Goal: Task Accomplishment & Management: Manage account settings

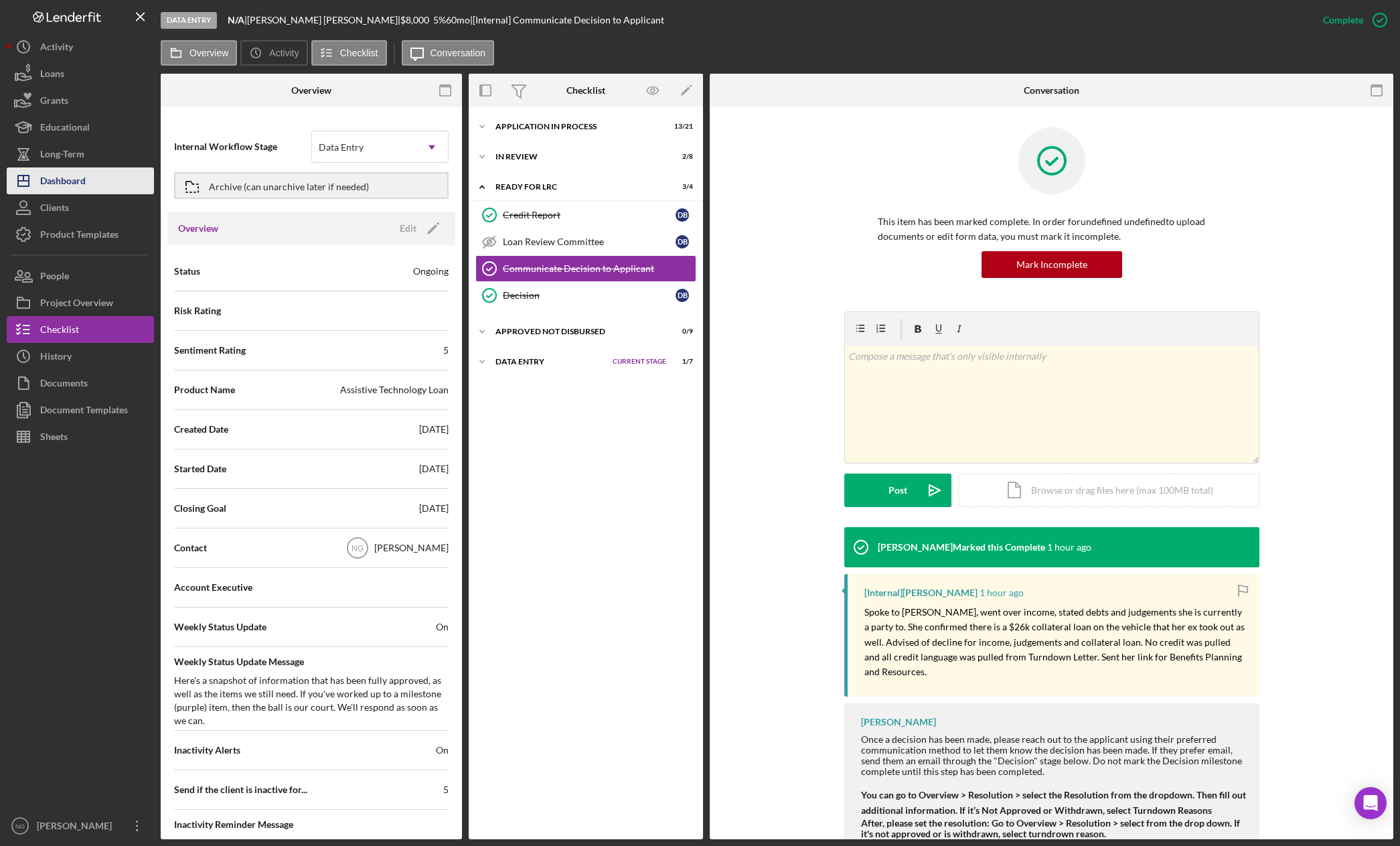
click at [75, 182] on div "Dashboard" at bounding box center [63, 182] width 46 height 30
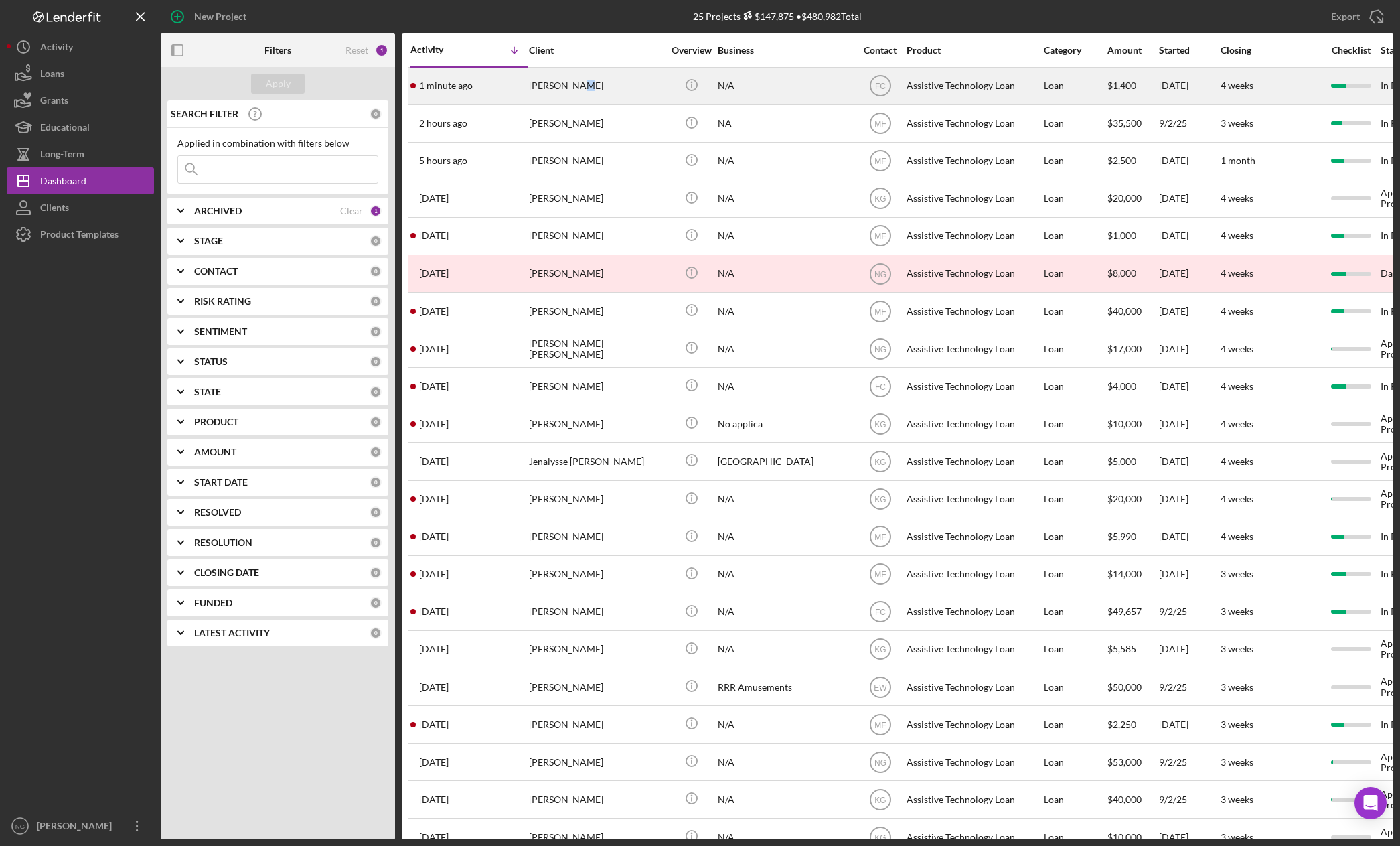
click at [580, 88] on div "[PERSON_NAME]" at bounding box center [596, 85] width 134 height 36
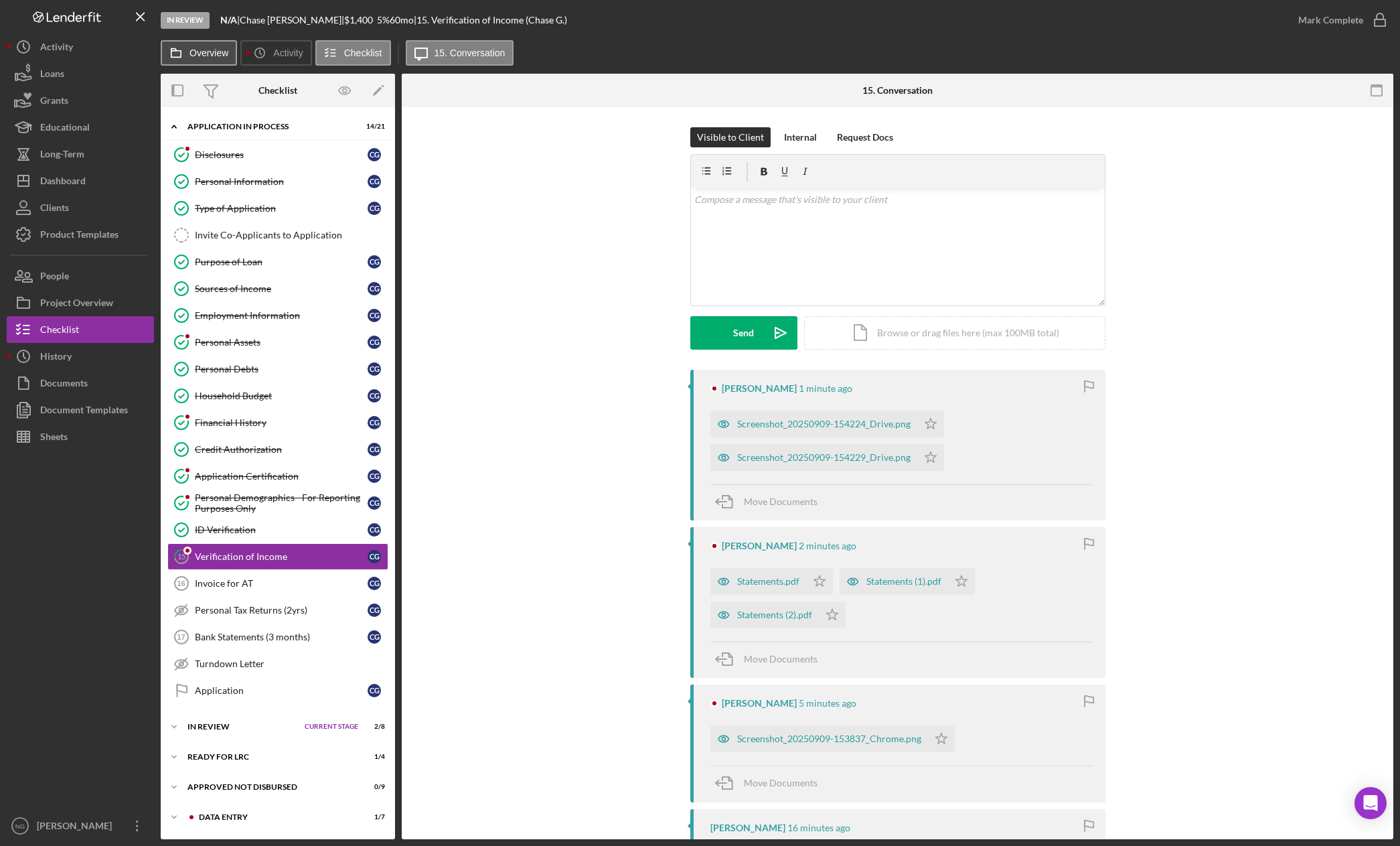
click at [216, 58] on button "Overview" at bounding box center [199, 53] width 77 height 25
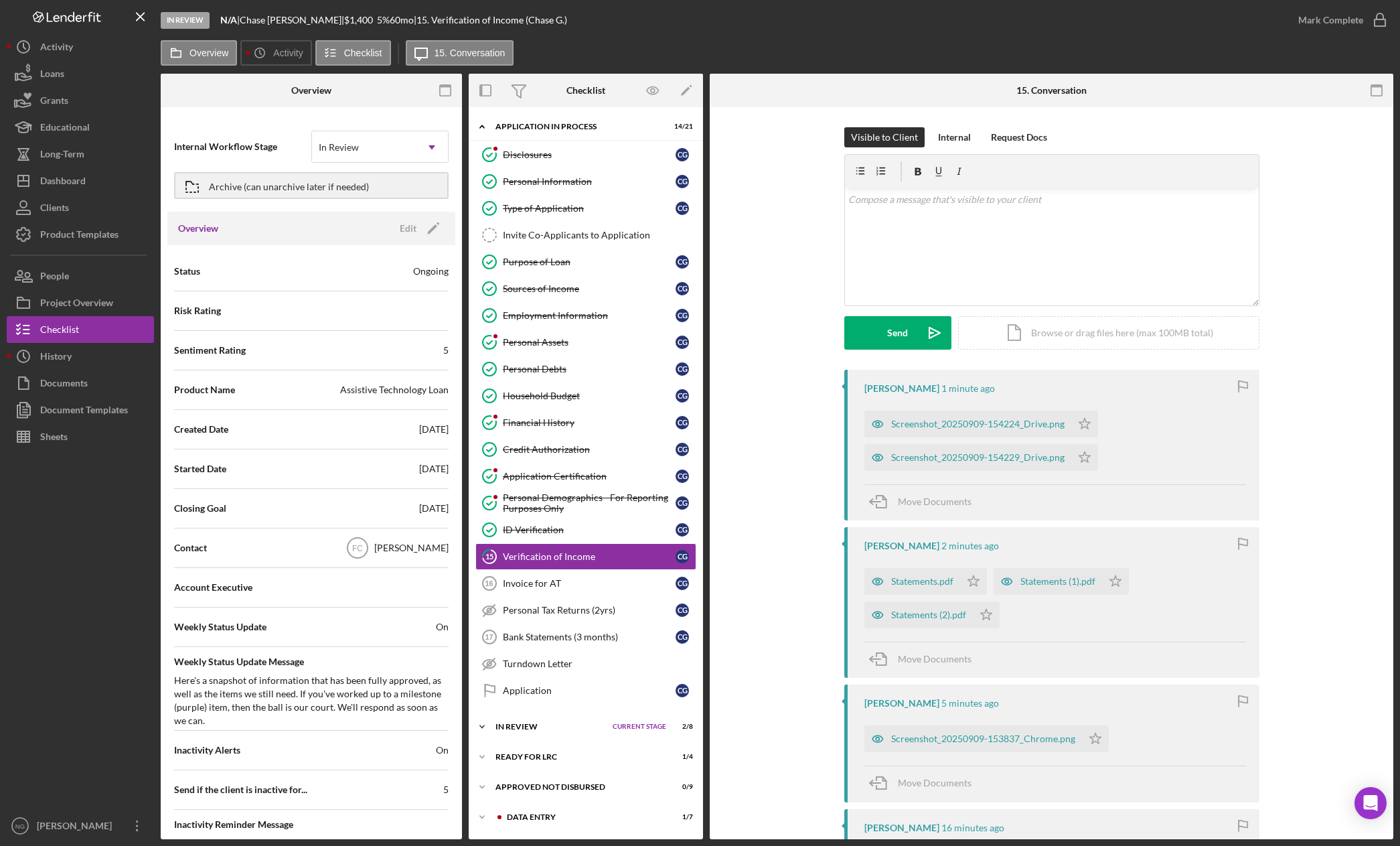
click at [553, 728] on div "In Review" at bounding box center [551, 727] width 111 height 8
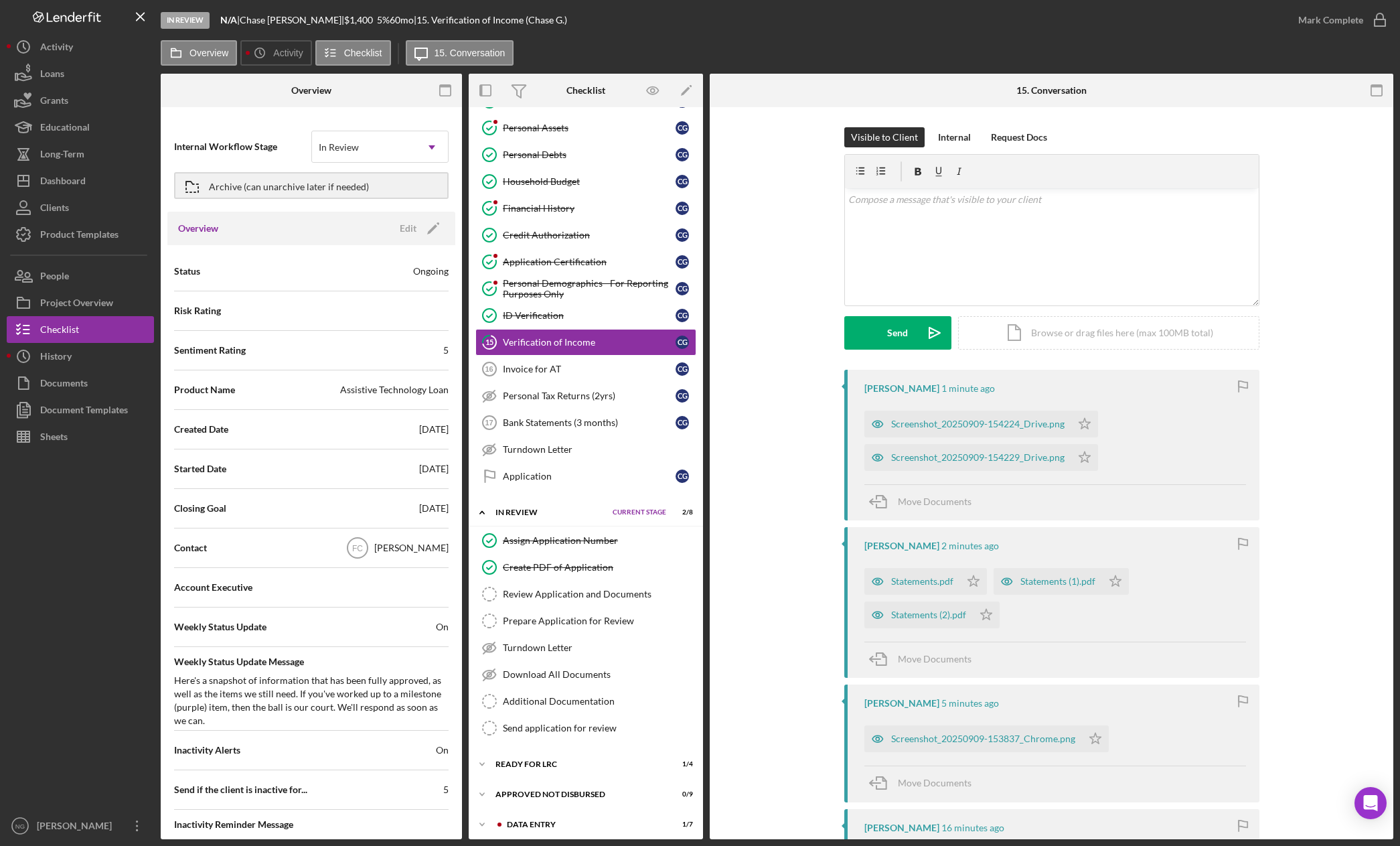
scroll to position [220, 0]
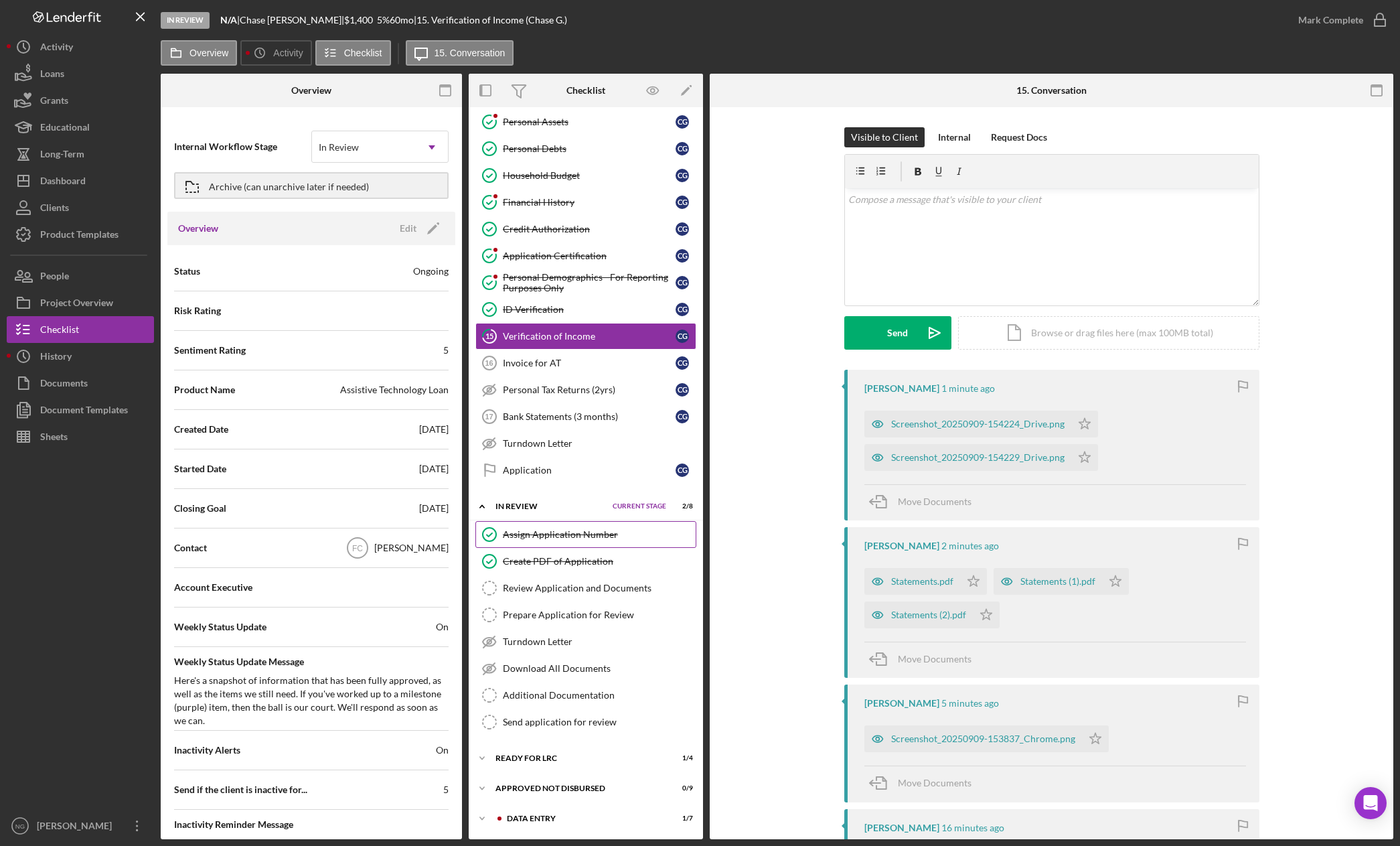
click at [610, 539] on div "Assign Application Number" at bounding box center [599, 535] width 193 height 11
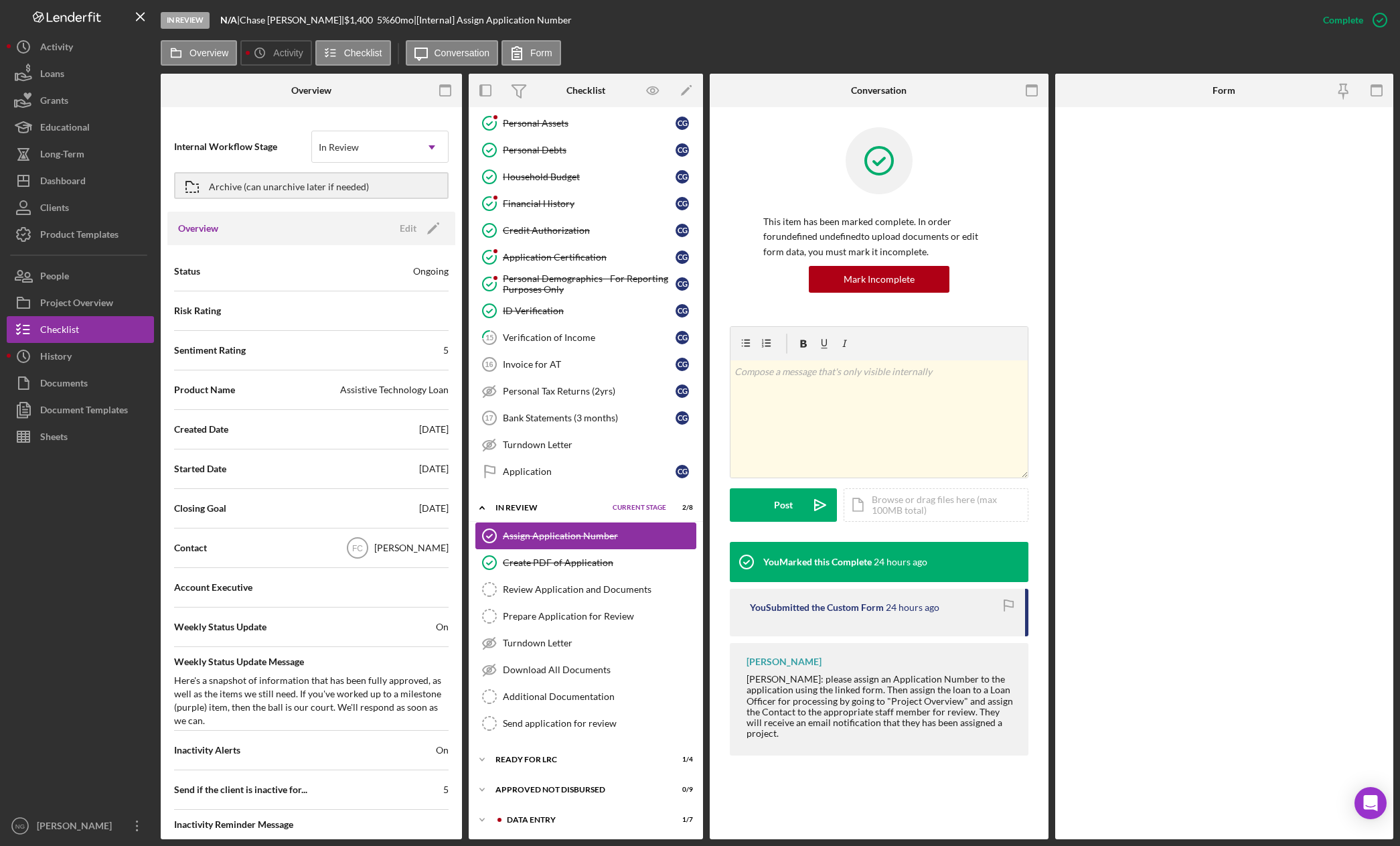
scroll to position [220, 0]
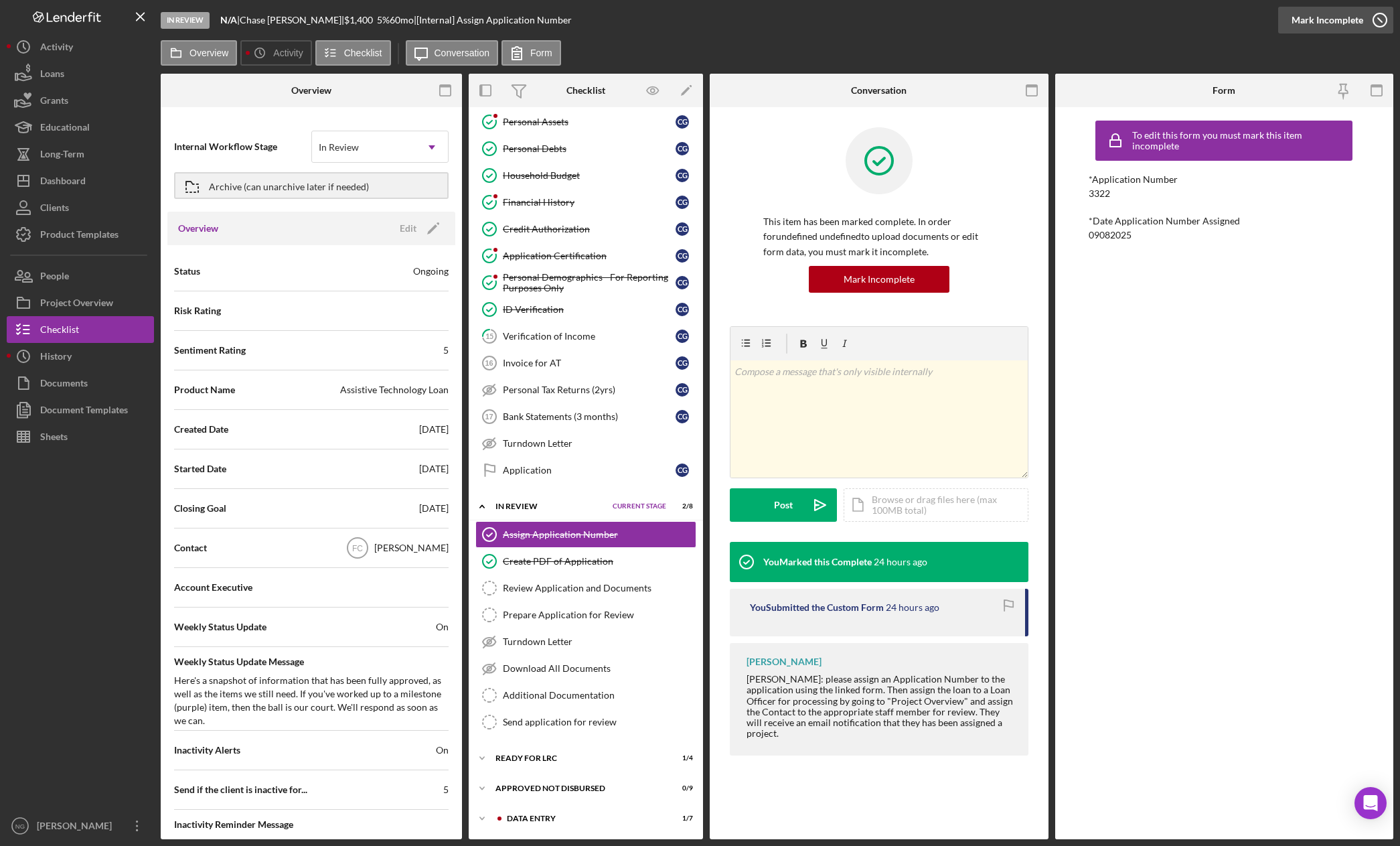
click at [1381, 23] on icon "button" at bounding box center [1380, 20] width 33 height 33
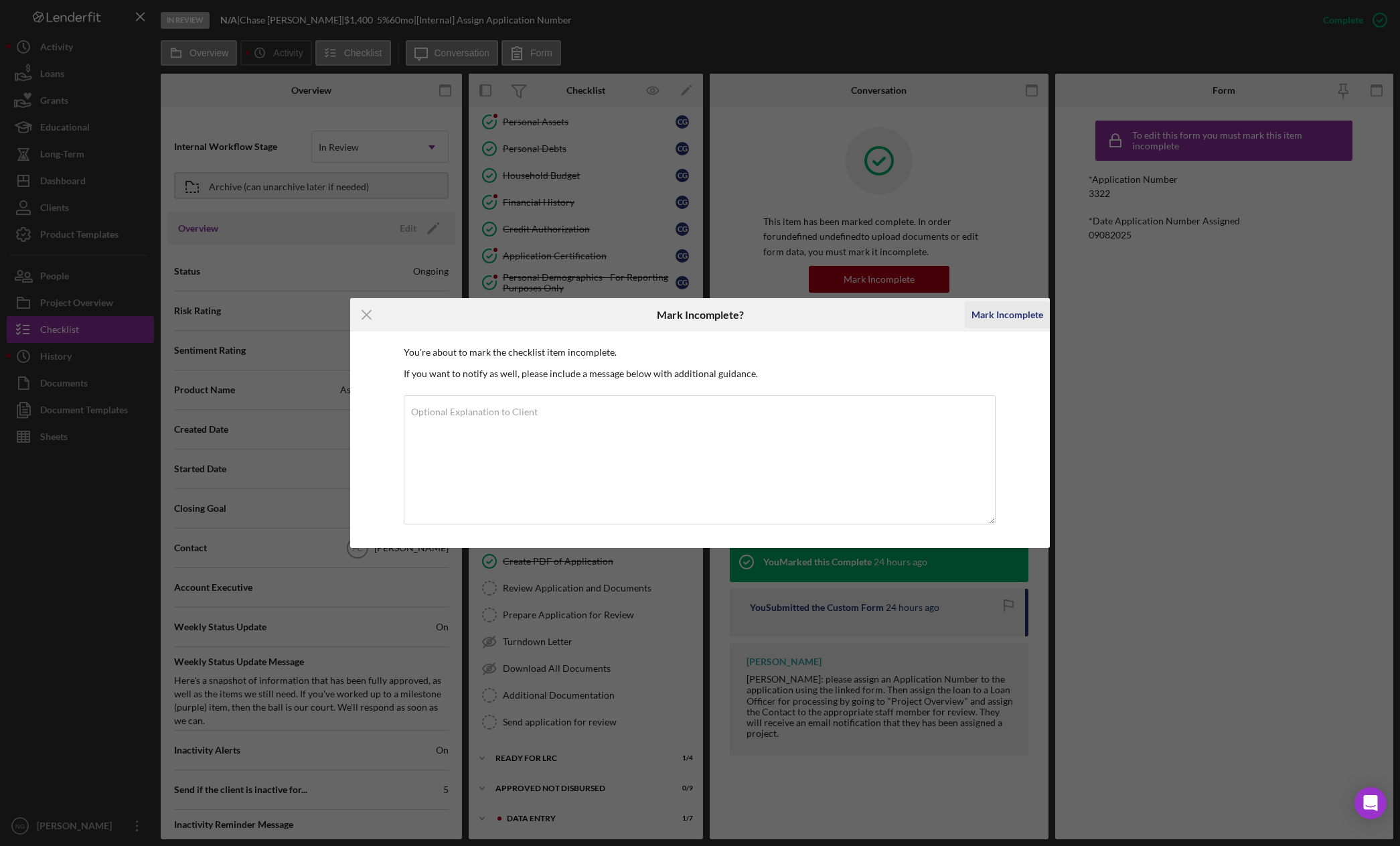
click at [1001, 314] on div "Mark Incomplete" at bounding box center [1007, 315] width 72 height 27
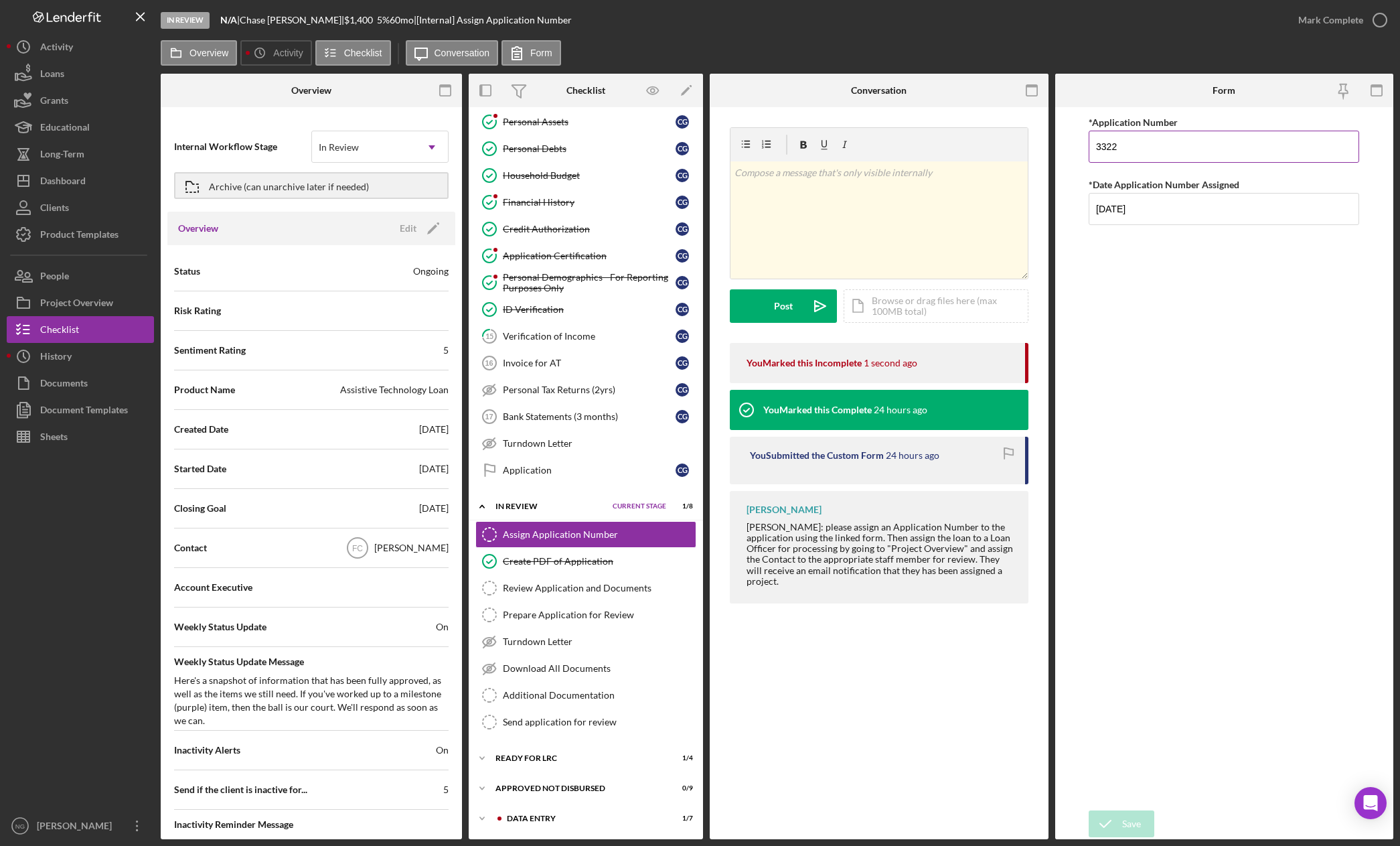
click at [1192, 150] on input "3322" at bounding box center [1224, 146] width 271 height 32
type input "5533"
click at [1247, 280] on div "*Application Number 5533 *Date Application Number Assigned [DATE]" at bounding box center [1224, 458] width 271 height 690
click at [1139, 821] on div "Save" at bounding box center [1132, 824] width 19 height 27
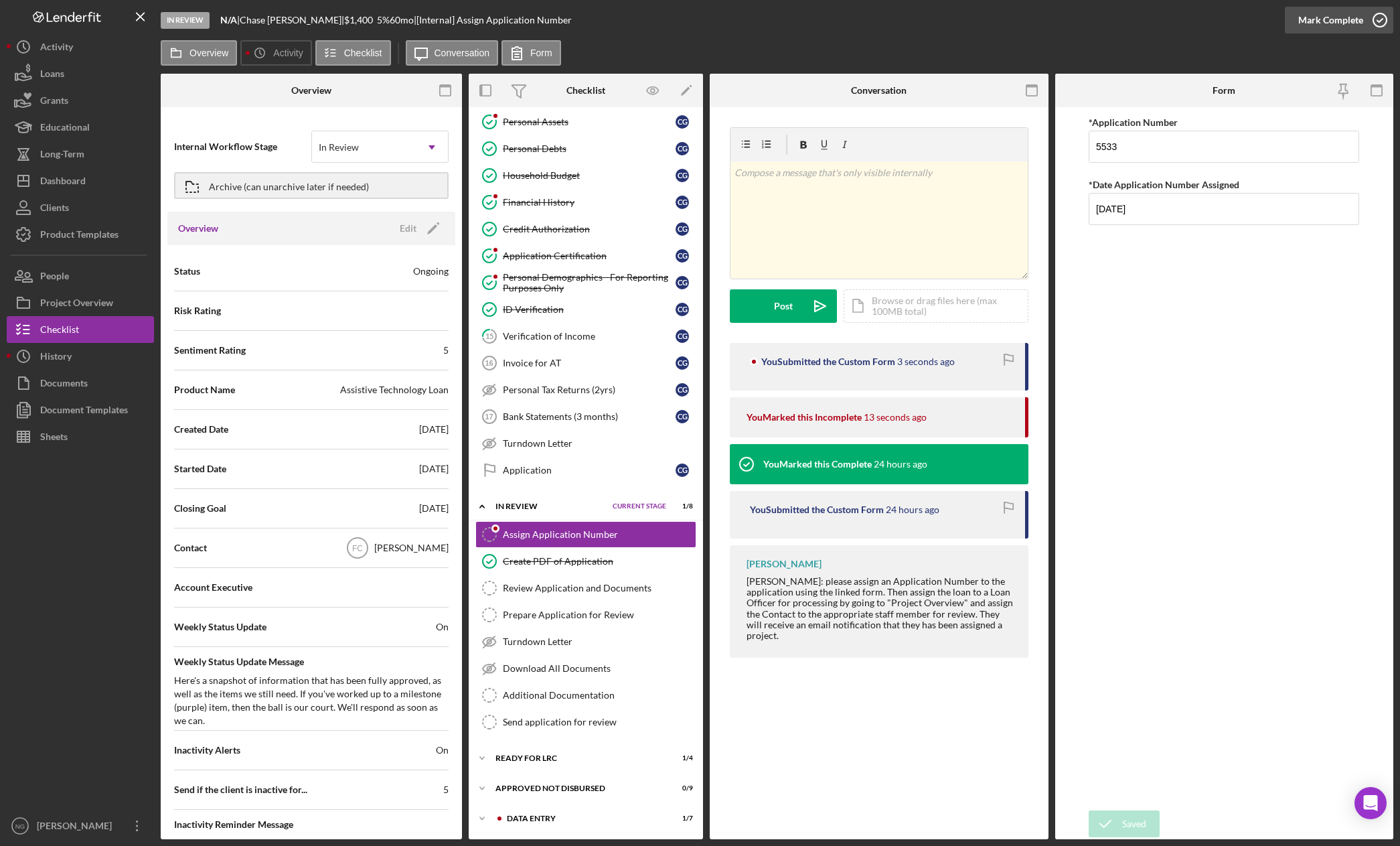
click at [1376, 18] on icon "button" at bounding box center [1380, 20] width 33 height 33
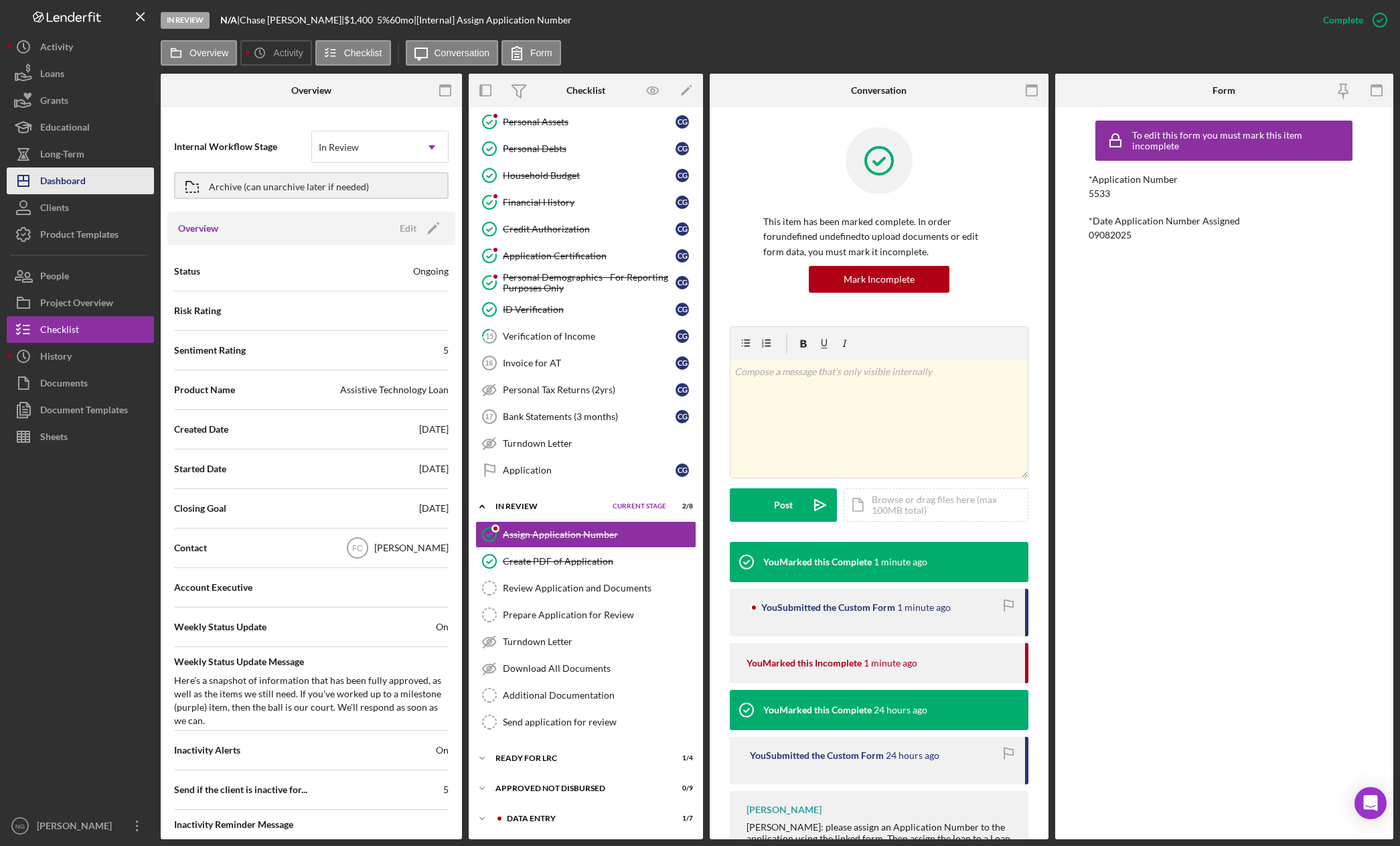
click at [86, 181] on button "Icon/Dashboard Dashboard" at bounding box center [80, 181] width 148 height 27
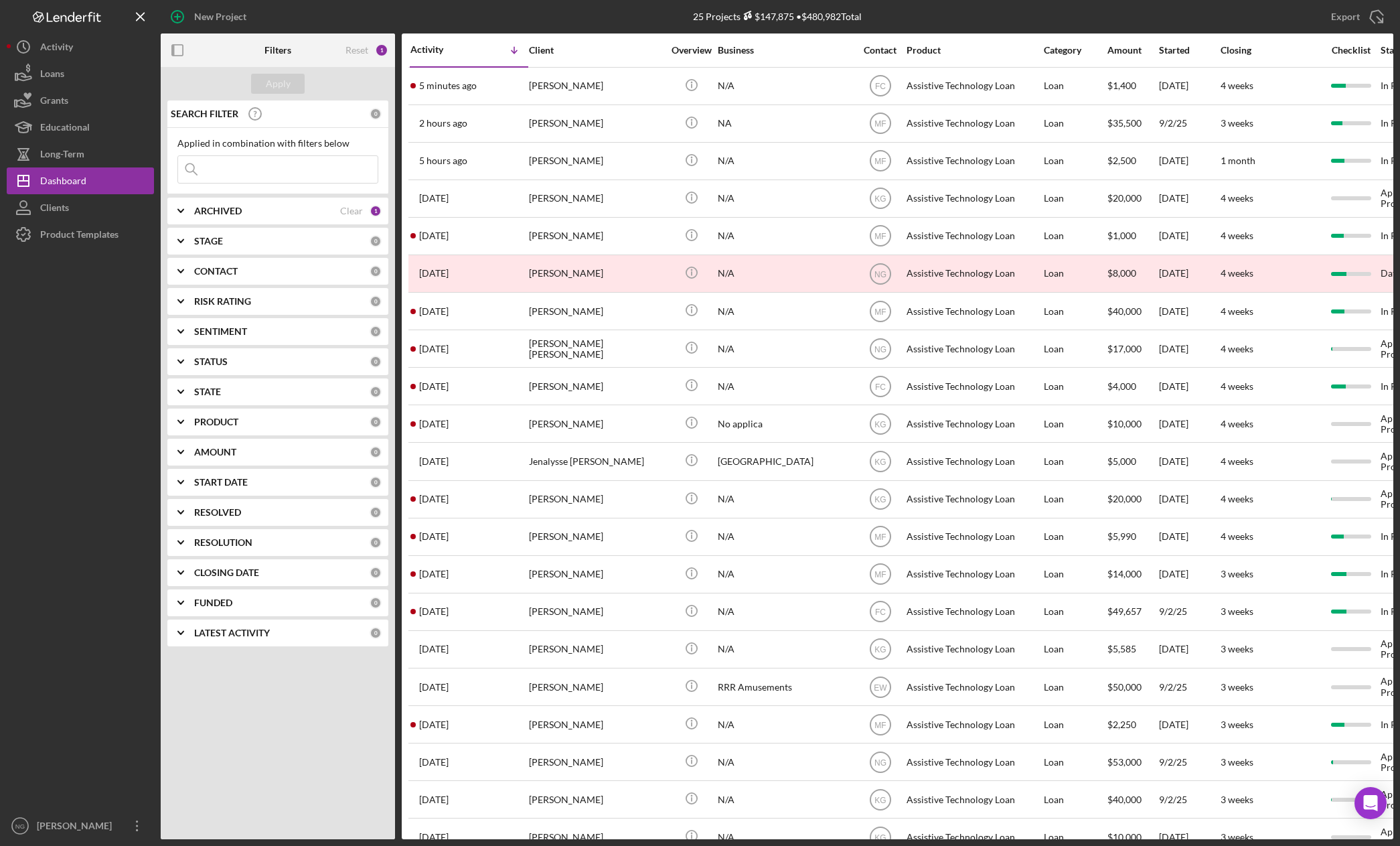
click at [1399, 738] on div "New Project 25 Projects $147,875 • $480,982 Total Export Icon/Export Filters Re…" at bounding box center [700, 423] width 1400 height 846
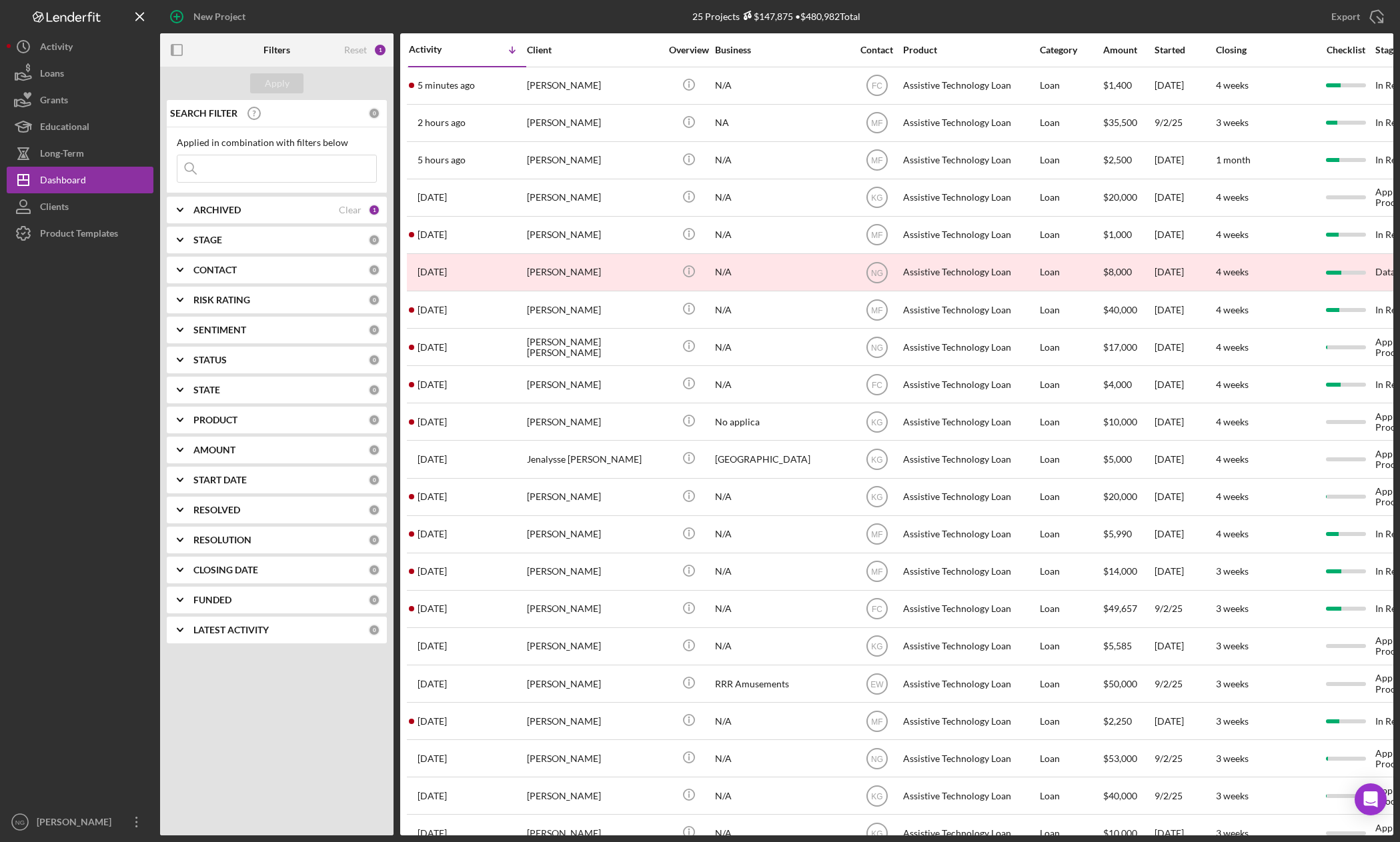
click at [212, 791] on div "Apply SEARCH FILTER 0 Applied in combination with filters below Icon/Menu Close…" at bounding box center [277, 451] width 234 height 769
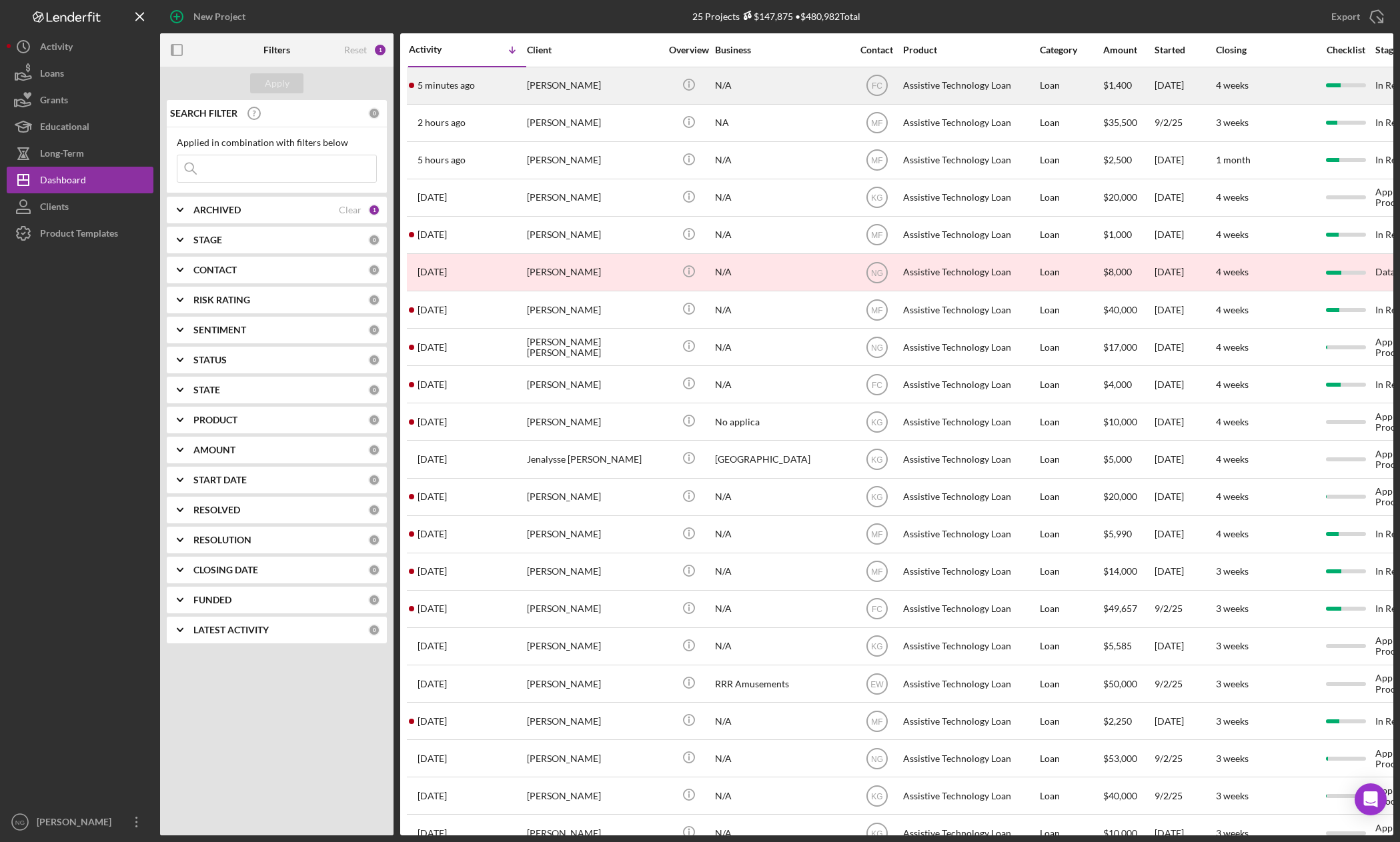
click at [654, 92] on div "[PERSON_NAME]" at bounding box center [594, 85] width 134 height 35
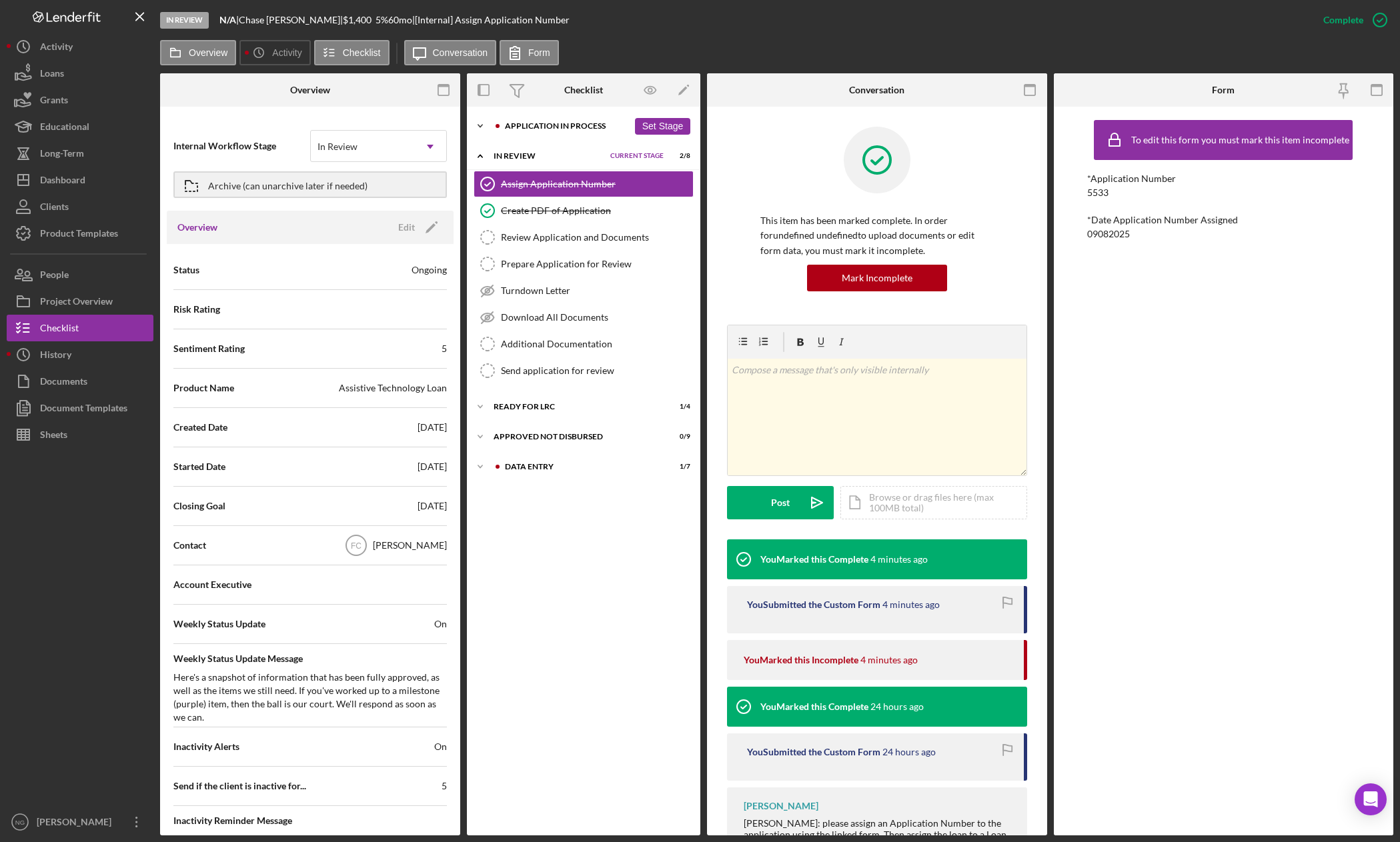
click at [525, 126] on div "Application In Process" at bounding box center [566, 126] width 123 height 8
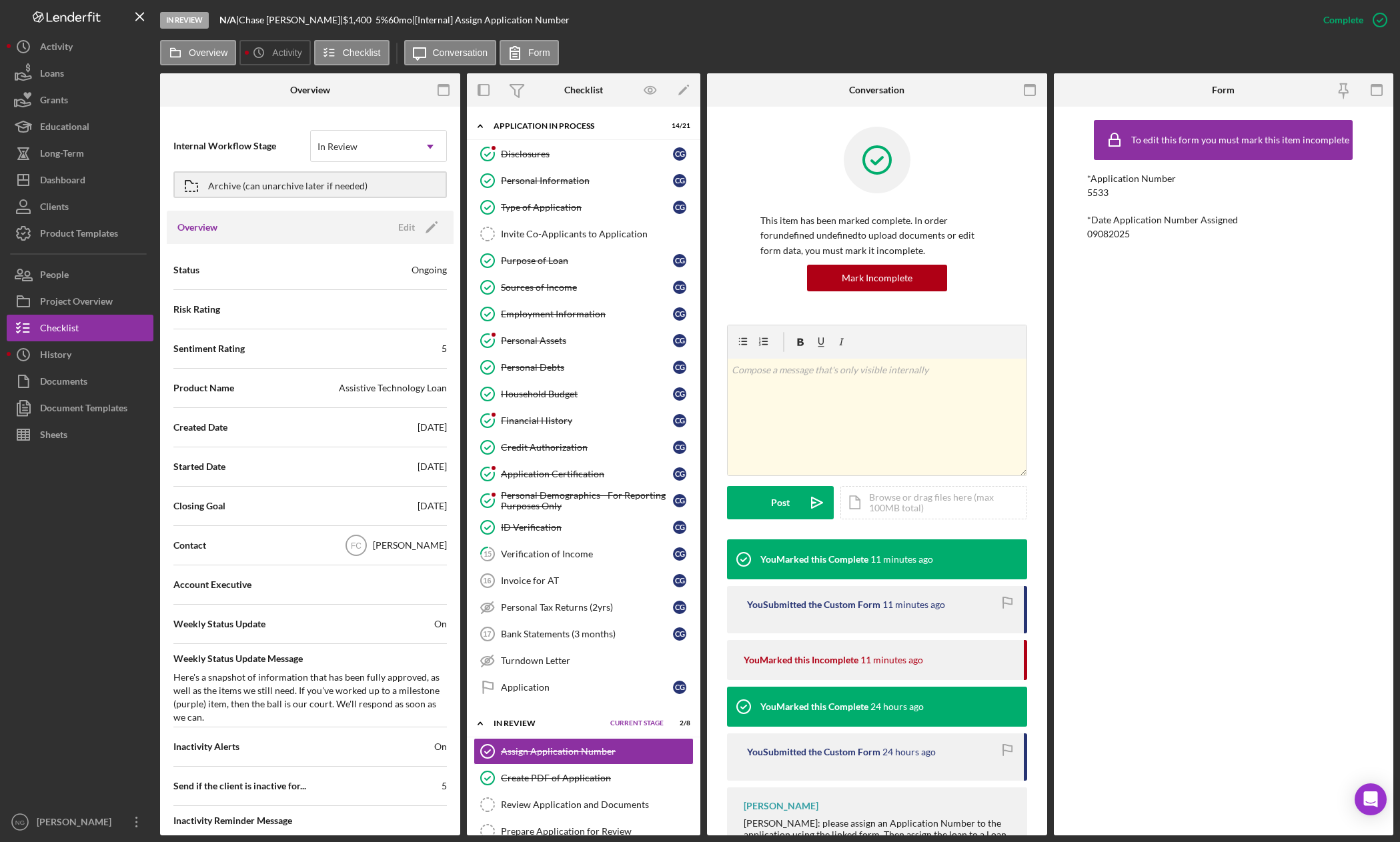
click at [112, 565] on div at bounding box center [79, 628] width 147 height 361
click at [90, 178] on button "Icon/Dashboard Dashboard" at bounding box center [79, 180] width 147 height 27
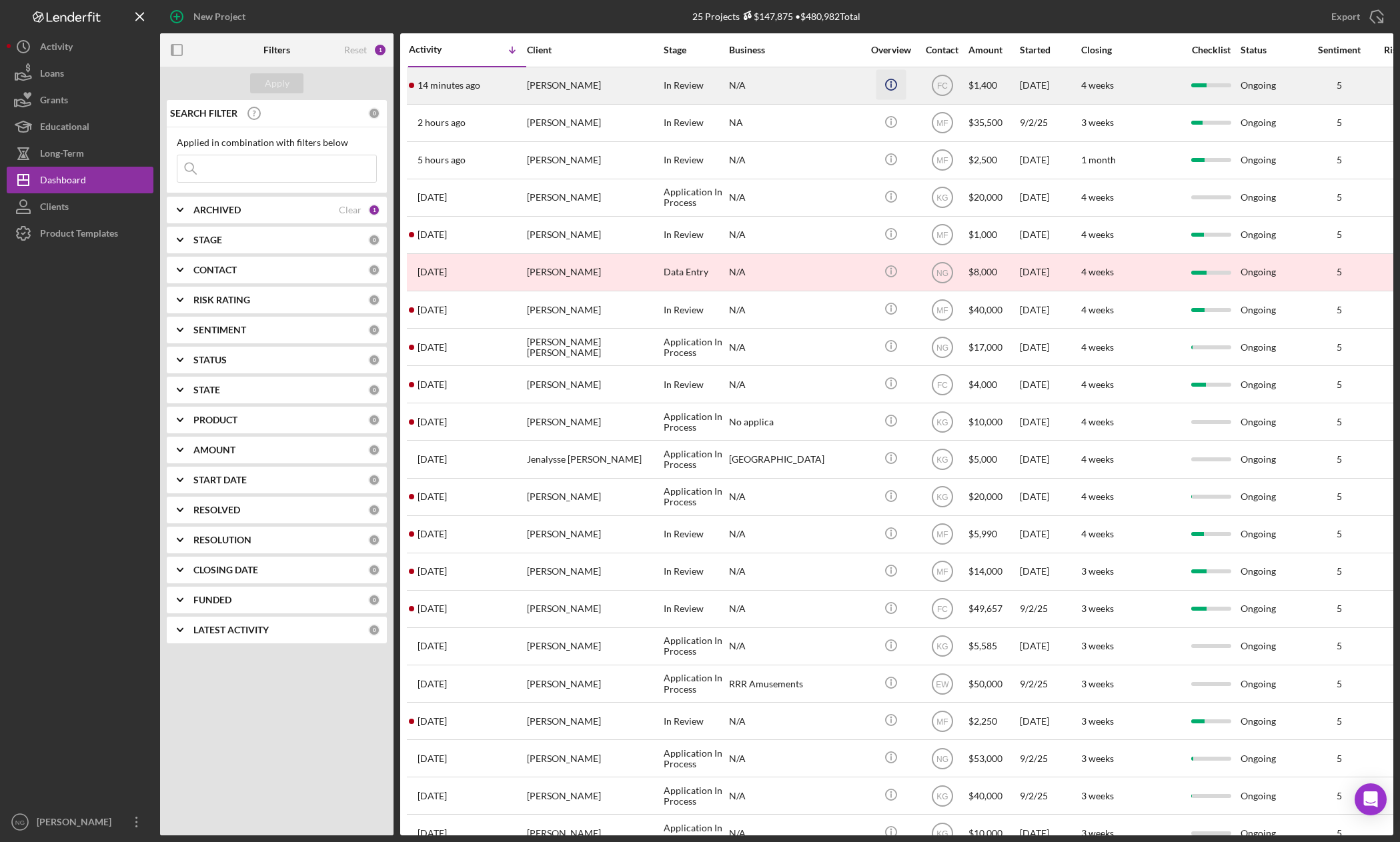
click at [890, 83] on icon "Icon/Info" at bounding box center [890, 84] width 30 height 30
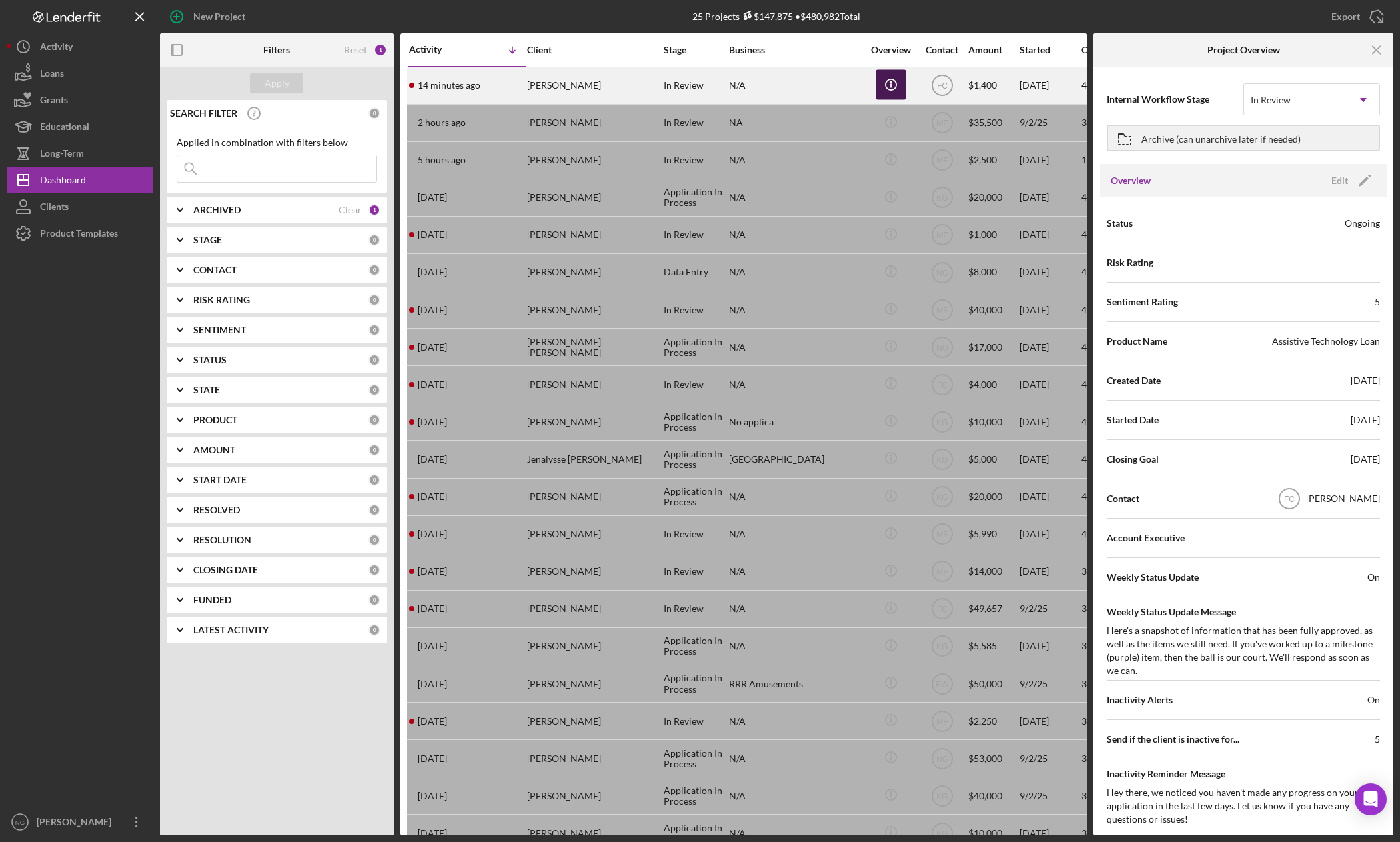
click at [890, 83] on icon "Icon/Info" at bounding box center [890, 84] width 30 height 30
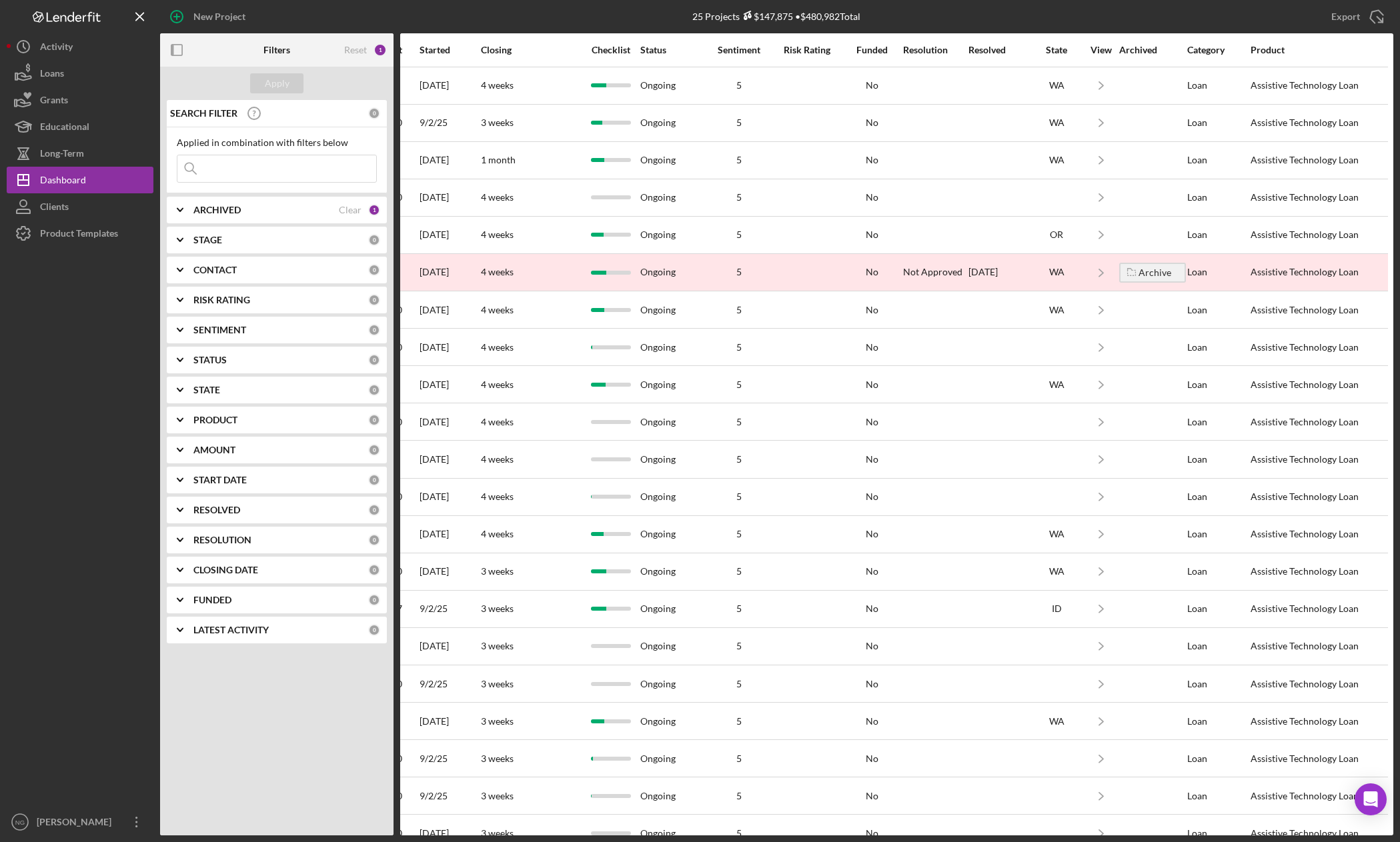
scroll to position [0, 612]
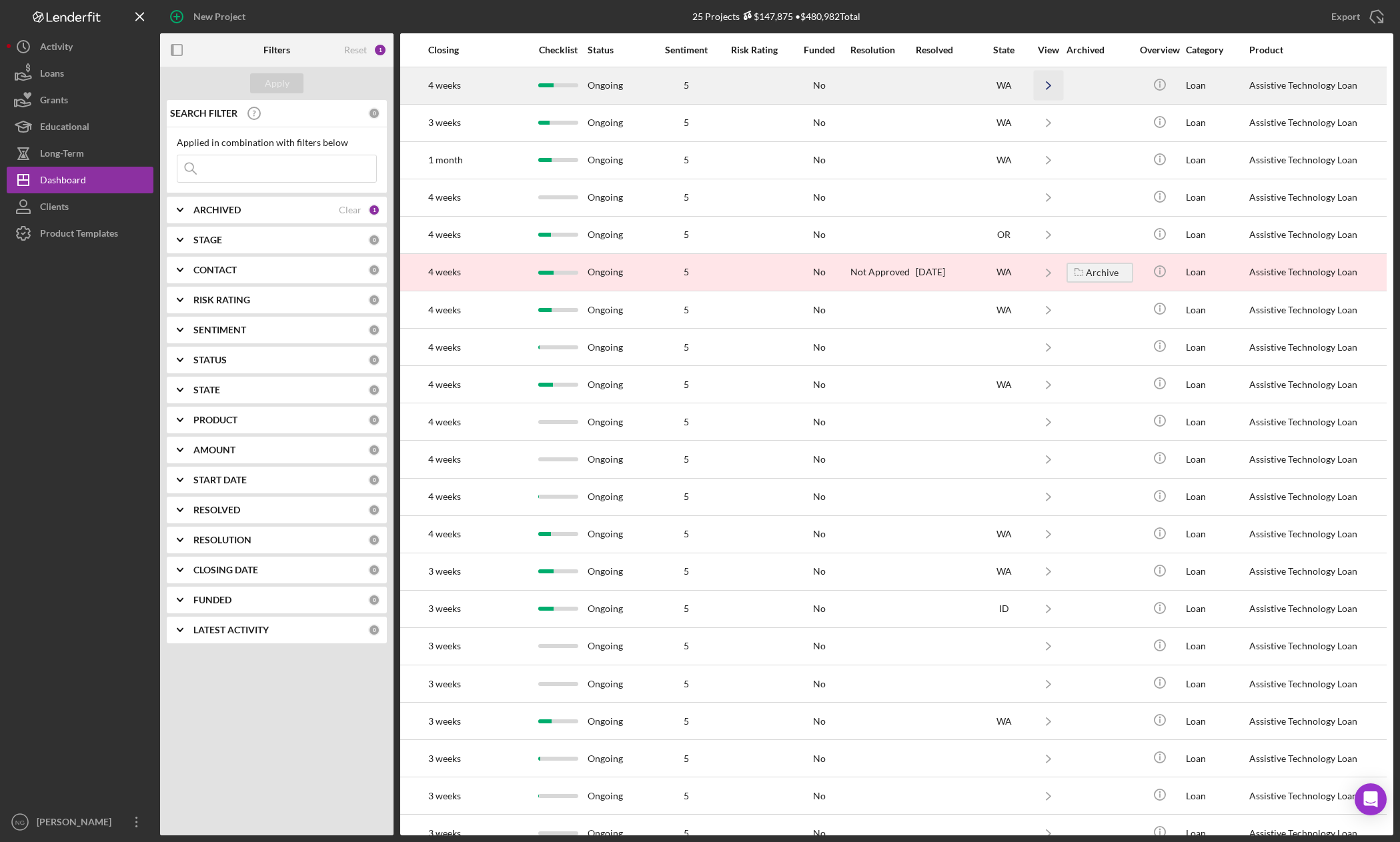
click at [1043, 87] on icon "Icon/Navigate" at bounding box center [1048, 86] width 30 height 30
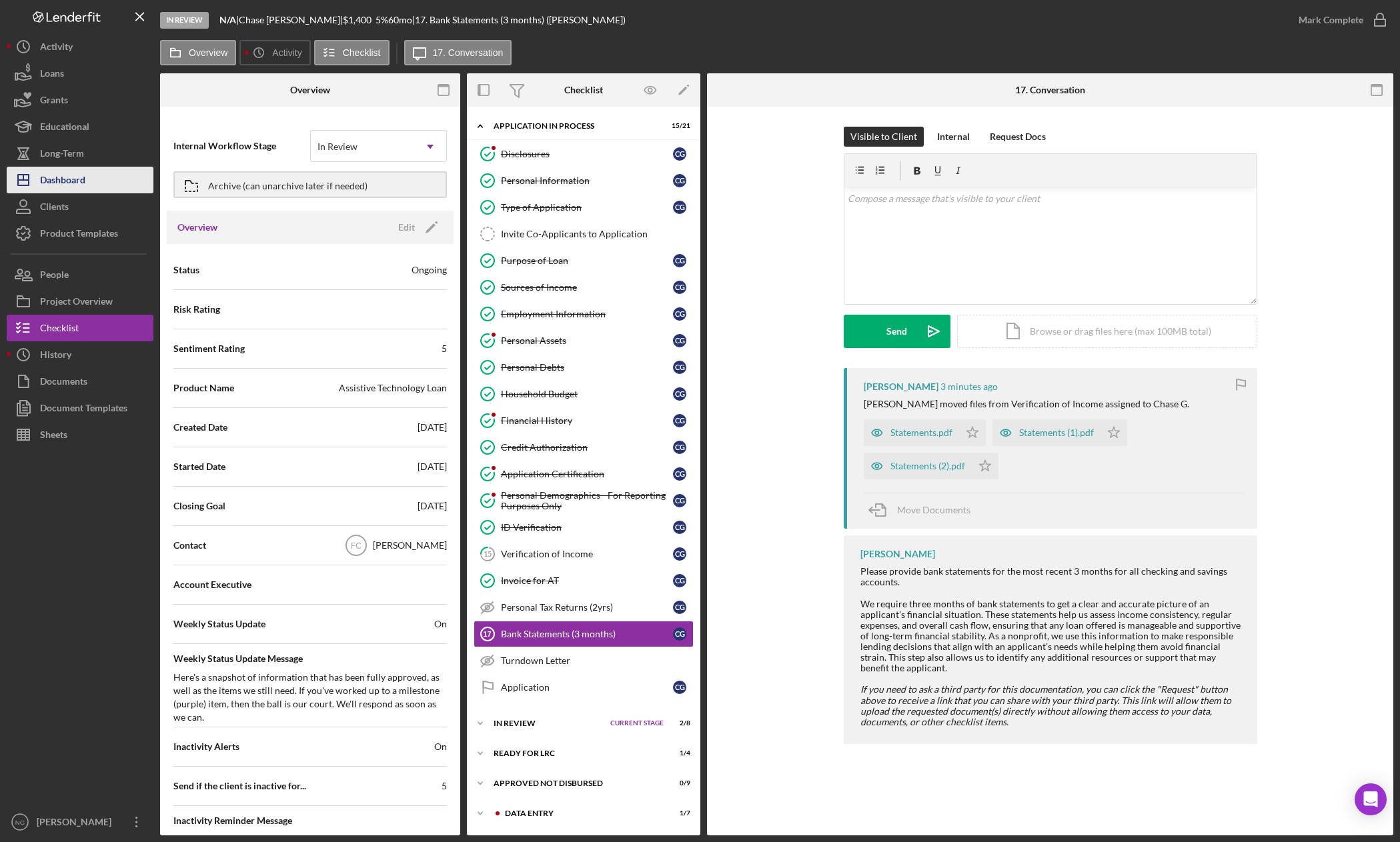
click at [75, 186] on div "Dashboard" at bounding box center [63, 182] width 46 height 30
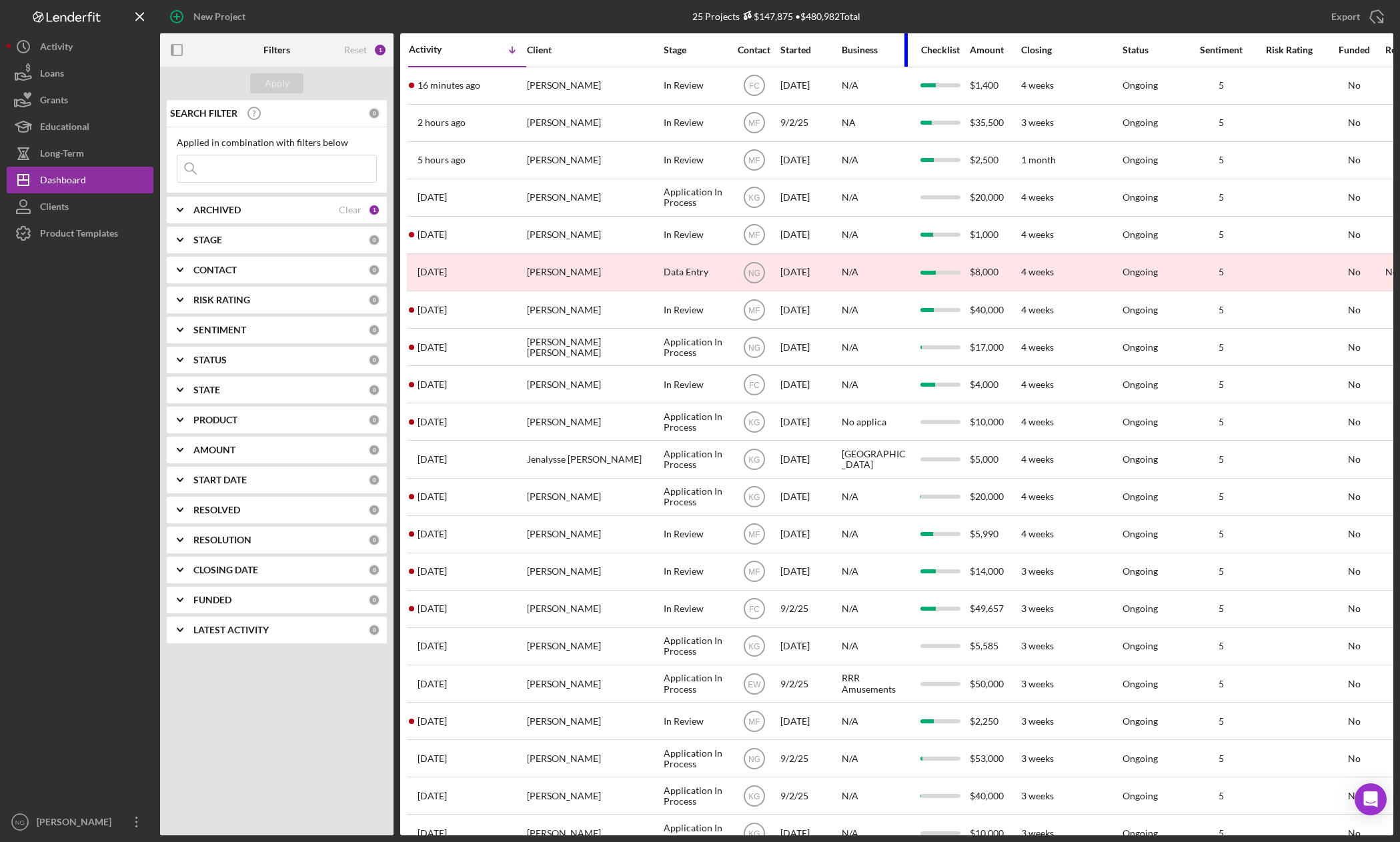
drag, startPoint x: 972, startPoint y: 50, endPoint x: 878, endPoint y: 56, distance: 94.2
click at [878, 56] on div "Business" at bounding box center [875, 50] width 67 height 32
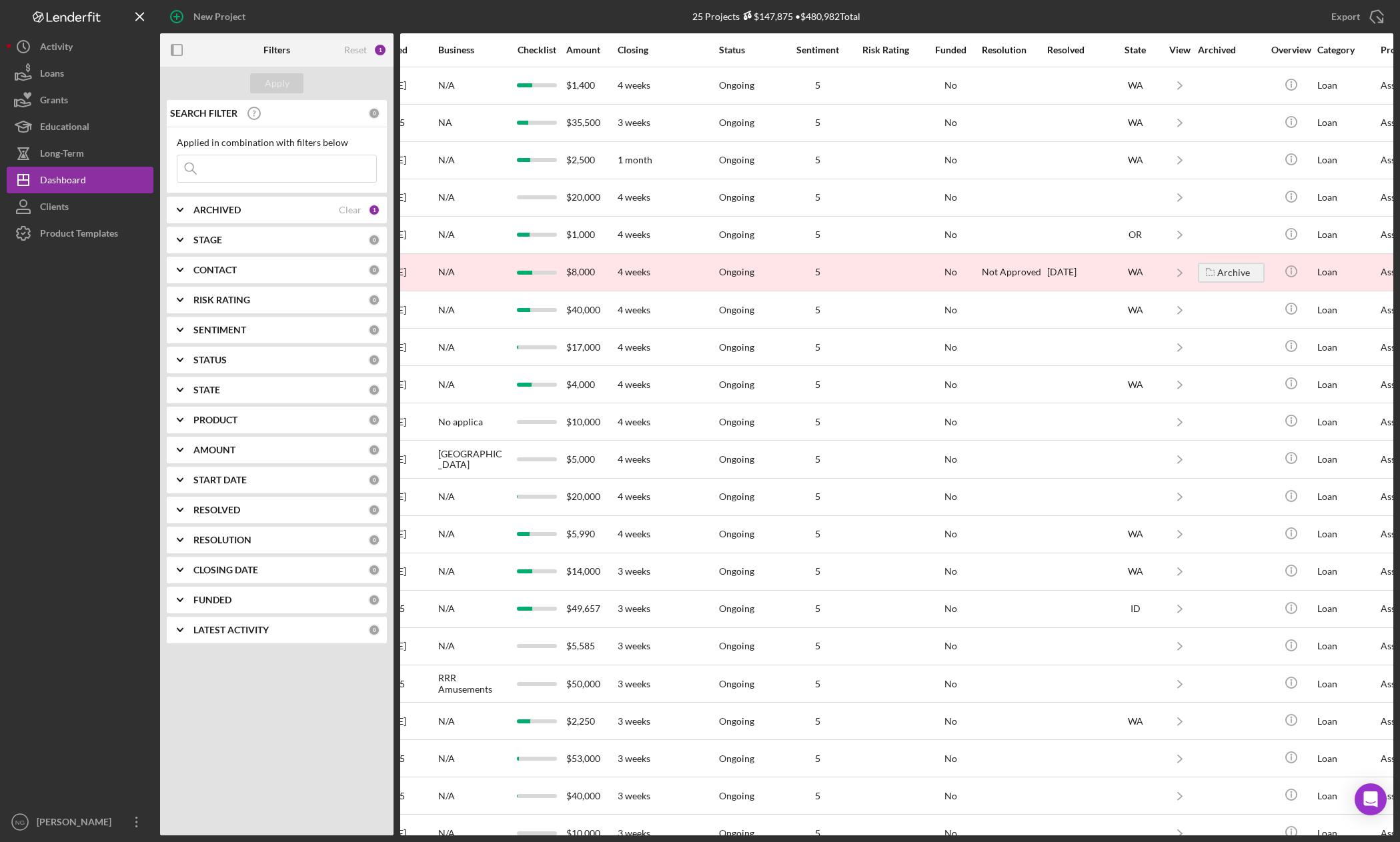
scroll to position [0, 405]
drag, startPoint x: 1011, startPoint y: 43, endPoint x: 608, endPoint y: 49, distance: 403.0
click at [608, 49] on tr "Activity Icon/Table Sort Arrow Client Stage Contact Started Business Checklist …" at bounding box center [760, 50] width 1515 height 33
click at [1010, 46] on div "Resolution" at bounding box center [1012, 50] width 64 height 11
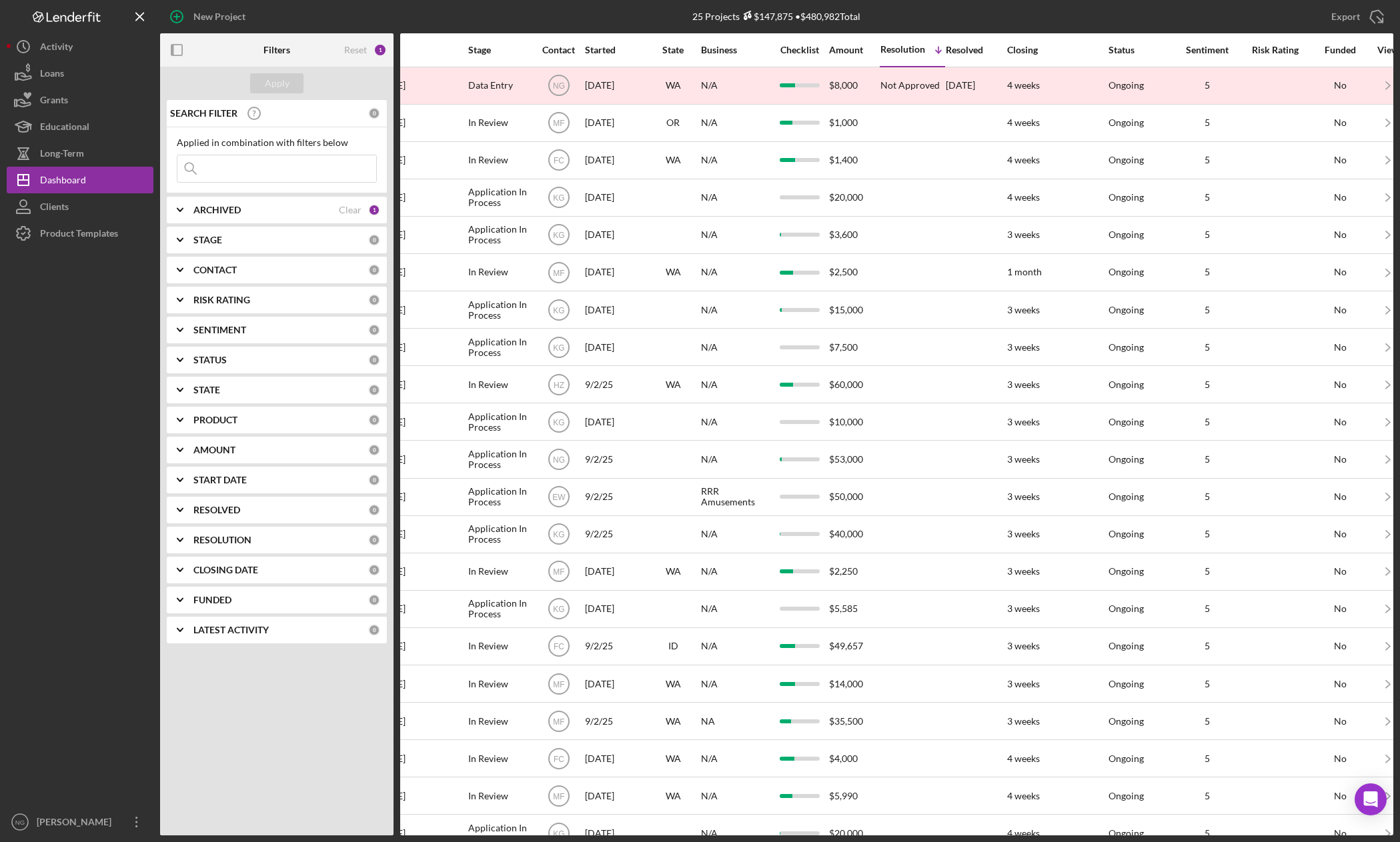
scroll to position [0, 0]
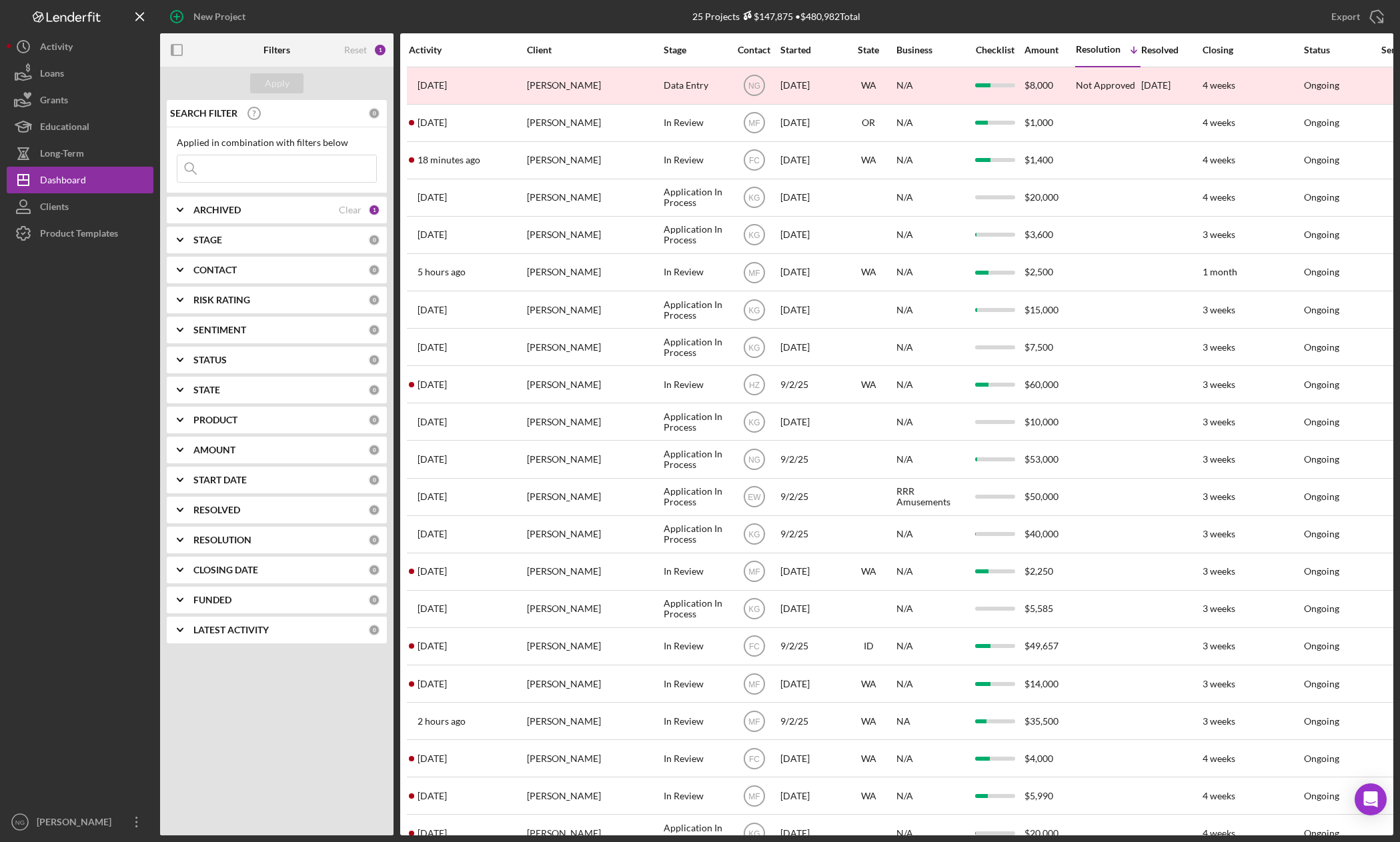
click at [440, 49] on div "Activity" at bounding box center [467, 50] width 116 height 11
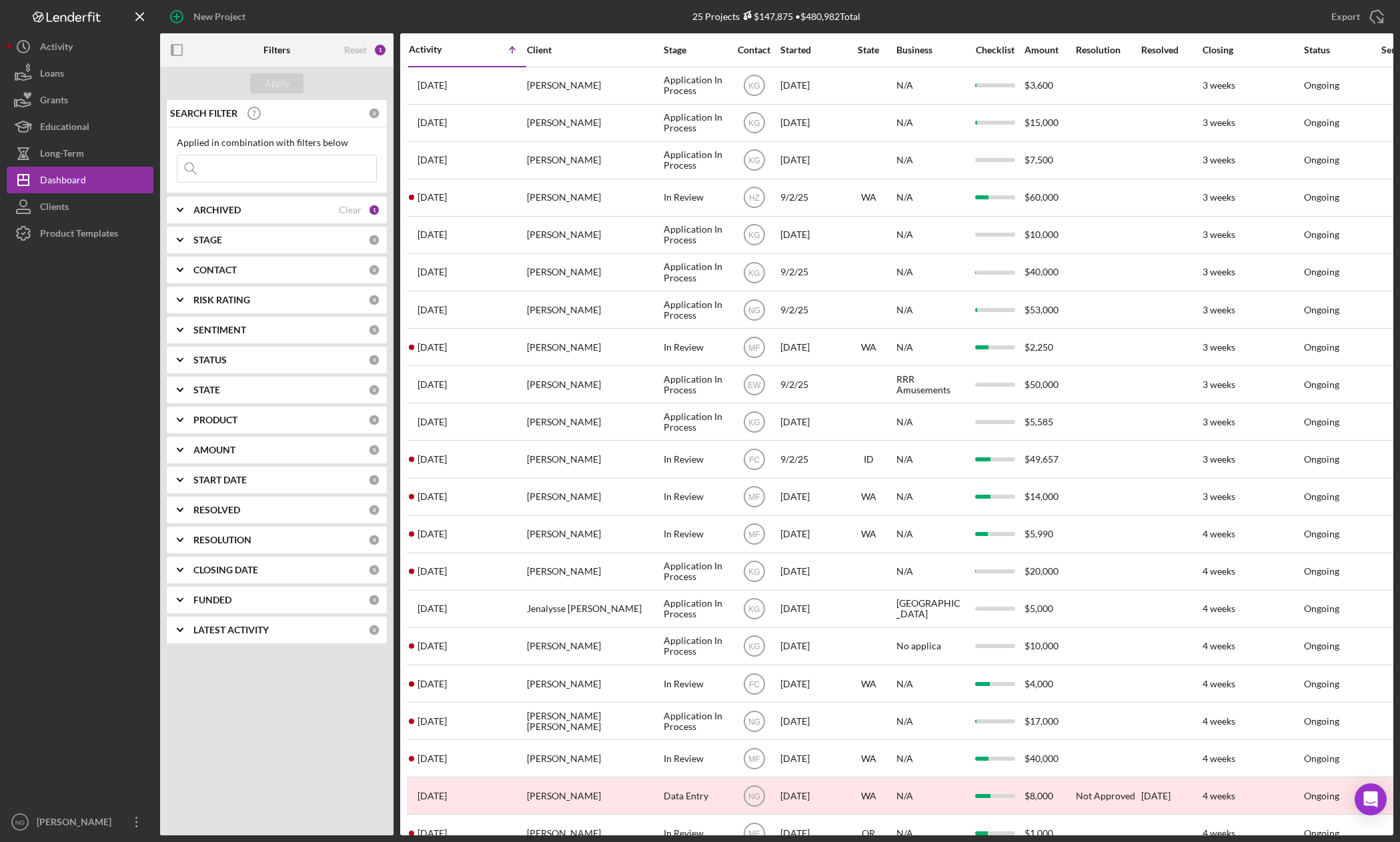
click at [440, 49] on div "Activity" at bounding box center [438, 50] width 59 height 11
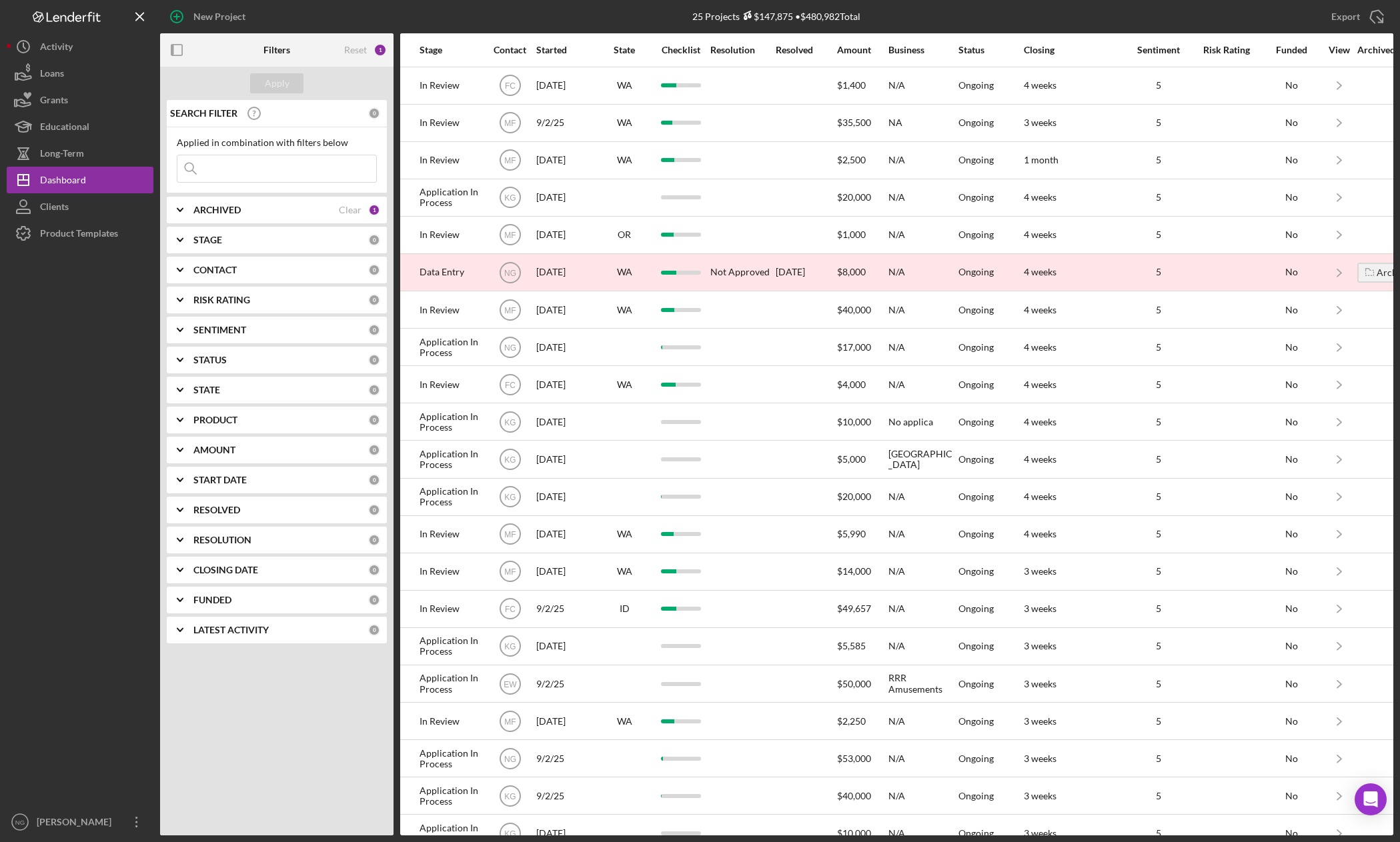
scroll to position [0, 288]
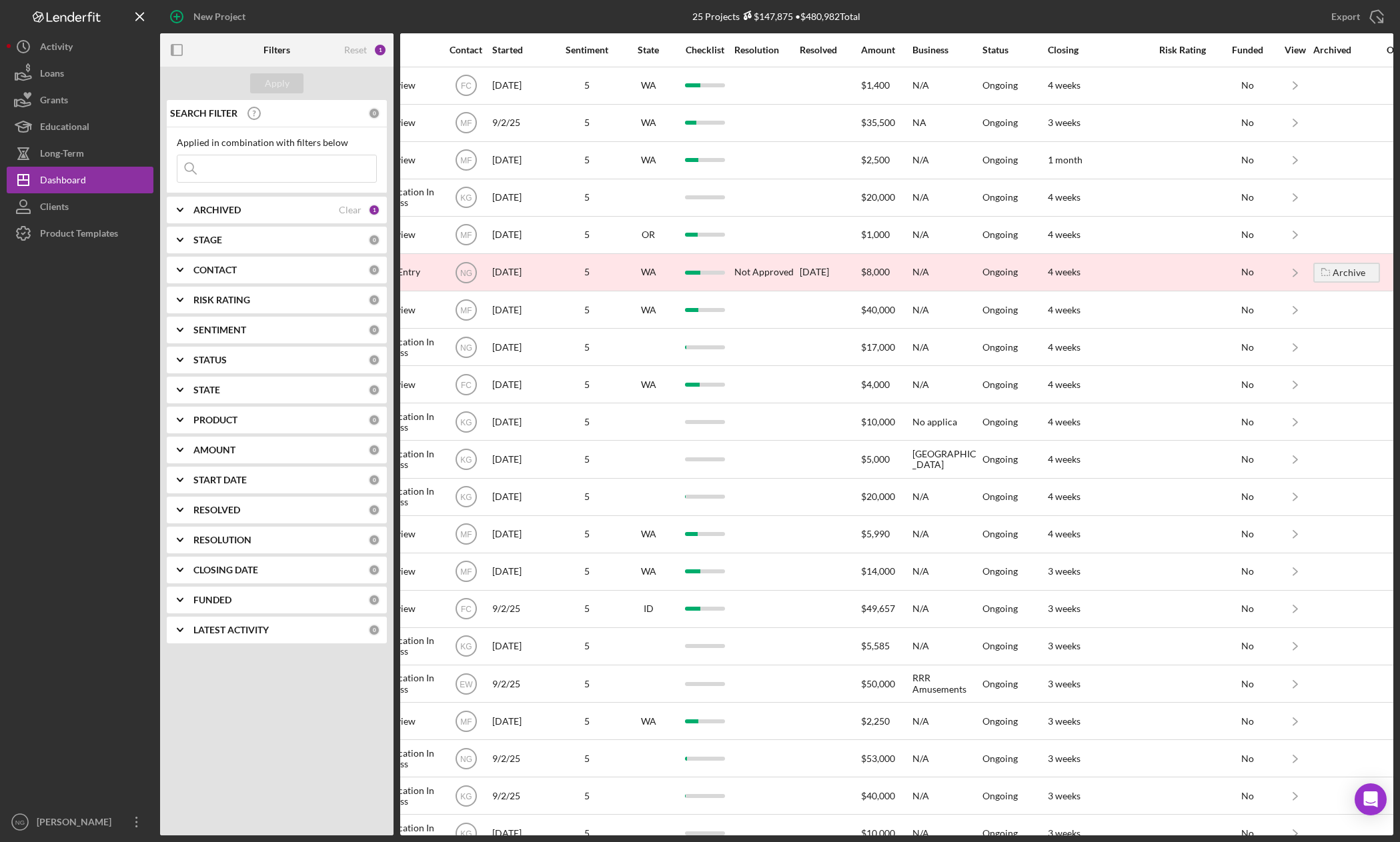
click at [590, 52] on div "Sentiment" at bounding box center [587, 50] width 67 height 11
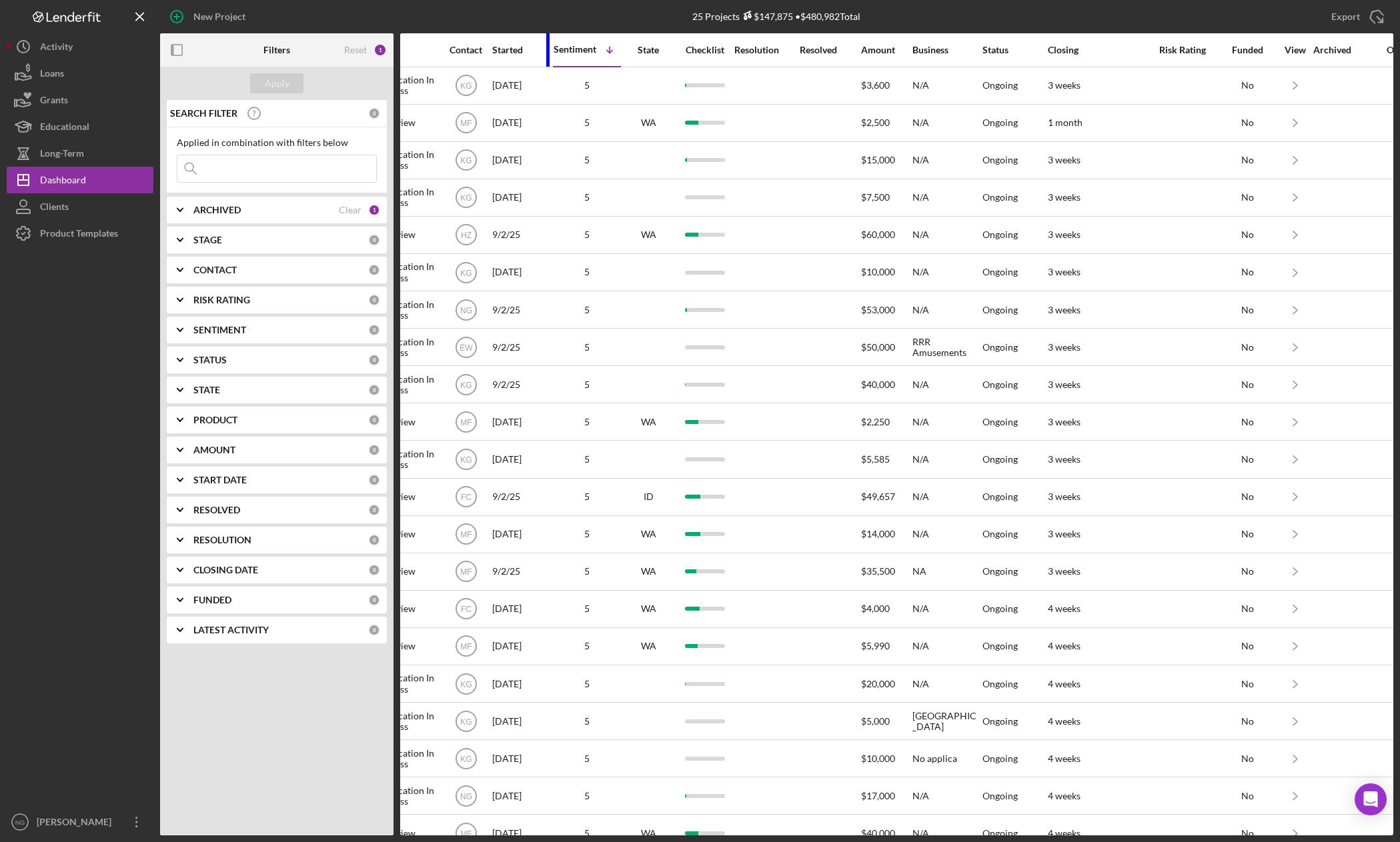
drag, startPoint x: 547, startPoint y: 54, endPoint x: 534, endPoint y: 57, distance: 13.3
click at [534, 57] on div "Started" at bounding box center [522, 50] width 60 height 32
click at [588, 52] on div "Sentiment" at bounding box center [575, 50] width 42 height 11
click at [498, 49] on div "Started" at bounding box center [522, 50] width 60 height 11
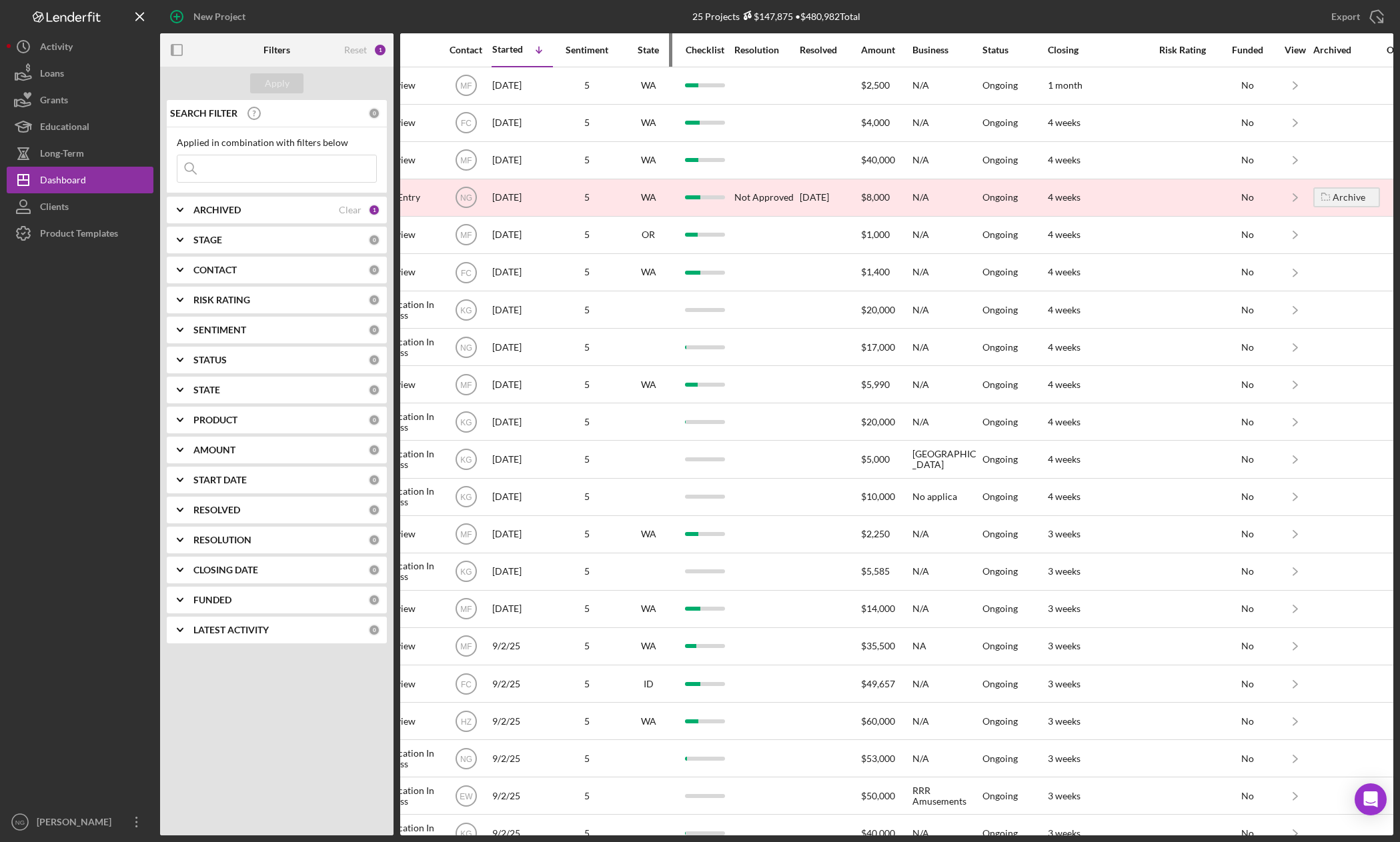
click at [621, 48] on div "State" at bounding box center [648, 50] width 53 height 11
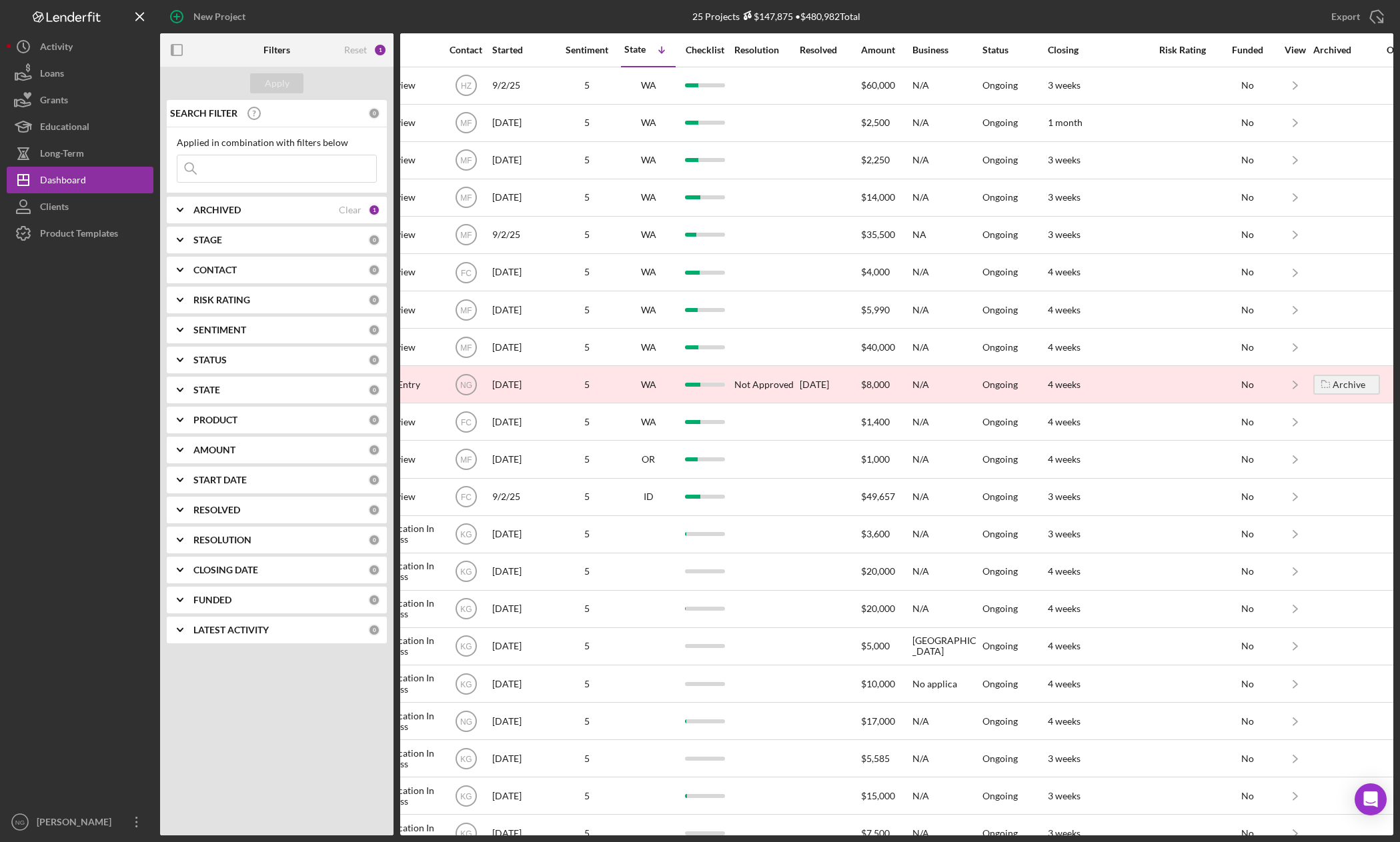
click at [601, 53] on div "Sentiment" at bounding box center [587, 50] width 67 height 11
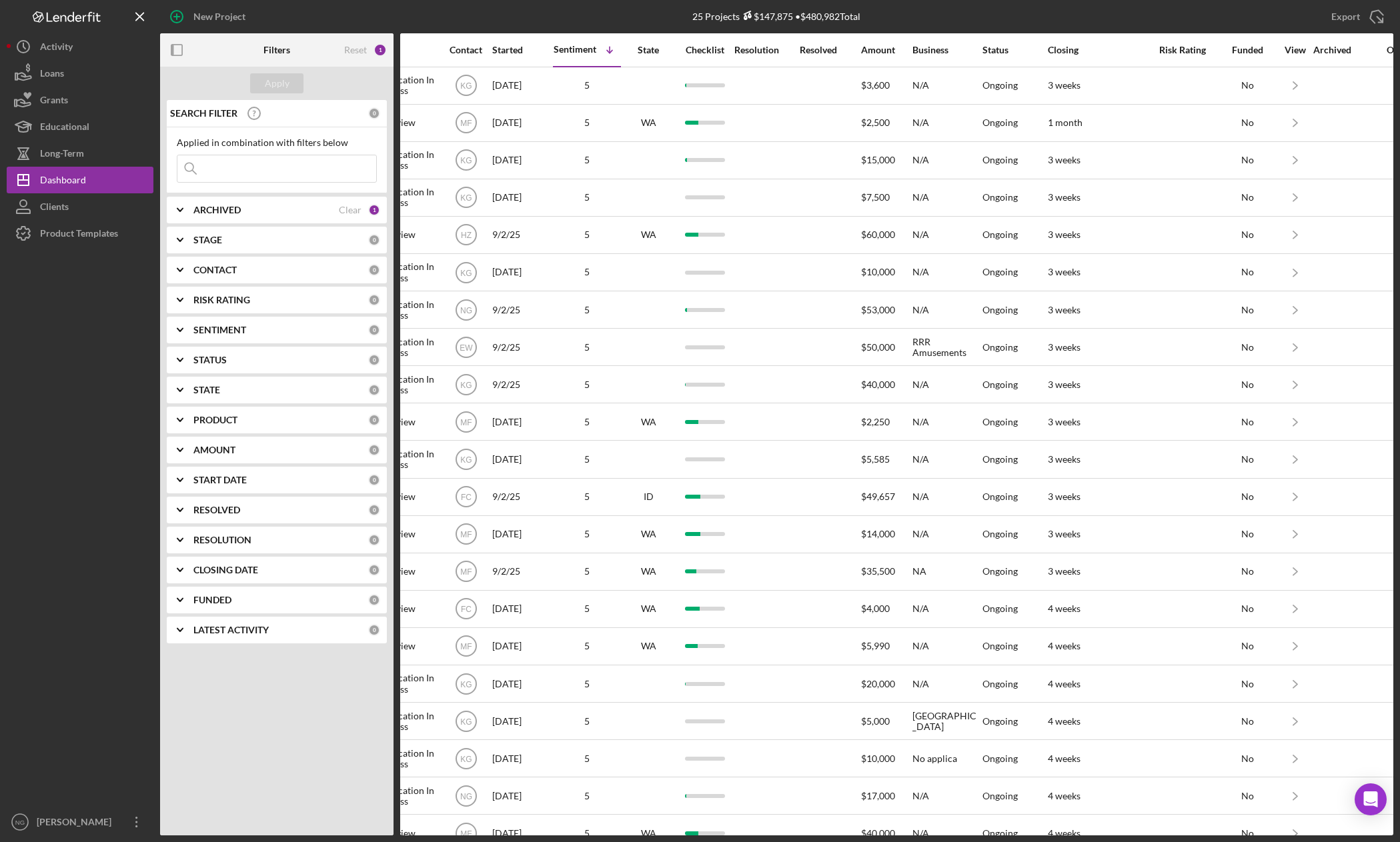
scroll to position [0, 0]
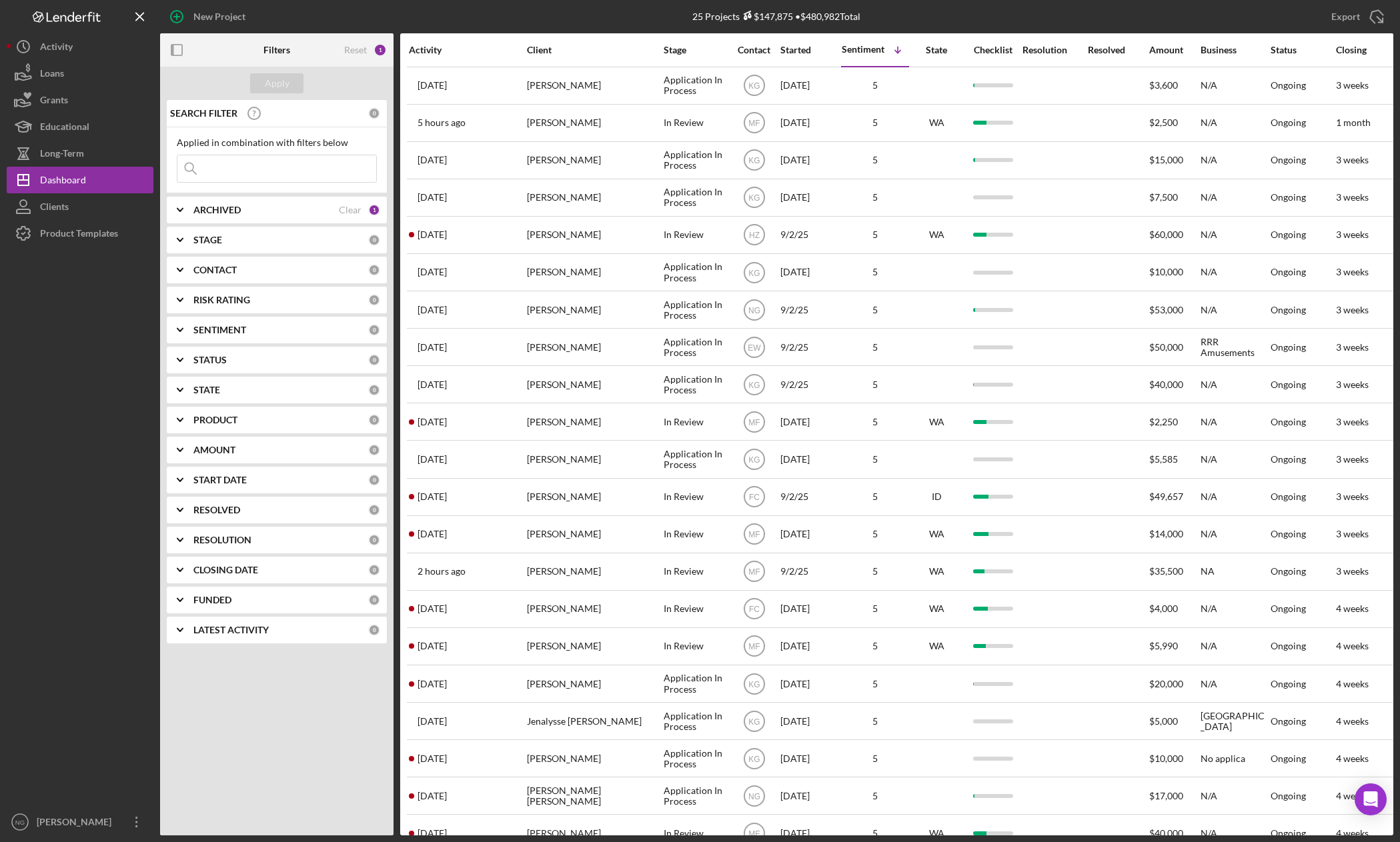
click at [434, 45] on div "Activity" at bounding box center [467, 50] width 116 height 11
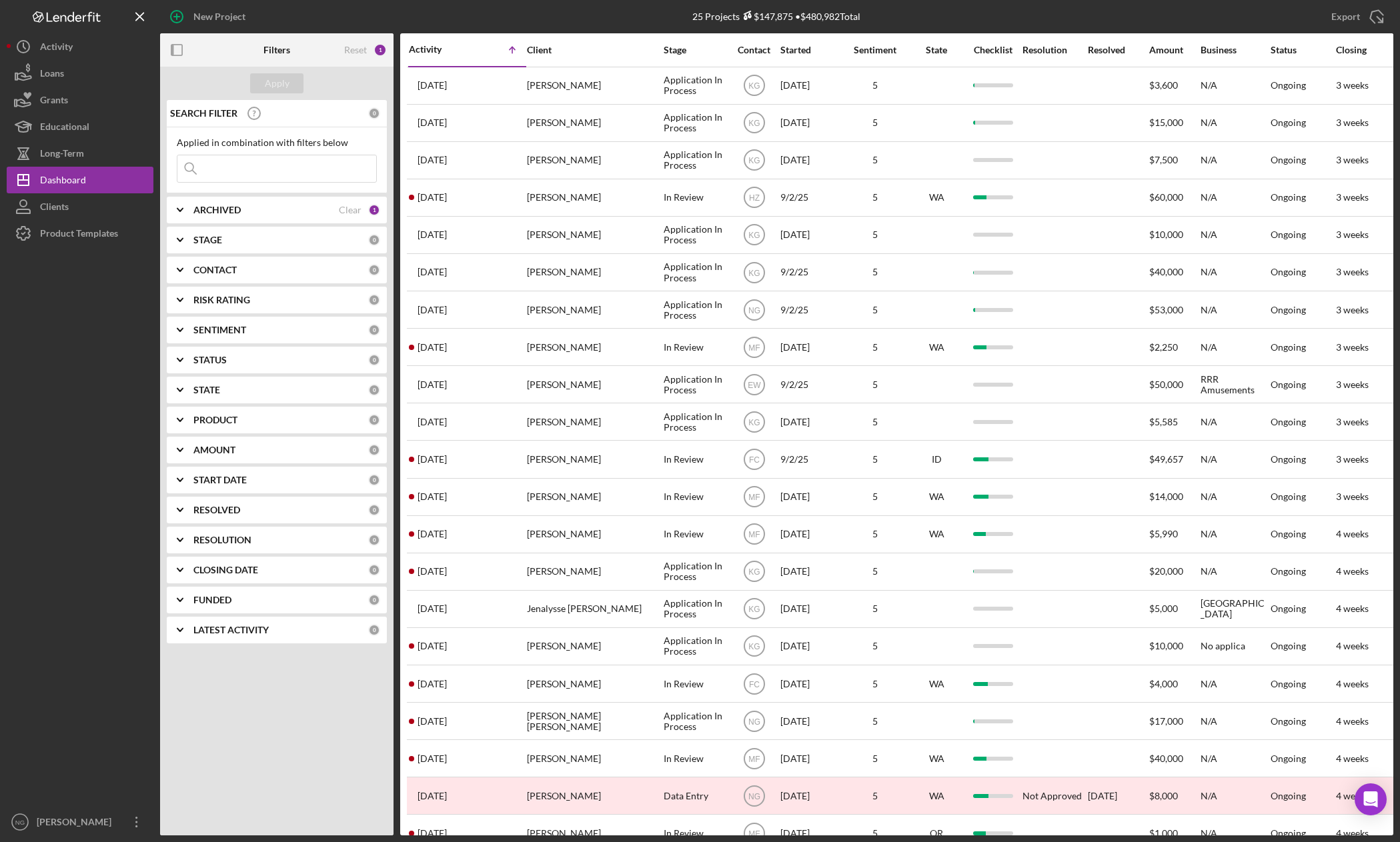
click at [434, 44] on div "Activity" at bounding box center [438, 50] width 59 height 11
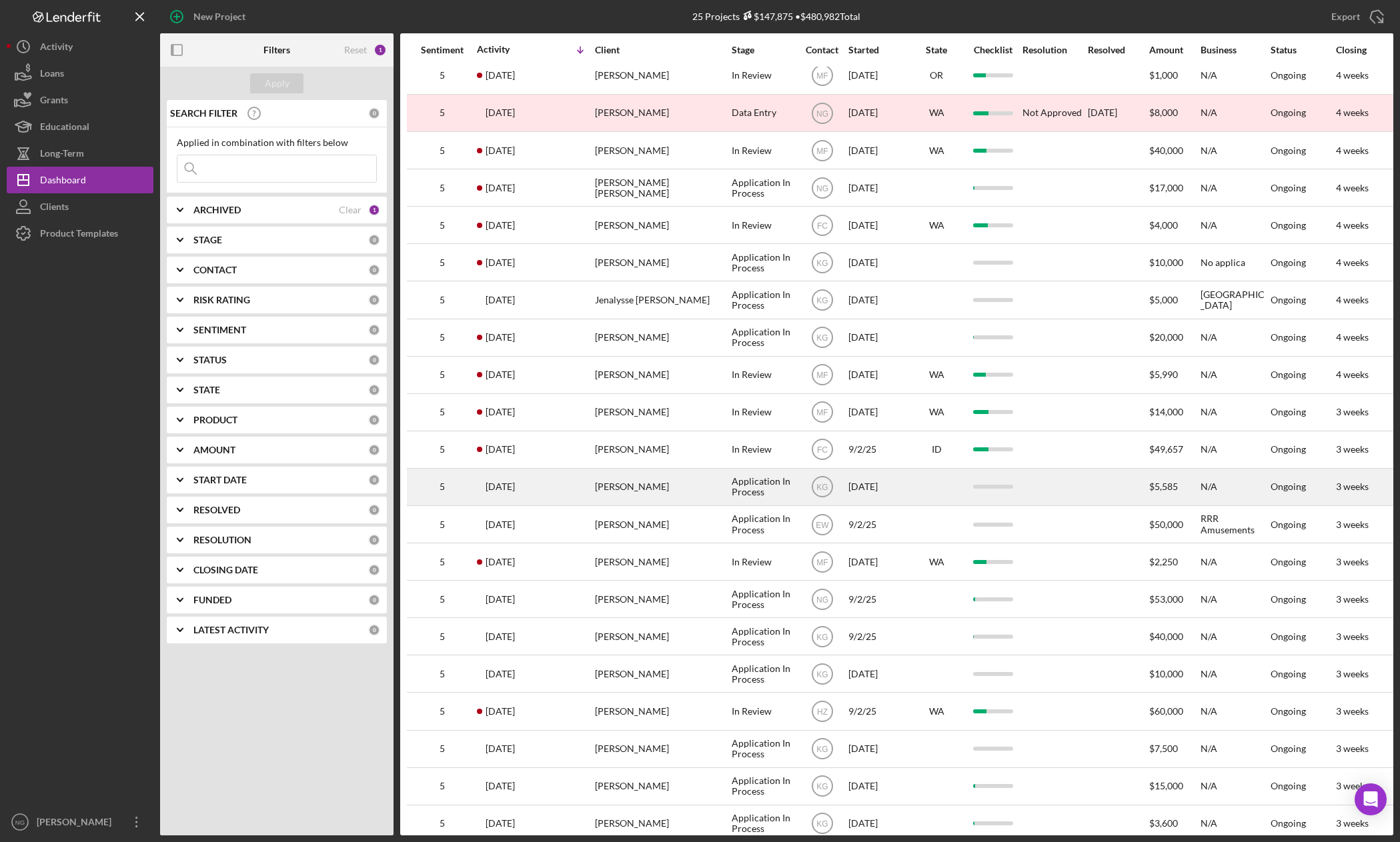
scroll to position [183, 0]
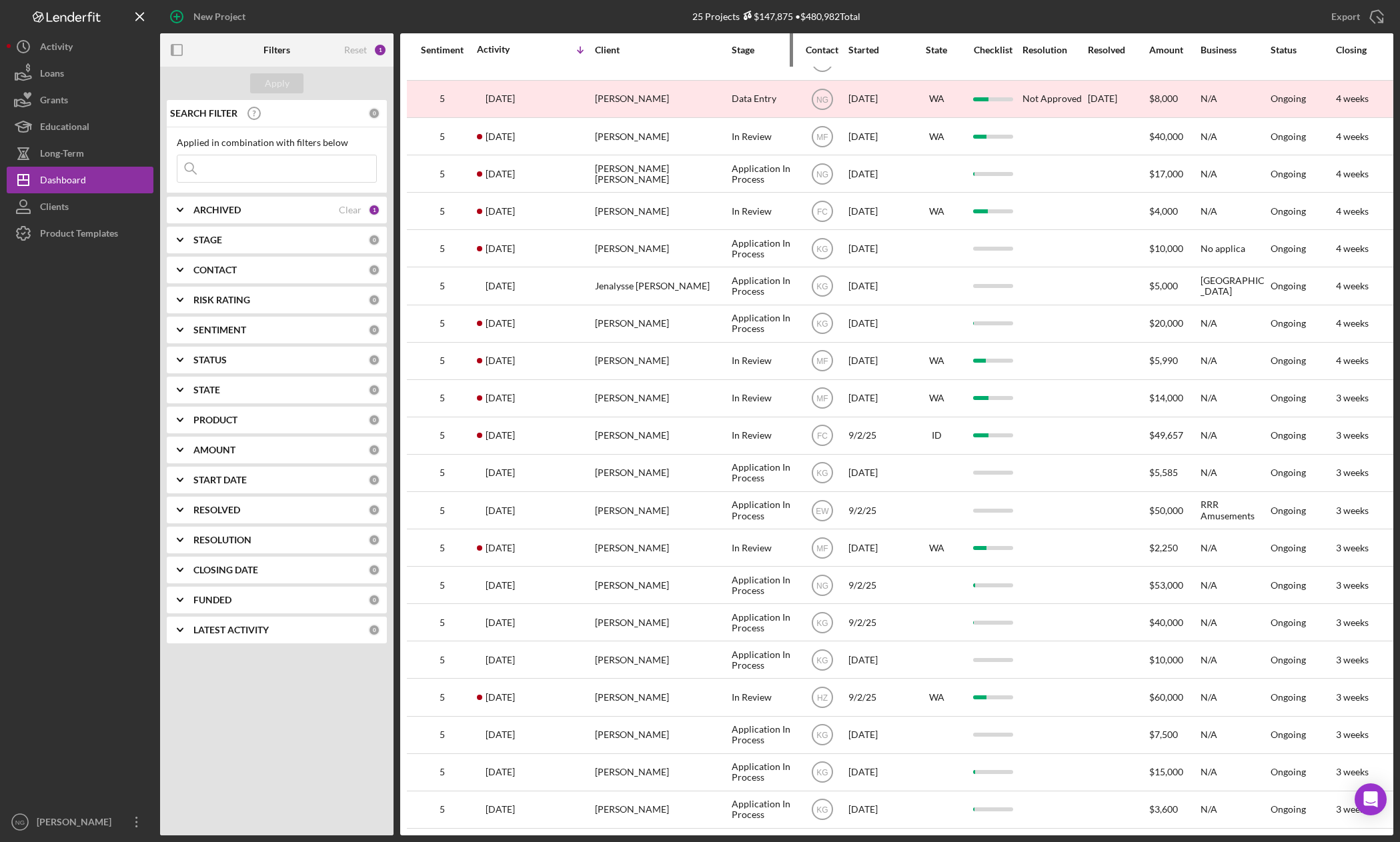
click at [744, 50] on div "Stage" at bounding box center [763, 50] width 64 height 11
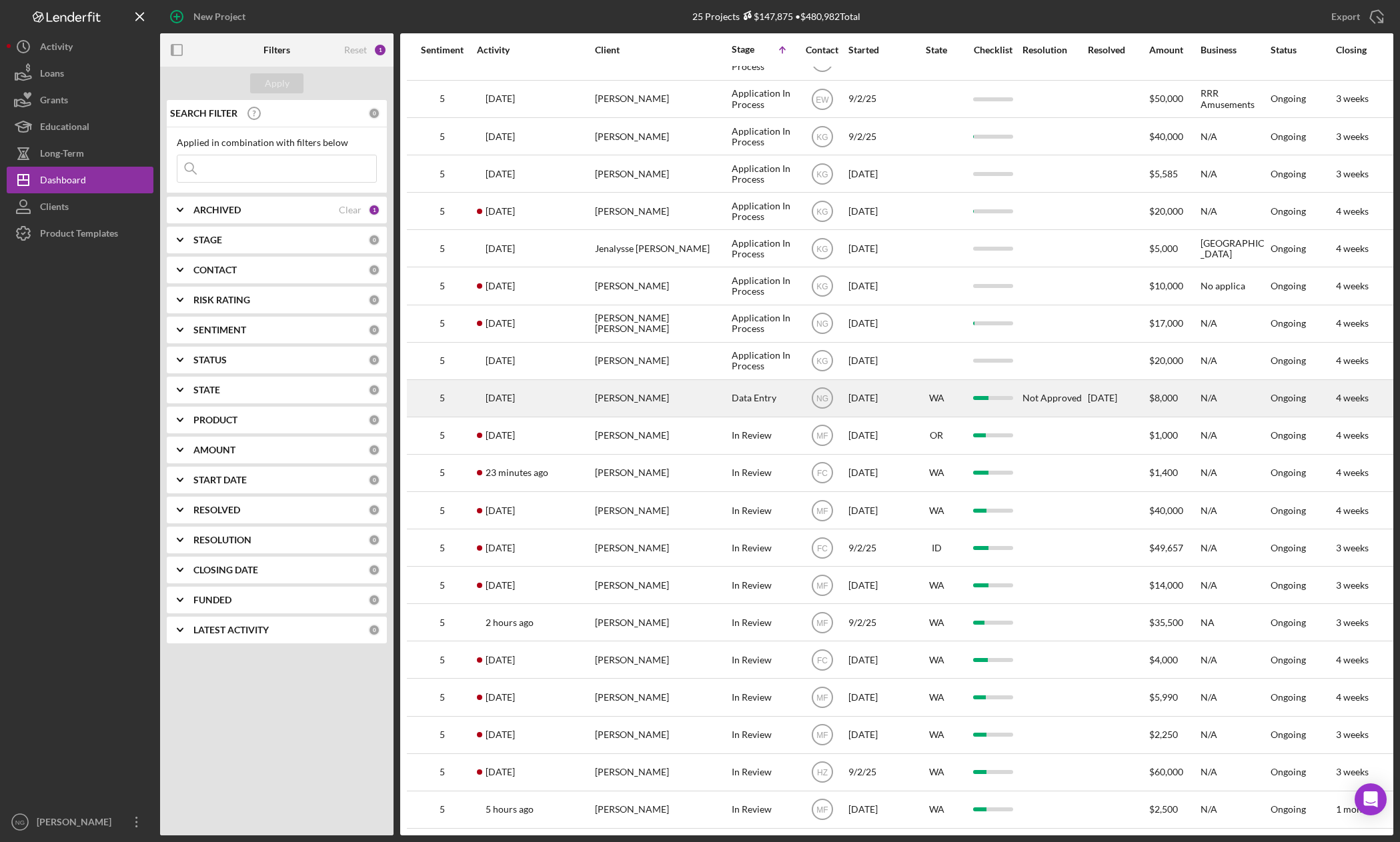
scroll to position [0, 0]
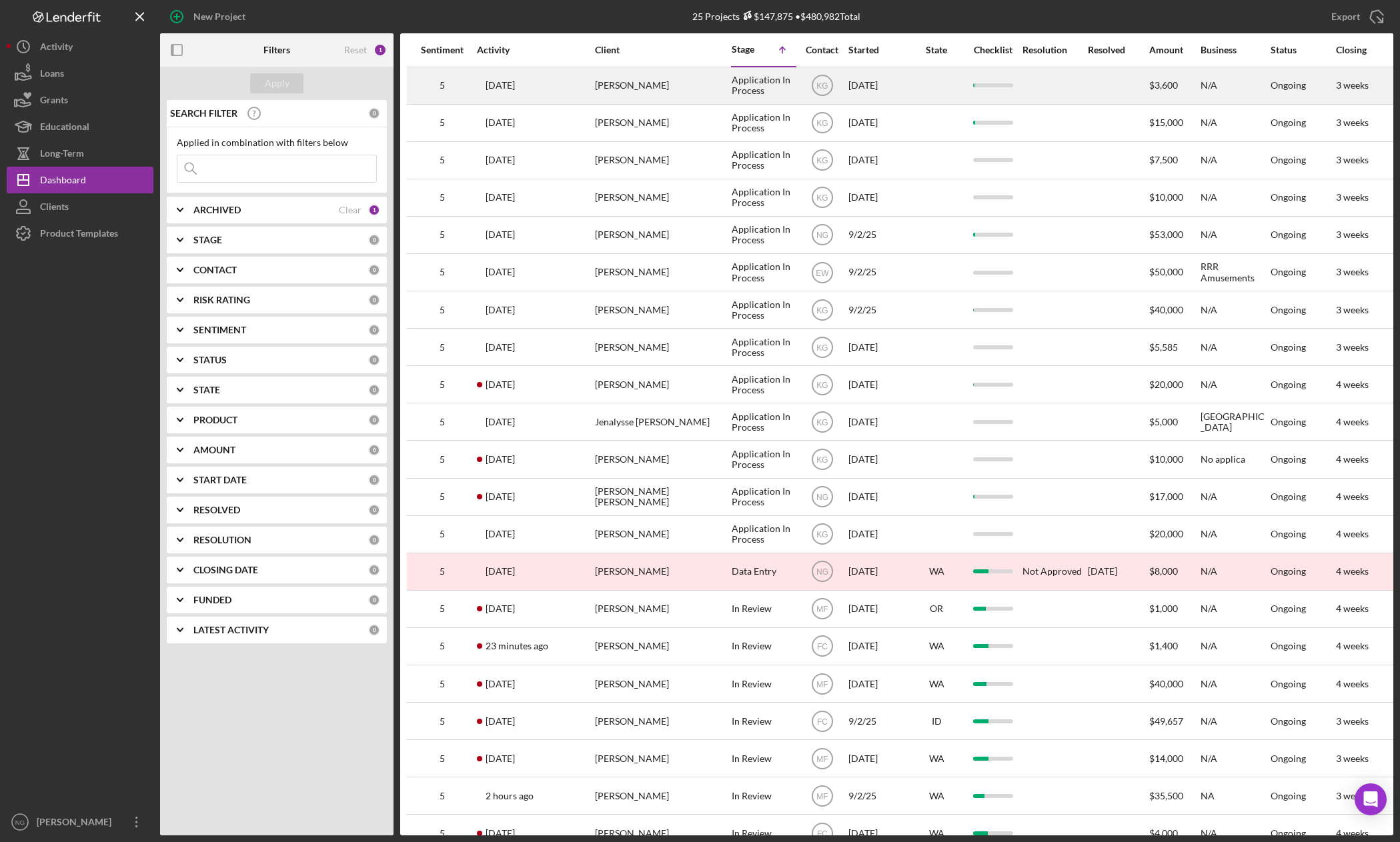
click at [798, 89] on div "KG" at bounding box center [822, 85] width 50 height 33
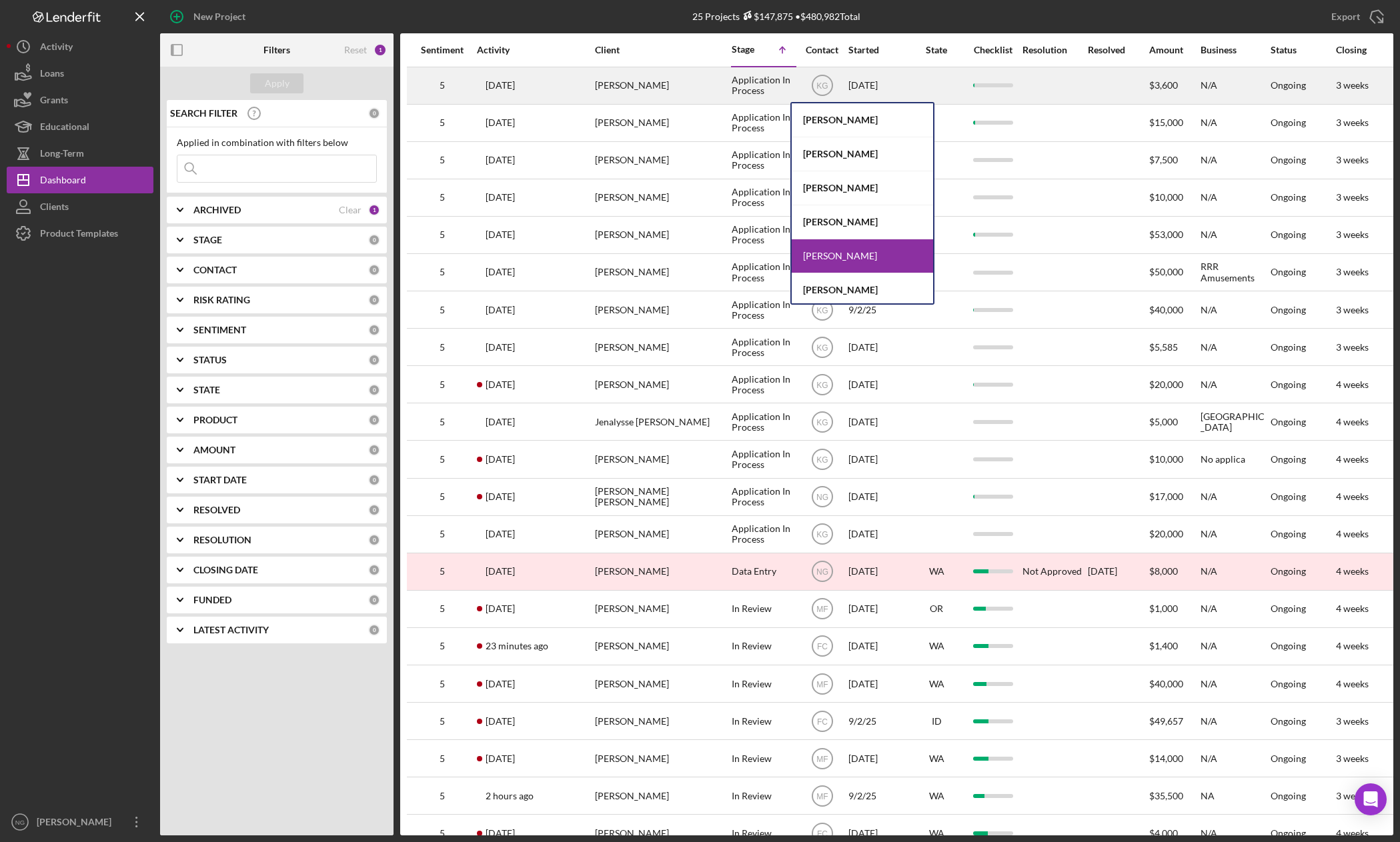
click at [746, 84] on div "Application In Process" at bounding box center [763, 85] width 64 height 35
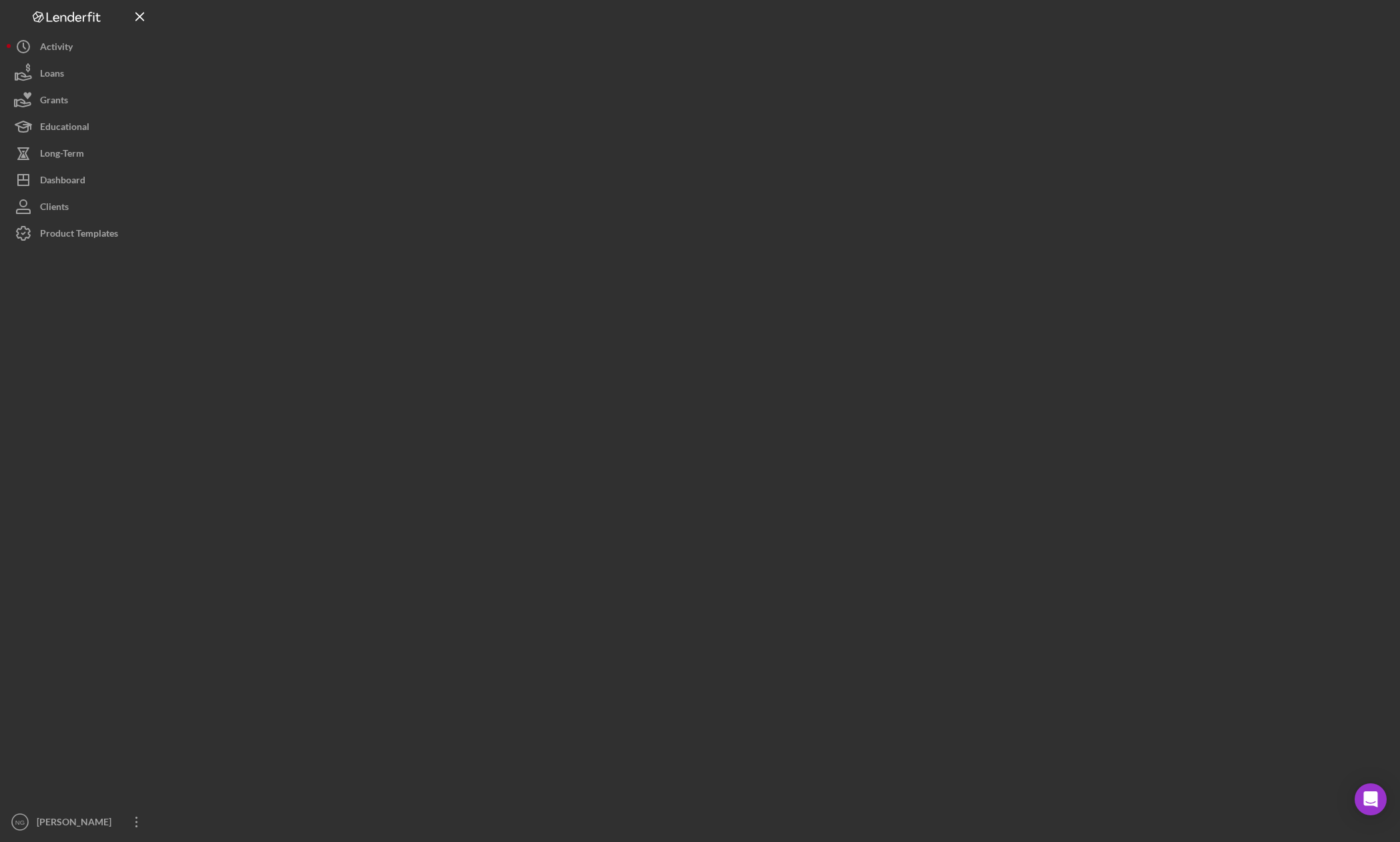
click at [746, 84] on div at bounding box center [777, 417] width 1233 height 836
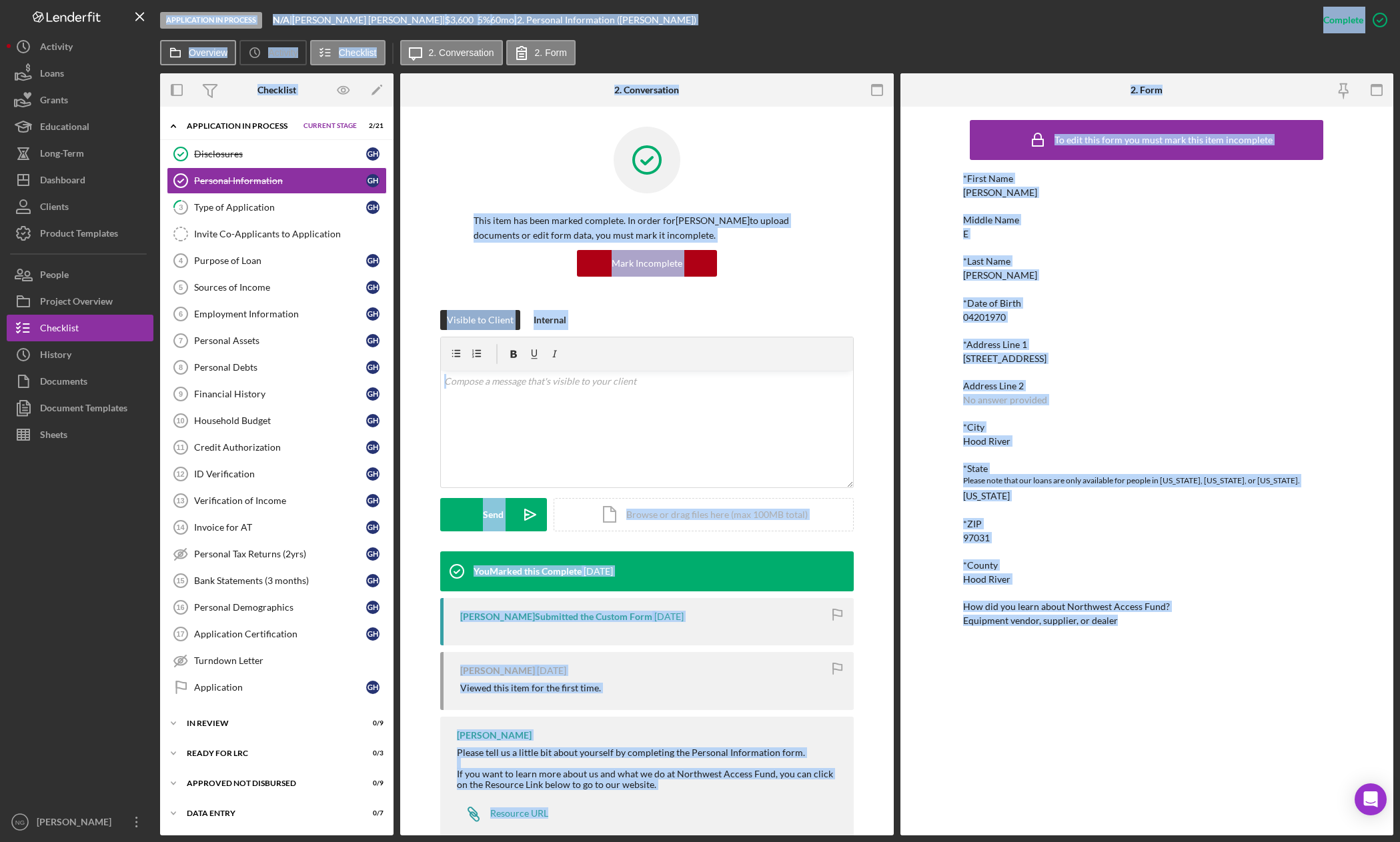
click at [201, 59] on button "Overview" at bounding box center [198, 53] width 76 height 25
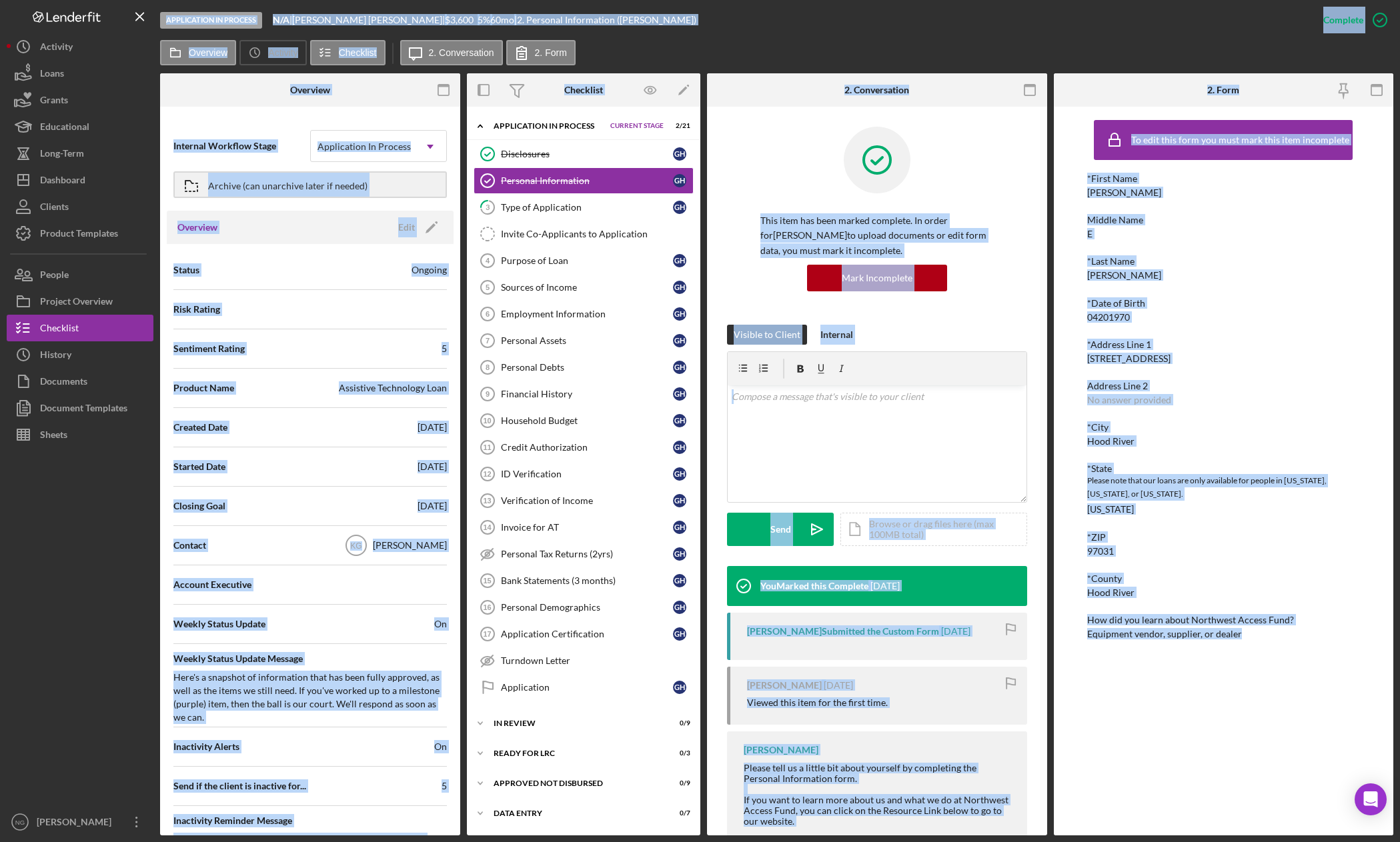
click at [336, 516] on div "Closing Goal [DATE]" at bounding box center [310, 506] width 274 height 33
click at [423, 230] on icon "Icon/Edit" at bounding box center [431, 227] width 33 height 33
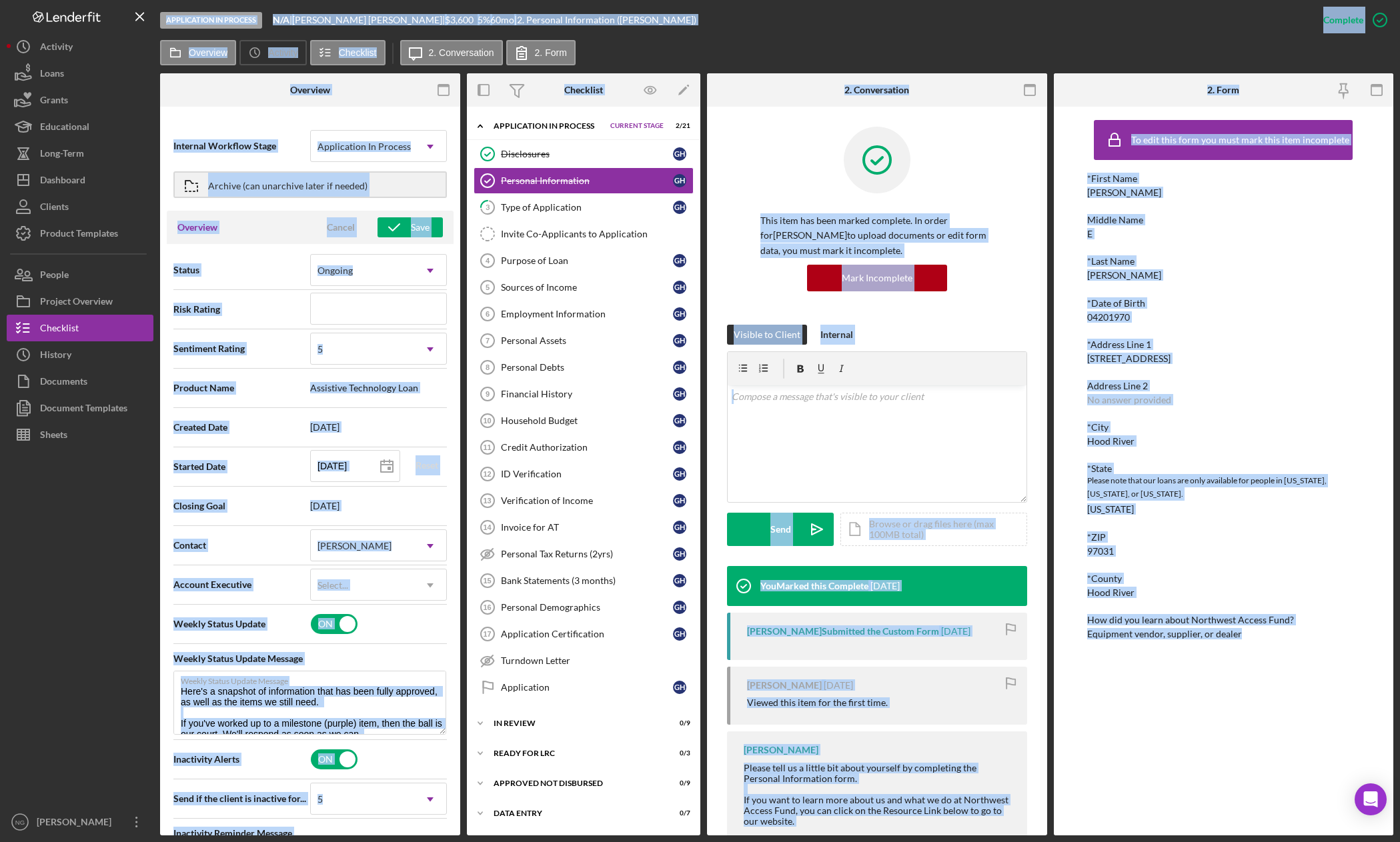
click at [665, 42] on div "Overview Icon/History Activity Checklist Icon/Message 2. Conversation 2. Form" at bounding box center [777, 53] width 1233 height 27
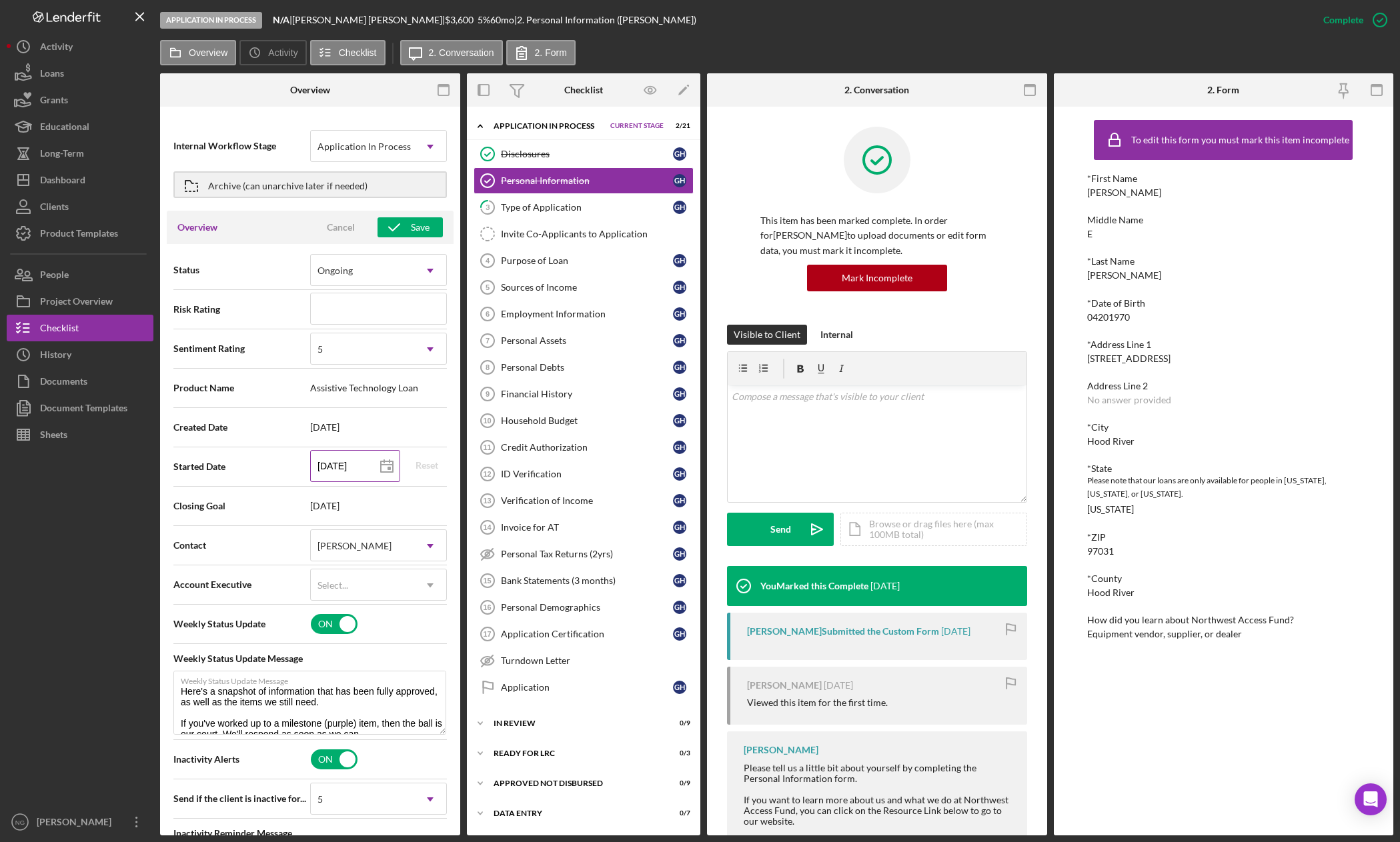
click at [372, 469] on icon at bounding box center [387, 466] width 33 height 33
click at [370, 469] on icon at bounding box center [387, 466] width 33 height 33
drag, startPoint x: 363, startPoint y: 466, endPoint x: 314, endPoint y: 466, distance: 49.0
click at [314, 466] on input "[DATE]" at bounding box center [355, 465] width 90 height 32
type textarea "Here's a snapshot of information that has been fully approved, as well as the i…"
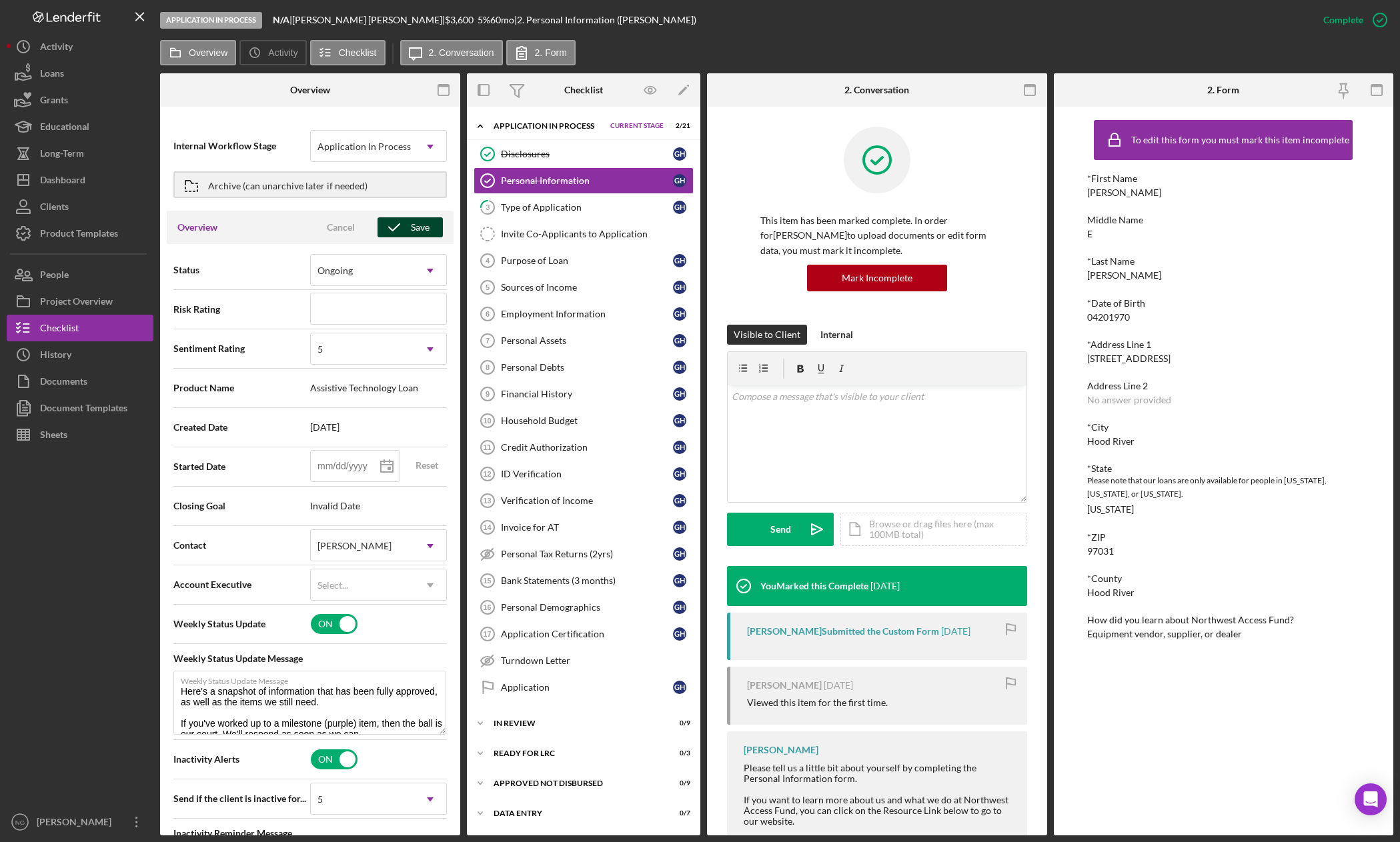
type textarea "Here's a snapshot of information that has been fully approved, as well as the i…"
click at [411, 230] on div "Save" at bounding box center [420, 226] width 19 height 20
type textarea "Here's a snapshot of information that has been fully approved, as well as the i…"
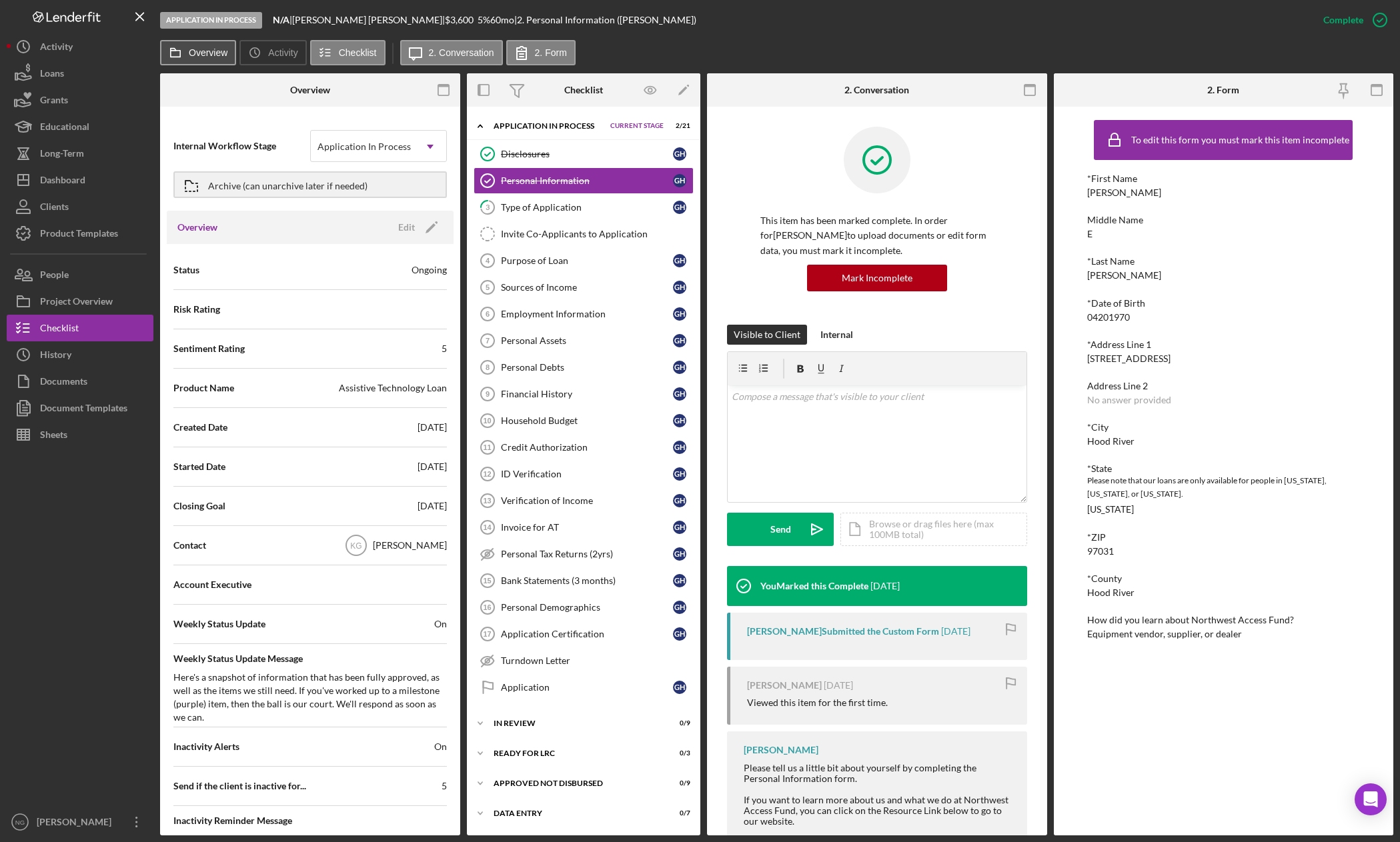
click at [200, 54] on label "Overview" at bounding box center [208, 53] width 39 height 11
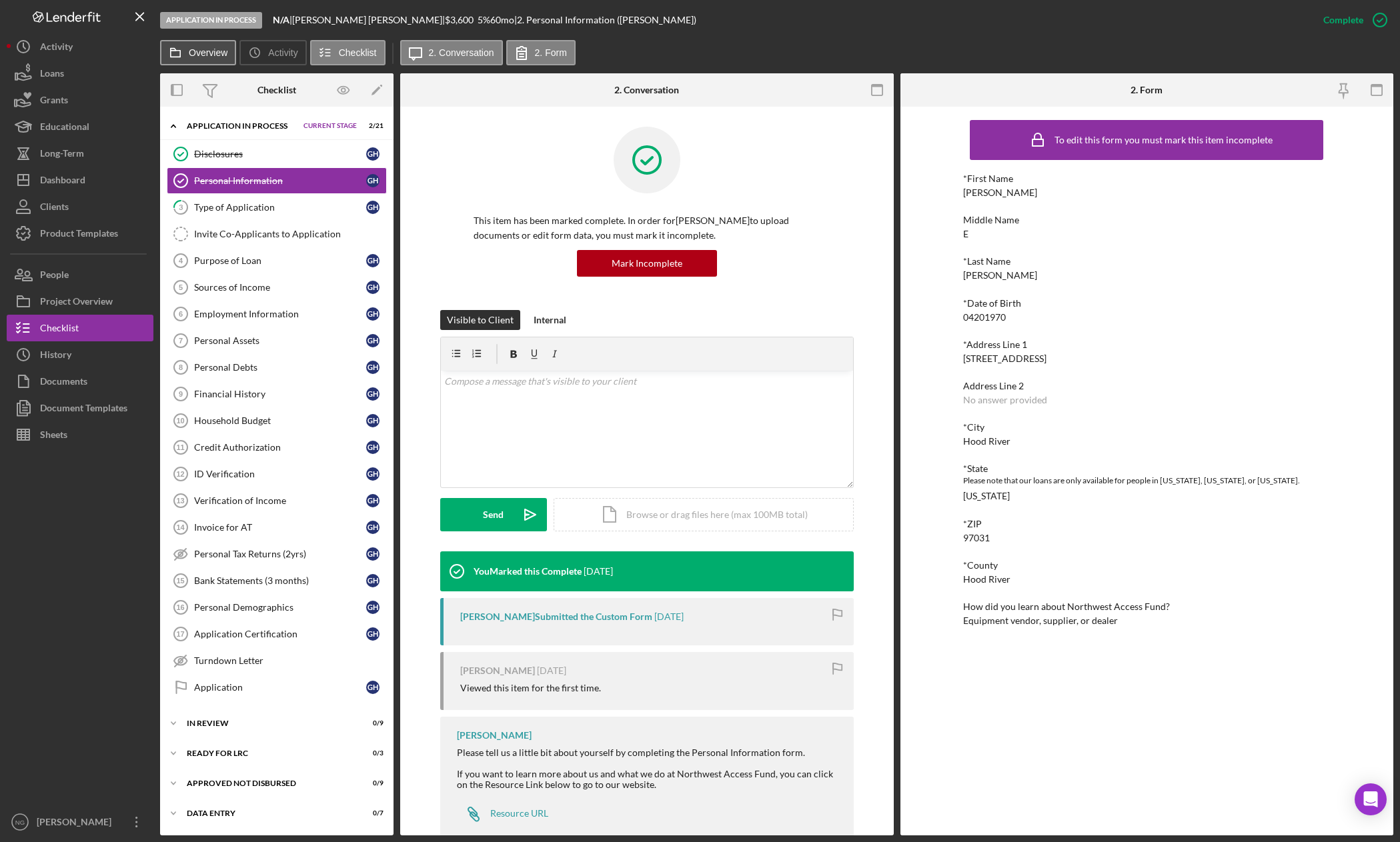
click at [224, 58] on button "Overview" at bounding box center [198, 53] width 76 height 25
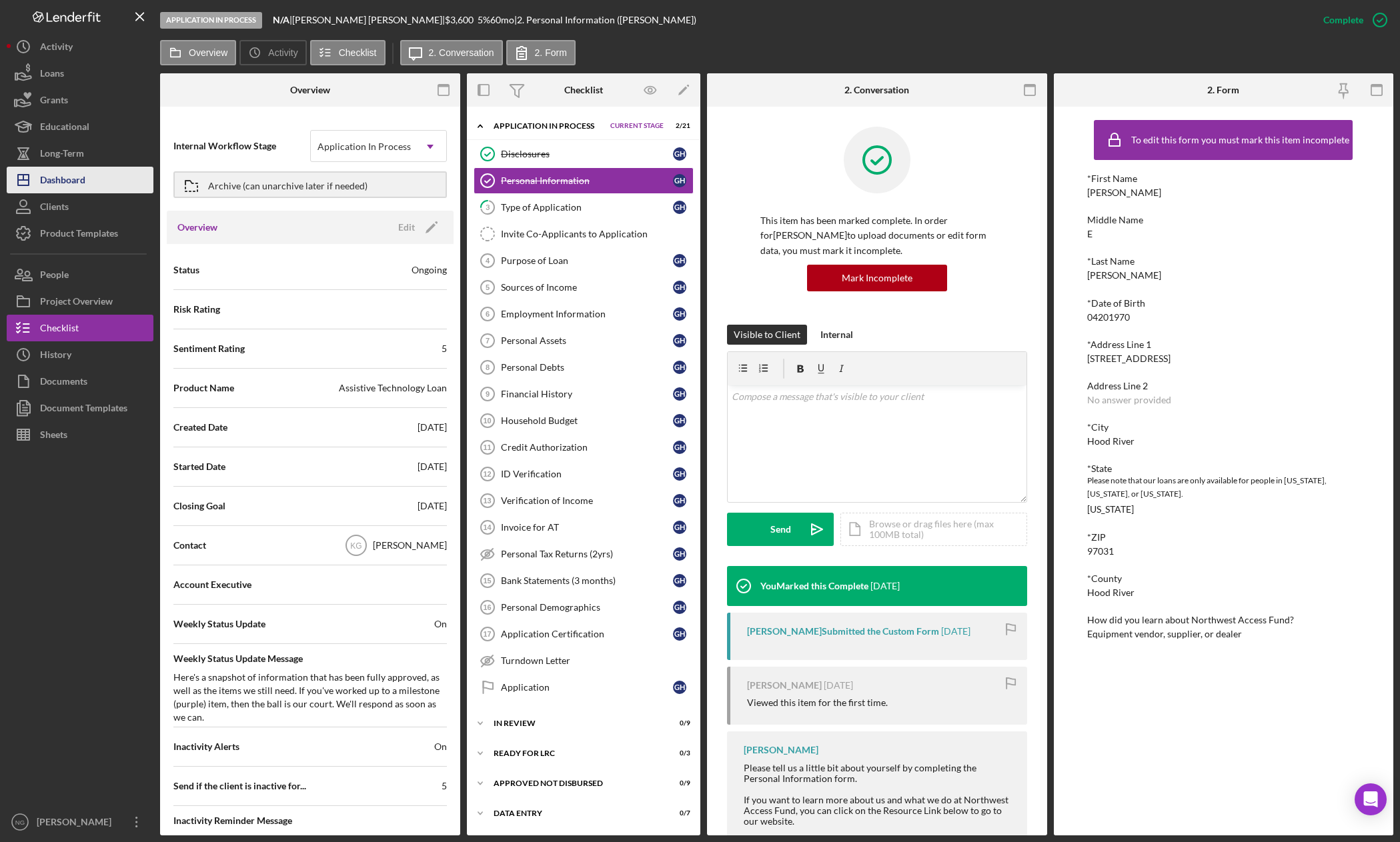
click at [77, 178] on div "Dashboard" at bounding box center [63, 182] width 46 height 30
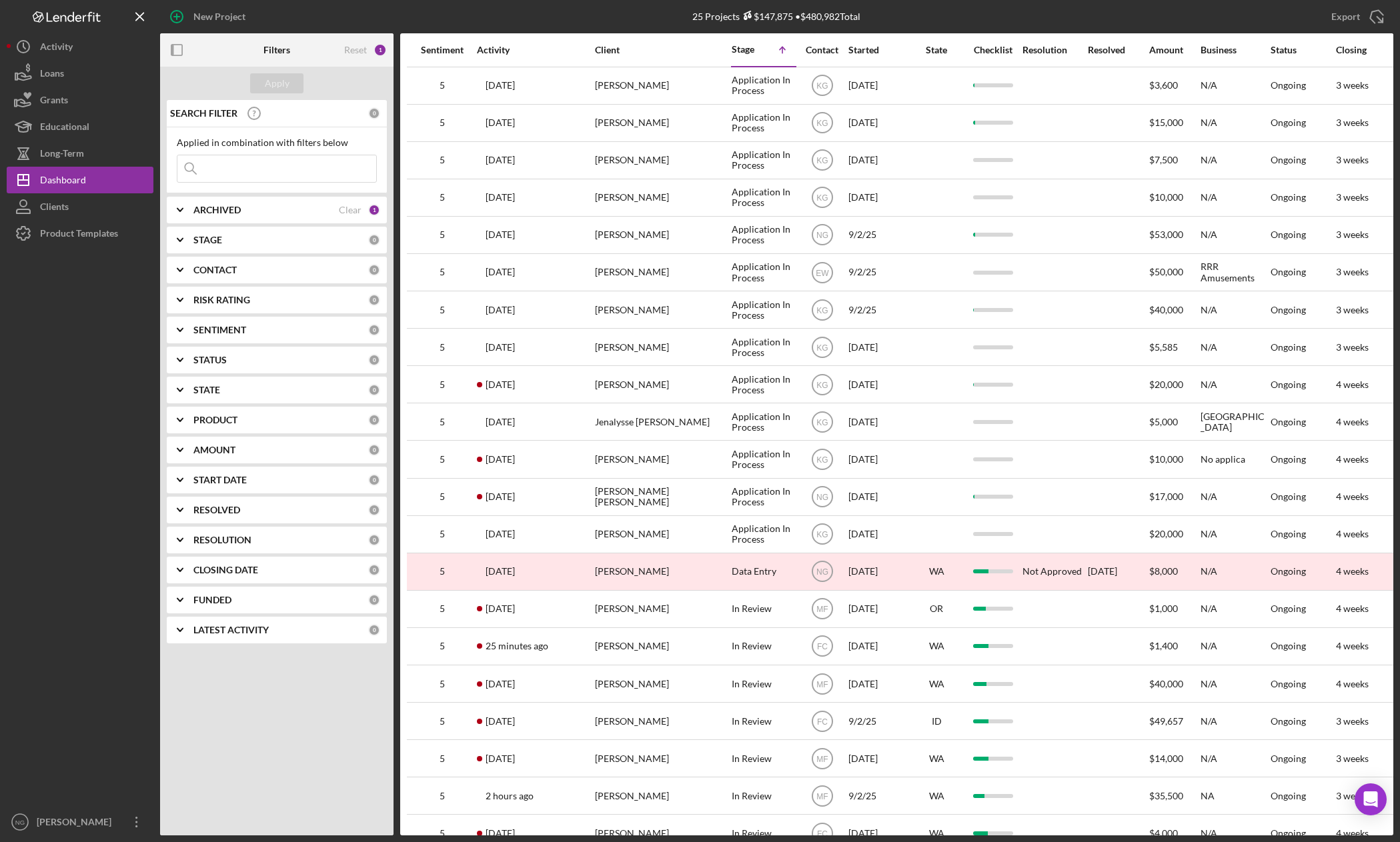
click at [506, 47] on div "Activity" at bounding box center [535, 50] width 116 height 11
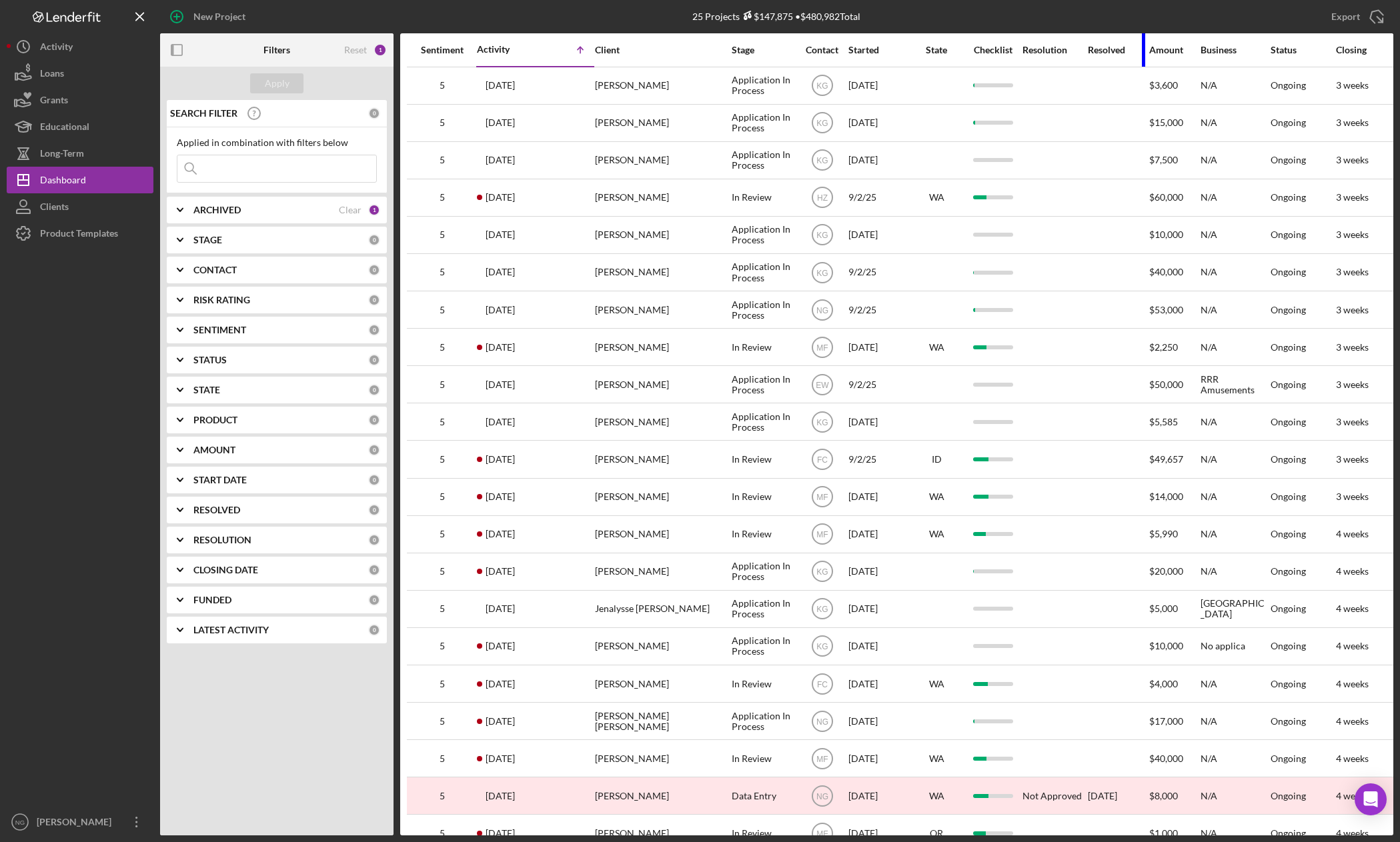
drag, startPoint x: 1143, startPoint y: 54, endPoint x: 1134, endPoint y: 54, distance: 9.0
click at [1134, 54] on div "Resolved" at bounding box center [1118, 50] width 60 height 32
drag, startPoint x: 959, startPoint y: 48, endPoint x: 941, endPoint y: 50, distance: 18.1
click at [945, 50] on div "State" at bounding box center [937, 50] width 53 height 32
click at [80, 178] on div "Dashboard" at bounding box center [63, 182] width 46 height 30
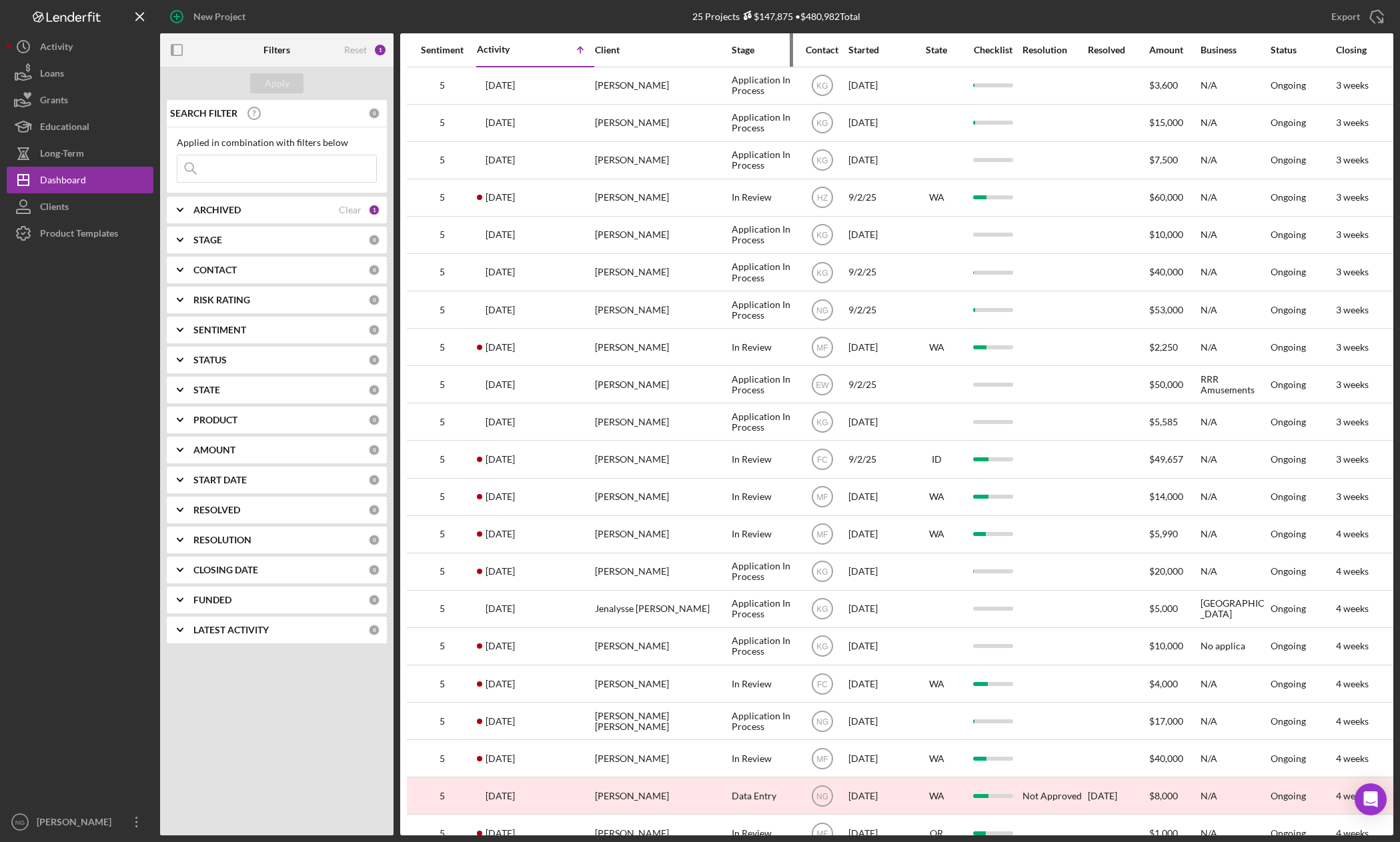
click at [757, 46] on div "Stage" at bounding box center [763, 50] width 64 height 11
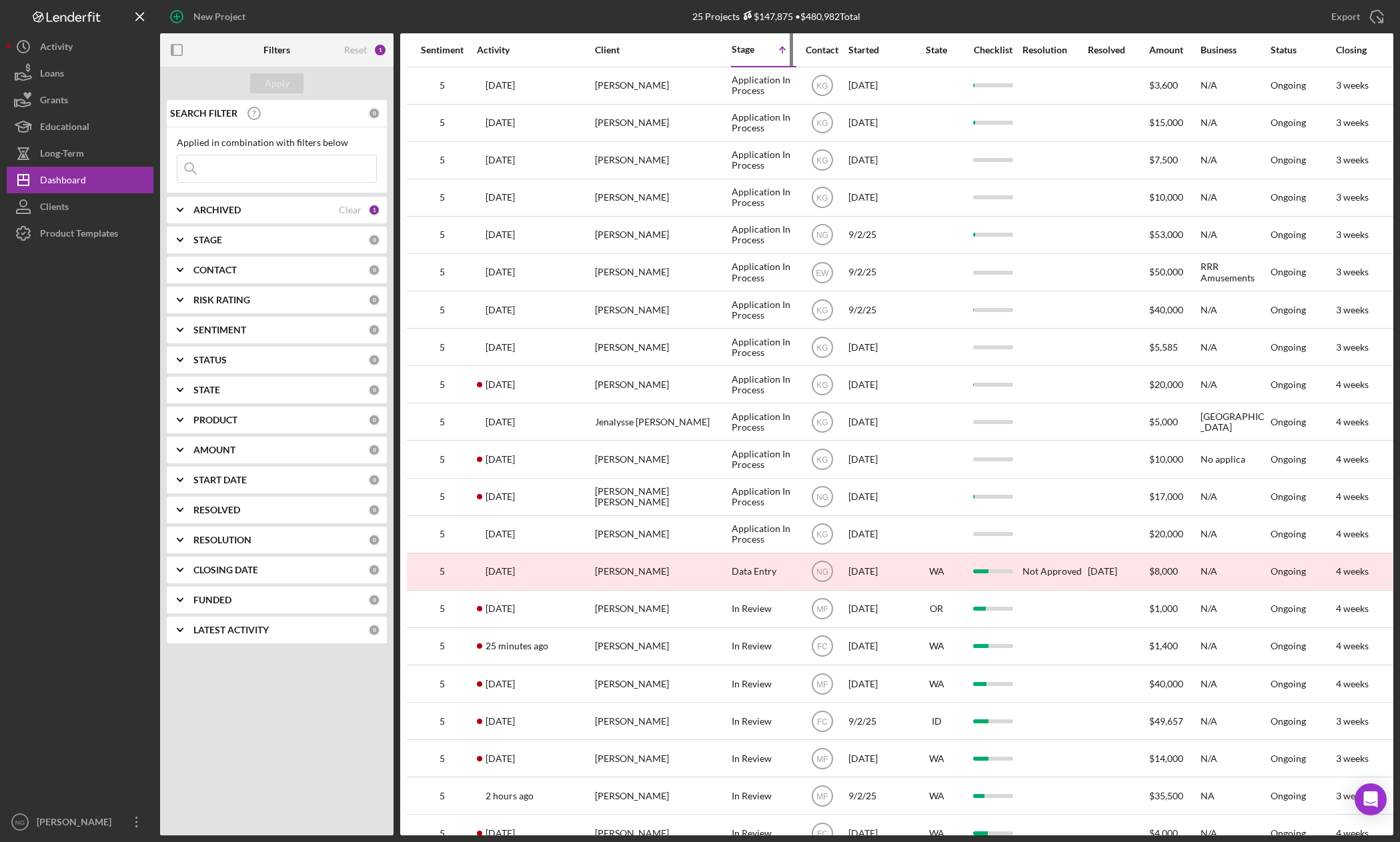
click at [735, 42] on div "Stage Icon/Table Sort Arrow" at bounding box center [763, 50] width 64 height 31
click at [748, 51] on div "Stage" at bounding box center [747, 50] width 32 height 11
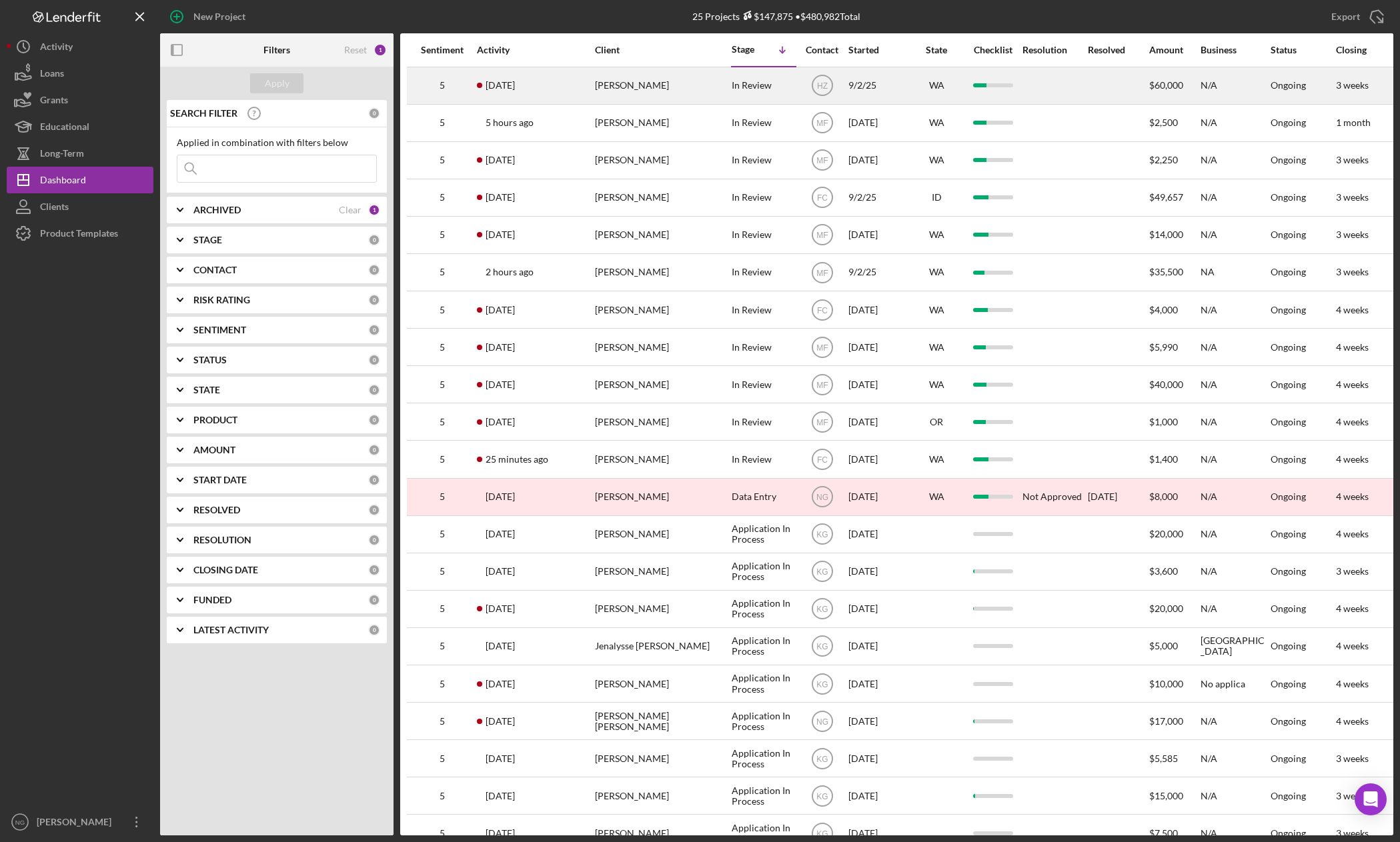
click at [734, 89] on div "In Review" at bounding box center [763, 85] width 64 height 35
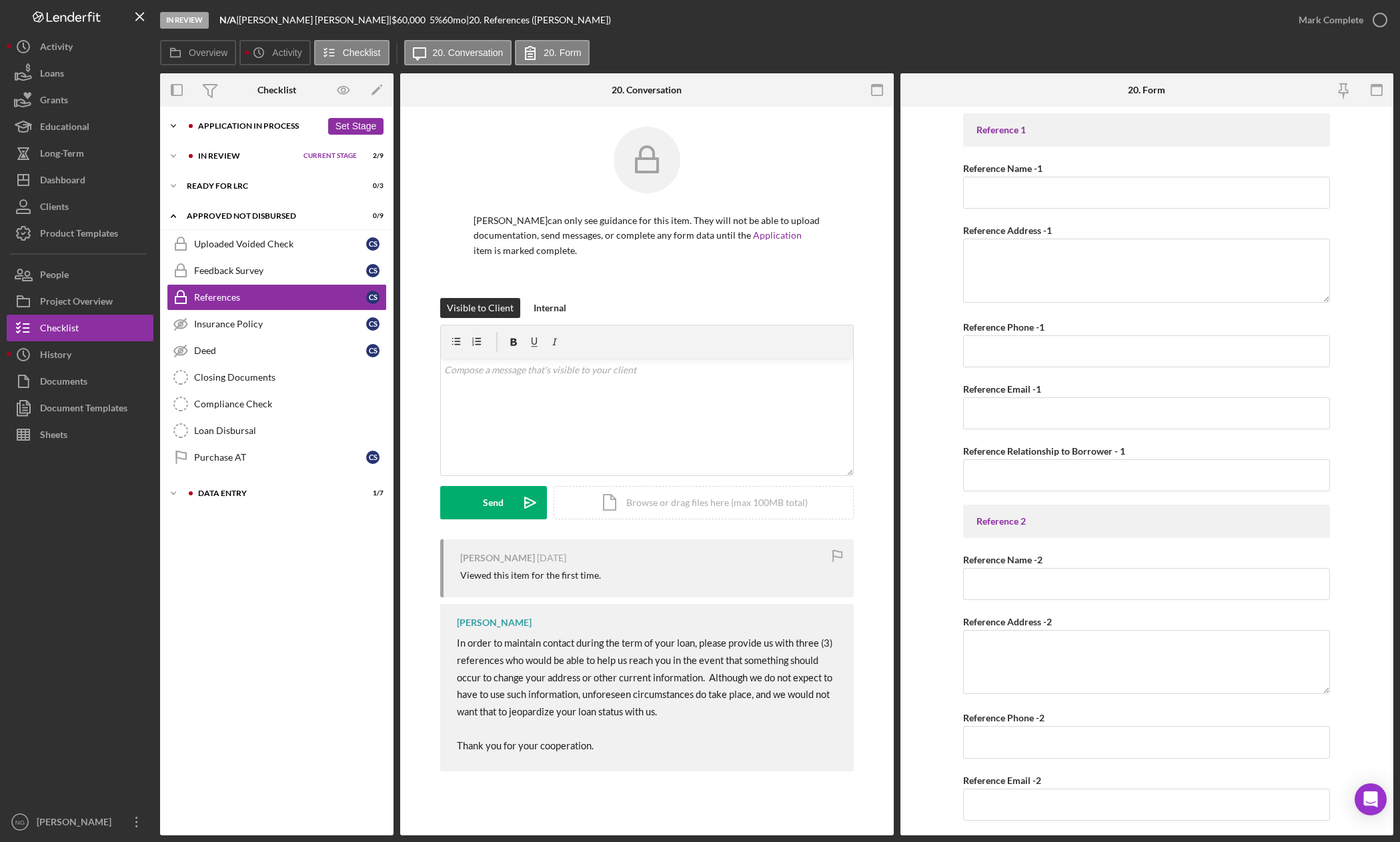
click at [227, 123] on div "Application In Process" at bounding box center [260, 126] width 123 height 8
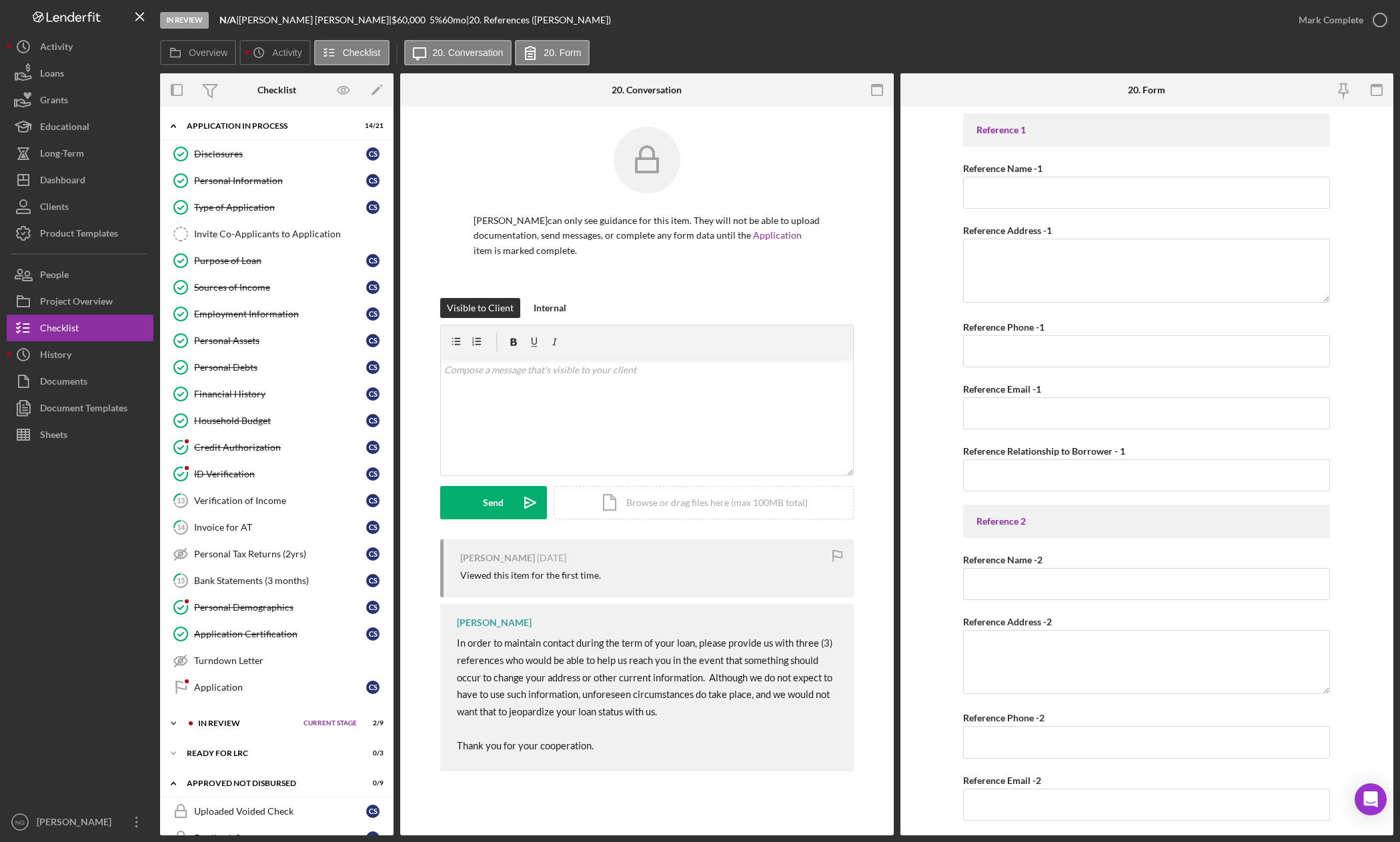
click at [230, 723] on div "In Review" at bounding box center [248, 723] width 99 height 8
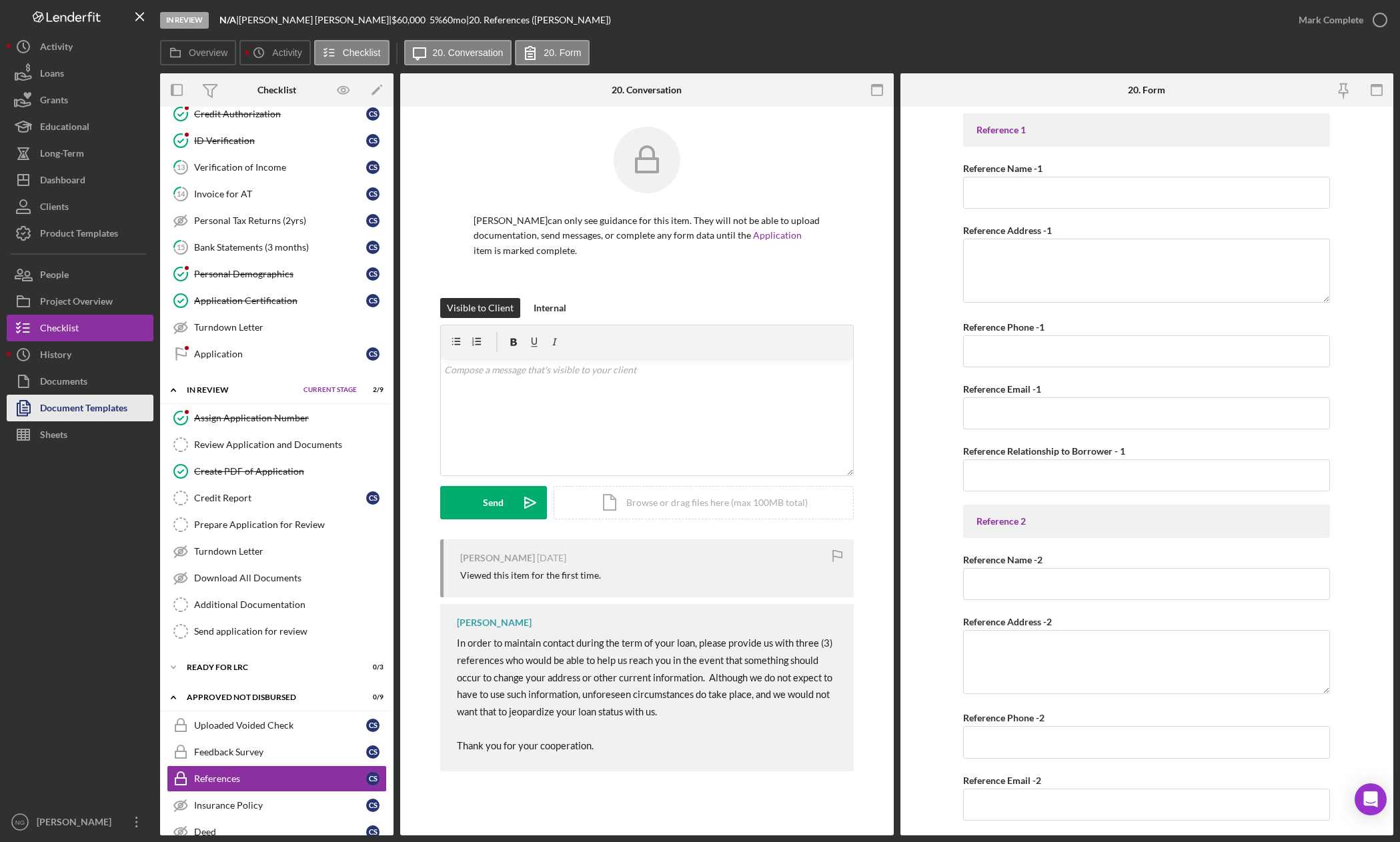
click at [86, 410] on div "Document Templates" at bounding box center [83, 410] width 87 height 30
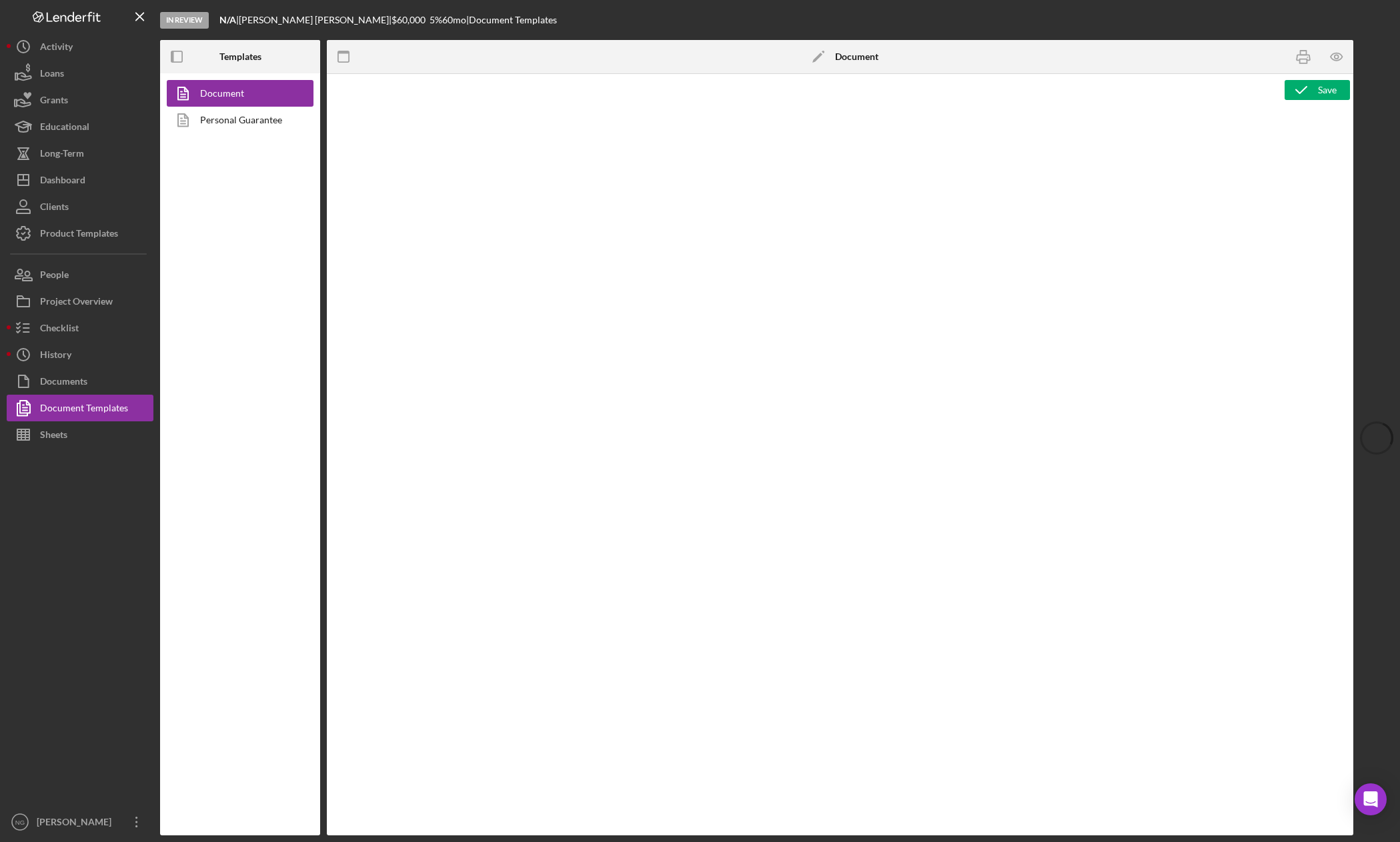
type textarea "<div class="WordSection1"> <p style="margin: 0in; font-size: 12pt; font-family:…"
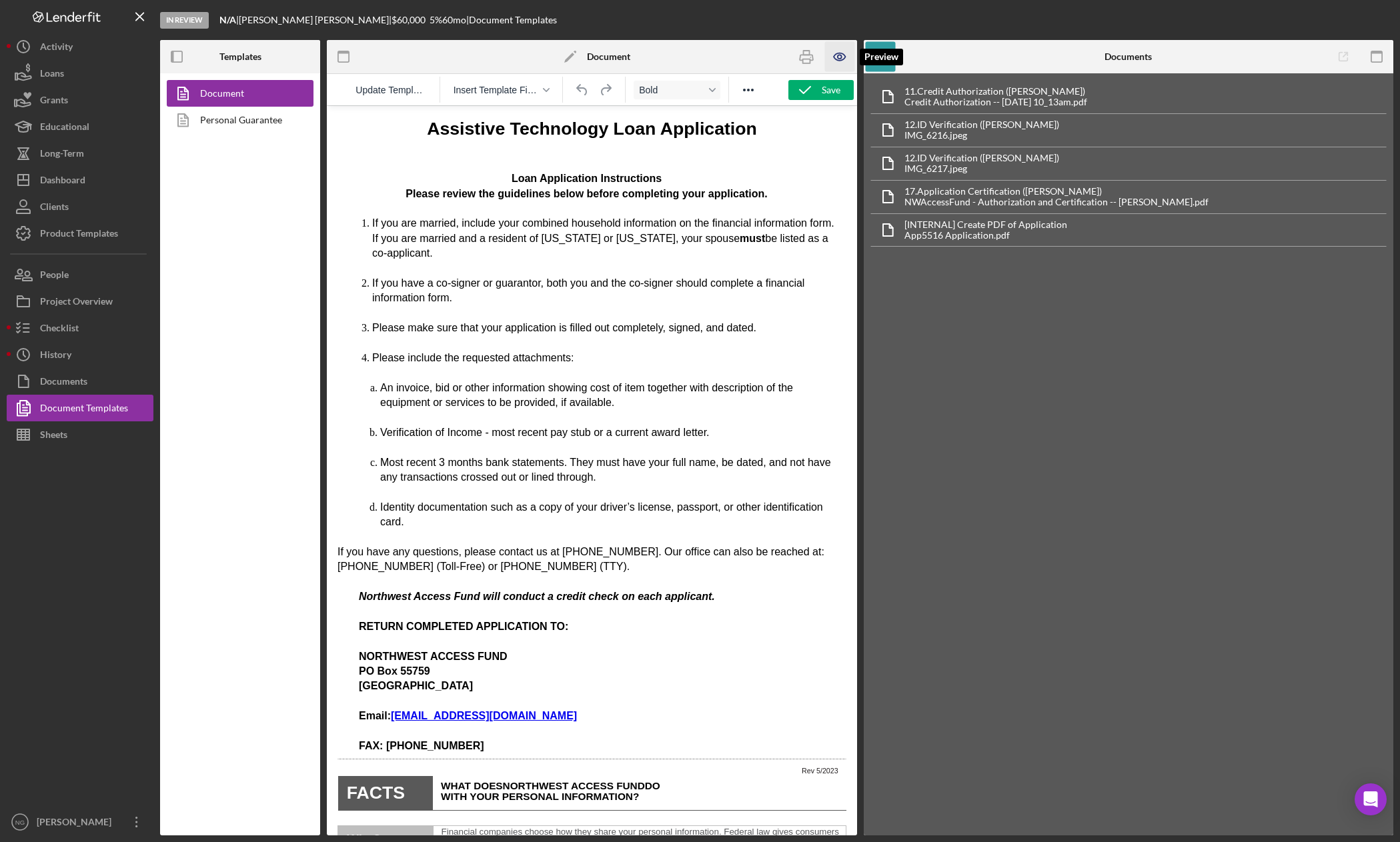
click at [836, 59] on icon "button" at bounding box center [840, 57] width 30 height 30
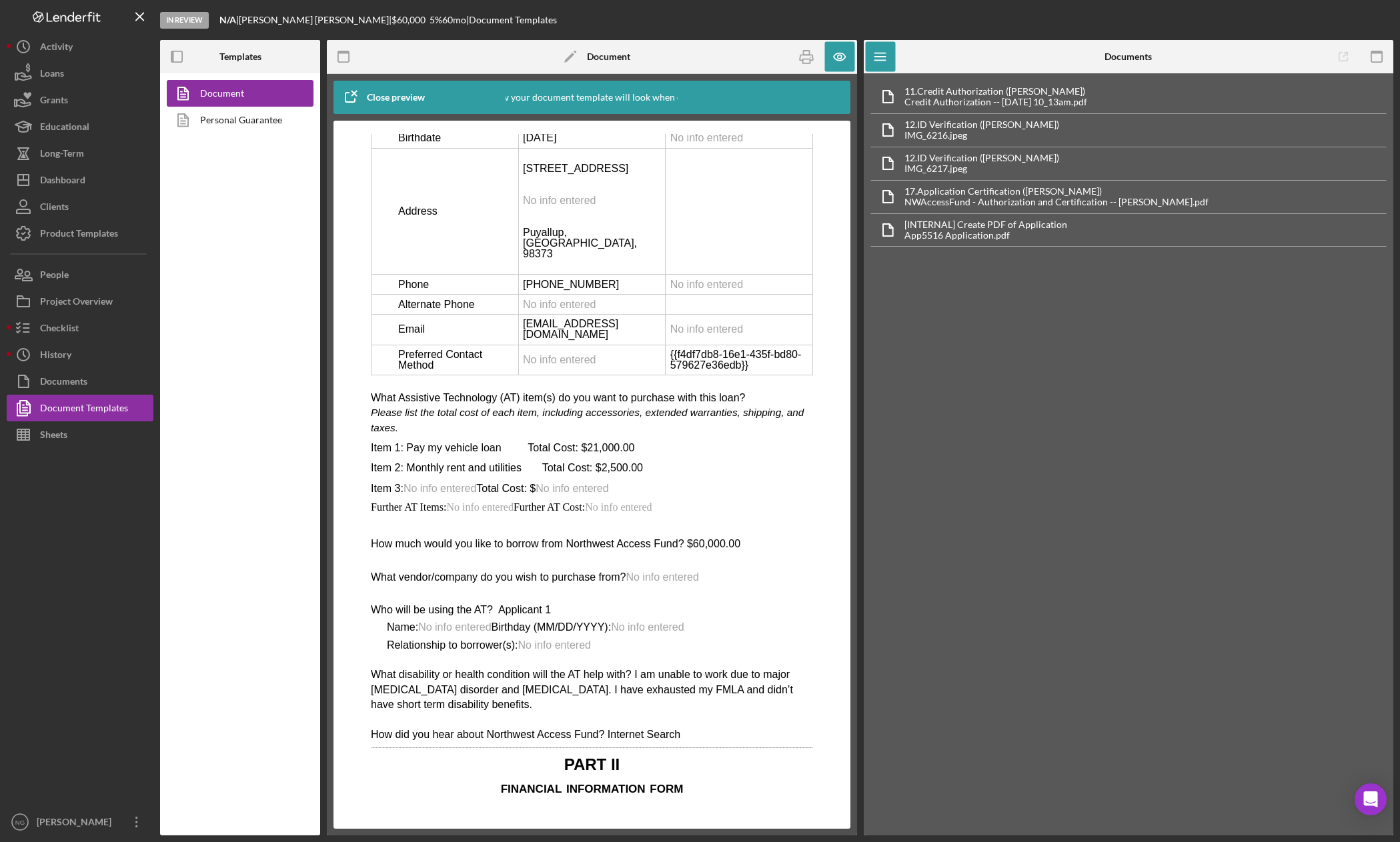
scroll to position [2267, 0]
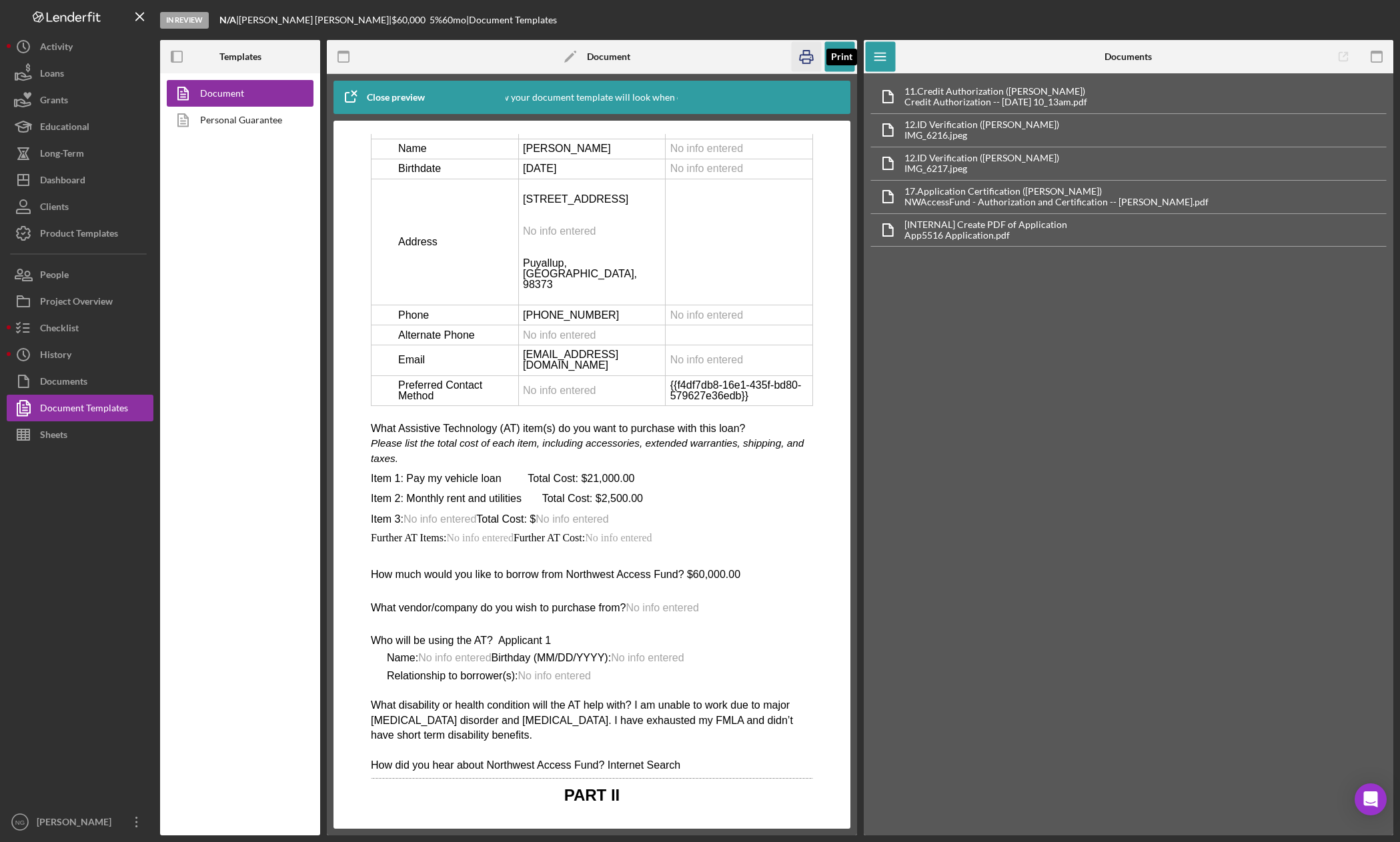
click at [807, 54] on icon "button" at bounding box center [807, 57] width 30 height 30
click at [79, 335] on button "Checklist" at bounding box center [79, 328] width 147 height 27
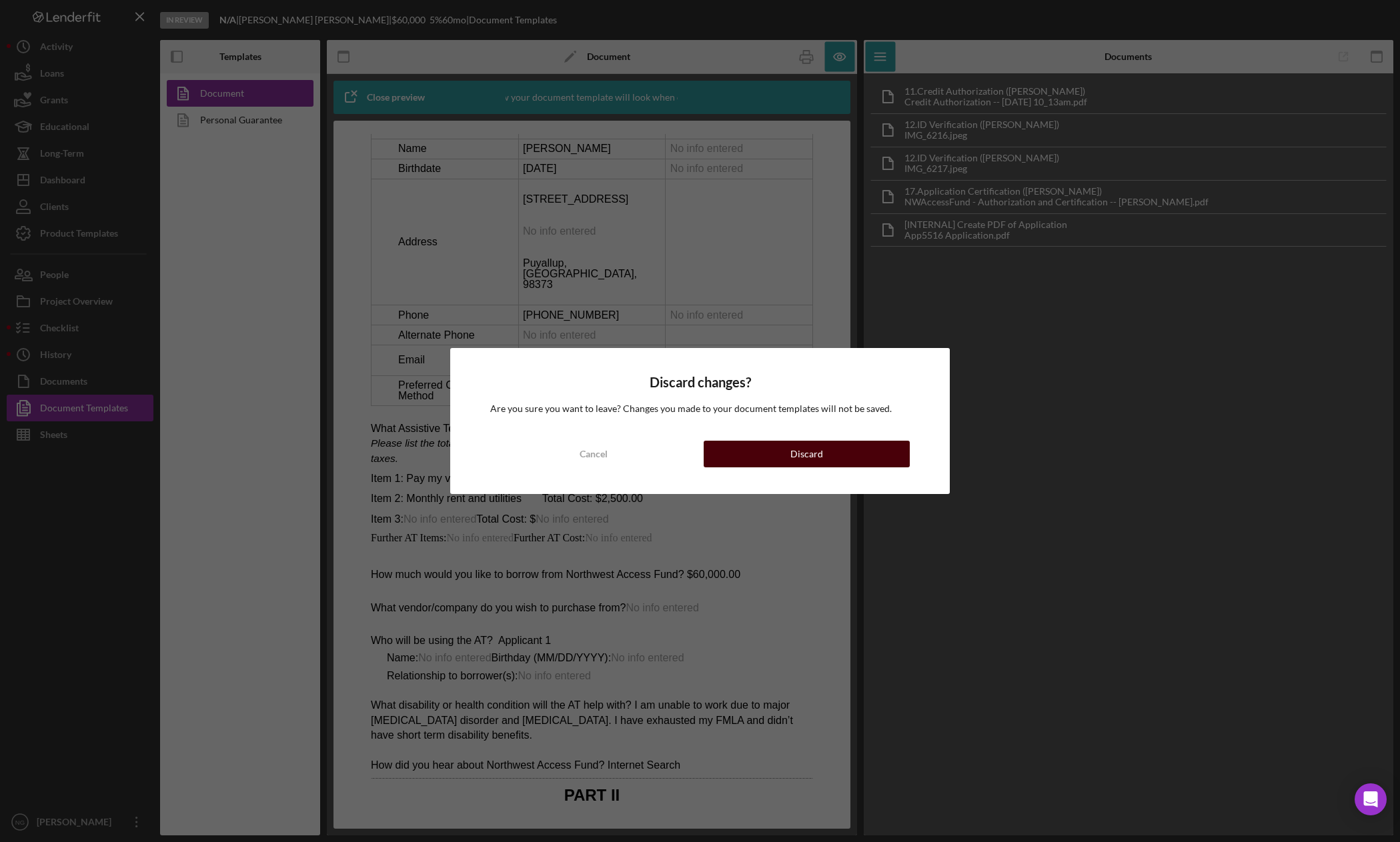
click at [868, 459] on button "Discard" at bounding box center [807, 454] width 207 height 27
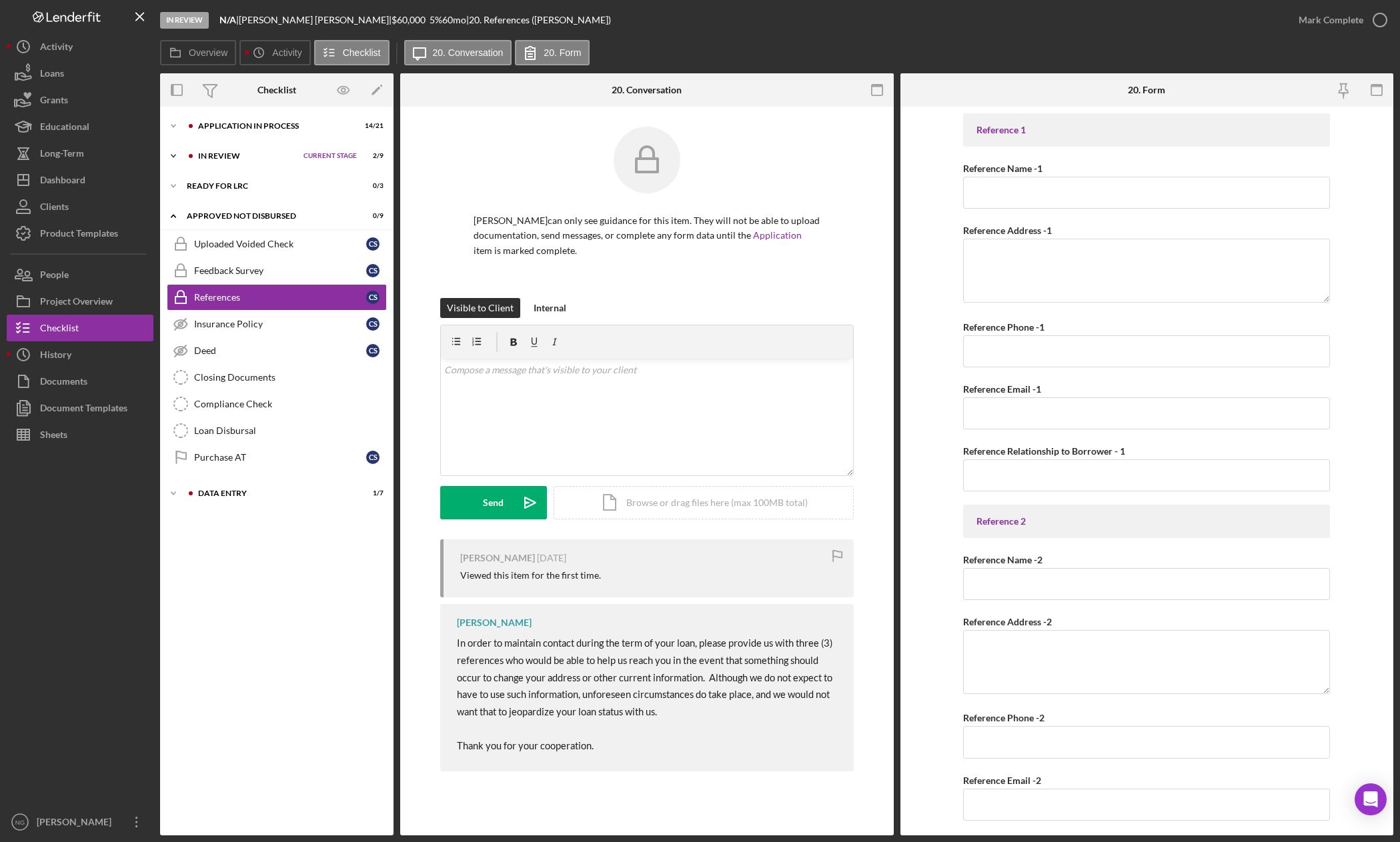
click at [226, 154] on div "In Review" at bounding box center [248, 156] width 99 height 8
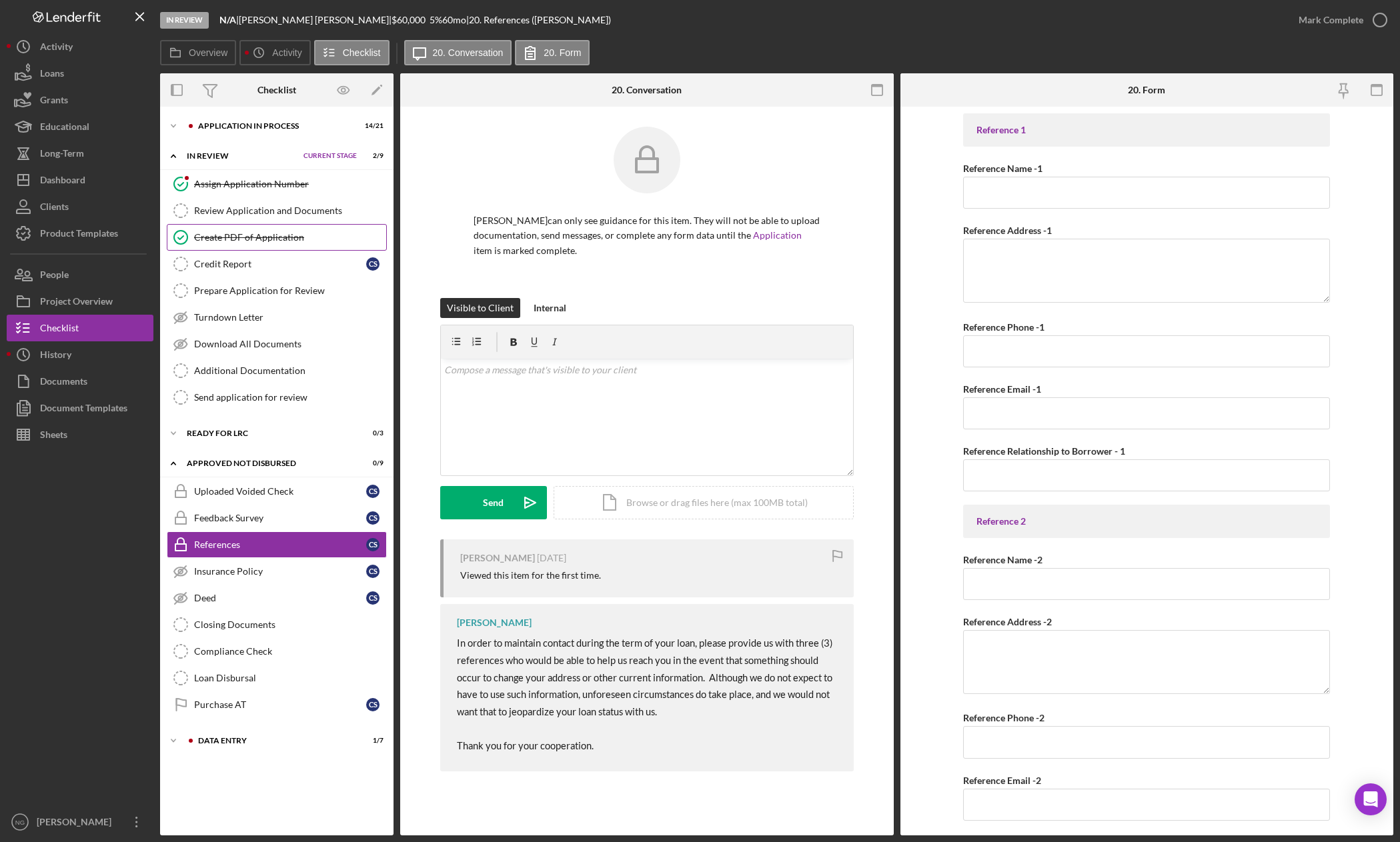
click at [229, 237] on div "Create PDF of Application" at bounding box center [290, 237] width 192 height 11
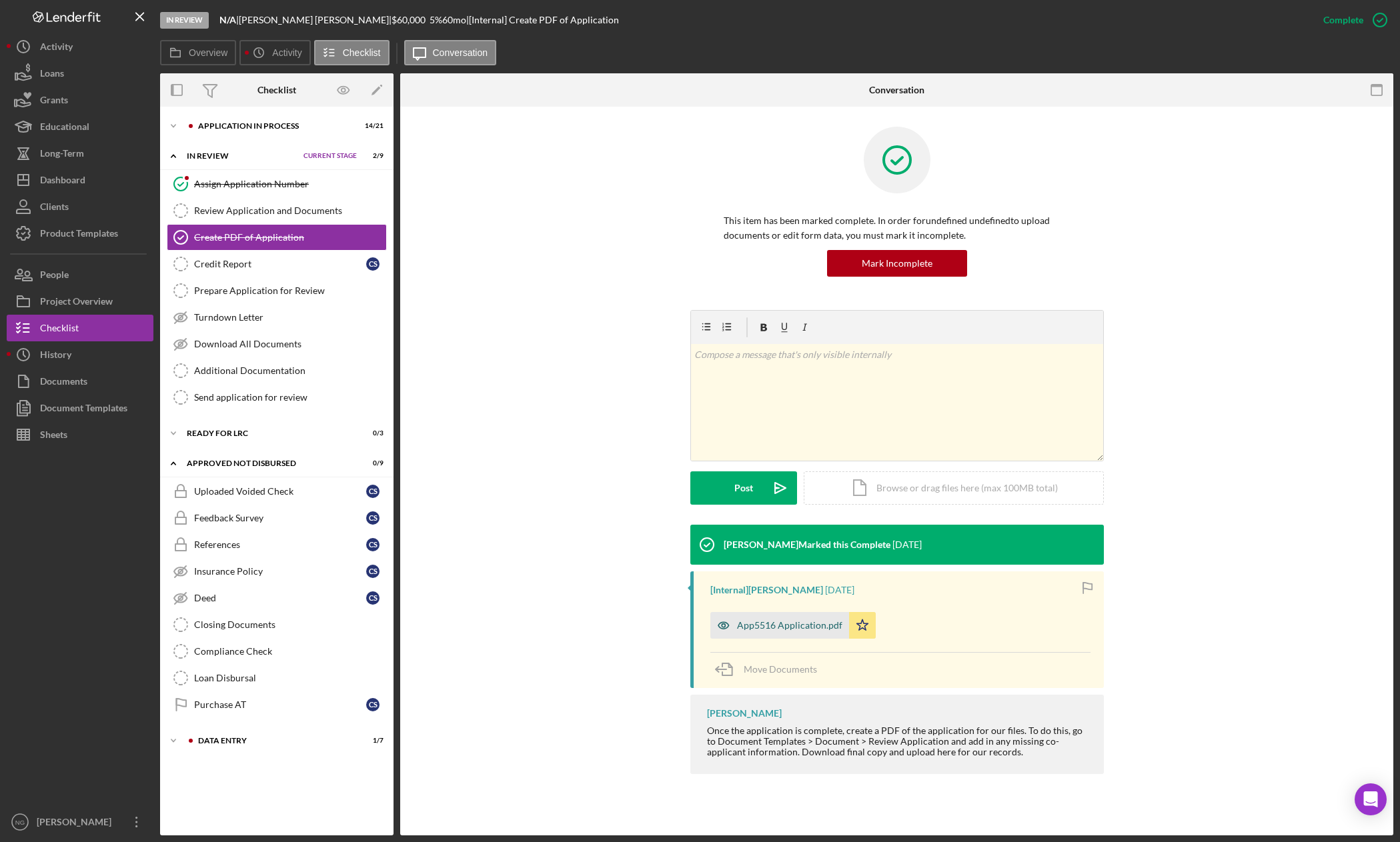
click at [794, 624] on div "App5516 Application.pdf" at bounding box center [790, 626] width 105 height 11
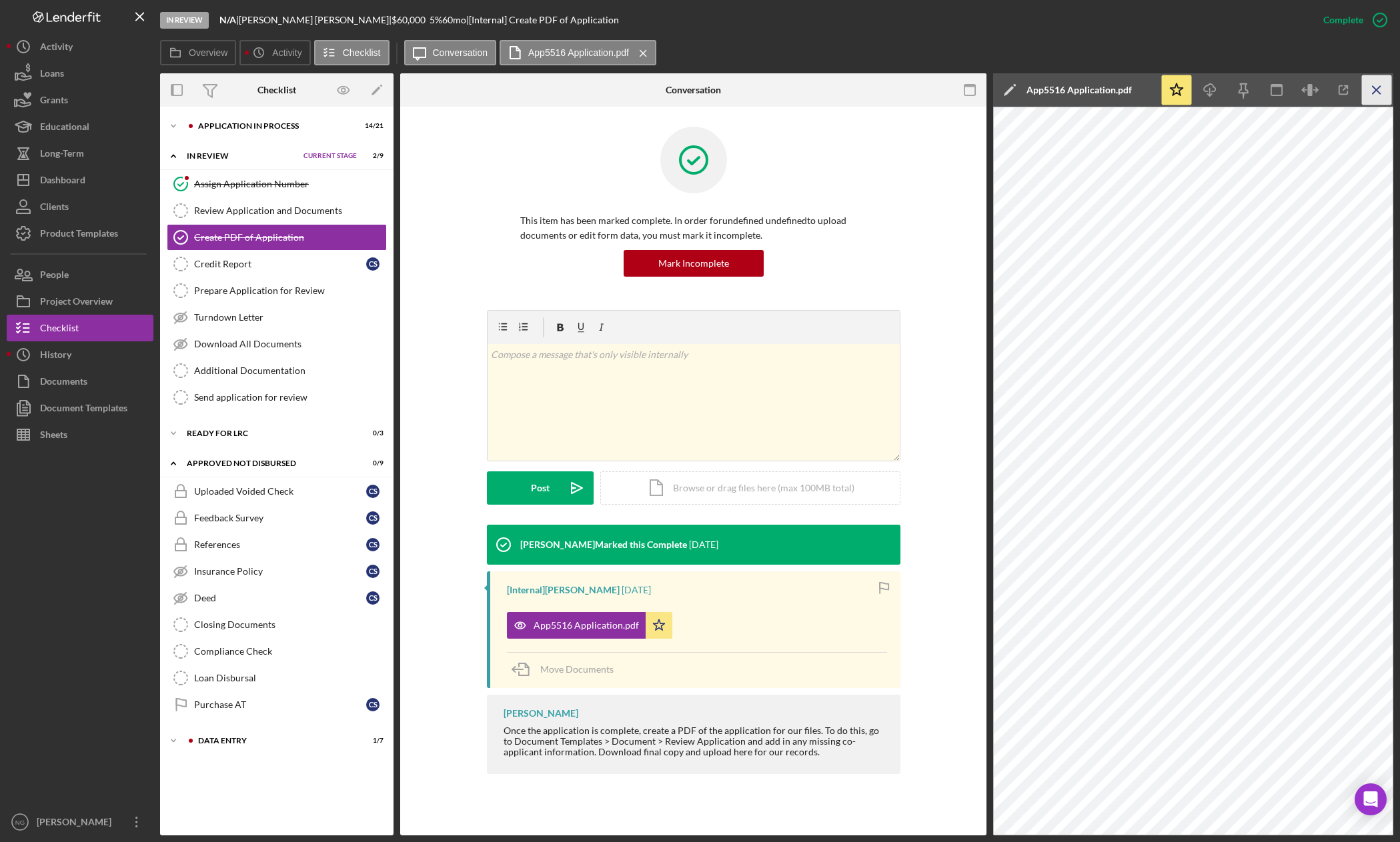
click at [1371, 90] on icon "Icon/Menu Close" at bounding box center [1377, 90] width 30 height 30
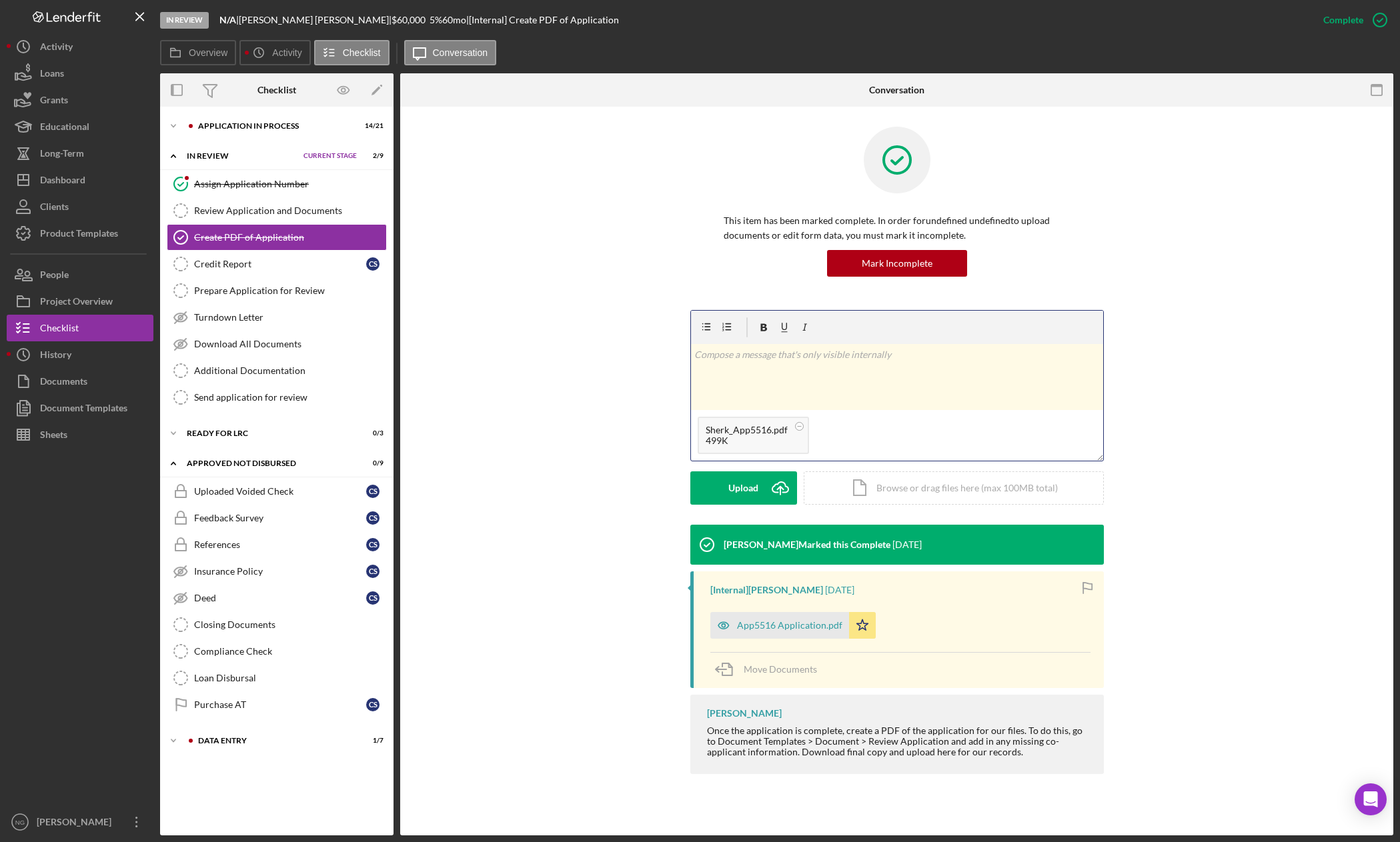
click at [747, 371] on div "v Color teal Color pink Remove color Add row above Add row below Add column bef…" at bounding box center [897, 377] width 412 height 66
drag, startPoint x: 875, startPoint y: 358, endPoint x: 753, endPoint y: 355, distance: 122.0
click at [753, 355] on p "Complete App with address and birthday." at bounding box center [897, 355] width 405 height 15
click at [761, 493] on button "Post Icon/icon-invite-send" at bounding box center [744, 488] width 107 height 33
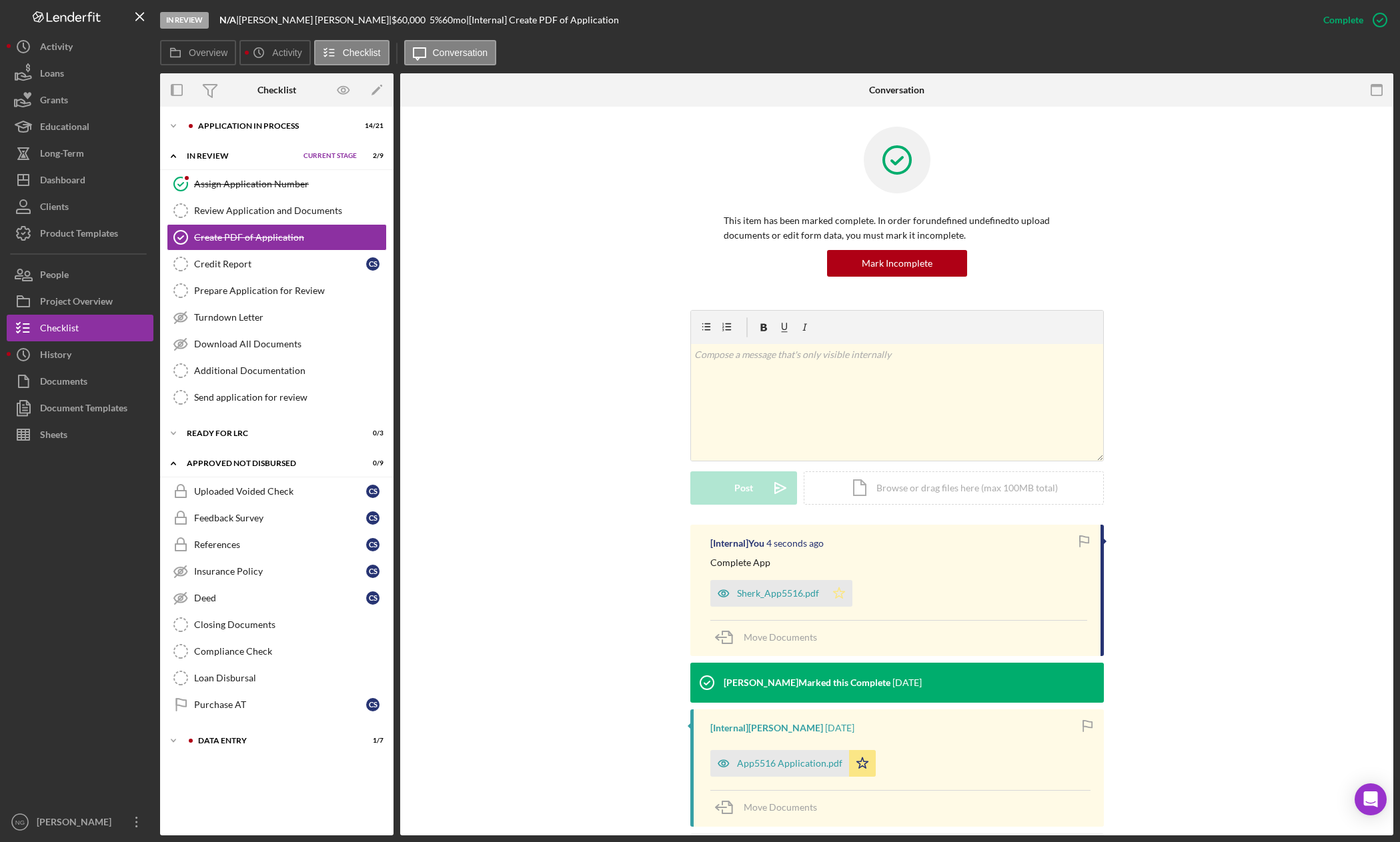
click at [833, 592] on polygon "button" at bounding box center [838, 593] width 11 height 11
click at [72, 178] on div "Dashboard" at bounding box center [63, 182] width 46 height 30
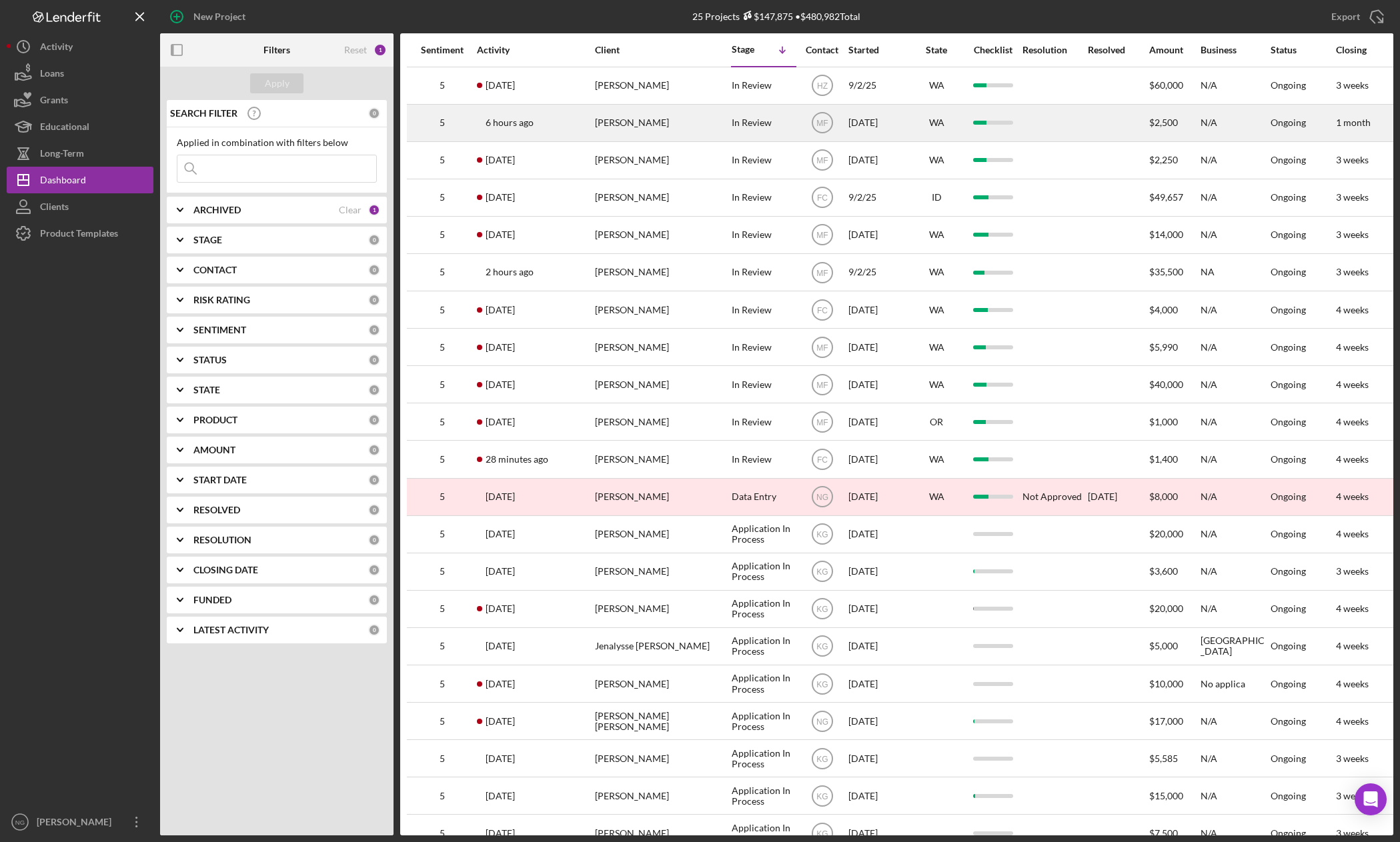
click at [713, 125] on div "[PERSON_NAME]" at bounding box center [661, 123] width 134 height 35
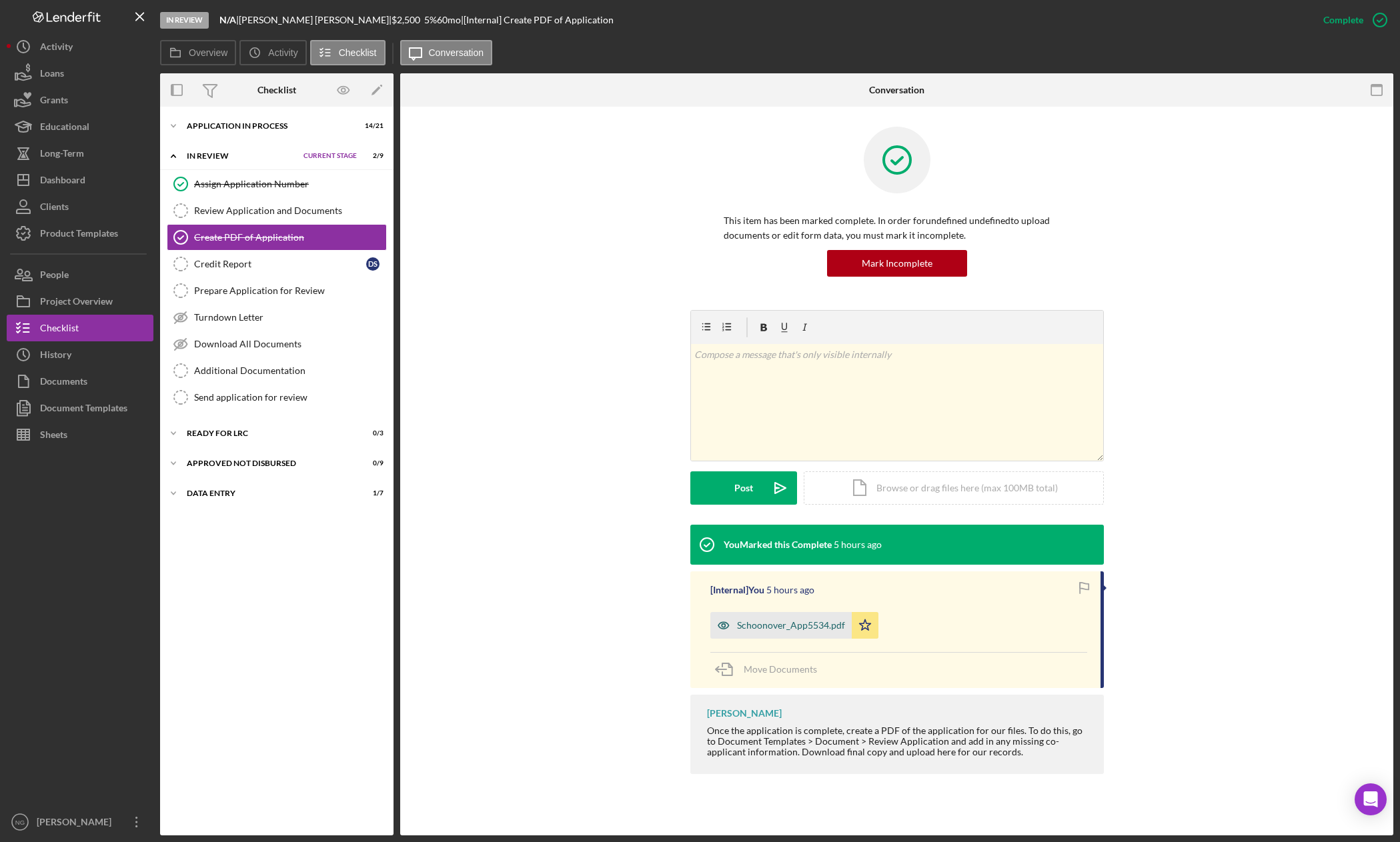
click at [783, 625] on div "Schoonover_App5534.pdf" at bounding box center [790, 626] width 108 height 11
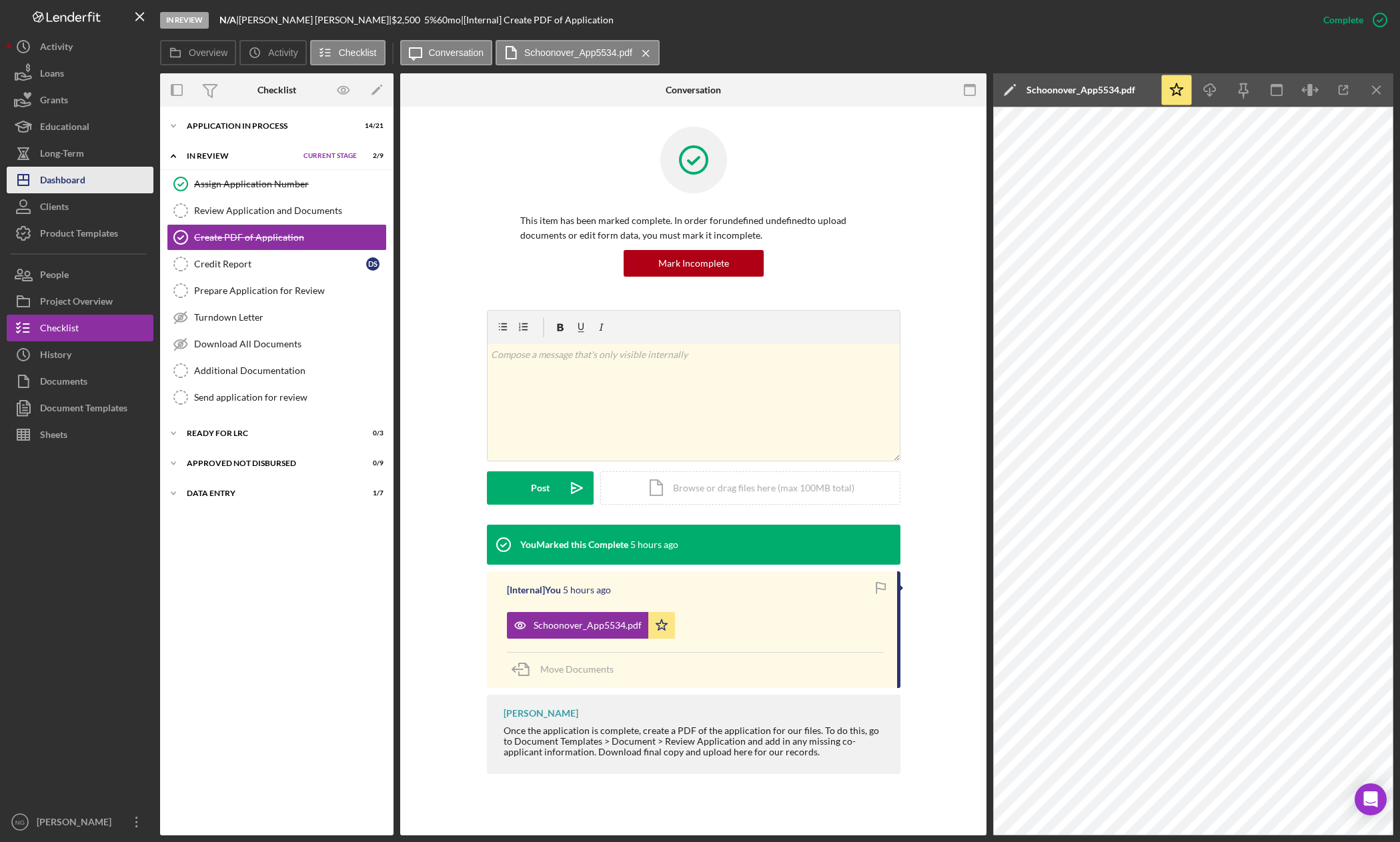
click at [55, 182] on div "Dashboard" at bounding box center [63, 182] width 46 height 30
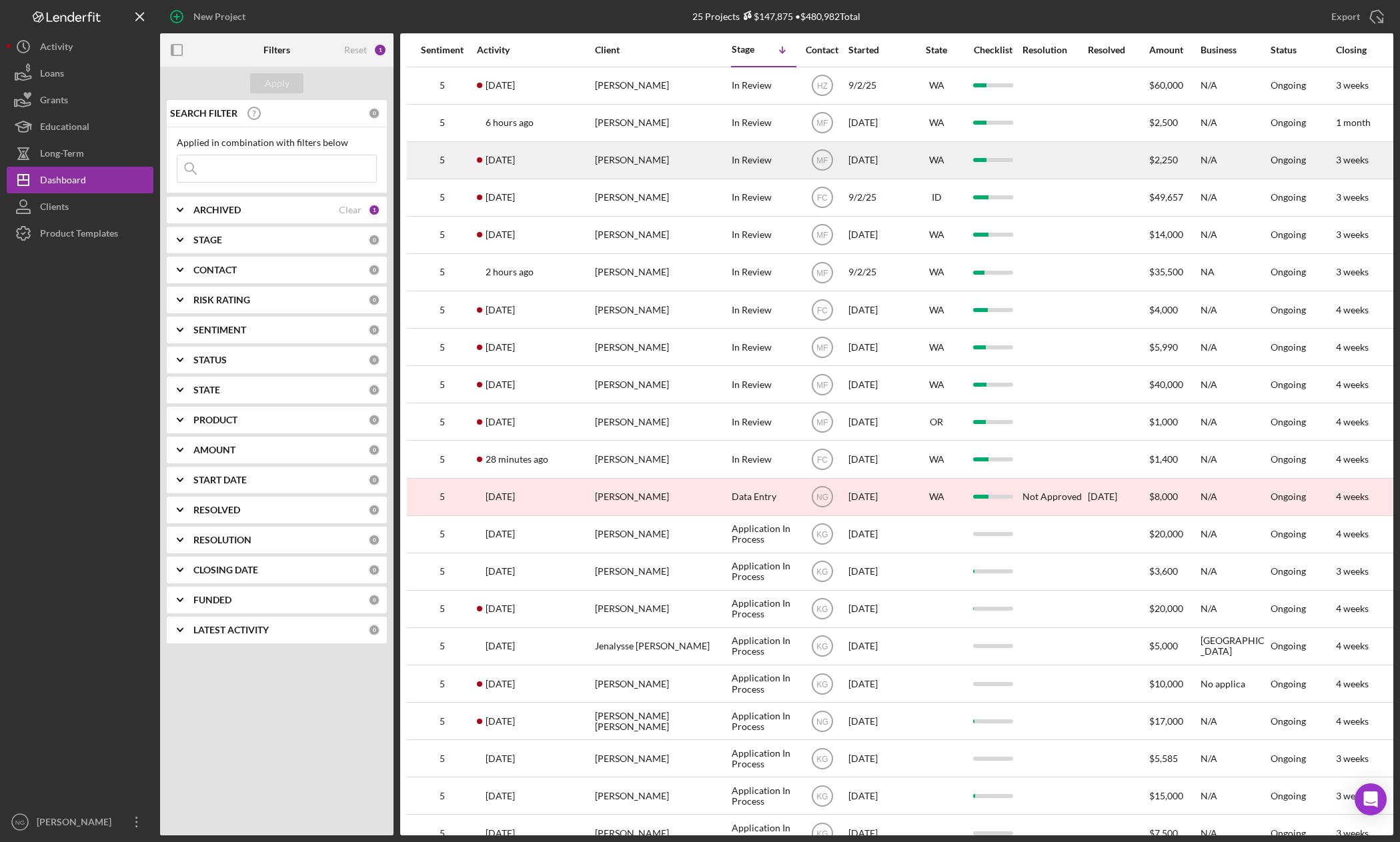
click at [592, 165] on div "[DATE] [PERSON_NAME]" at bounding box center [535, 160] width 116 height 35
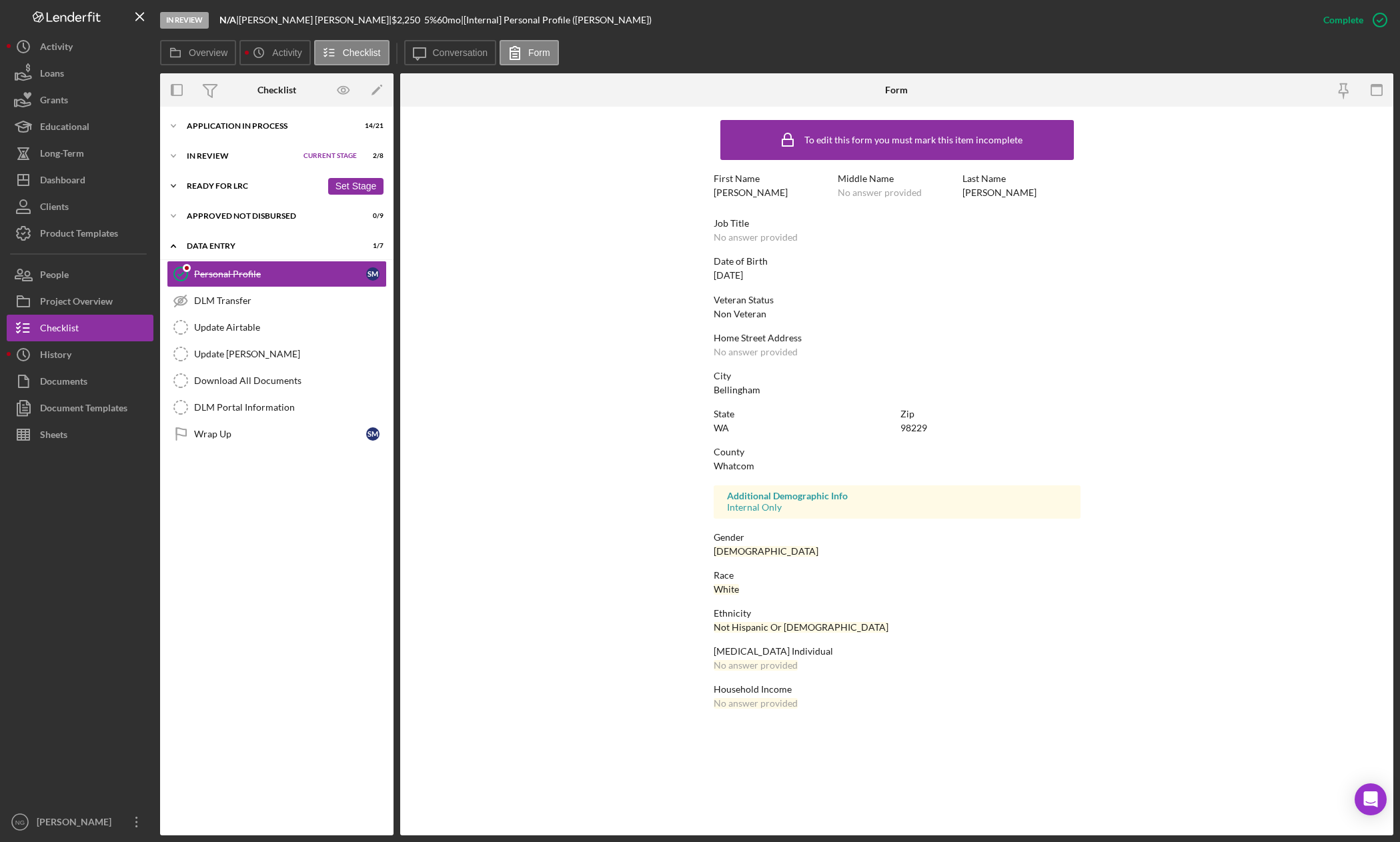
click at [229, 180] on div "Icon/Expander Ready for LRC 0 / 4 Set Stage" at bounding box center [277, 186] width 234 height 27
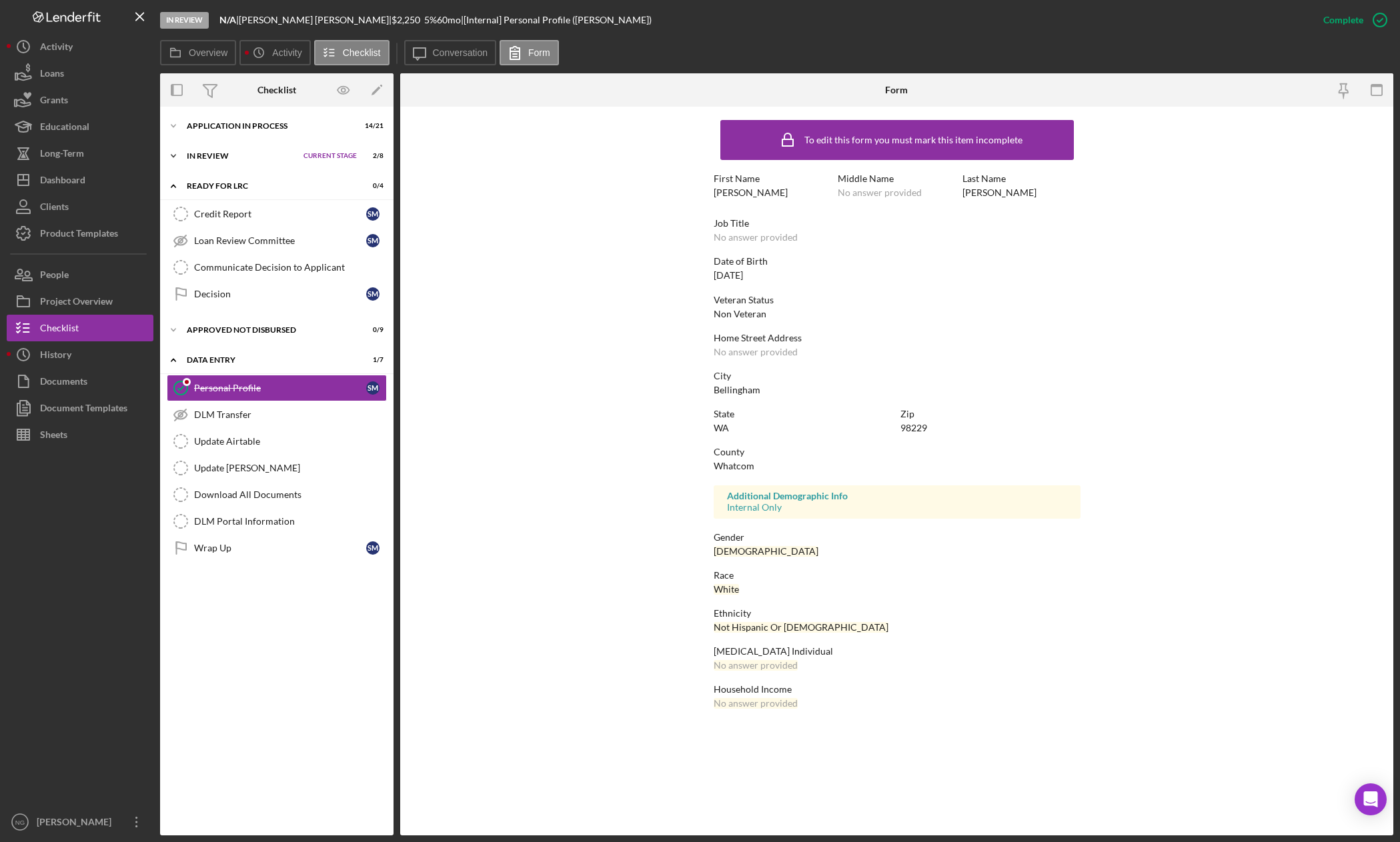
click at [233, 156] on div "In Review" at bounding box center [241, 156] width 110 height 8
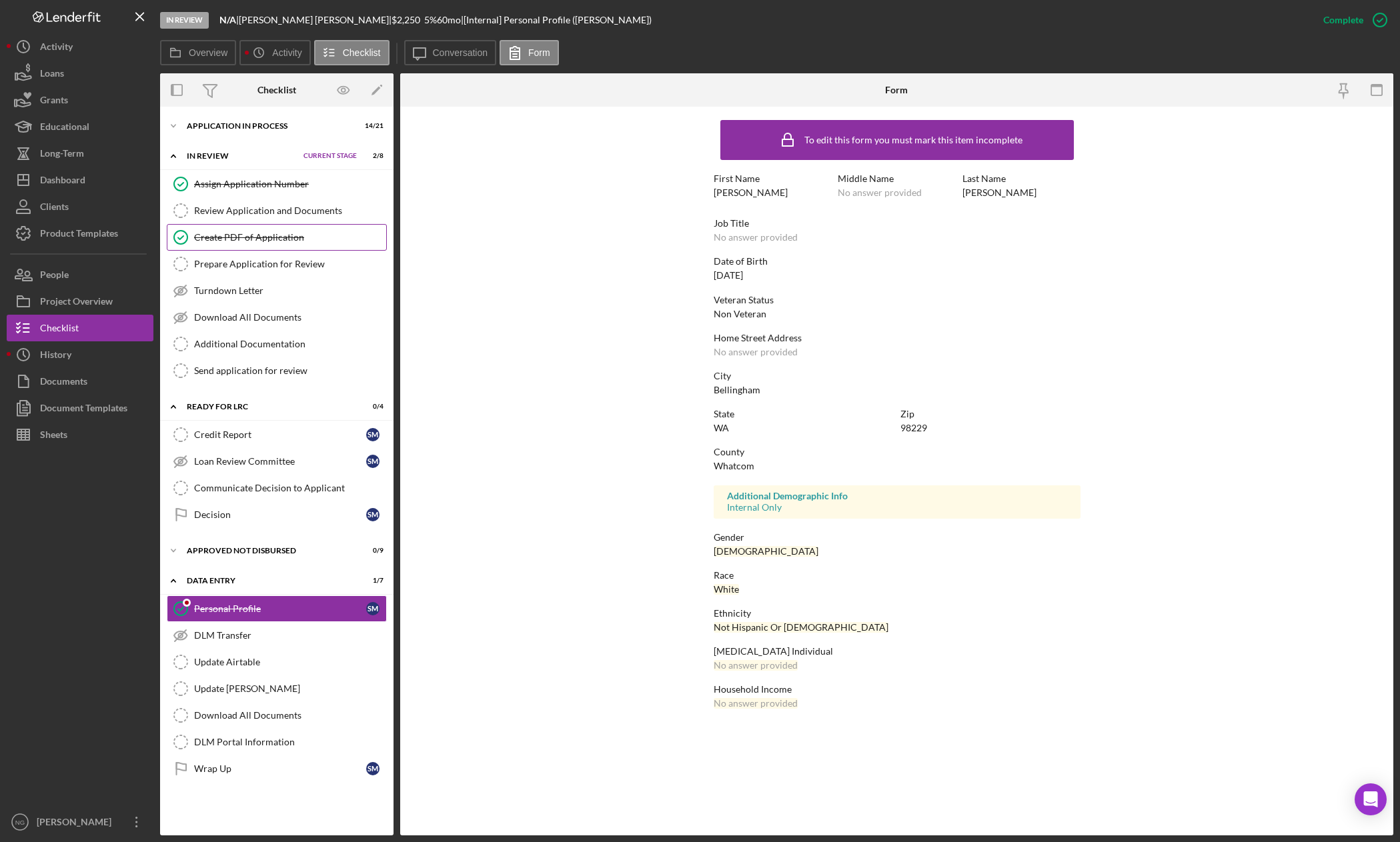
click at [245, 237] on div "Create PDF of Application" at bounding box center [290, 237] width 192 height 11
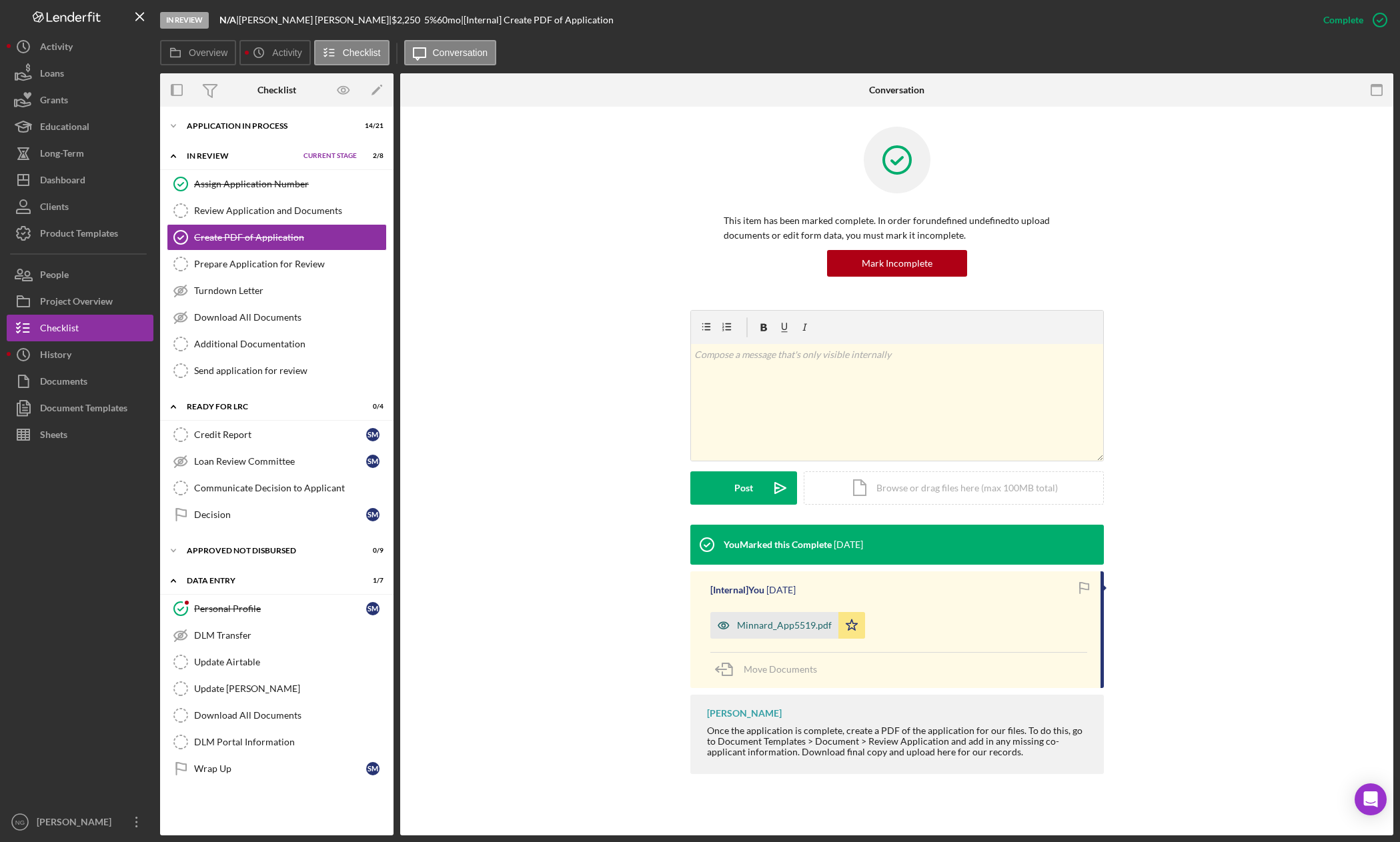
click at [794, 629] on div "Minnard_App5519.pdf" at bounding box center [784, 626] width 94 height 11
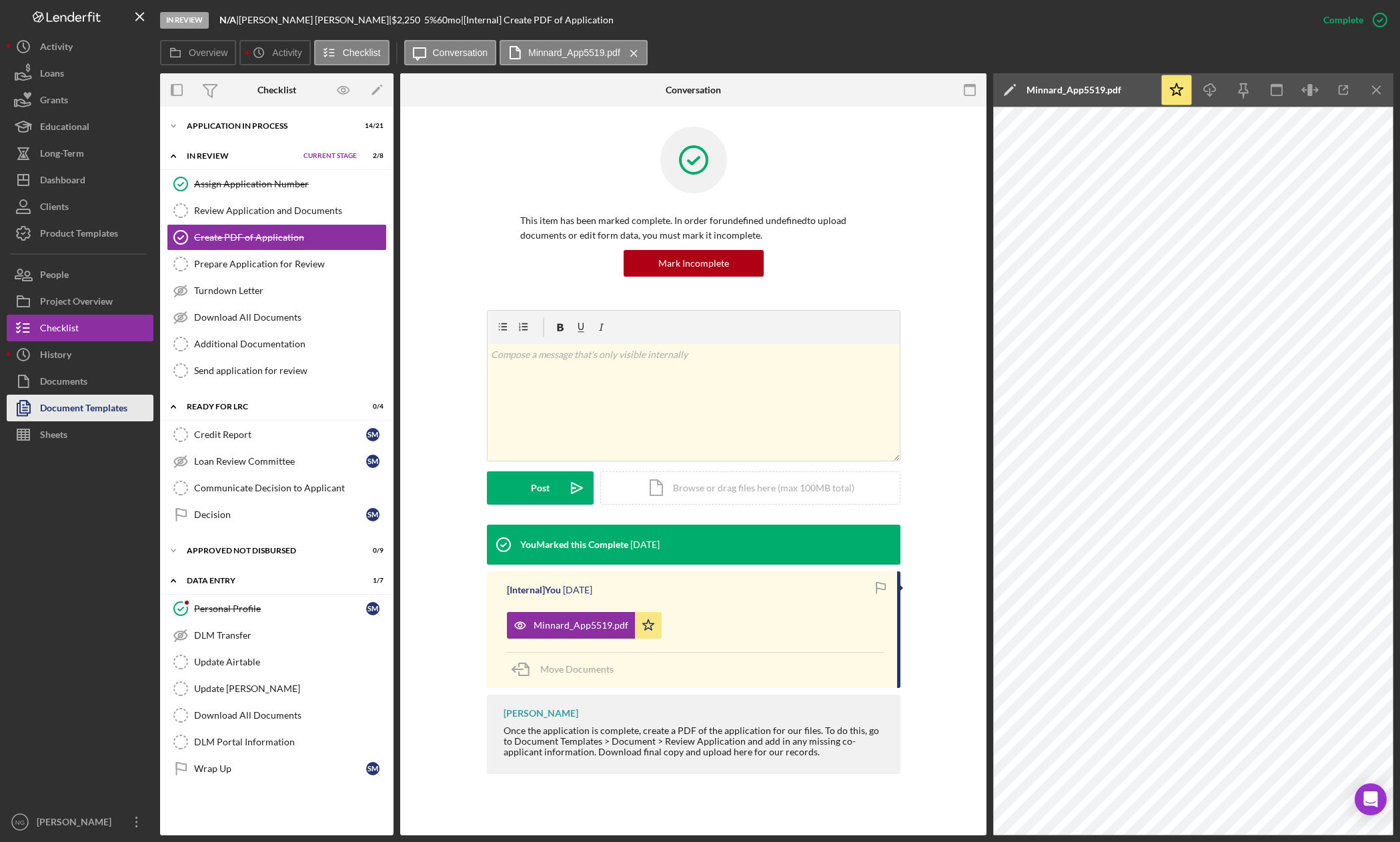
click at [53, 409] on div "Document Templates" at bounding box center [83, 410] width 87 height 30
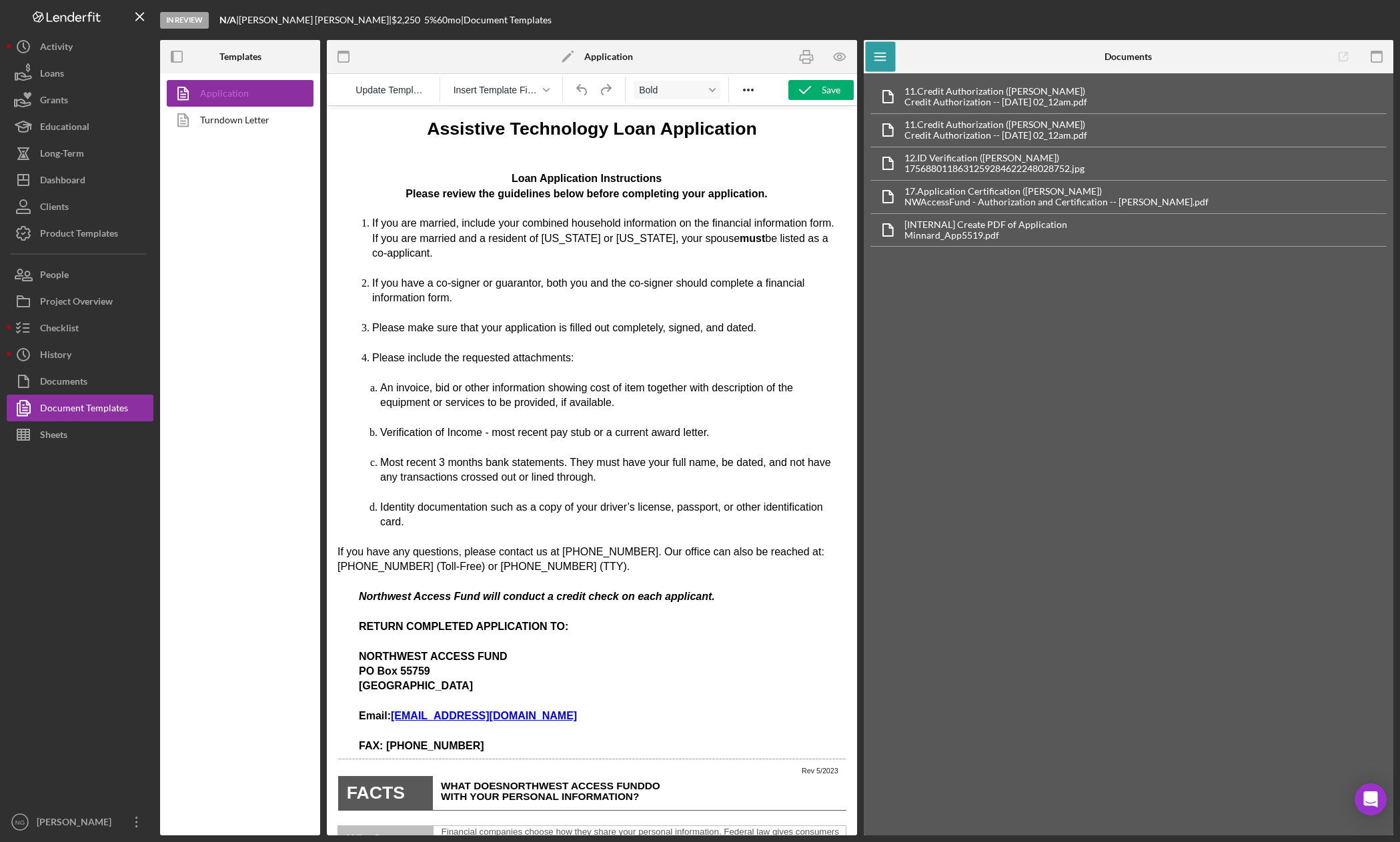
click at [249, 94] on link "Application" at bounding box center [237, 94] width 140 height 27
click at [835, 57] on icon "button" at bounding box center [840, 57] width 30 height 30
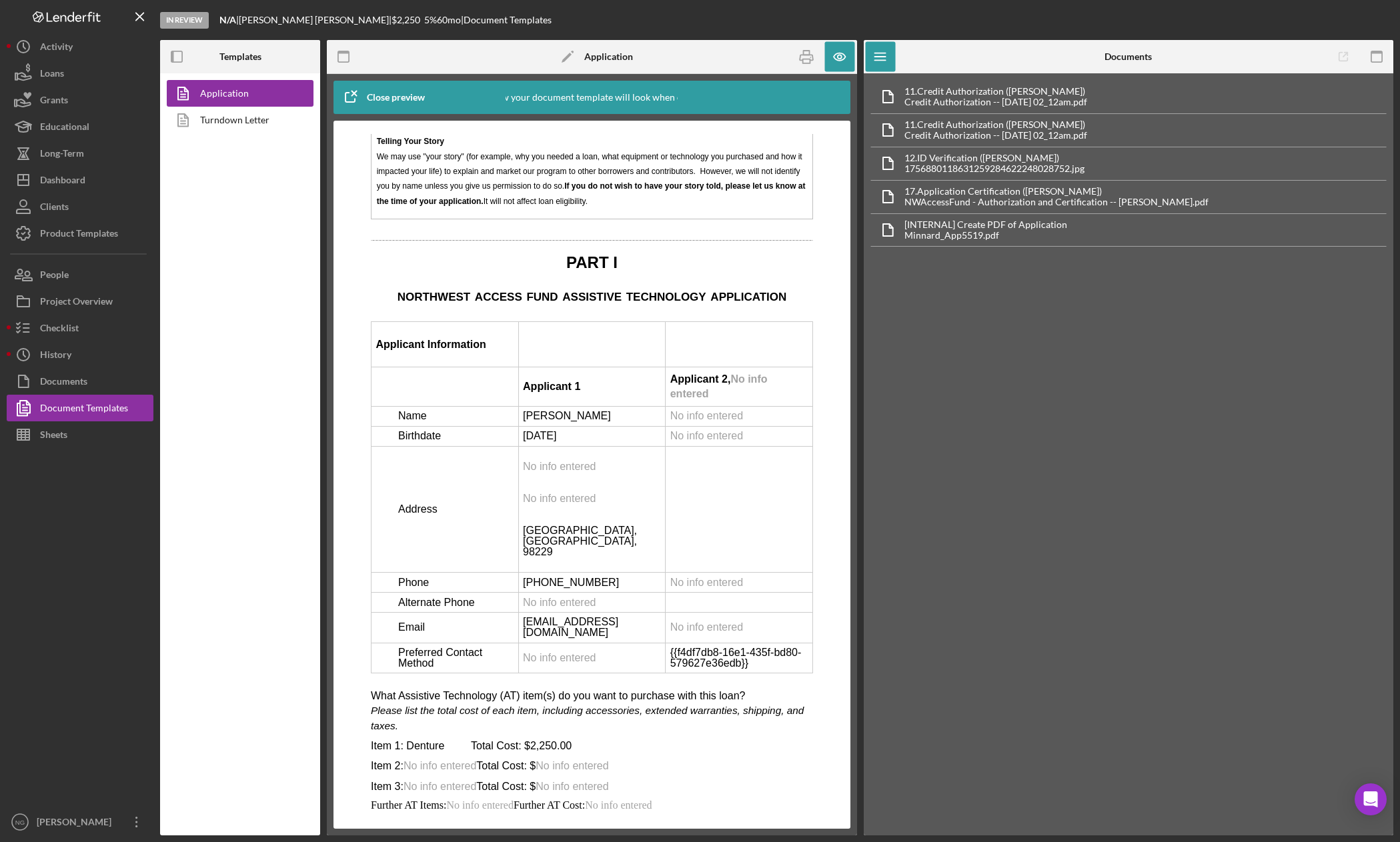
scroll to position [2000, 0]
click at [83, 182] on div "Dashboard" at bounding box center [63, 182] width 46 height 30
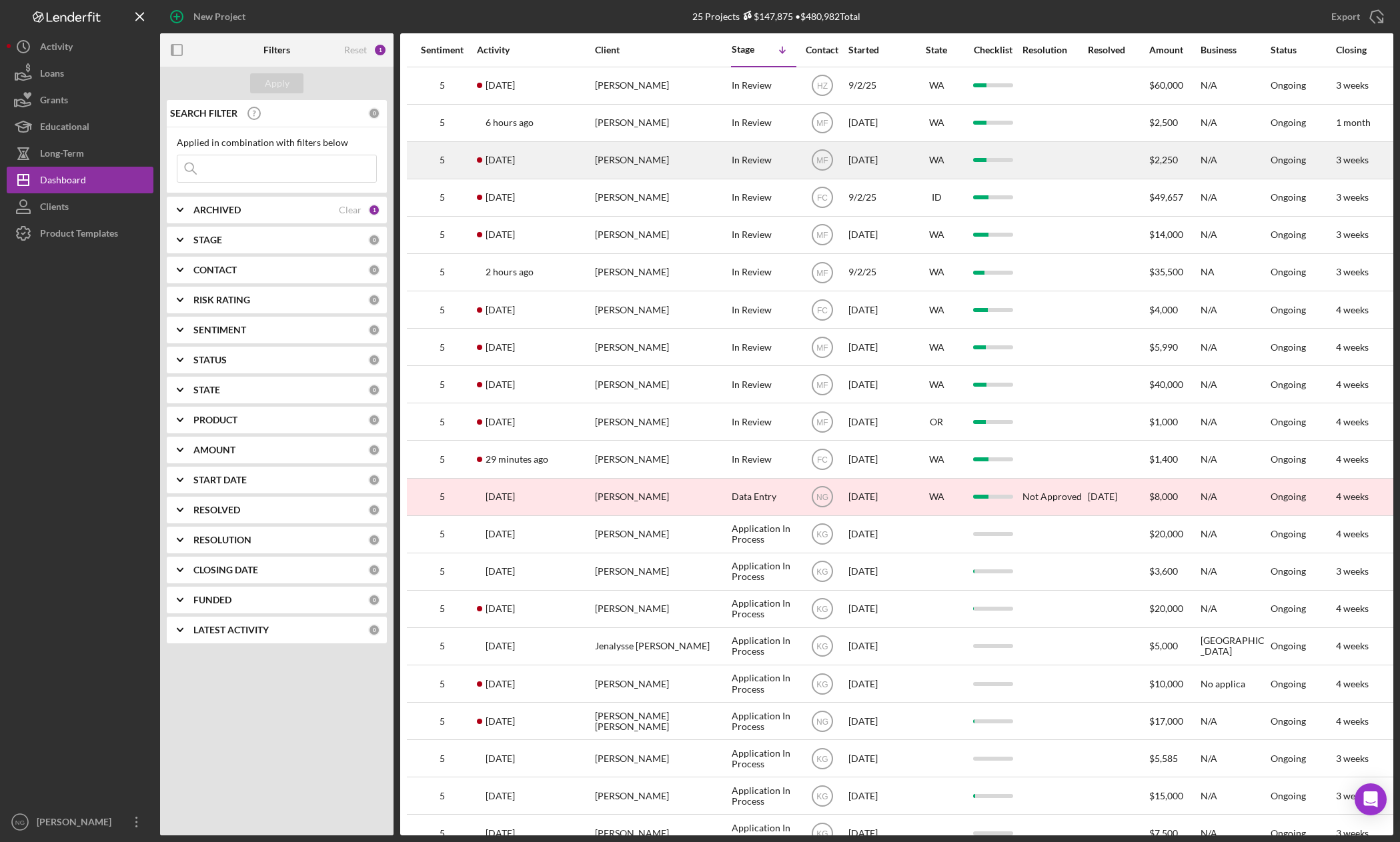
click at [647, 155] on div "[PERSON_NAME]" at bounding box center [661, 160] width 134 height 35
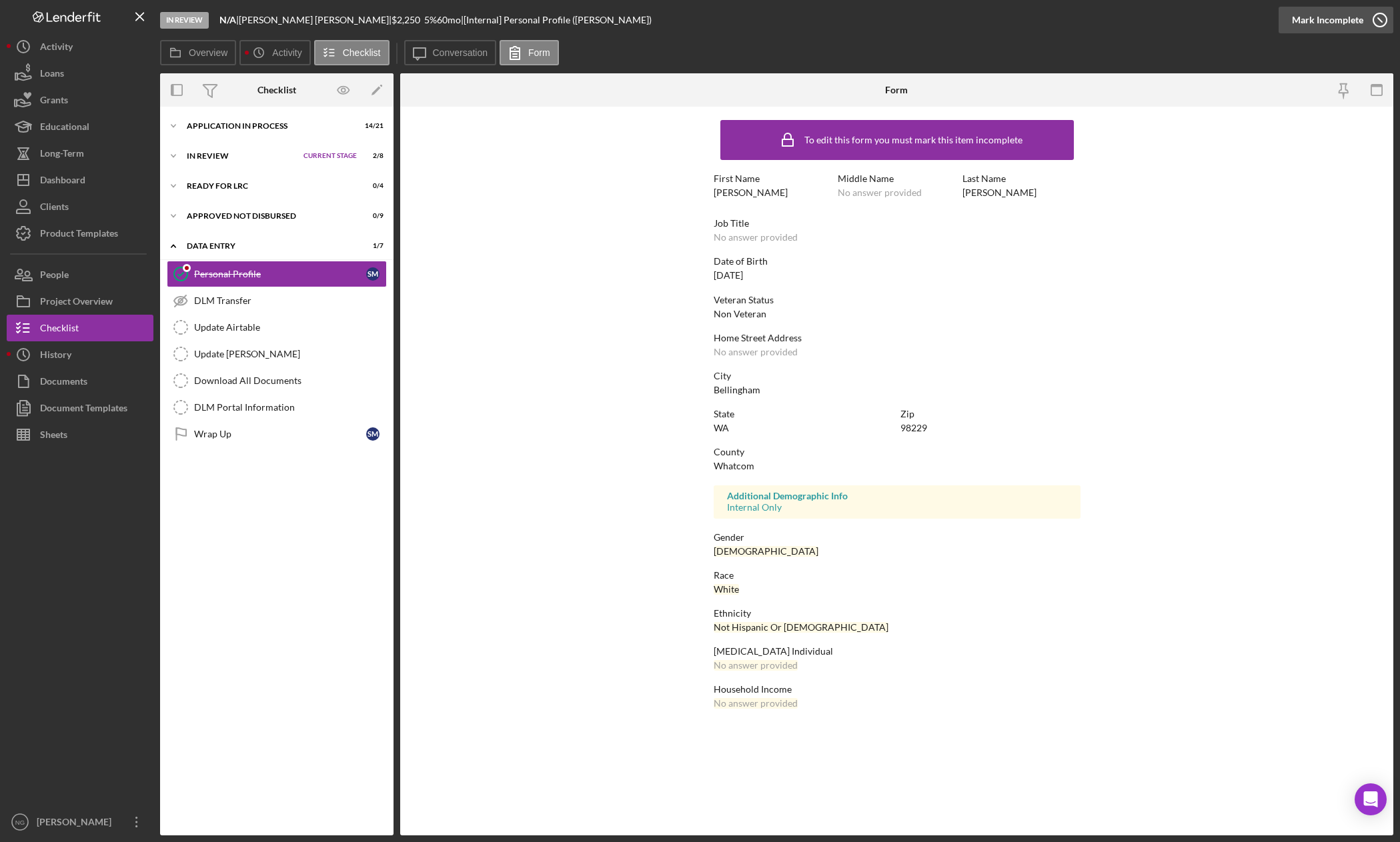
click at [1384, 25] on icon "button" at bounding box center [1380, 20] width 33 height 33
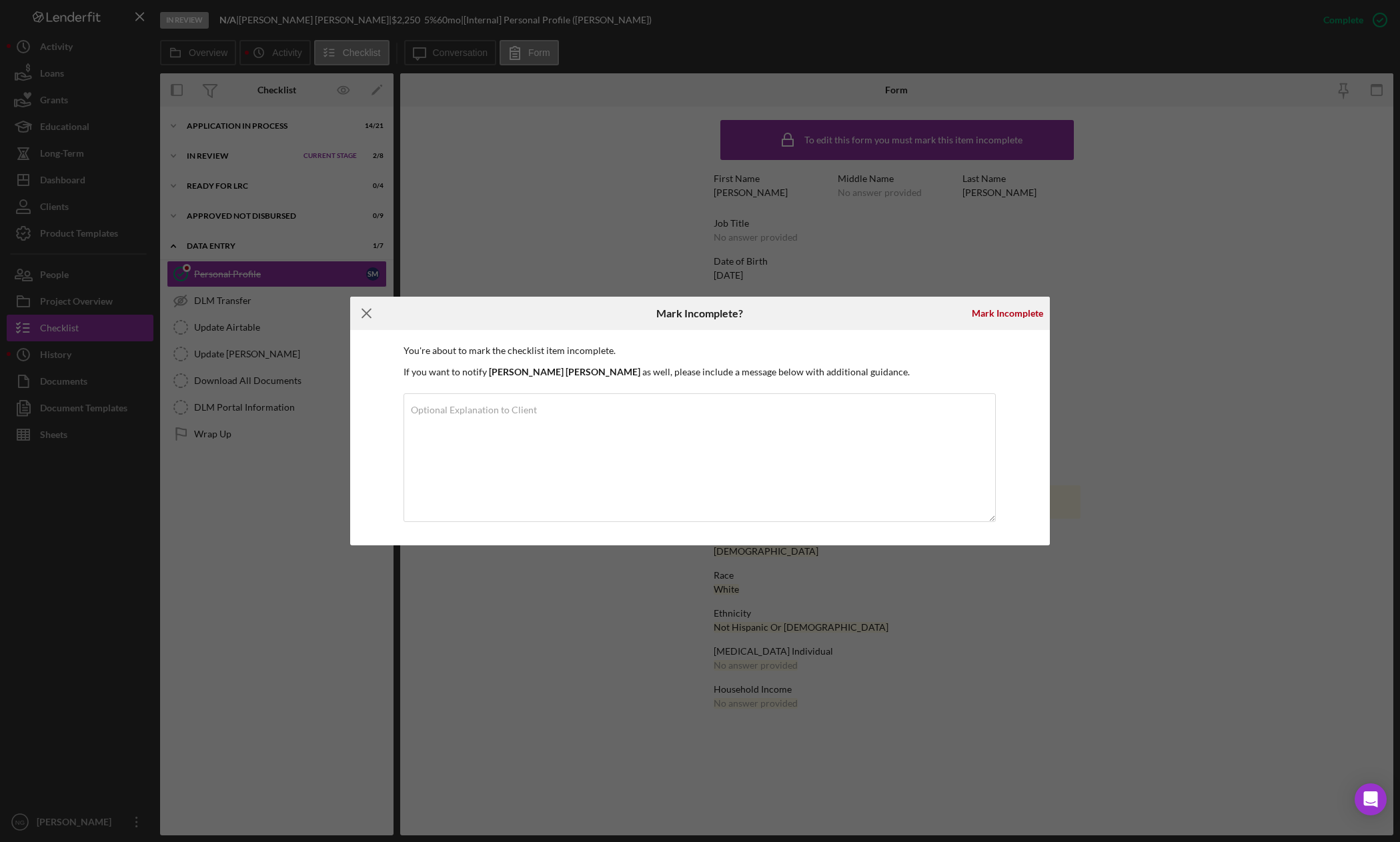
click at [362, 311] on icon "Icon/Menu Close" at bounding box center [367, 313] width 33 height 33
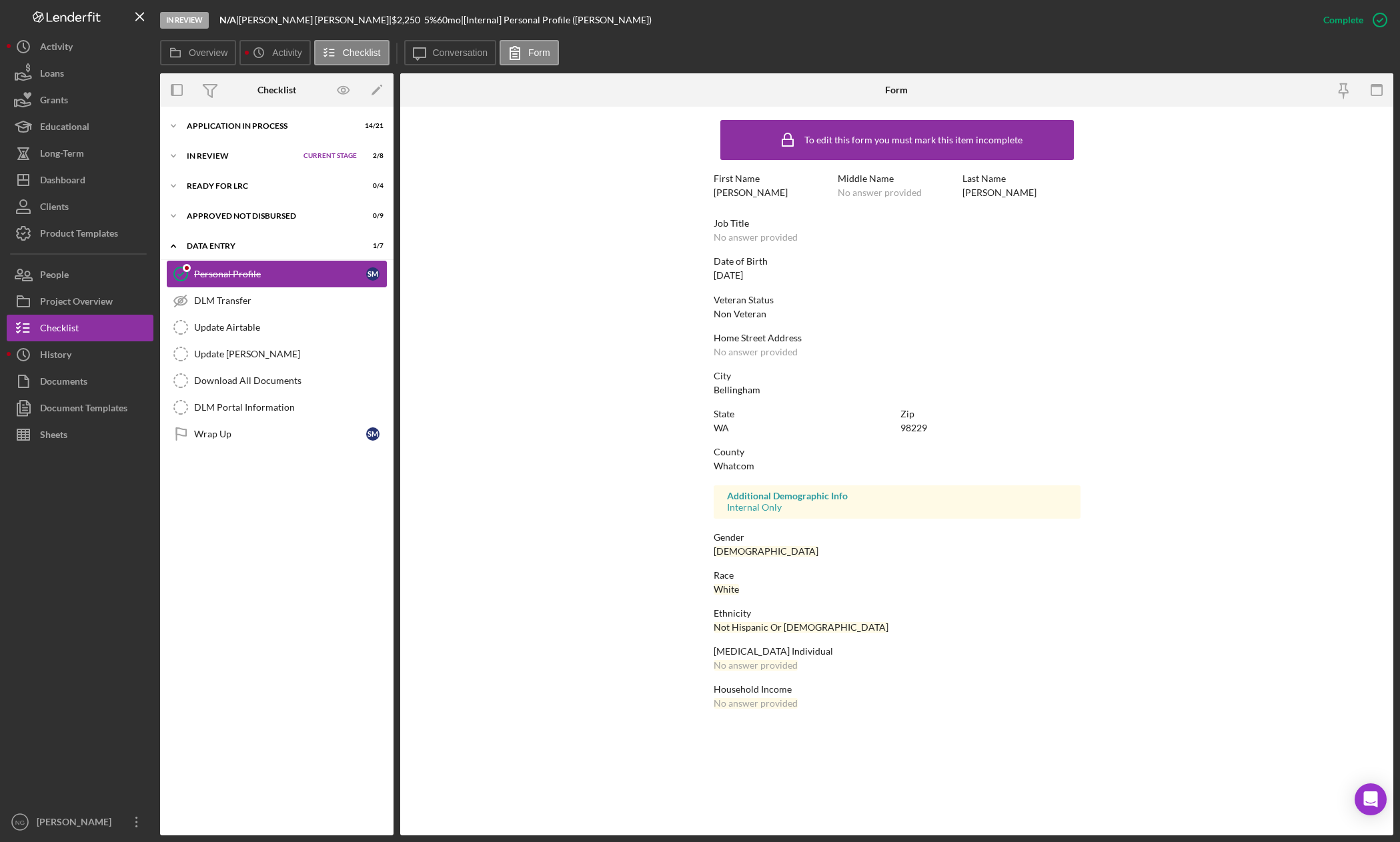
click at [291, 275] on div "Personal Profile" at bounding box center [280, 274] width 172 height 11
click at [1371, 24] on icon "button" at bounding box center [1380, 20] width 33 height 33
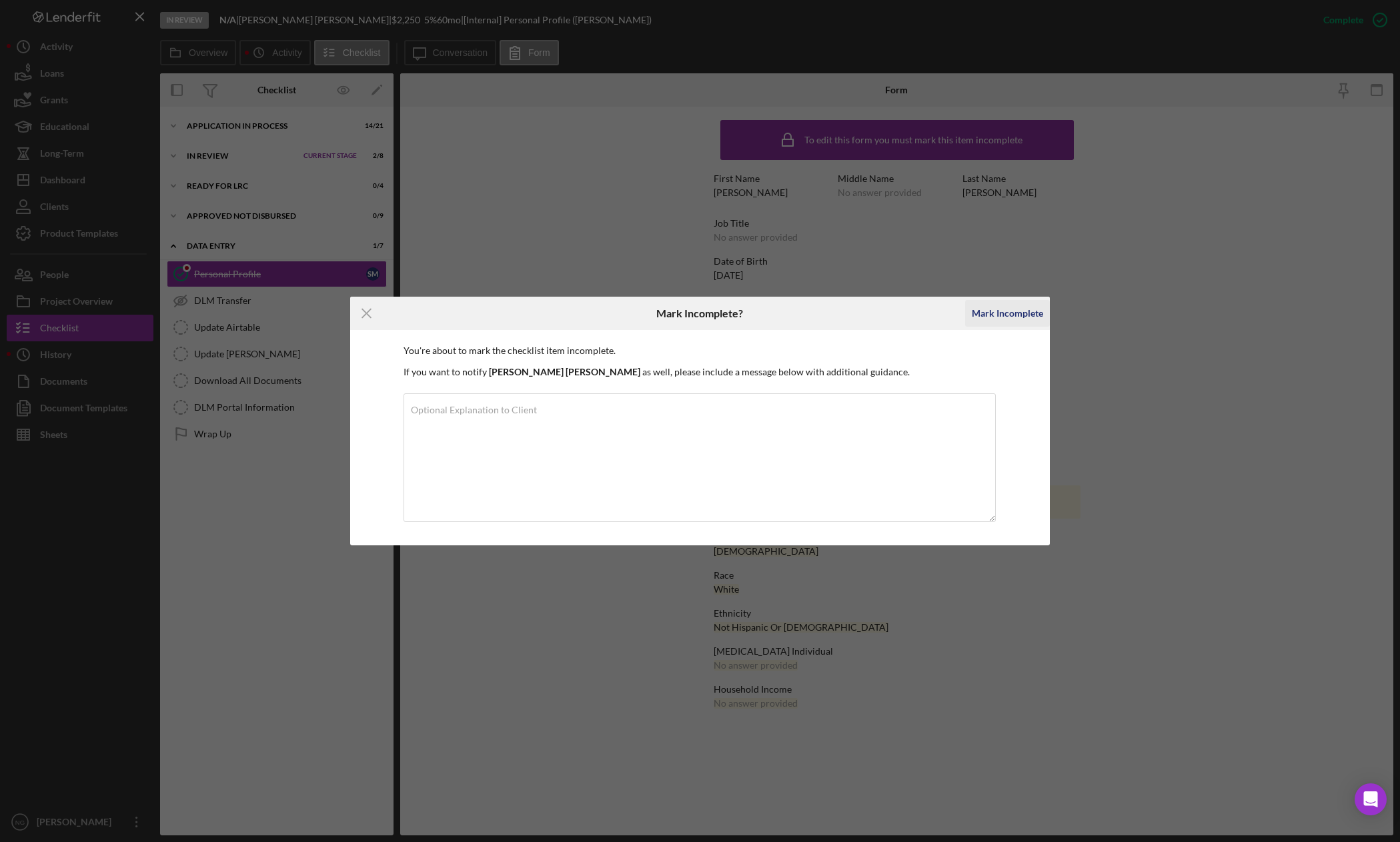
click at [997, 314] on div "Mark Incomplete" at bounding box center [1008, 314] width 72 height 27
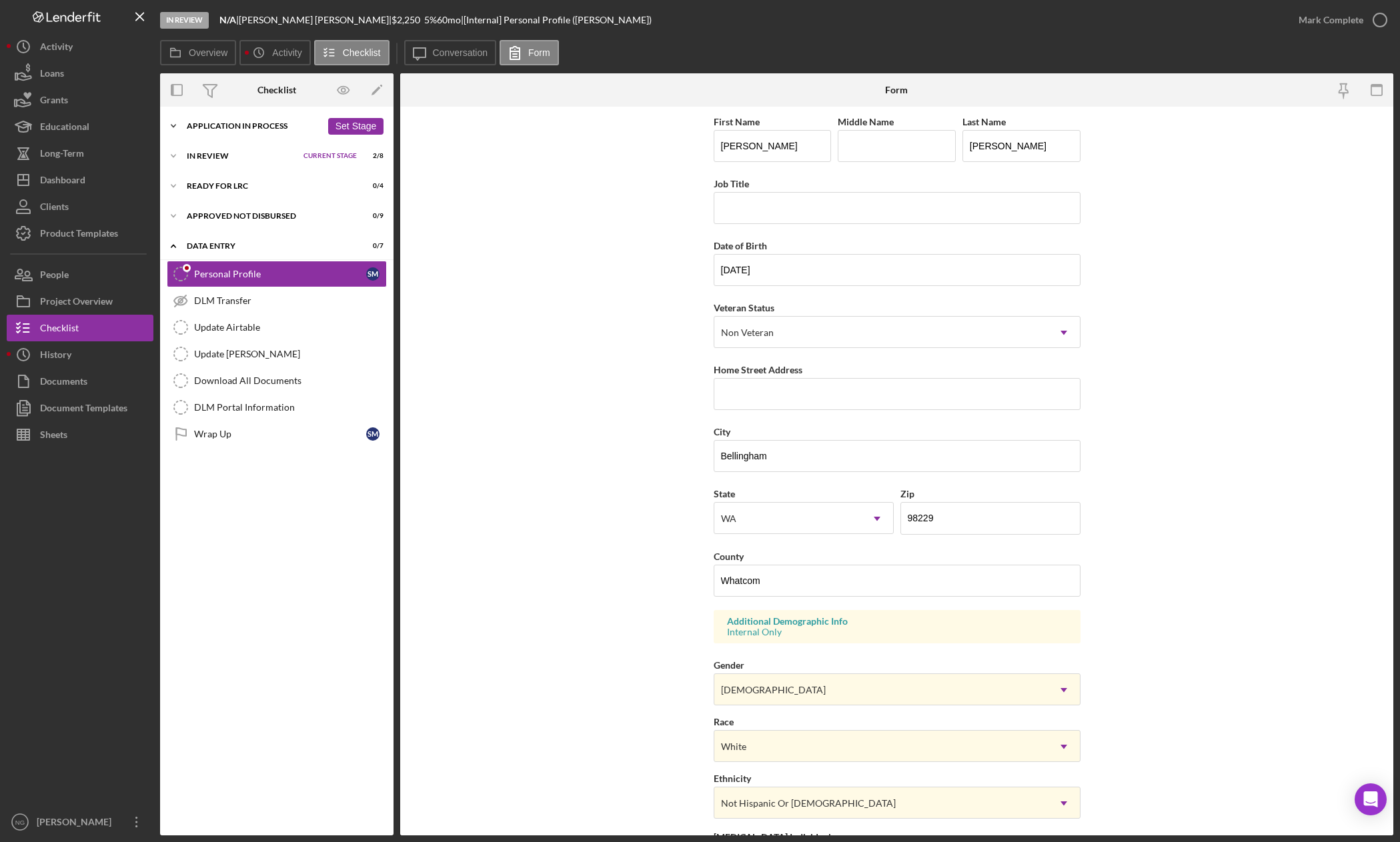
click at [256, 127] on div "Application In Process" at bounding box center [253, 126] width 134 height 8
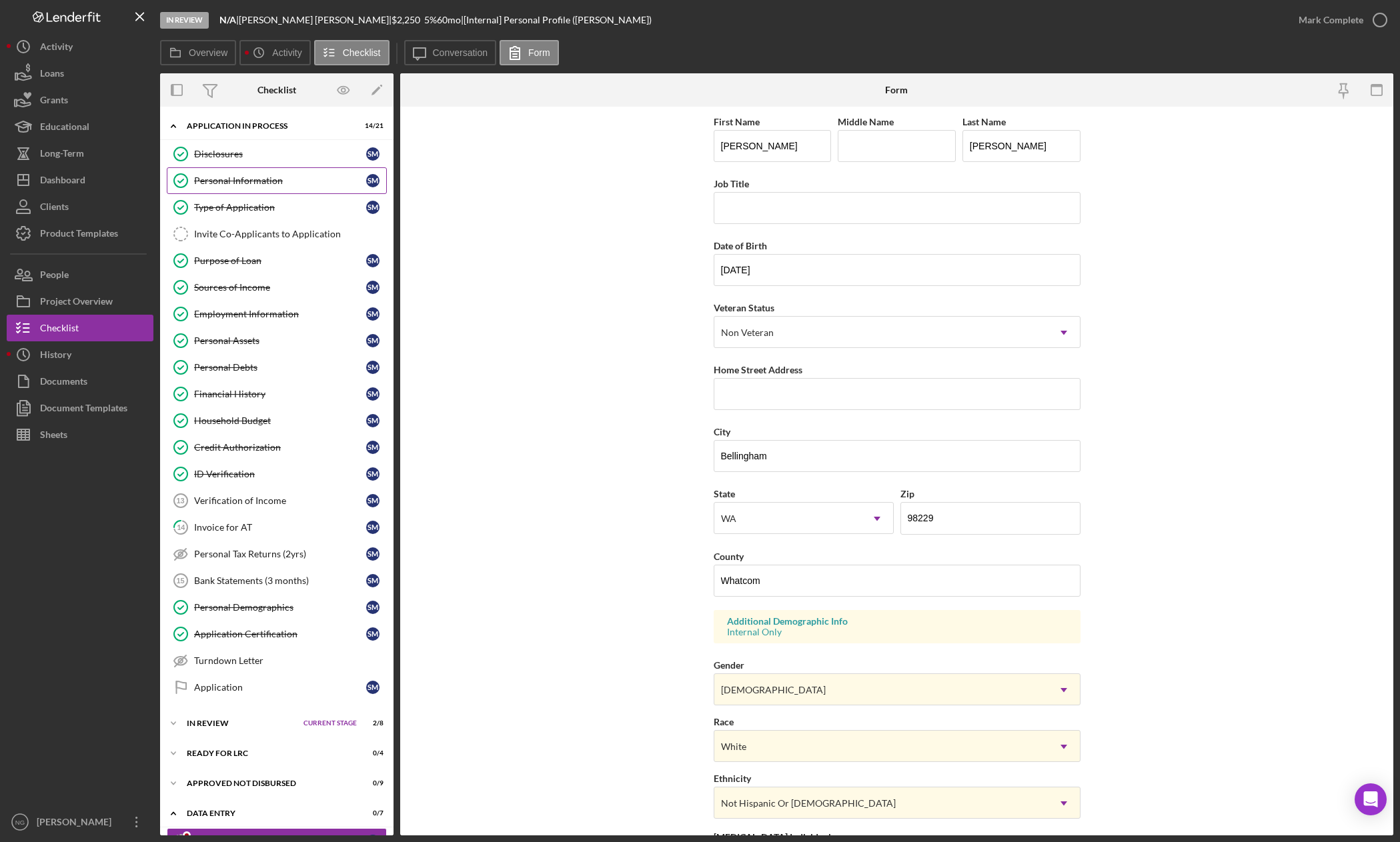
click at [269, 174] on link "Personal Information Personal Information S M" at bounding box center [277, 181] width 220 height 27
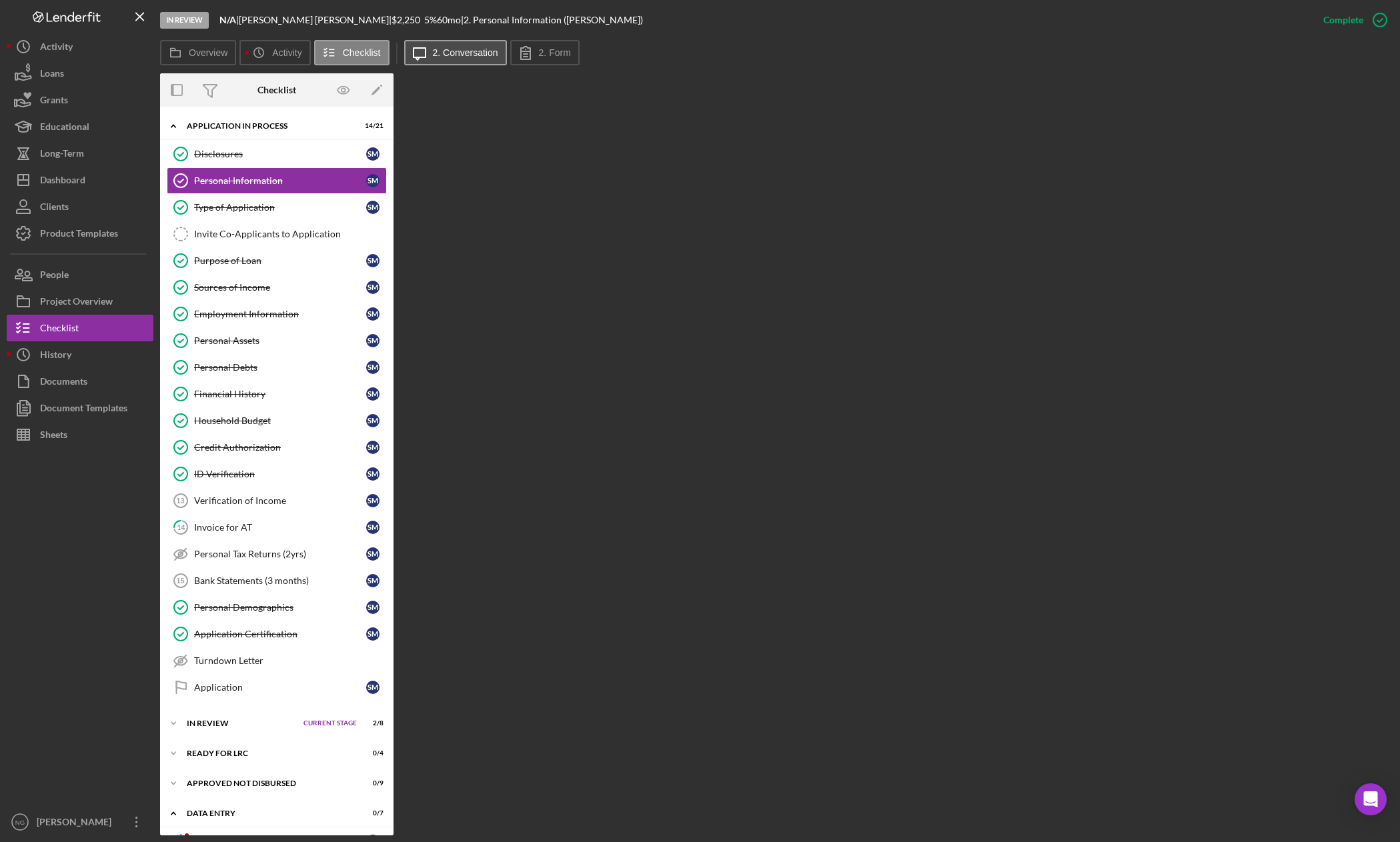
click at [457, 46] on button "Icon/Message 2. Conversation" at bounding box center [455, 53] width 103 height 25
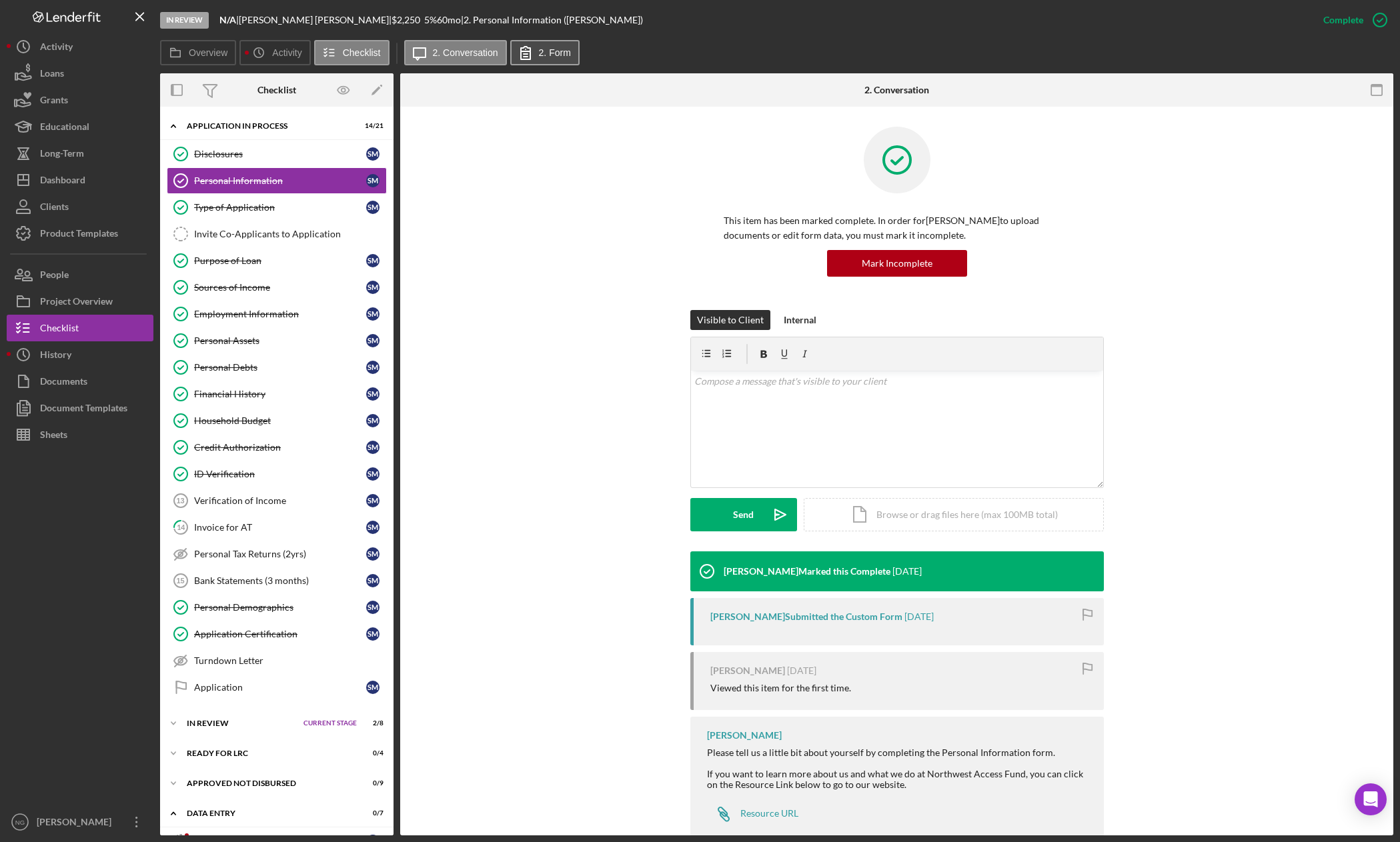
click at [539, 52] on label "2. Form" at bounding box center [554, 53] width 32 height 11
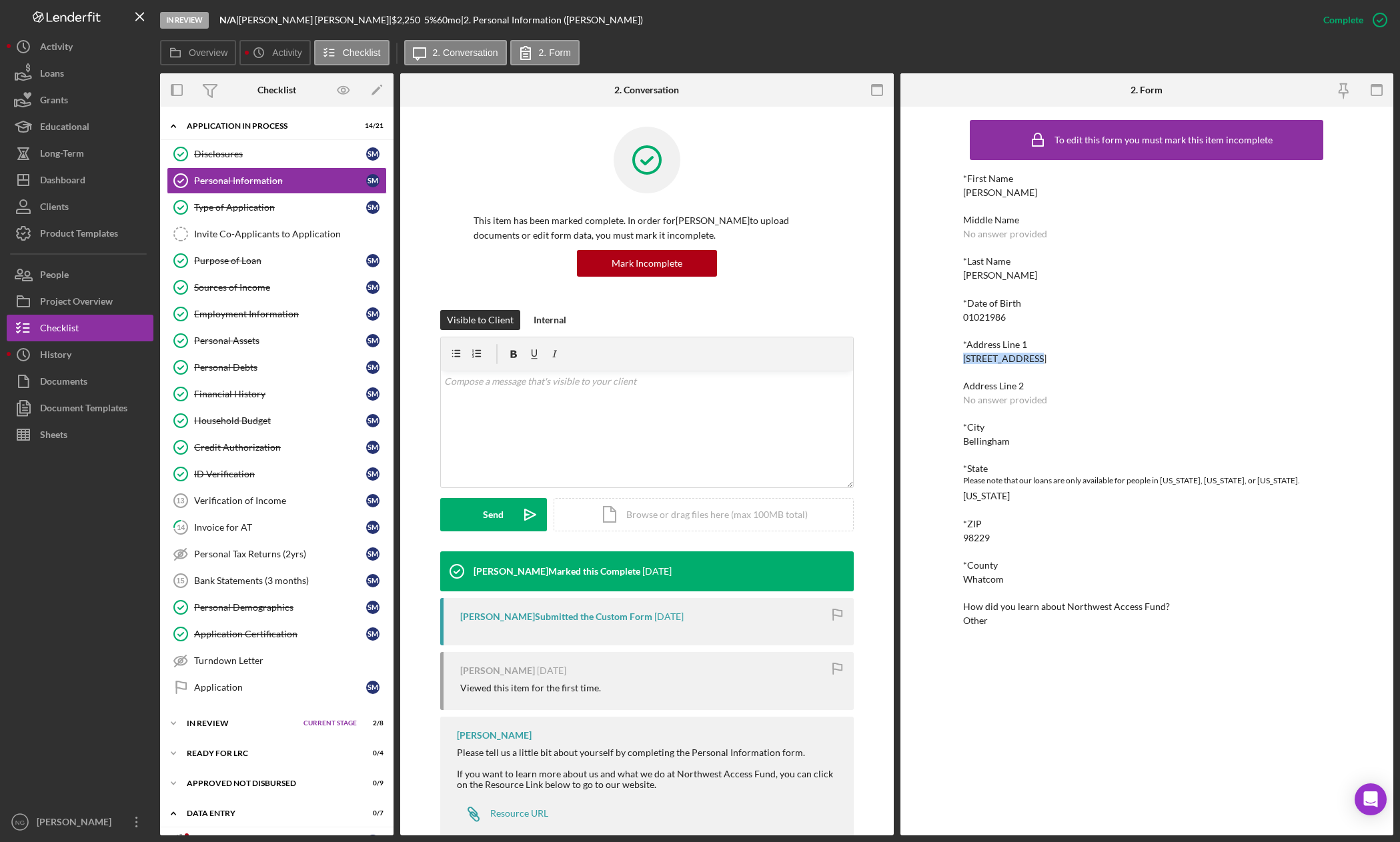
drag, startPoint x: 1033, startPoint y: 363, endPoint x: 961, endPoint y: 363, distance: 72.0
click at [961, 363] on div "To edit this form you must mark this item incomplete *First Name [PERSON_NAME] …" at bounding box center [1148, 471] width 494 height 729
copy div "[STREET_ADDRESS]"
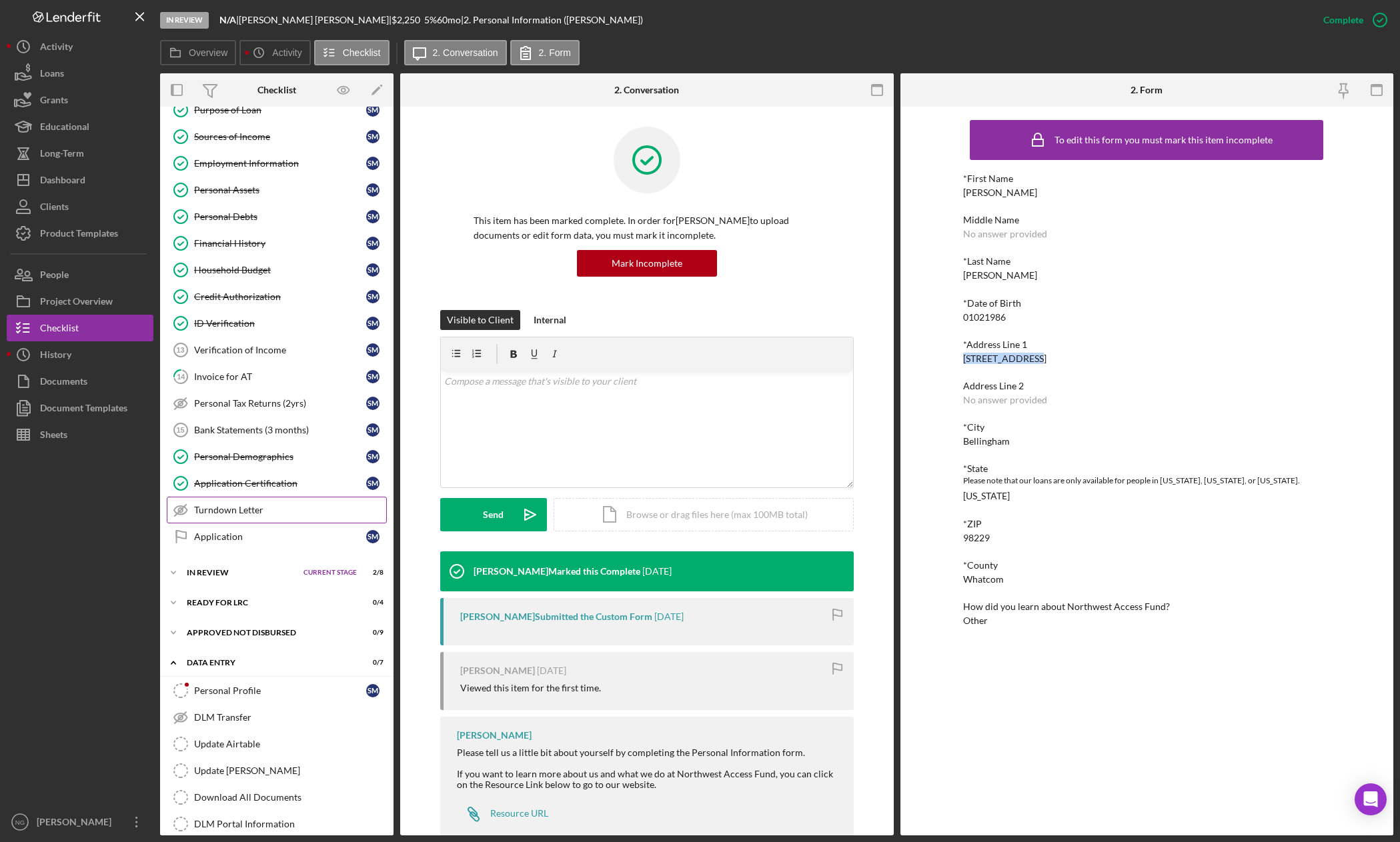
scroll to position [193, 0]
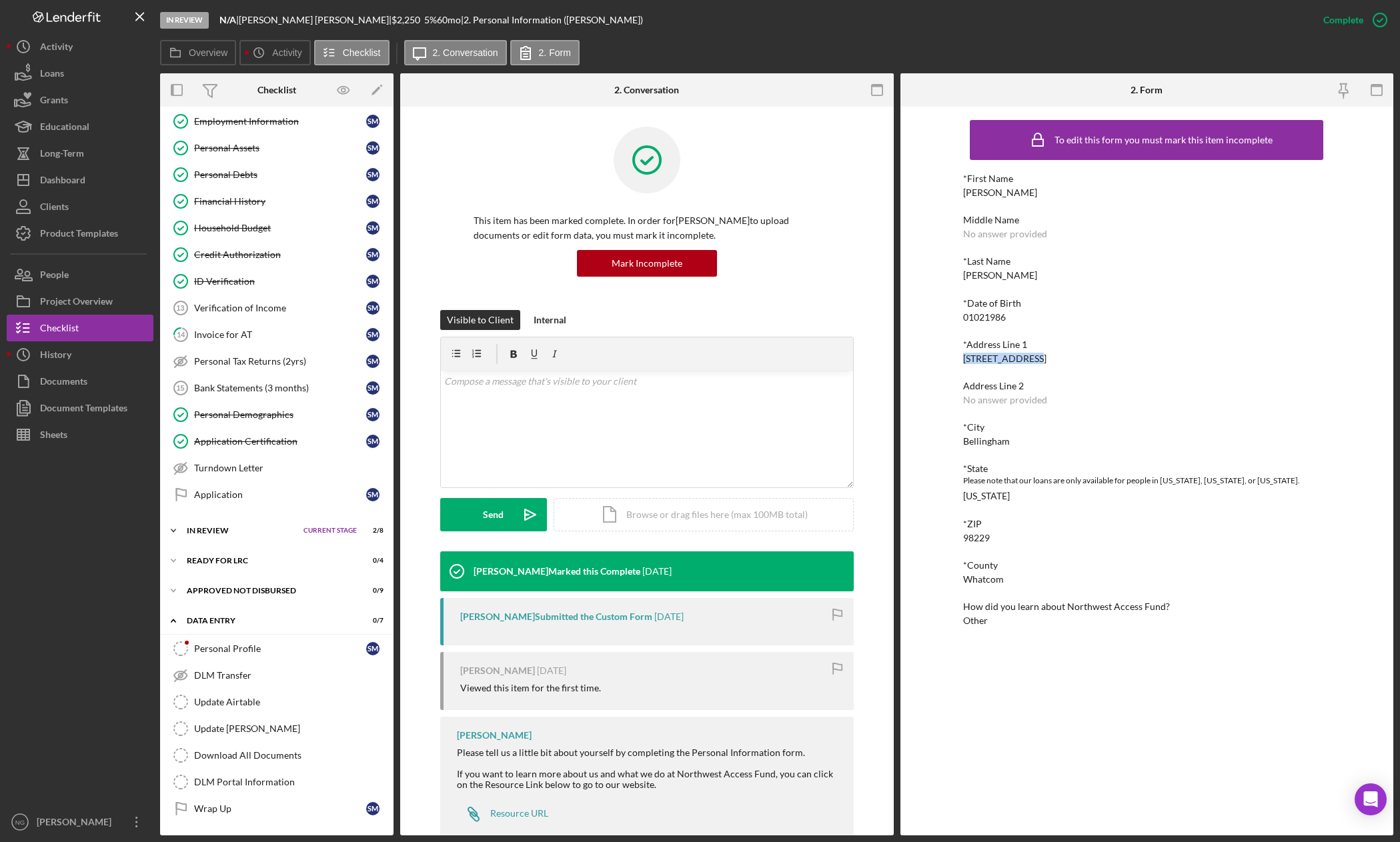
click at [248, 533] on div "In Review" at bounding box center [241, 531] width 110 height 8
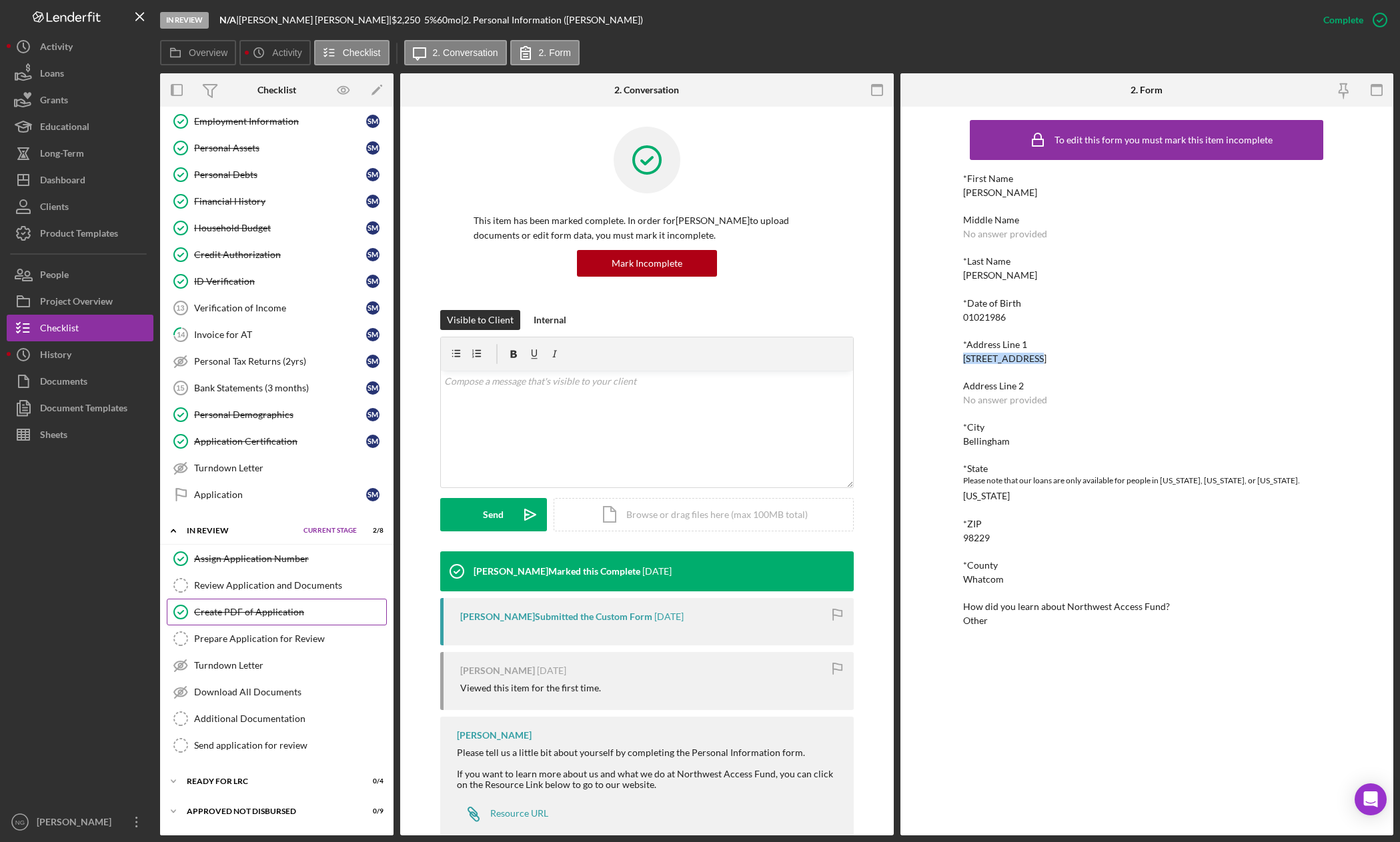
click at [266, 616] on div "Create PDF of Application" at bounding box center [290, 612] width 192 height 11
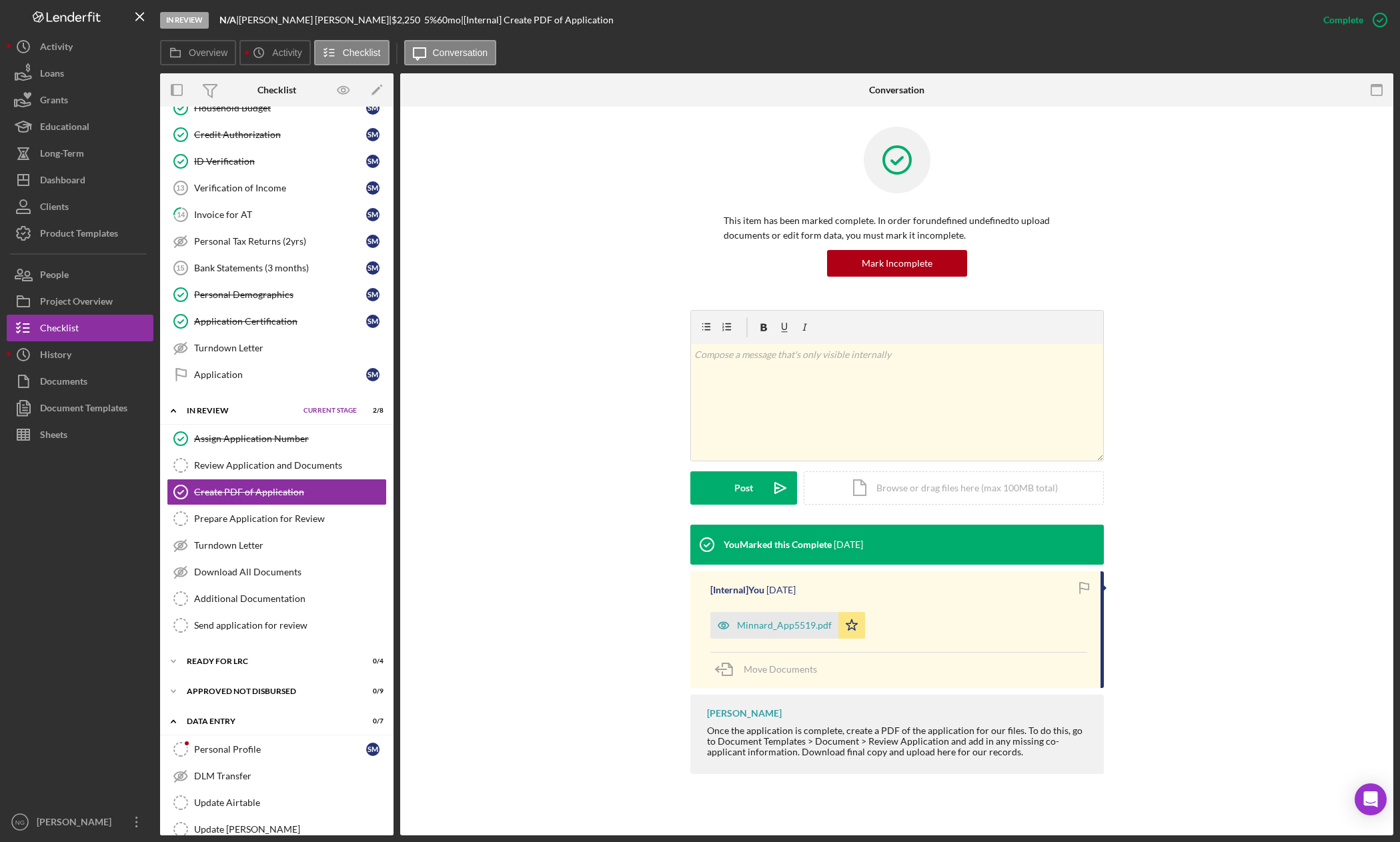
scroll to position [414, 0]
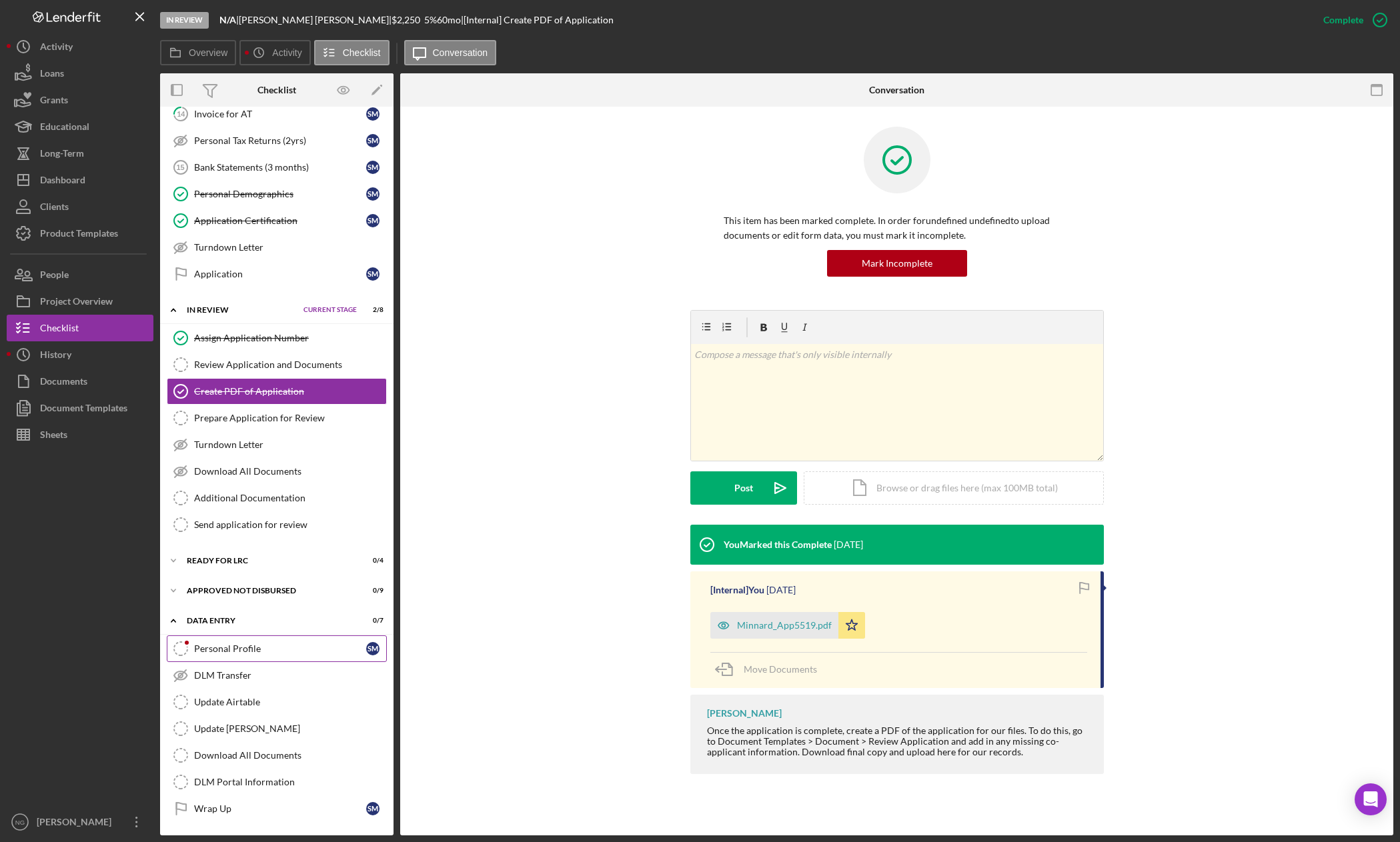
click at [232, 653] on div "Personal Profile" at bounding box center [280, 649] width 172 height 11
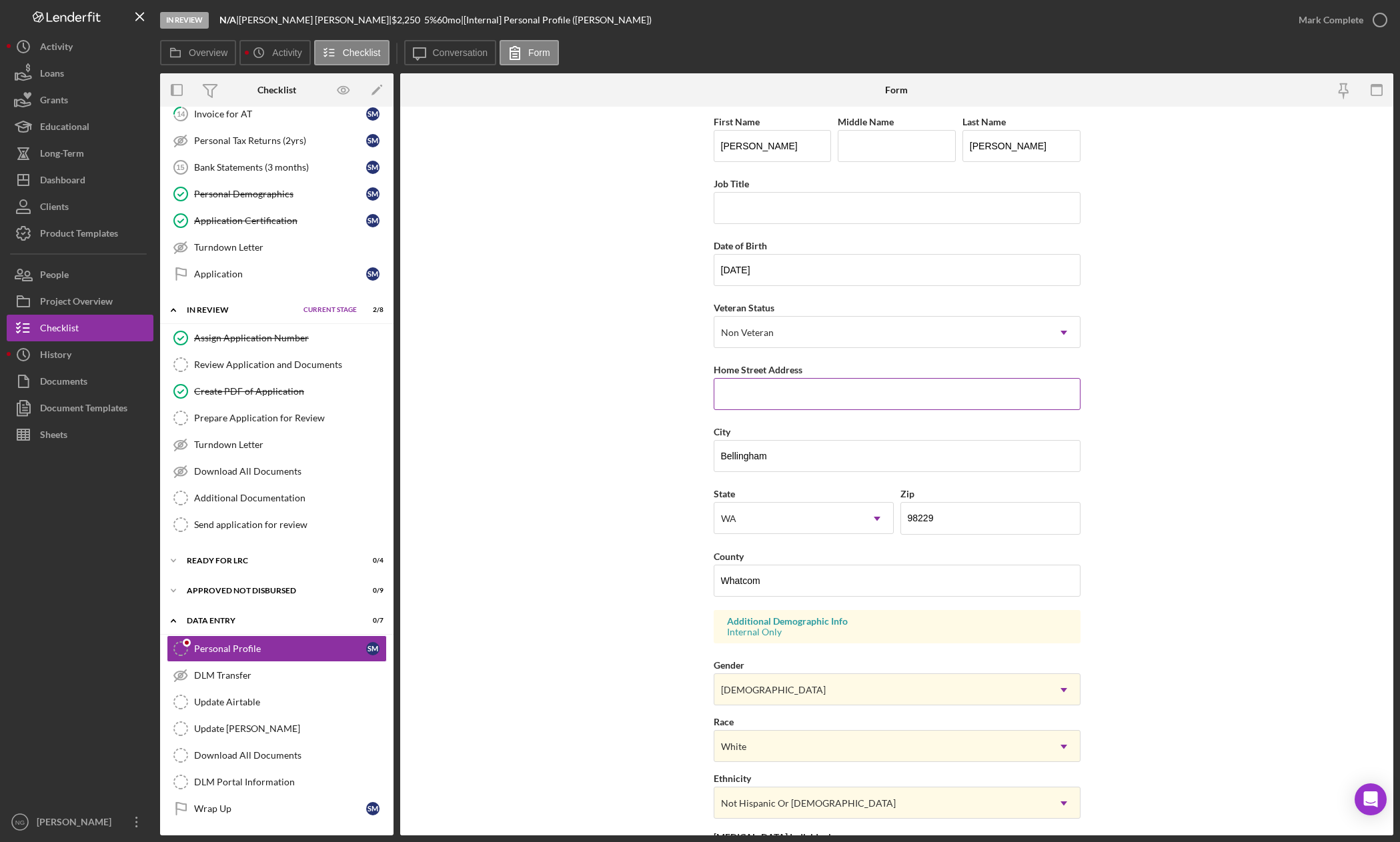
click at [738, 396] on input "Home Street Address" at bounding box center [897, 394] width 367 height 32
paste input "[STREET_ADDRESS]"
click at [779, 392] on input "[STREET_ADDRESS]" at bounding box center [897, 394] width 367 height 32
type input "[STREET_ADDRESS]"
click at [1376, 23] on icon "button" at bounding box center [1380, 20] width 33 height 33
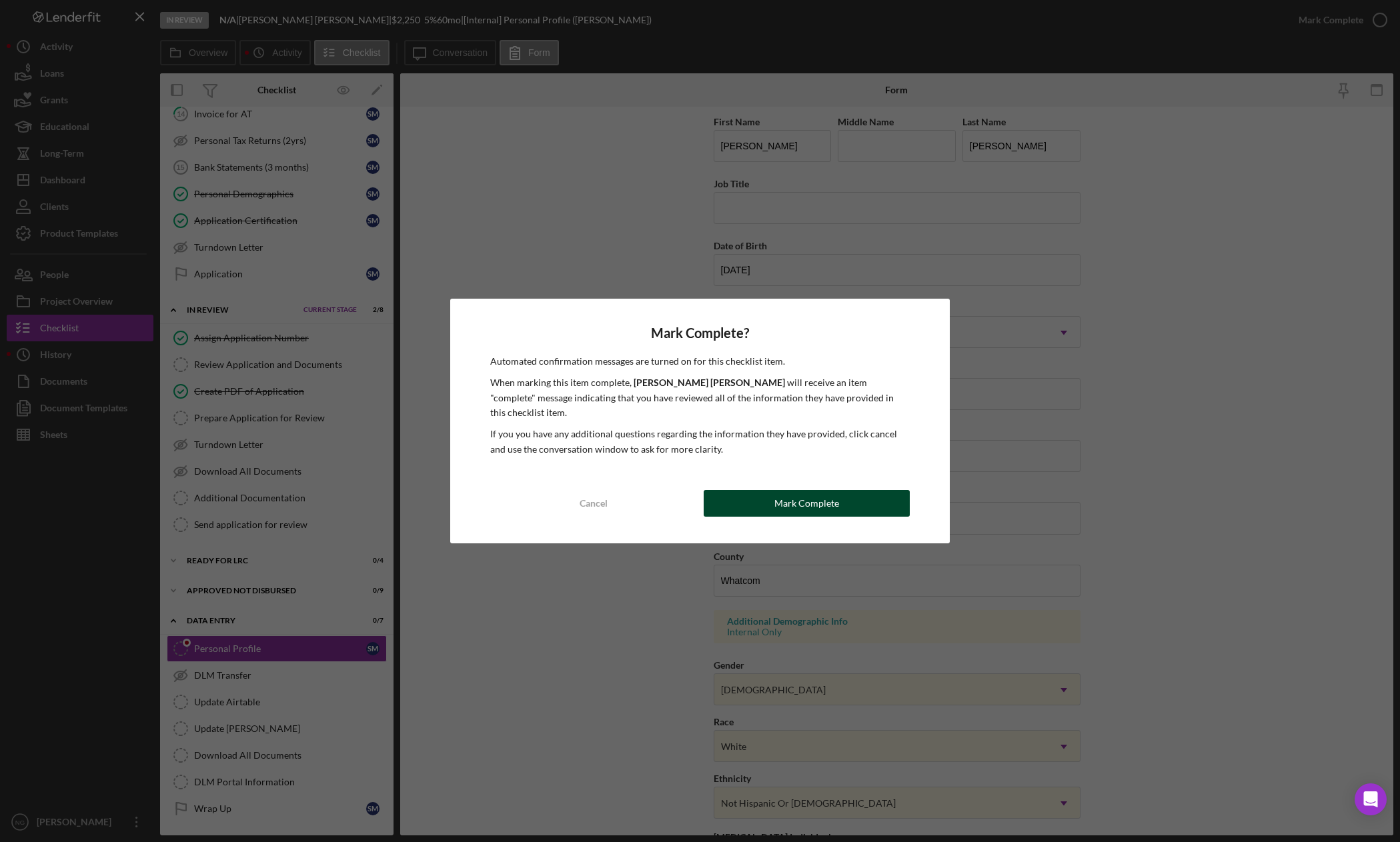
click at [805, 498] on div "Mark Complete" at bounding box center [807, 503] width 64 height 27
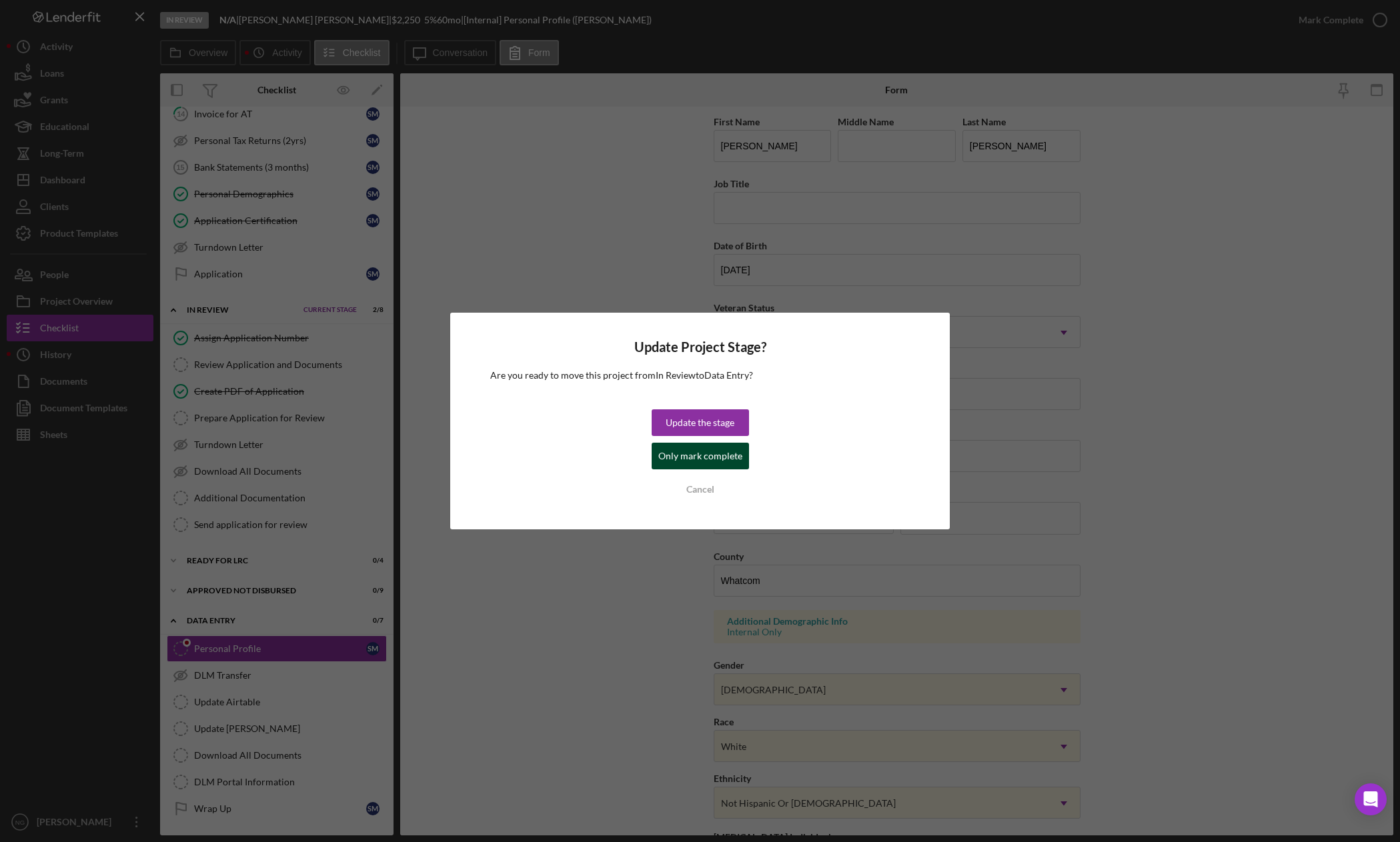
click at [702, 458] on div "Only mark complete" at bounding box center [700, 456] width 84 height 27
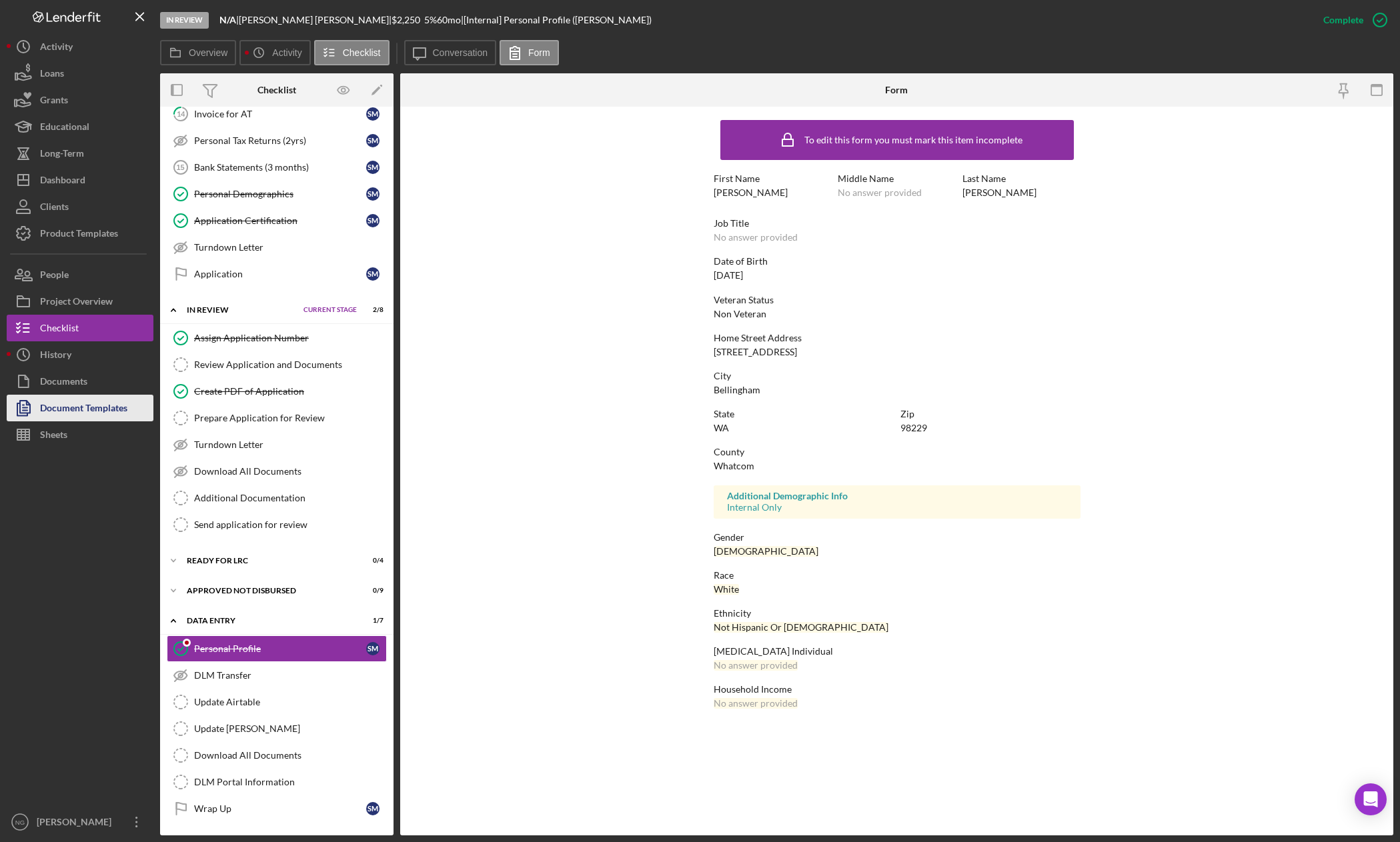
click at [72, 410] on div "Document Templates" at bounding box center [83, 410] width 87 height 30
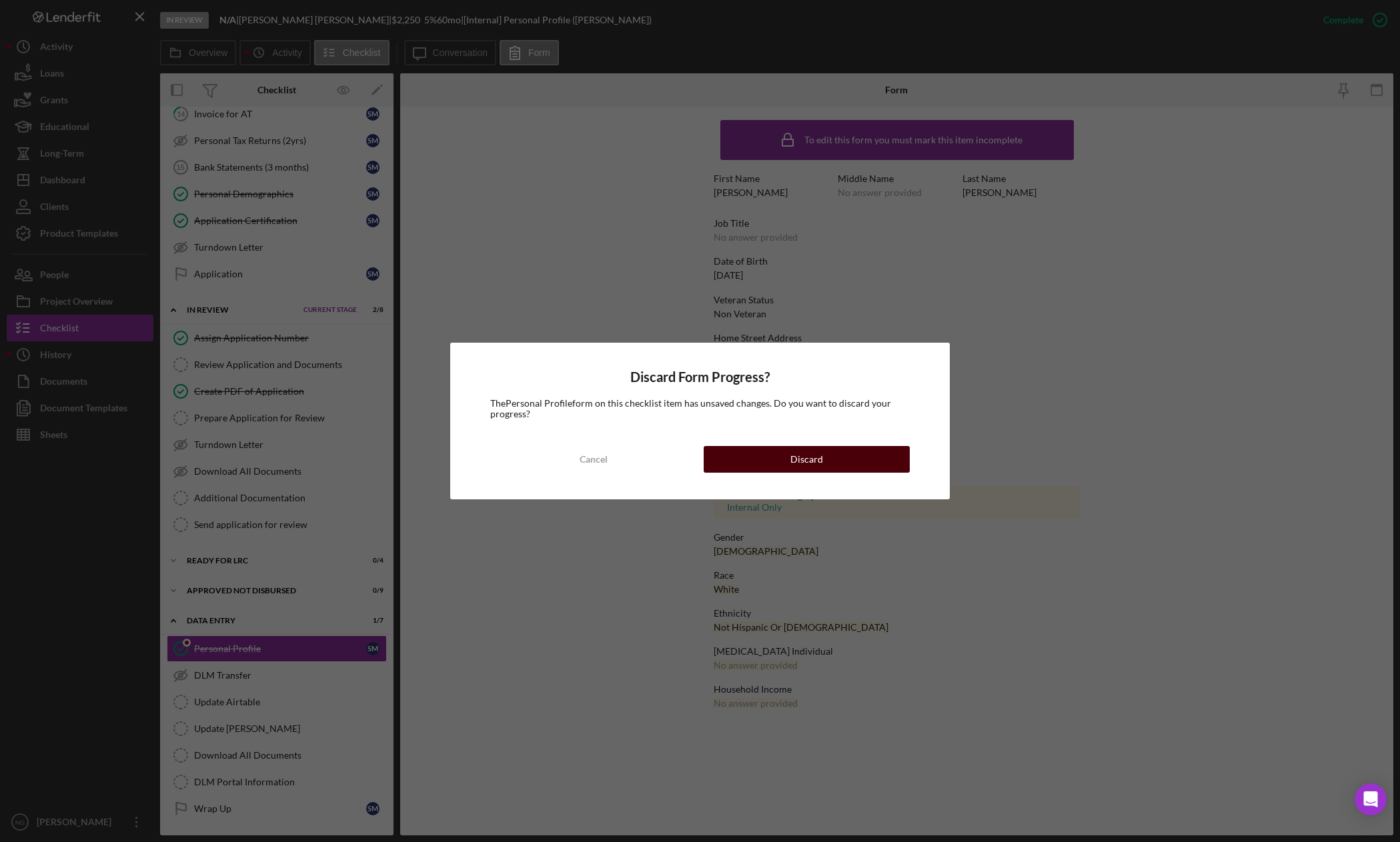
click at [751, 469] on button "Discard" at bounding box center [807, 459] width 207 height 27
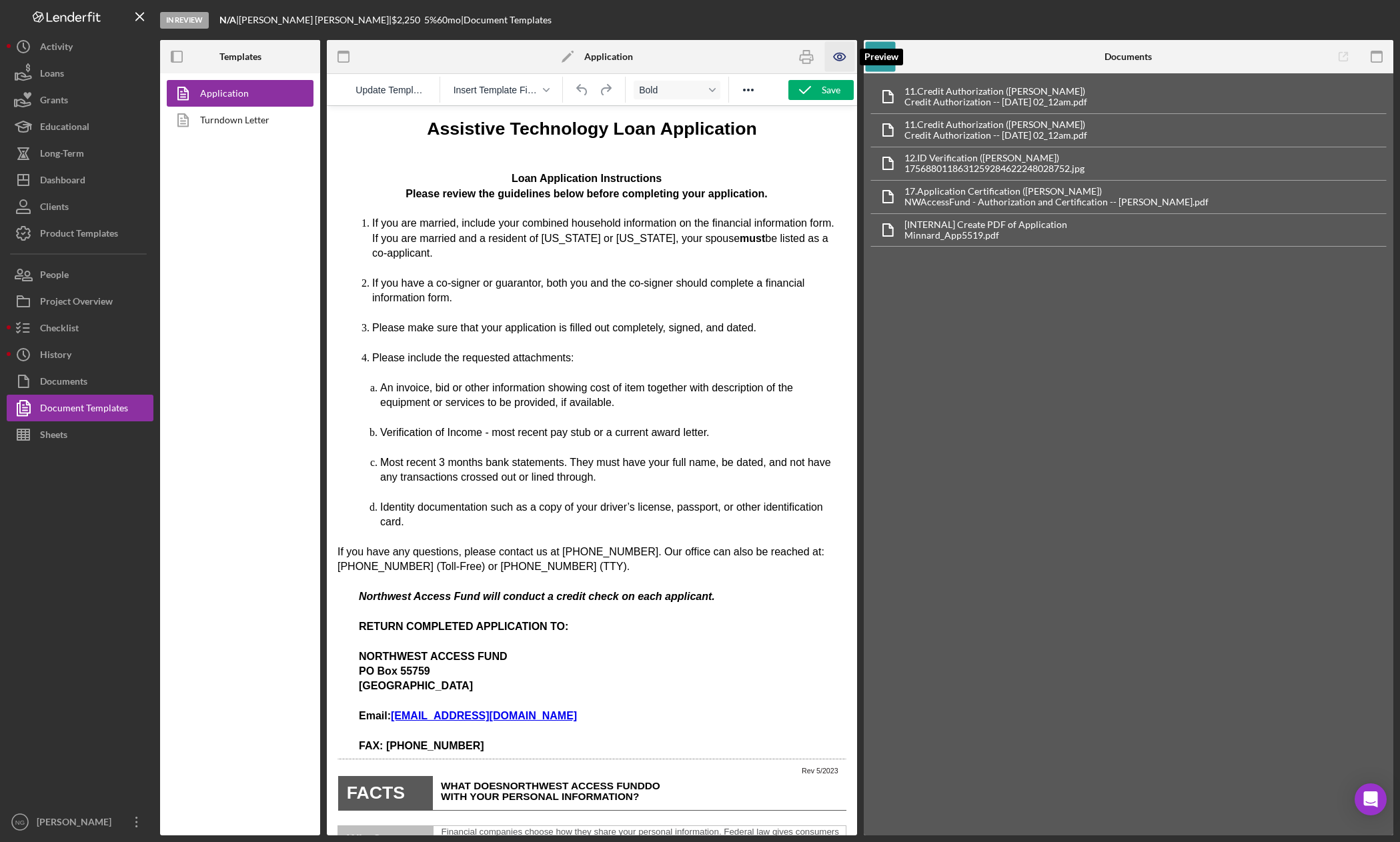
click at [844, 57] on icon "button" at bounding box center [840, 57] width 30 height 30
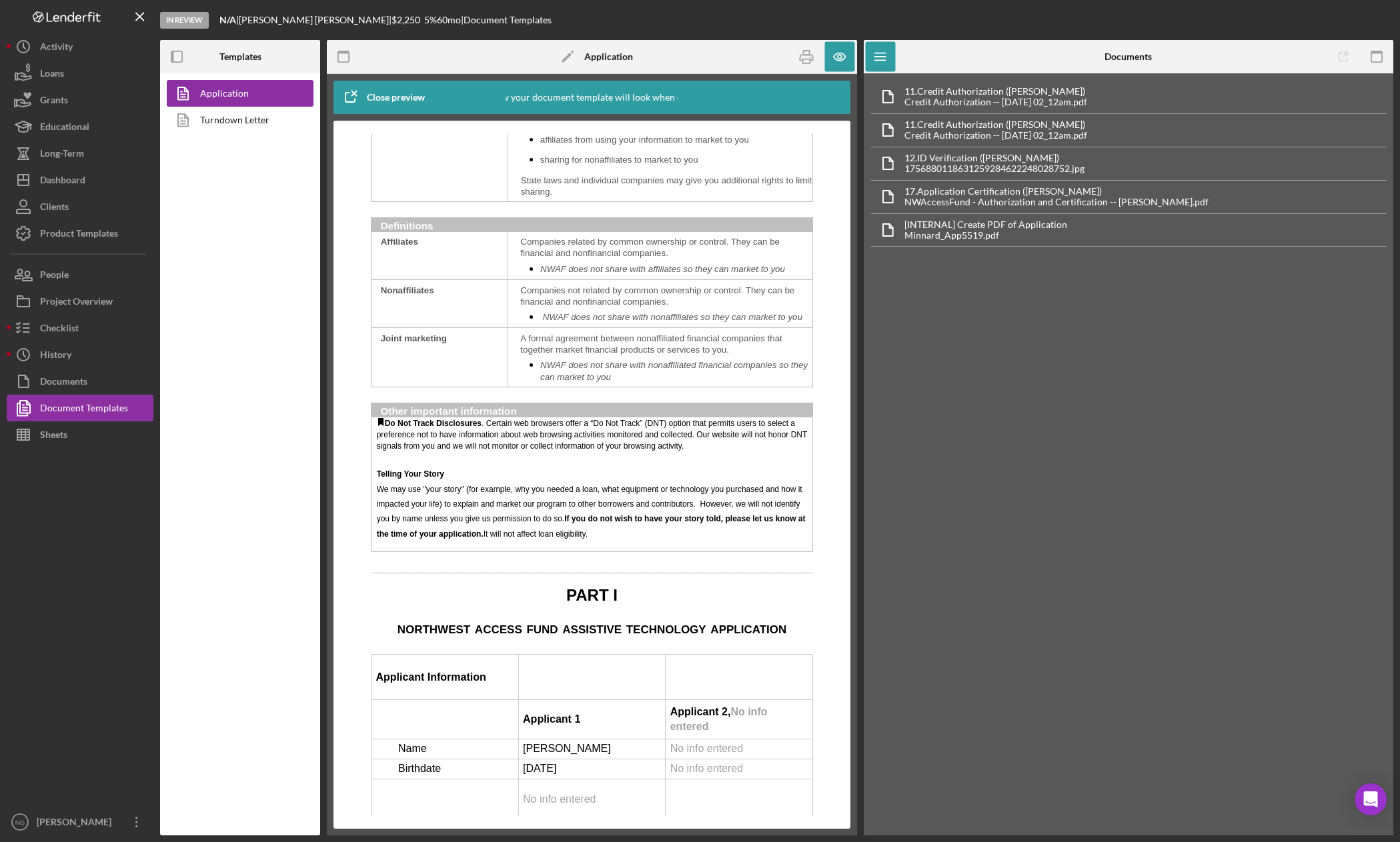
scroll to position [2000, 0]
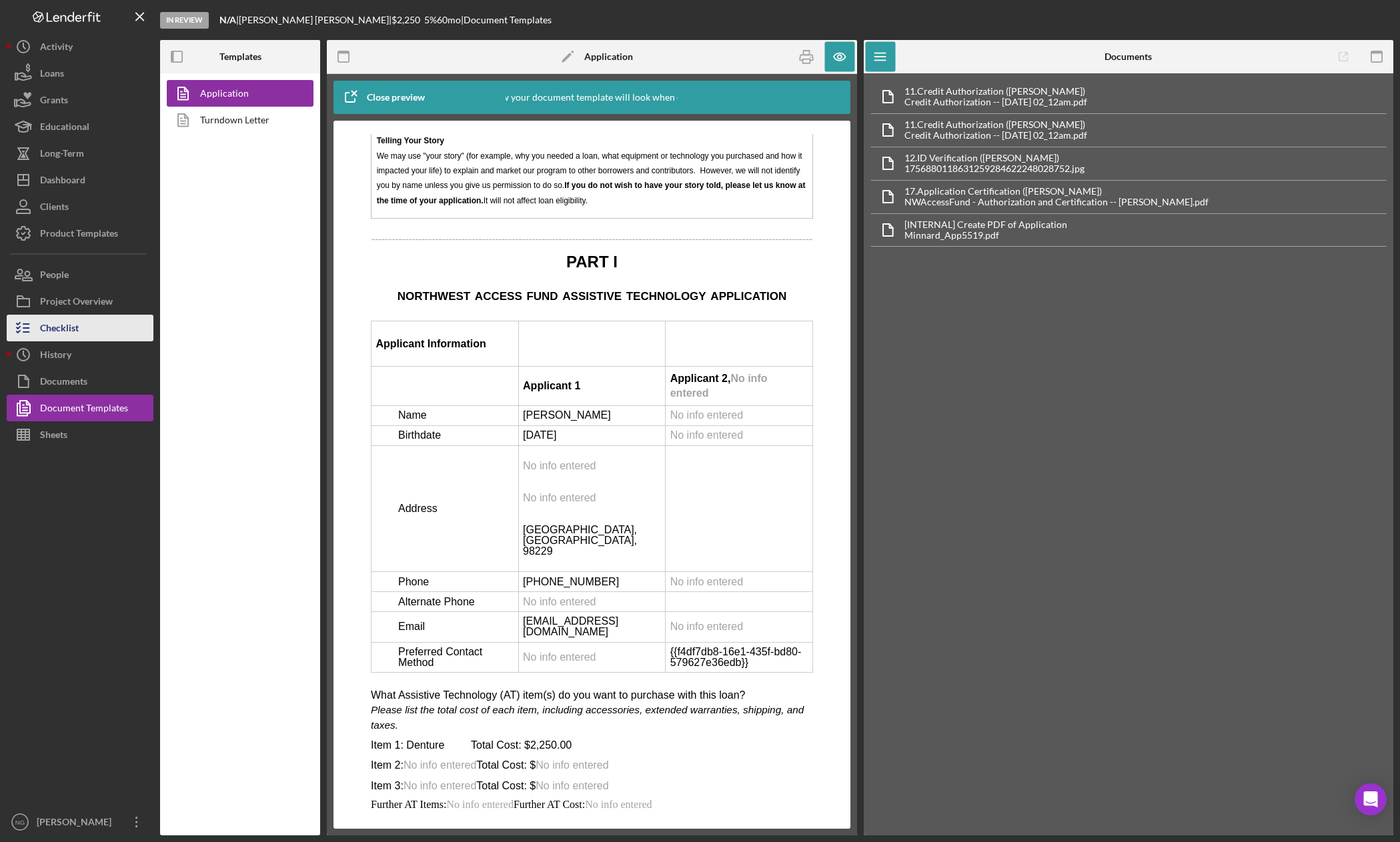
click at [49, 325] on div "Checklist" at bounding box center [59, 329] width 39 height 30
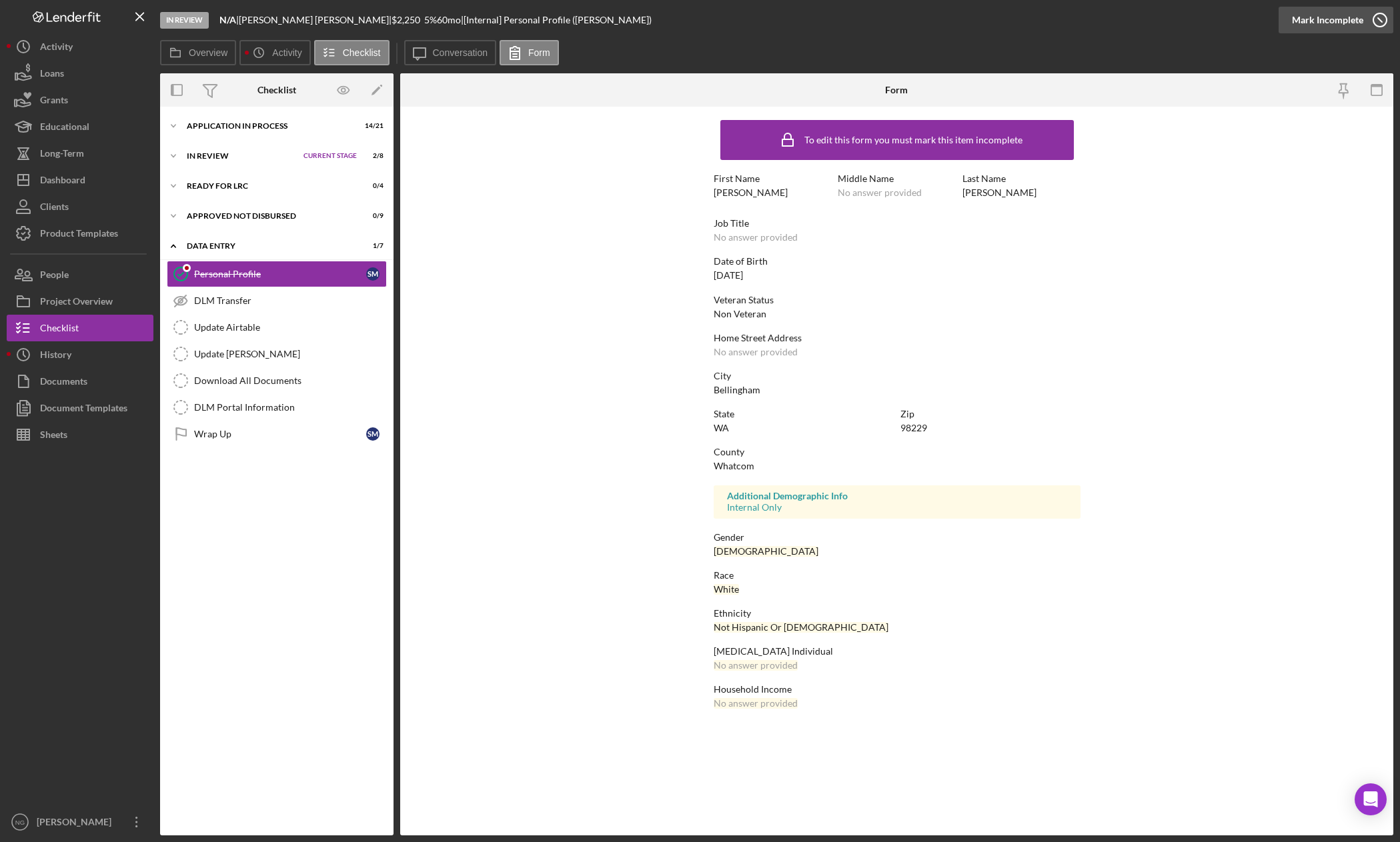
click at [1377, 19] on icon "button" at bounding box center [1380, 20] width 33 height 33
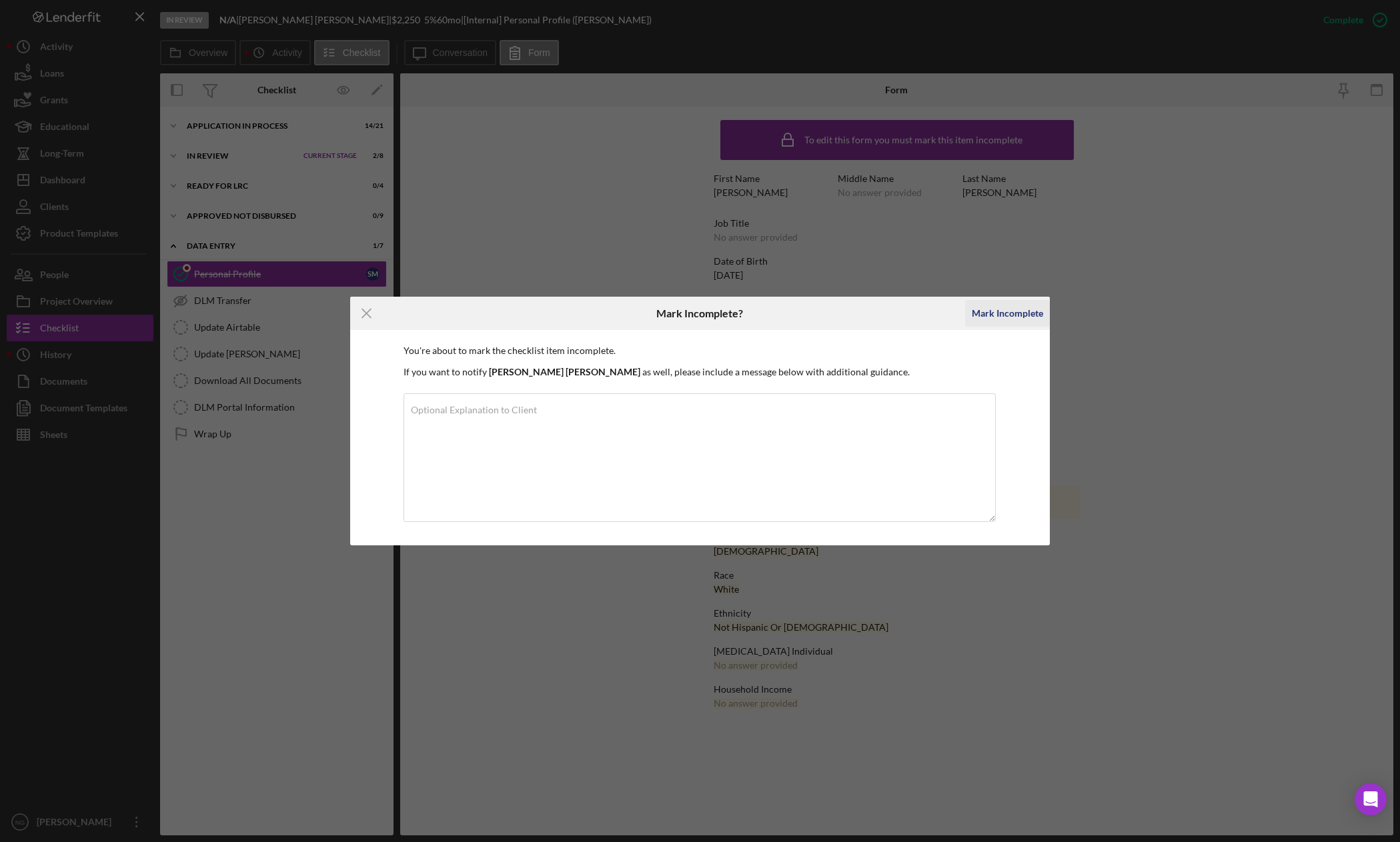
click at [1017, 310] on div "Mark Incomplete" at bounding box center [1008, 314] width 72 height 27
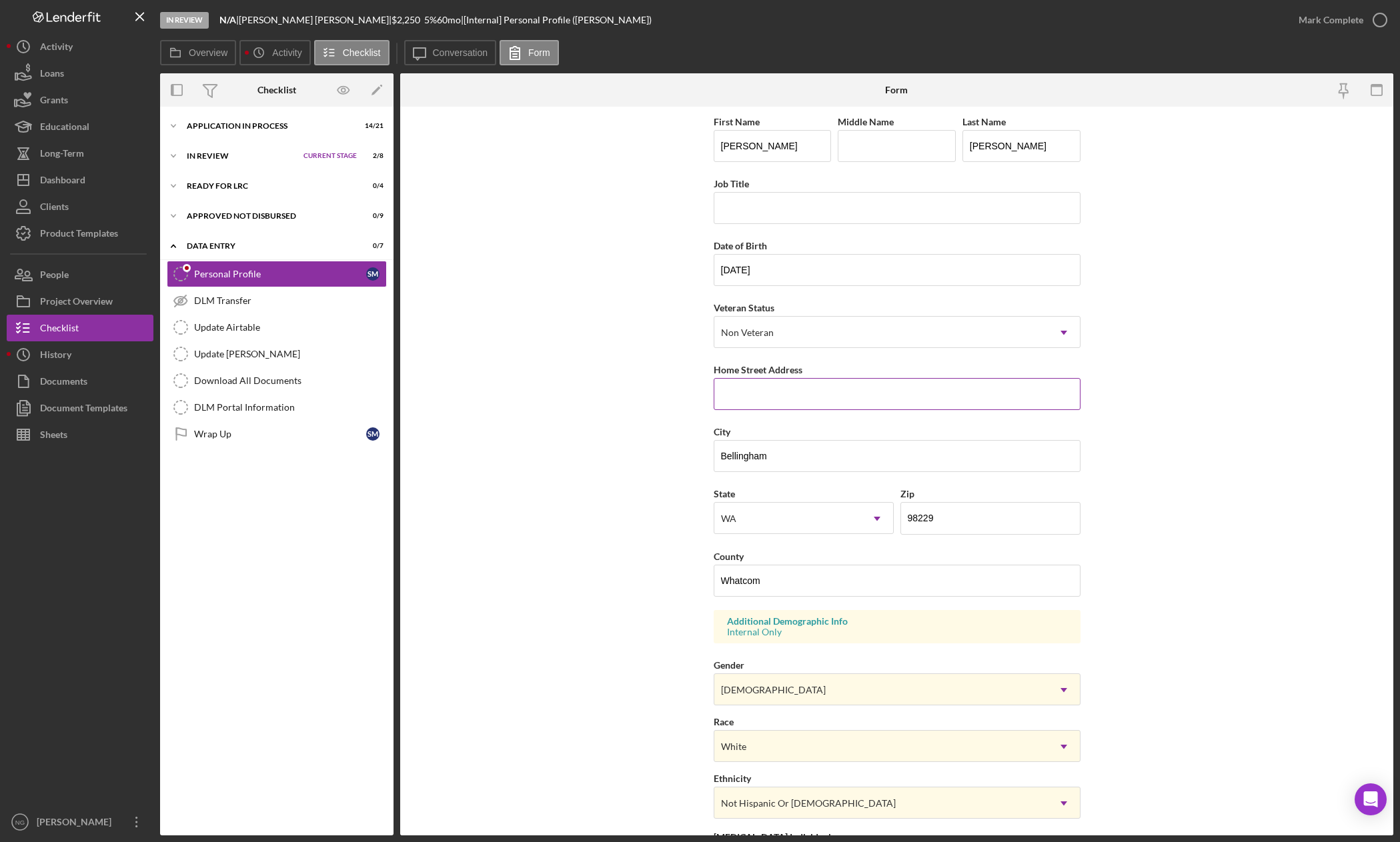
click at [757, 397] on input "Home Street Address" at bounding box center [897, 394] width 367 height 32
paste input "[STREET_ADDRESS]"
type input "[STREET_ADDRESS]"
click at [1145, 411] on form "First Name [PERSON_NAME] Middle Name Last Name [PERSON_NAME] Job Title Date of …" at bounding box center [897, 471] width 993 height 729
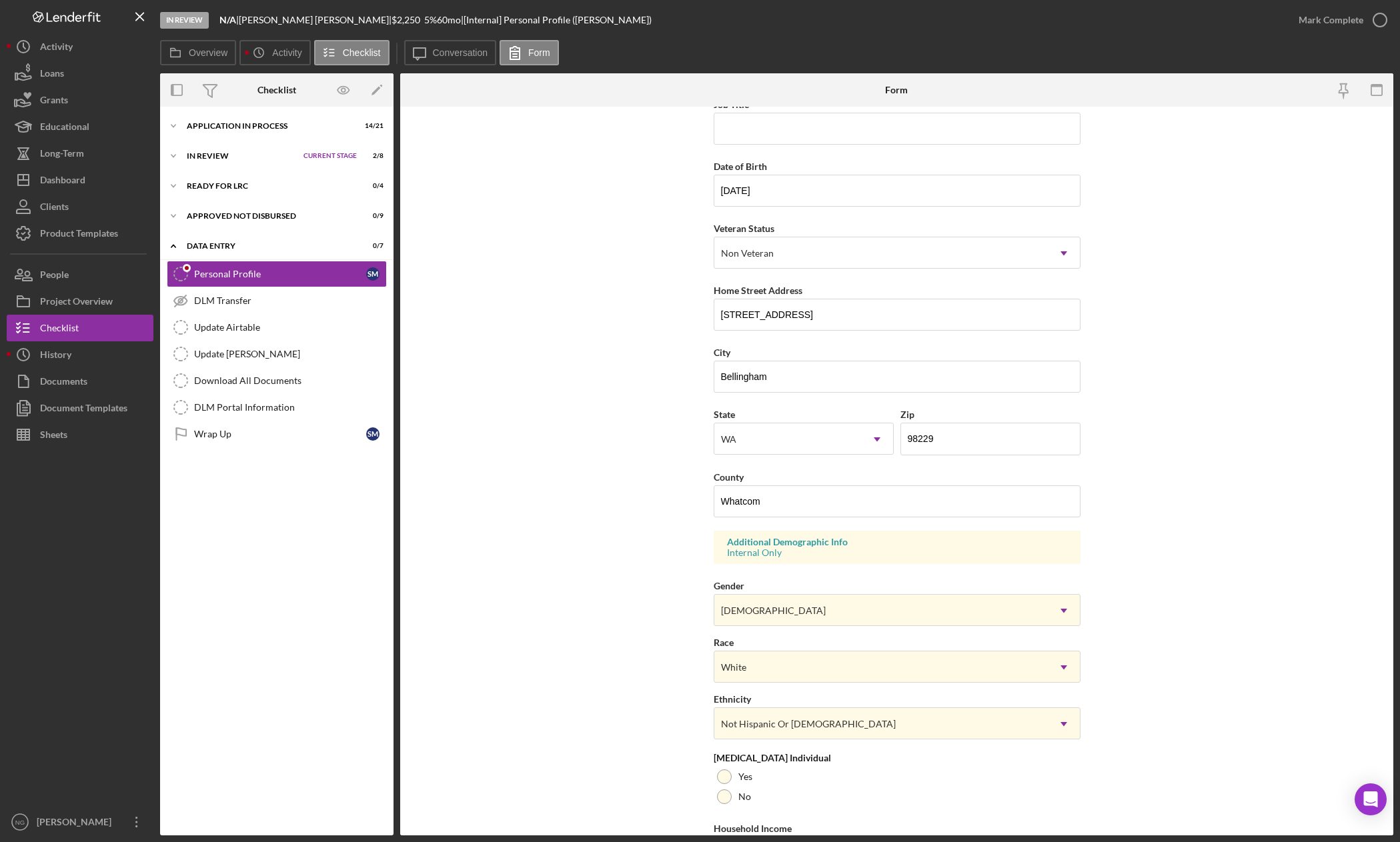
scroll to position [161, 0]
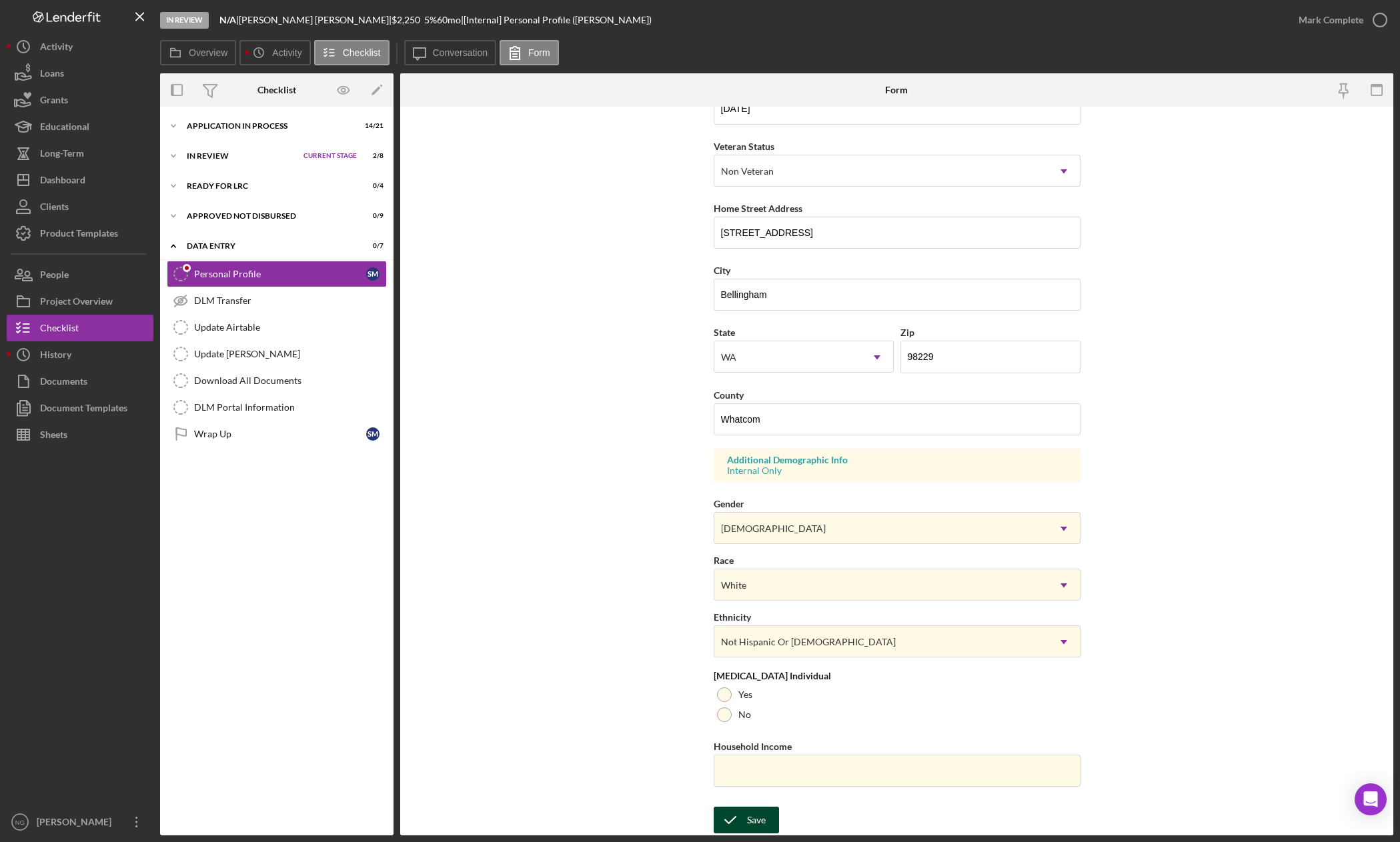
click at [761, 811] on div "Save" at bounding box center [757, 820] width 19 height 27
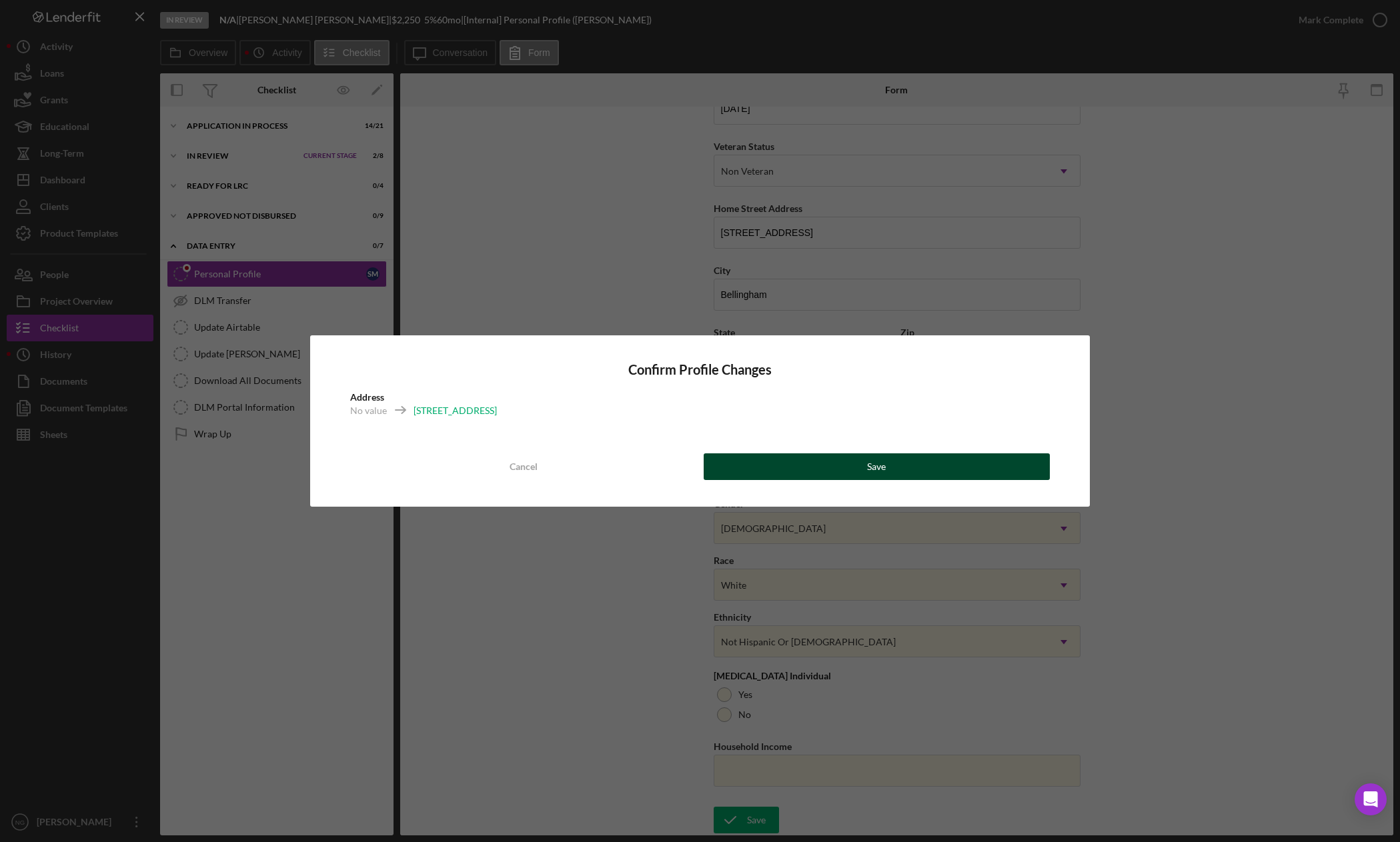
click at [984, 458] on button "Save" at bounding box center [877, 467] width 347 height 27
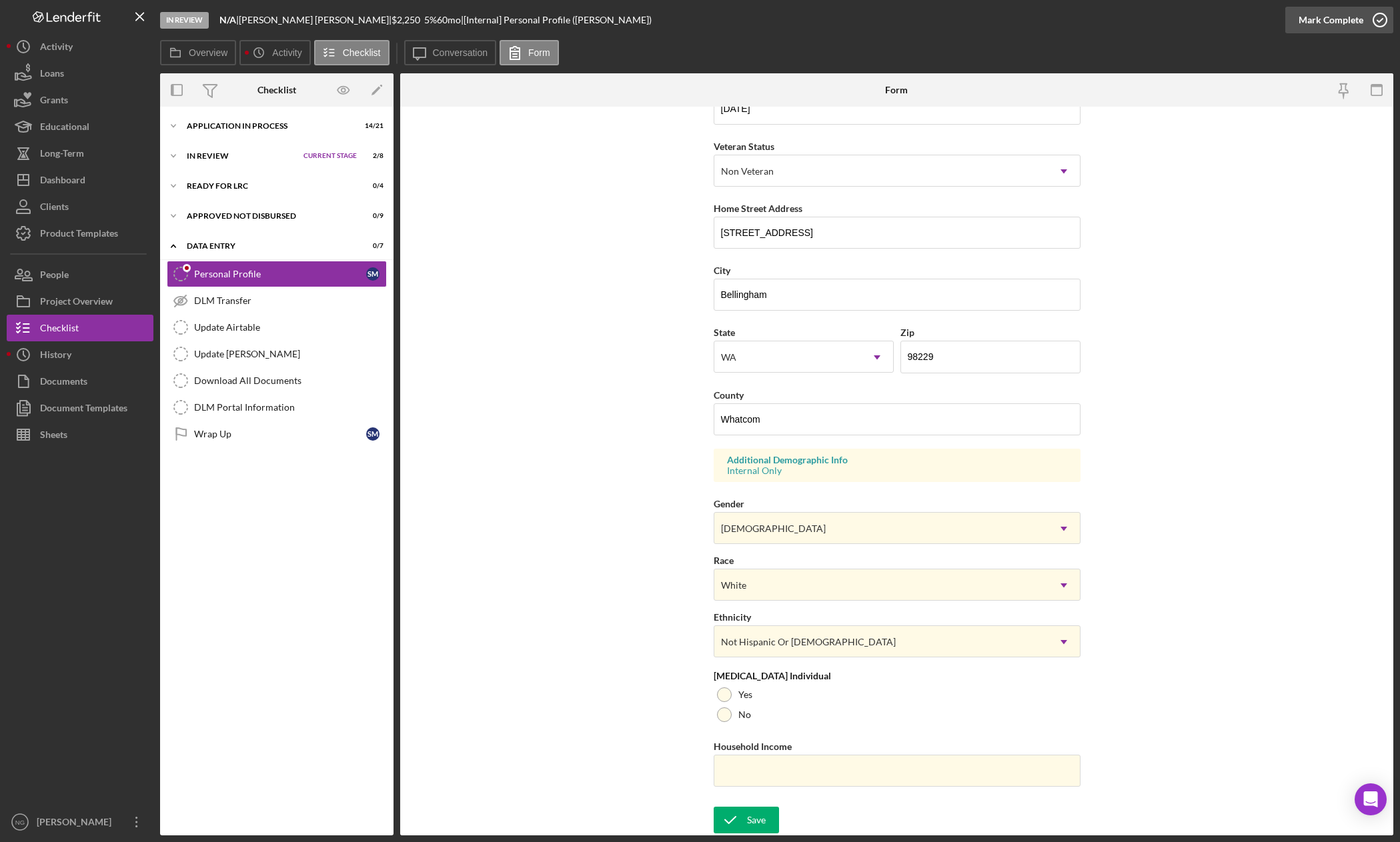
click at [1387, 20] on icon "button" at bounding box center [1380, 20] width 33 height 33
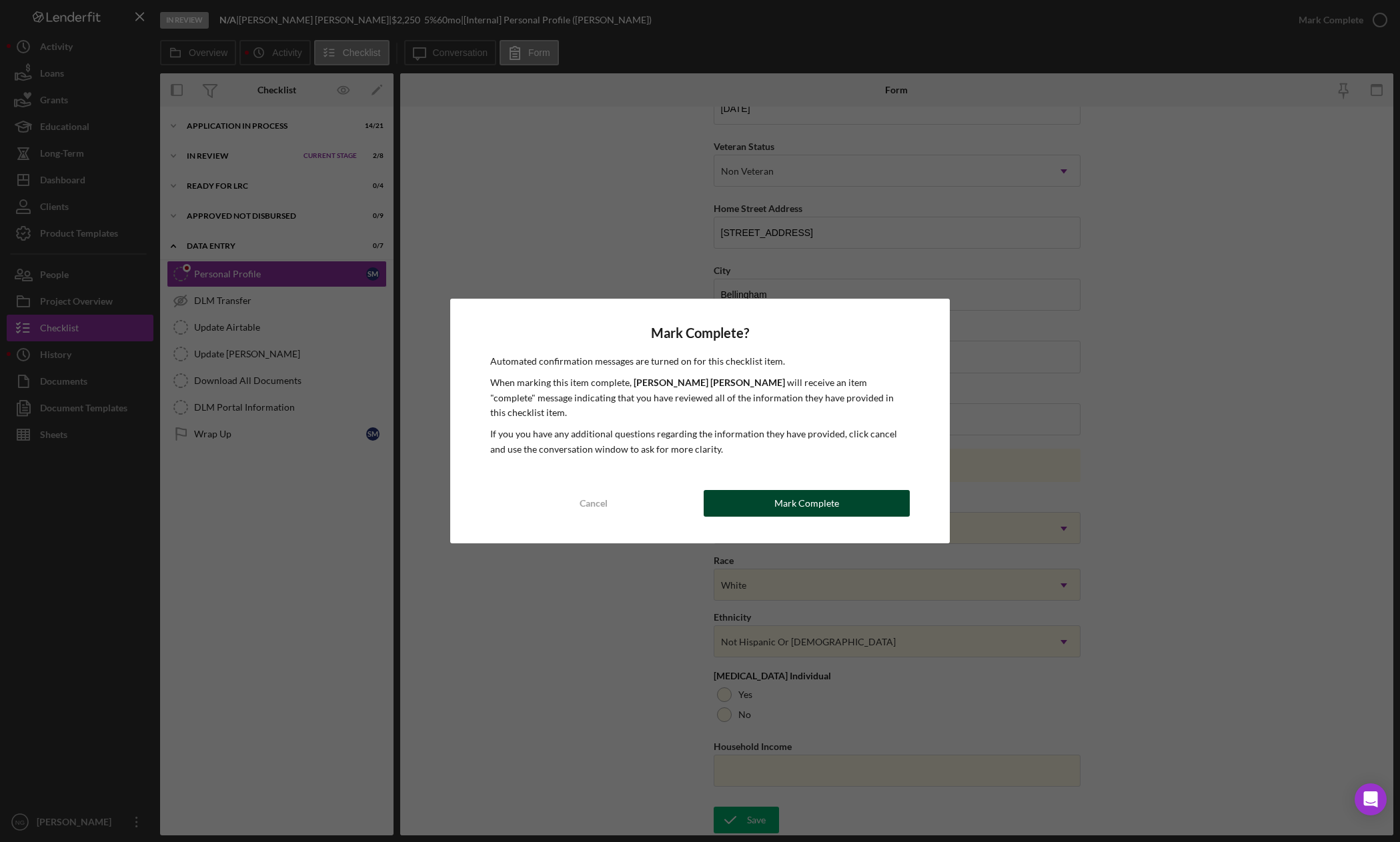
click at [868, 498] on button "Mark Complete" at bounding box center [807, 503] width 207 height 27
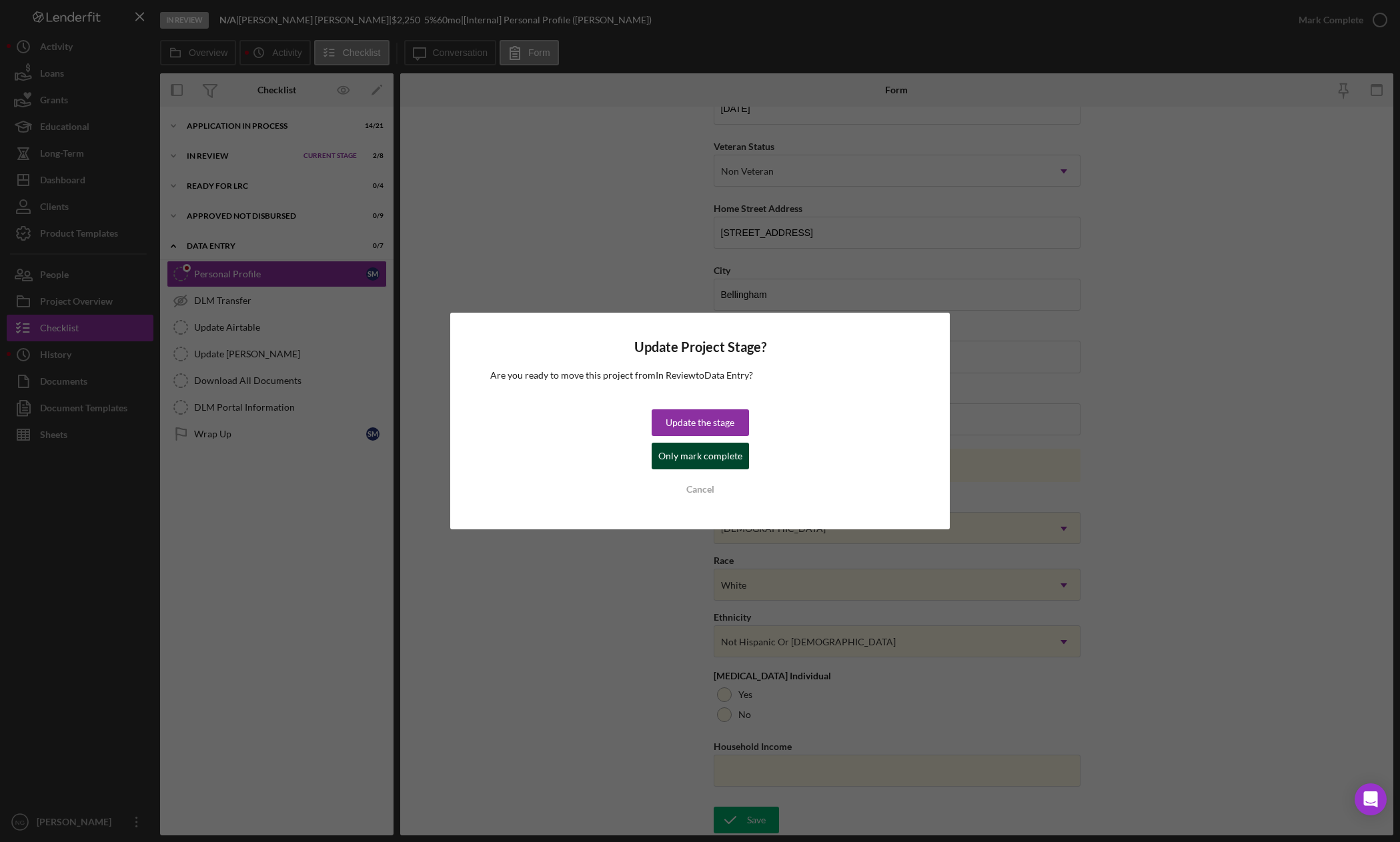
click at [713, 459] on div "Only mark complete" at bounding box center [700, 456] width 84 height 27
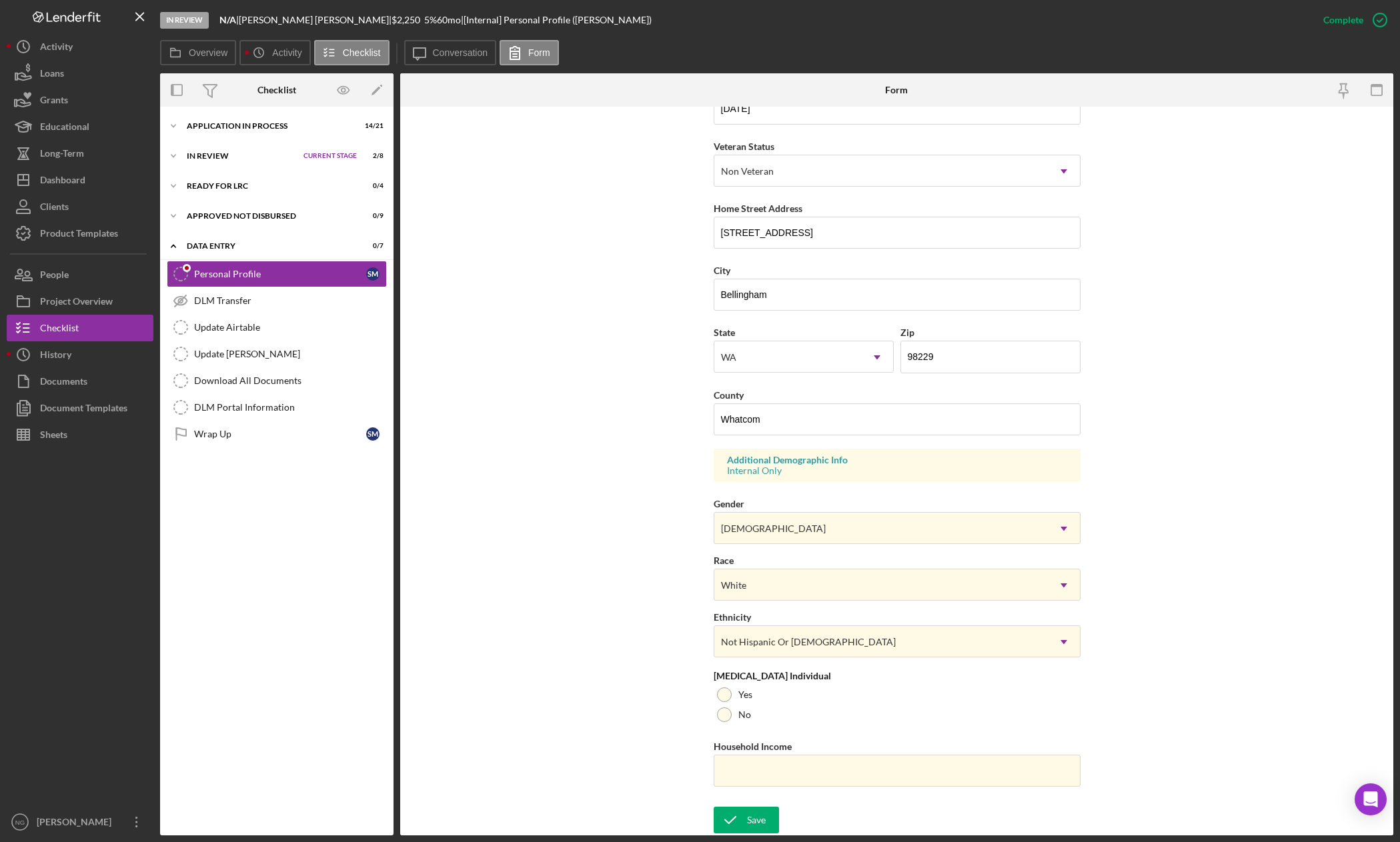
scroll to position [0, 0]
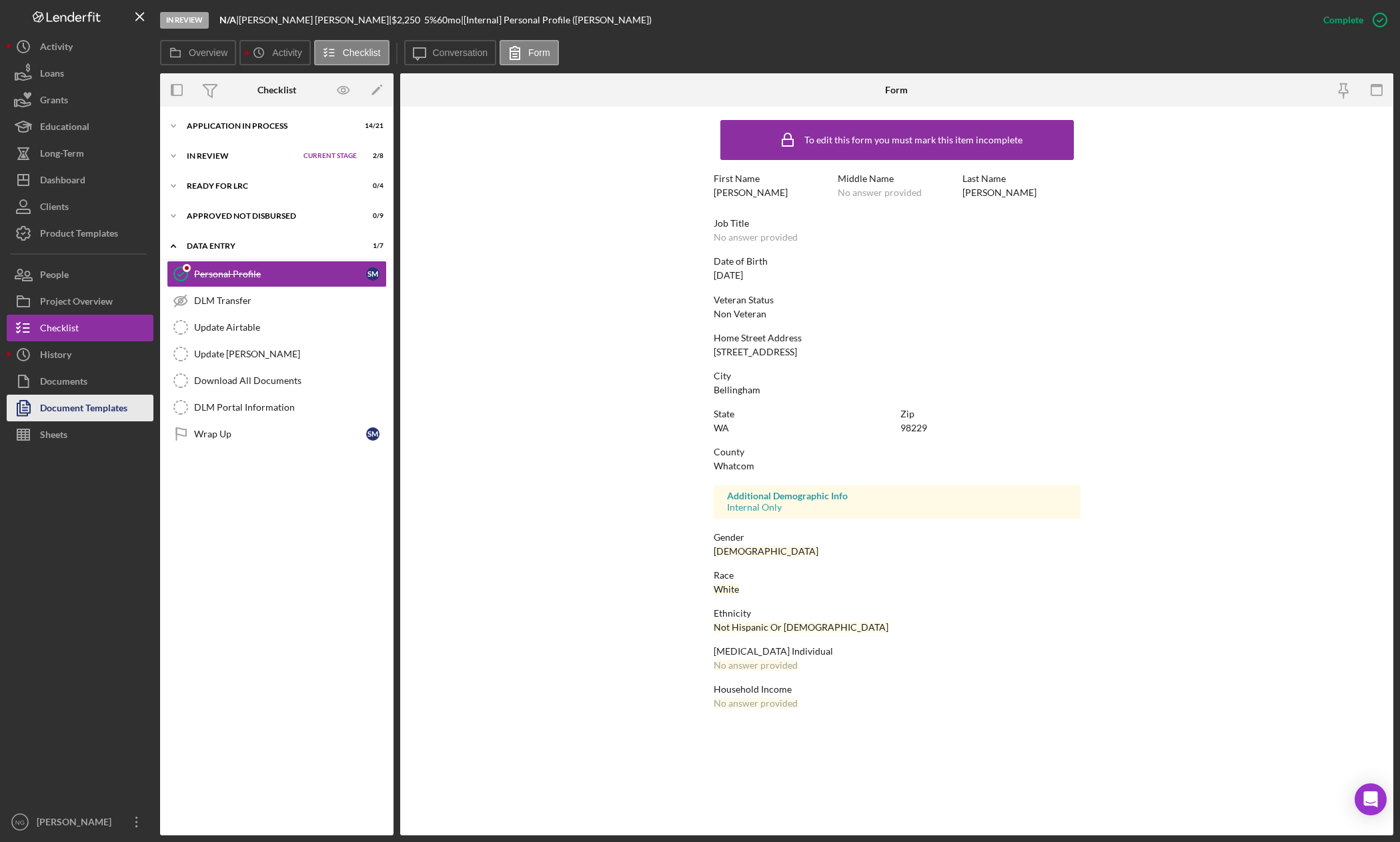
click at [112, 398] on div "Document Templates" at bounding box center [83, 410] width 87 height 30
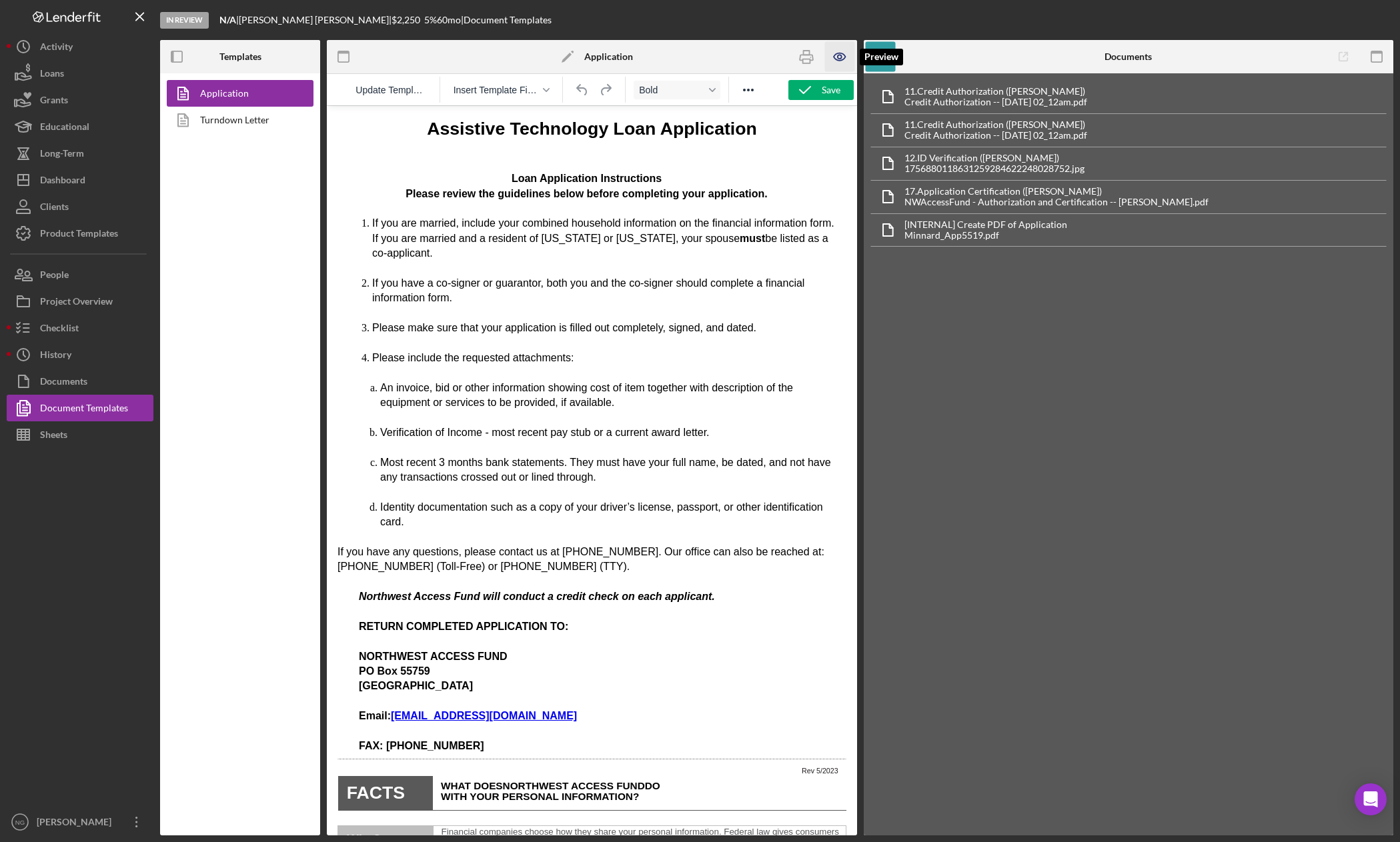
click at [844, 60] on icon "button" at bounding box center [840, 57] width 30 height 30
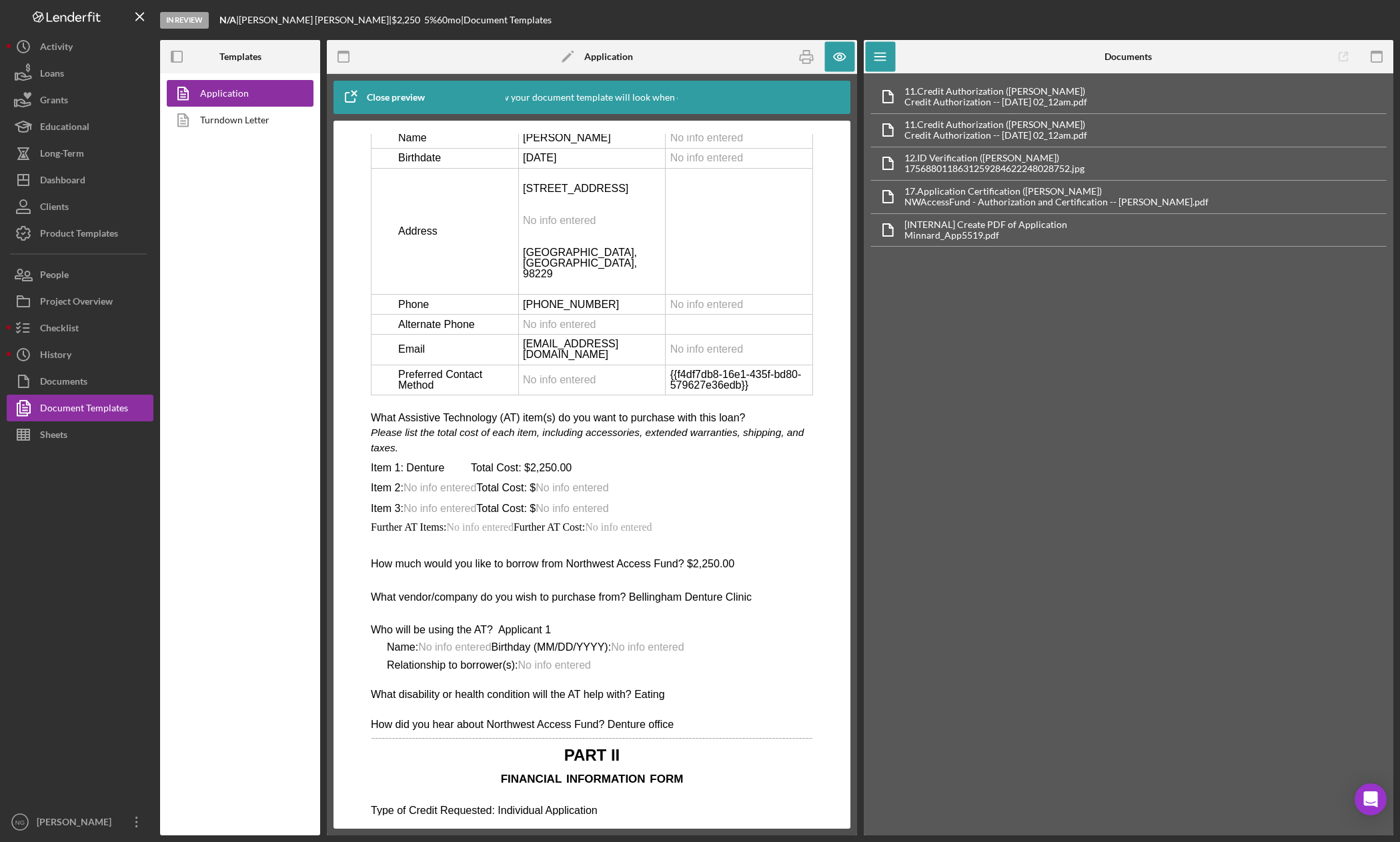
scroll to position [2200, 0]
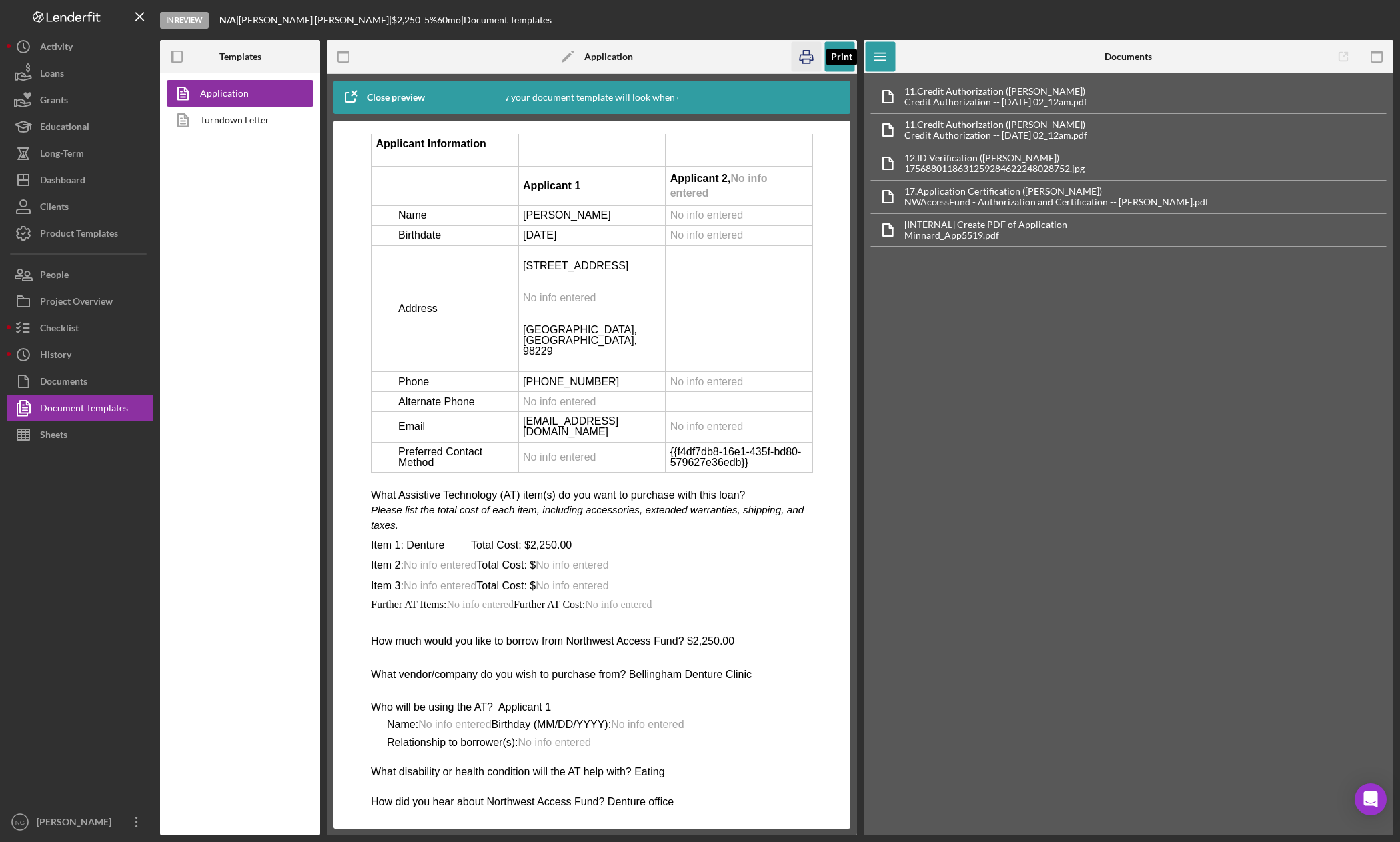
click at [809, 59] on rect "button" at bounding box center [806, 61] width 7 height 4
click at [76, 333] on div "Checklist" at bounding box center [59, 329] width 39 height 30
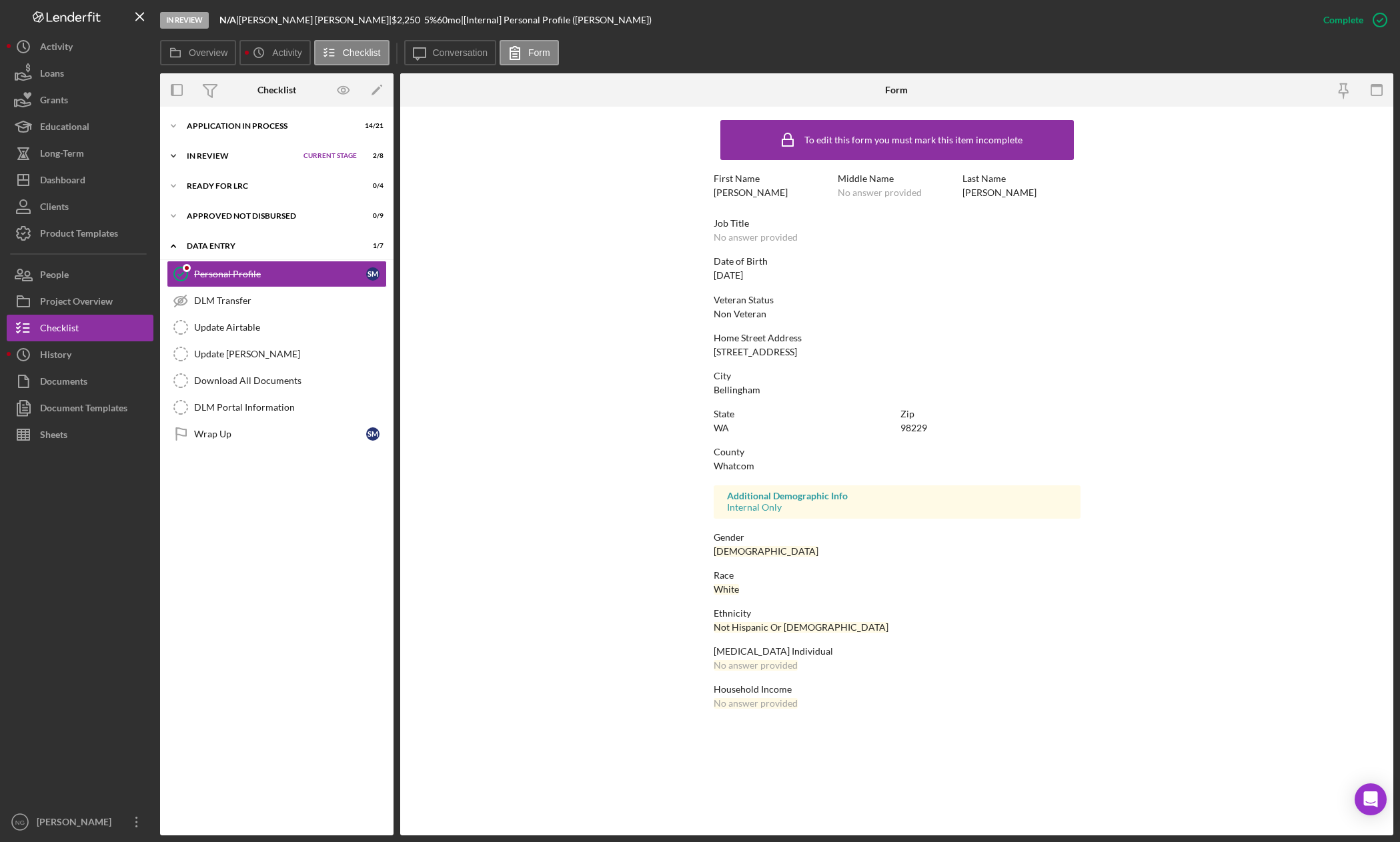
click at [255, 160] on div "Icon/Expander In Review Current Stage 2 / 8 Set Stage" at bounding box center [277, 156] width 234 height 27
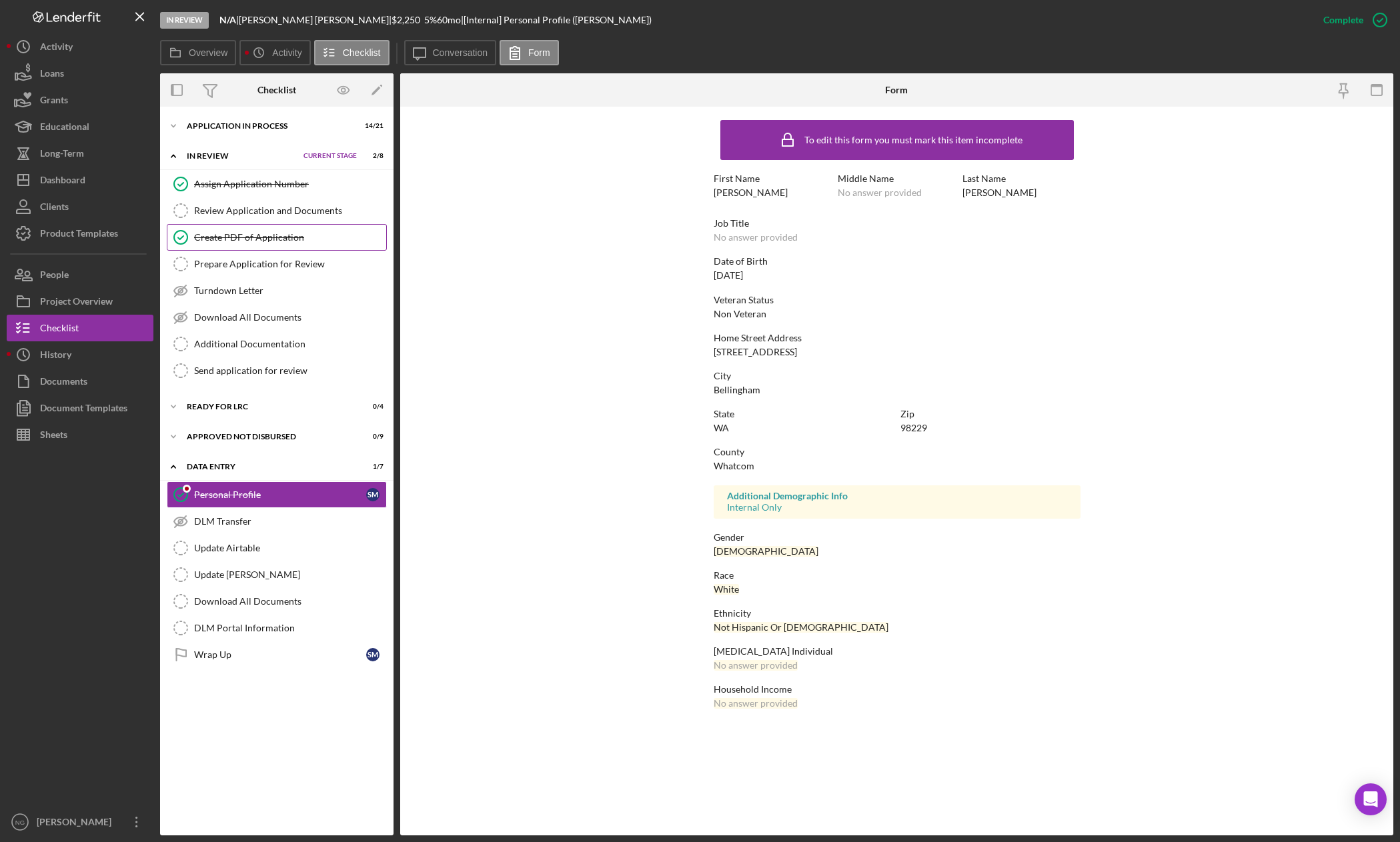
click at [252, 236] on div "Create PDF of Application" at bounding box center [290, 237] width 192 height 11
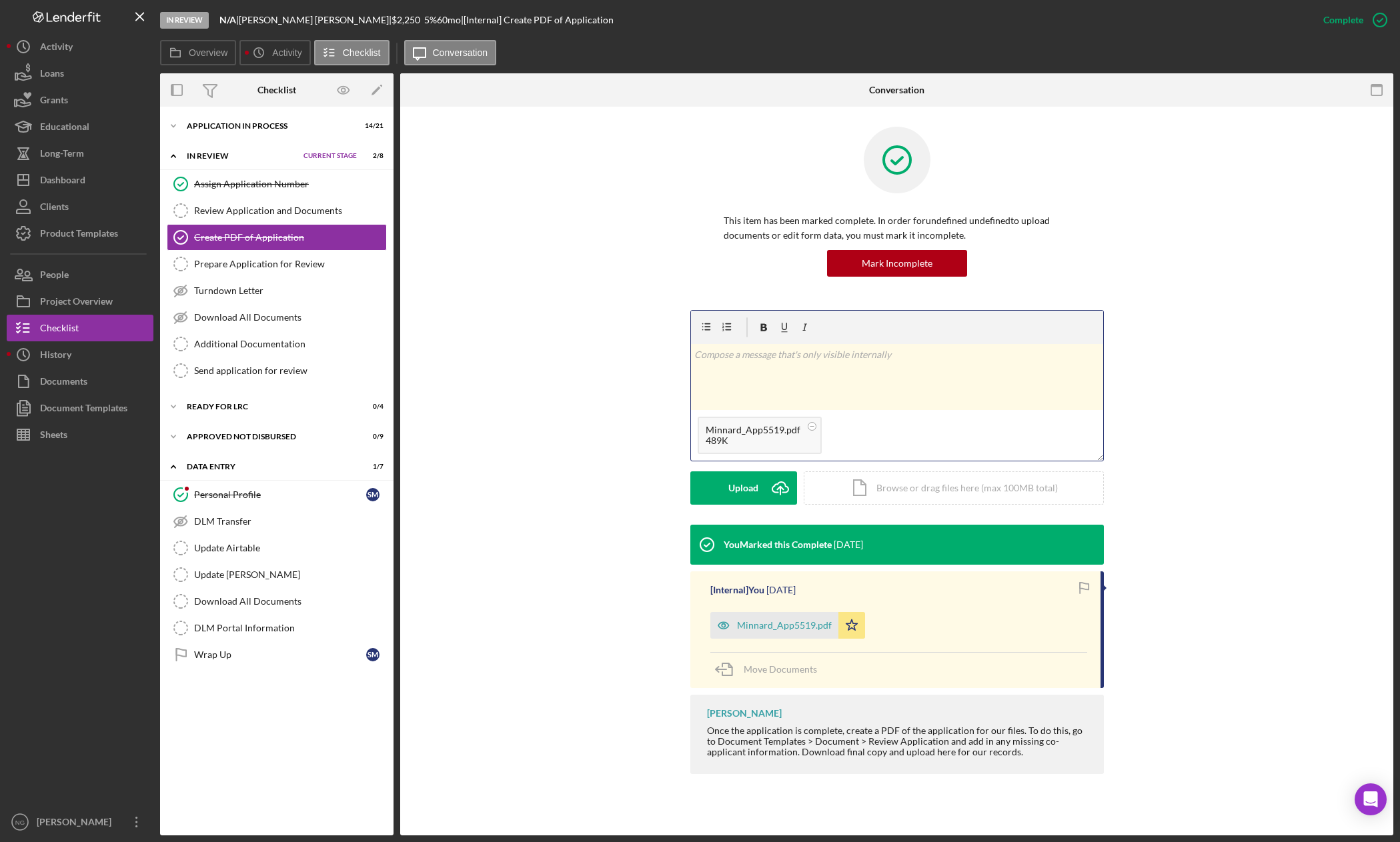
click at [788, 362] on p at bounding box center [897, 355] width 405 height 15
click at [753, 482] on div "Post" at bounding box center [744, 488] width 19 height 33
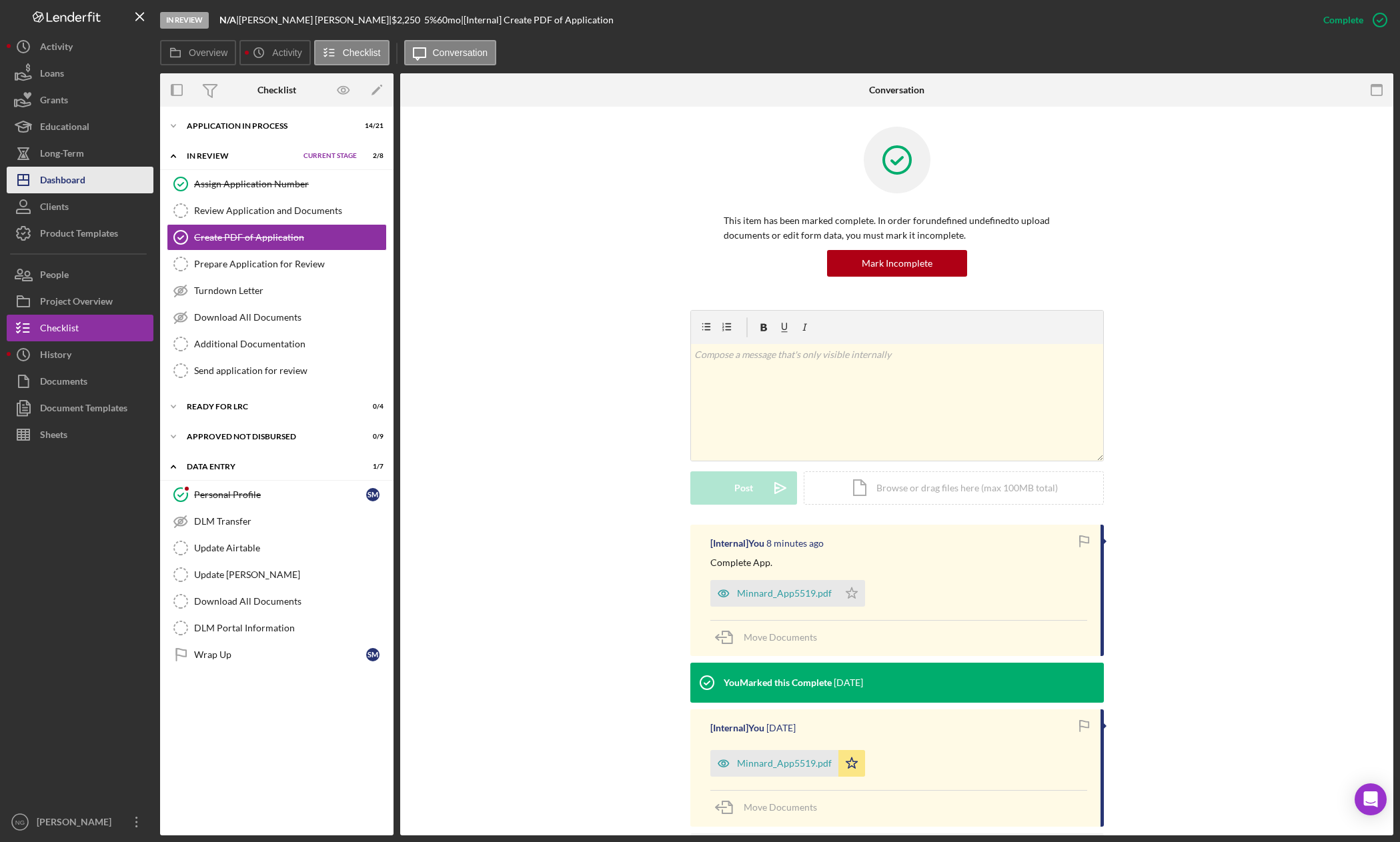
click at [85, 186] on div "Dashboard" at bounding box center [63, 182] width 46 height 30
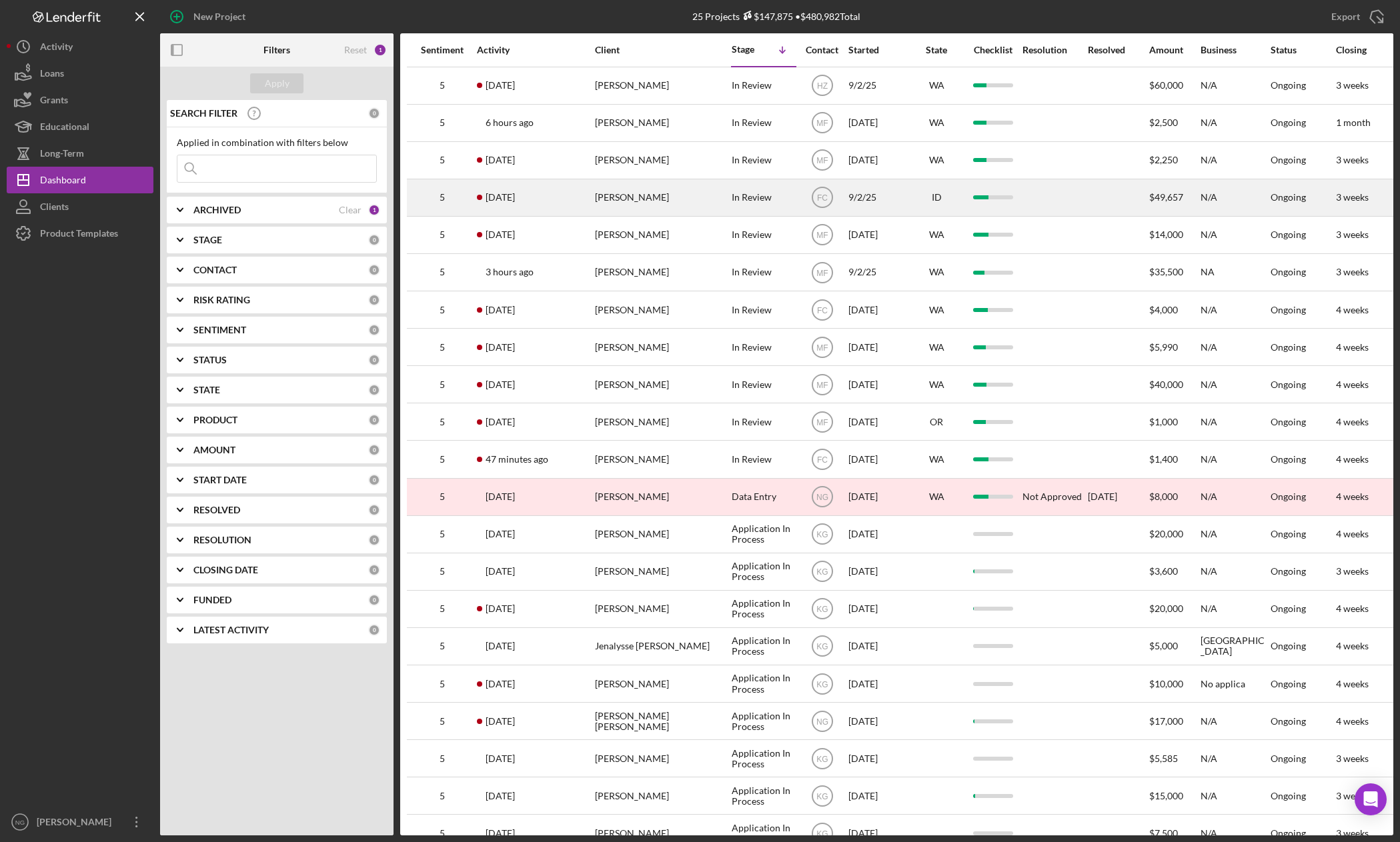
click at [642, 200] on div "[PERSON_NAME]" at bounding box center [661, 197] width 134 height 35
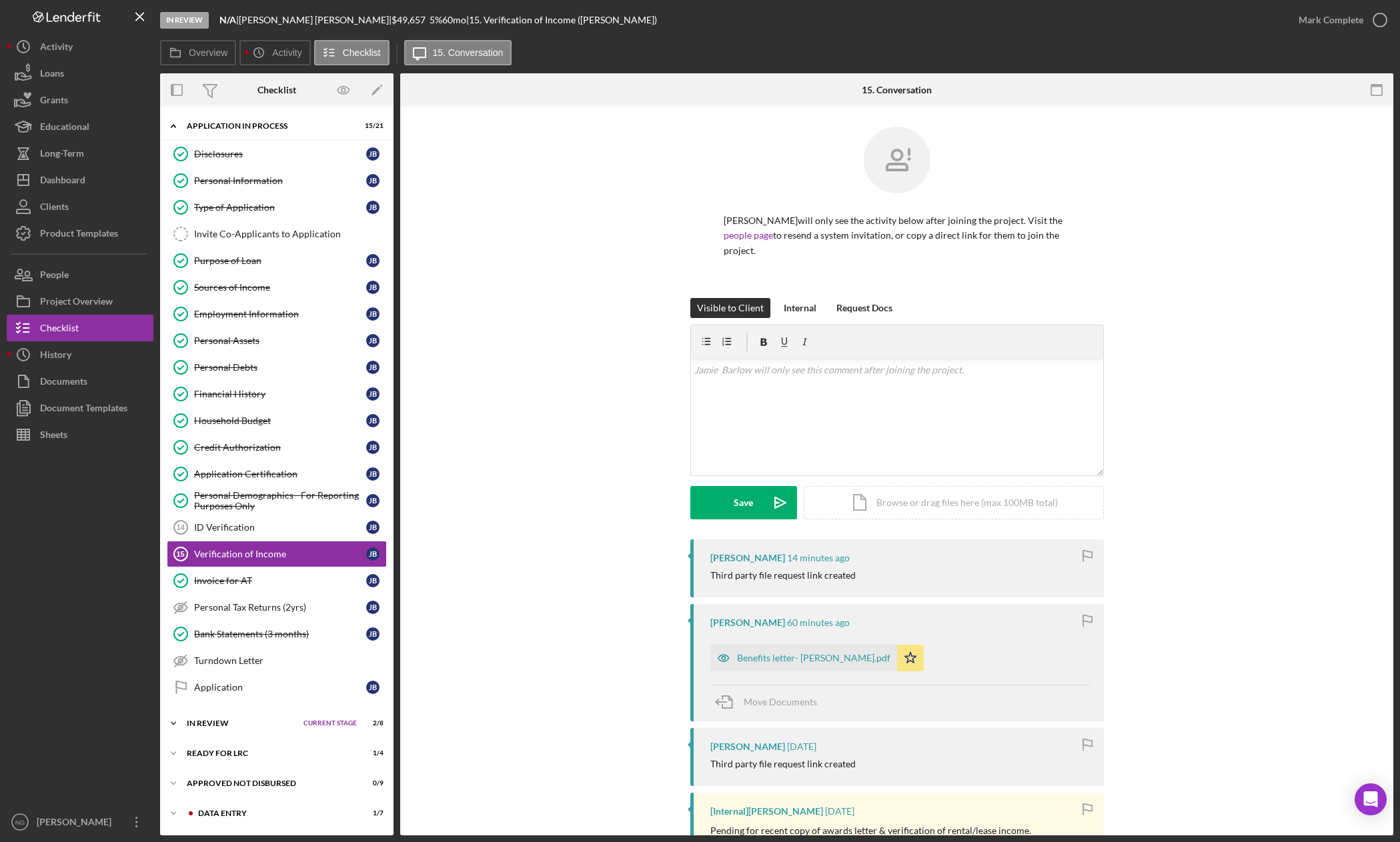
click at [219, 721] on div "In Review" at bounding box center [241, 723] width 110 height 8
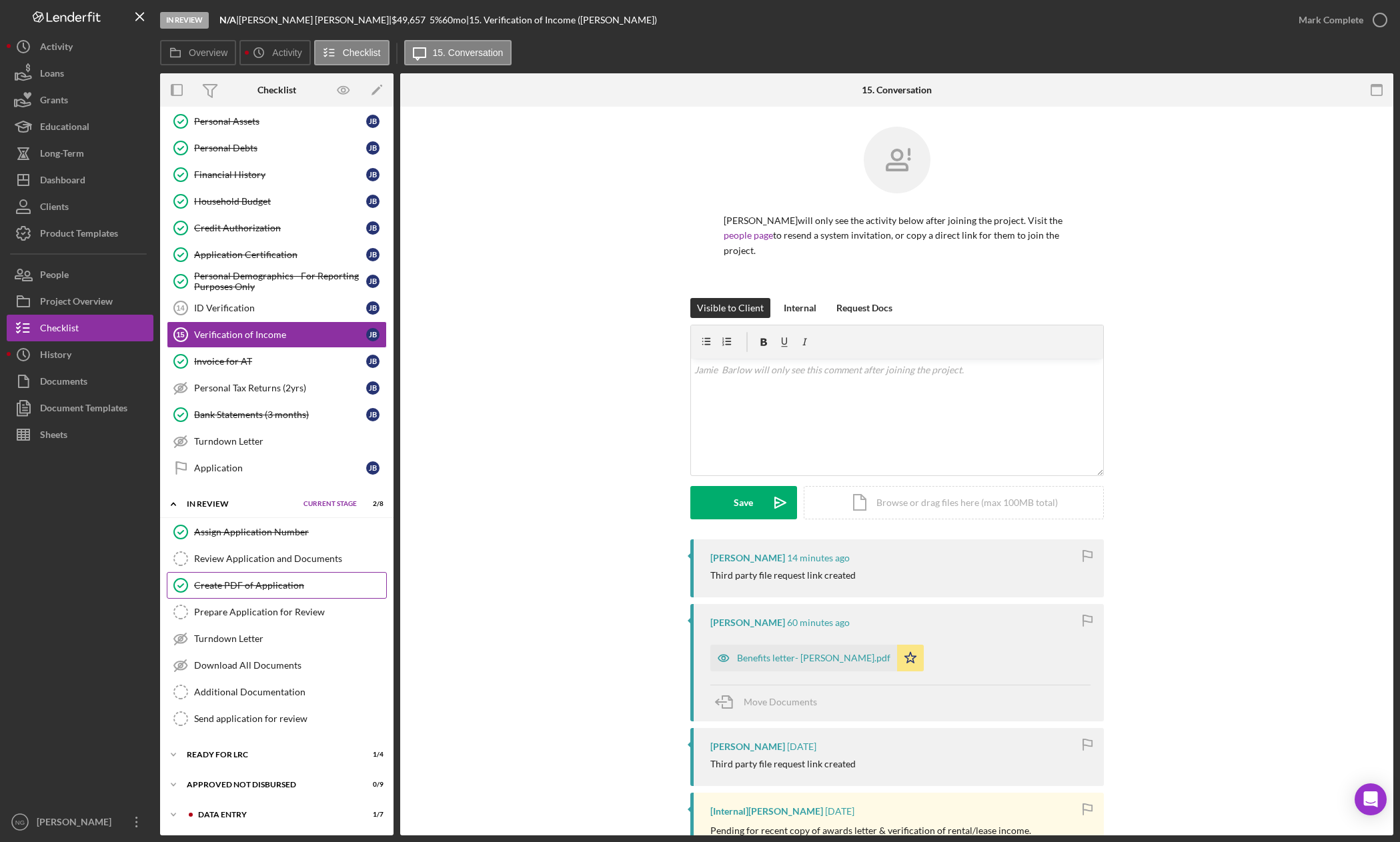
click at [251, 583] on div "Create PDF of Application" at bounding box center [290, 586] width 192 height 11
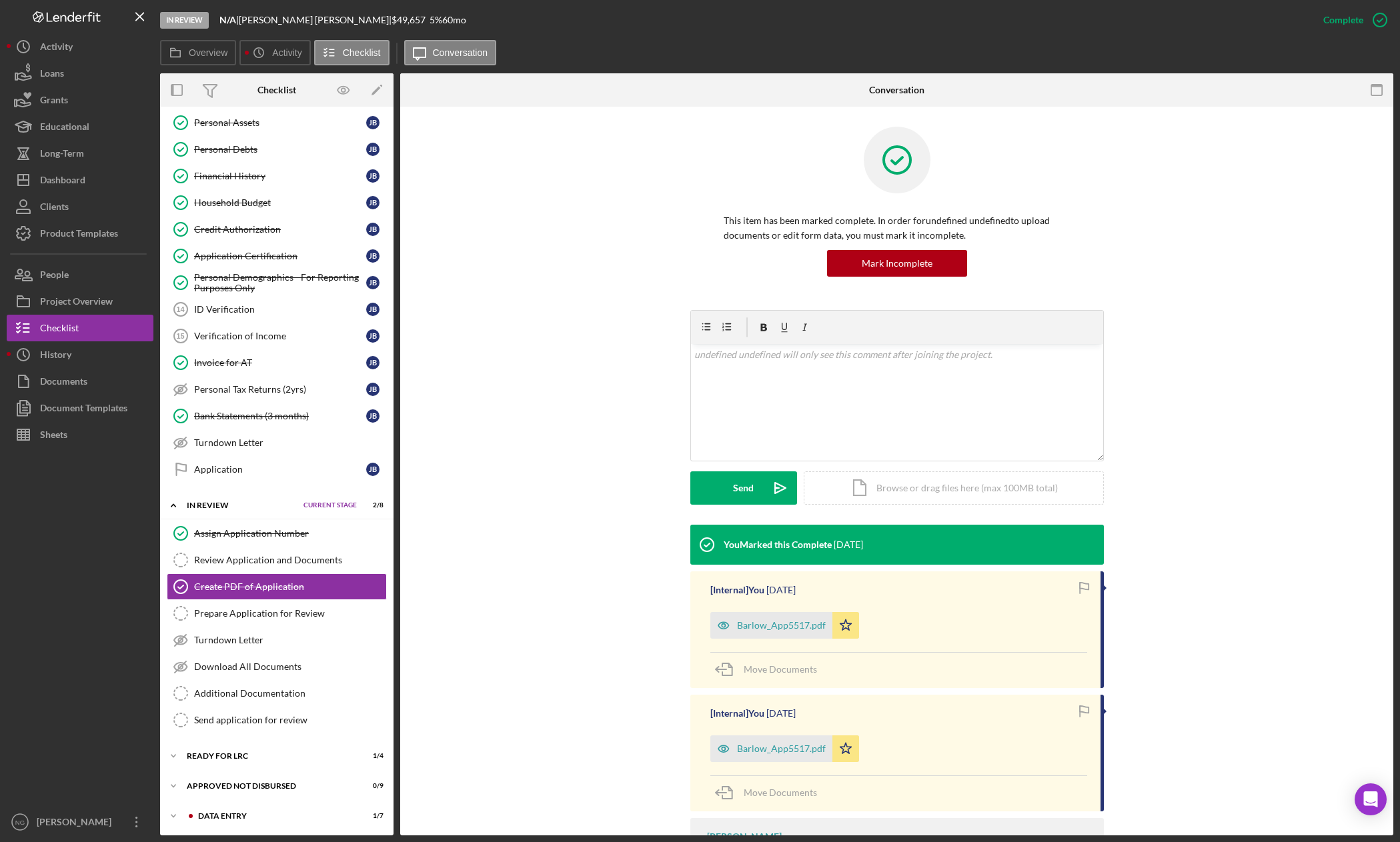
scroll to position [219, 0]
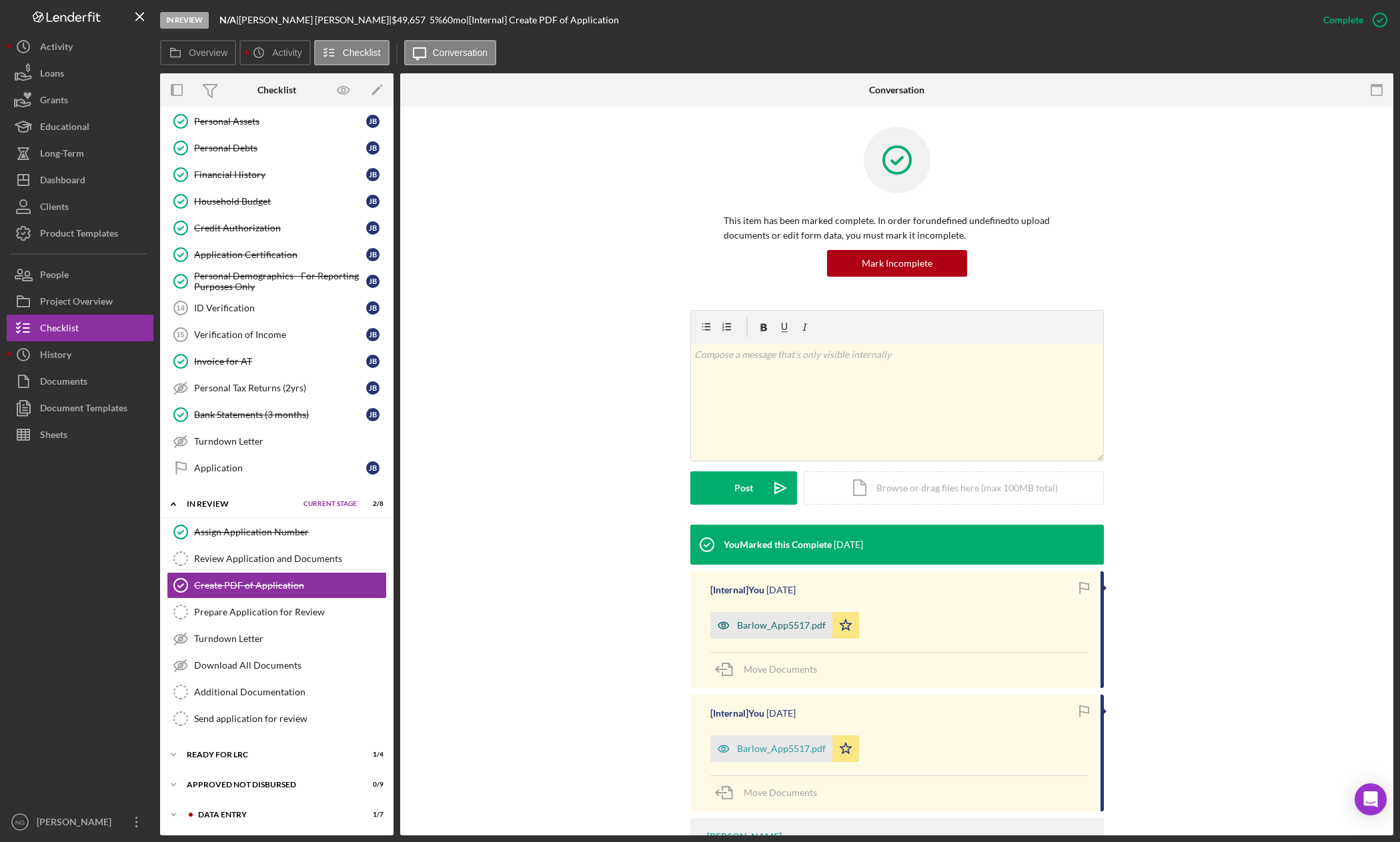
click at [783, 627] on div "Barlow_App5517.pdf" at bounding box center [781, 626] width 89 height 11
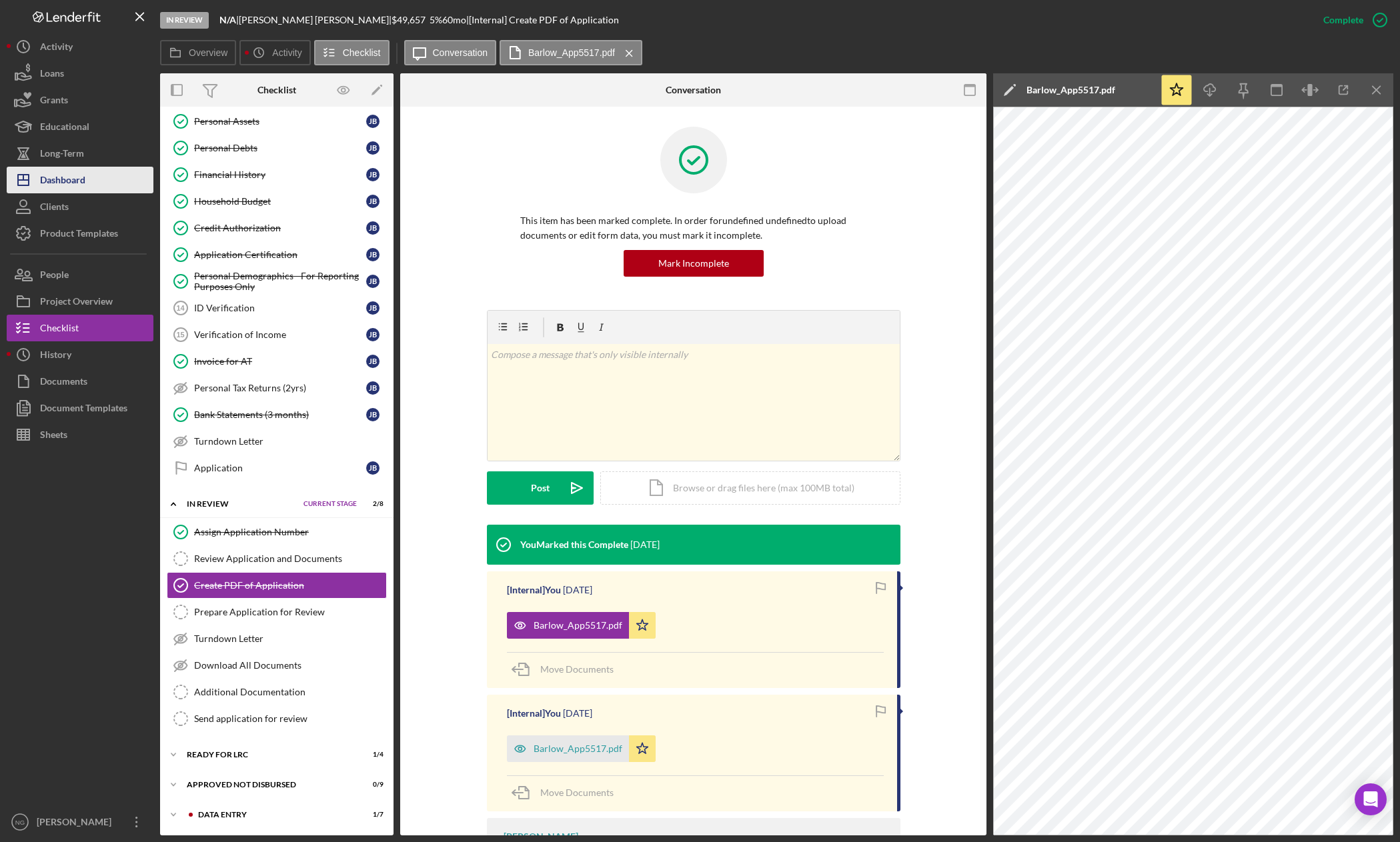
click at [94, 189] on button "Icon/Dashboard Dashboard" at bounding box center [79, 180] width 147 height 27
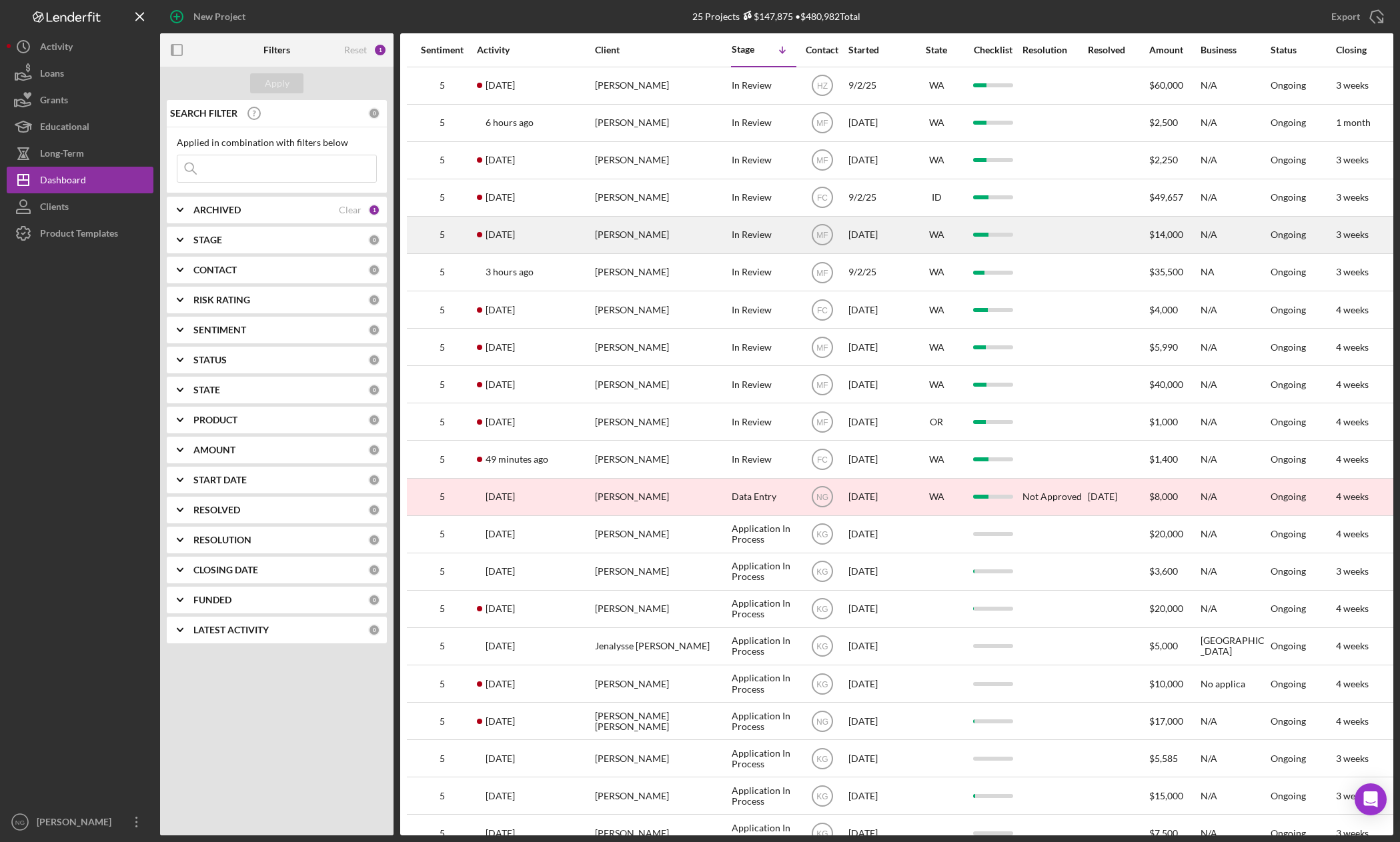
click at [554, 226] on div "[DATE] [PERSON_NAME]" at bounding box center [535, 234] width 116 height 35
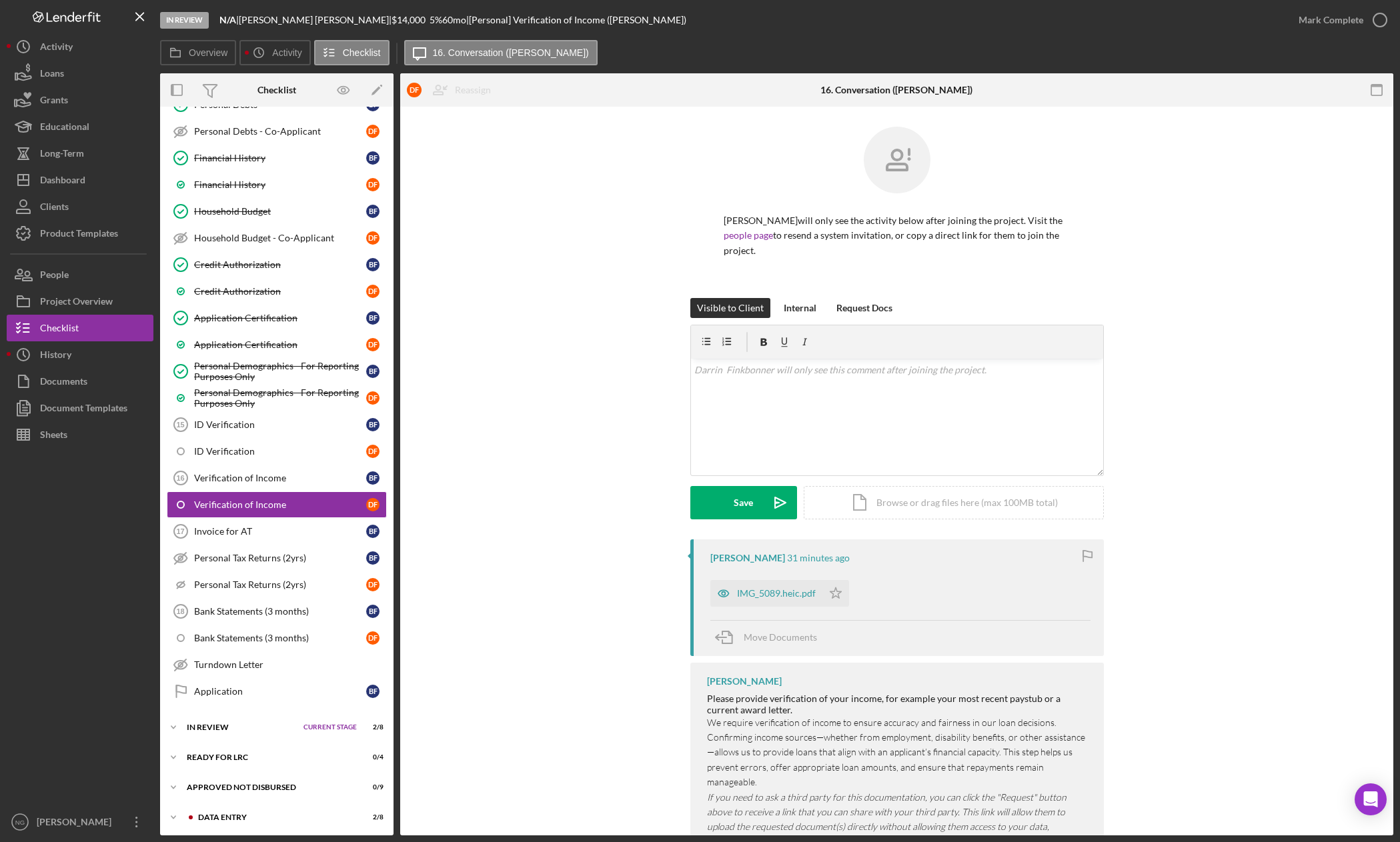
scroll to position [427, 0]
click at [252, 723] on div "Icon/Expander In Review Current Stage 2 / 8 Set Stage" at bounding box center [277, 726] width 234 height 27
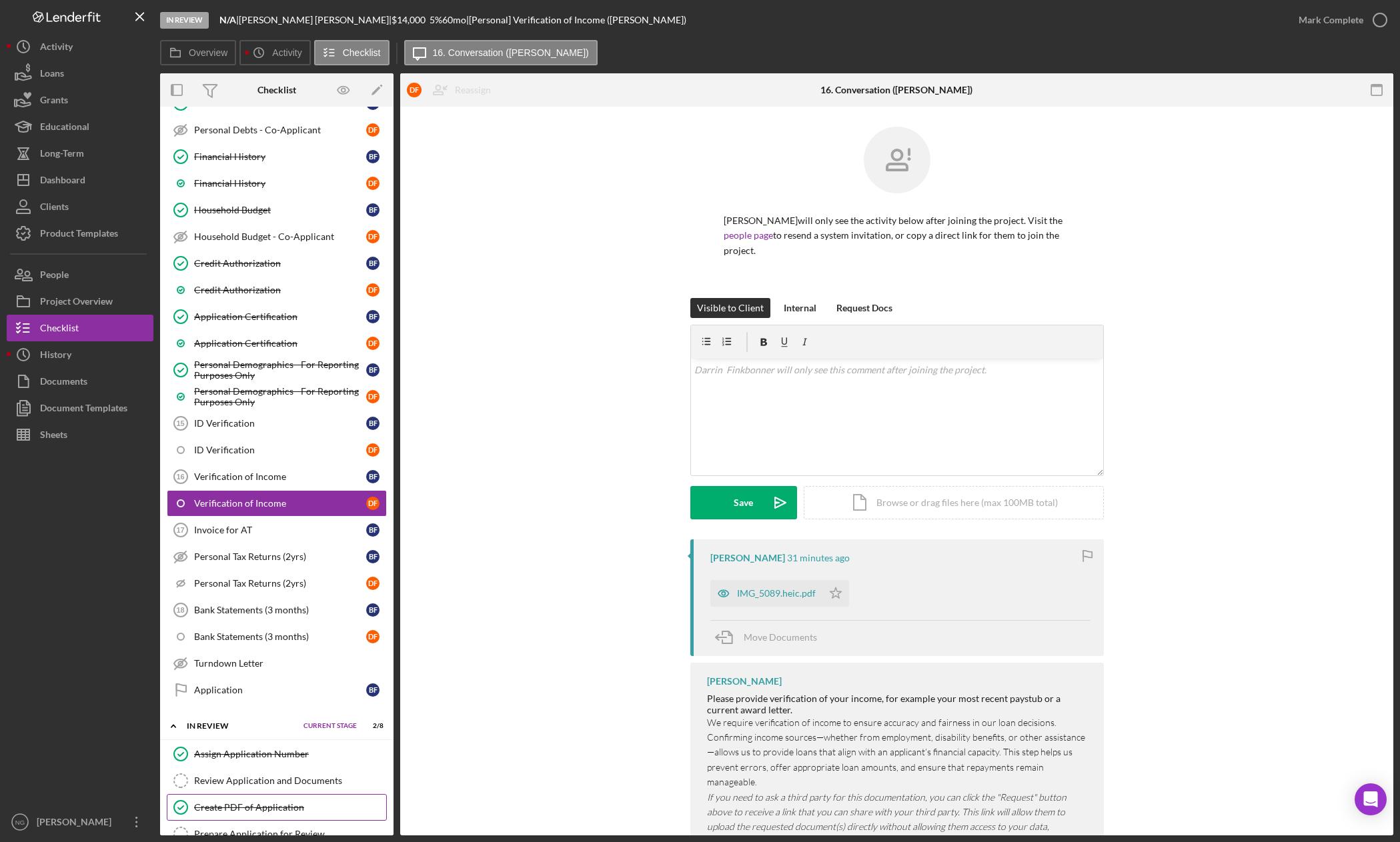
click at [249, 802] on div "Create PDF of Application" at bounding box center [290, 807] width 192 height 11
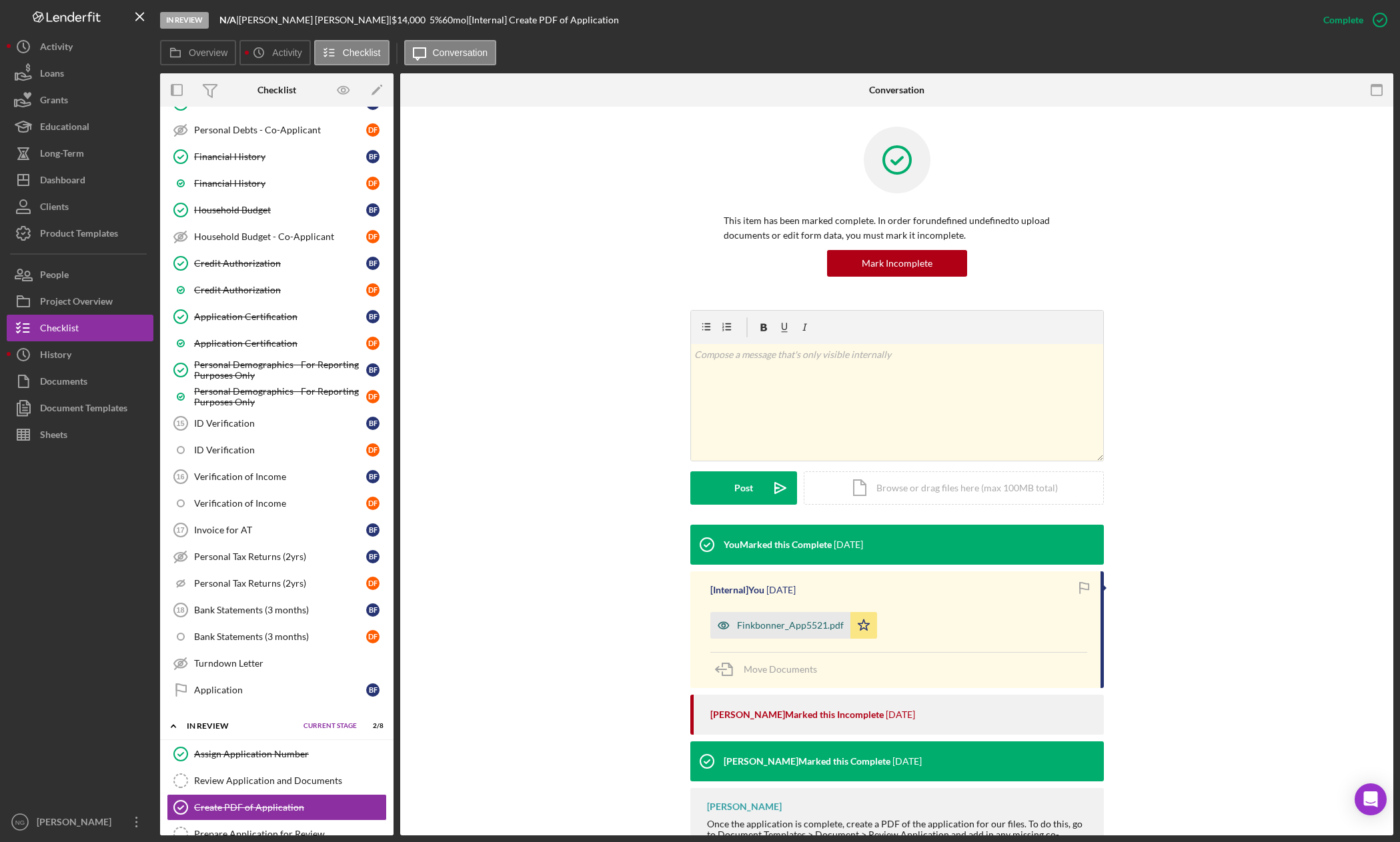
click at [787, 629] on div "Finkbonner_App5521.pdf" at bounding box center [790, 626] width 107 height 11
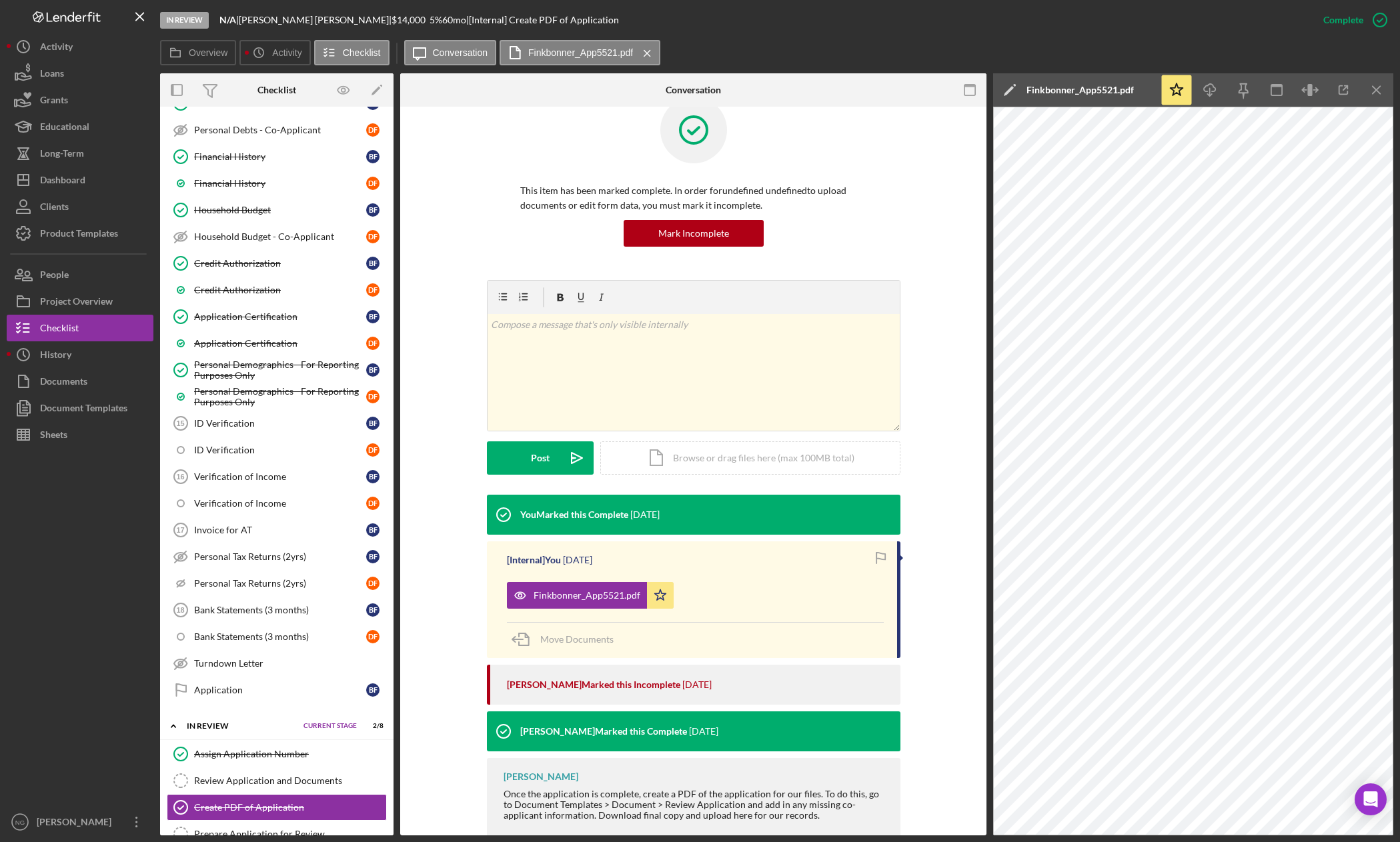
scroll to position [59, 0]
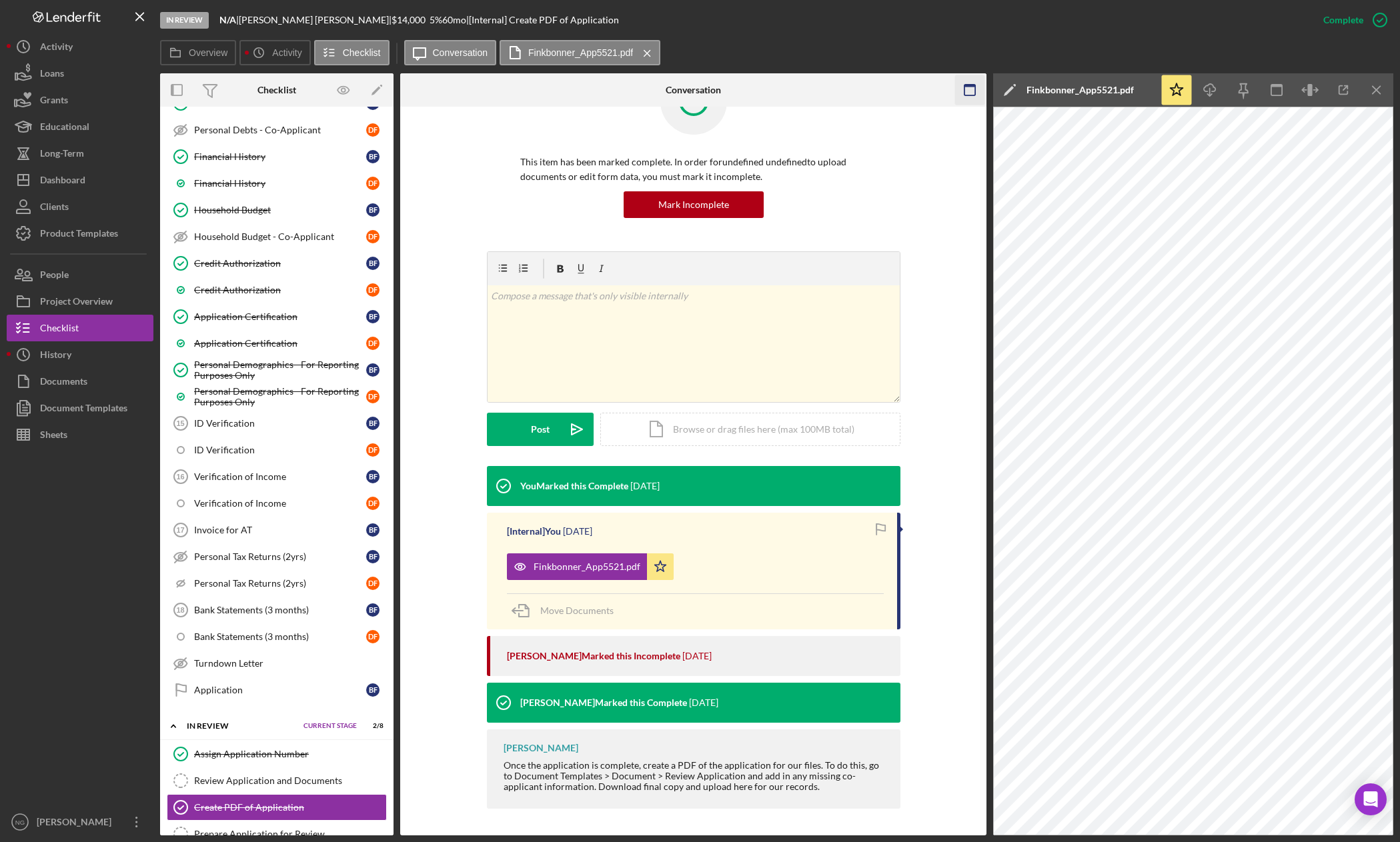
click at [1376, 87] on icon "Icon/Menu Close" at bounding box center [1377, 90] width 30 height 30
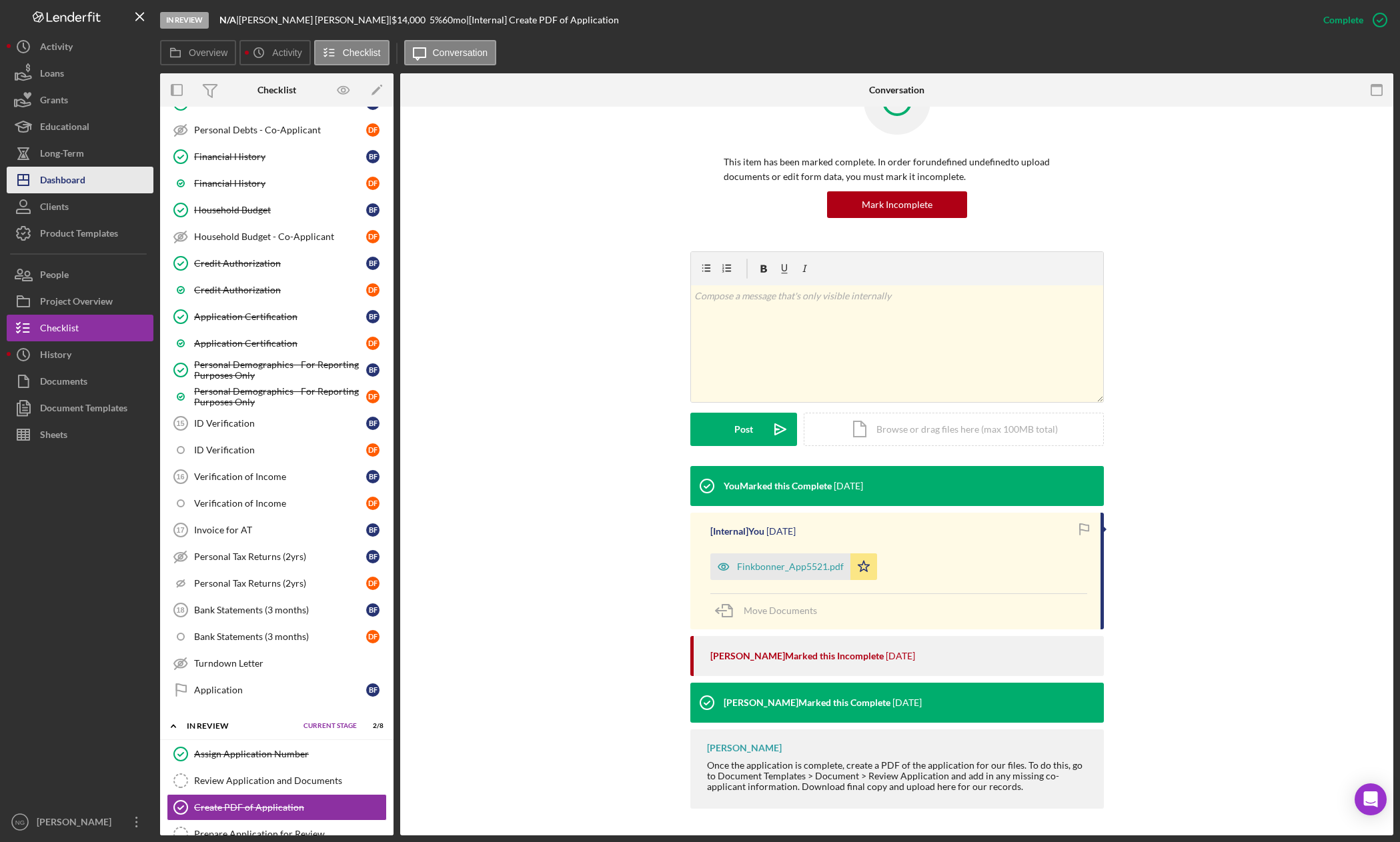
click at [90, 178] on button "Icon/Dashboard Dashboard" at bounding box center [79, 180] width 147 height 27
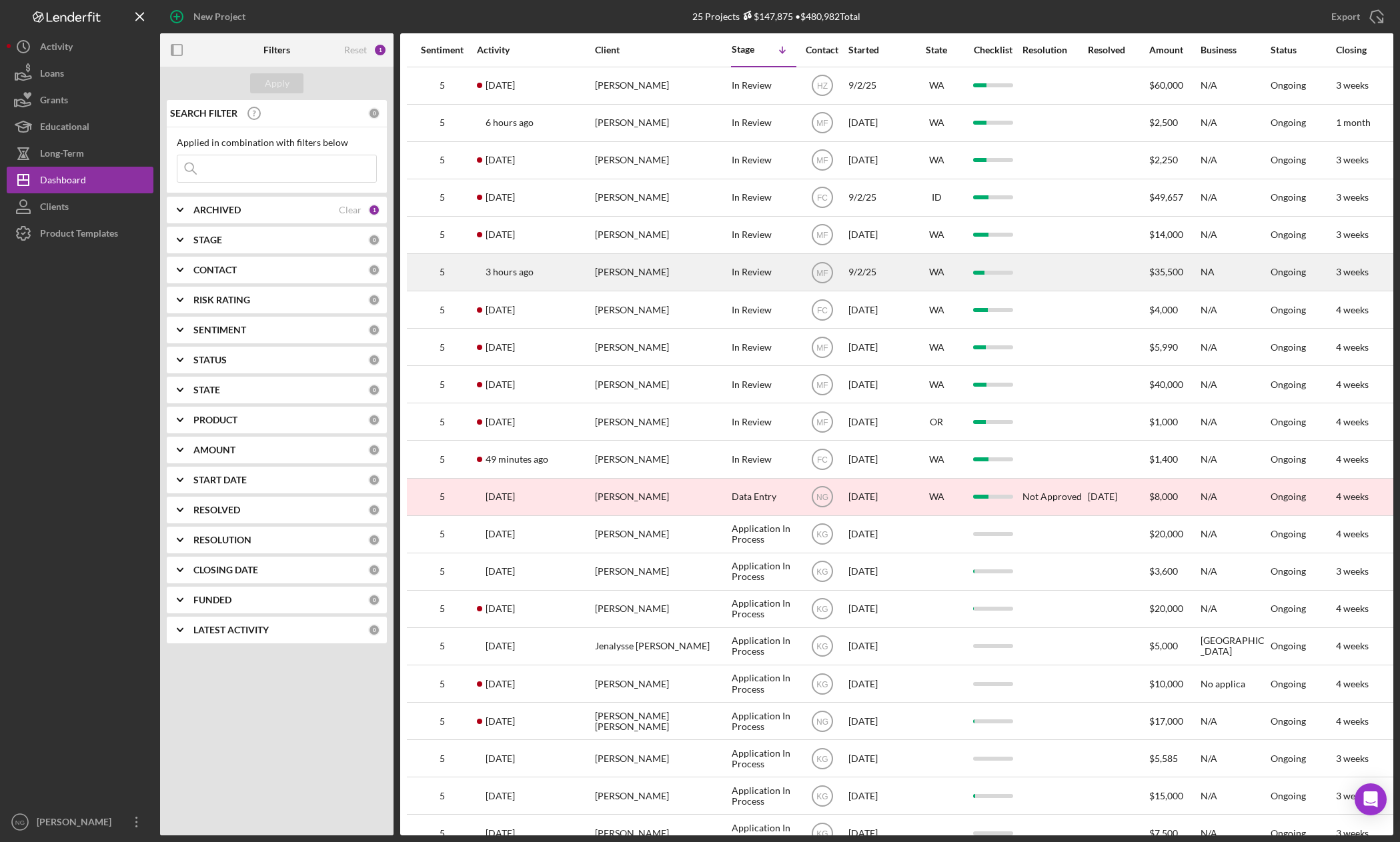
click at [617, 275] on div "[PERSON_NAME]" at bounding box center [661, 272] width 134 height 35
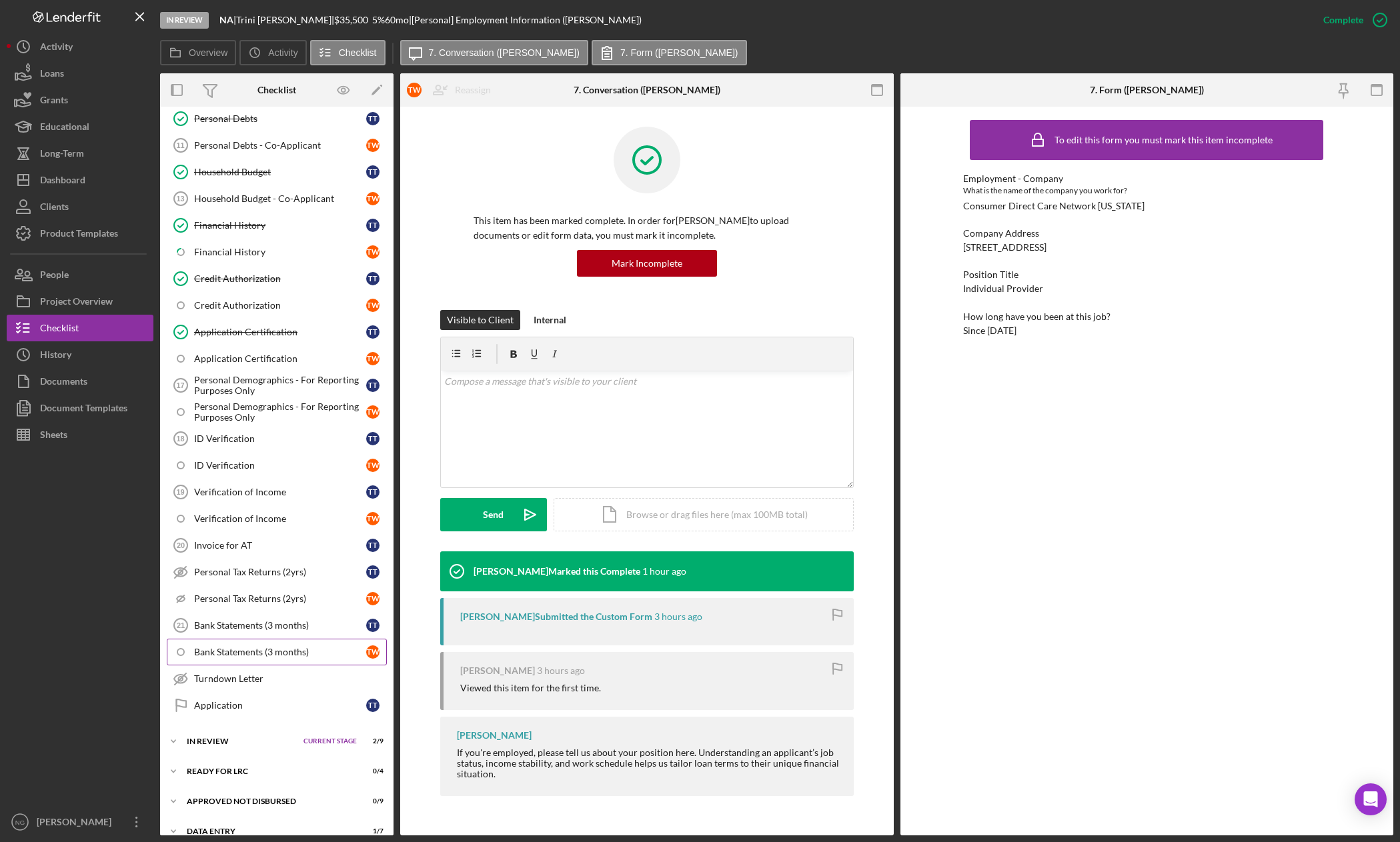
scroll to position [428, 0]
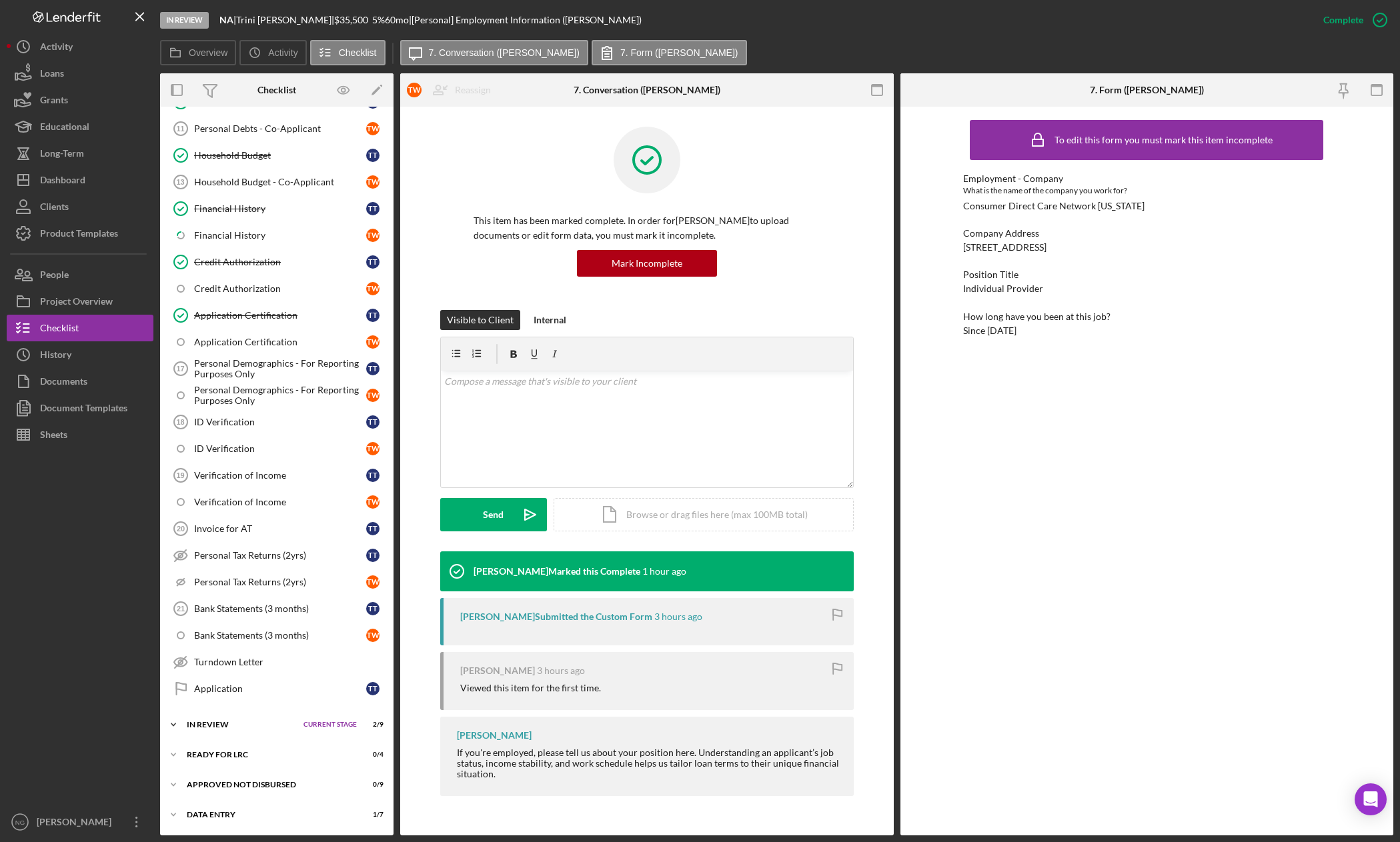
click at [248, 725] on div "In Review" at bounding box center [241, 725] width 110 height 8
click at [261, 779] on div "Create PDF of Application" at bounding box center [290, 780] width 192 height 11
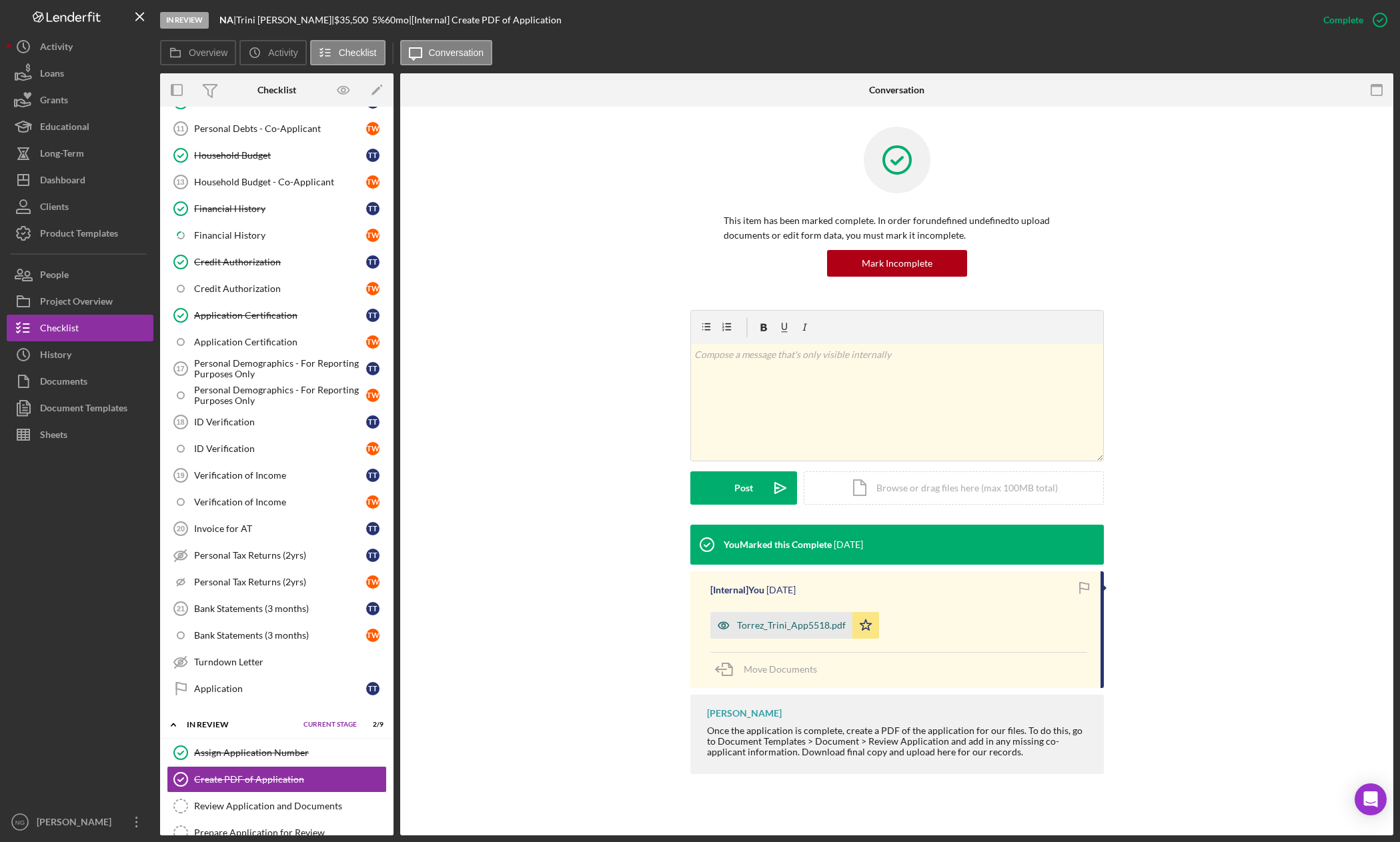
click at [812, 627] on div "Torrez_Trini_App5518.pdf" at bounding box center [791, 626] width 109 height 11
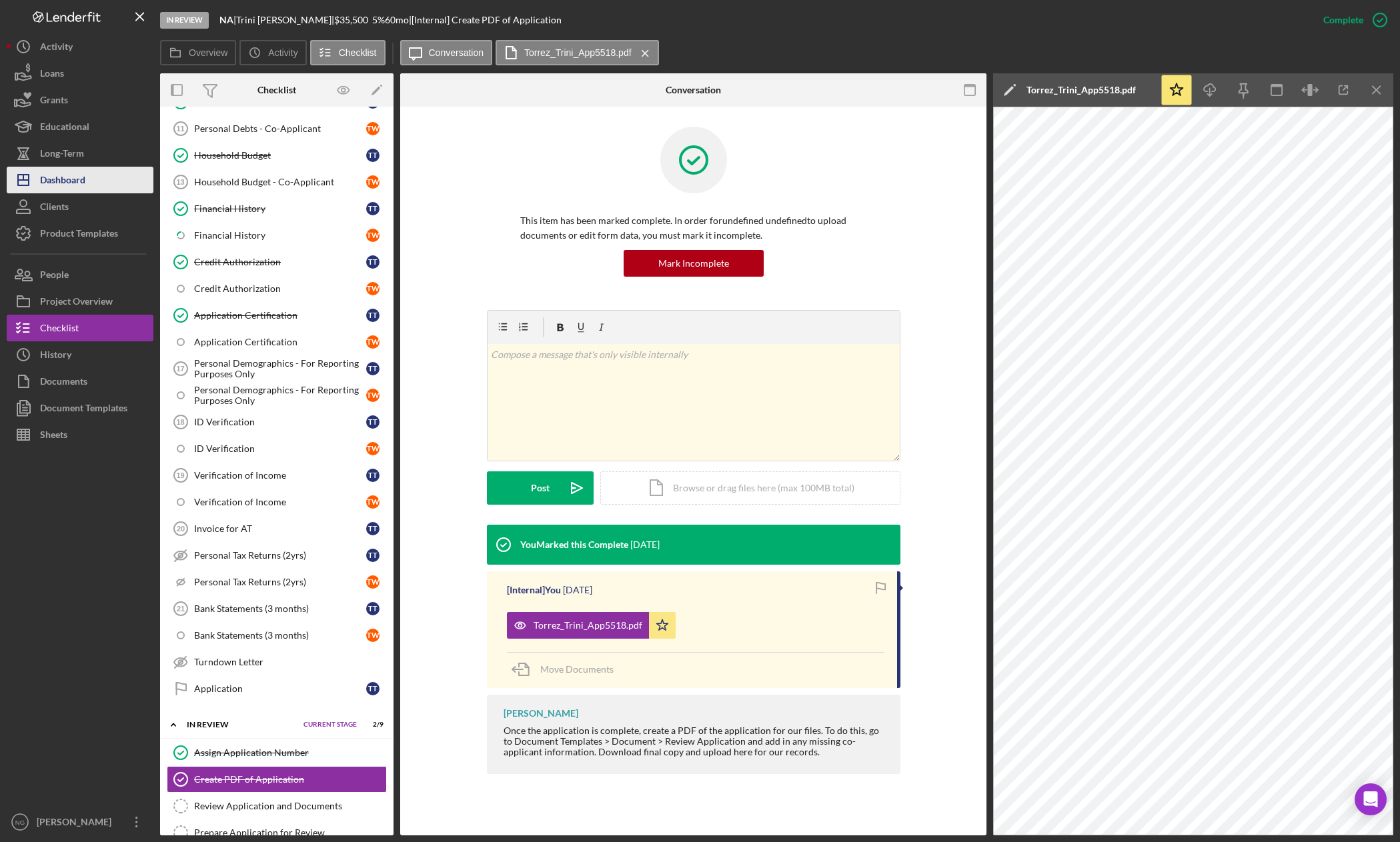
click at [59, 177] on div "Dashboard" at bounding box center [63, 182] width 46 height 30
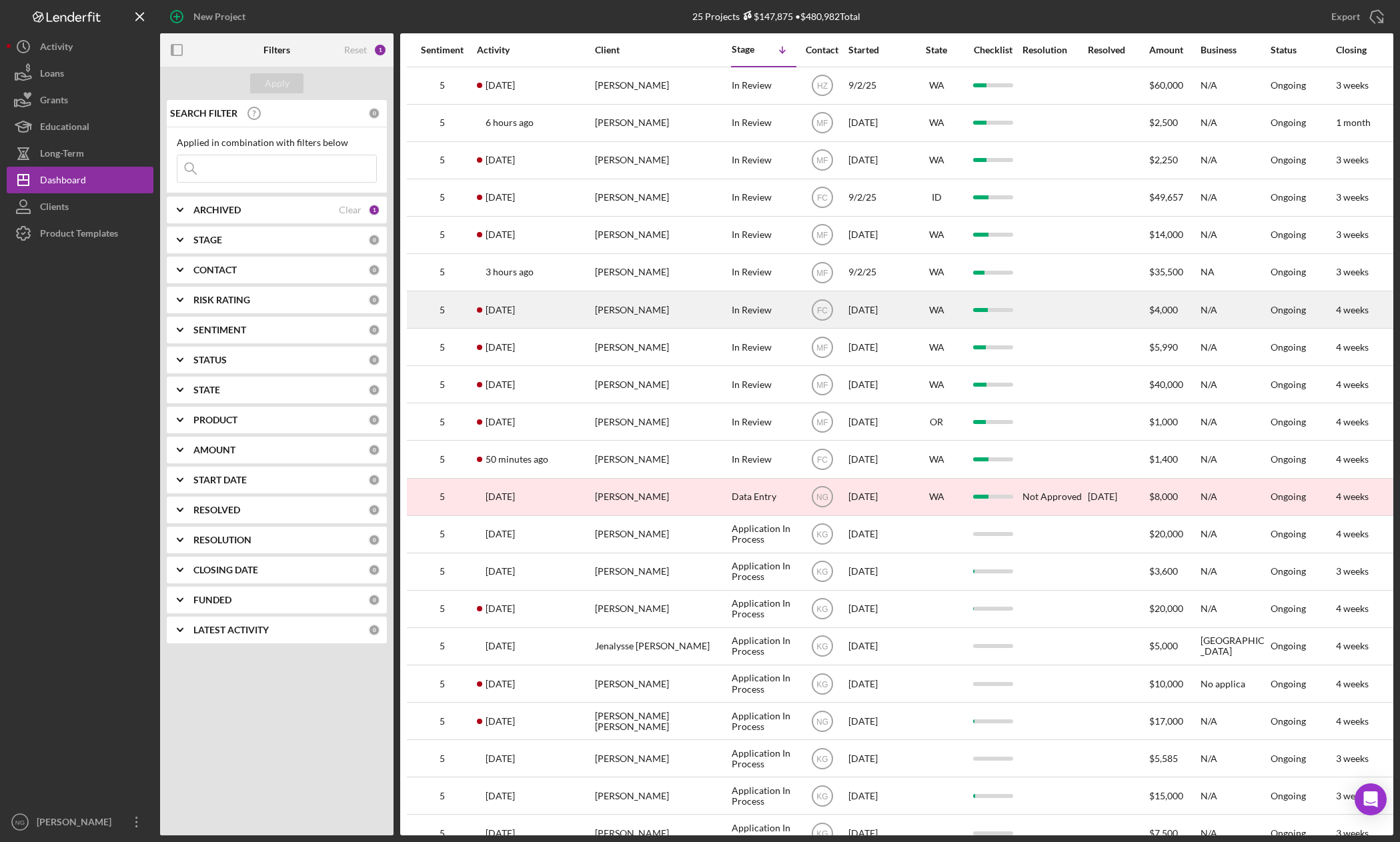
click at [649, 311] on div "[PERSON_NAME]" at bounding box center [661, 309] width 134 height 35
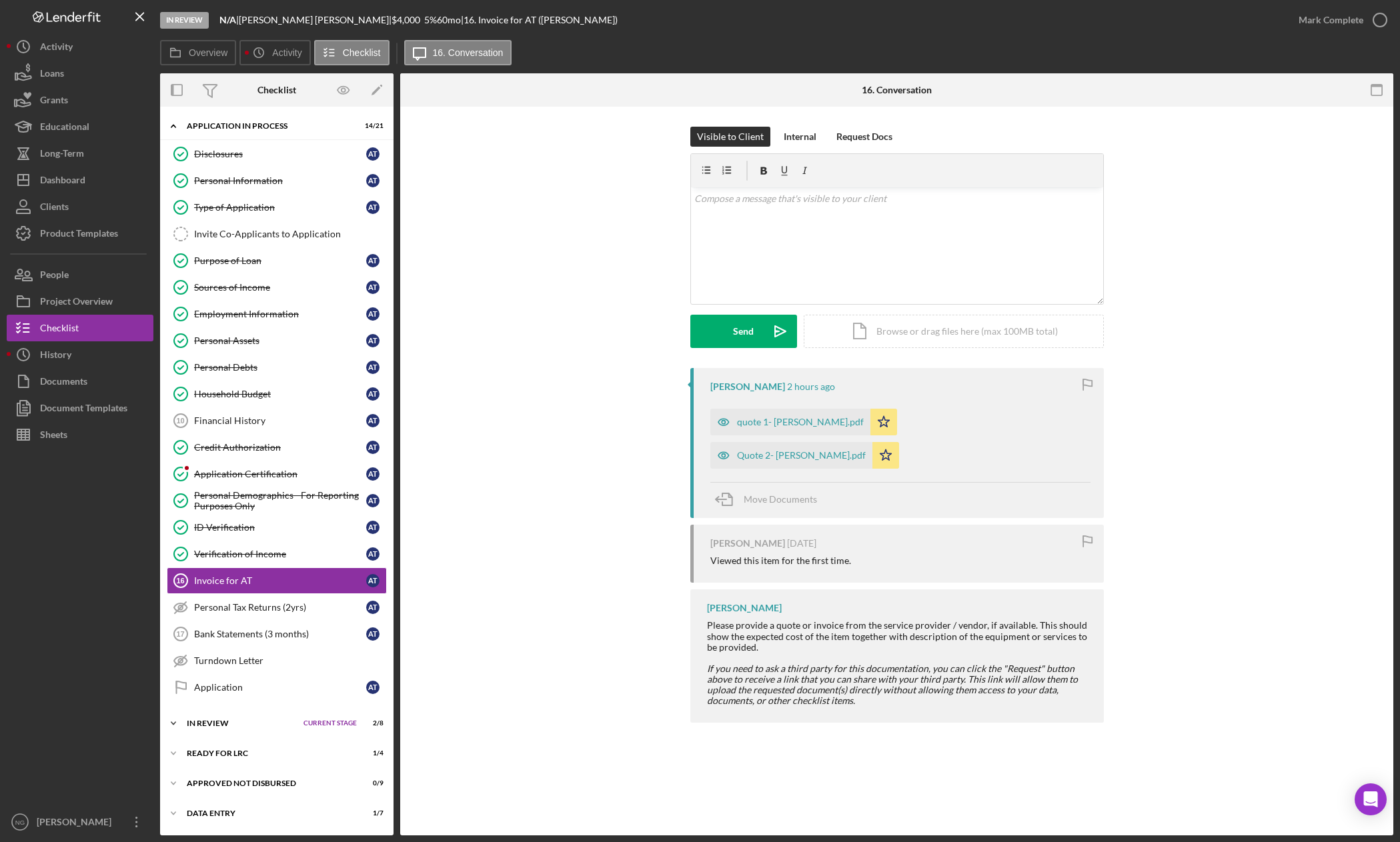
click at [246, 722] on div "In Review" at bounding box center [241, 723] width 110 height 8
click at [234, 783] on div "Create PDF of Application" at bounding box center [290, 778] width 192 height 11
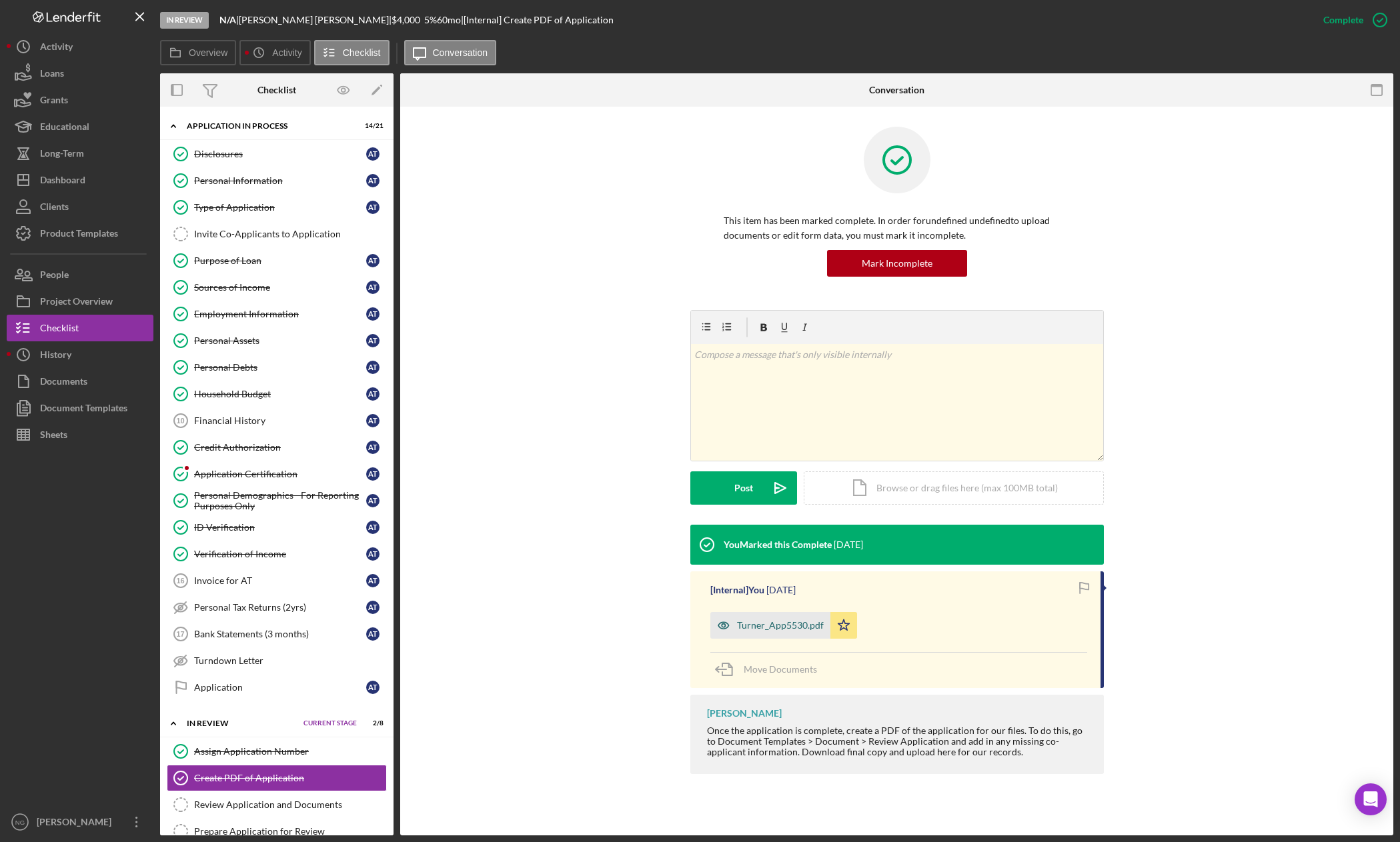
click at [765, 622] on div "Turner_App5530.pdf" at bounding box center [780, 626] width 87 height 11
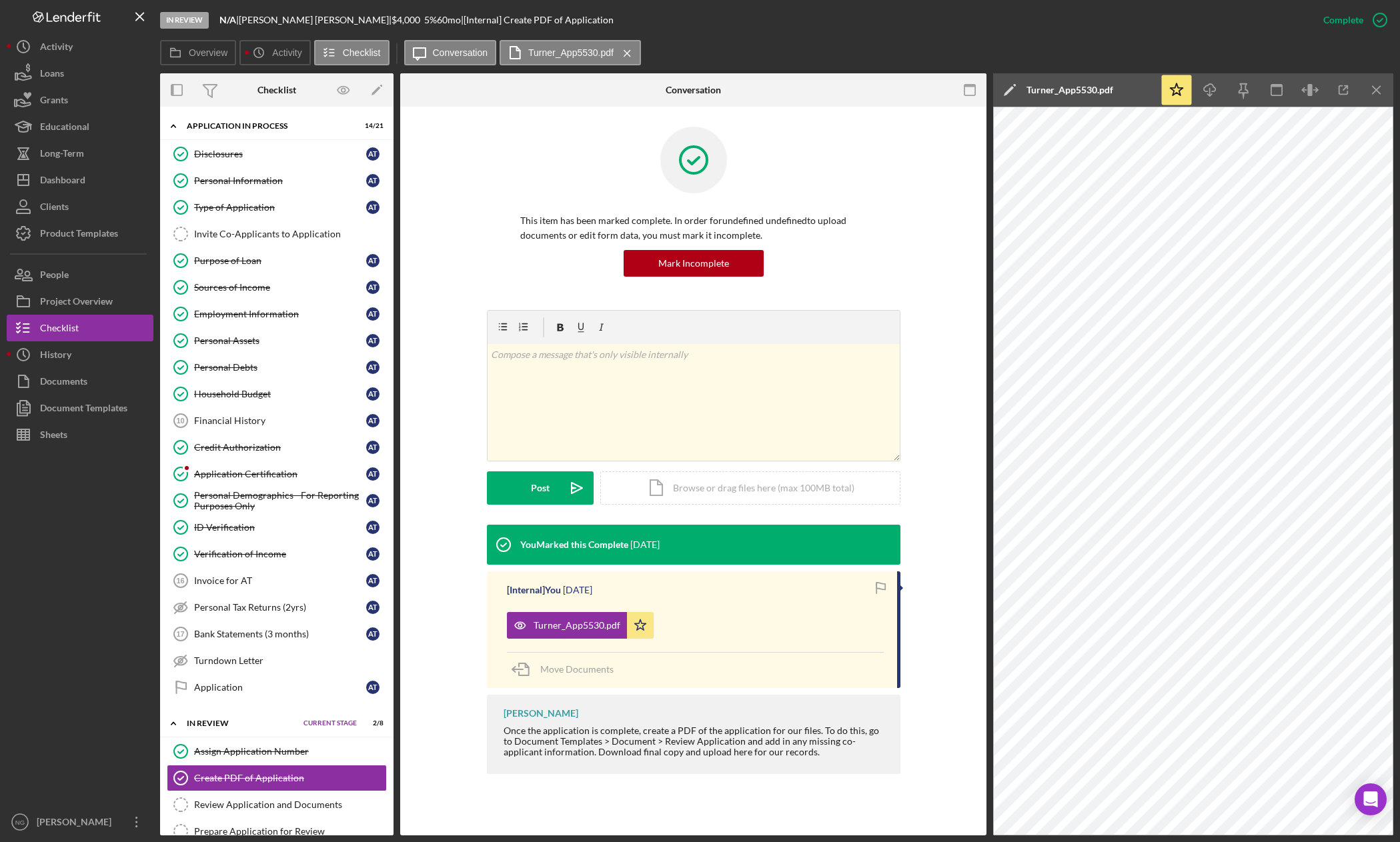
click at [120, 743] on div at bounding box center [79, 628] width 147 height 361
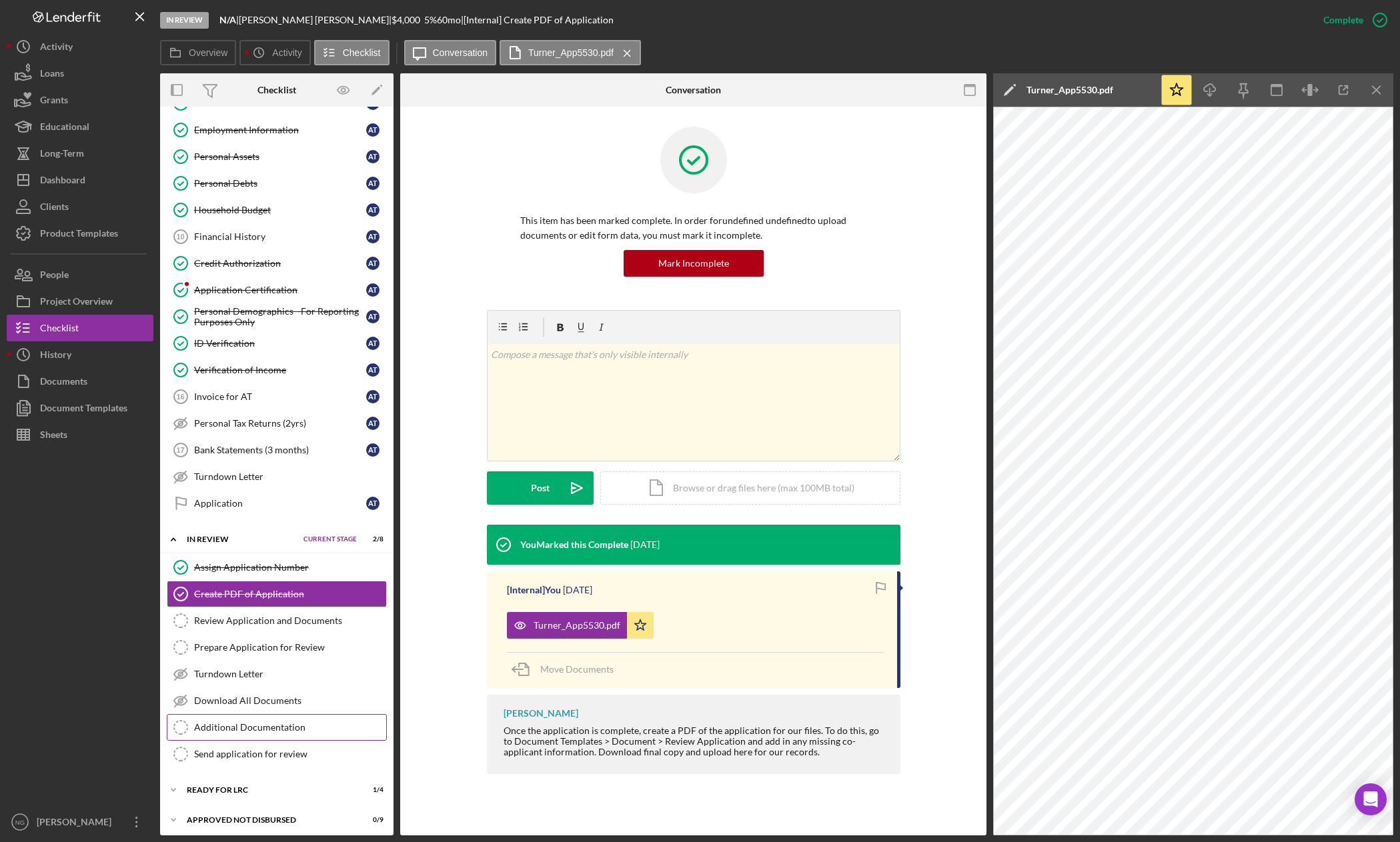
scroll to position [219, 0]
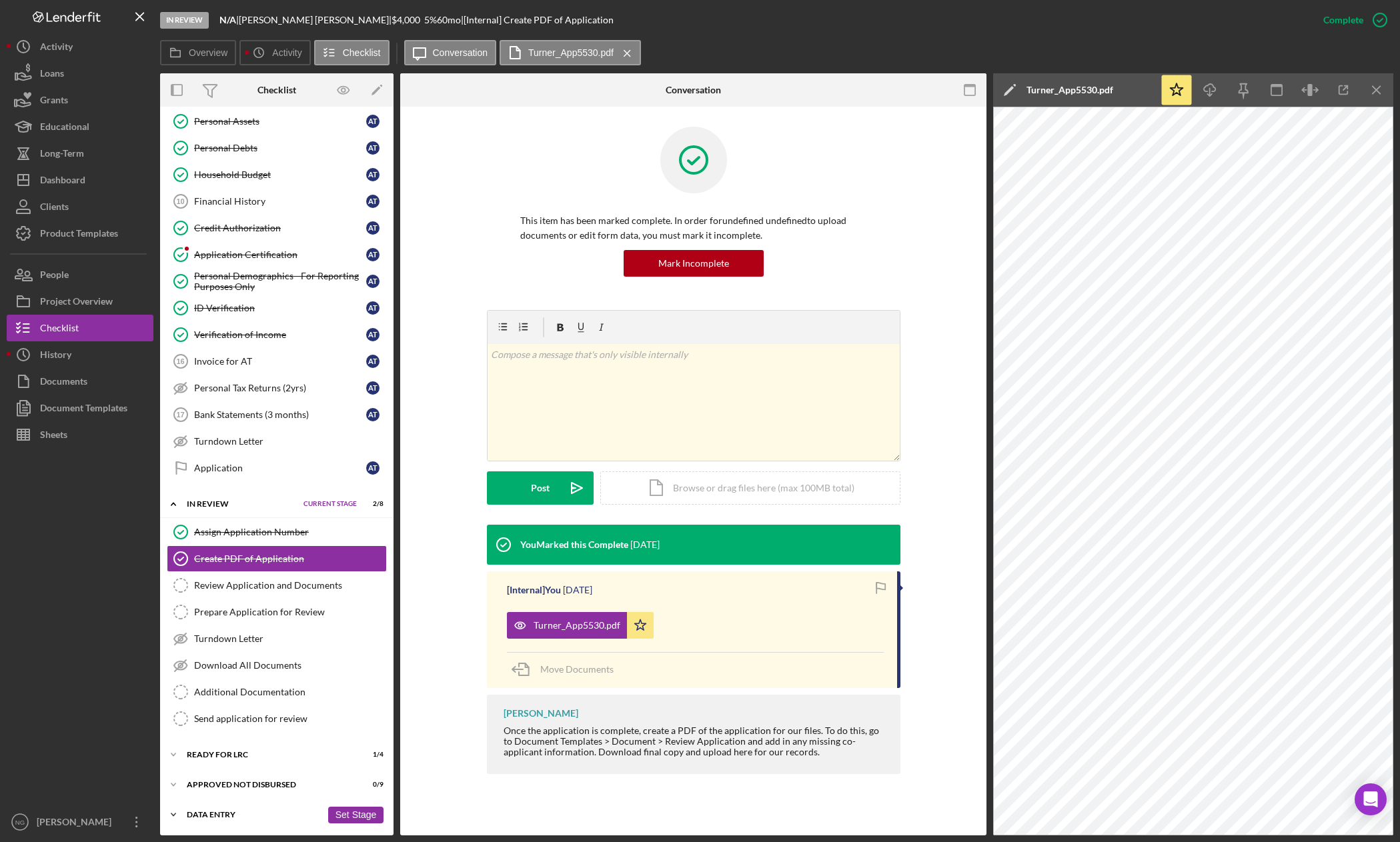
click at [250, 807] on div "Icon/Expander Data Entry 1 / 7 Set Stage" at bounding box center [277, 814] width 234 height 27
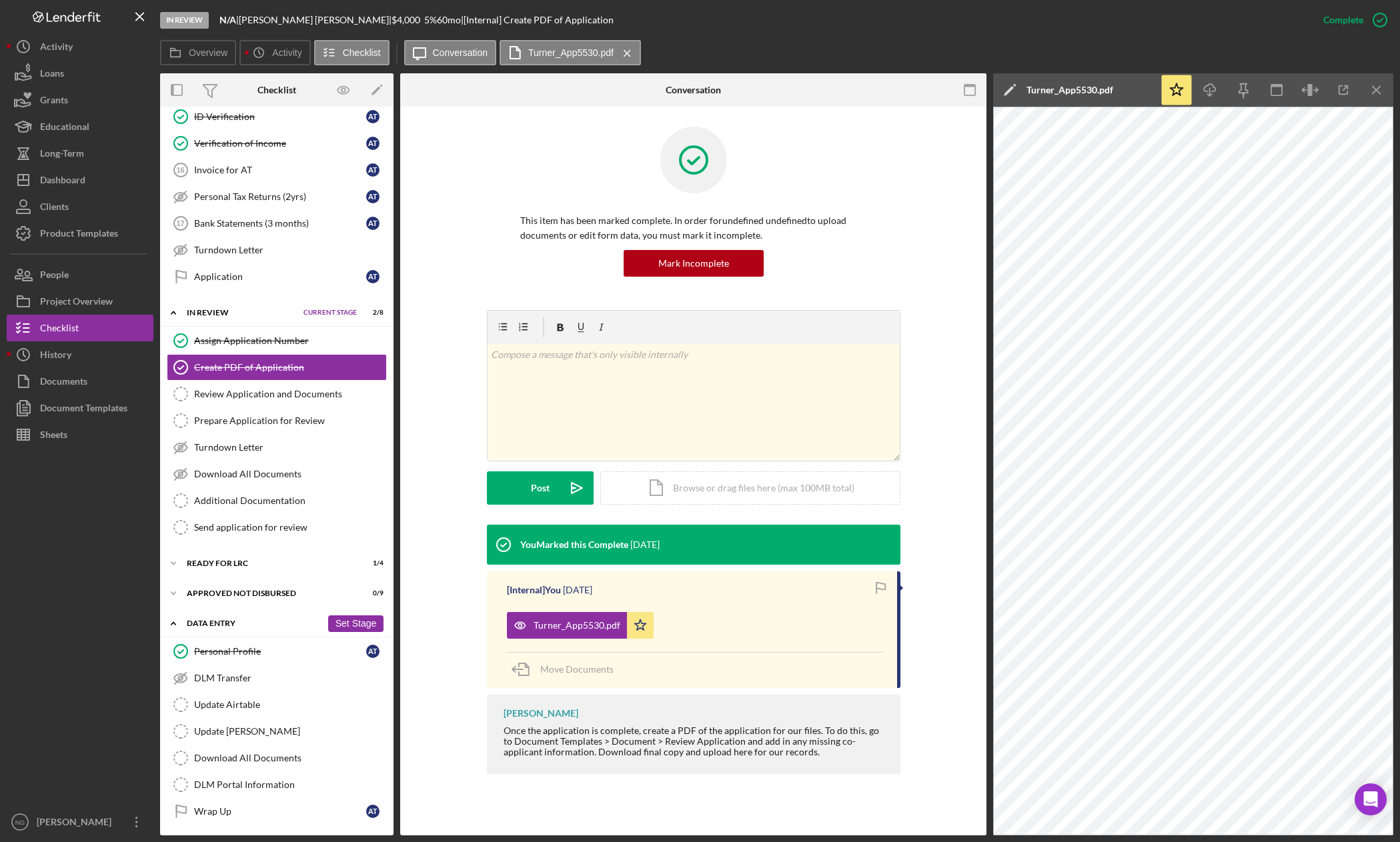
scroll to position [414, 0]
click at [271, 656] on link "Personal Profile Personal Profile A T" at bounding box center [277, 649] width 220 height 27
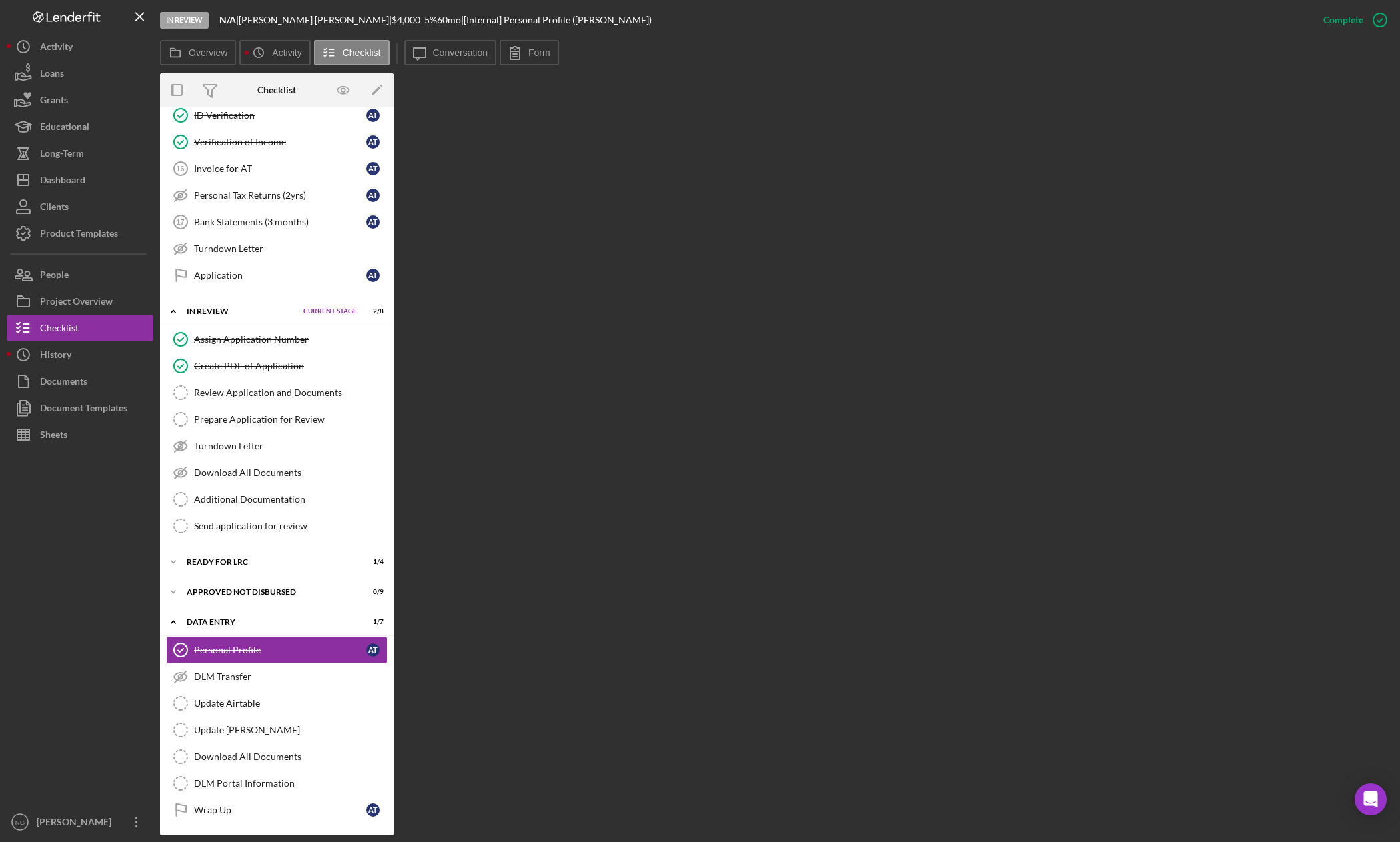
scroll to position [414, 0]
click at [529, 50] on button "Form" at bounding box center [529, 53] width 59 height 25
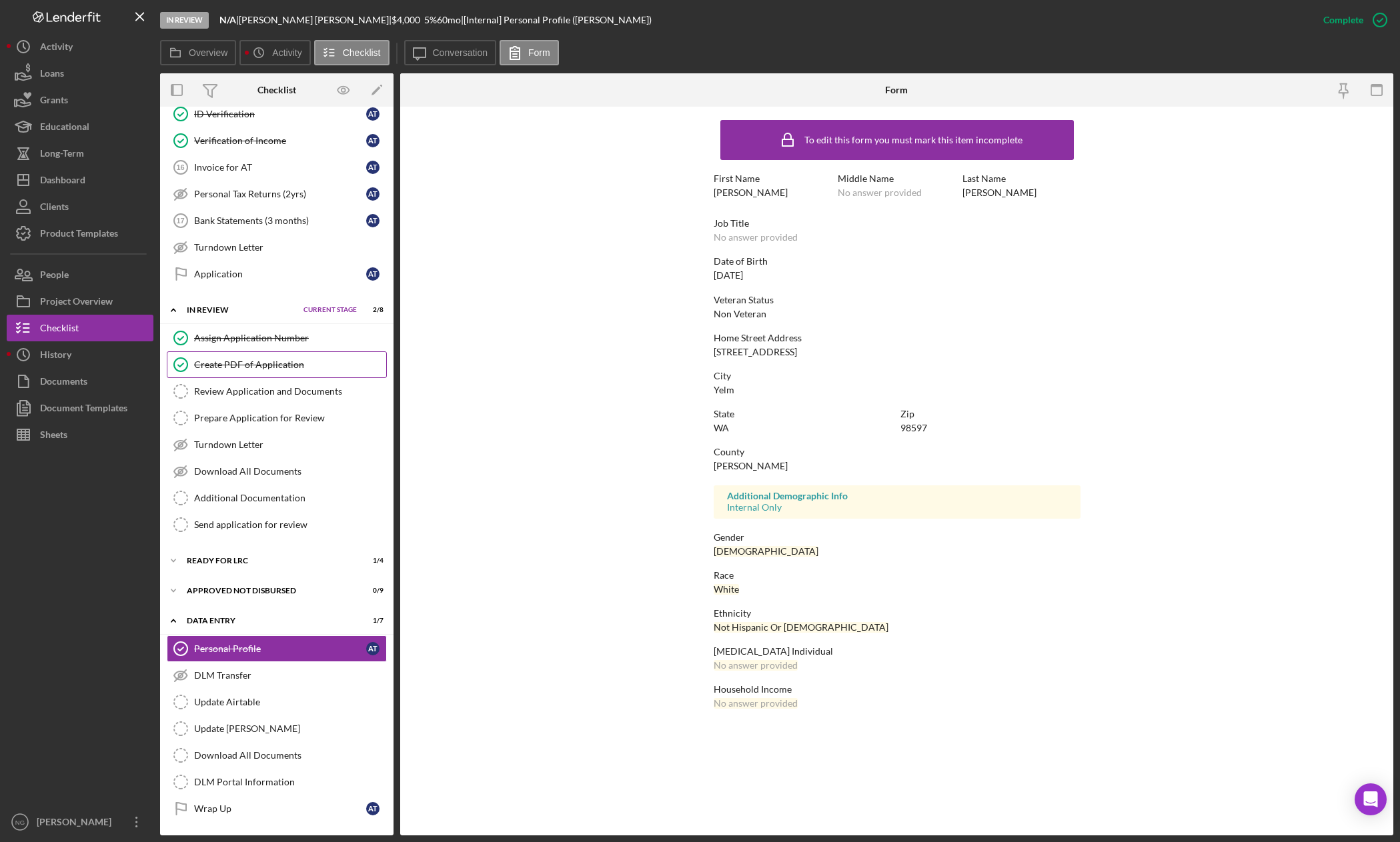
click at [256, 362] on div "Create PDF of Application" at bounding box center [290, 365] width 192 height 11
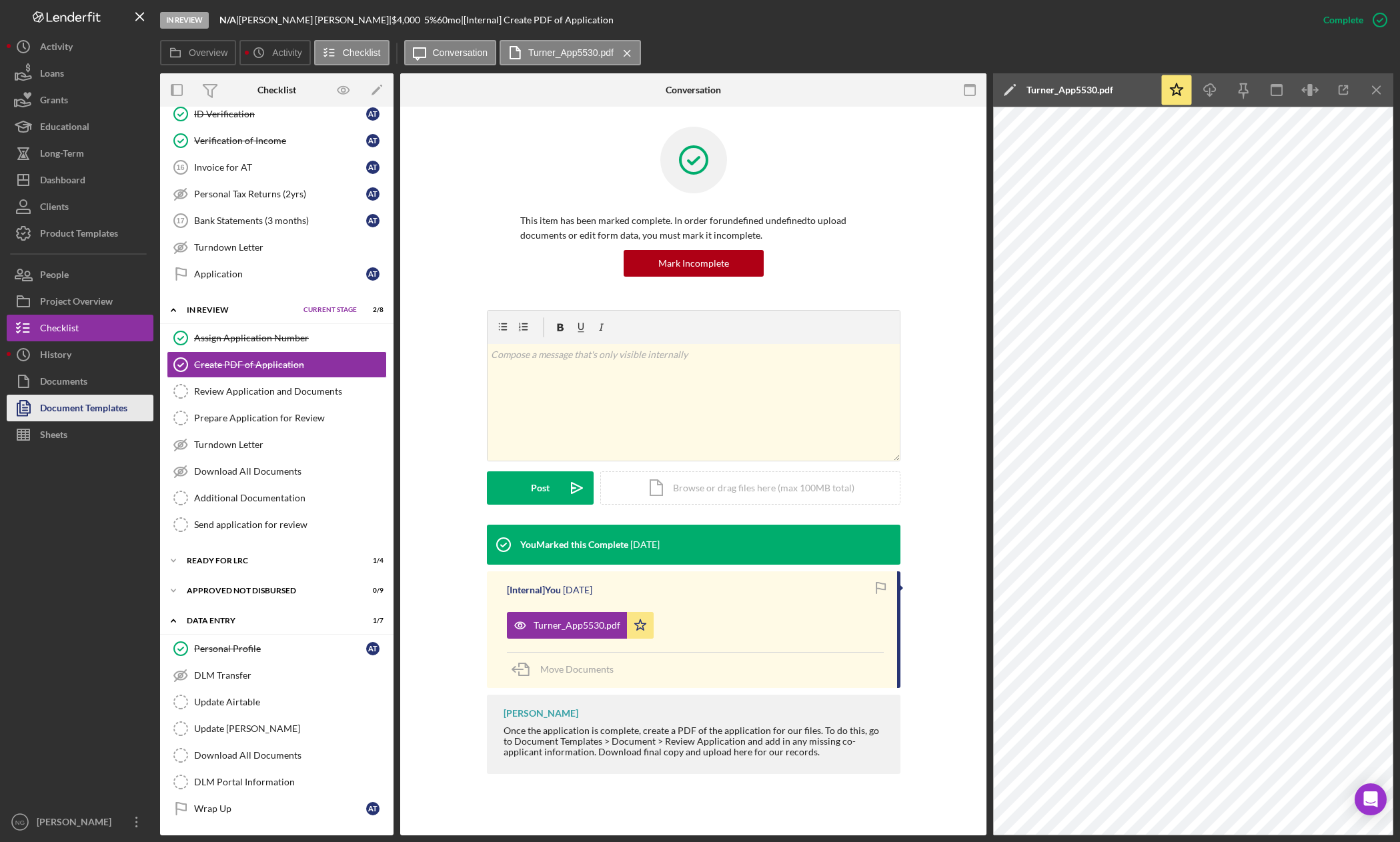
click at [94, 410] on div "Document Templates" at bounding box center [83, 410] width 87 height 30
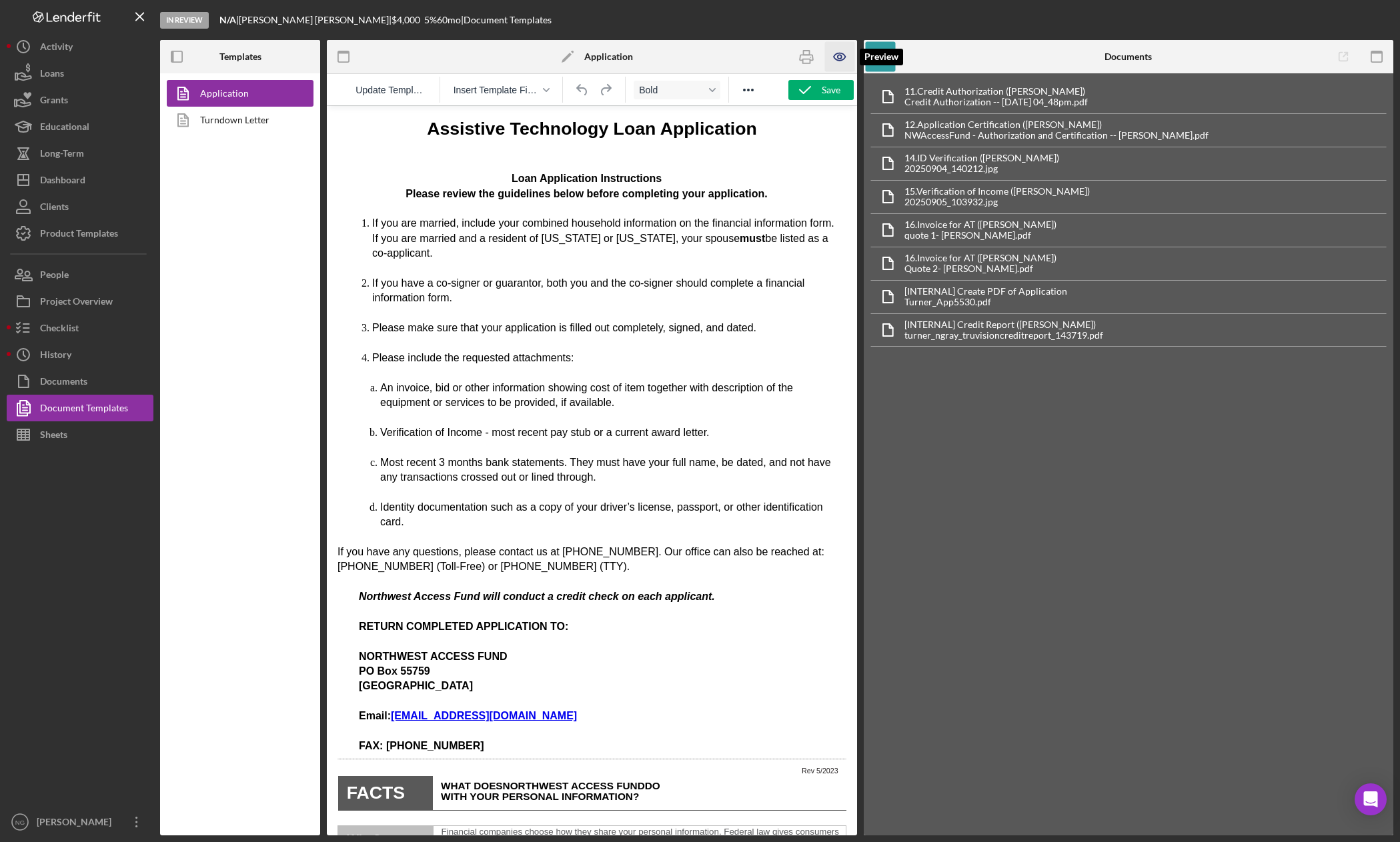
click at [832, 55] on icon "button" at bounding box center [840, 57] width 30 height 30
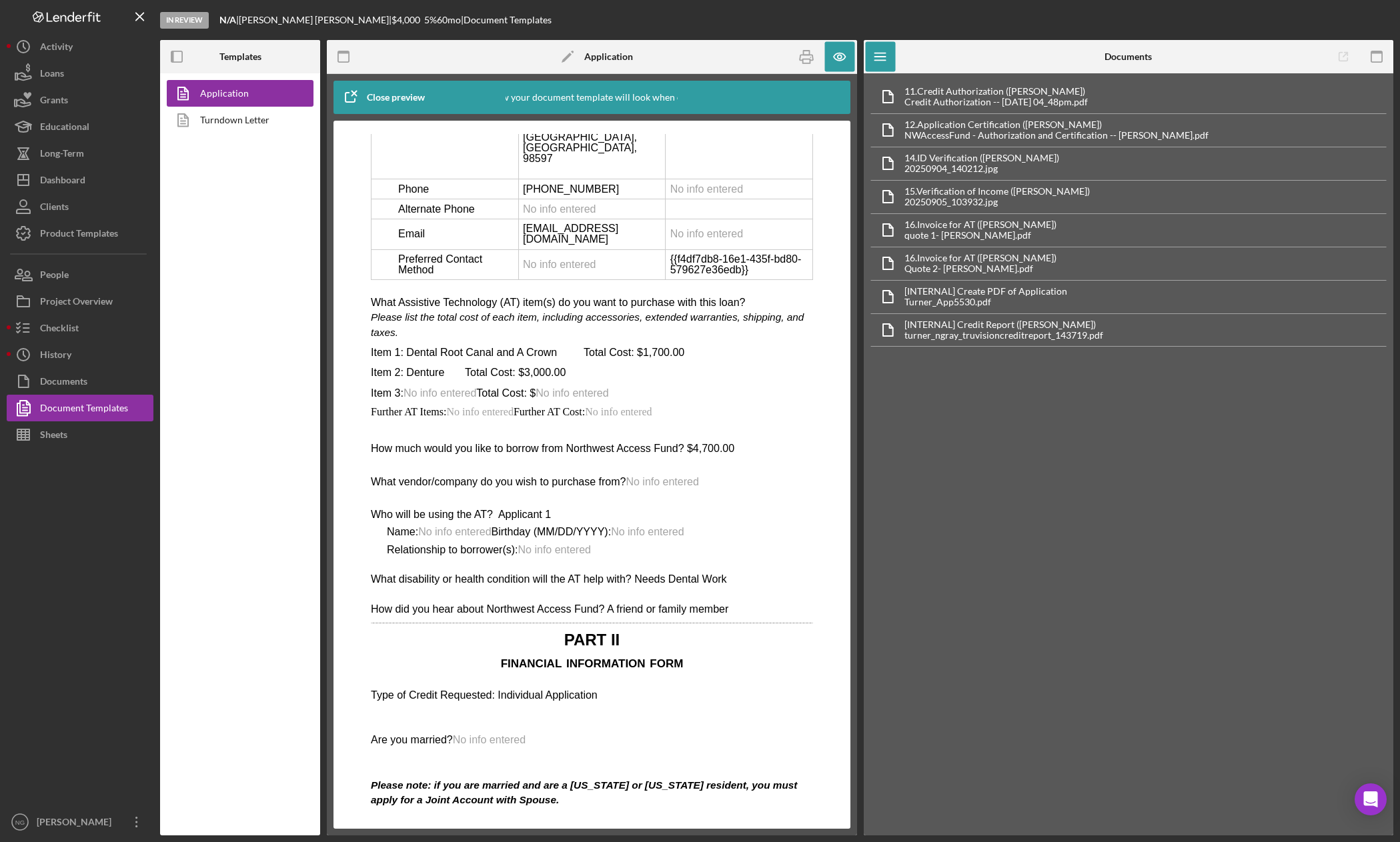
scroll to position [2134, 0]
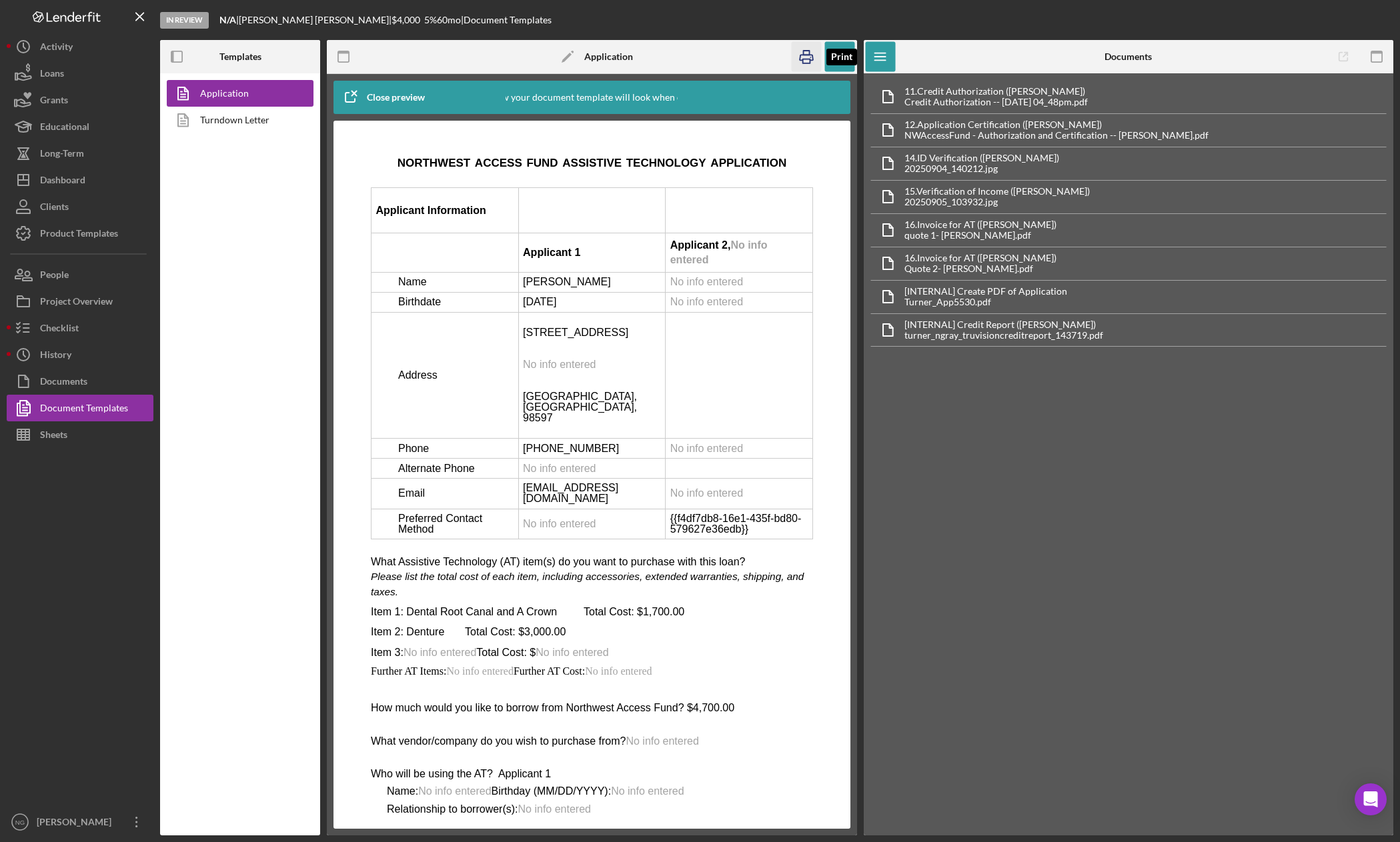
click at [805, 55] on icon "button" at bounding box center [807, 57] width 13 height 6
click at [81, 325] on button "Checklist" at bounding box center [79, 328] width 147 height 27
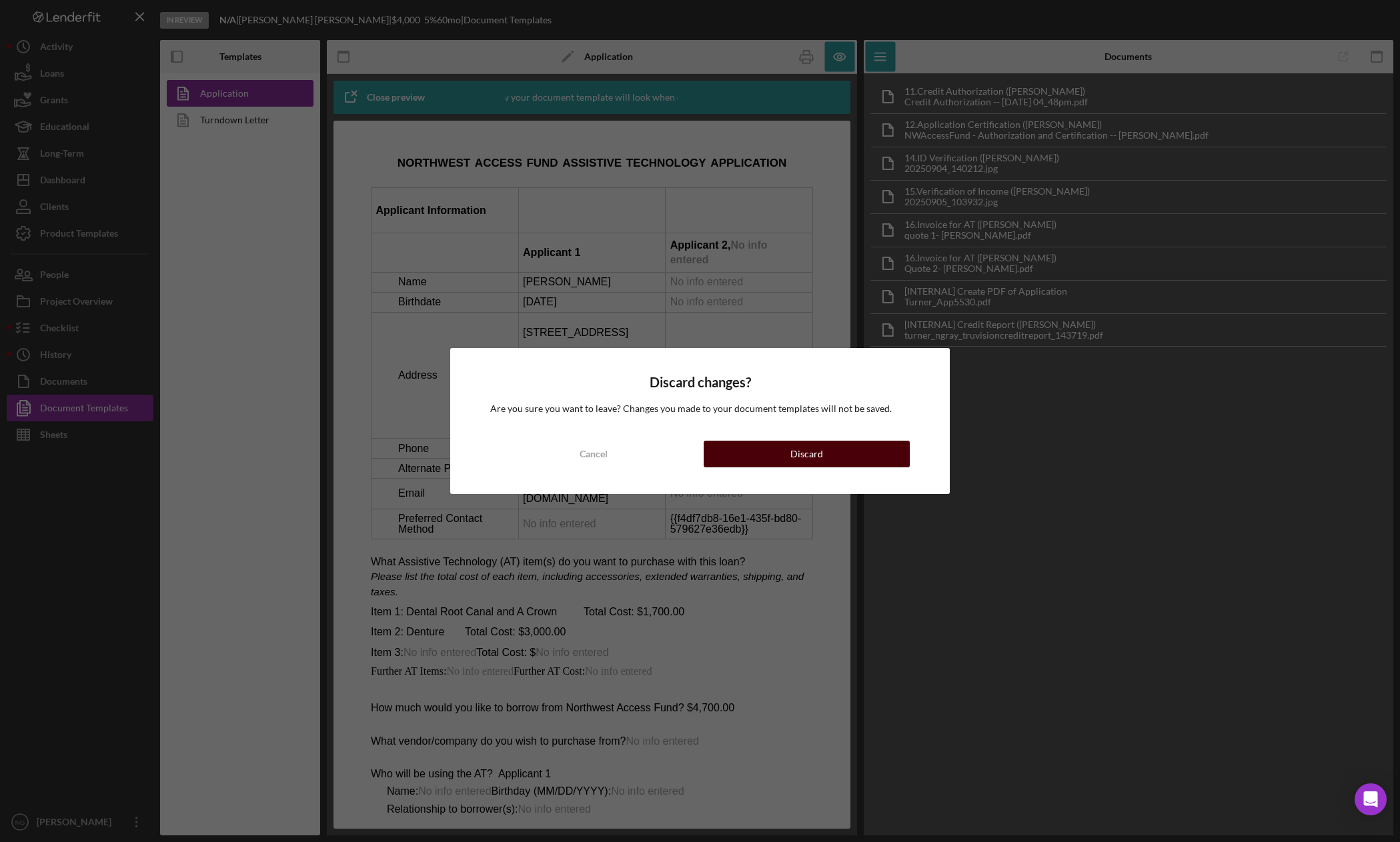
click at [801, 459] on div "Discard" at bounding box center [807, 454] width 33 height 27
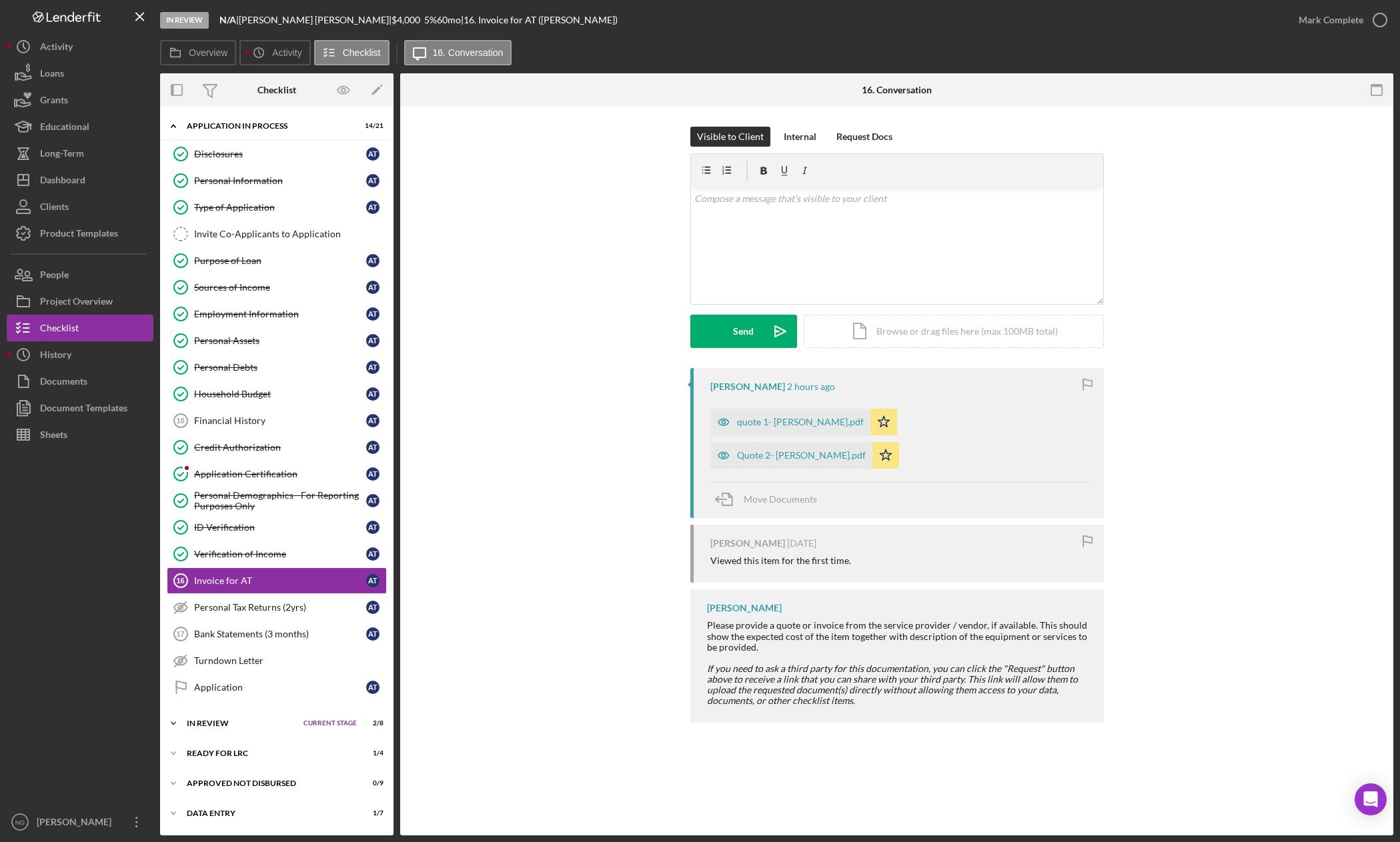
drag, startPoint x: 227, startPoint y: 719, endPoint x: 231, endPoint y: 734, distance: 15.5
click at [227, 719] on div "In Review" at bounding box center [241, 723] width 110 height 8
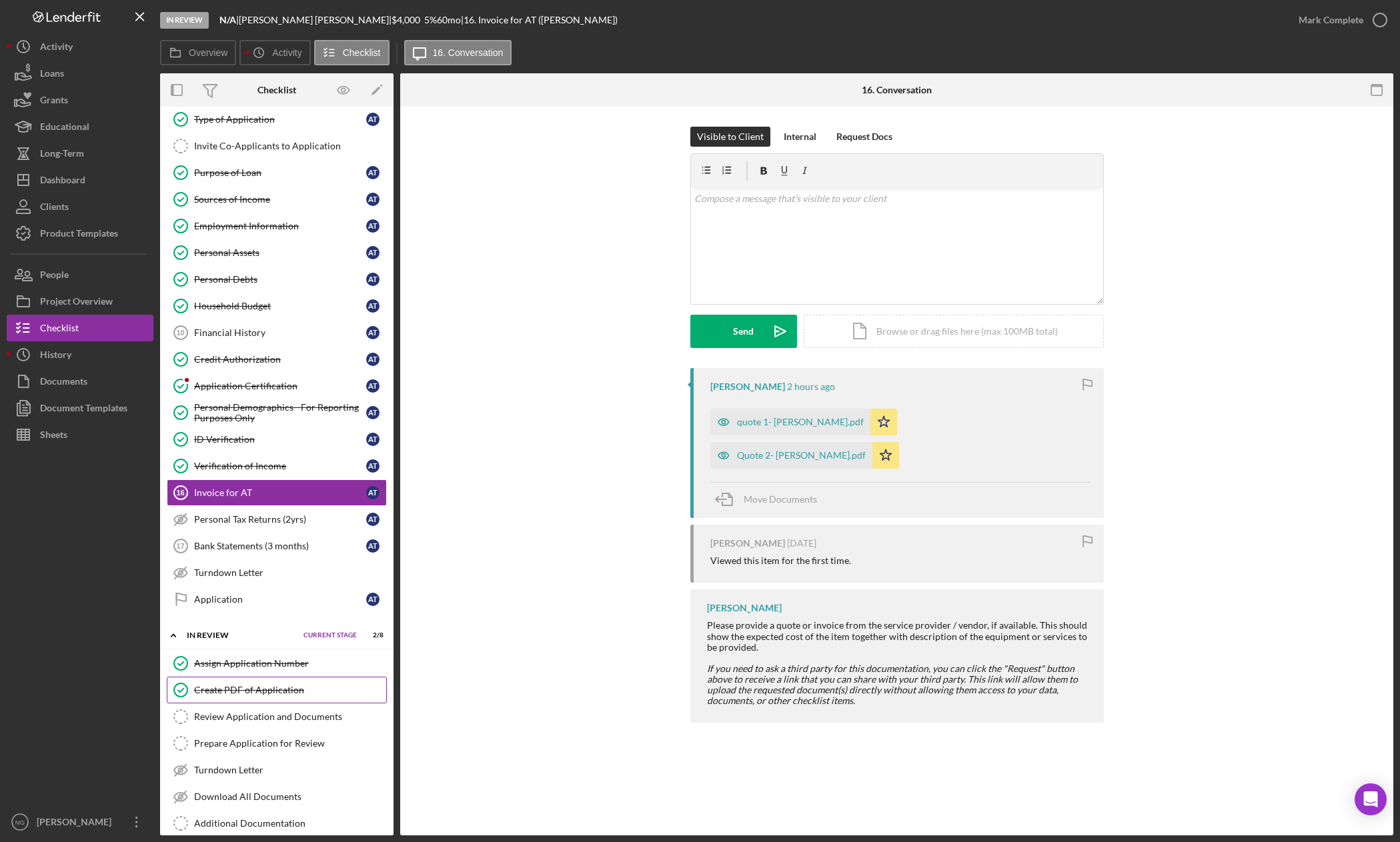
scroll to position [200, 0]
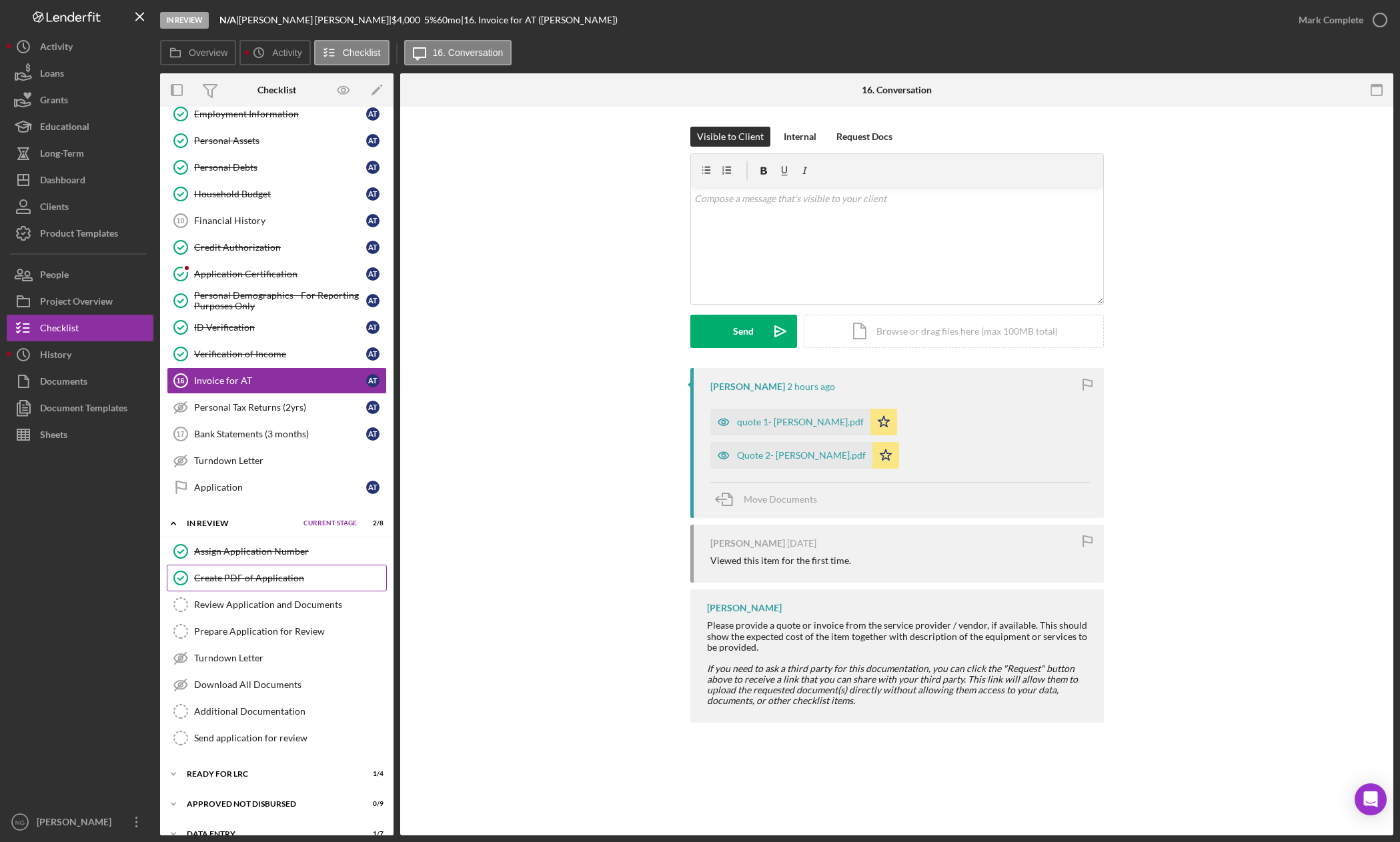
click at [283, 581] on div "Create PDF of Application" at bounding box center [290, 578] width 192 height 11
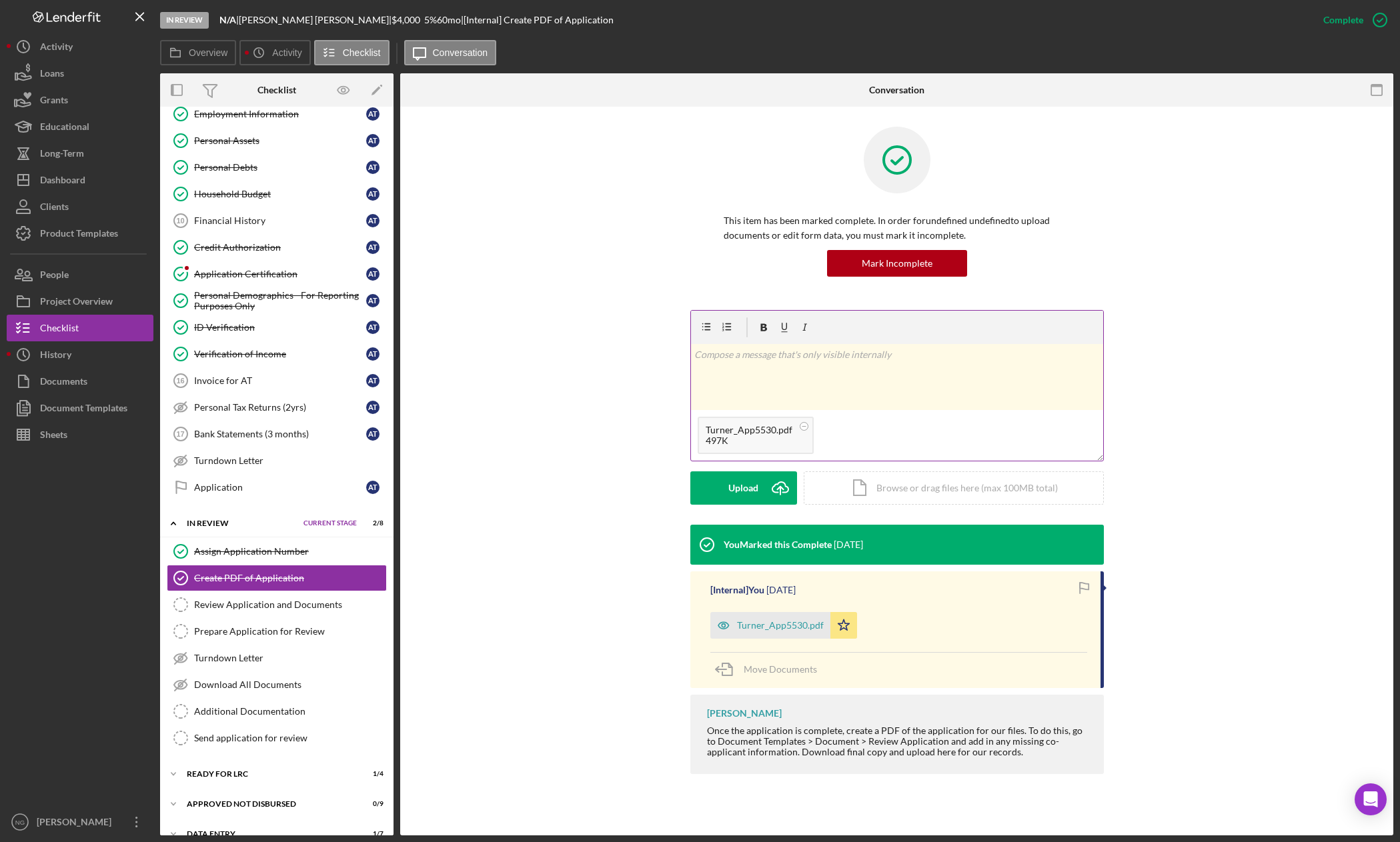
drag, startPoint x: 761, startPoint y: 486, endPoint x: 932, endPoint y: 377, distance: 202.8
click at [932, 377] on form "v Color teal Color pink Remove color Add row above Add row below Add column bef…" at bounding box center [897, 407] width 414 height 195
click at [932, 377] on div "v Color teal Color pink Remove color Add row above Add row below Add column bef…" at bounding box center [897, 377] width 412 height 66
click at [748, 487] on div "Post" at bounding box center [744, 488] width 19 height 33
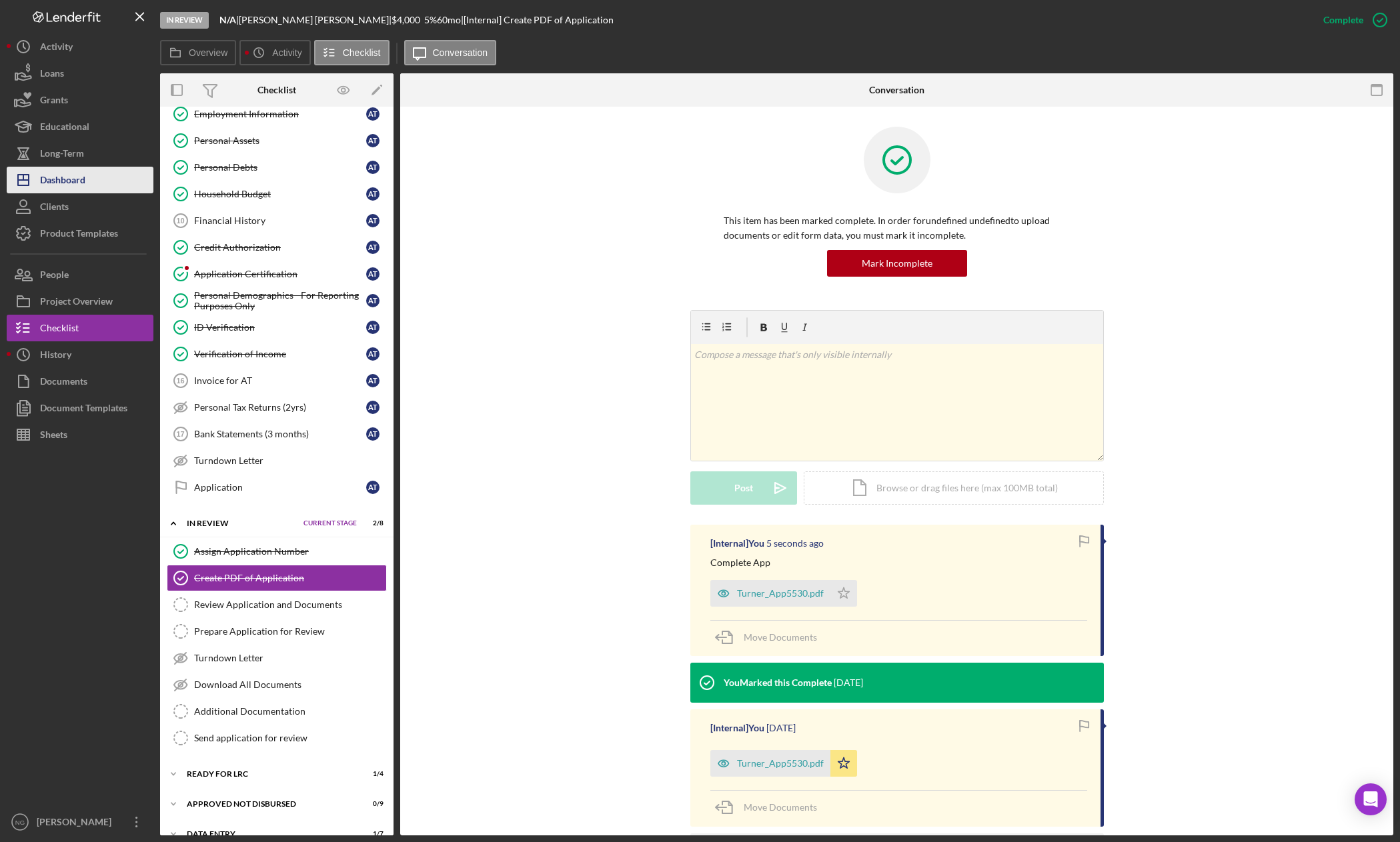
click at [109, 175] on button "Icon/Dashboard Dashboard" at bounding box center [79, 180] width 147 height 27
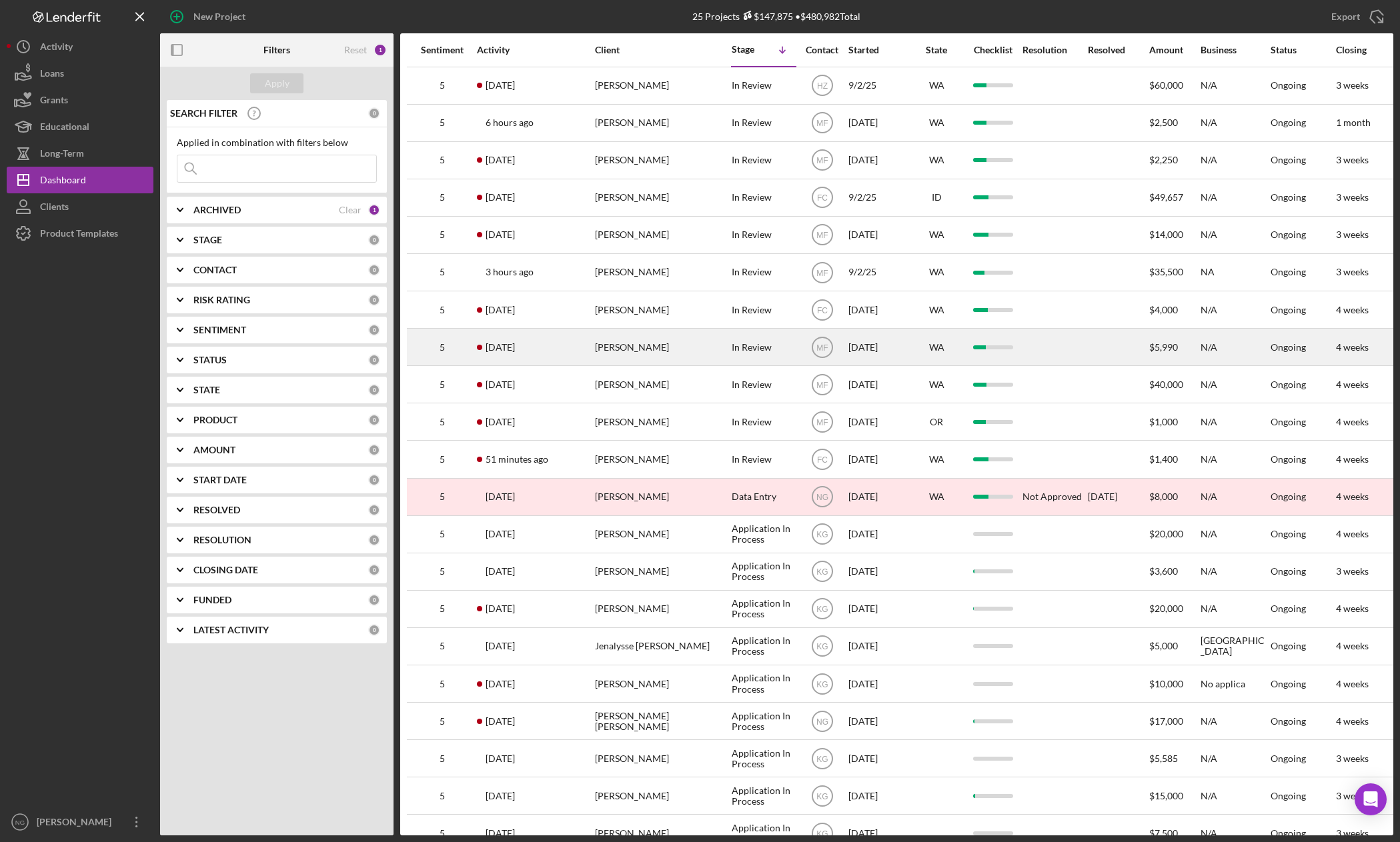
click at [691, 358] on div "[PERSON_NAME]" at bounding box center [661, 347] width 134 height 35
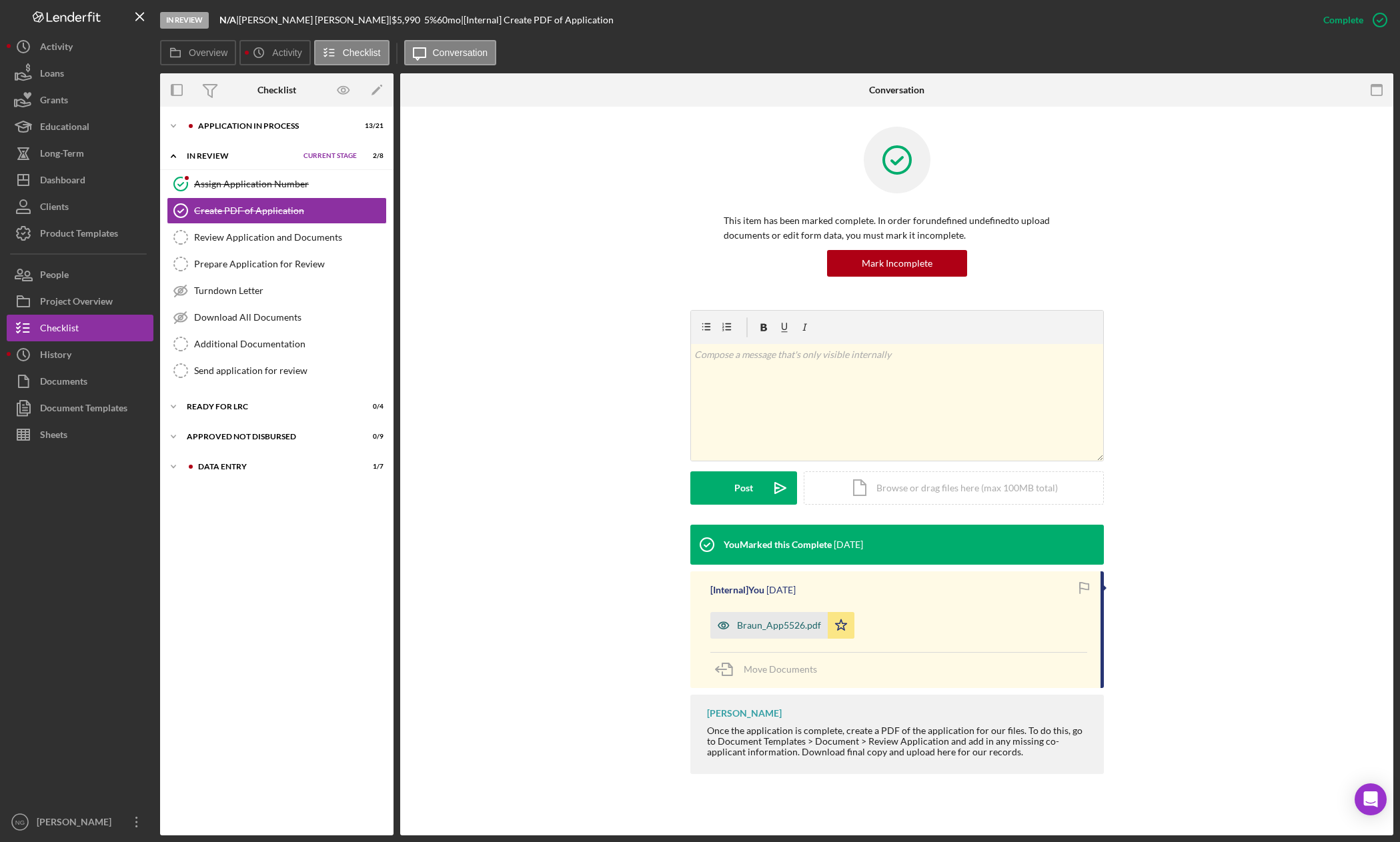
click at [761, 622] on div "Braun_App5526.pdf" at bounding box center [779, 626] width 84 height 11
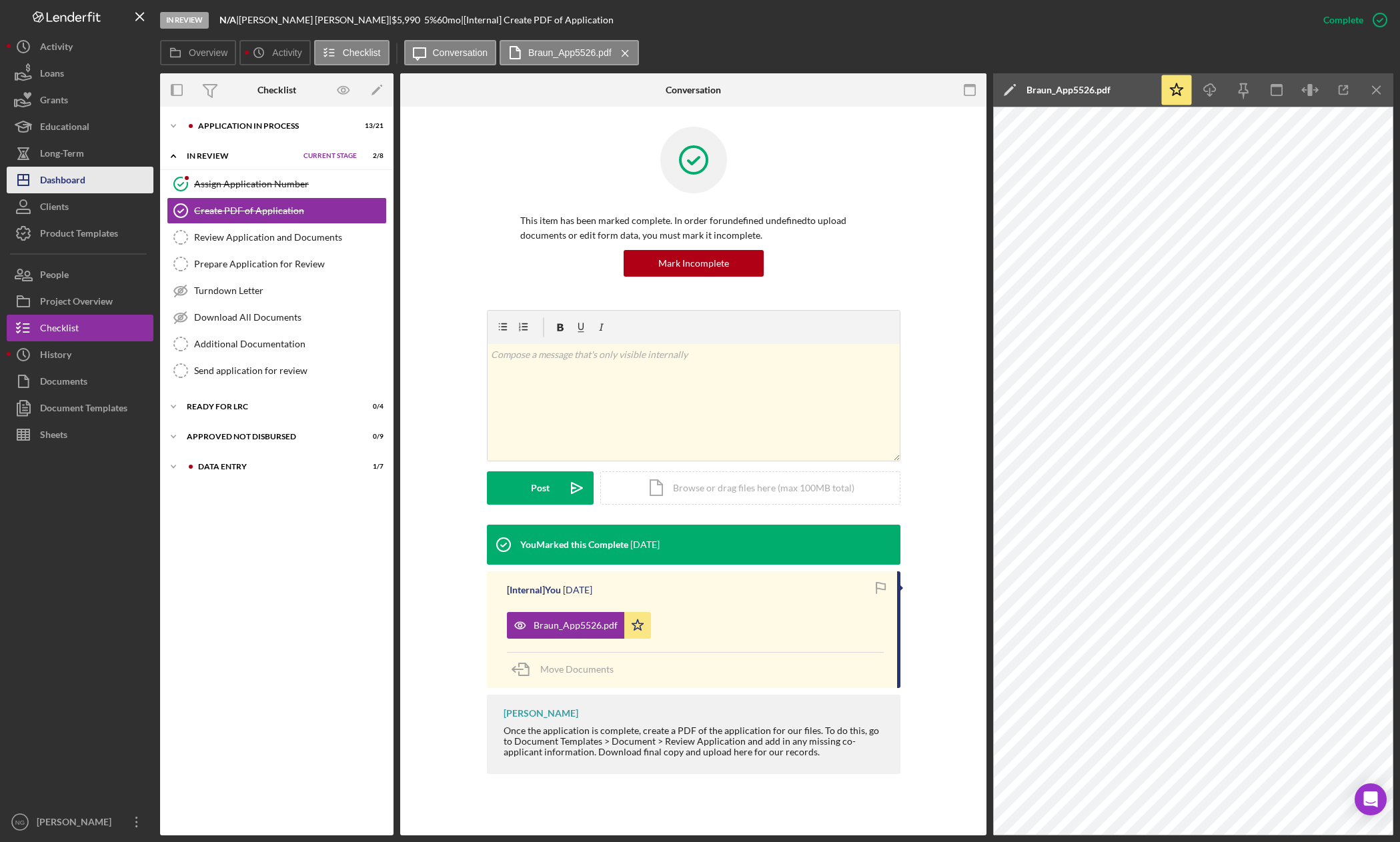
click at [71, 181] on div "Dashboard" at bounding box center [63, 182] width 46 height 30
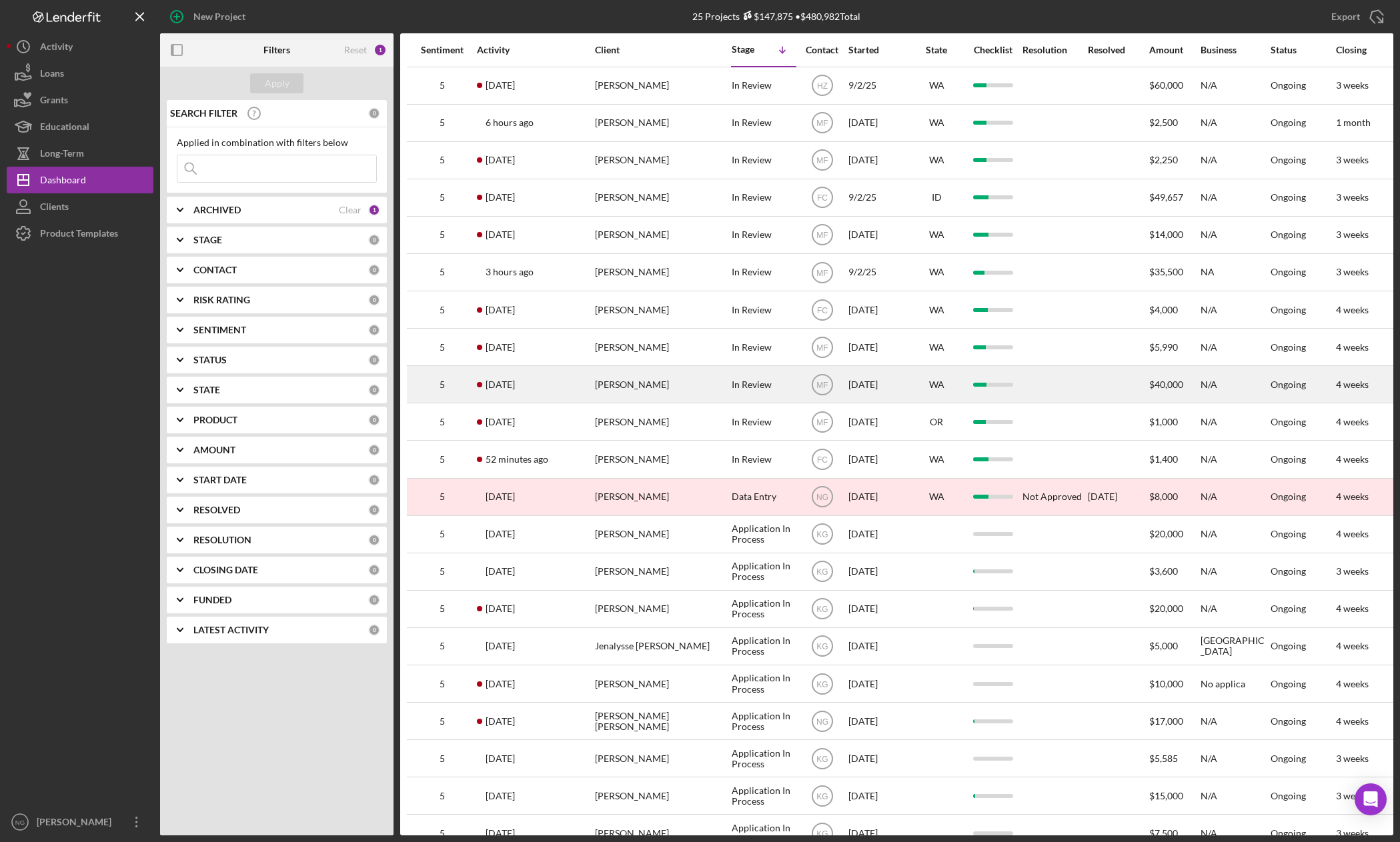
click at [683, 388] on div "[PERSON_NAME]" at bounding box center [661, 384] width 134 height 35
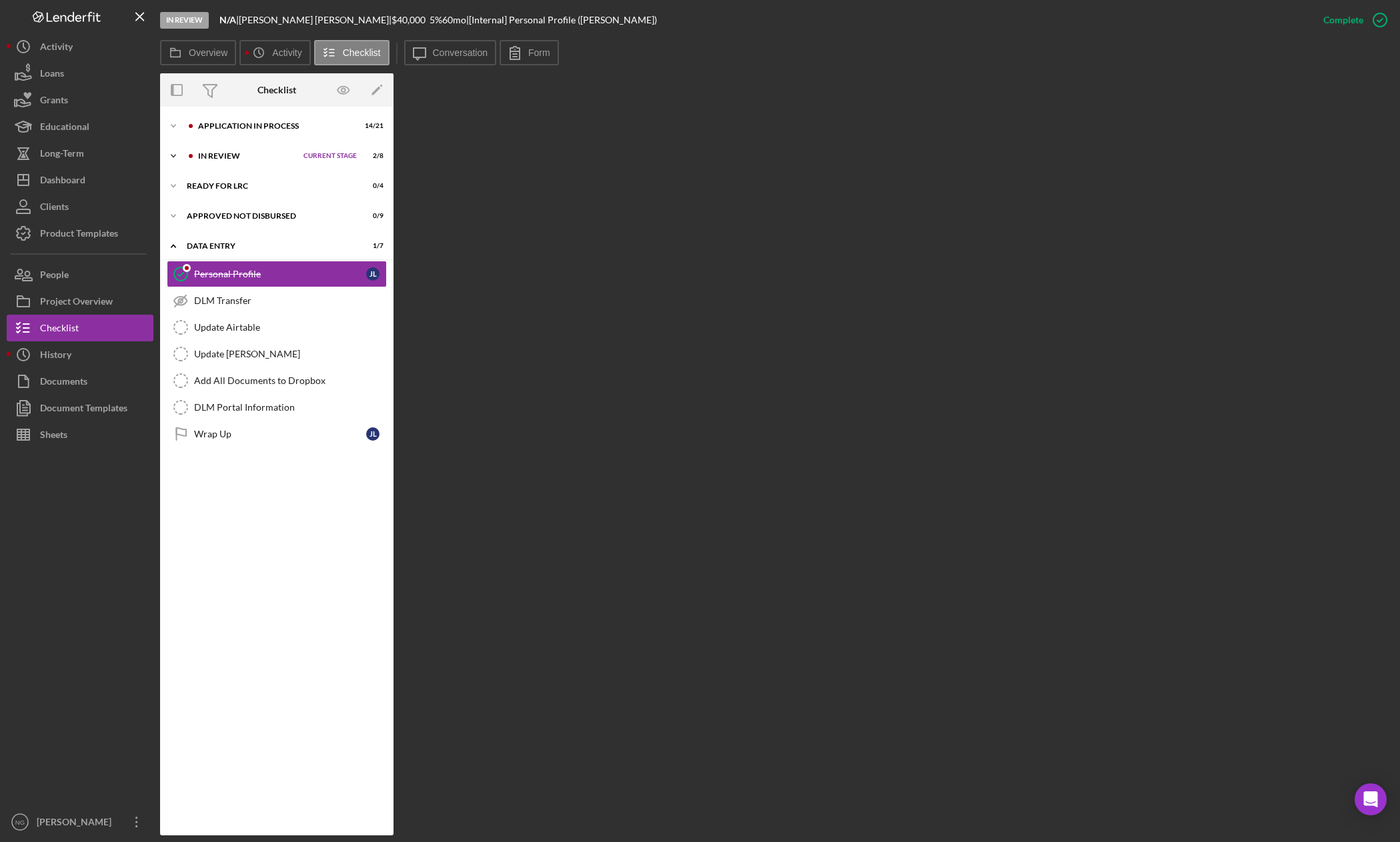
click at [266, 156] on div "In Review" at bounding box center [248, 156] width 99 height 8
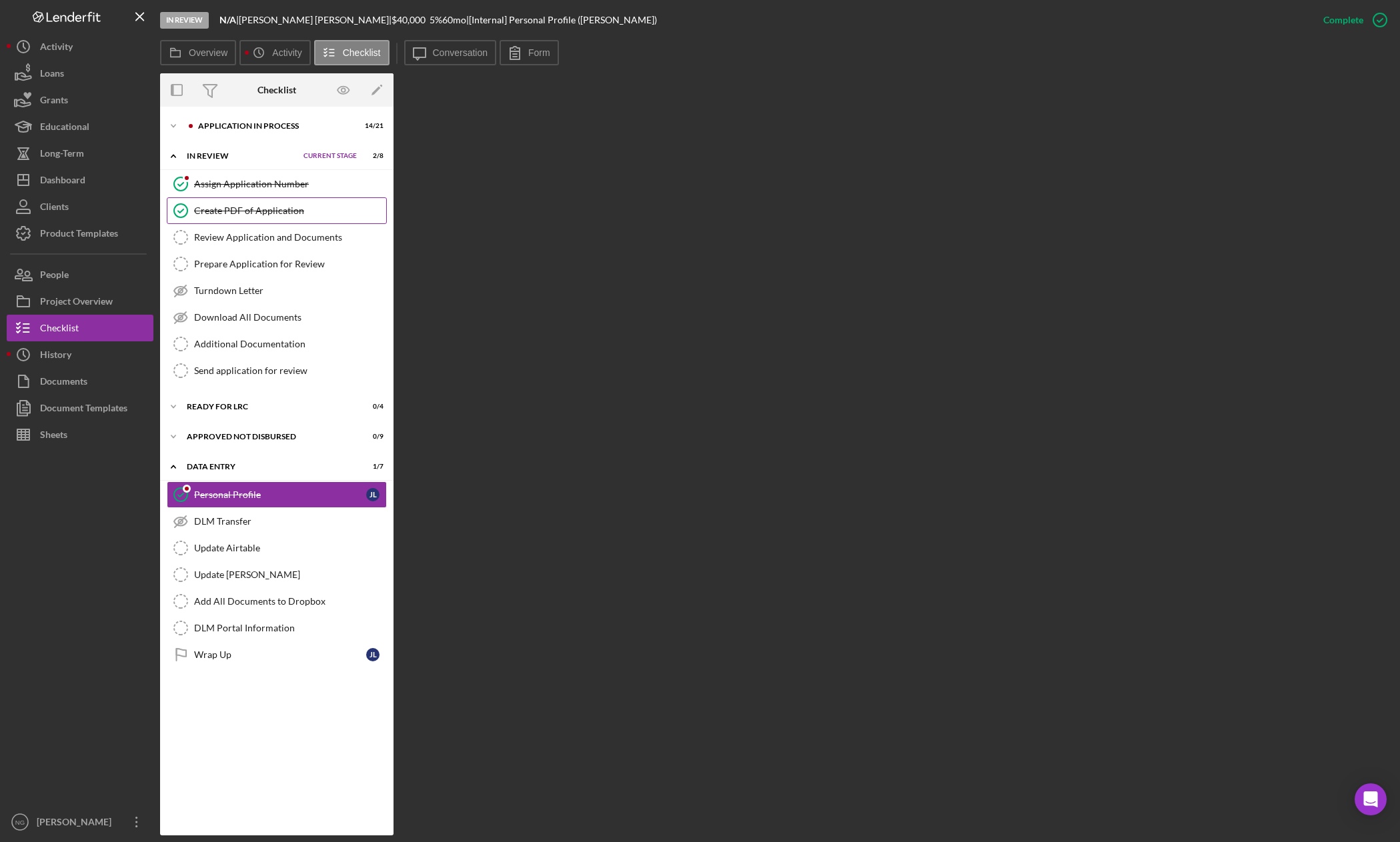
click at [253, 212] on div "Create PDF of Application" at bounding box center [290, 211] width 192 height 11
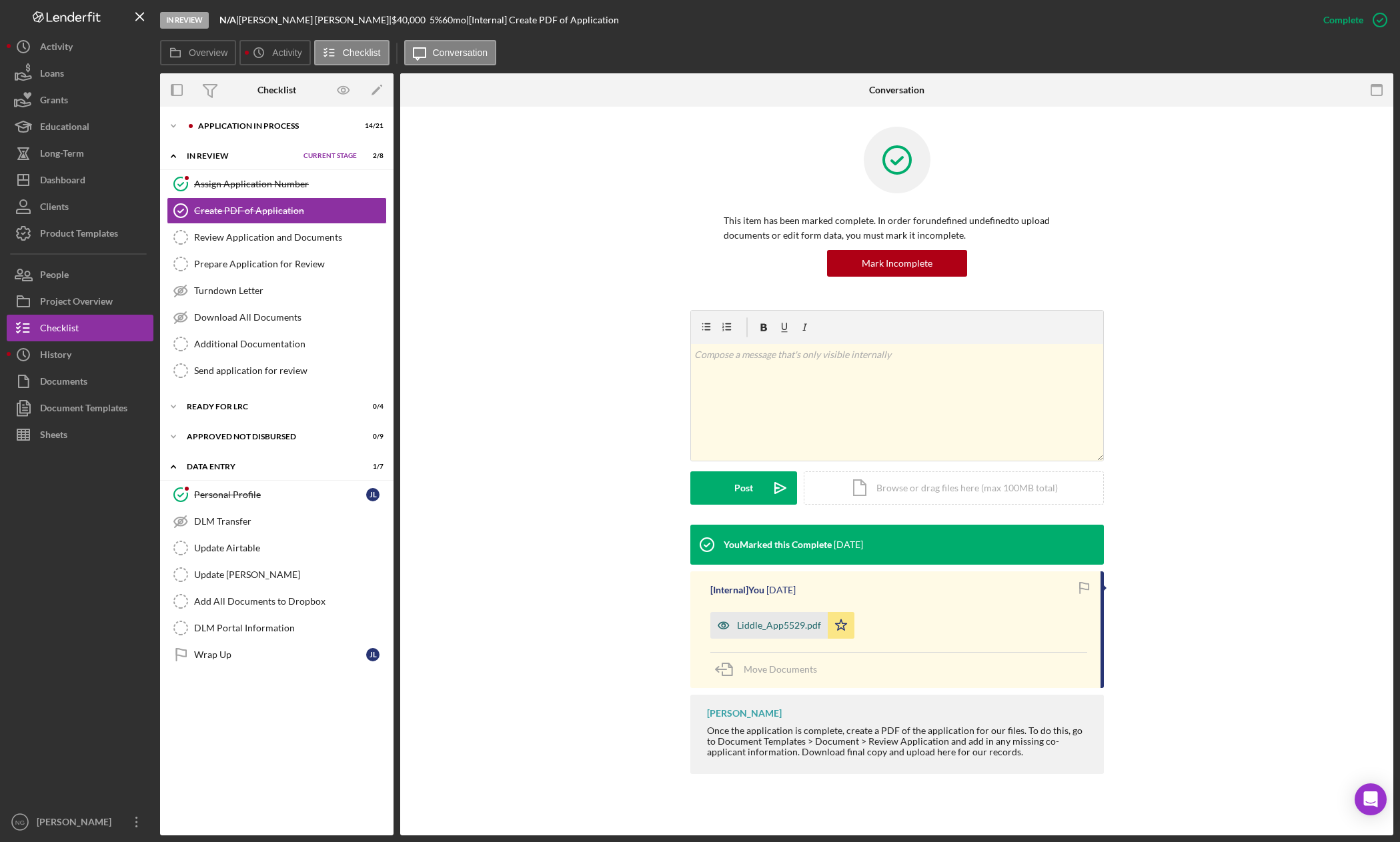
click at [779, 637] on div "Liddle_App5529.pdf" at bounding box center [768, 625] width 117 height 27
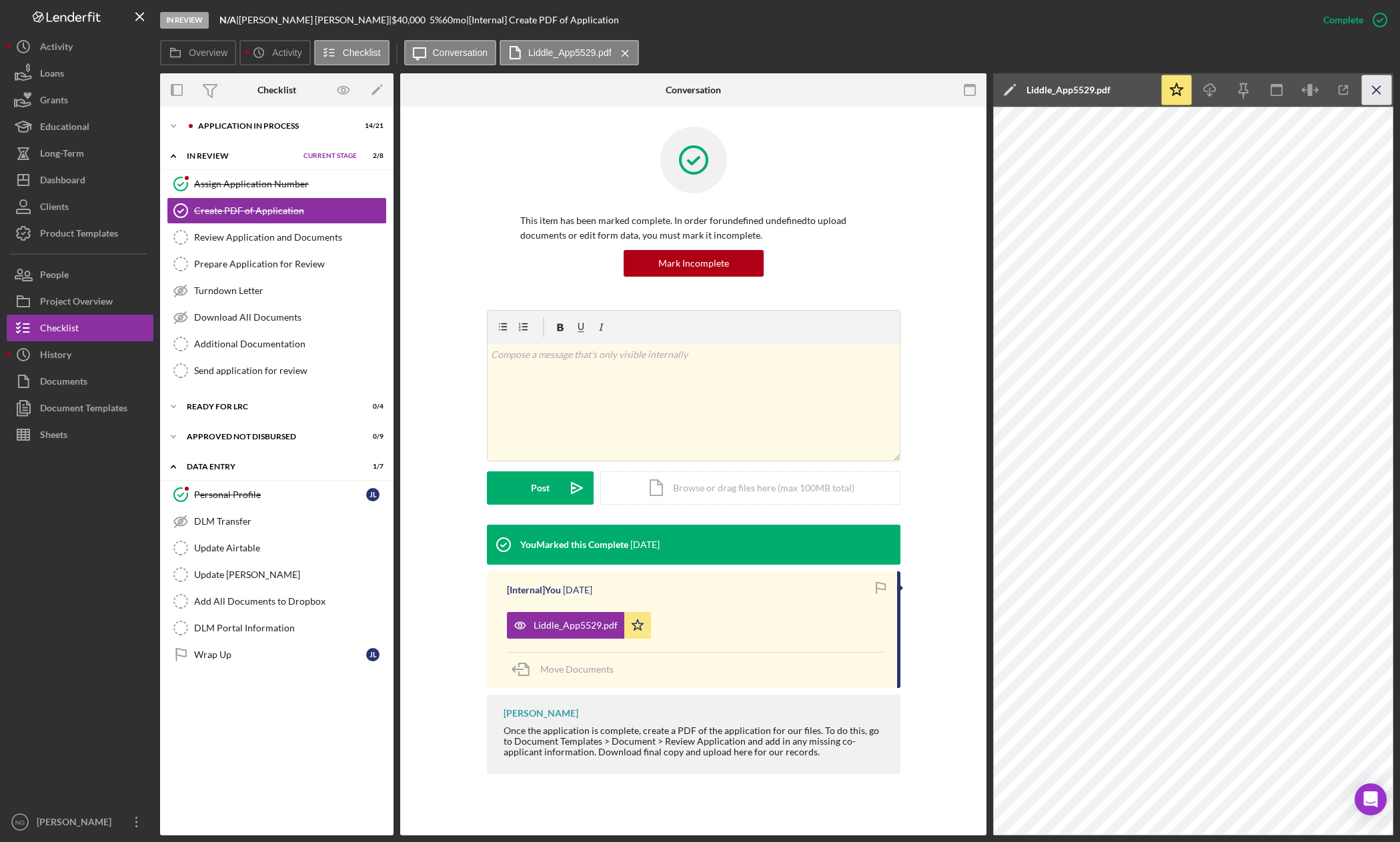
click at [1379, 93] on line "button" at bounding box center [1376, 89] width 7 height 7
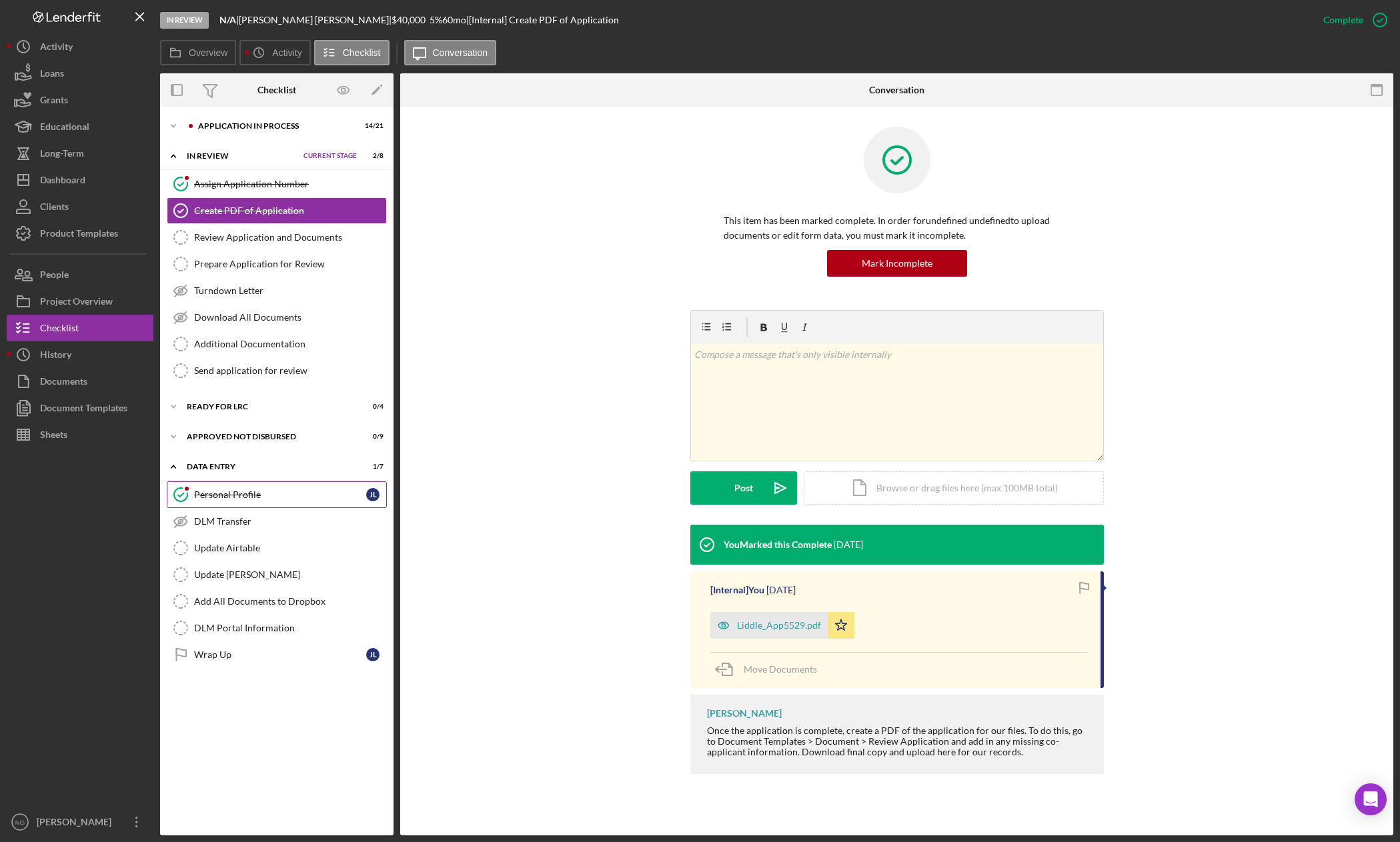
click at [198, 489] on div "Personal Profile" at bounding box center [280, 495] width 172 height 11
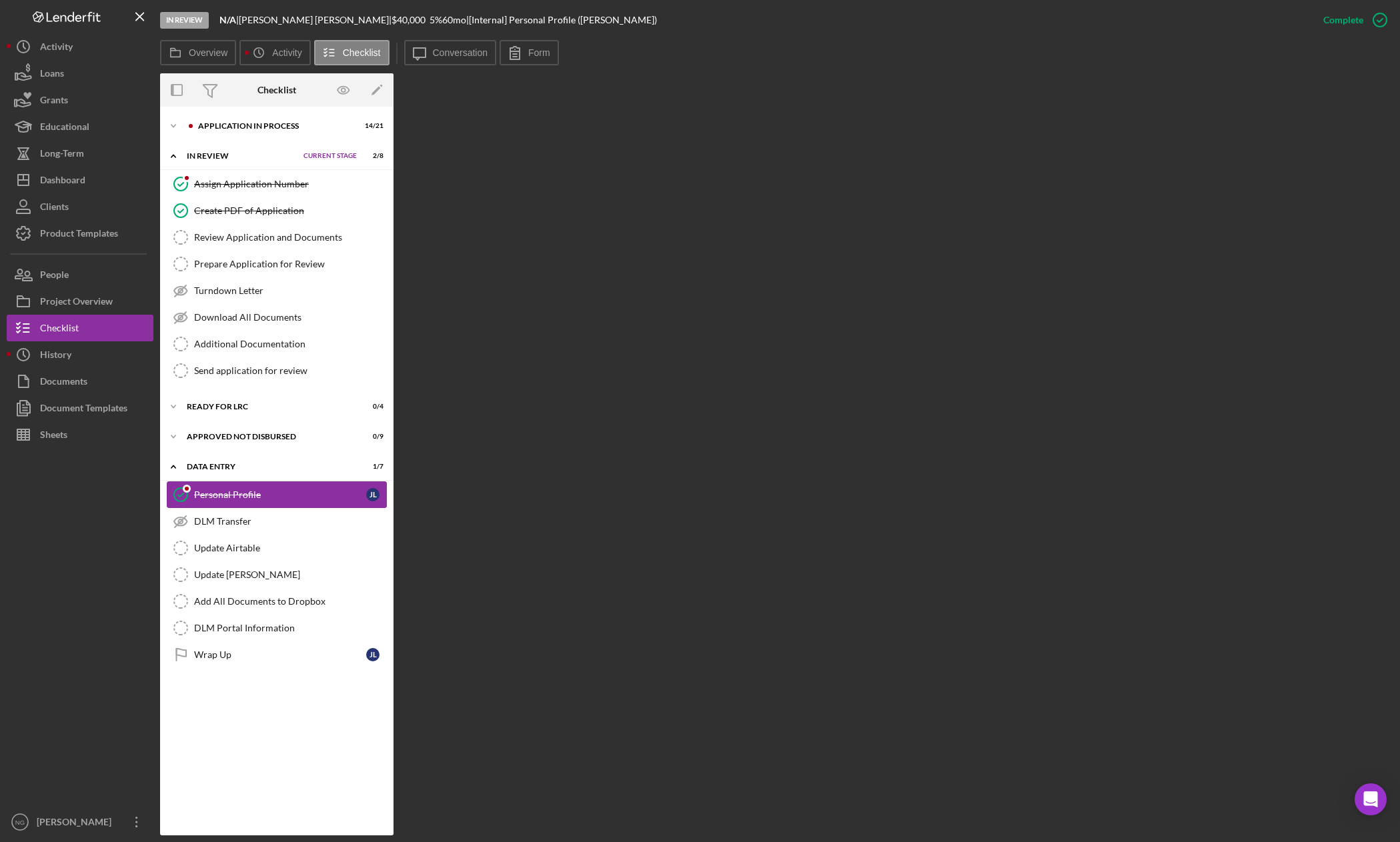
click at [220, 494] on div "Personal Profile" at bounding box center [280, 495] width 172 height 11
click at [540, 48] on label "Form" at bounding box center [540, 53] width 22 height 11
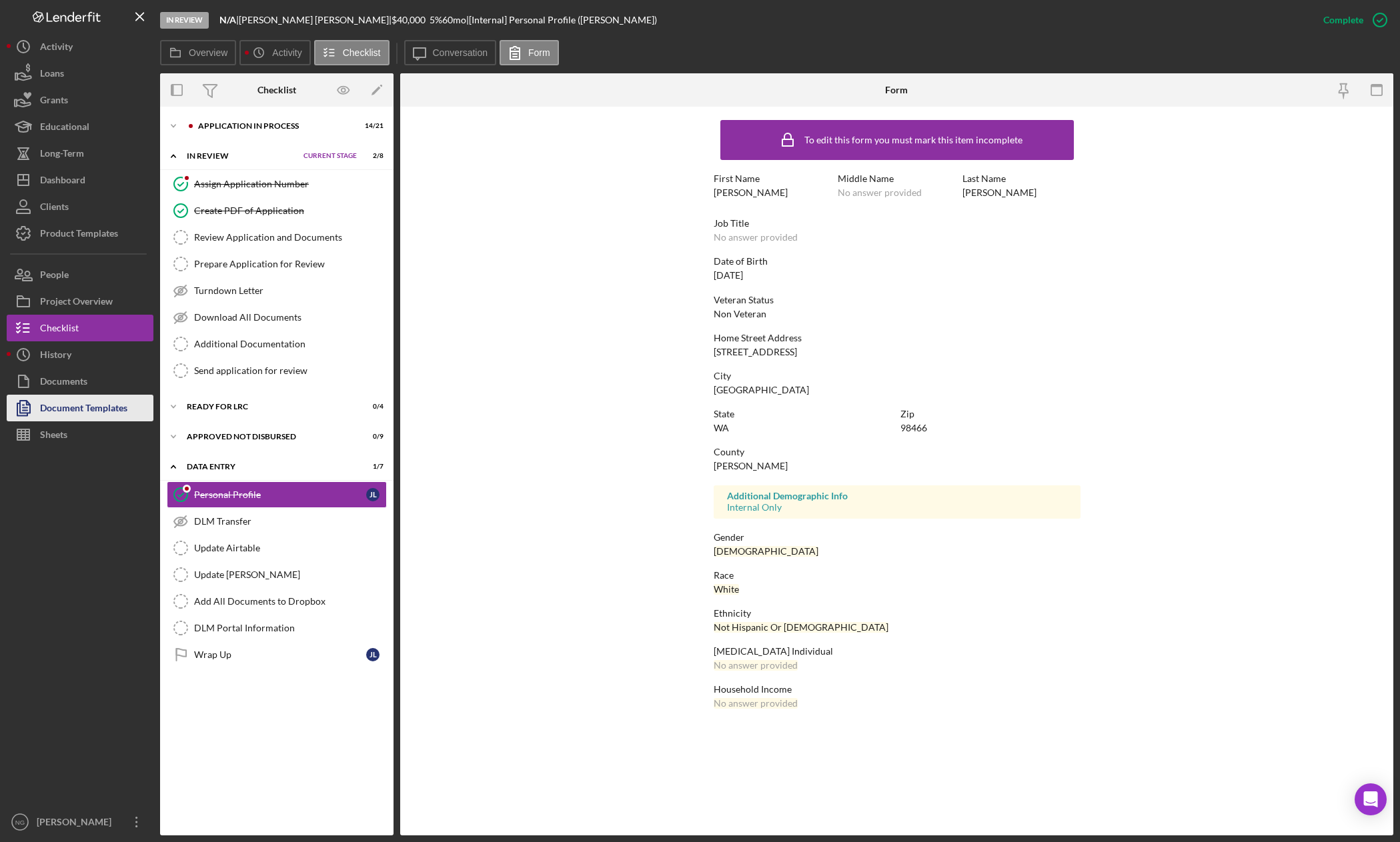
click at [90, 406] on div "Document Templates" at bounding box center [83, 410] width 87 height 30
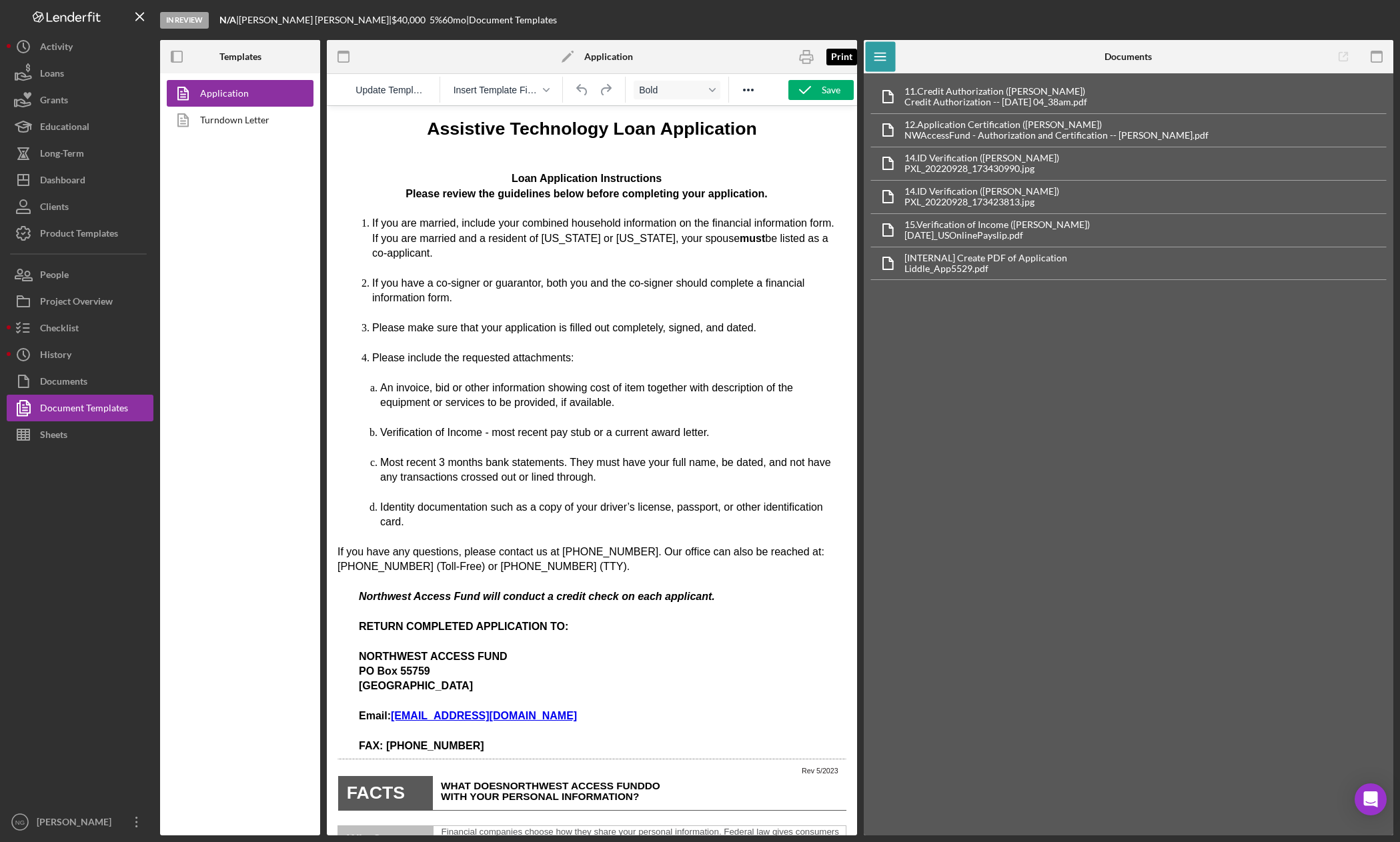
drag, startPoint x: 812, startPoint y: 55, endPoint x: 753, endPoint y: 58, distance: 59.1
click at [753, 58] on div "Print" at bounding box center [768, 57] width 177 height 33
click at [827, 53] on icon "button" at bounding box center [840, 57] width 30 height 30
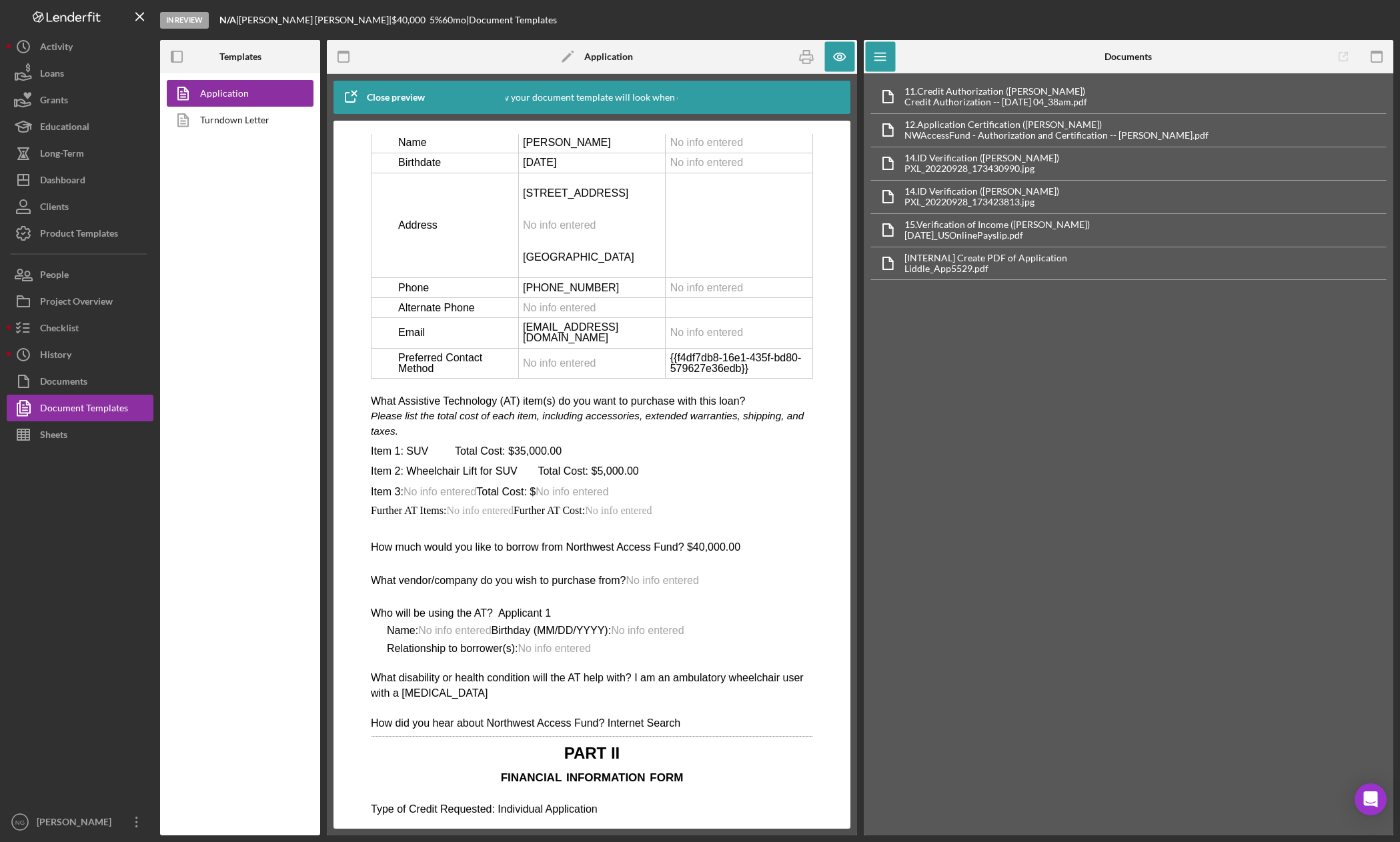
scroll to position [2267, 0]
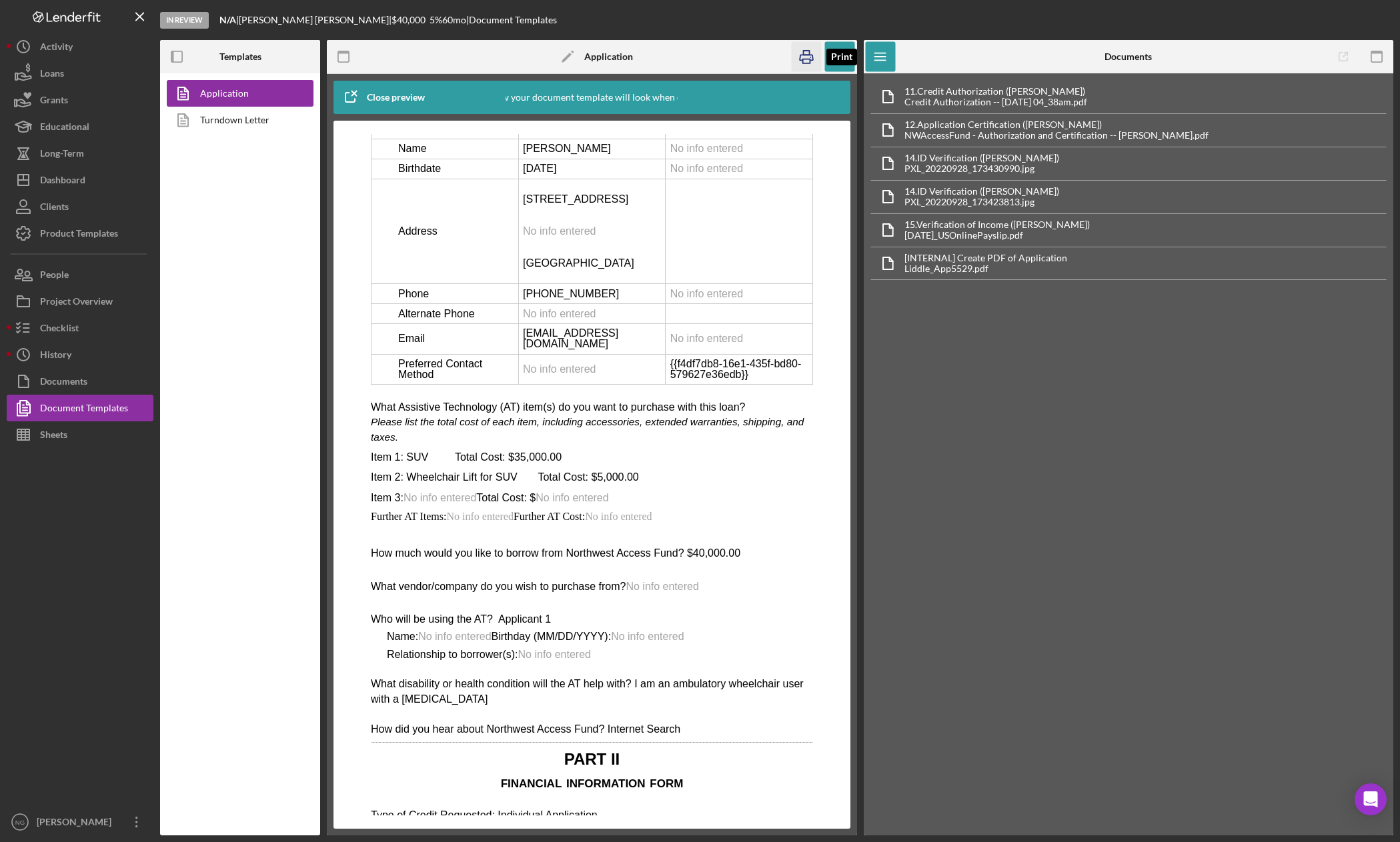
click at [809, 62] on rect "button" at bounding box center [806, 61] width 7 height 4
click at [59, 334] on div "Checklist" at bounding box center [59, 329] width 39 height 30
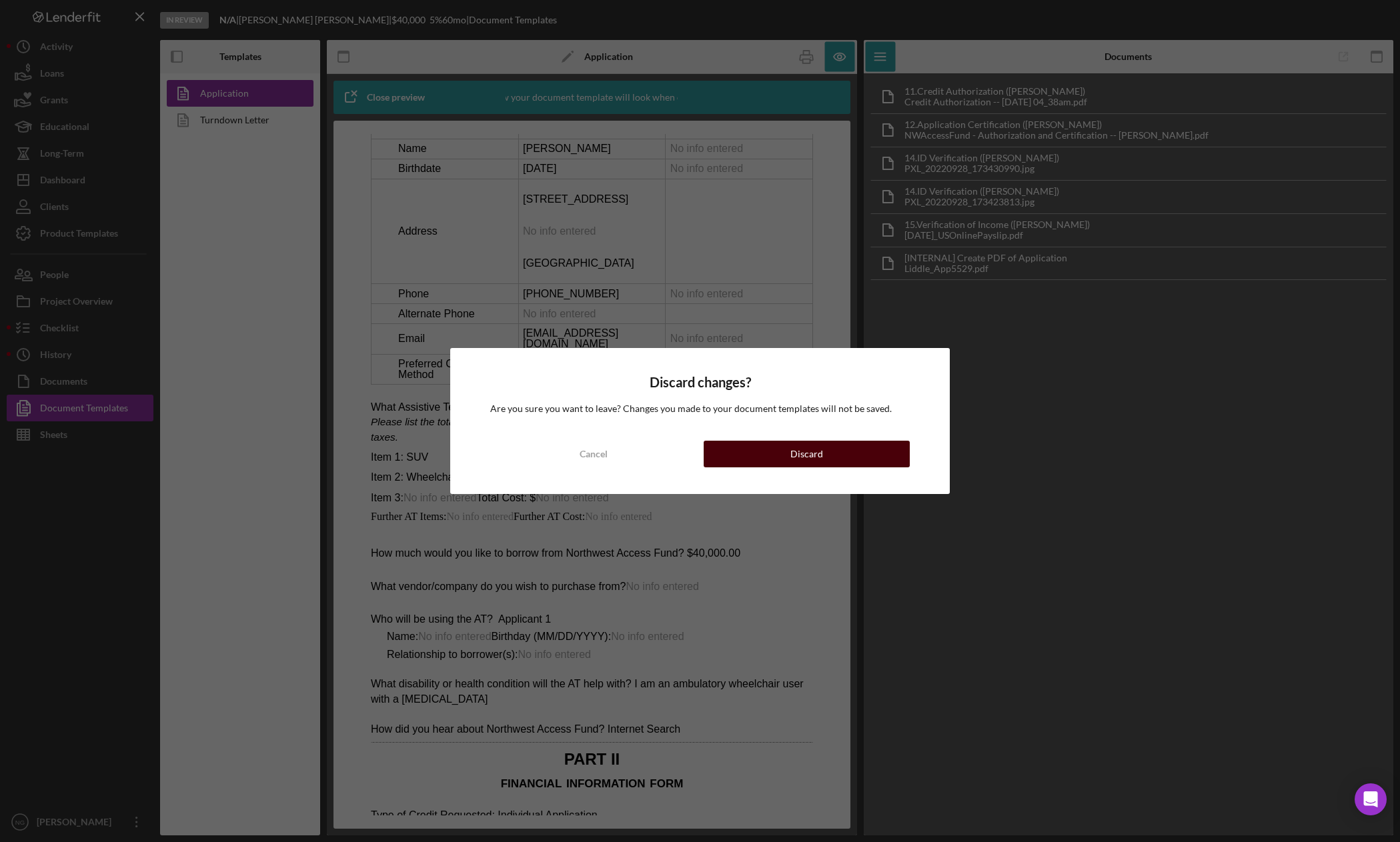
click at [831, 454] on button "Discard" at bounding box center [807, 454] width 207 height 27
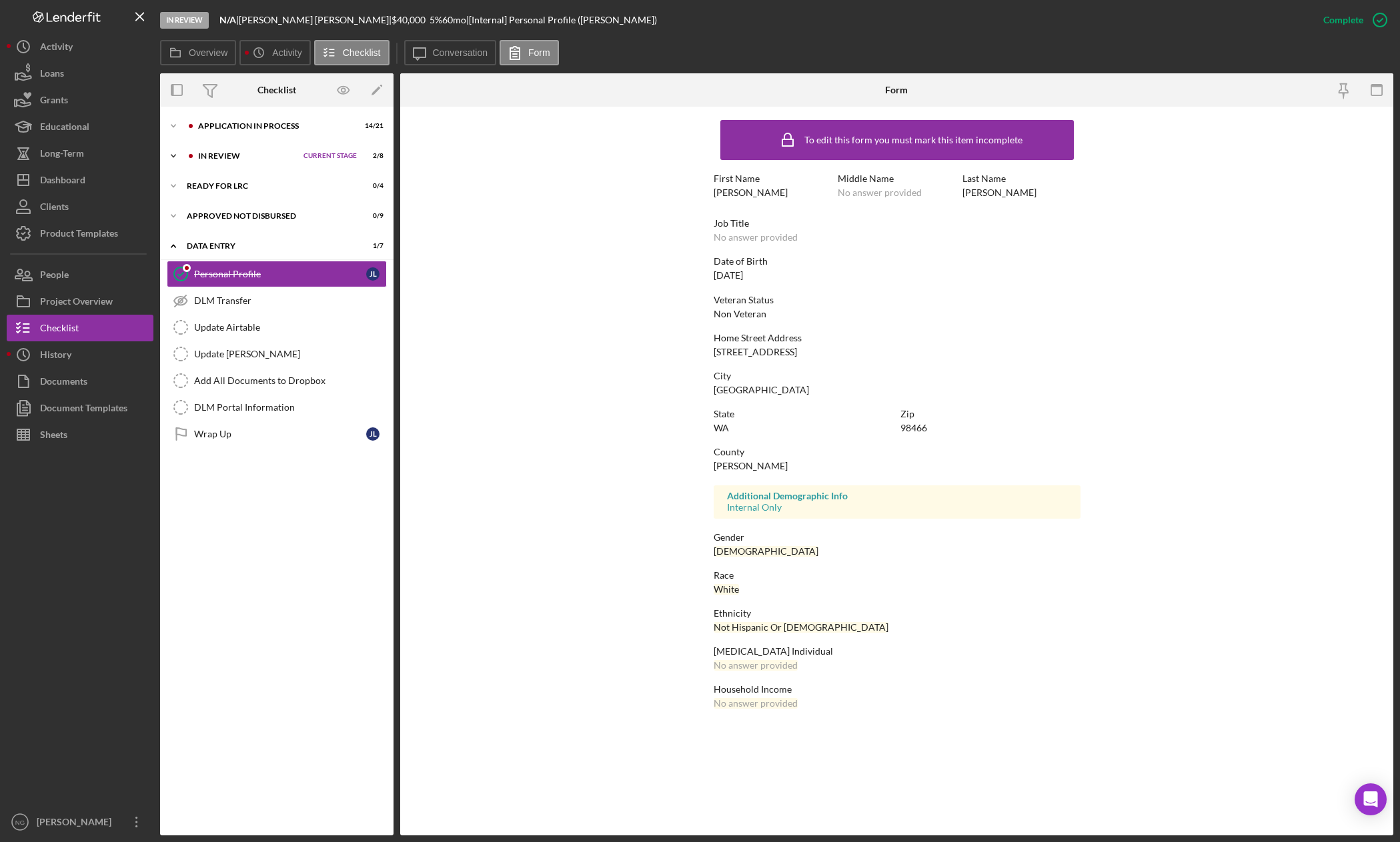
click at [238, 160] on div "In Review" at bounding box center [248, 156] width 99 height 8
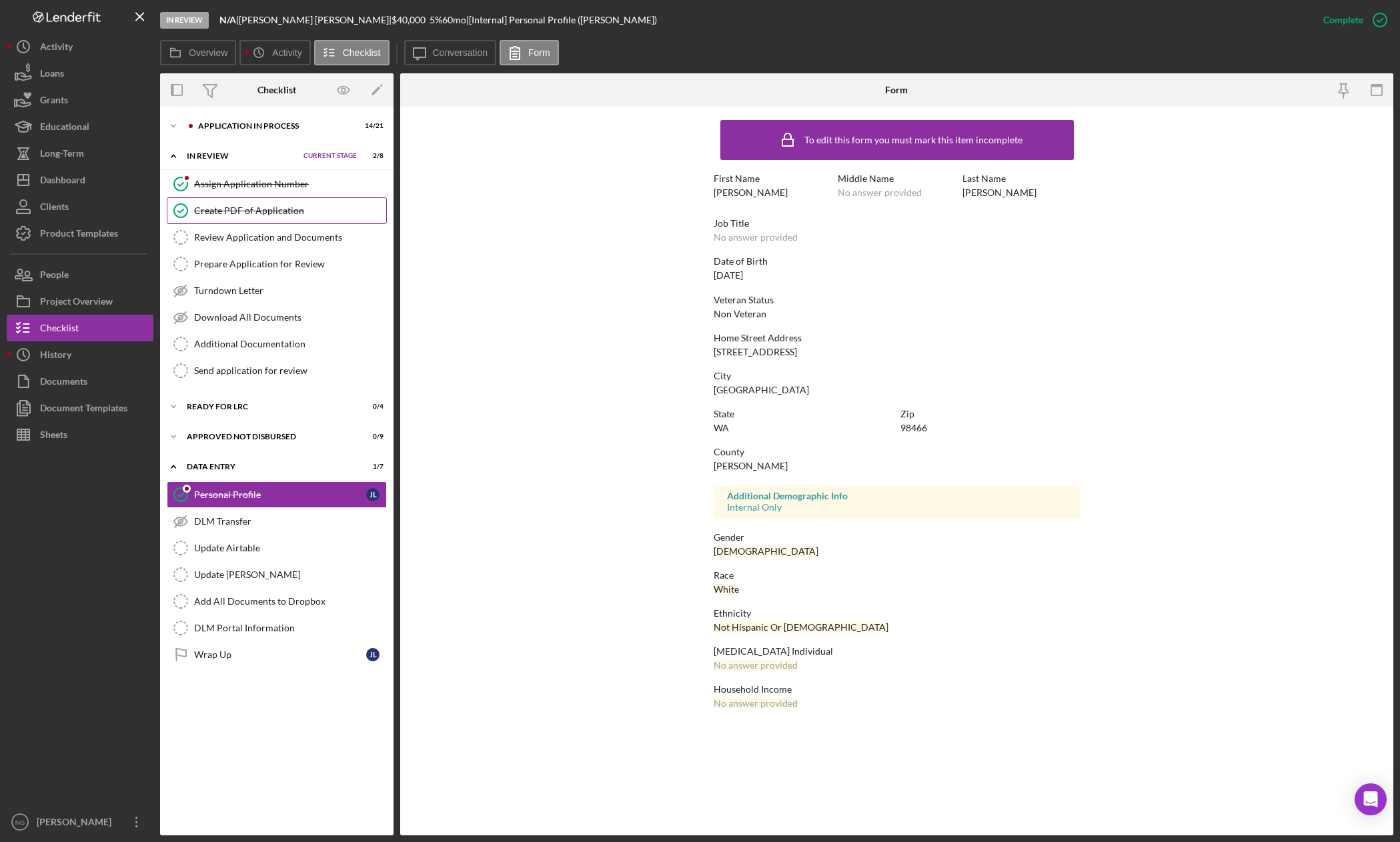
click at [268, 212] on div "Create PDF of Application" at bounding box center [290, 211] width 192 height 11
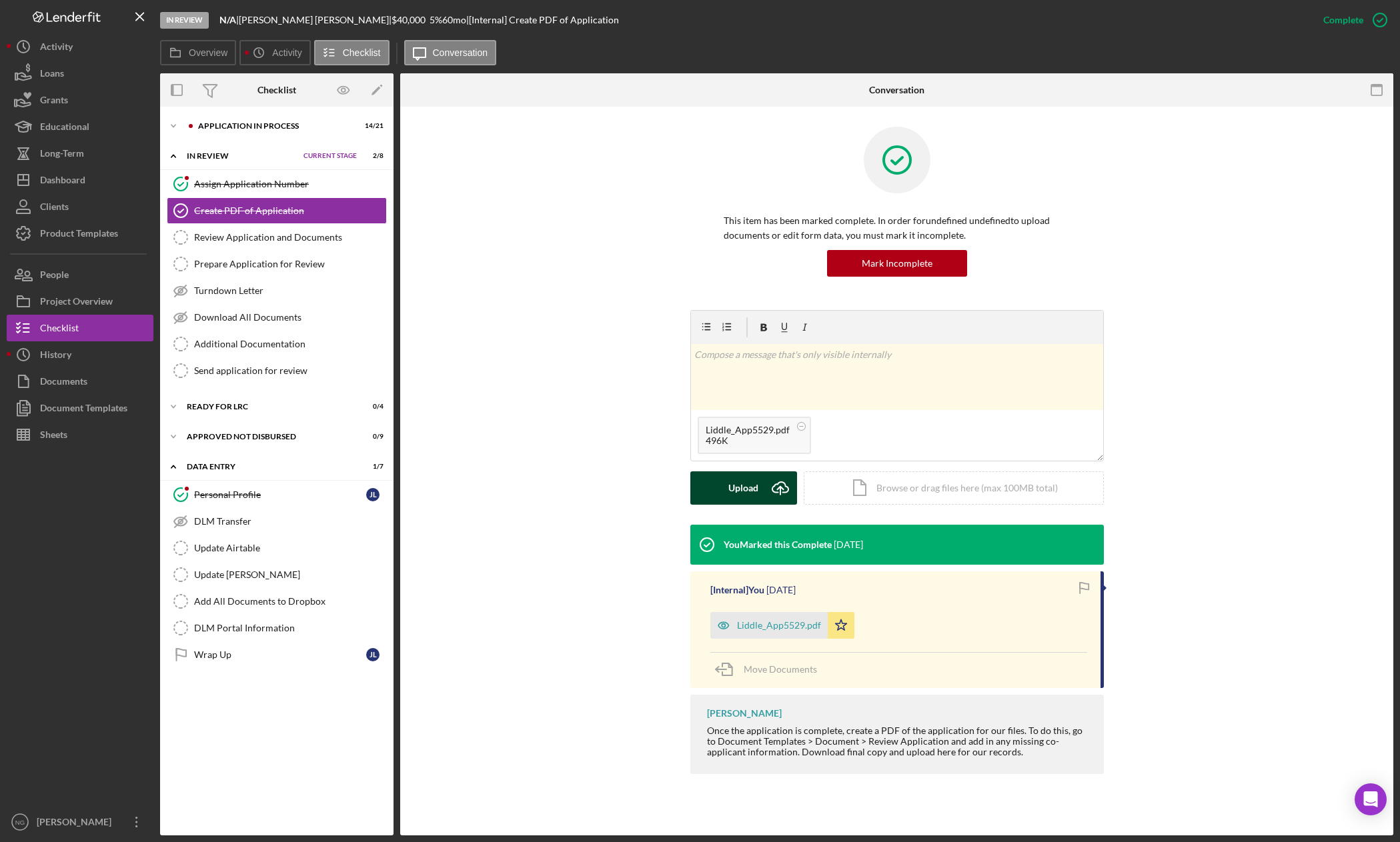
click at [761, 480] on button "Upload Icon/Upload" at bounding box center [744, 488] width 107 height 33
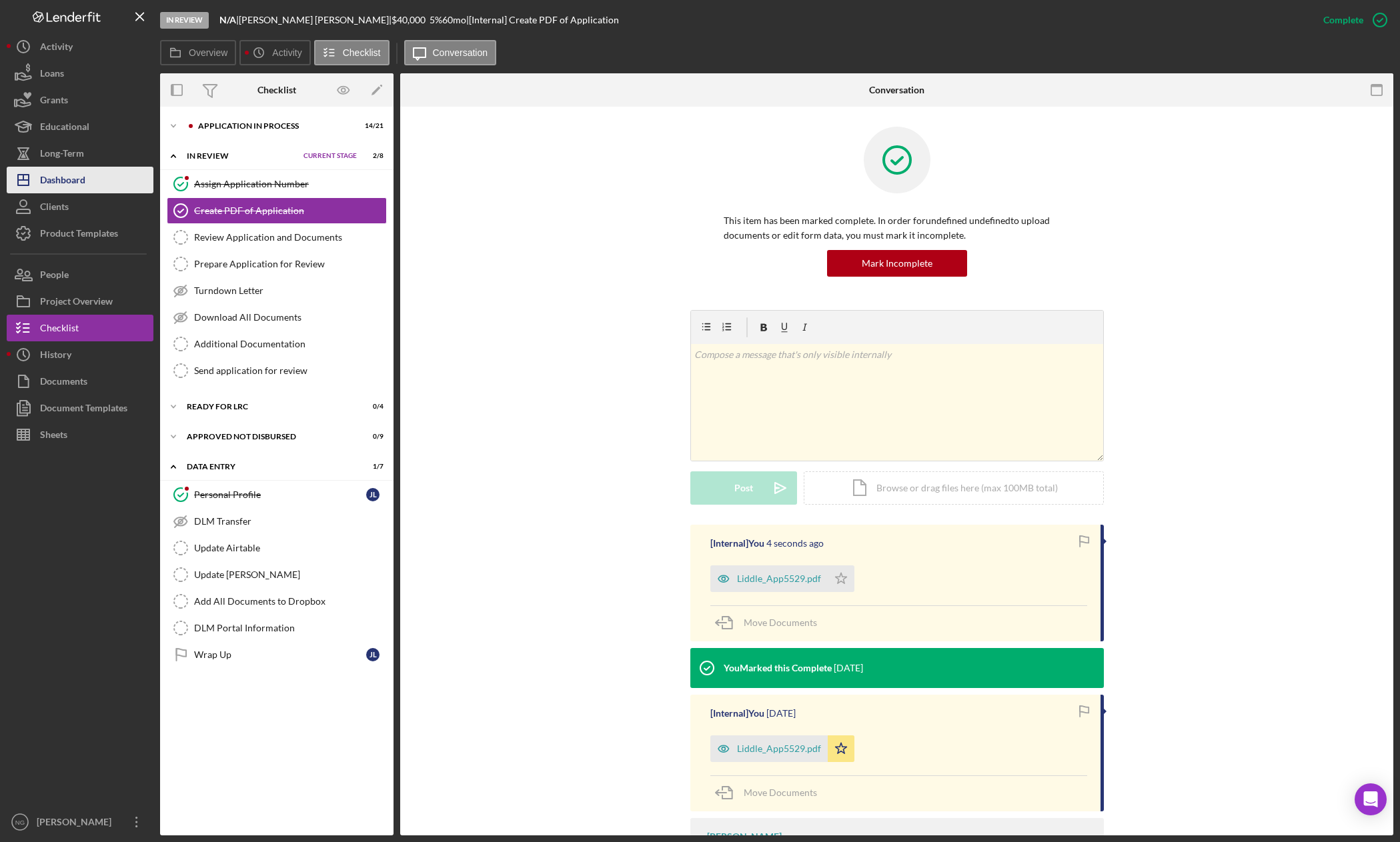
click at [73, 171] on div "Dashboard" at bounding box center [63, 182] width 46 height 30
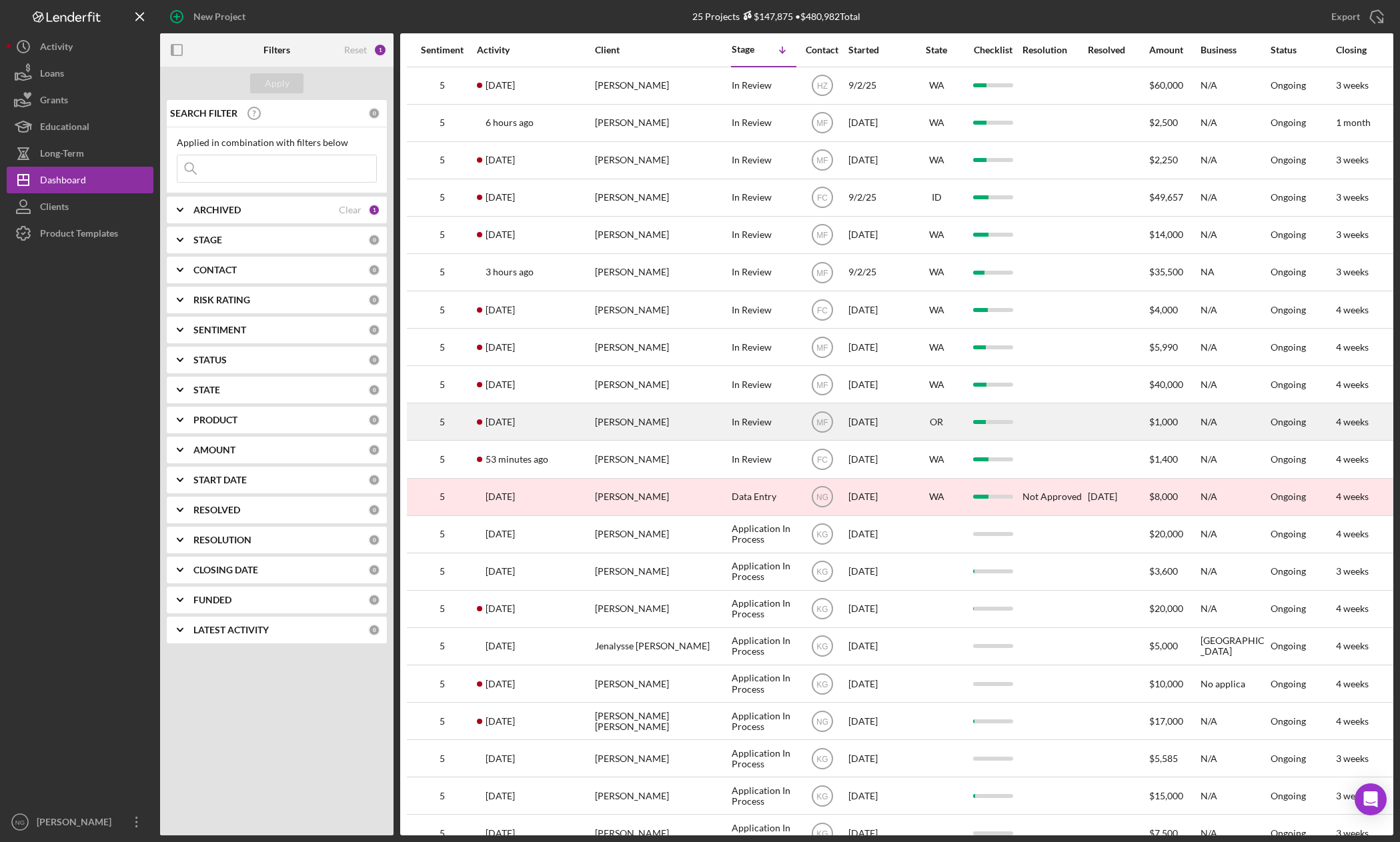
click at [643, 425] on div "[PERSON_NAME]" at bounding box center [661, 421] width 134 height 35
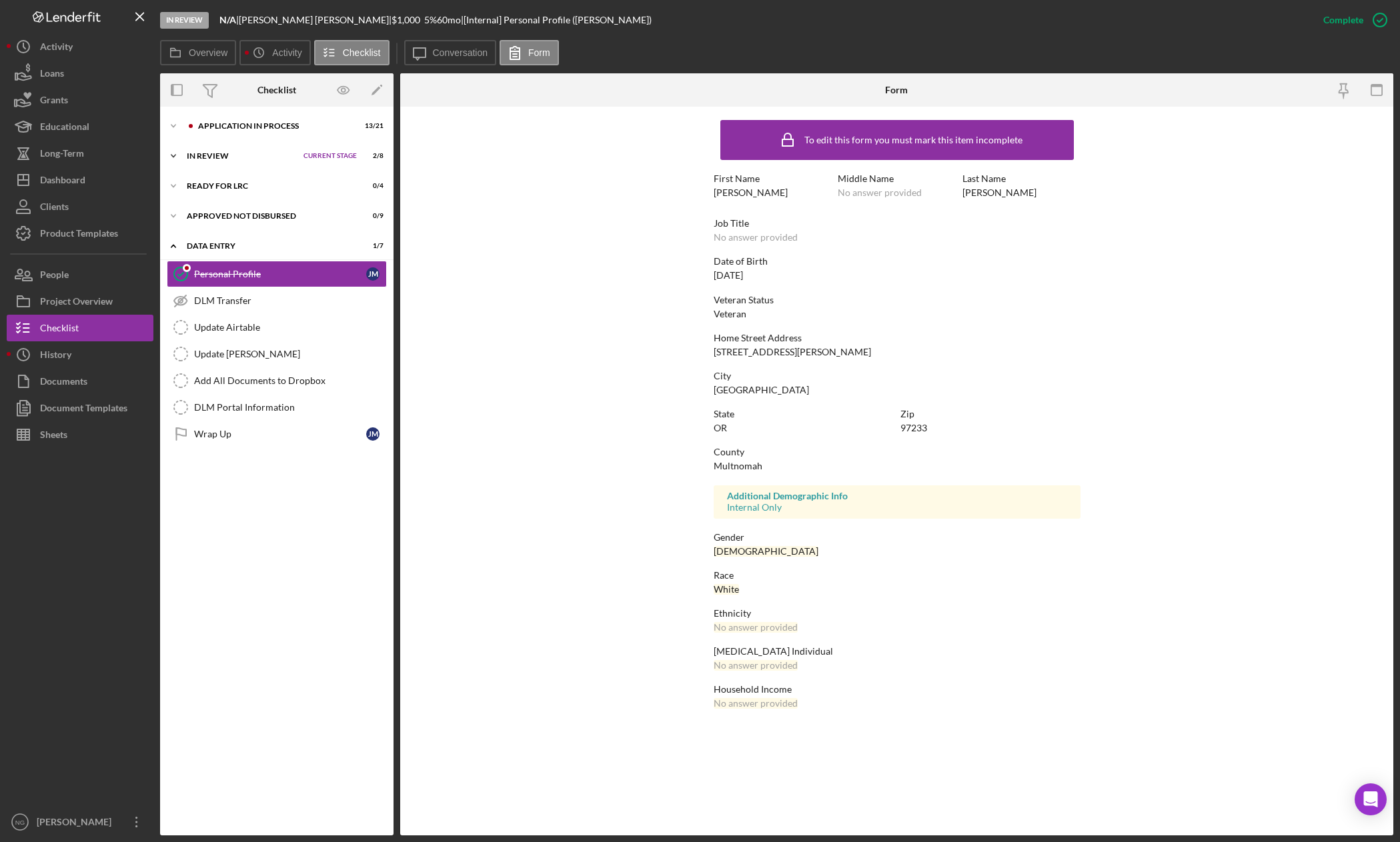
click at [226, 156] on div "In Review" at bounding box center [241, 156] width 110 height 8
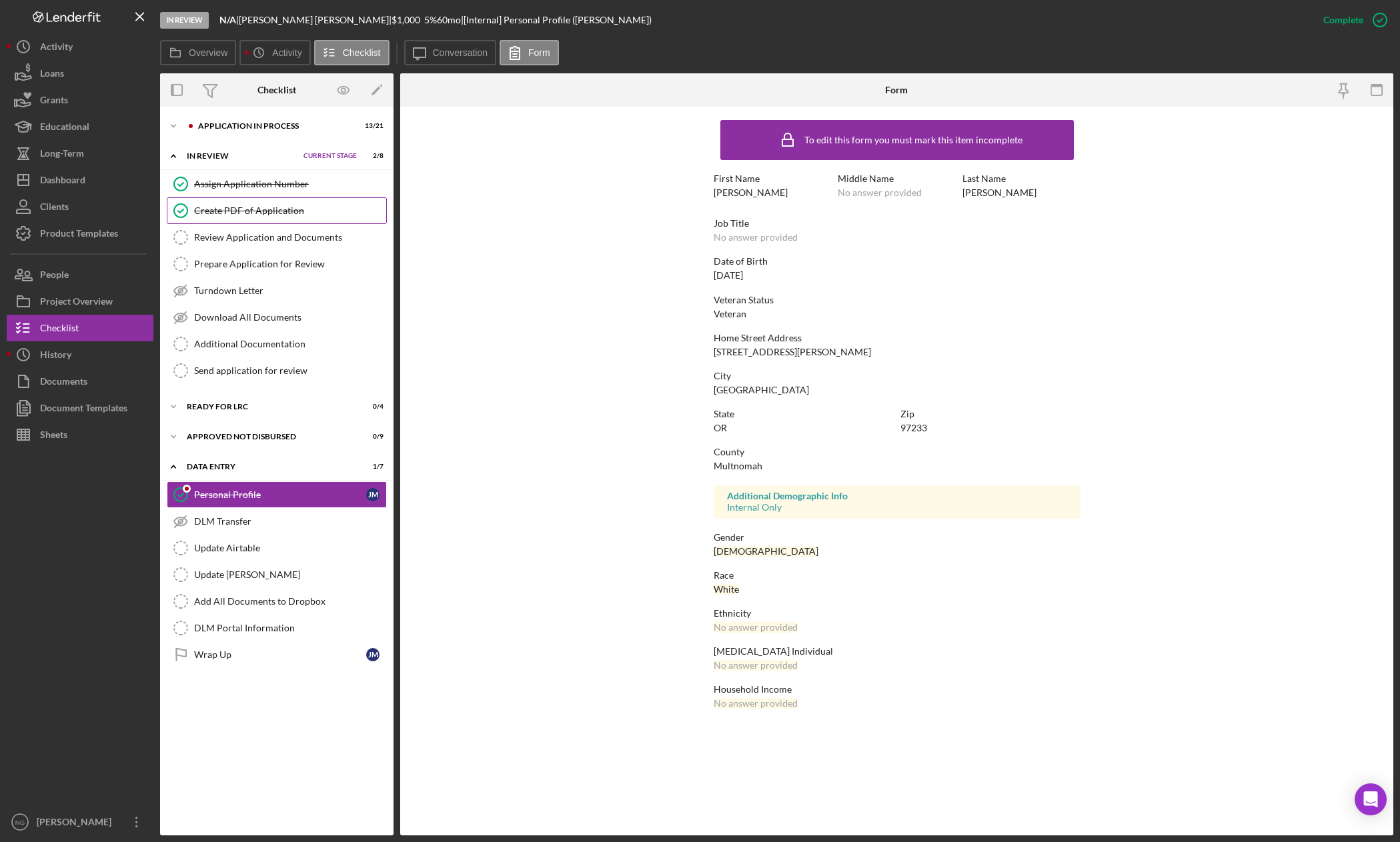
click at [242, 205] on div "Create PDF of Application" at bounding box center [290, 211] width 192 height 11
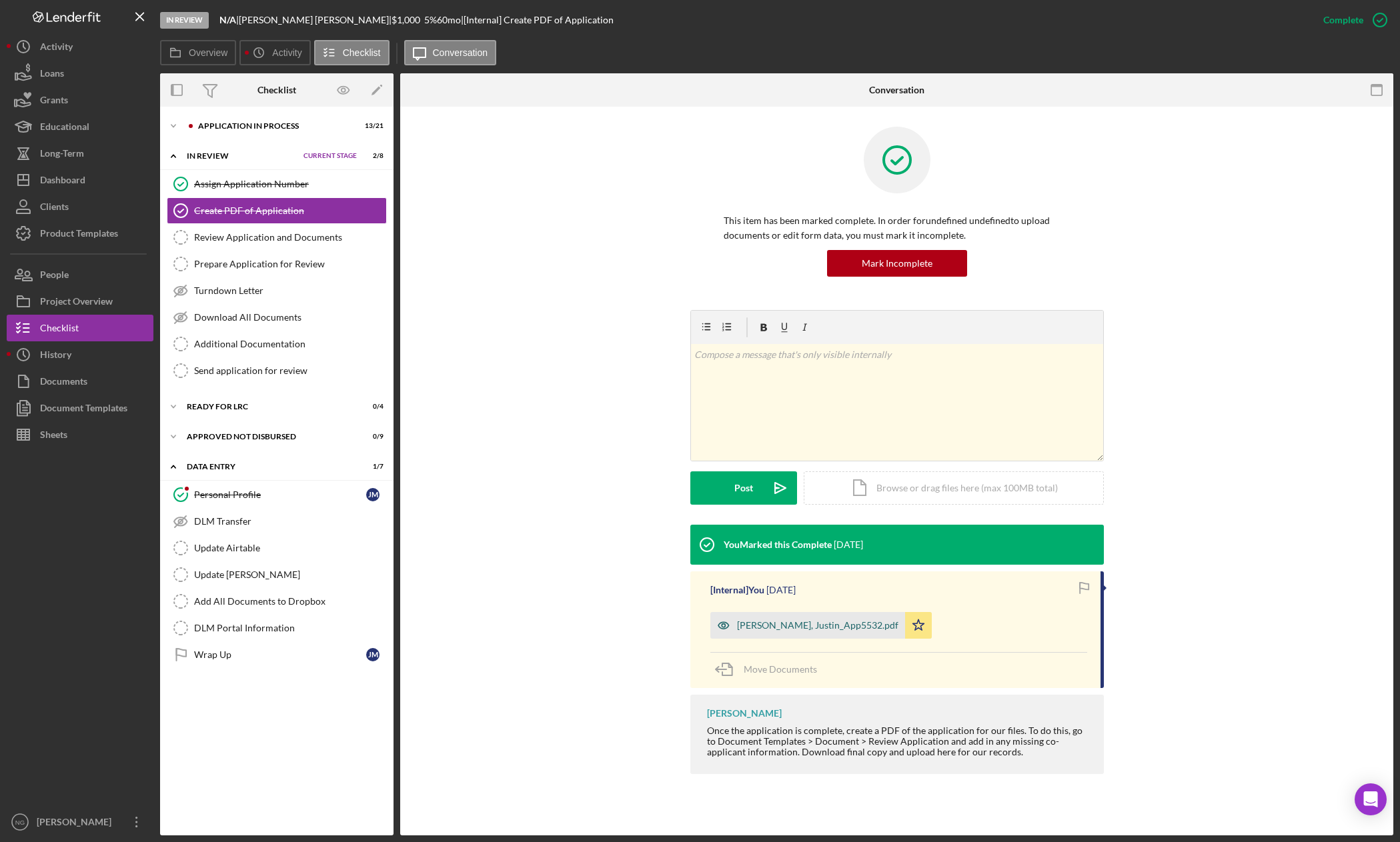
click at [779, 623] on div "[PERSON_NAME], Justin_App5532.pdf" at bounding box center [817, 626] width 161 height 11
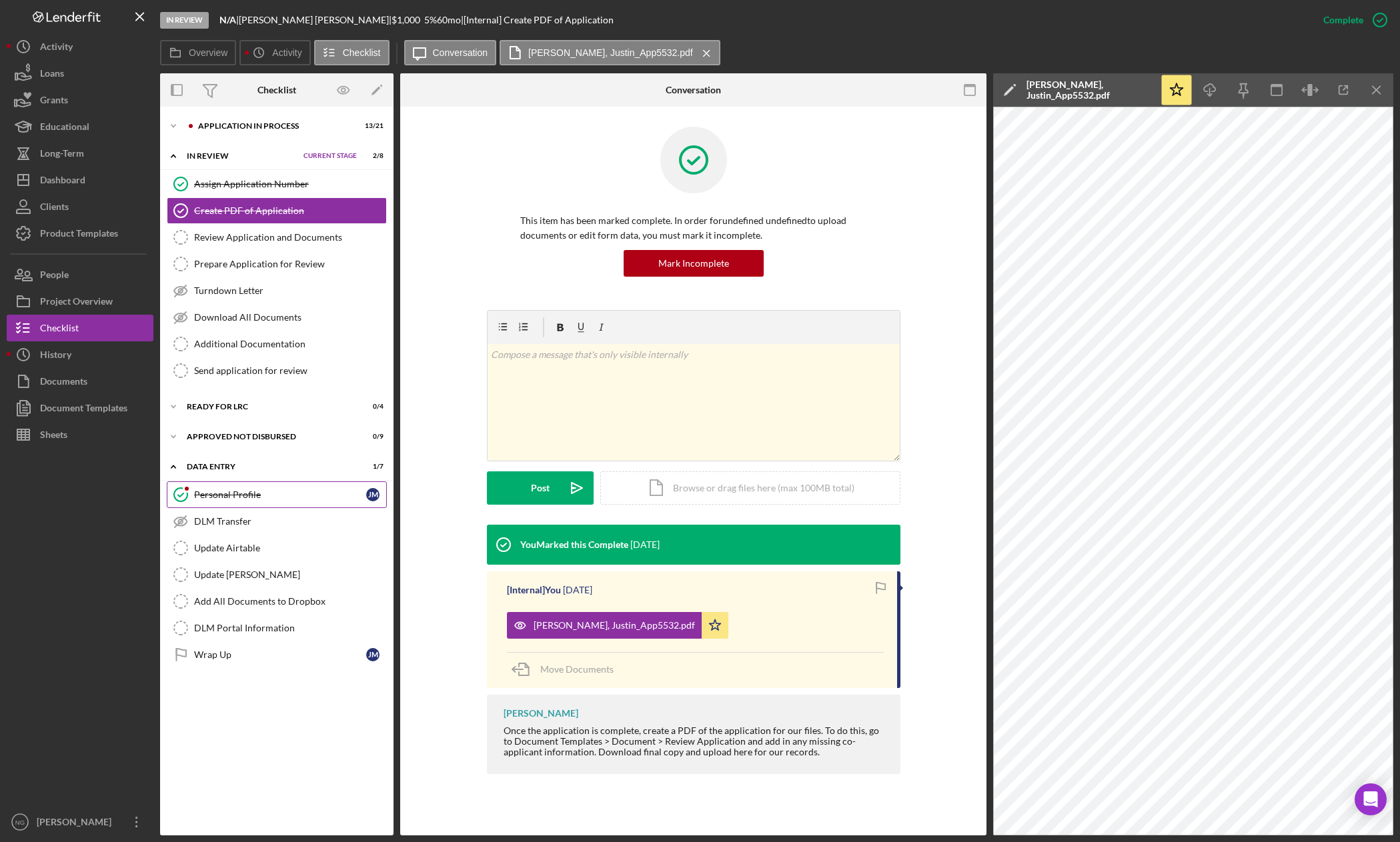
click at [221, 495] on div "Personal Profile" at bounding box center [280, 495] width 172 height 11
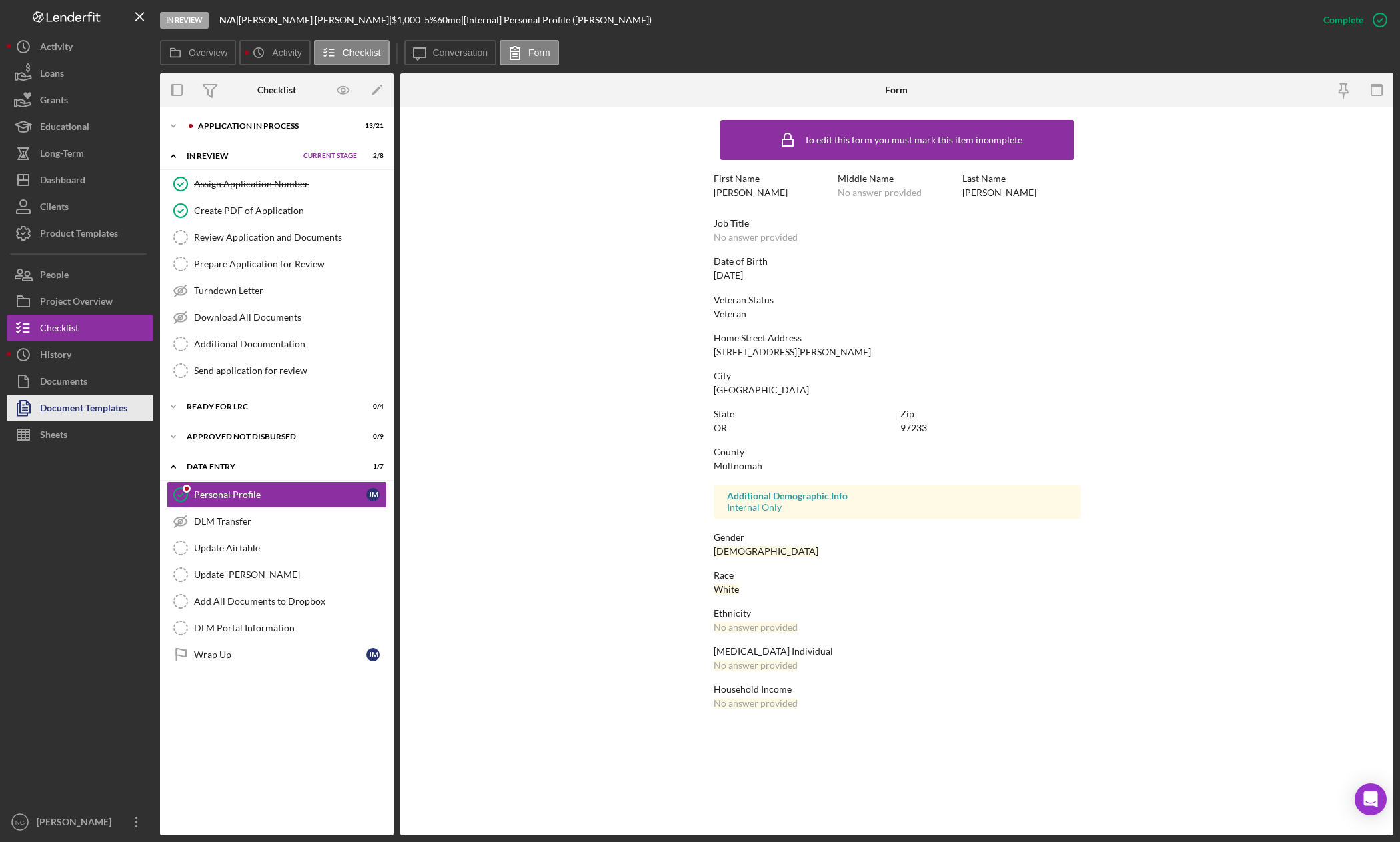
click at [95, 406] on div "Document Templates" at bounding box center [83, 410] width 87 height 30
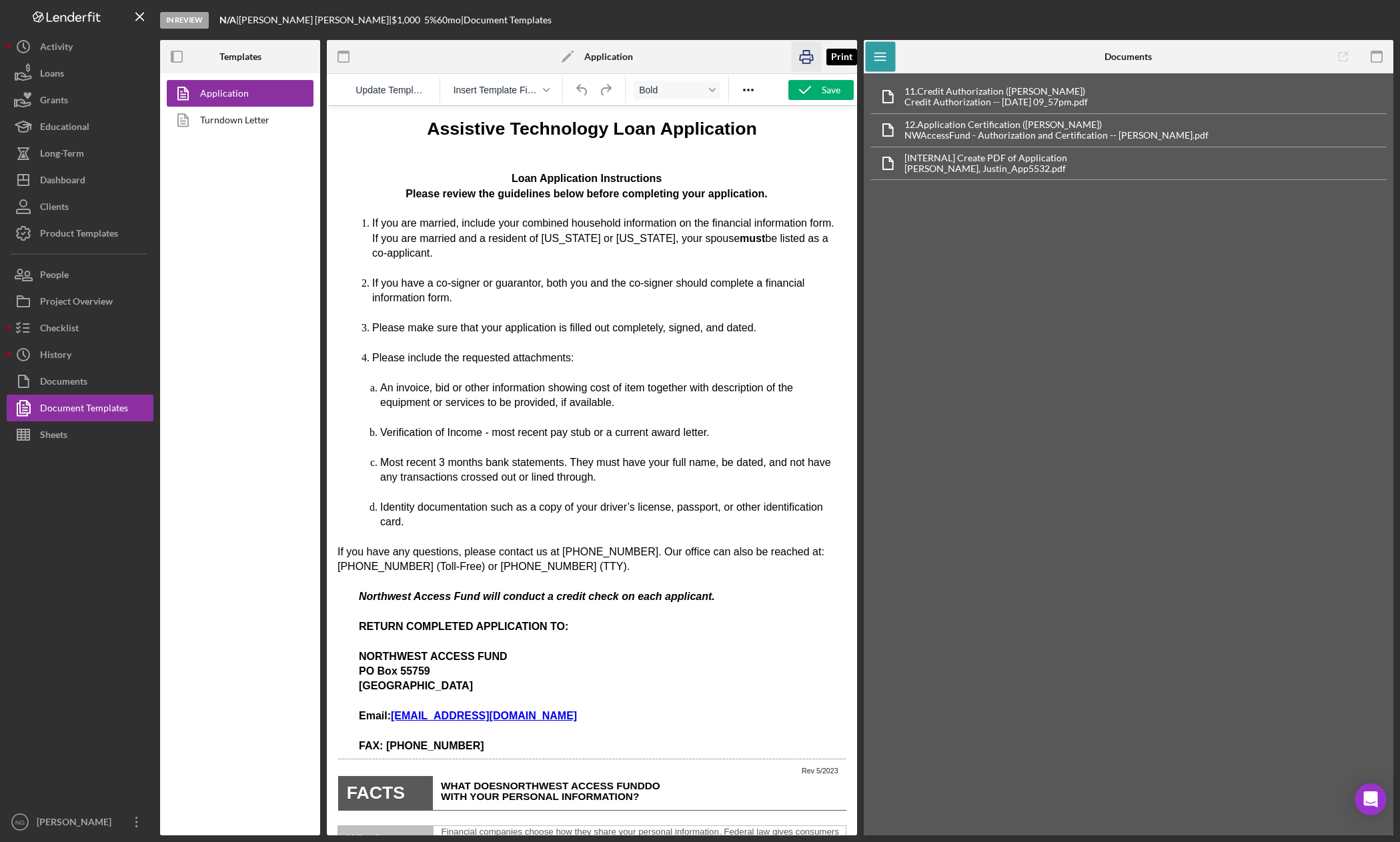
click at [806, 56] on icon "button" at bounding box center [807, 57] width 30 height 30
click at [81, 327] on button "Checklist" at bounding box center [79, 328] width 147 height 27
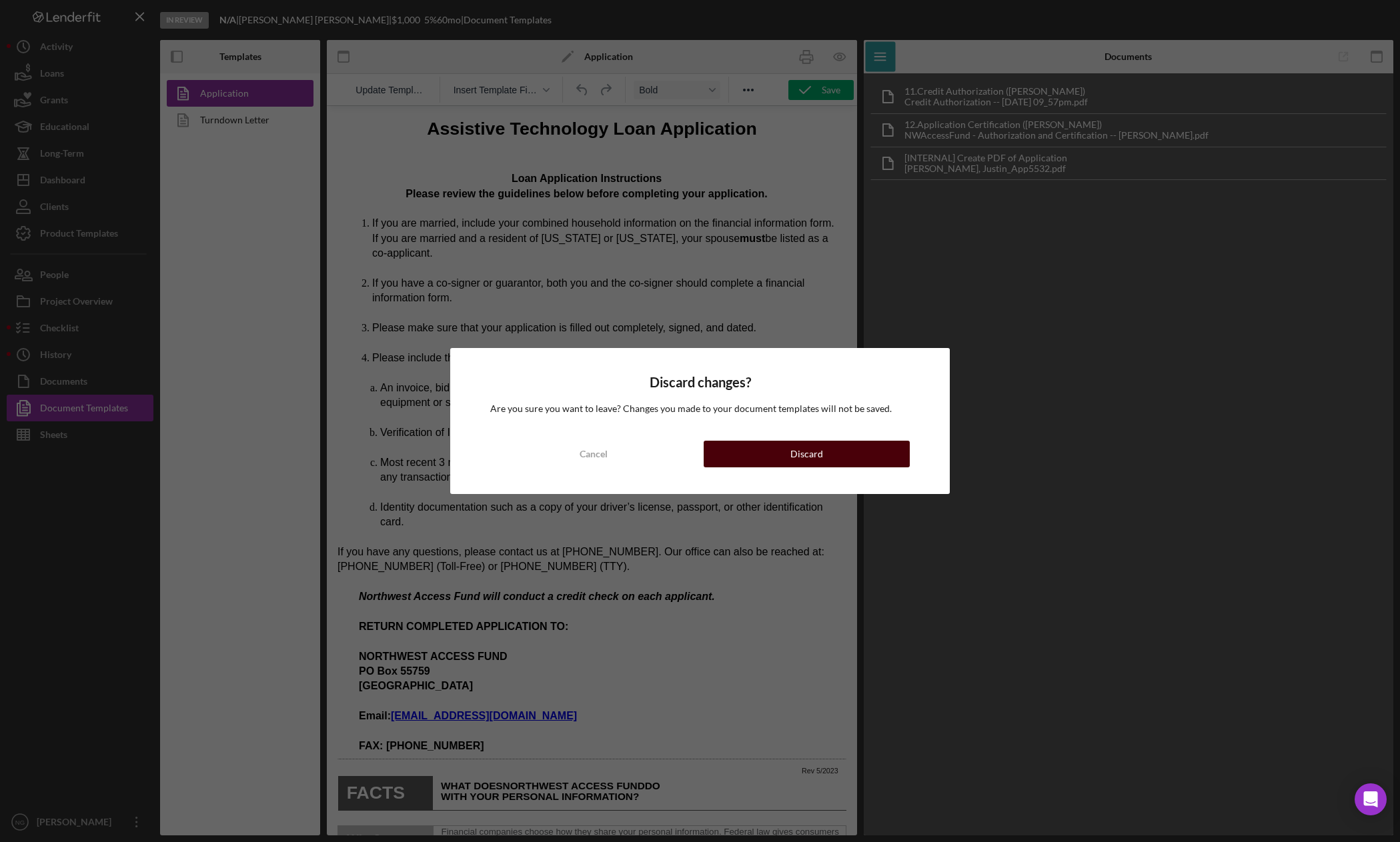
click at [801, 450] on div "Discard" at bounding box center [807, 454] width 33 height 27
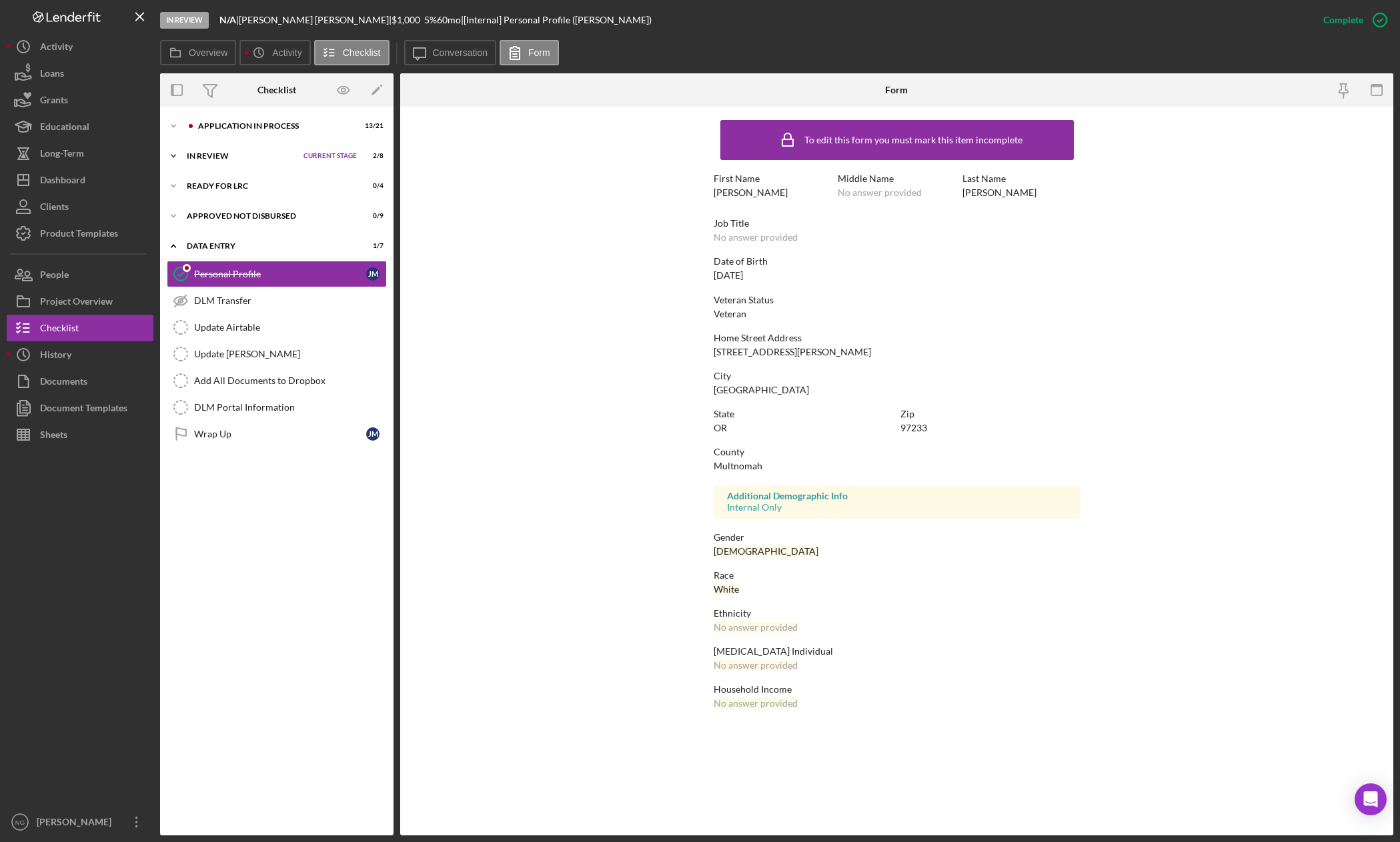
click at [217, 159] on div "In Review" at bounding box center [241, 156] width 110 height 8
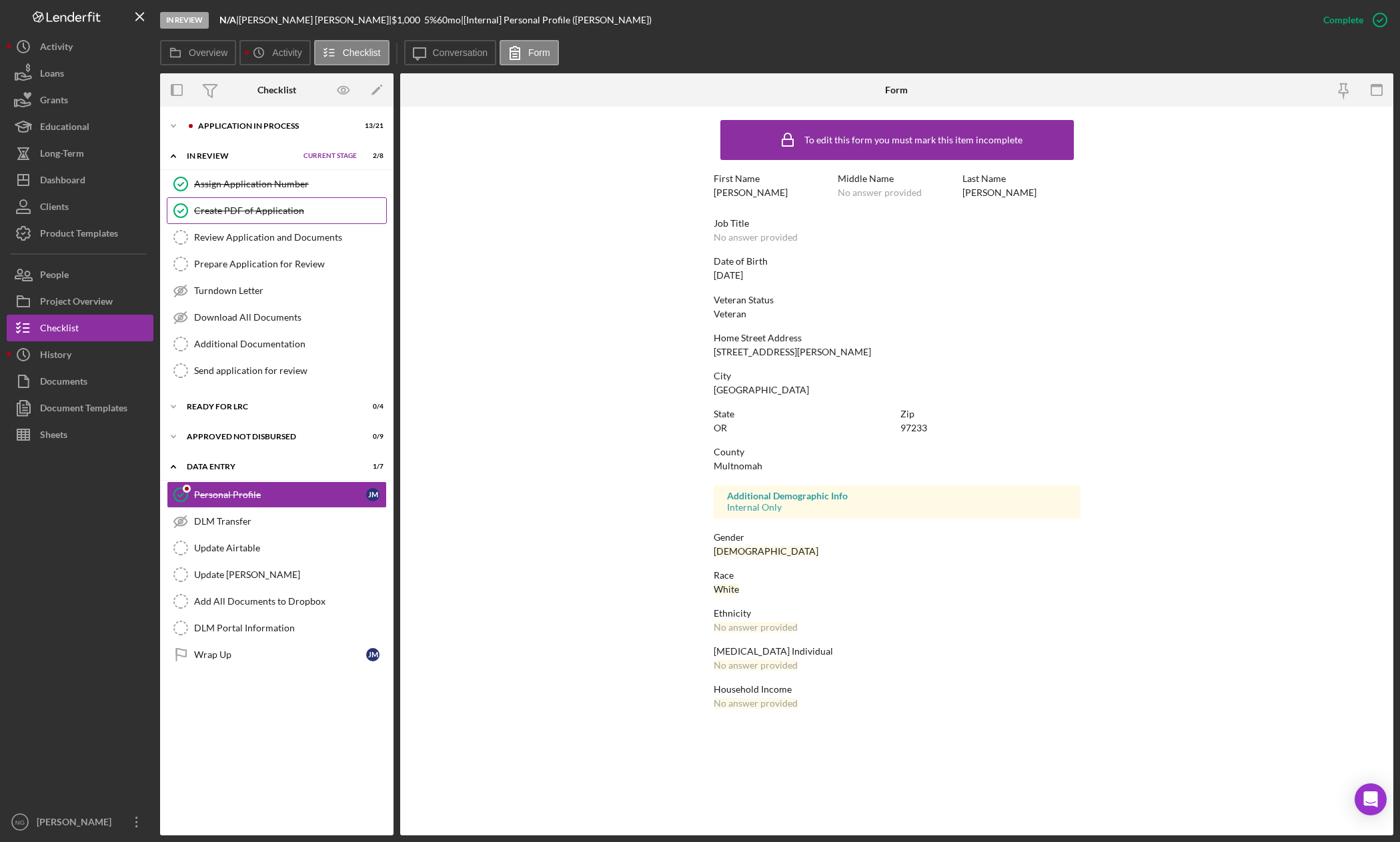
click at [228, 222] on link "Create PDF of Application Create PDF of Application" at bounding box center [277, 211] width 220 height 27
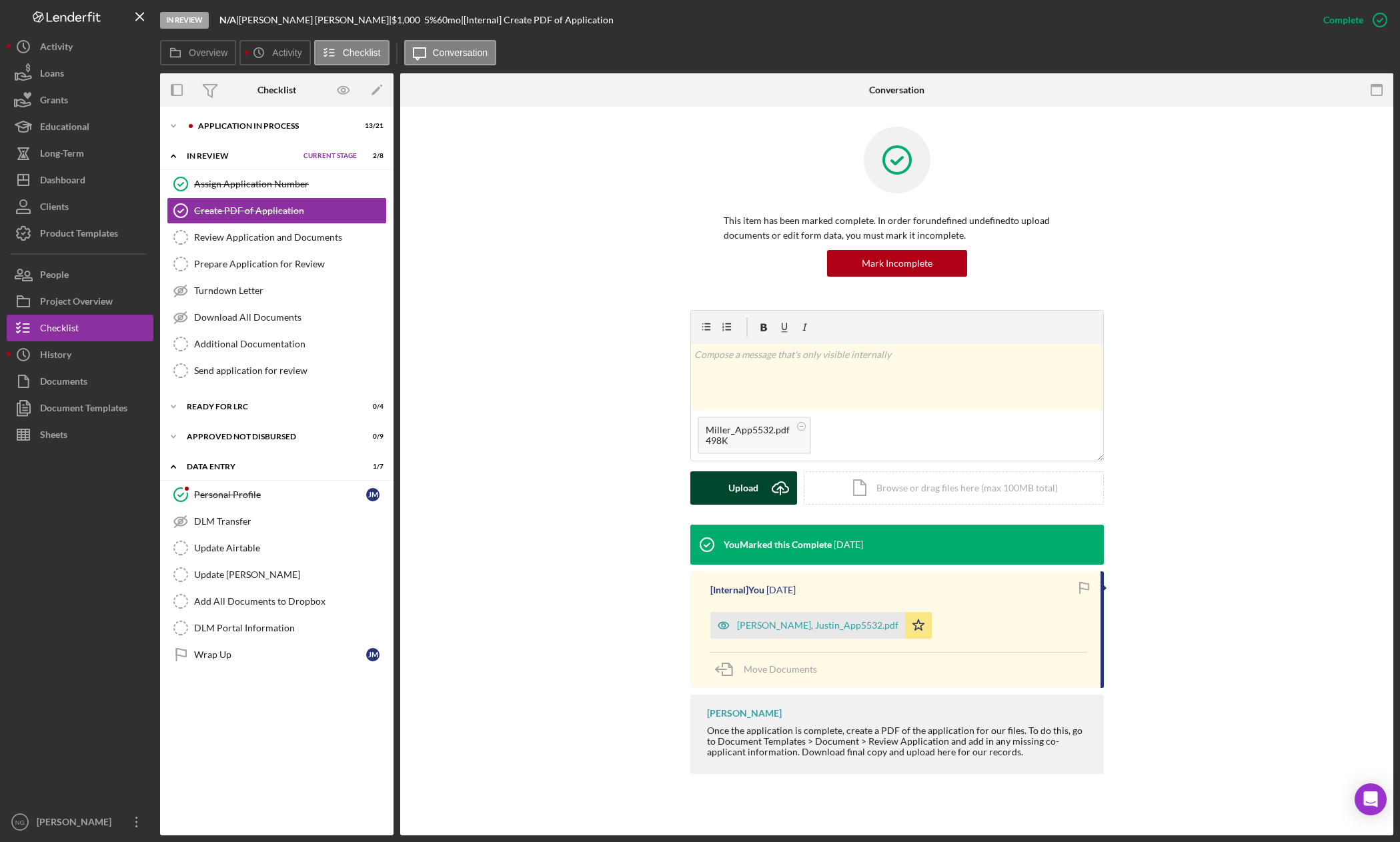
click at [739, 488] on div "Upload" at bounding box center [743, 488] width 30 height 33
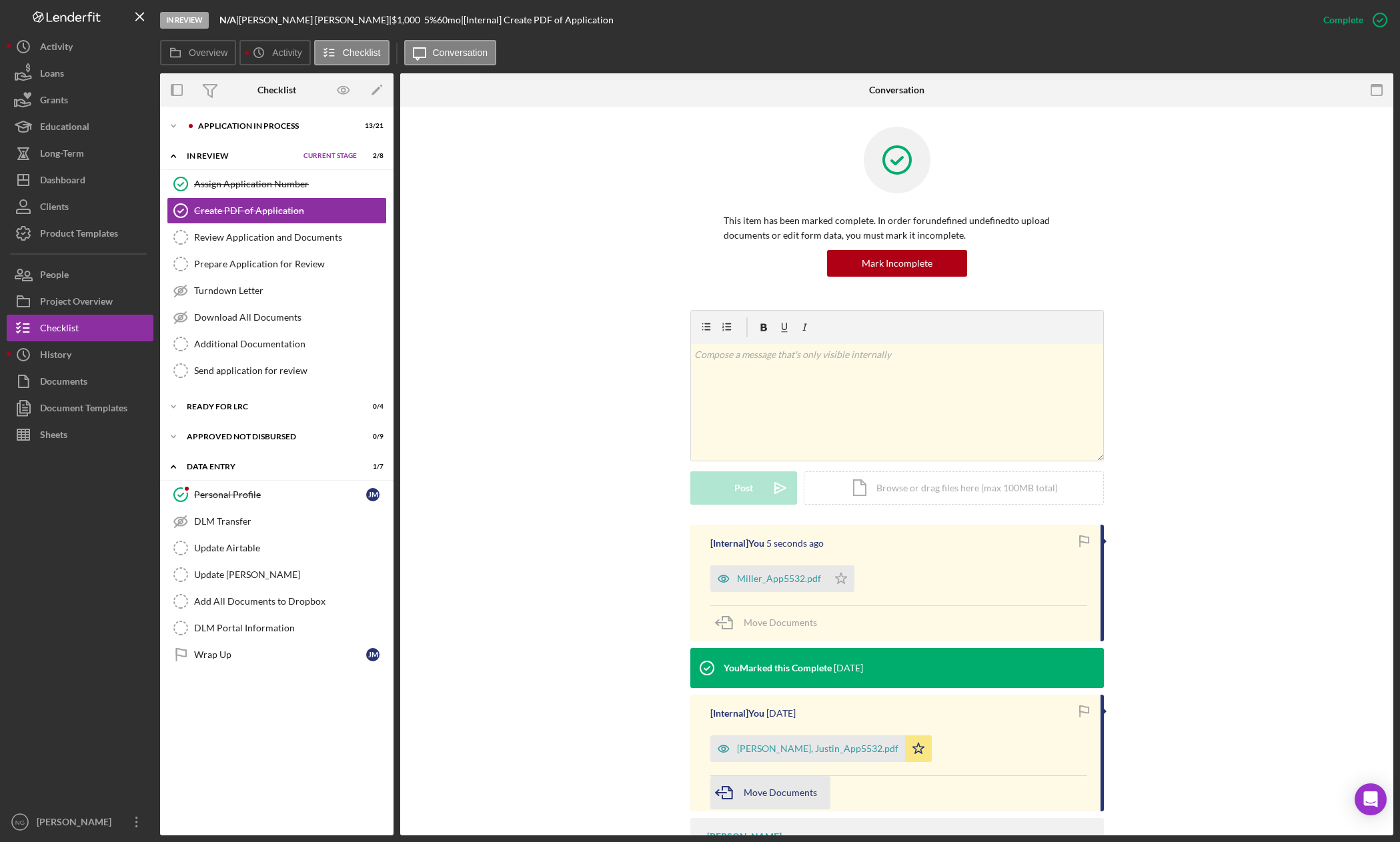
click at [777, 792] on span "Move Documents" at bounding box center [780, 792] width 73 height 11
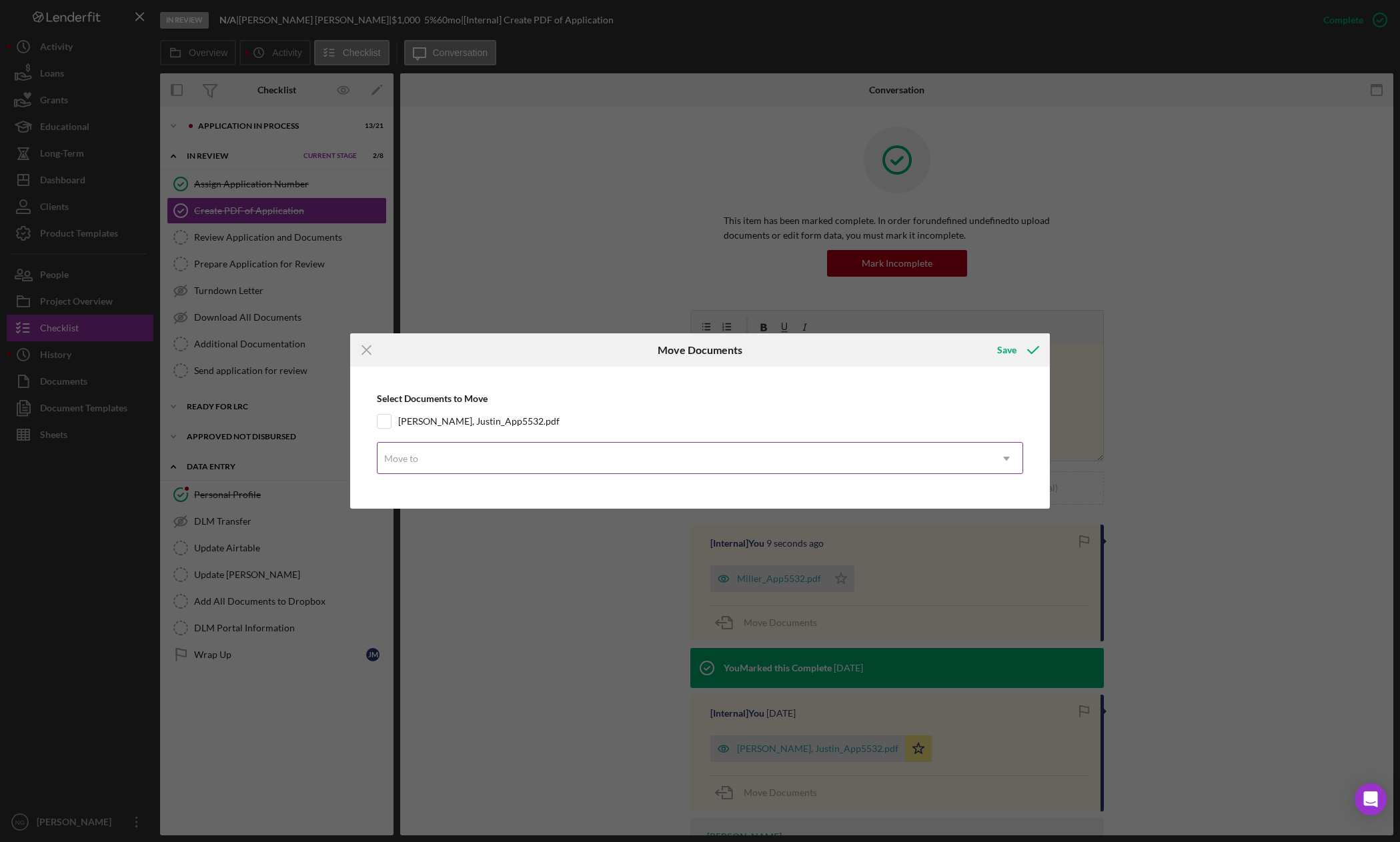
click at [702, 458] on div "Move to" at bounding box center [684, 458] width 613 height 31
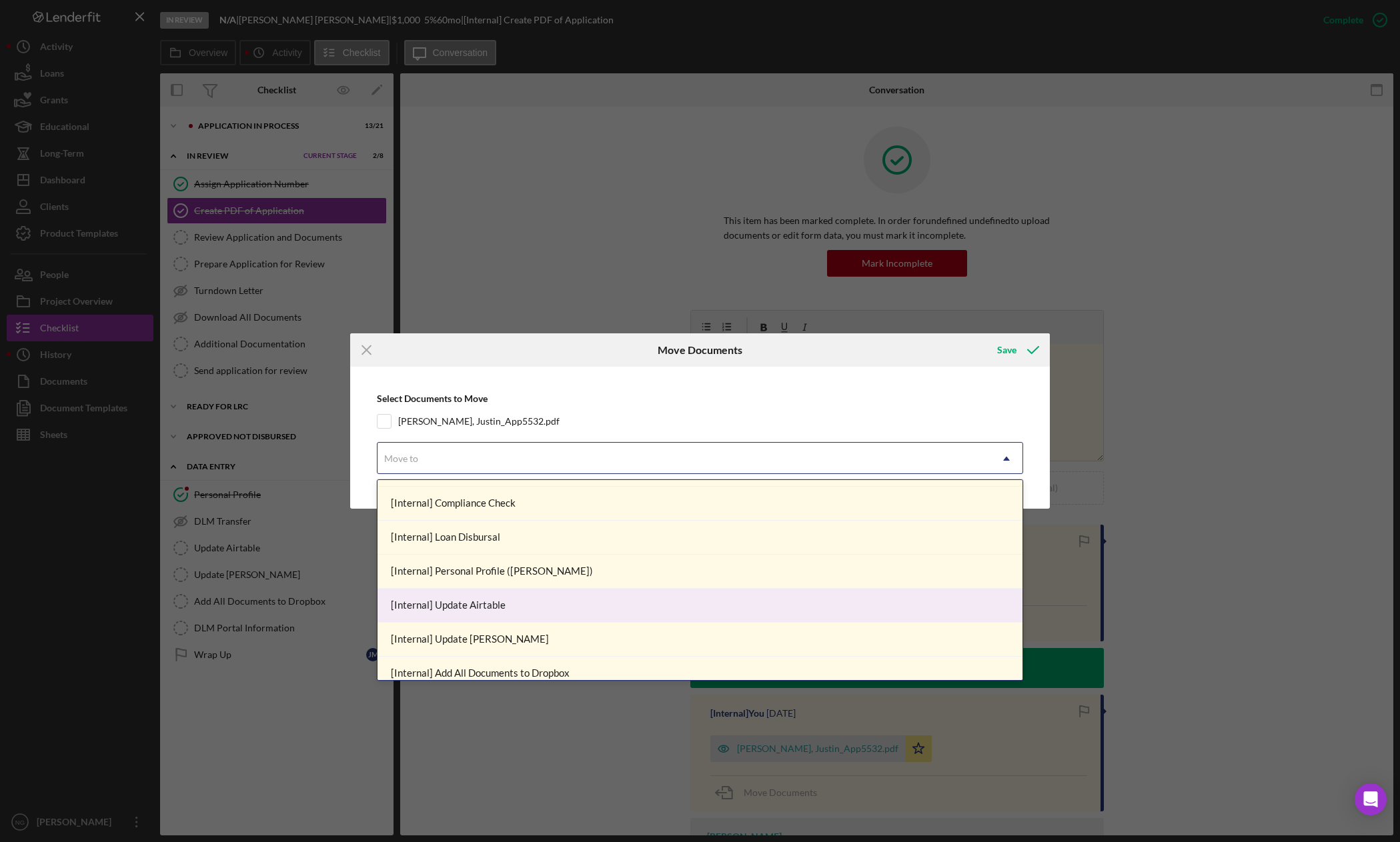
scroll to position [378, 0]
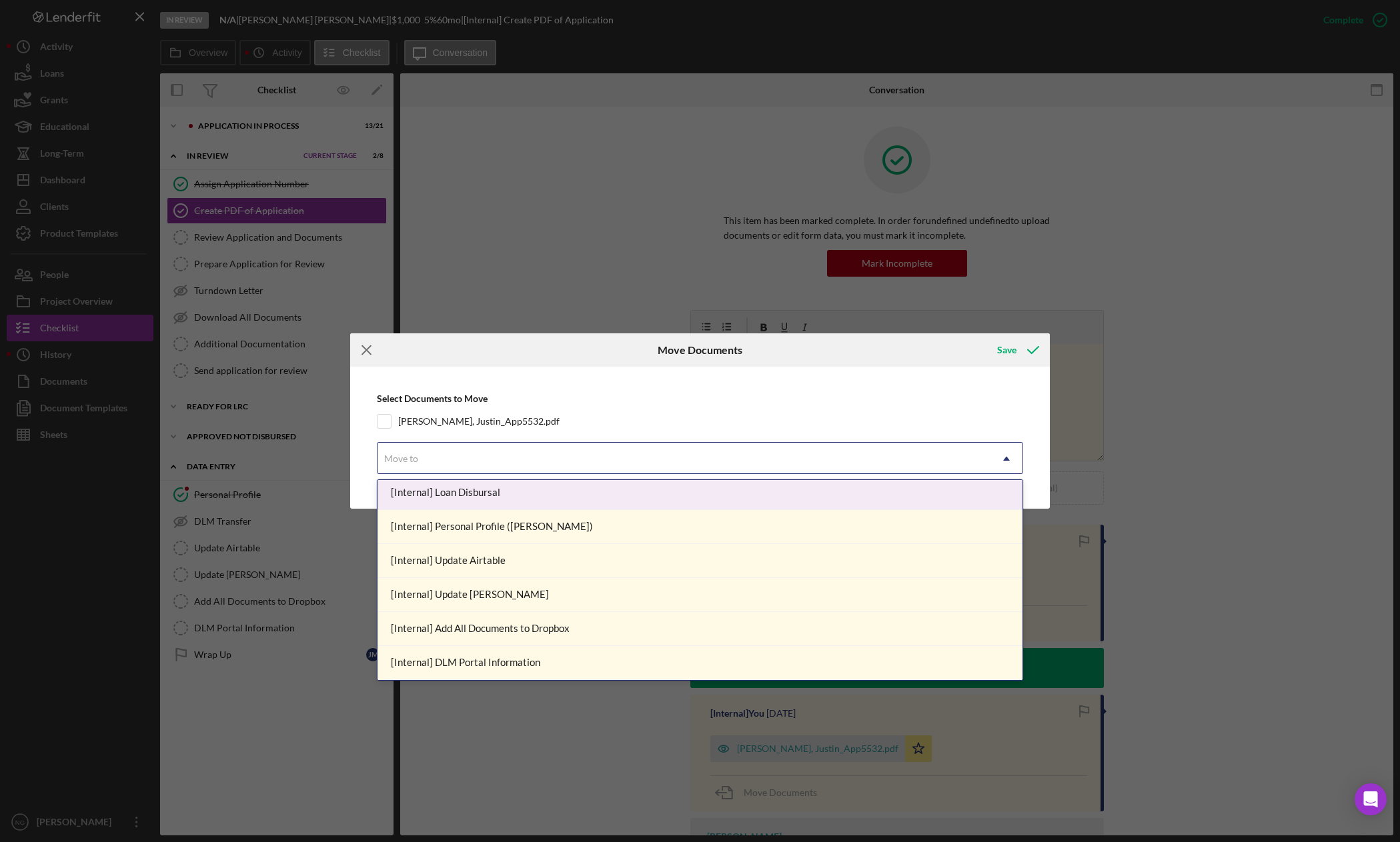
click at [368, 355] on icon "Icon/Menu Close" at bounding box center [367, 350] width 33 height 33
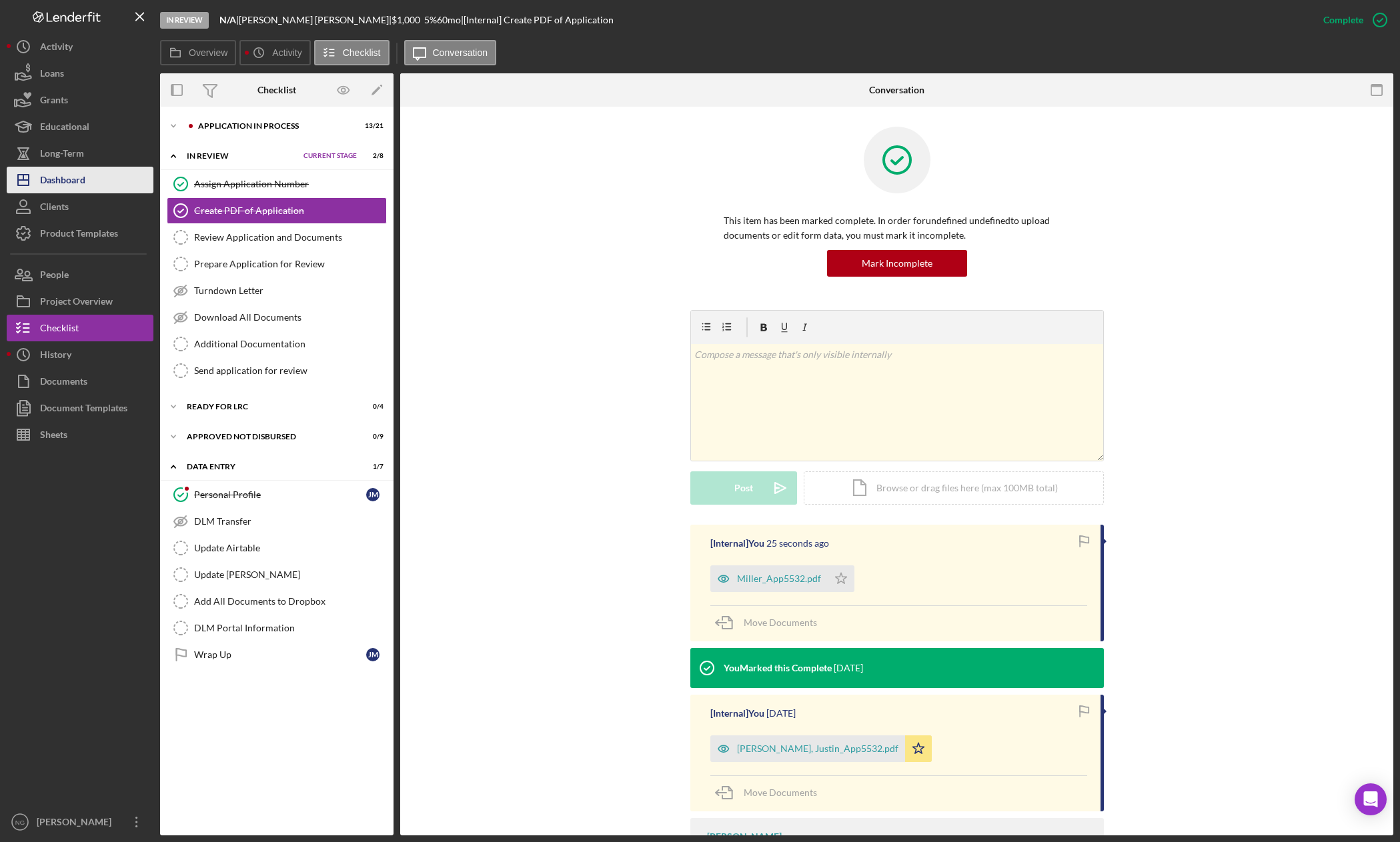
click at [76, 182] on div "Dashboard" at bounding box center [63, 182] width 46 height 30
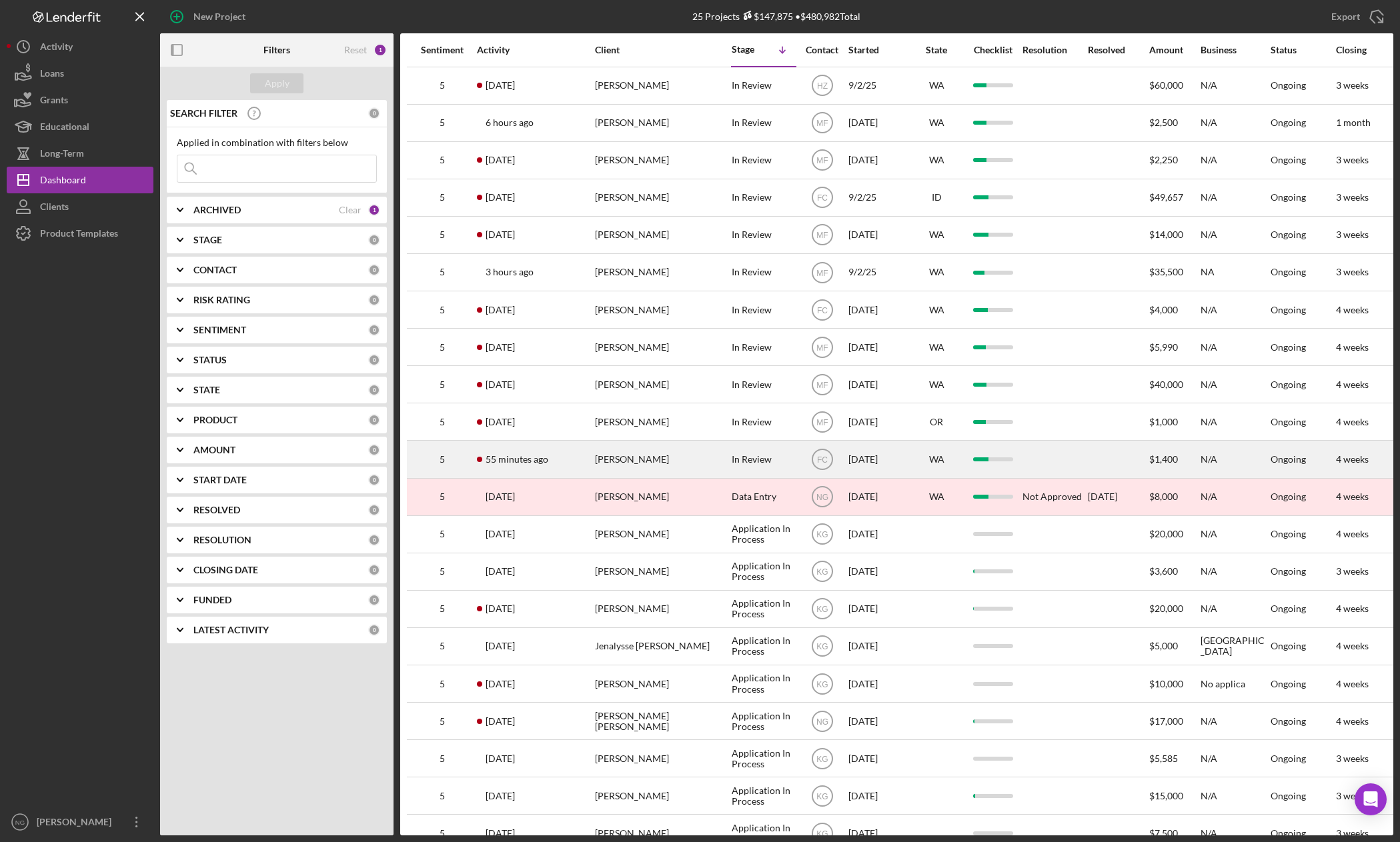
click at [628, 467] on div "[PERSON_NAME]" at bounding box center [661, 458] width 134 height 35
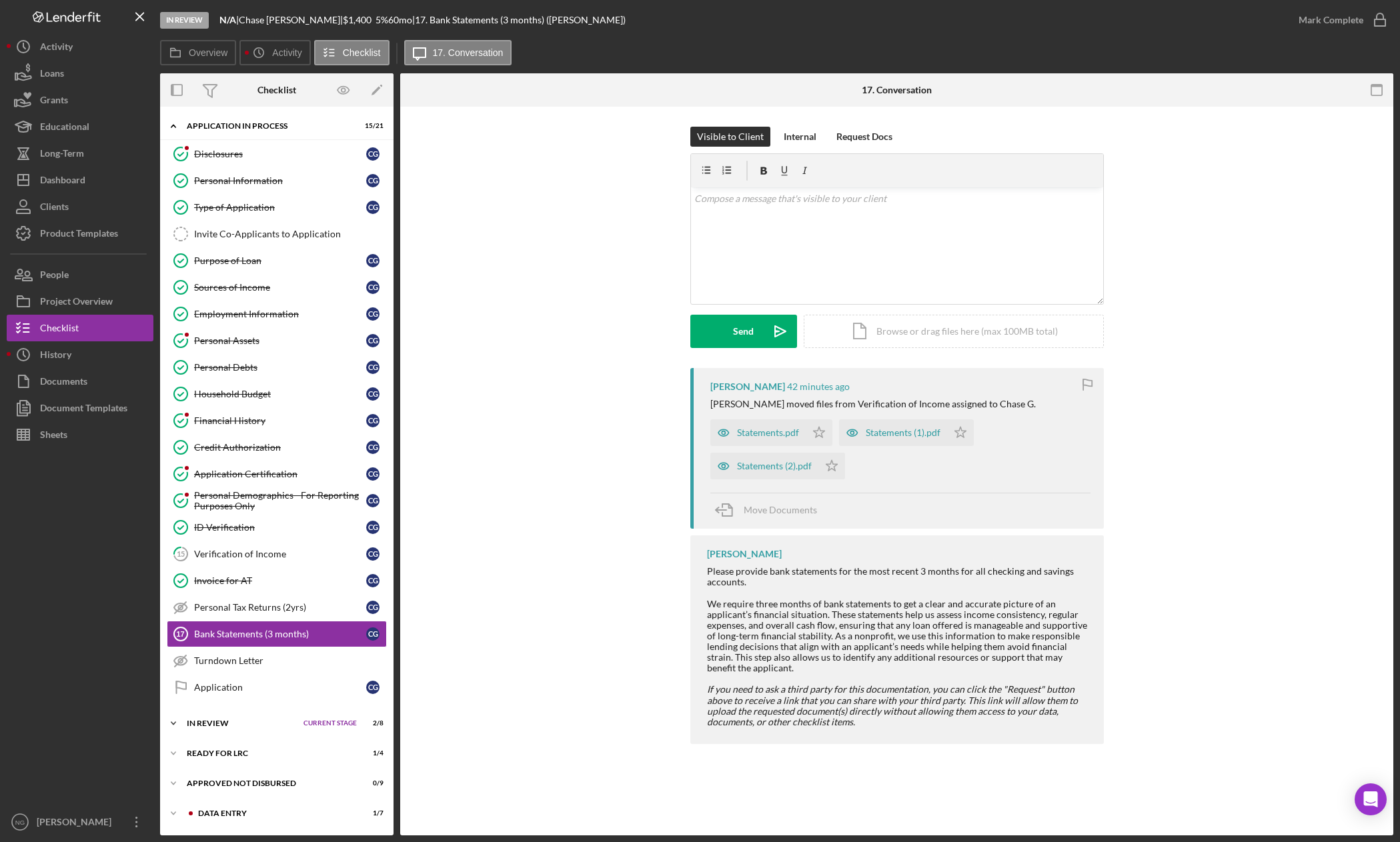
click at [225, 726] on div "In Review" at bounding box center [241, 723] width 110 height 8
click at [235, 773] on div "Create PDF of Application" at bounding box center [290, 778] width 192 height 11
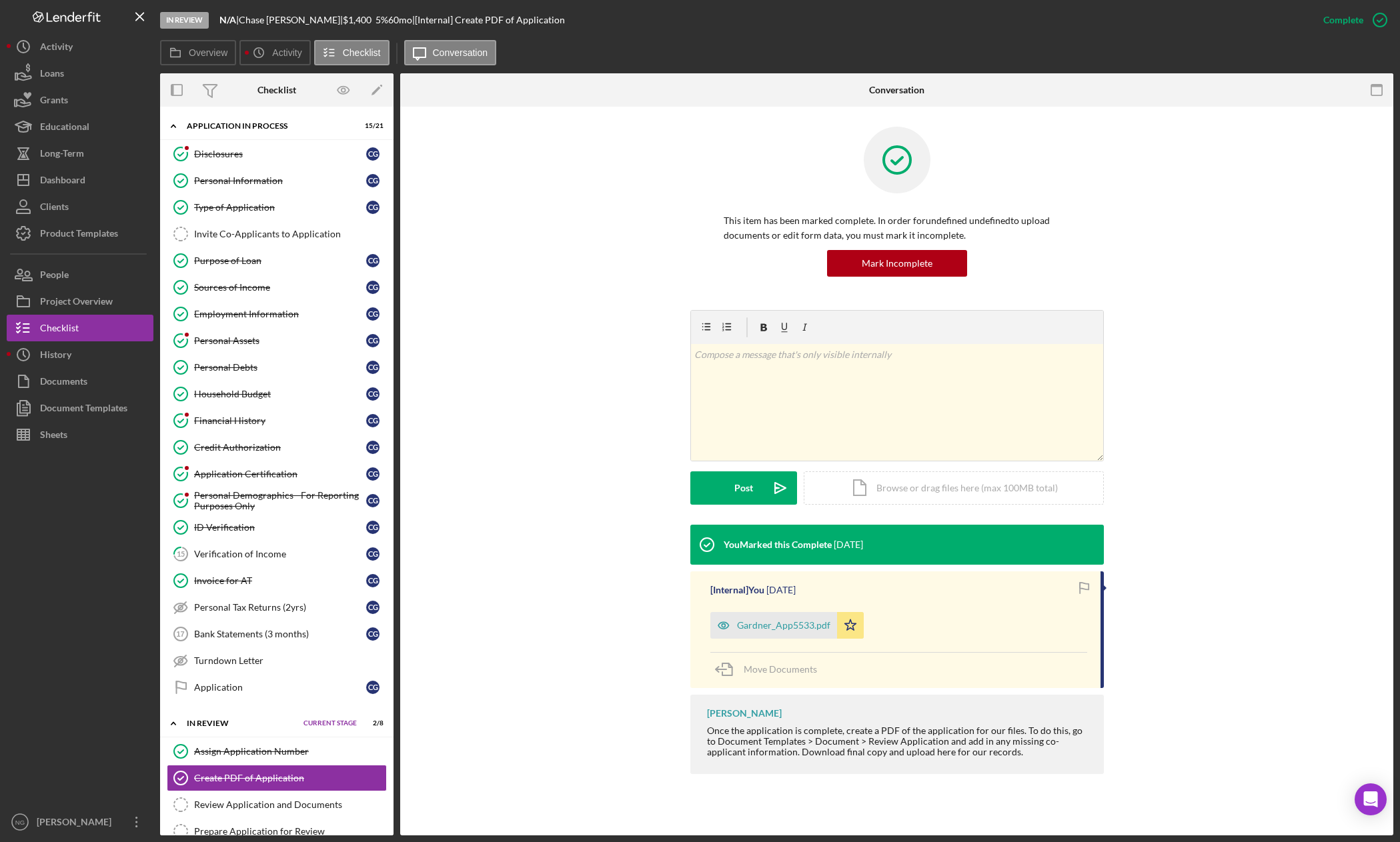
click at [783, 629] on div "Gardner_App5533.pdf" at bounding box center [783, 626] width 94 height 11
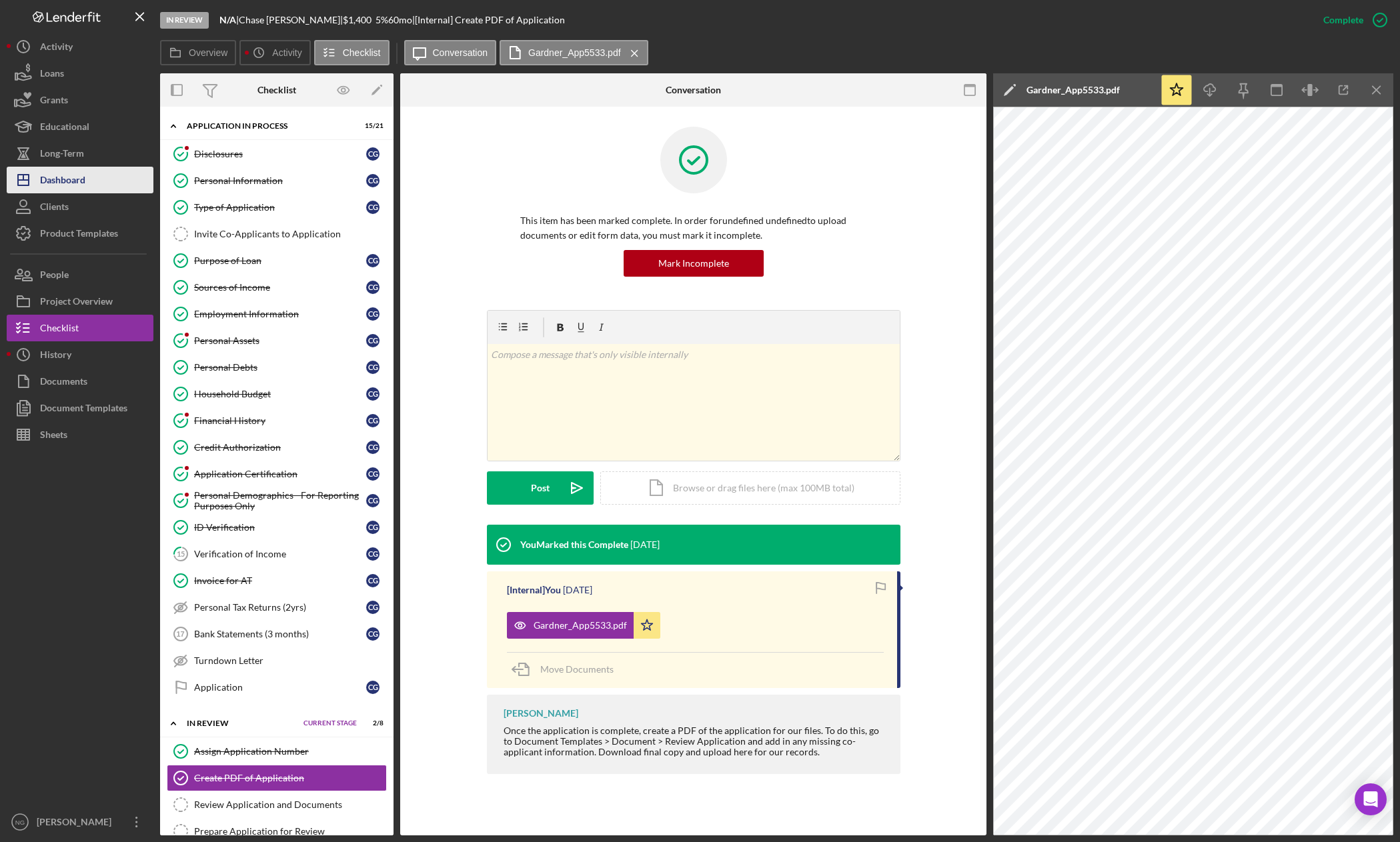
click at [53, 176] on div "Dashboard" at bounding box center [63, 182] width 46 height 30
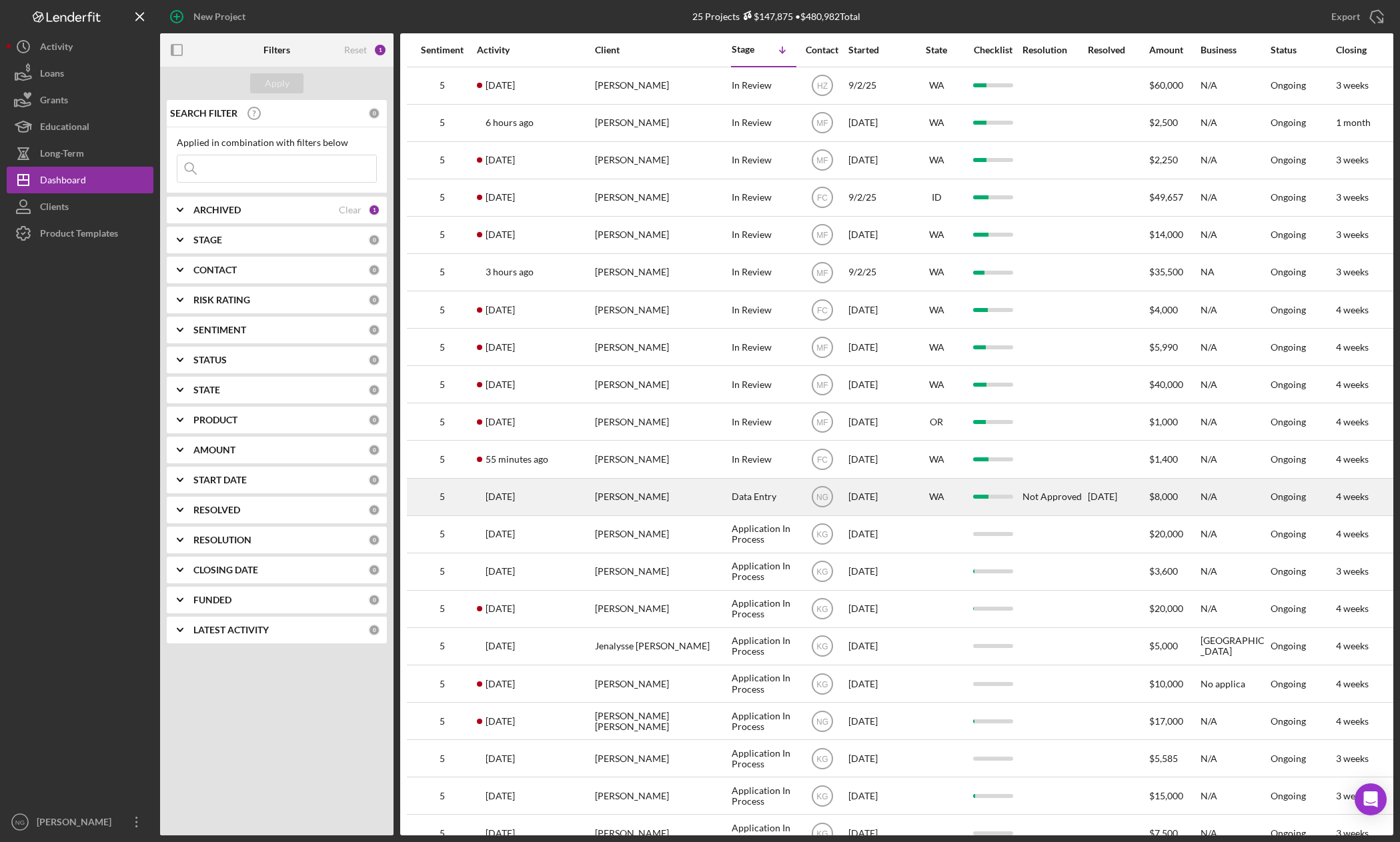
click at [628, 497] on div "[PERSON_NAME]" at bounding box center [661, 497] width 134 height 35
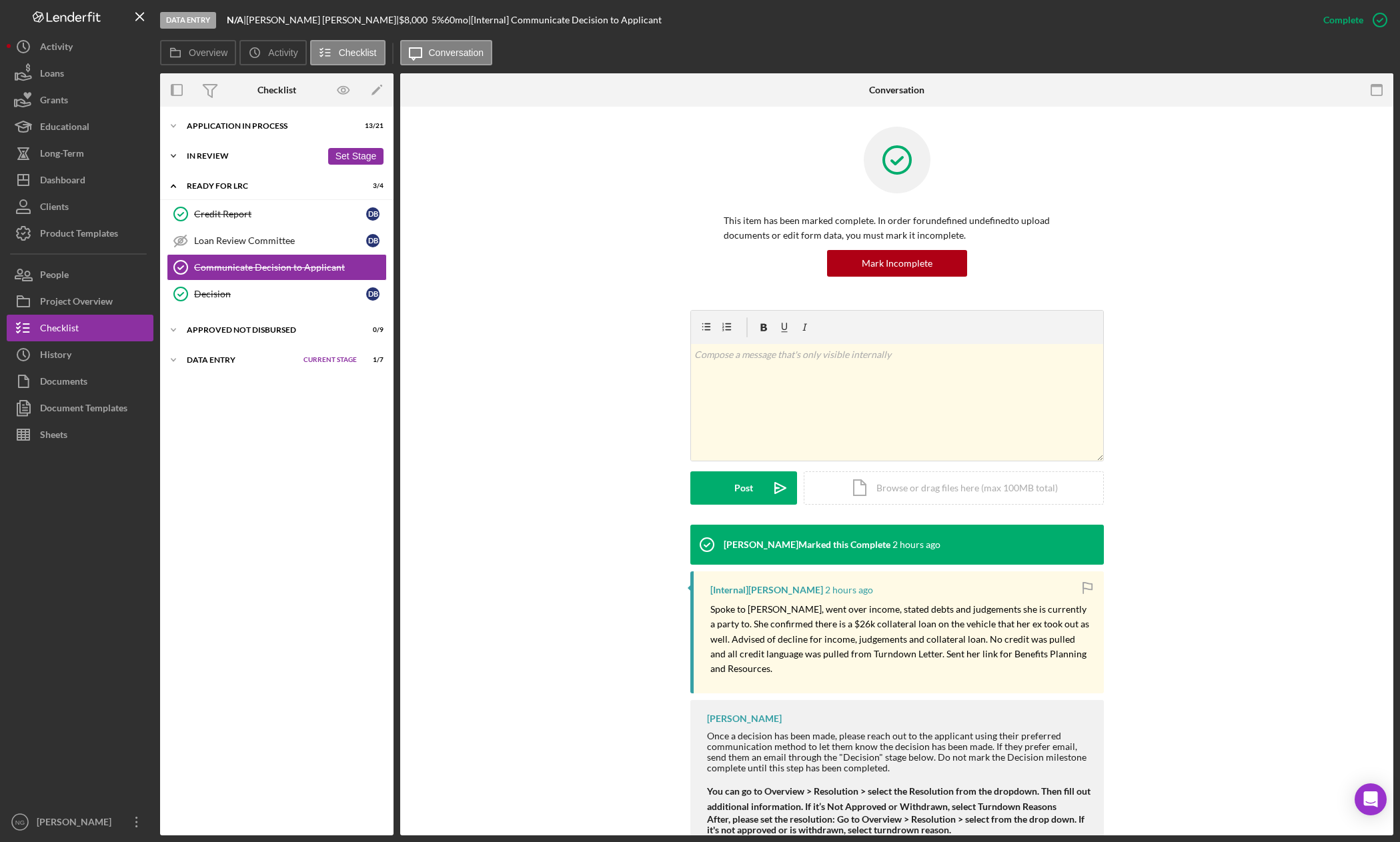
click at [212, 156] on div "In Review" at bounding box center [253, 156] width 134 height 8
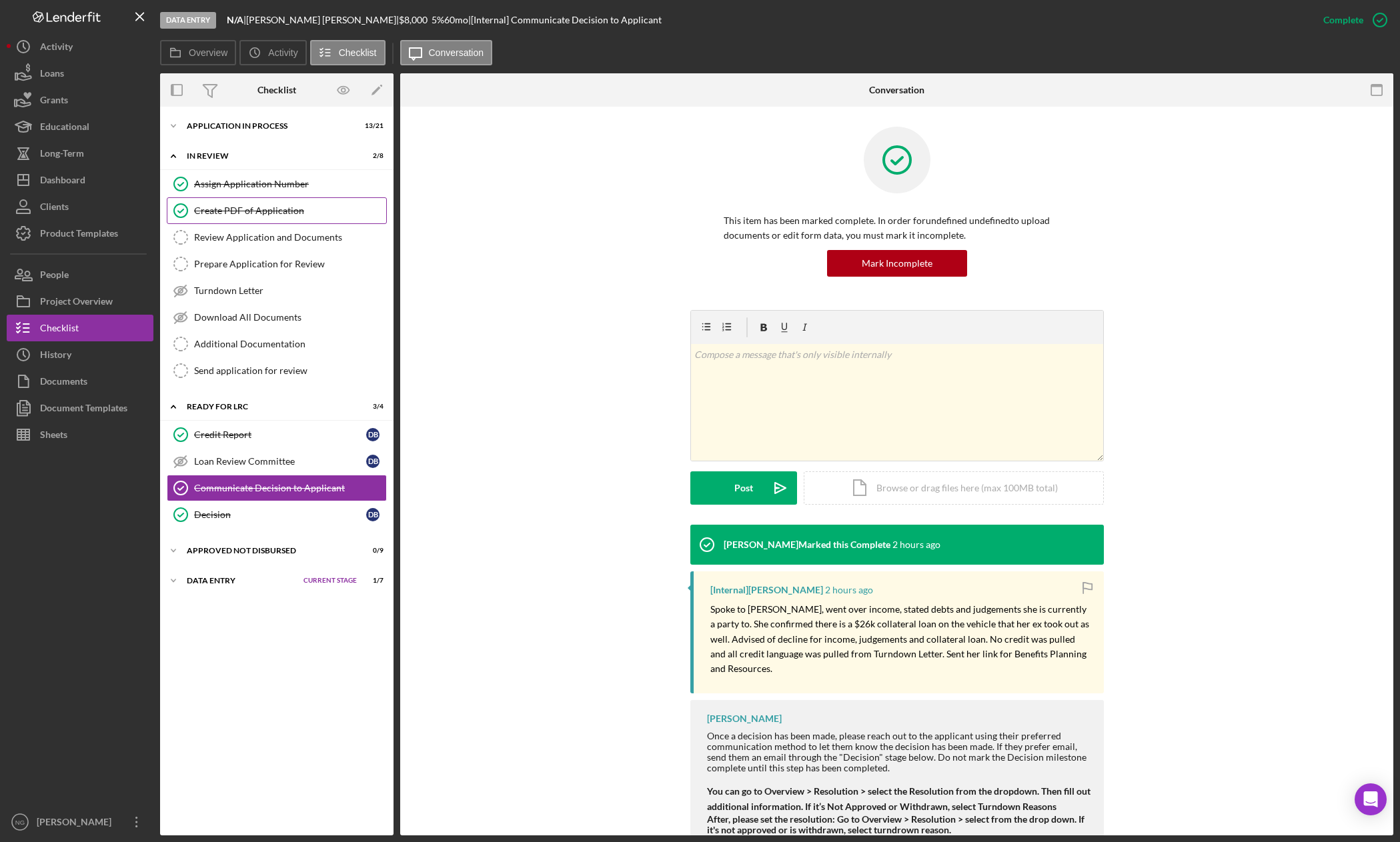
click at [256, 218] on link "Create PDF of Application Create PDF of Application" at bounding box center [277, 211] width 220 height 27
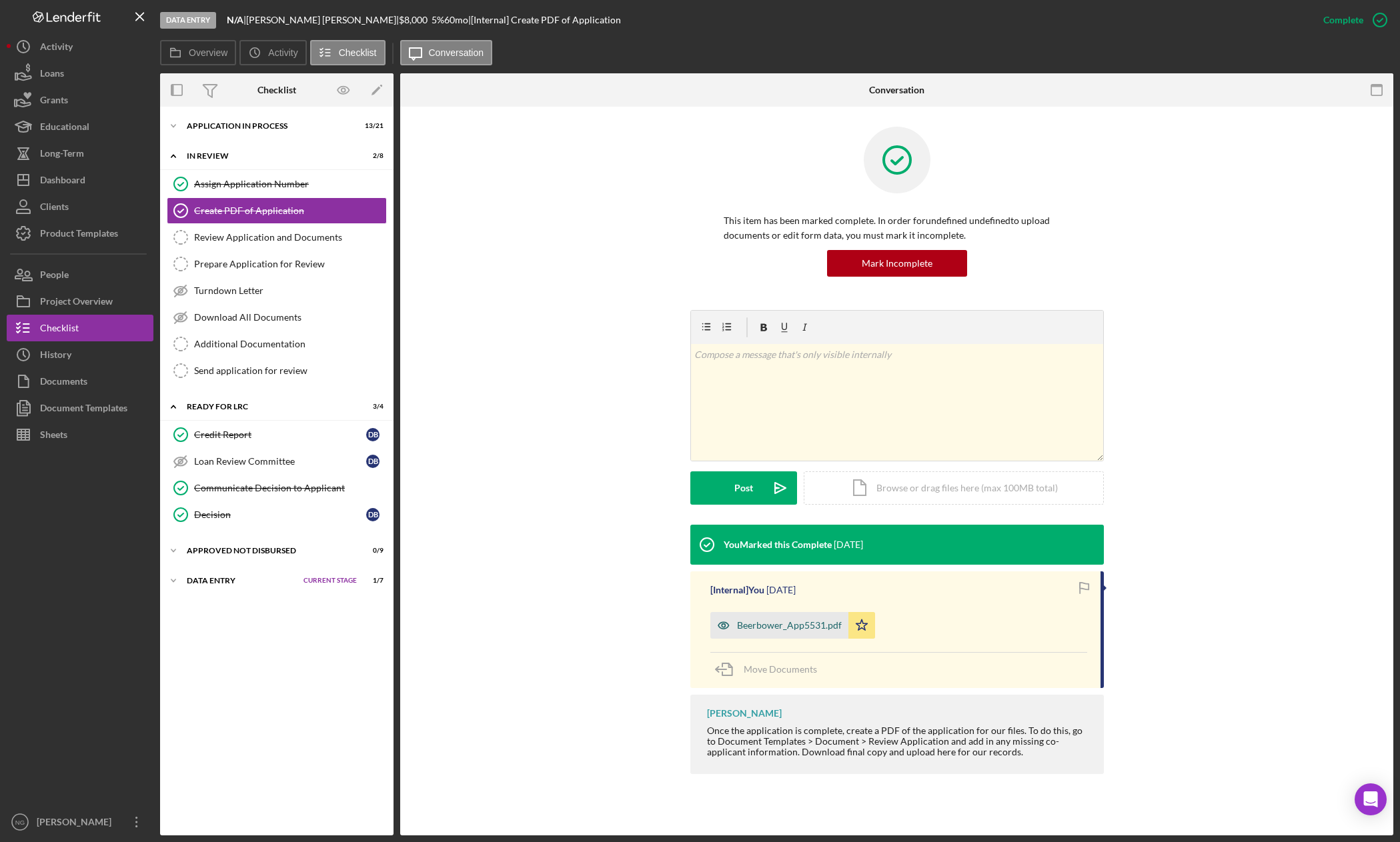
click at [782, 623] on div "Beerbower_App5531.pdf" at bounding box center [789, 626] width 105 height 11
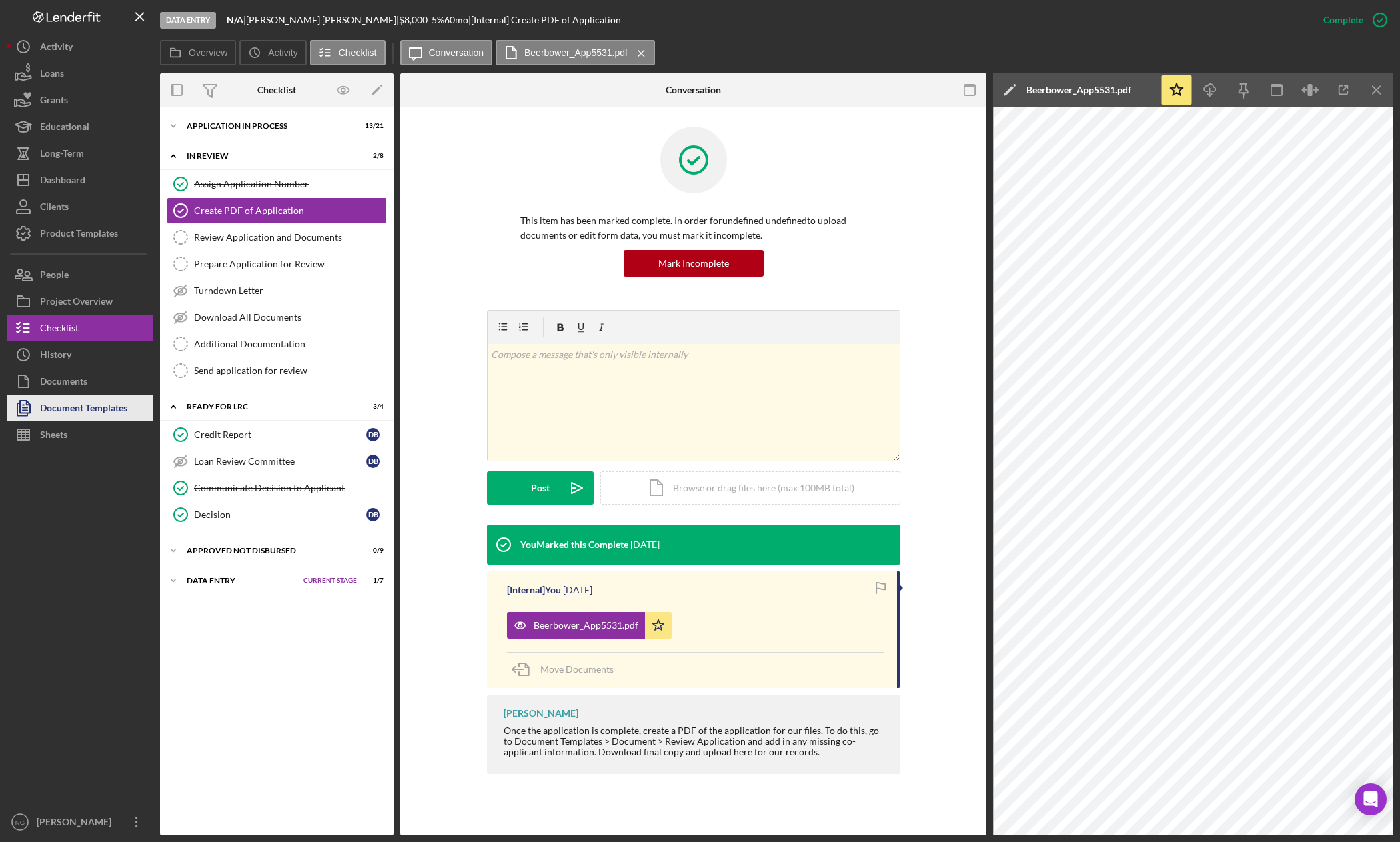
click at [64, 410] on div "Document Templates" at bounding box center [83, 410] width 87 height 30
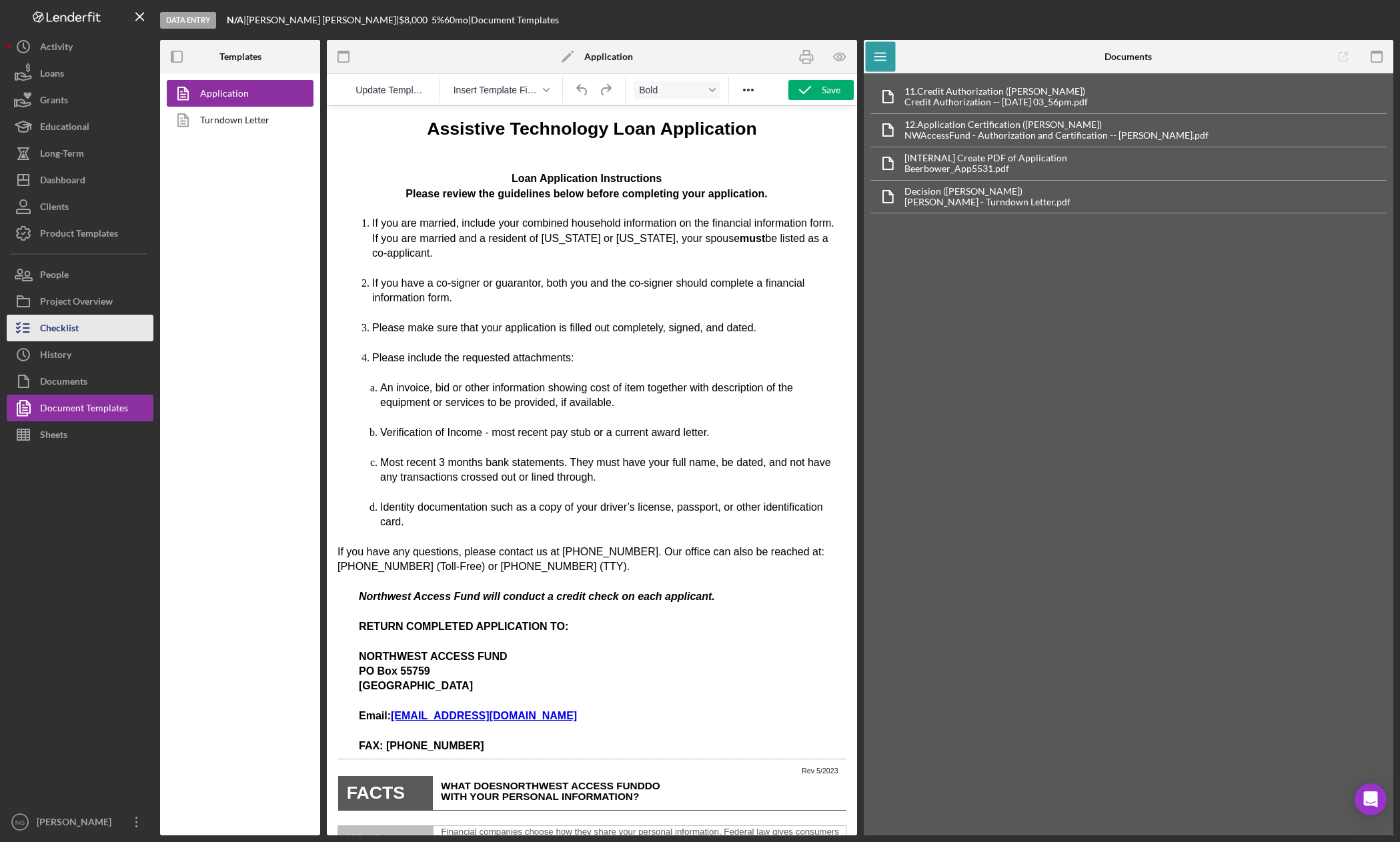
click at [64, 326] on div "Checklist" at bounding box center [59, 329] width 39 height 30
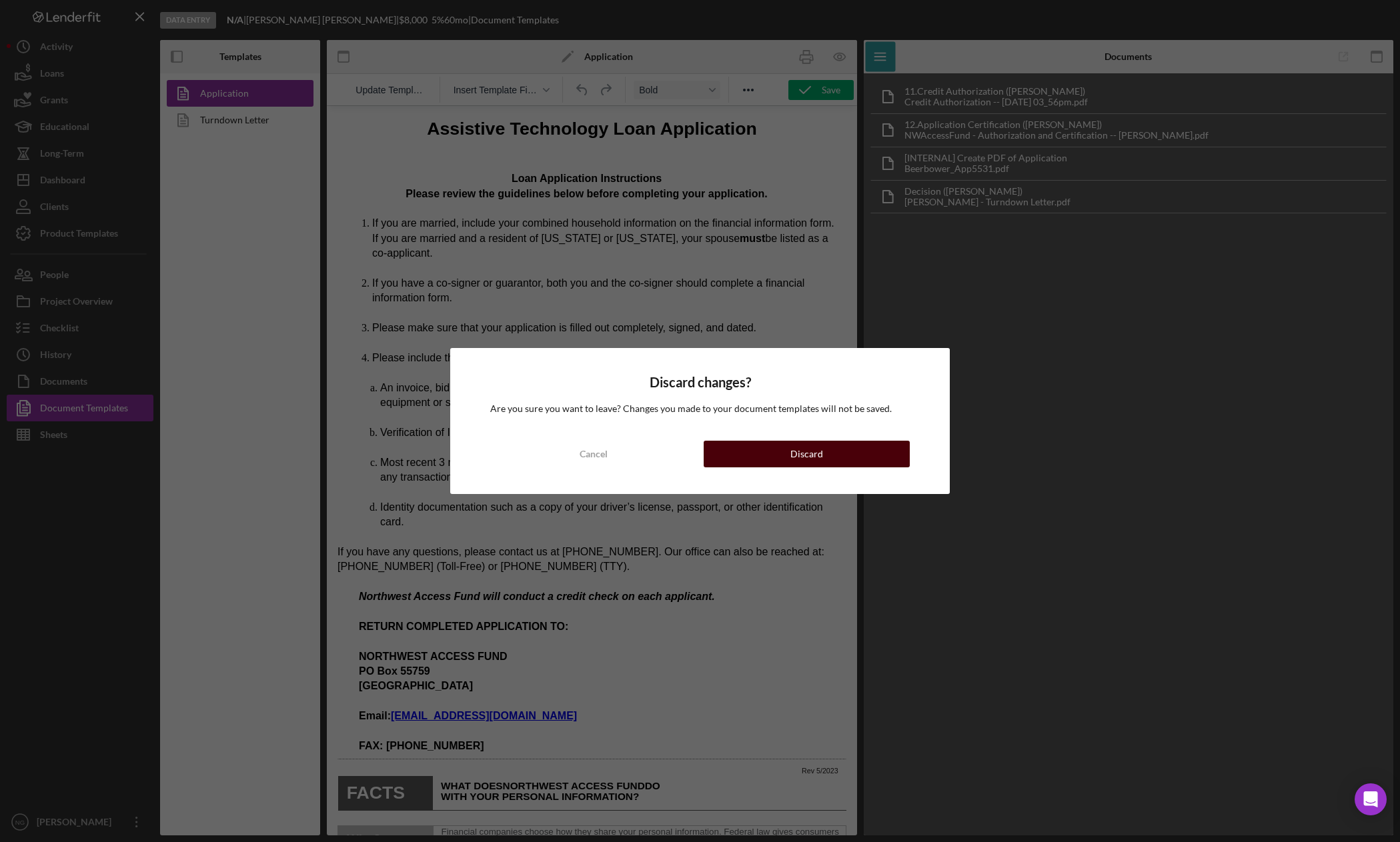
click at [779, 447] on button "Discard" at bounding box center [807, 454] width 207 height 27
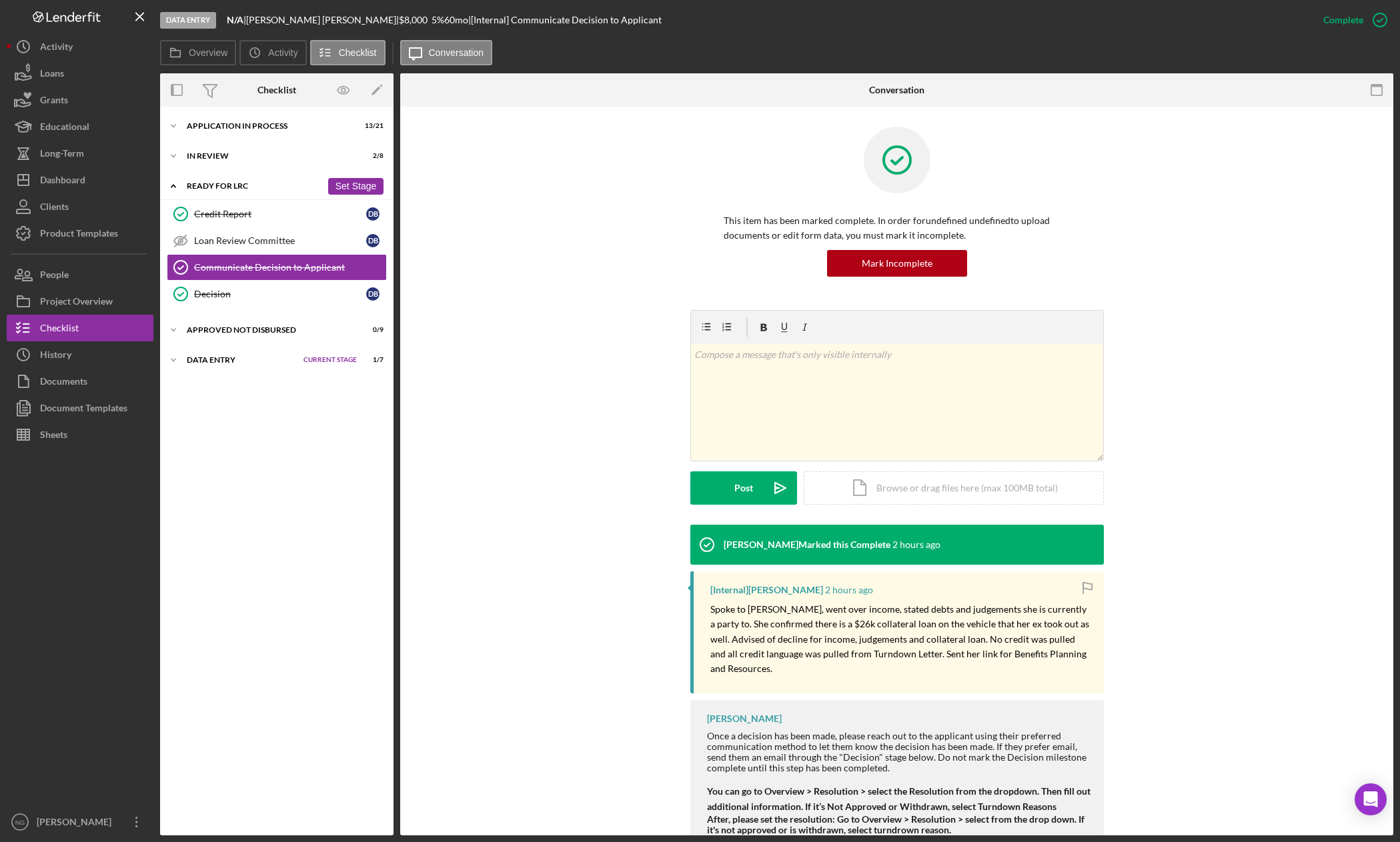
click at [235, 183] on div "Ready for LRC" at bounding box center [253, 186] width 134 height 8
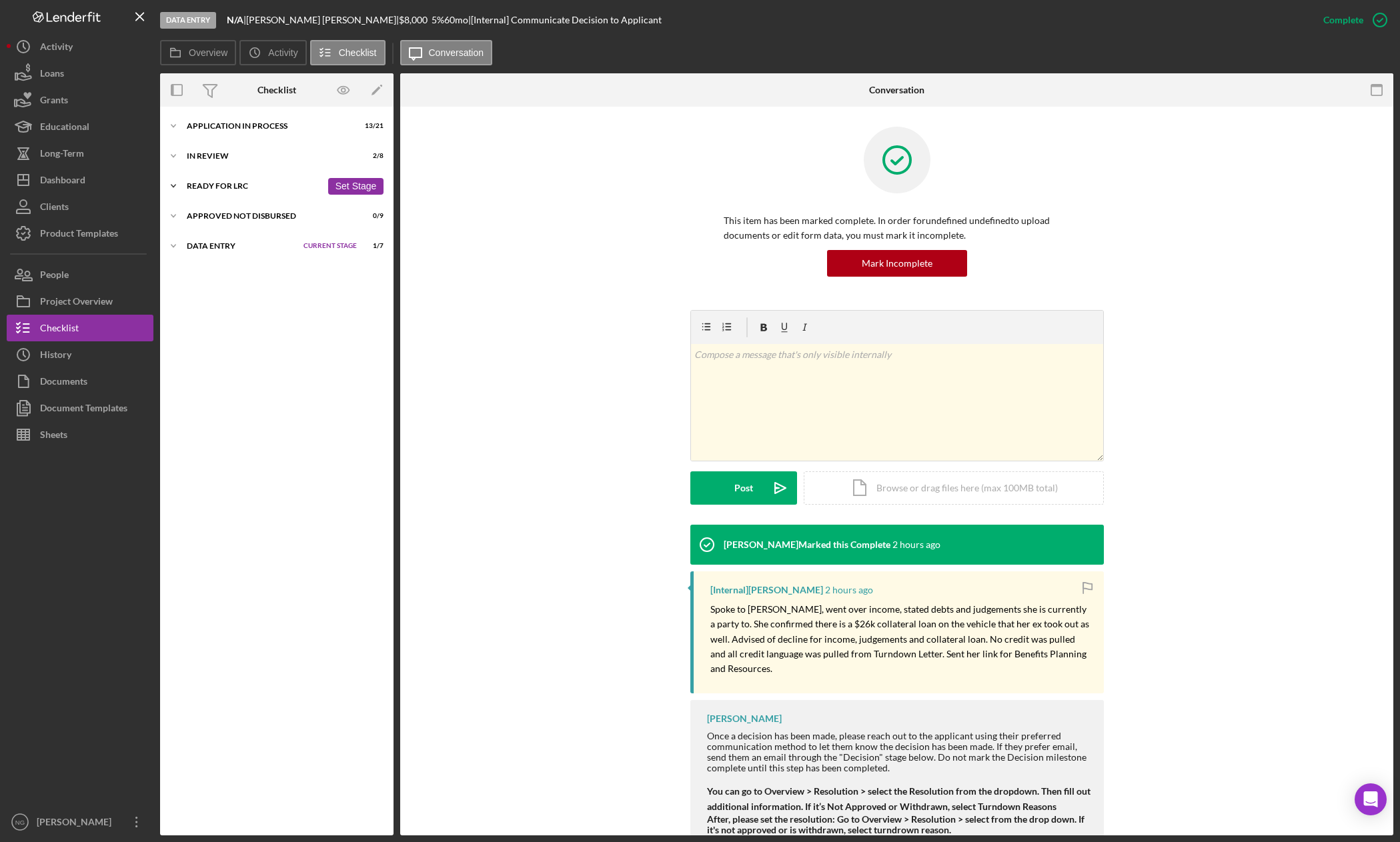
click at [230, 184] on div "Ready for LRC" at bounding box center [253, 186] width 134 height 8
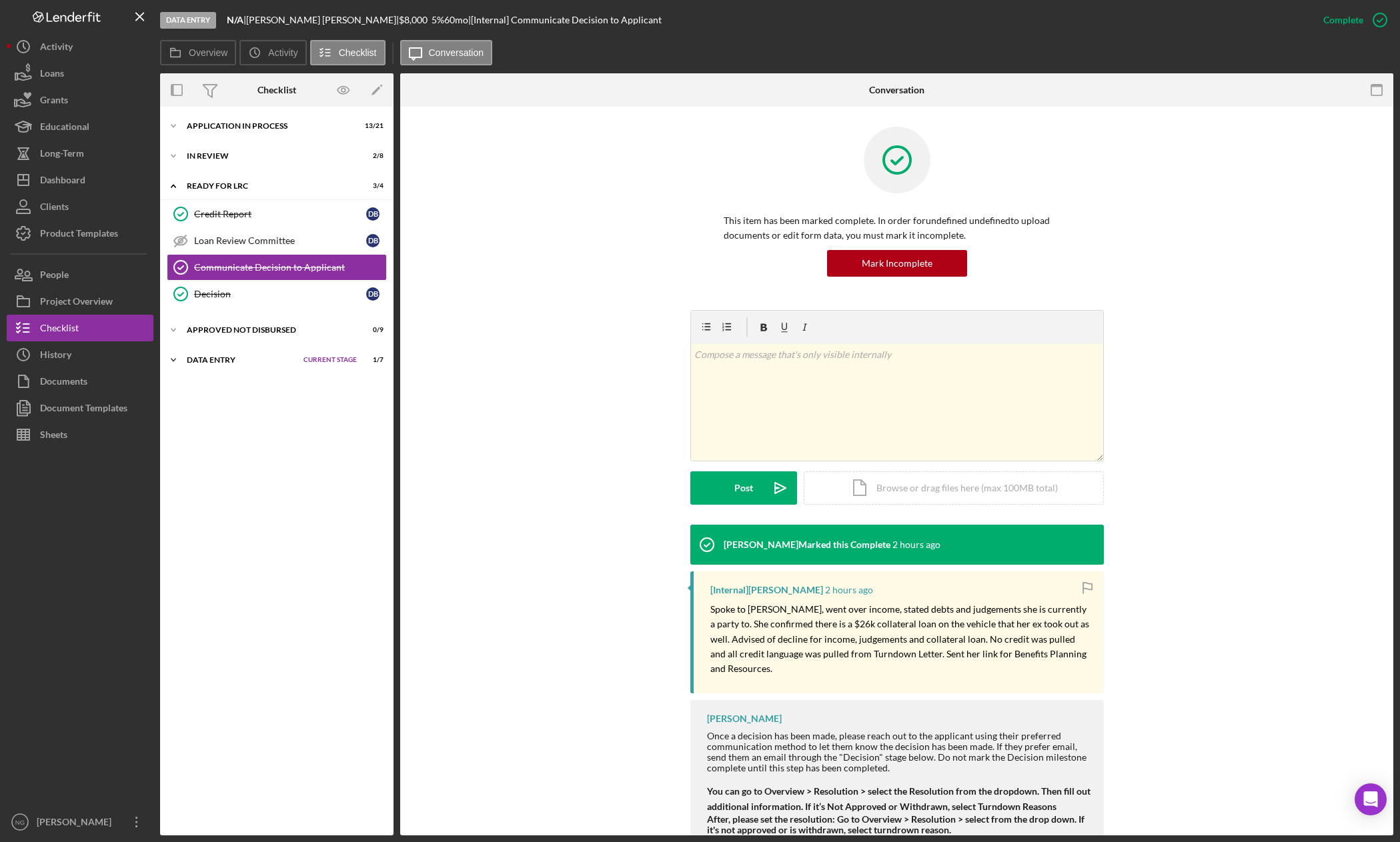
click at [213, 356] on div "Data Entry" at bounding box center [241, 360] width 110 height 8
click at [239, 387] on div "Personal Profile" at bounding box center [280, 388] width 172 height 11
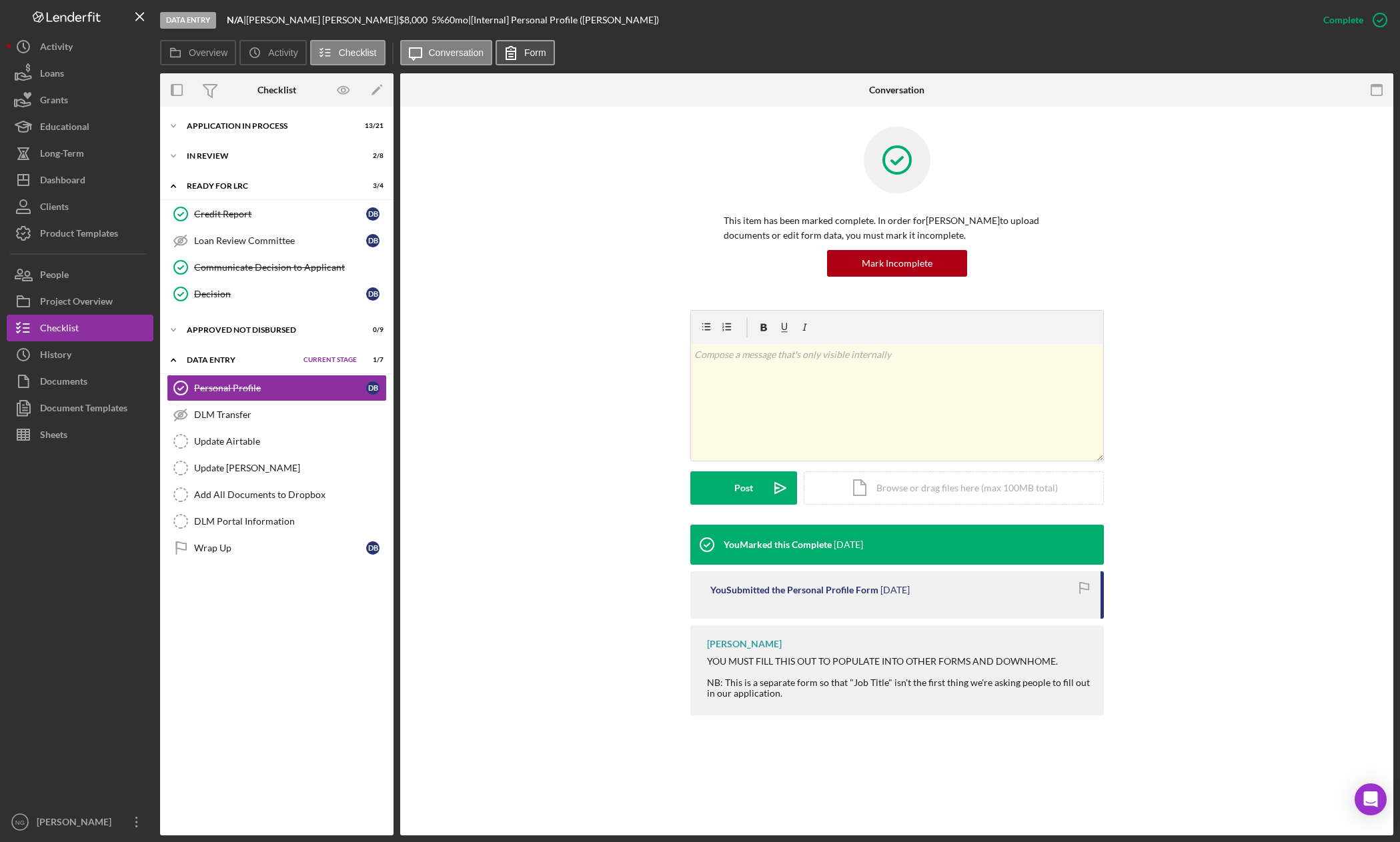
click at [524, 45] on icon at bounding box center [510, 53] width 33 height 33
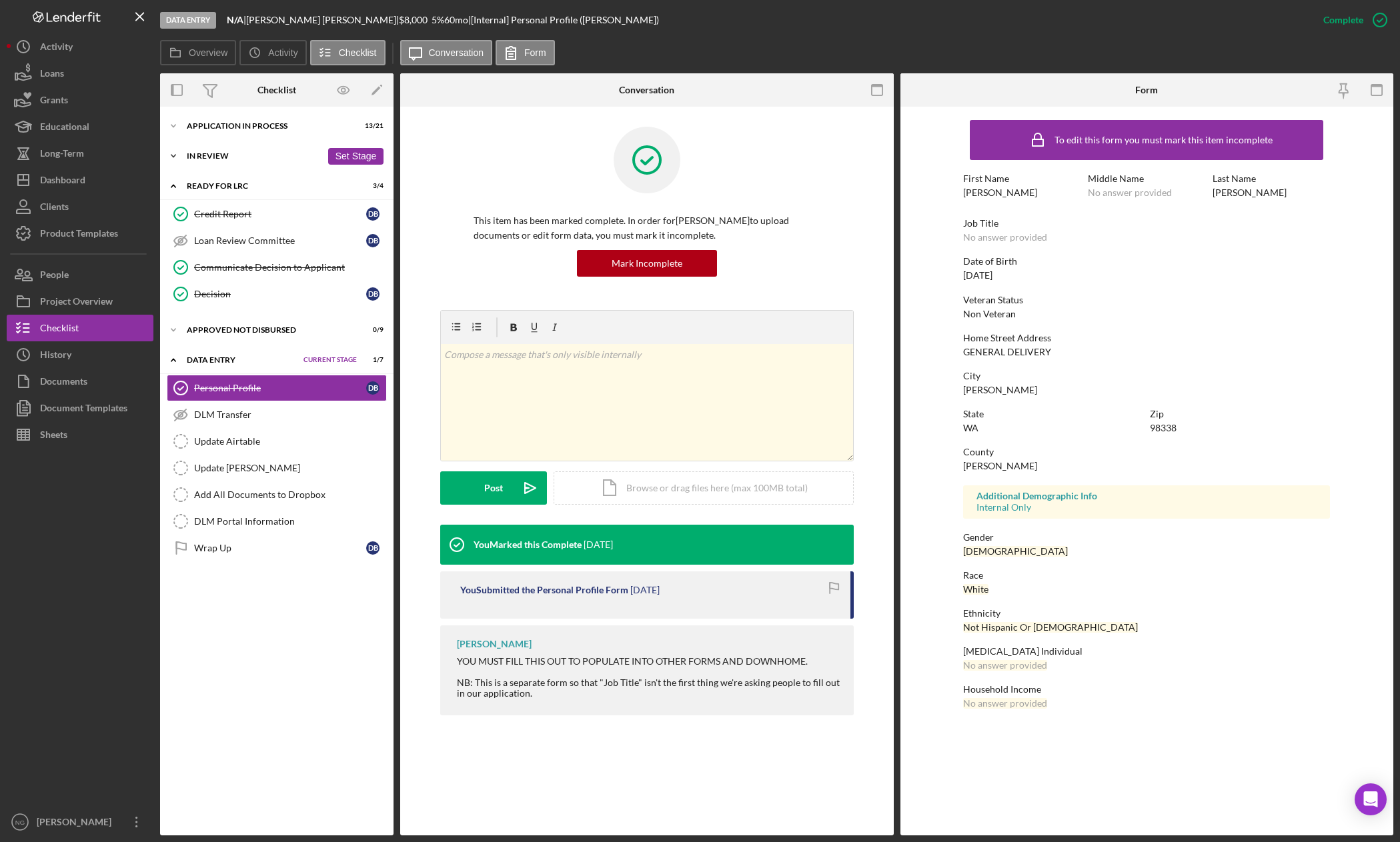
click at [221, 154] on div "In Review" at bounding box center [253, 156] width 134 height 8
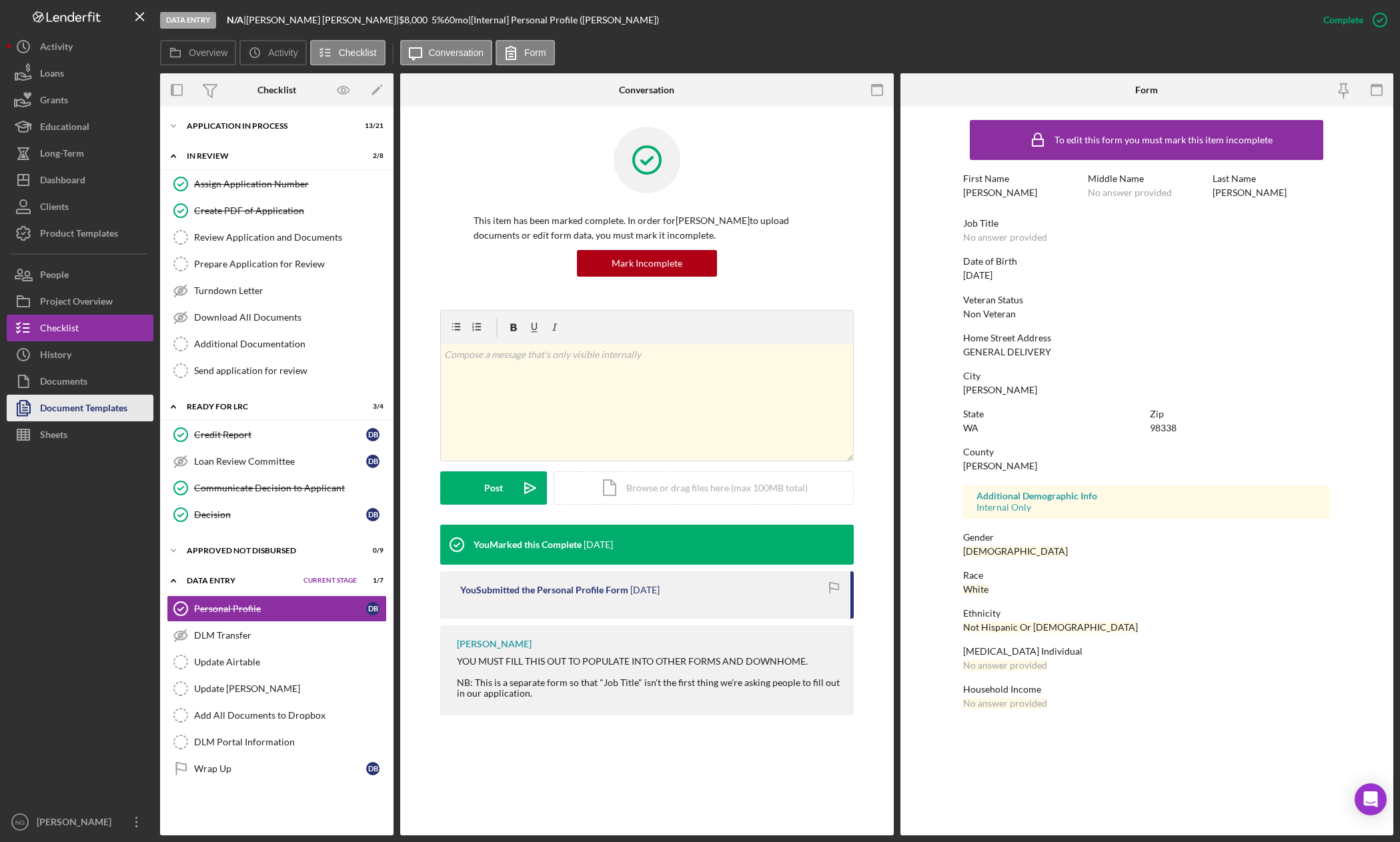
click at [84, 410] on div "Document Templates" at bounding box center [83, 410] width 87 height 30
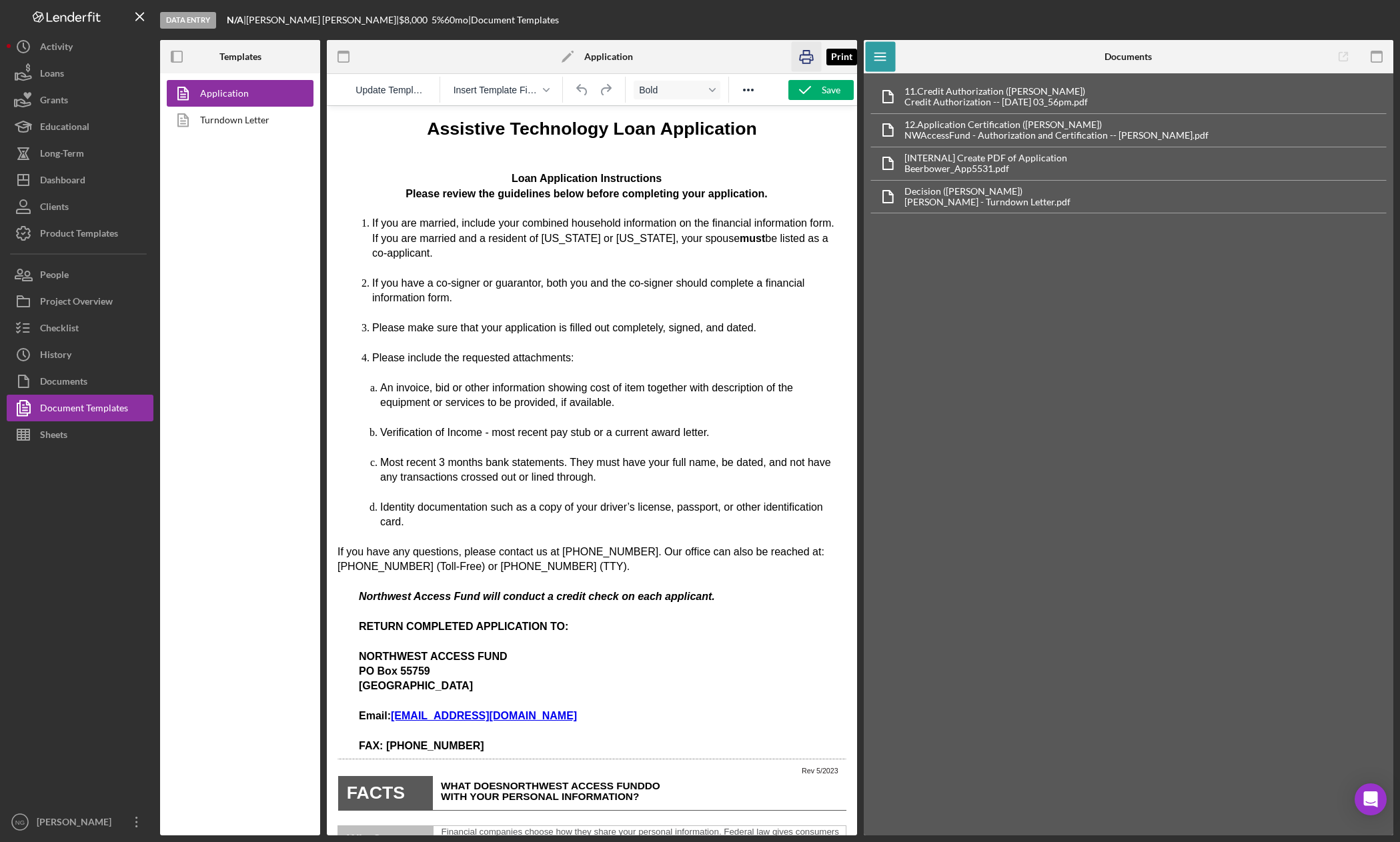
drag, startPoint x: 806, startPoint y: 54, endPoint x: 141, endPoint y: 497, distance: 799.0
click at [807, 54] on icon "button" at bounding box center [807, 57] width 30 height 30
click at [78, 326] on div "Checklist" at bounding box center [59, 329] width 39 height 30
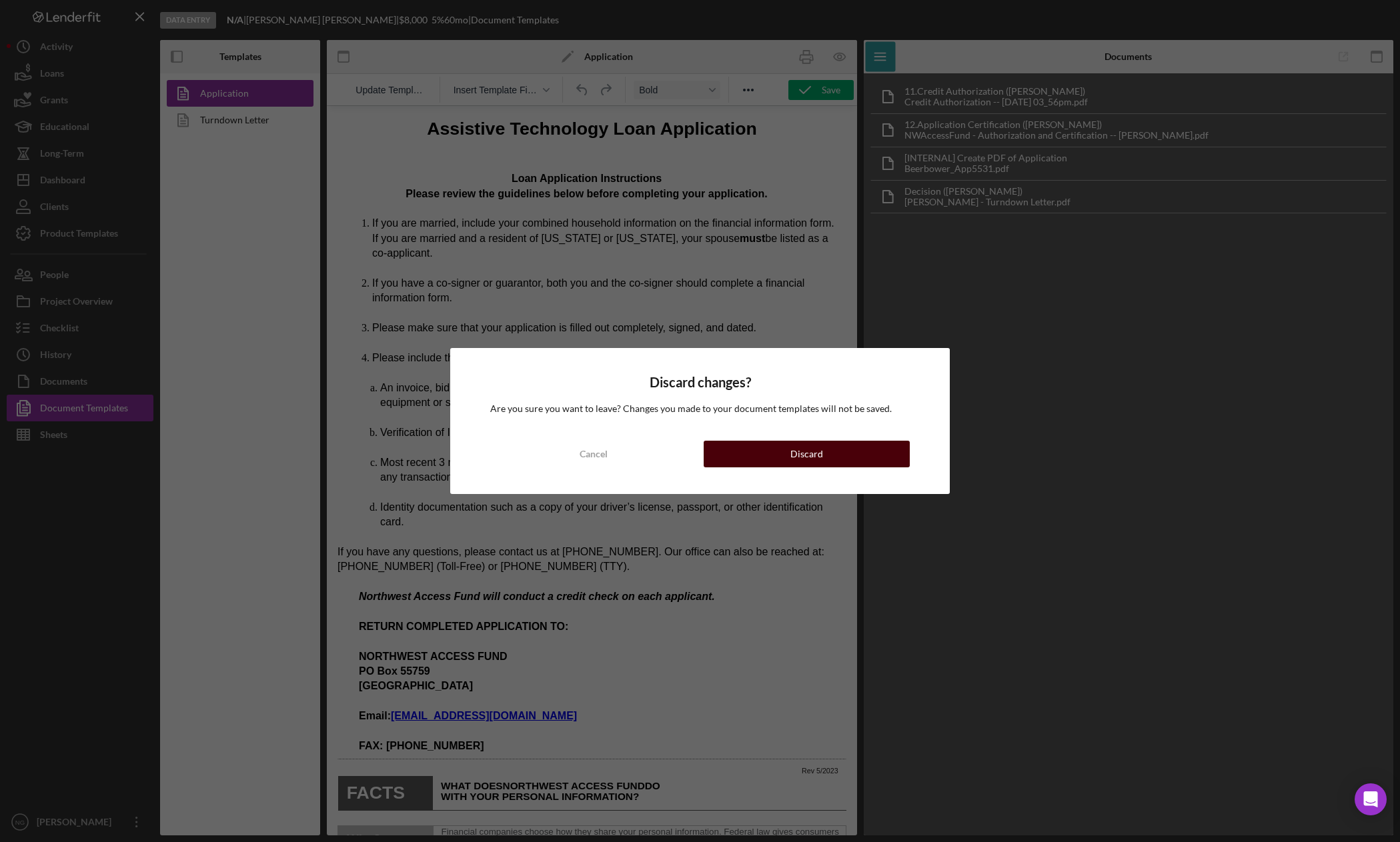
click at [781, 445] on button "Discard" at bounding box center [807, 454] width 207 height 27
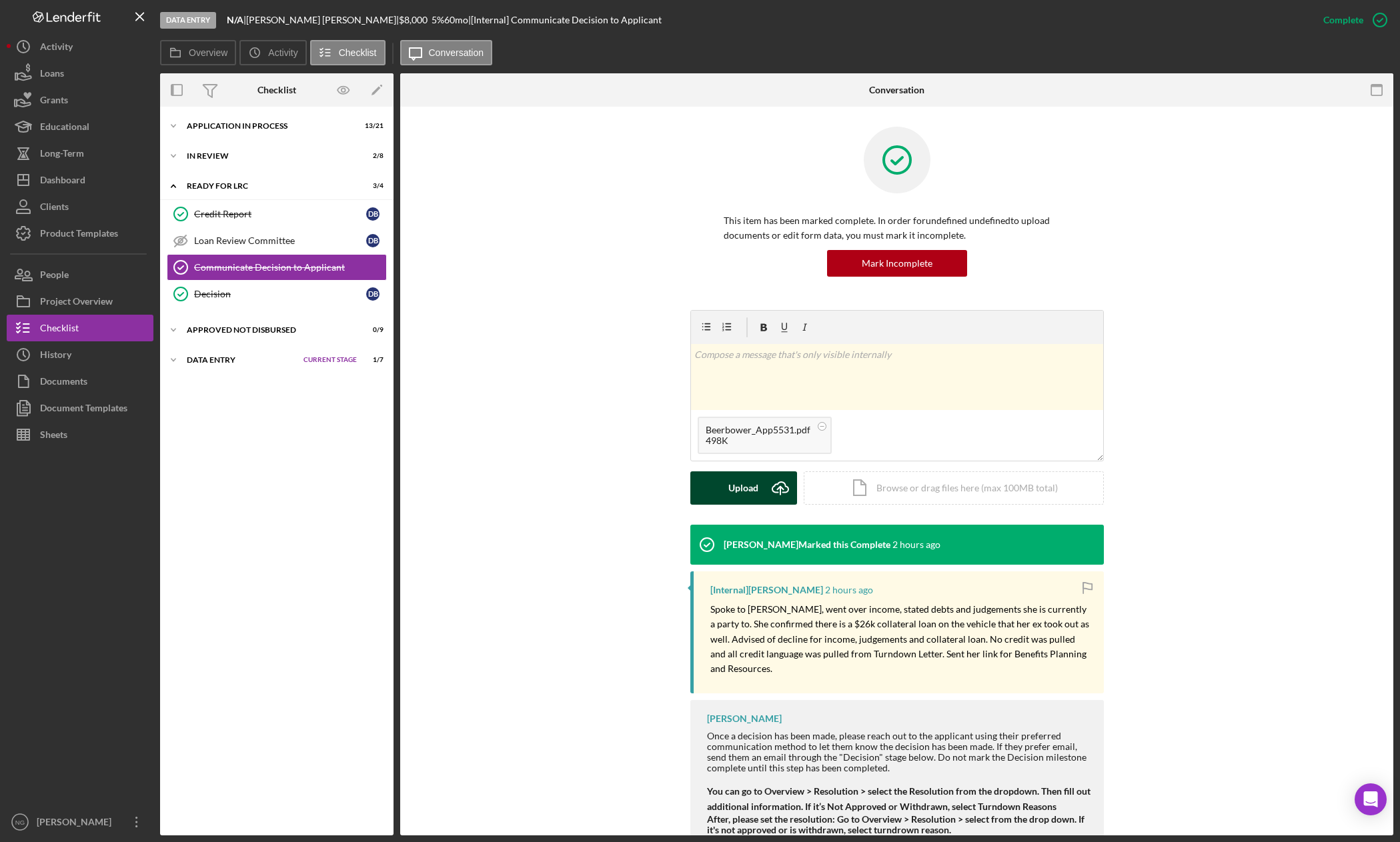
click at [748, 489] on div "Upload" at bounding box center [743, 488] width 30 height 33
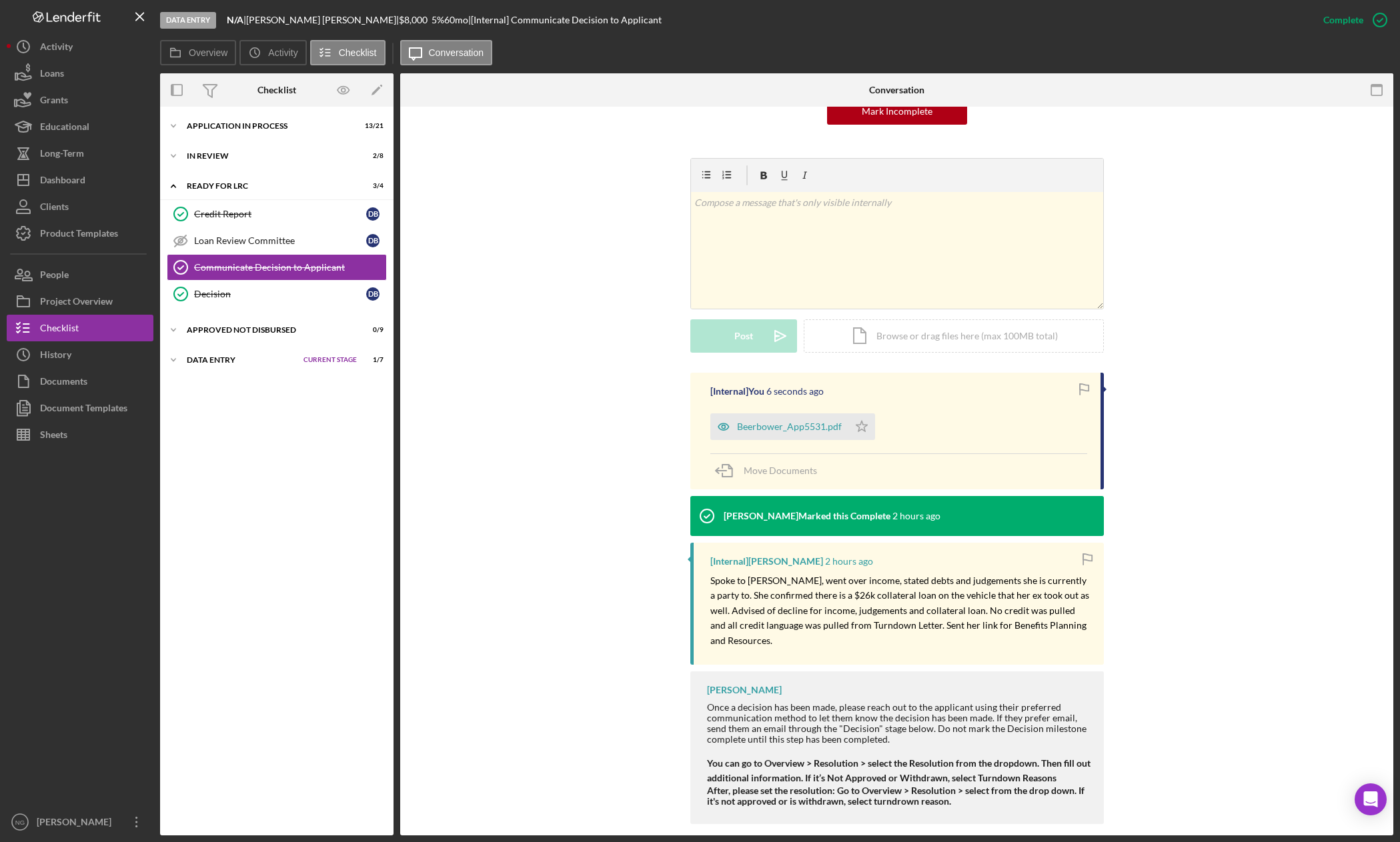
scroll to position [167, 0]
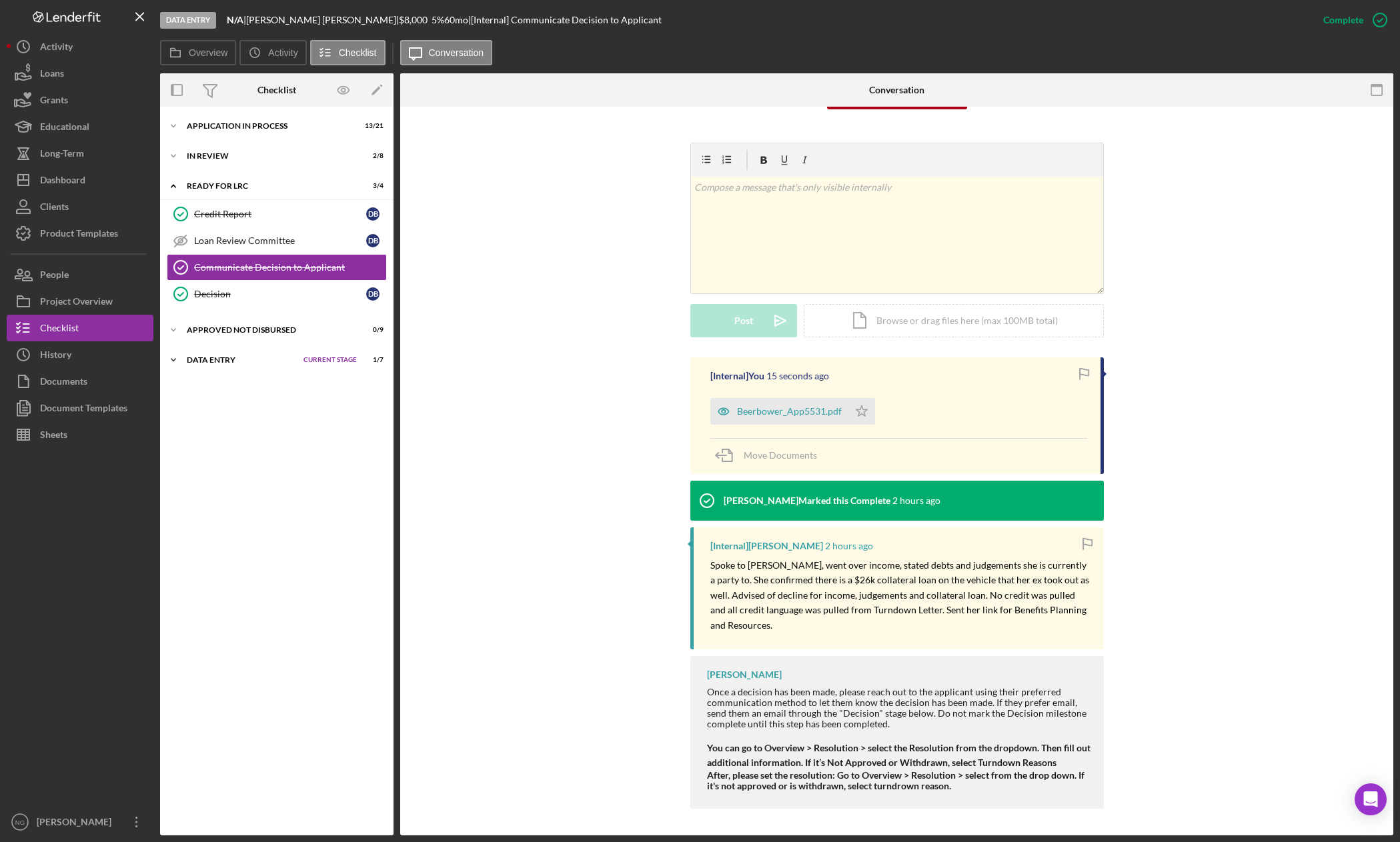
click at [236, 365] on div "Icon/Expander Data Entry Current Stage 1 / 7 Set Stage" at bounding box center [277, 360] width 234 height 27
click at [234, 395] on link "Personal Profile Personal Profile D B" at bounding box center [277, 388] width 220 height 27
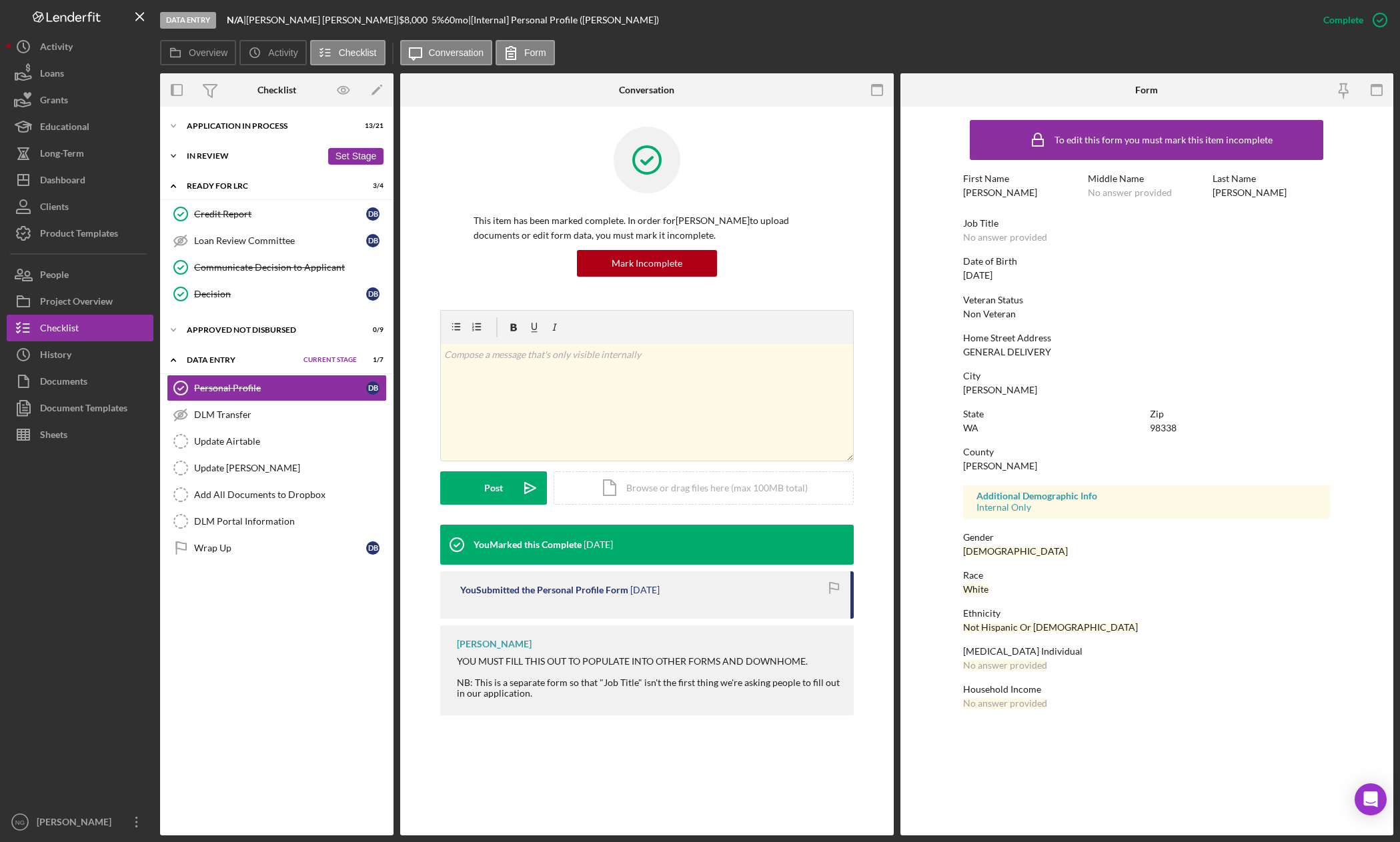
click at [244, 156] on div "In Review" at bounding box center [253, 156] width 134 height 8
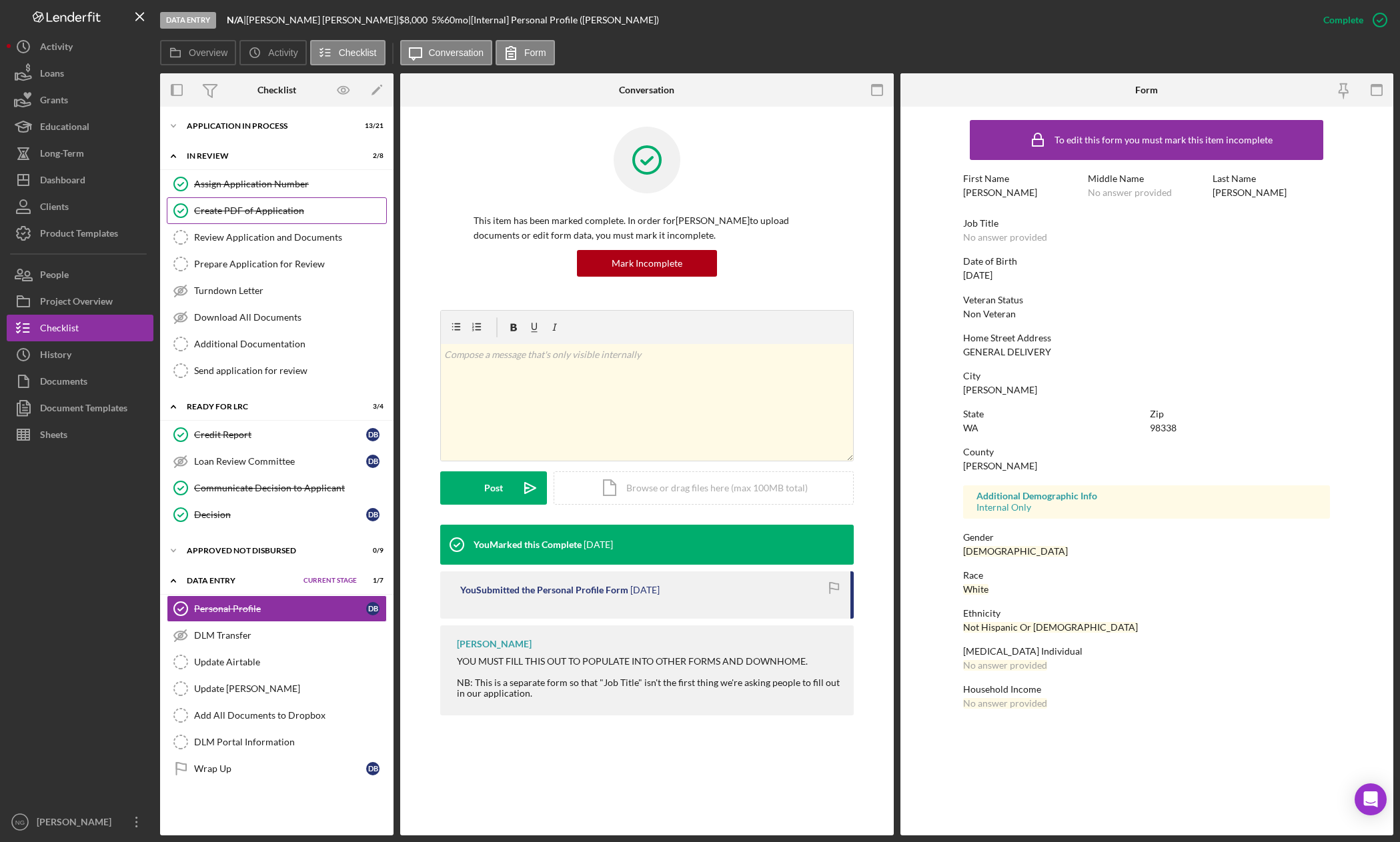
click at [259, 223] on link "Create PDF of Application Create PDF of Application" at bounding box center [277, 211] width 220 height 27
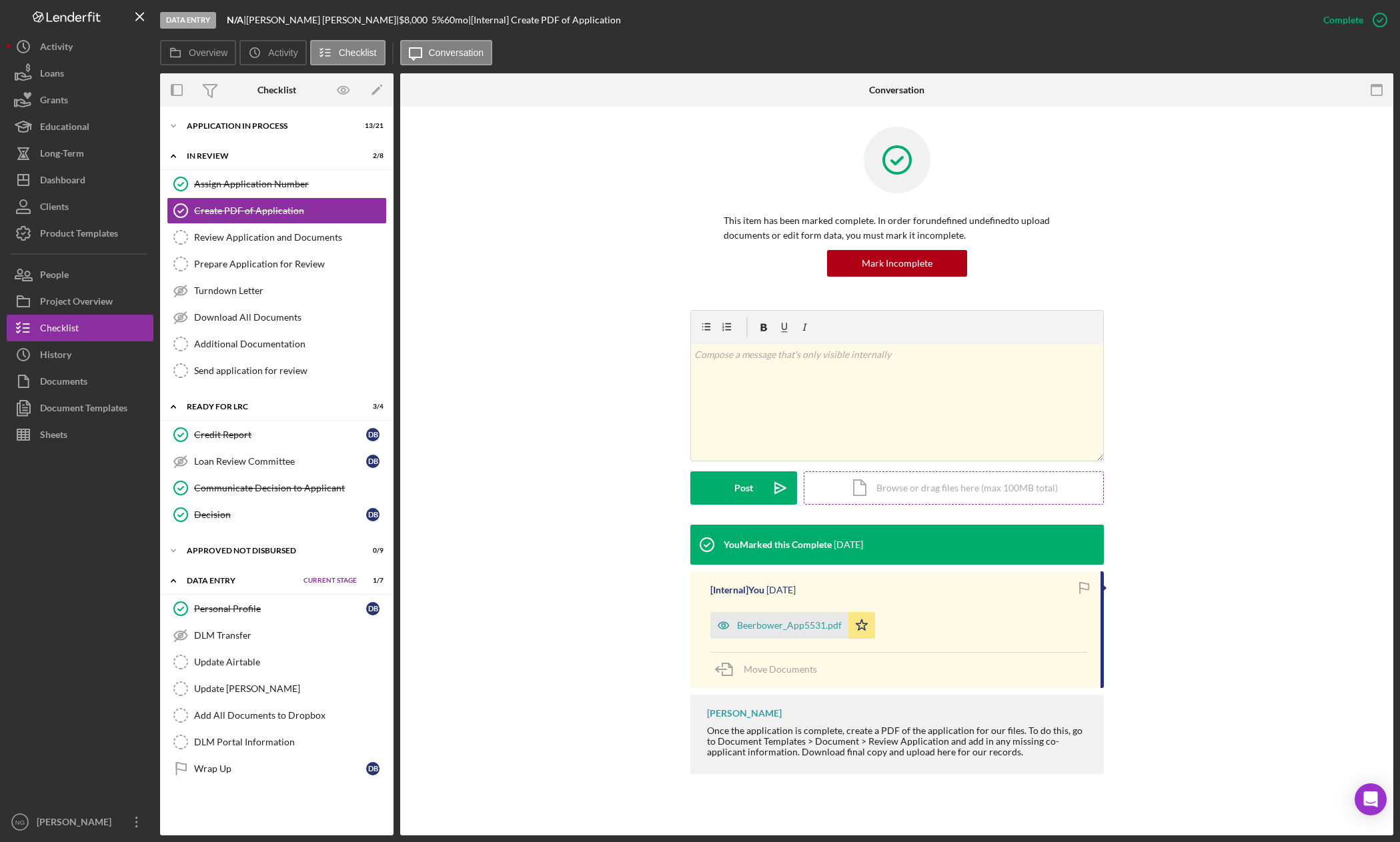
click at [949, 489] on div "Icon/Document Browse or drag files here (max 100MB total) Tap to choose files o…" at bounding box center [954, 488] width 300 height 33
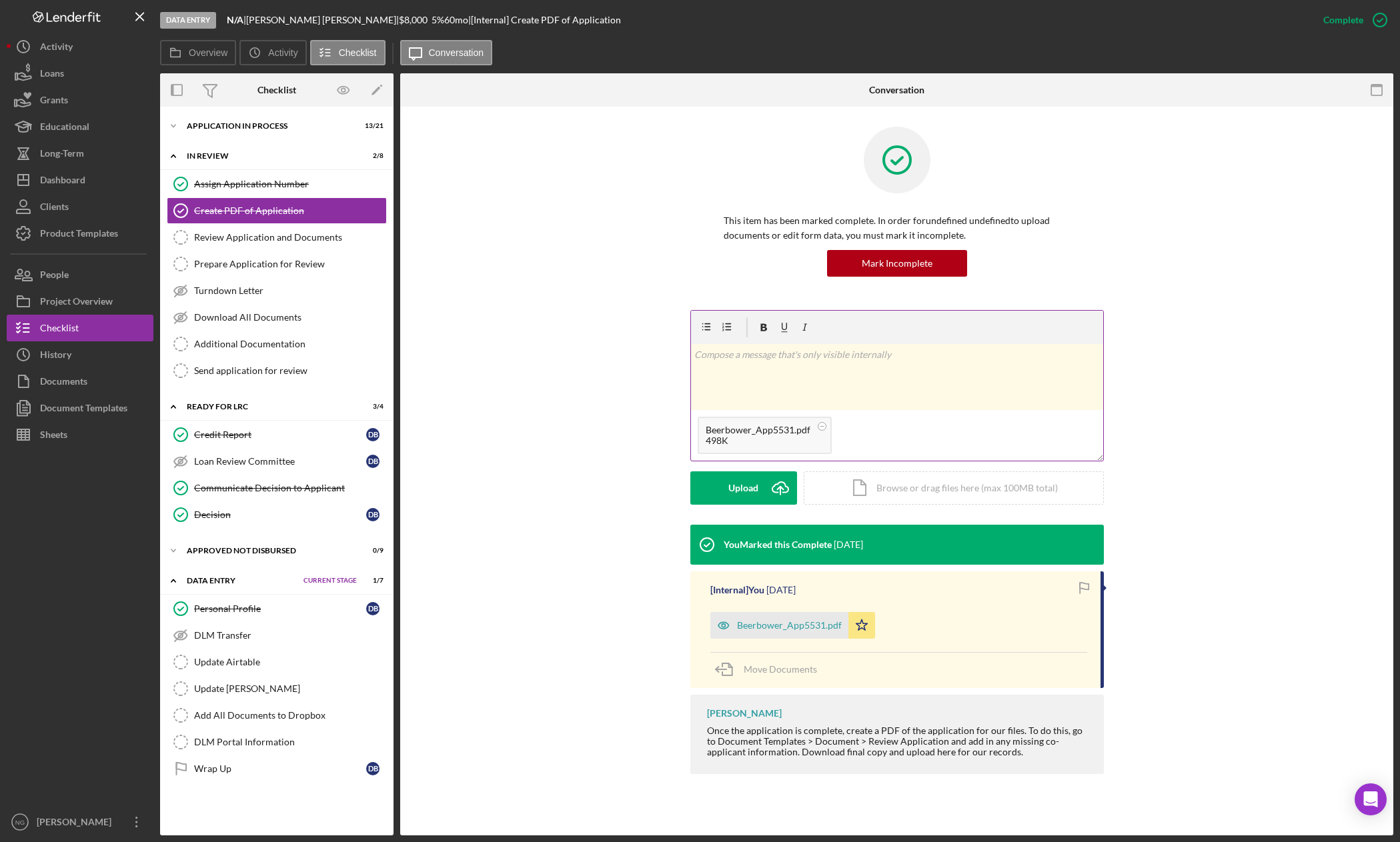
click at [779, 384] on div "v Color teal Color pink Remove color Add row above Add row below Add column bef…" at bounding box center [897, 377] width 412 height 66
click at [753, 494] on button "Post Icon/icon-invite-send" at bounding box center [744, 488] width 107 height 33
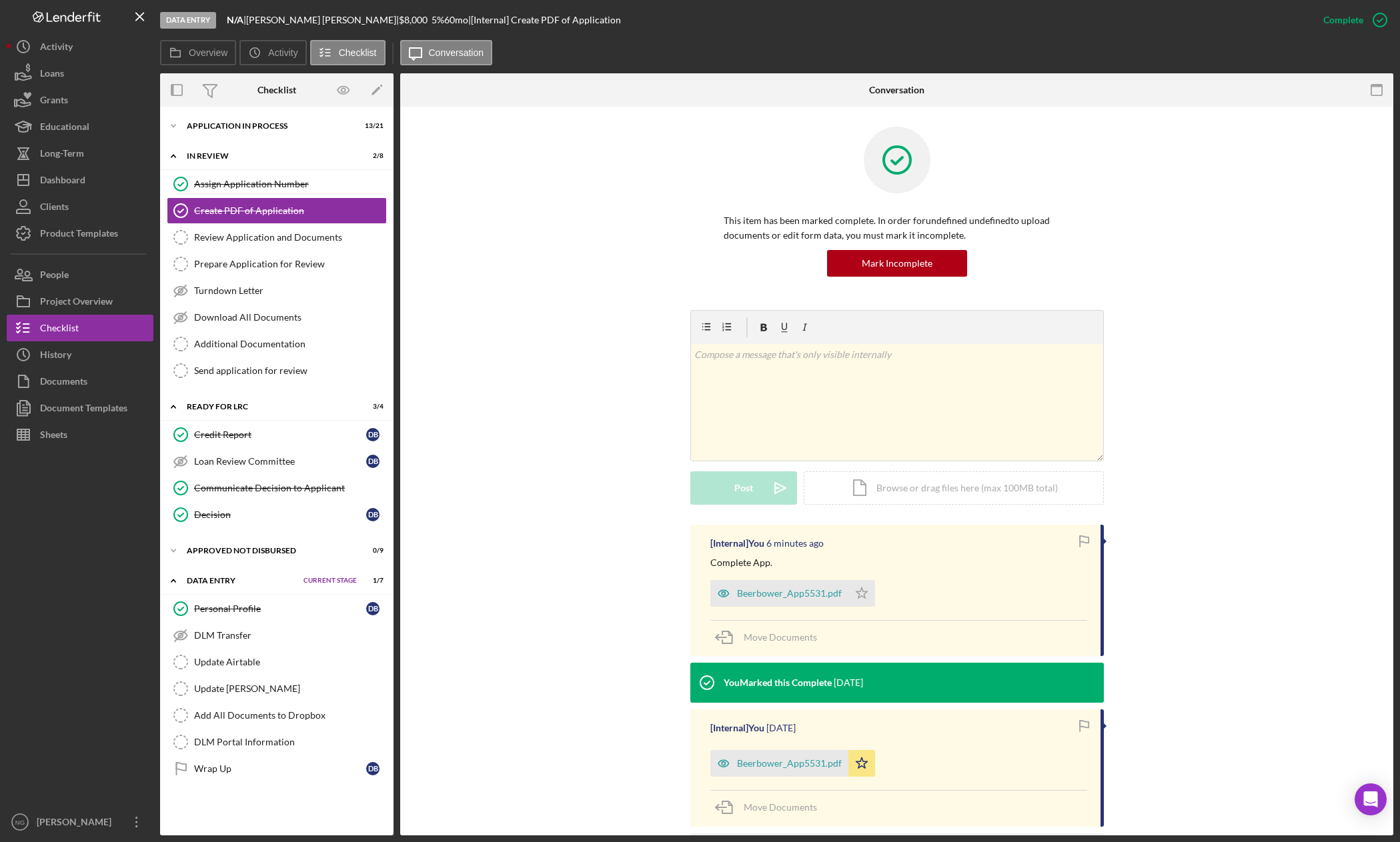
click at [547, 544] on div "[Internal] You 6 minutes ago Complete App. Beerbower_App5531.pdf Icon/Star Move…" at bounding box center [897, 722] width 953 height 395
click at [256, 136] on div "Icon/Expander Application In Process 13 / 21 Set Stage" at bounding box center [277, 126] width 234 height 27
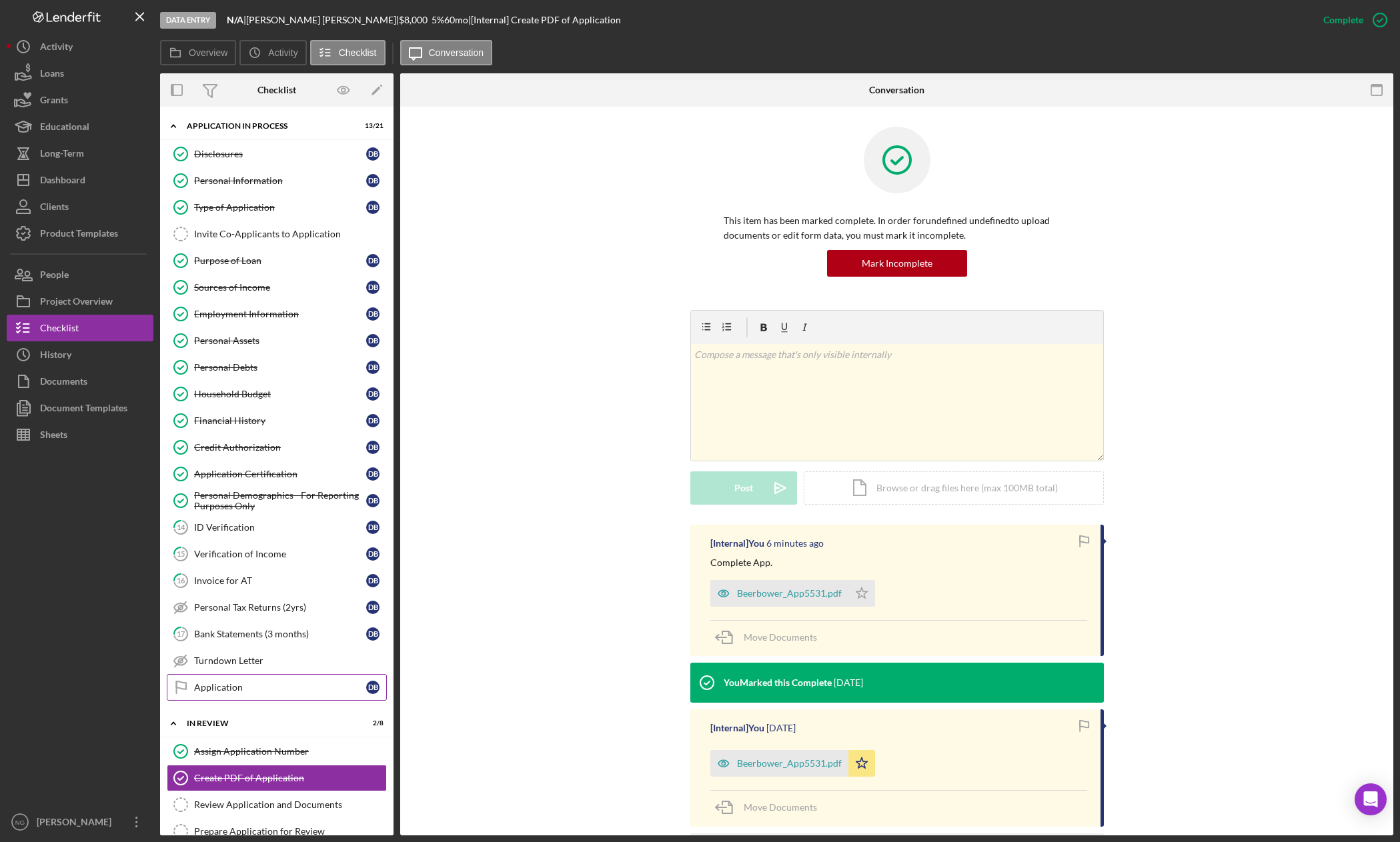
click at [209, 689] on div "Application" at bounding box center [280, 687] width 172 height 11
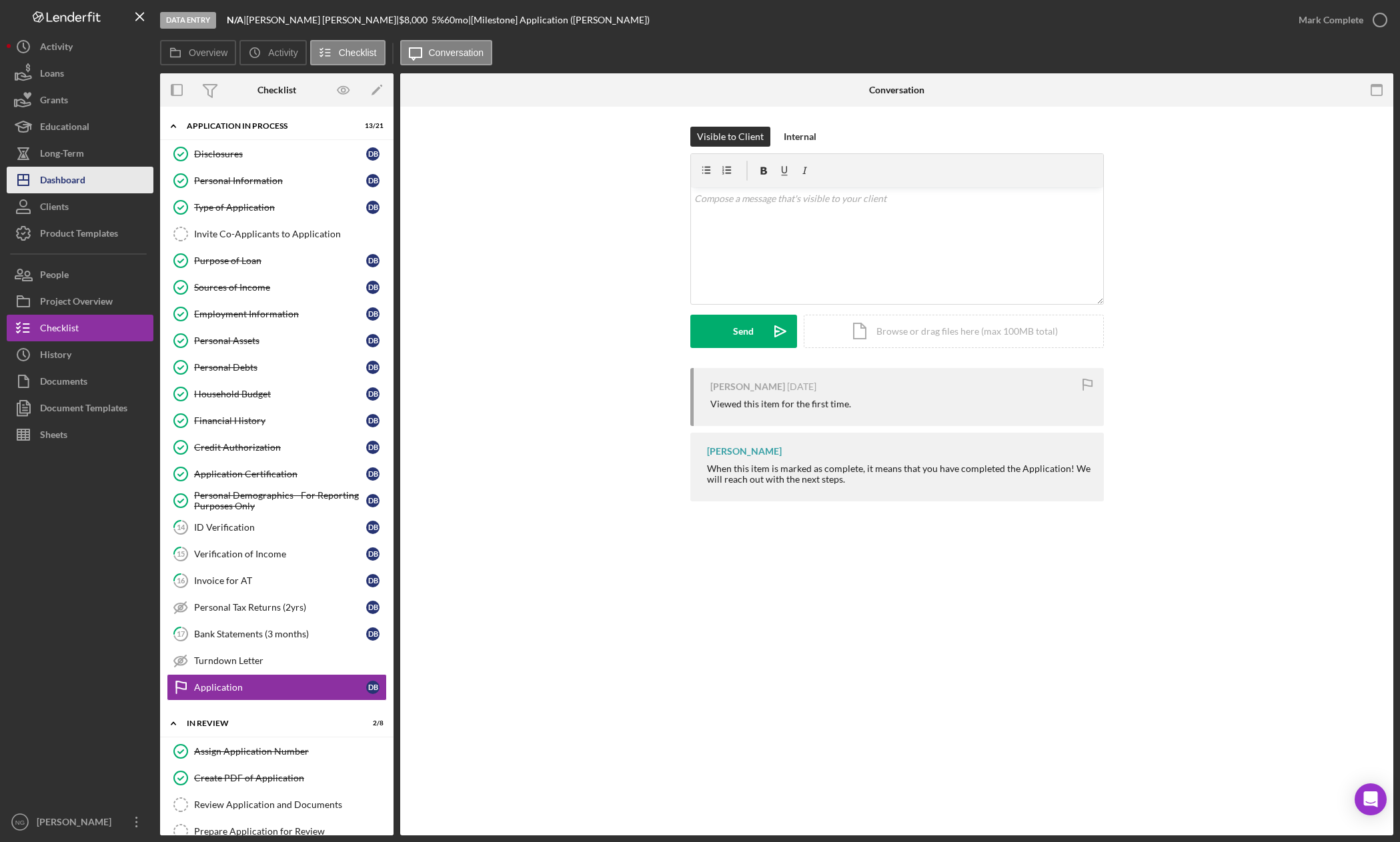
click at [67, 179] on div "Dashboard" at bounding box center [63, 182] width 46 height 30
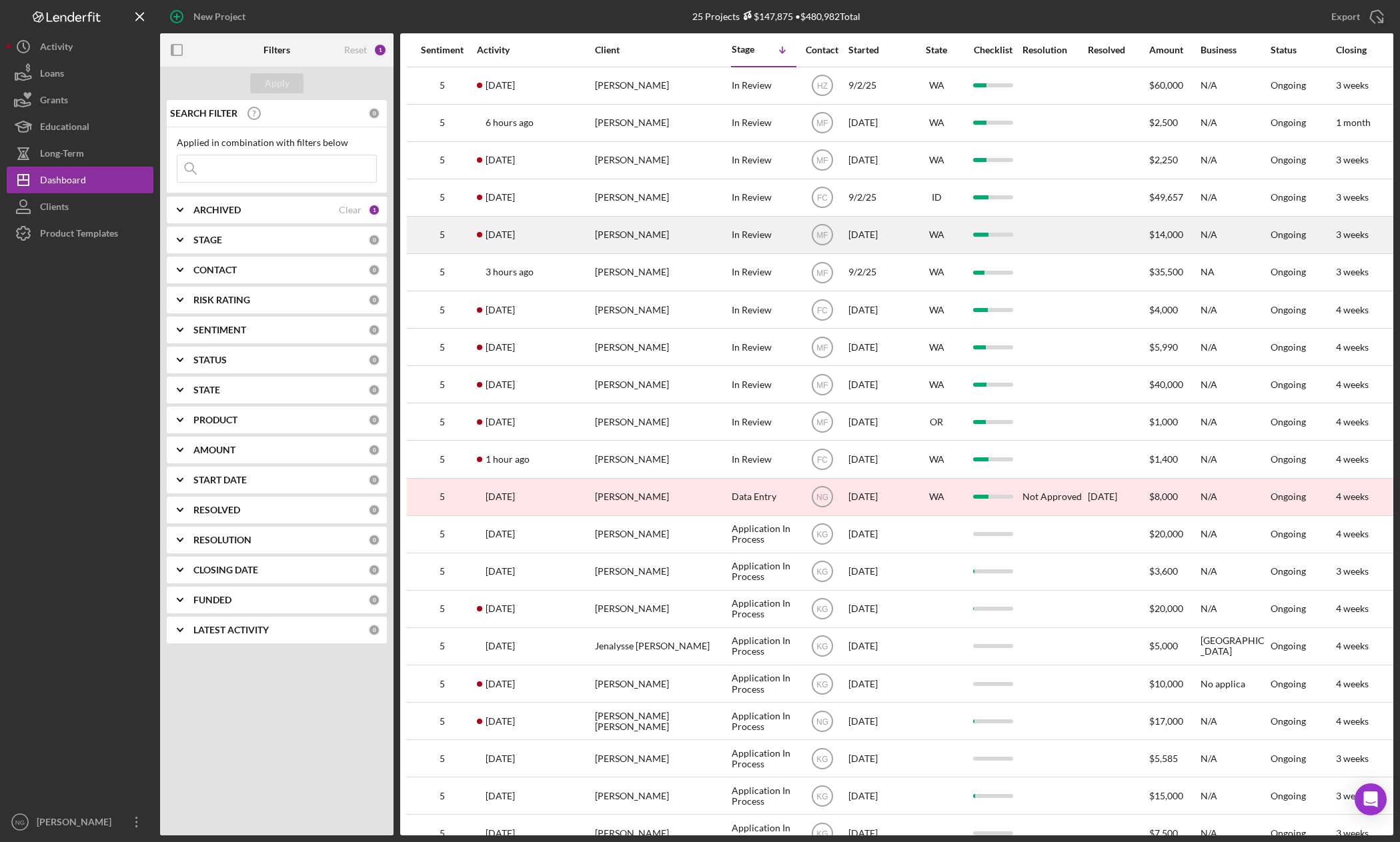
click at [647, 230] on div "[PERSON_NAME]" at bounding box center [661, 234] width 134 height 35
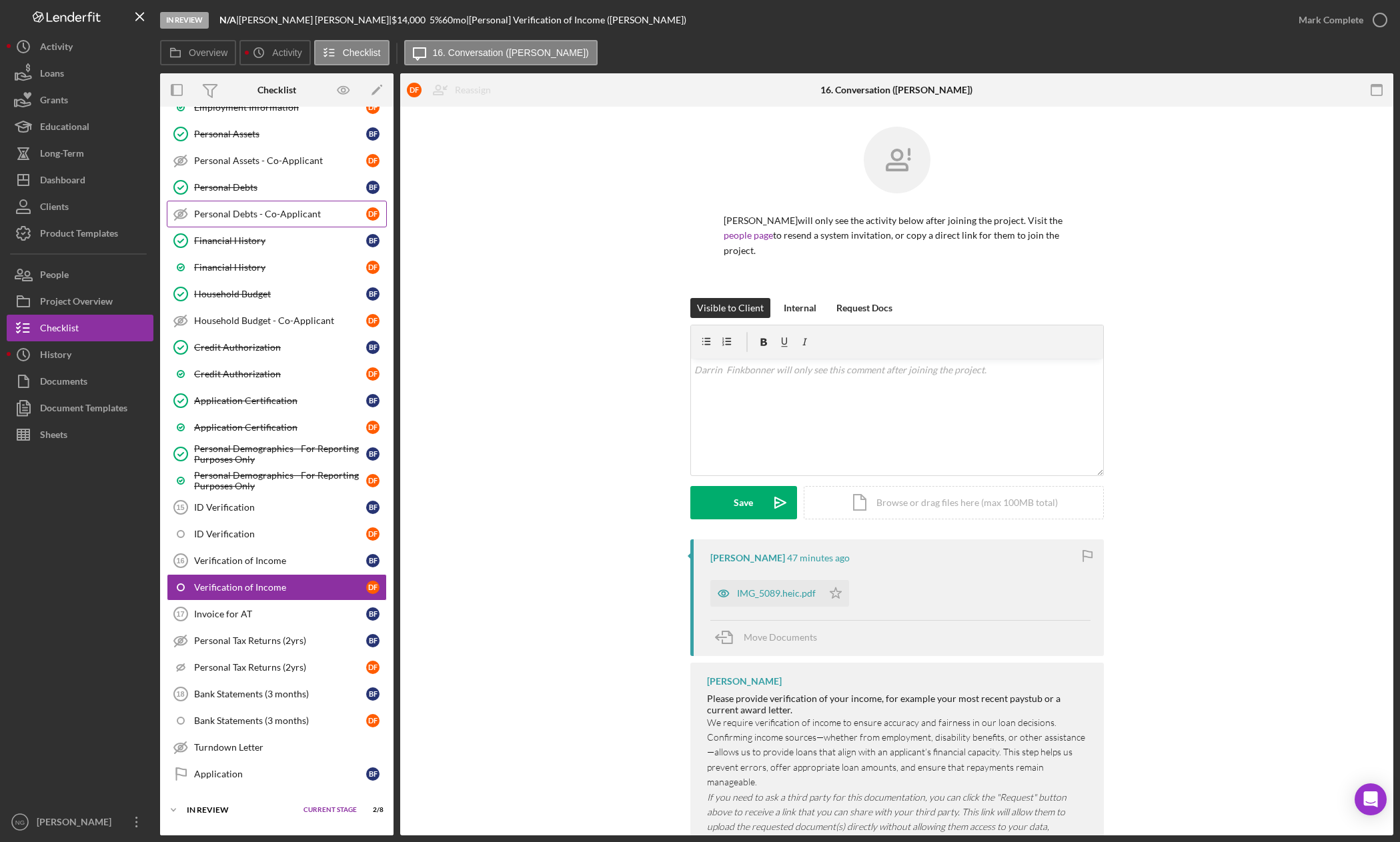
scroll to position [427, 0]
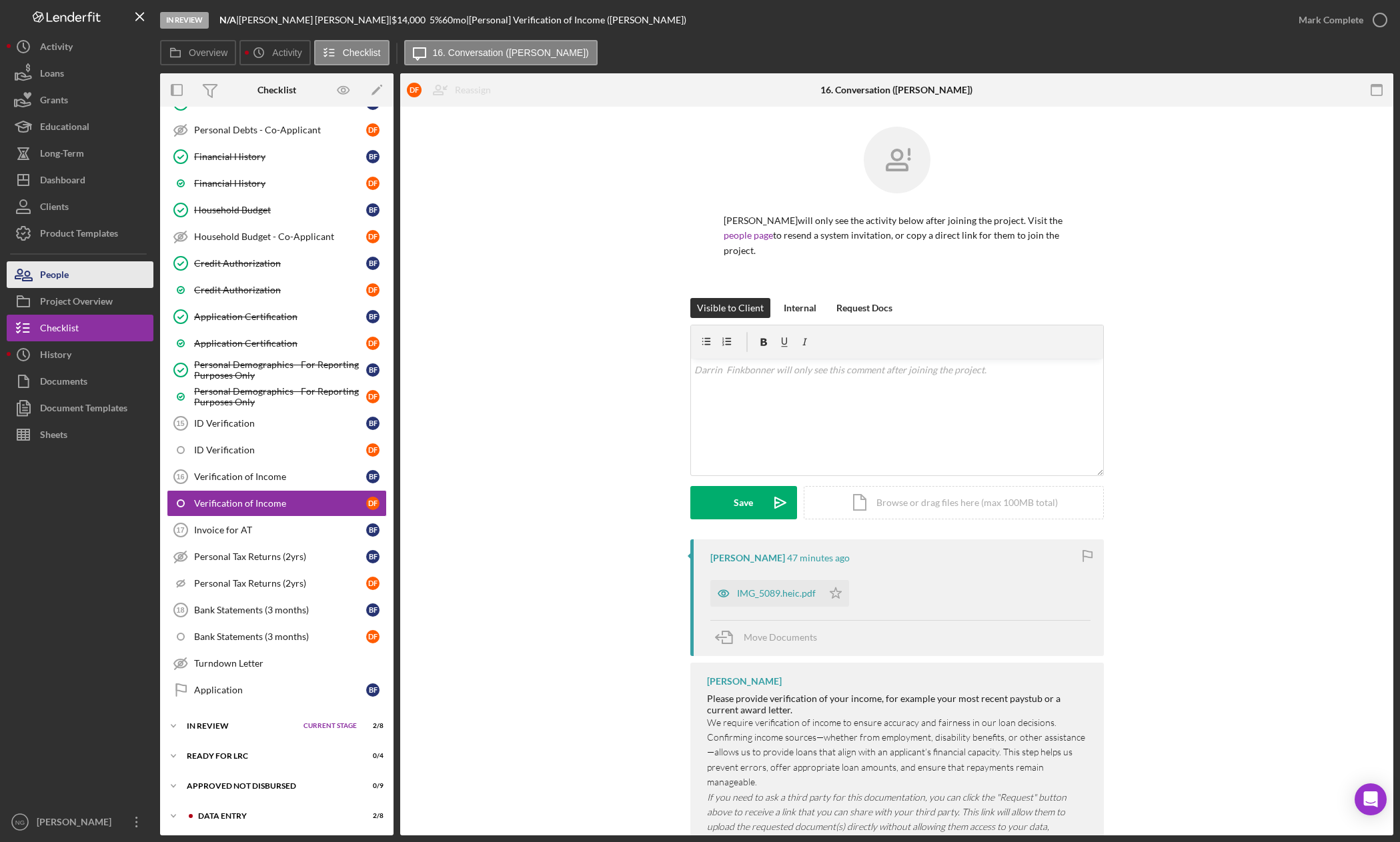
click at [63, 282] on div "People" at bounding box center [54, 276] width 28 height 30
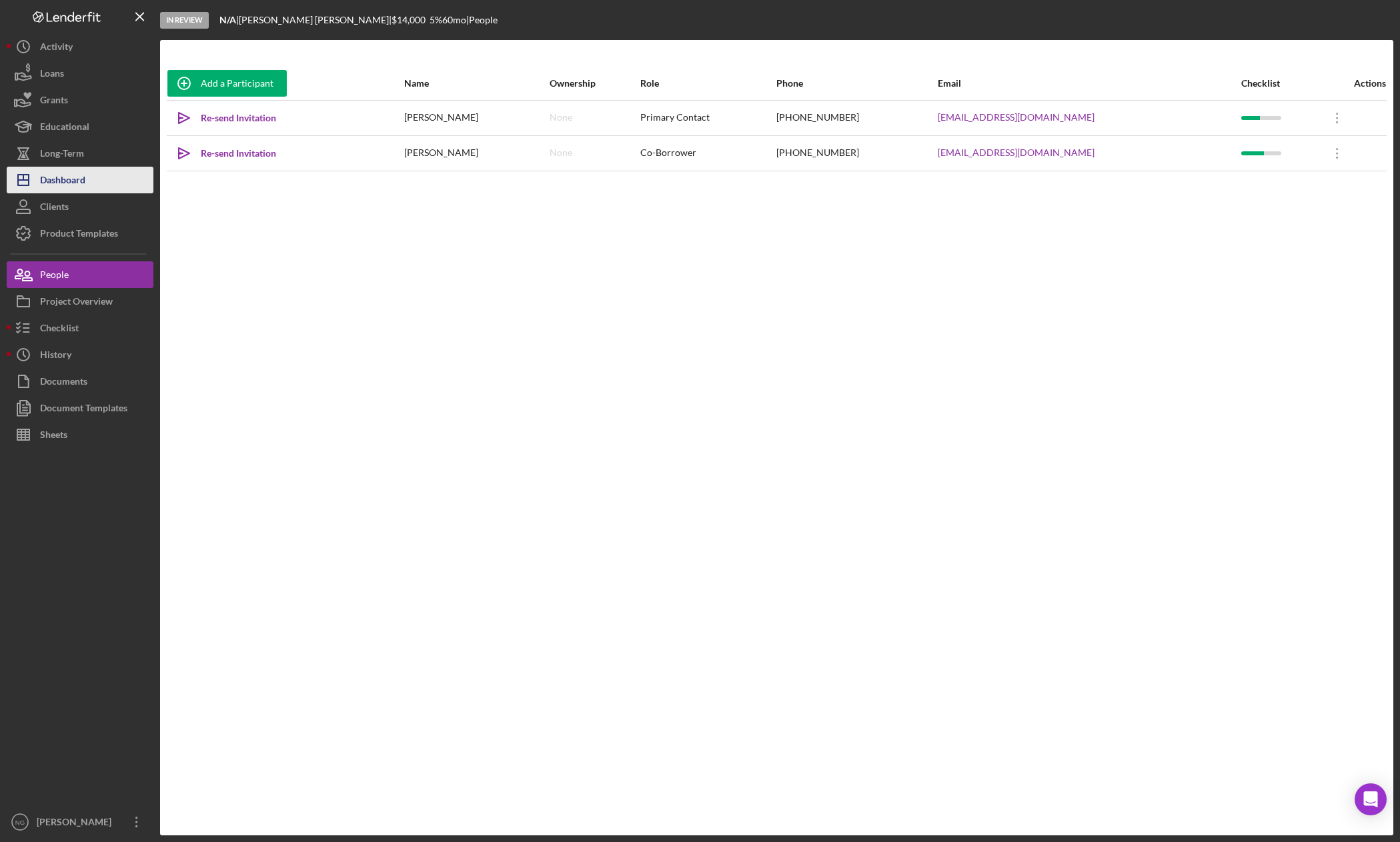
click at [76, 178] on div "Dashboard" at bounding box center [63, 182] width 46 height 30
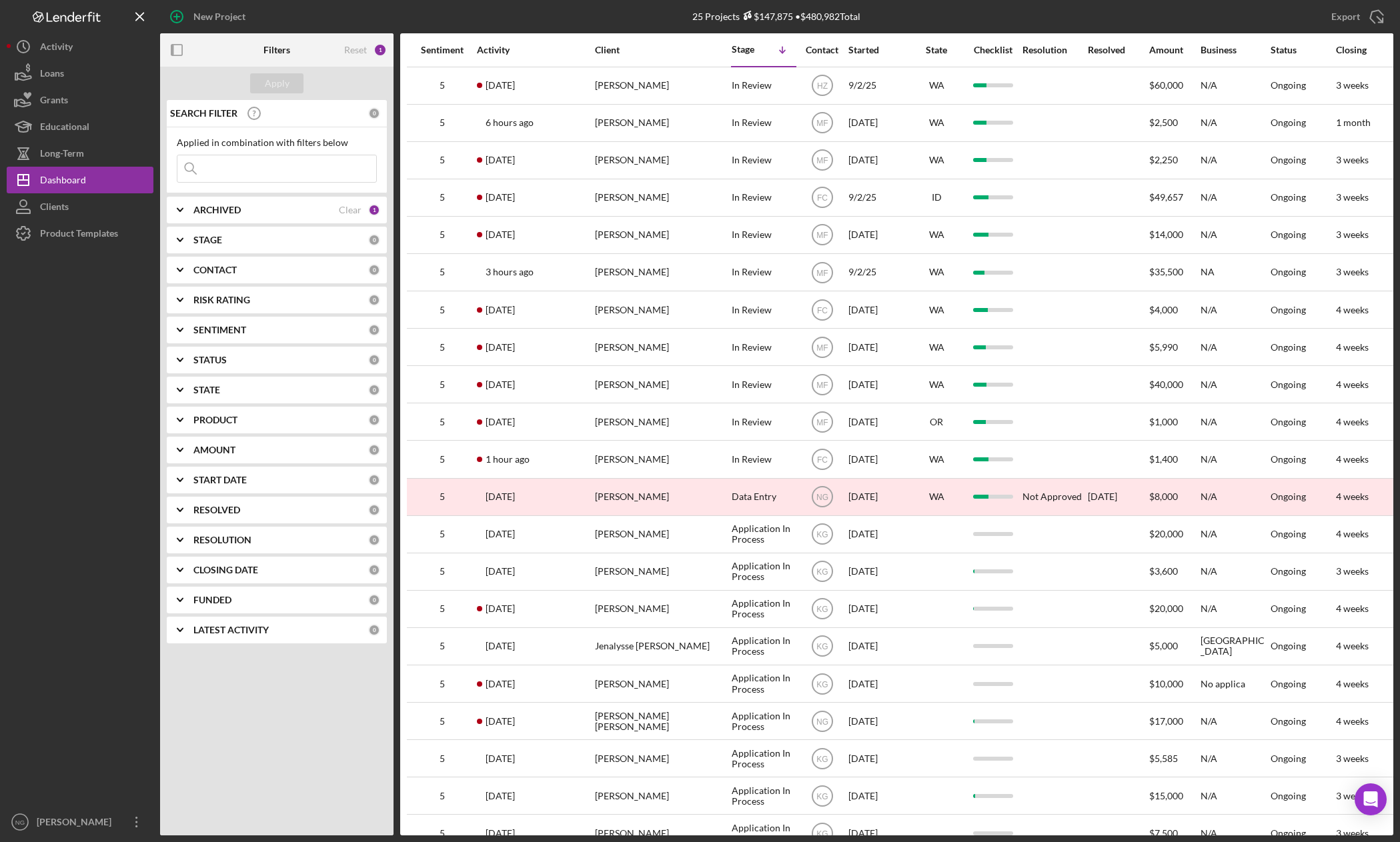
click at [368, 210] on div "ARCHIVED Clear 1" at bounding box center [286, 209] width 186 height 12
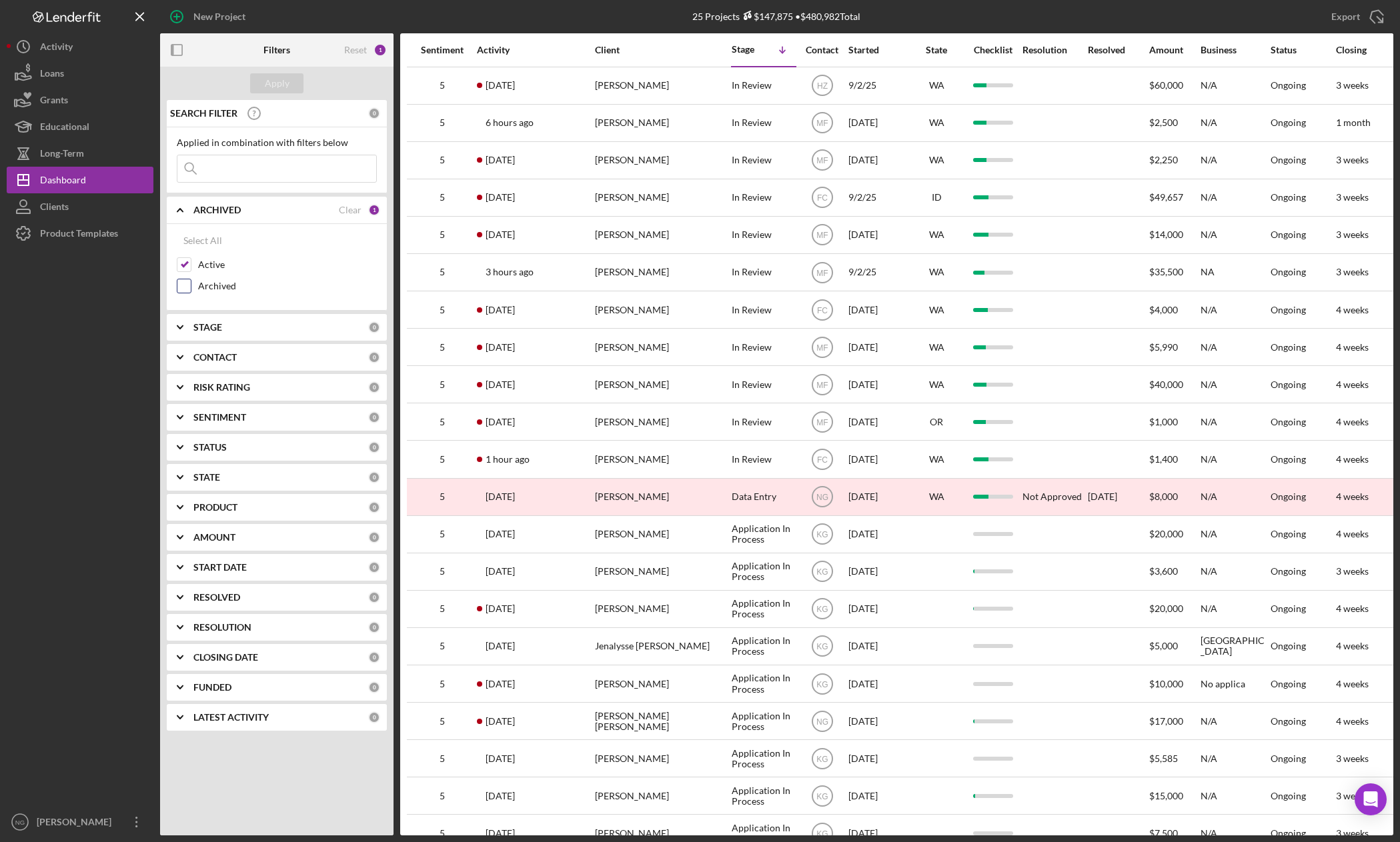
click at [190, 286] on input "Archived" at bounding box center [184, 285] width 13 height 13
checkbox input "true"
click at [186, 267] on input "Active" at bounding box center [184, 264] width 13 height 13
checkbox input "false"
click at [271, 81] on div "Apply" at bounding box center [277, 83] width 24 height 20
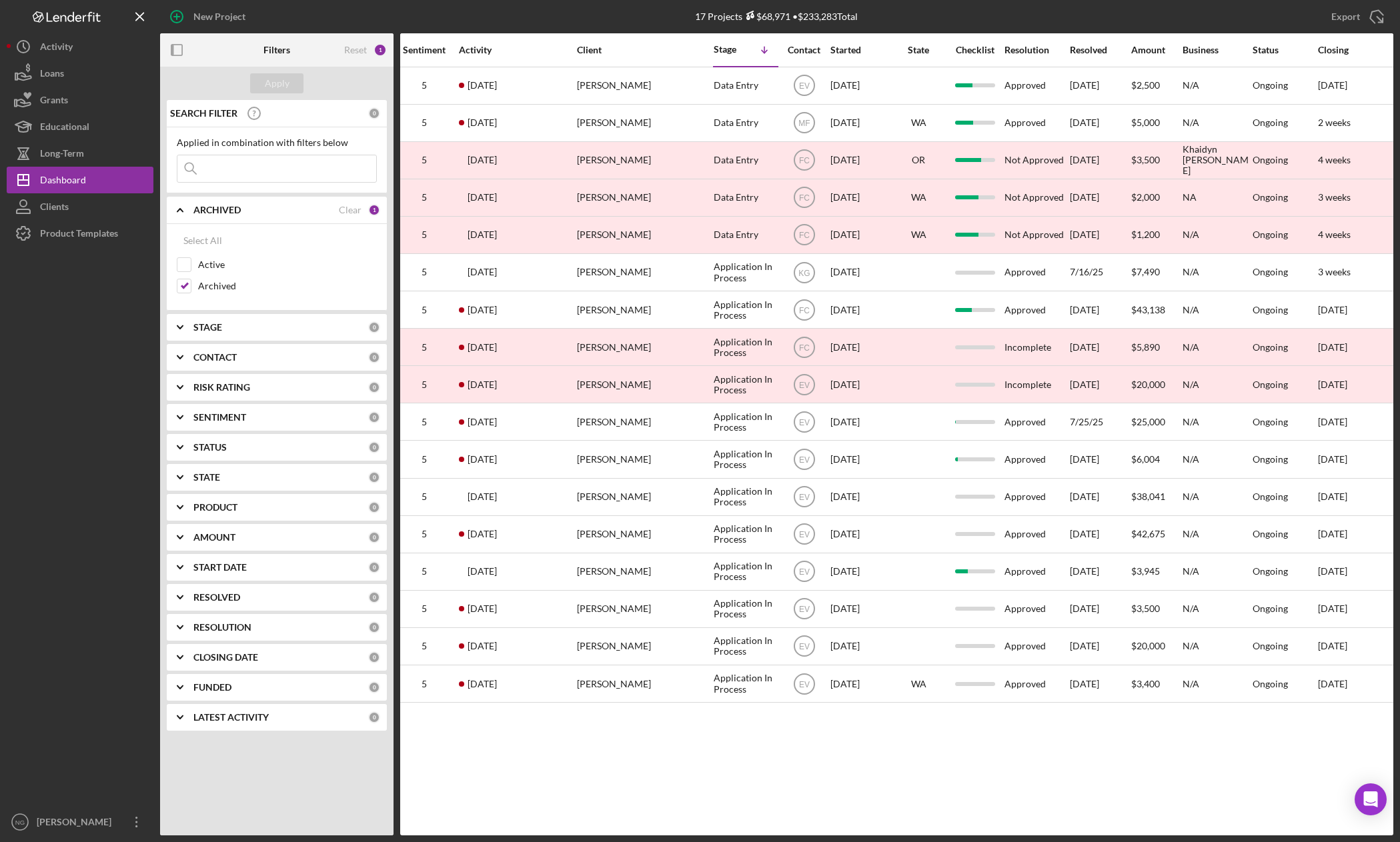
scroll to position [0, 11]
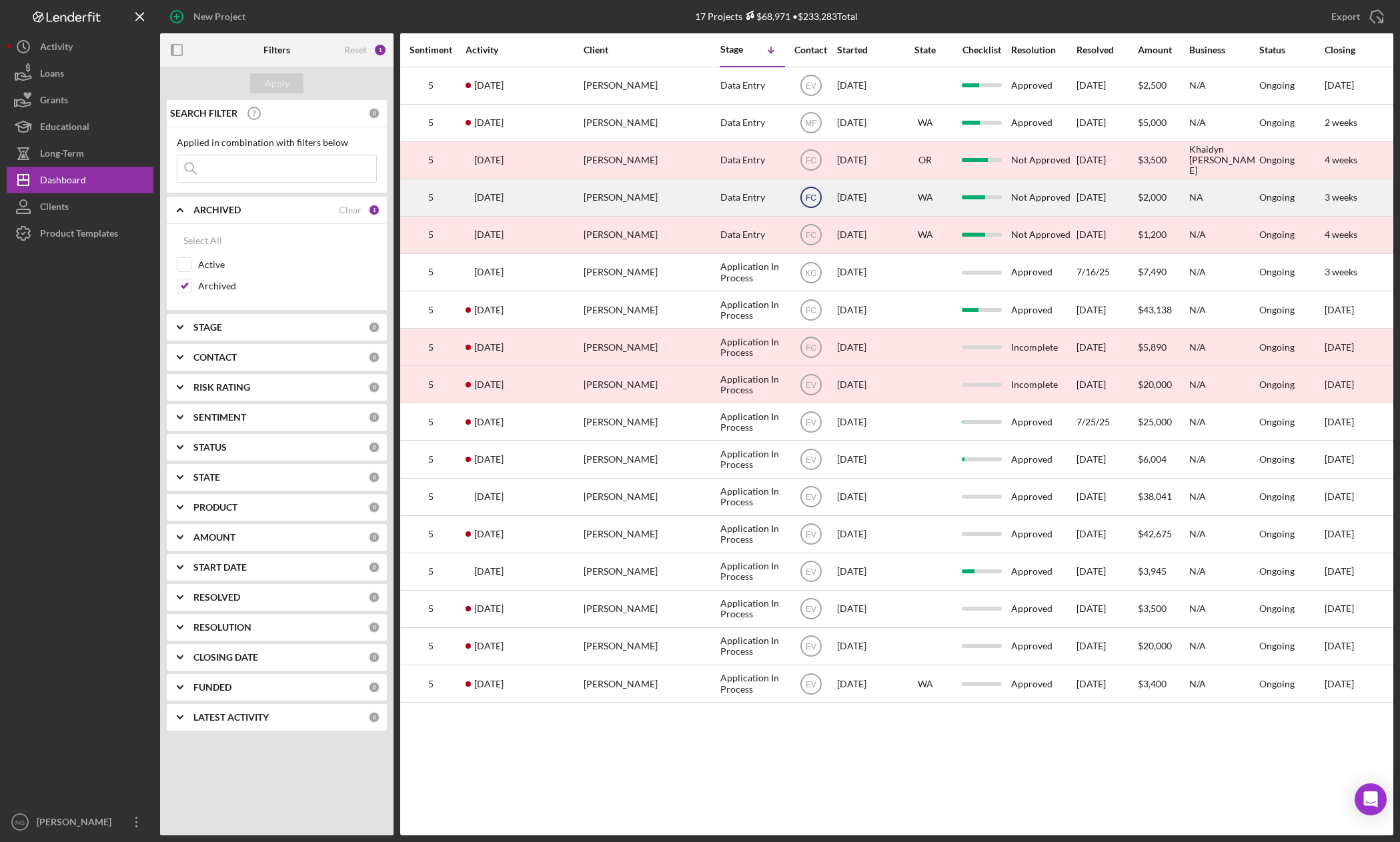
click at [806, 200] on text "FC" at bounding box center [811, 198] width 11 height 9
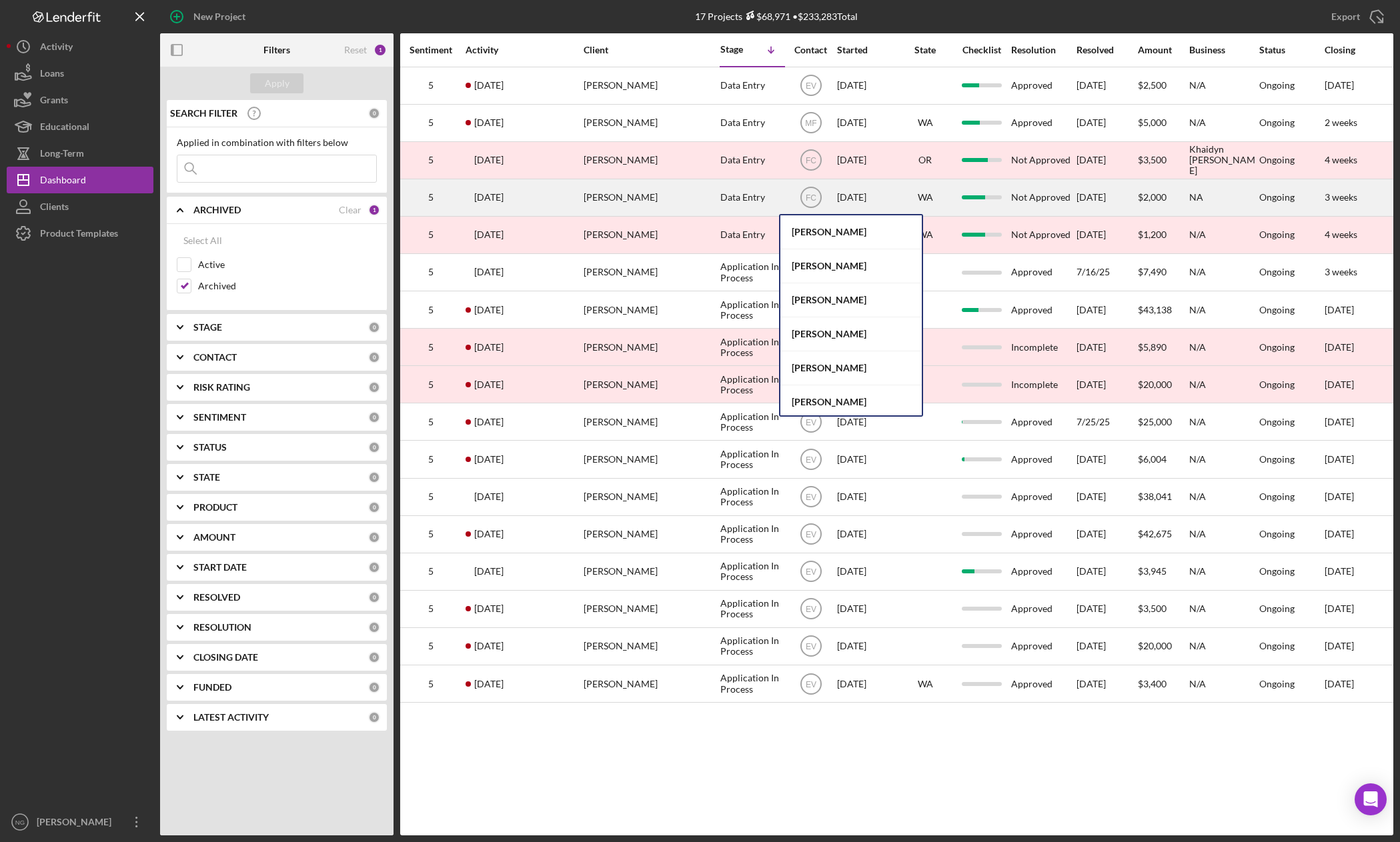
click at [679, 201] on div "[PERSON_NAME]" at bounding box center [650, 197] width 134 height 35
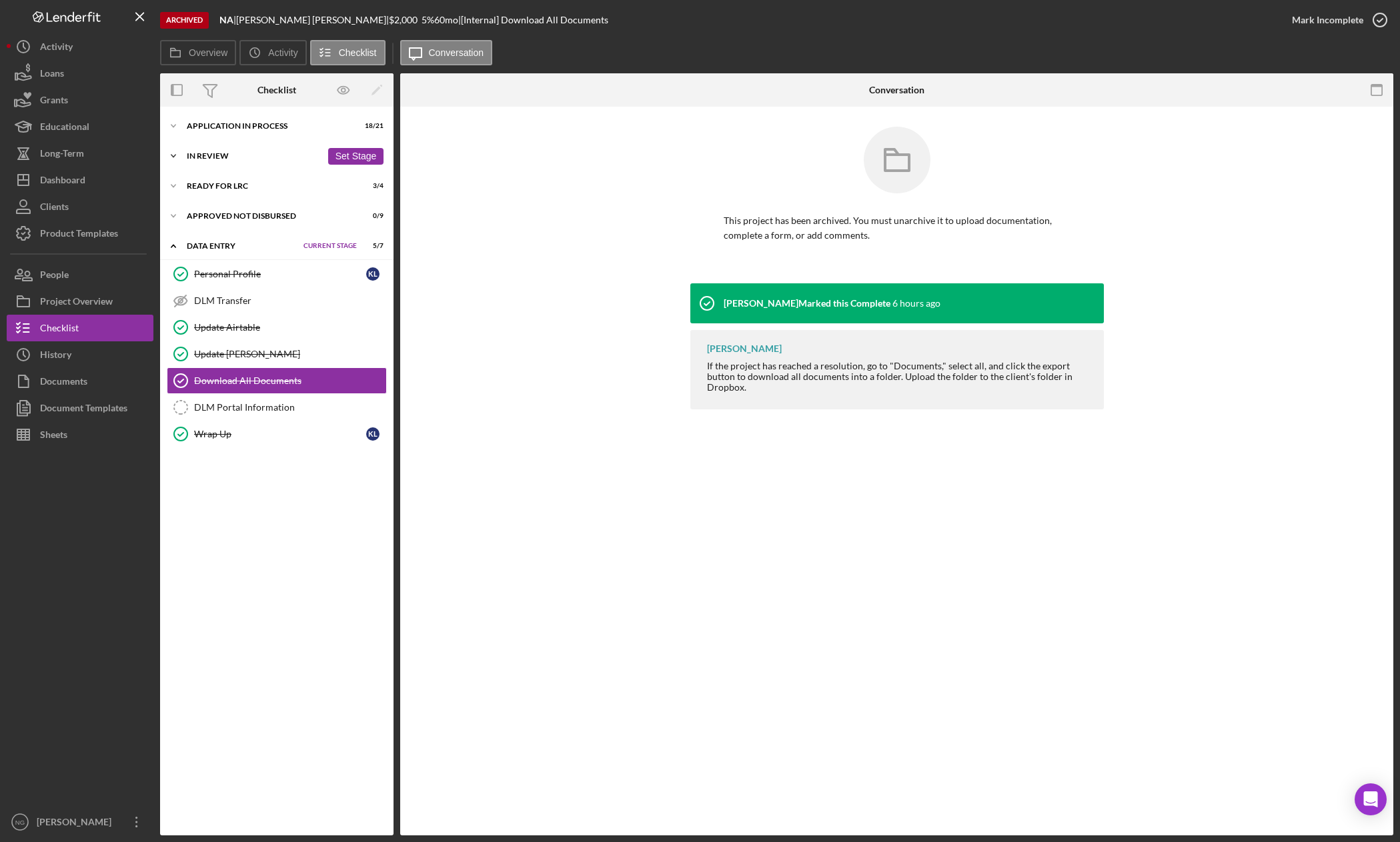
click at [234, 147] on div "Icon/Expander In Review 3 / 8 Set Stage" at bounding box center [277, 156] width 234 height 27
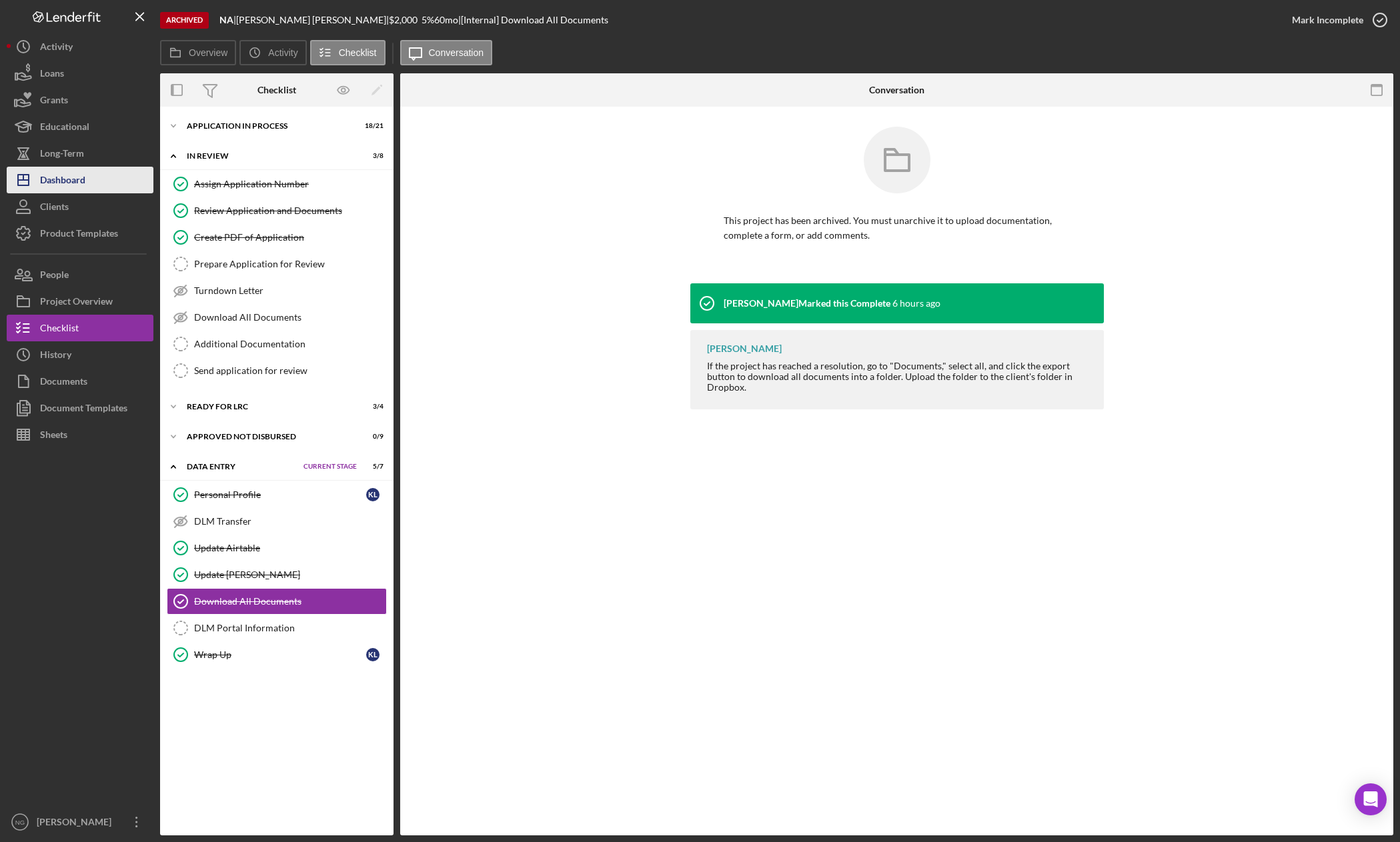
click at [98, 182] on button "Icon/Dashboard Dashboard" at bounding box center [79, 180] width 147 height 27
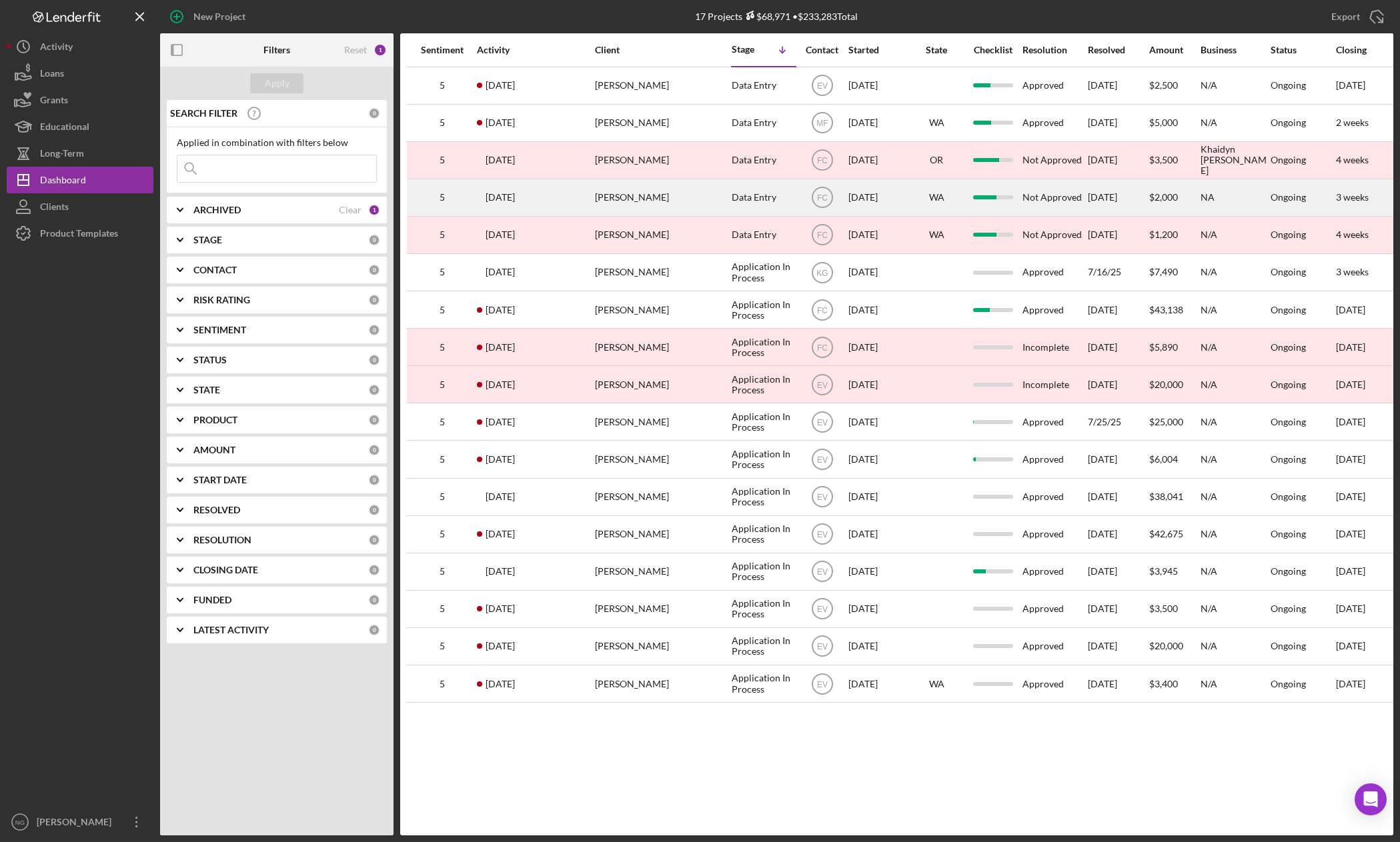
click at [672, 196] on div "[PERSON_NAME]" at bounding box center [661, 197] width 134 height 35
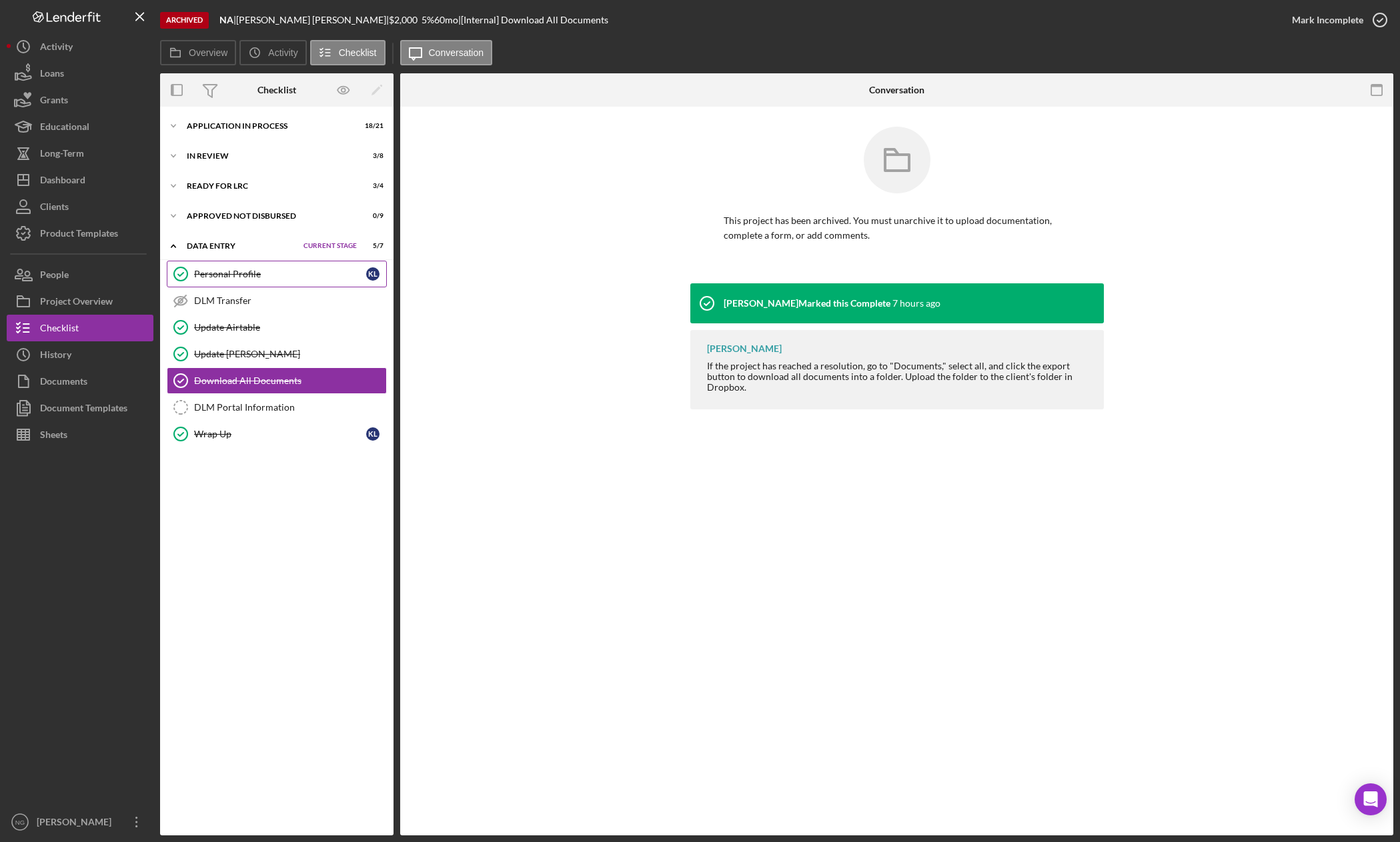
click at [261, 276] on div "Personal Profile" at bounding box center [280, 274] width 172 height 11
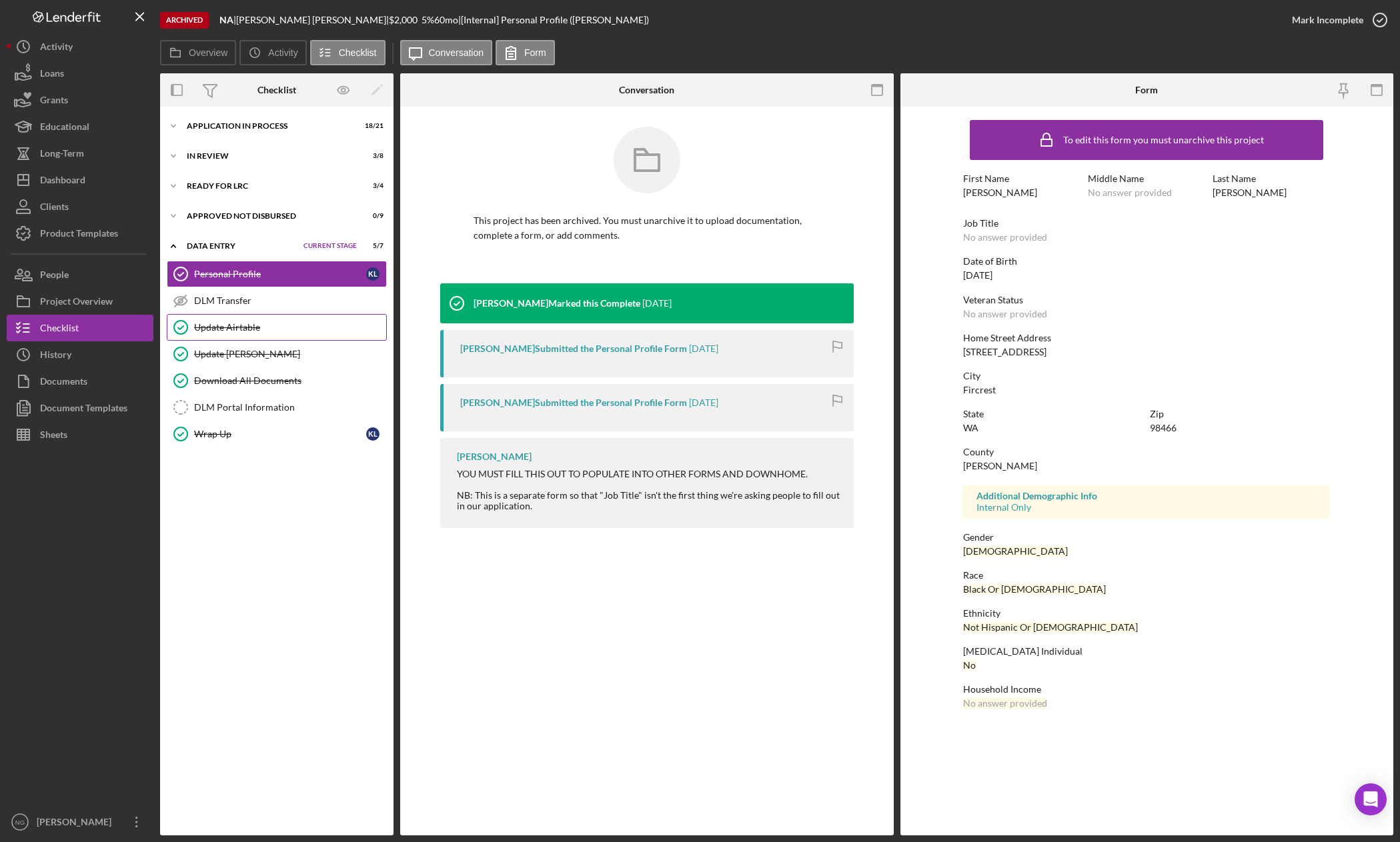
click at [257, 333] on div "Update Airtable" at bounding box center [290, 328] width 192 height 11
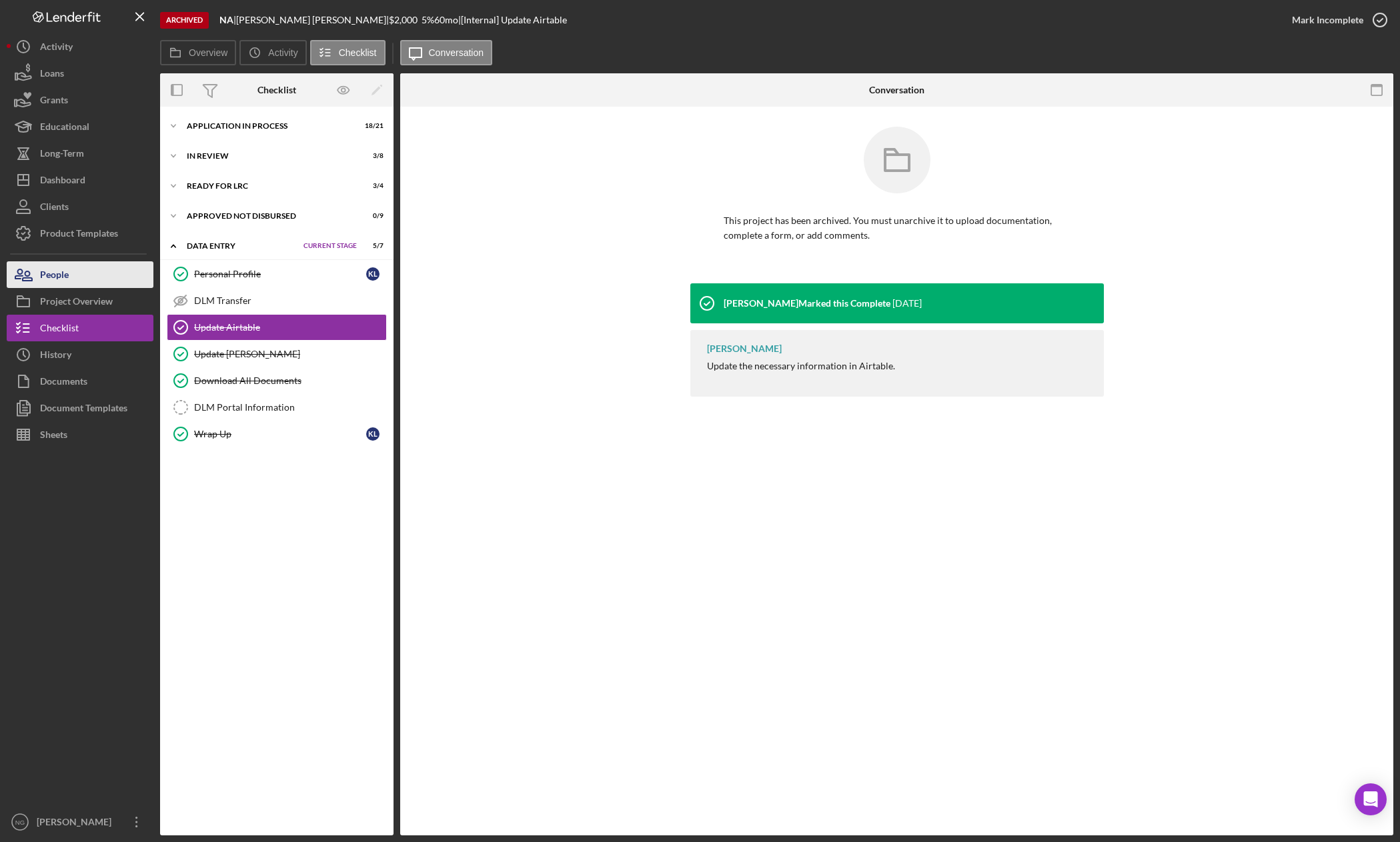
click at [132, 274] on button "People" at bounding box center [79, 274] width 147 height 27
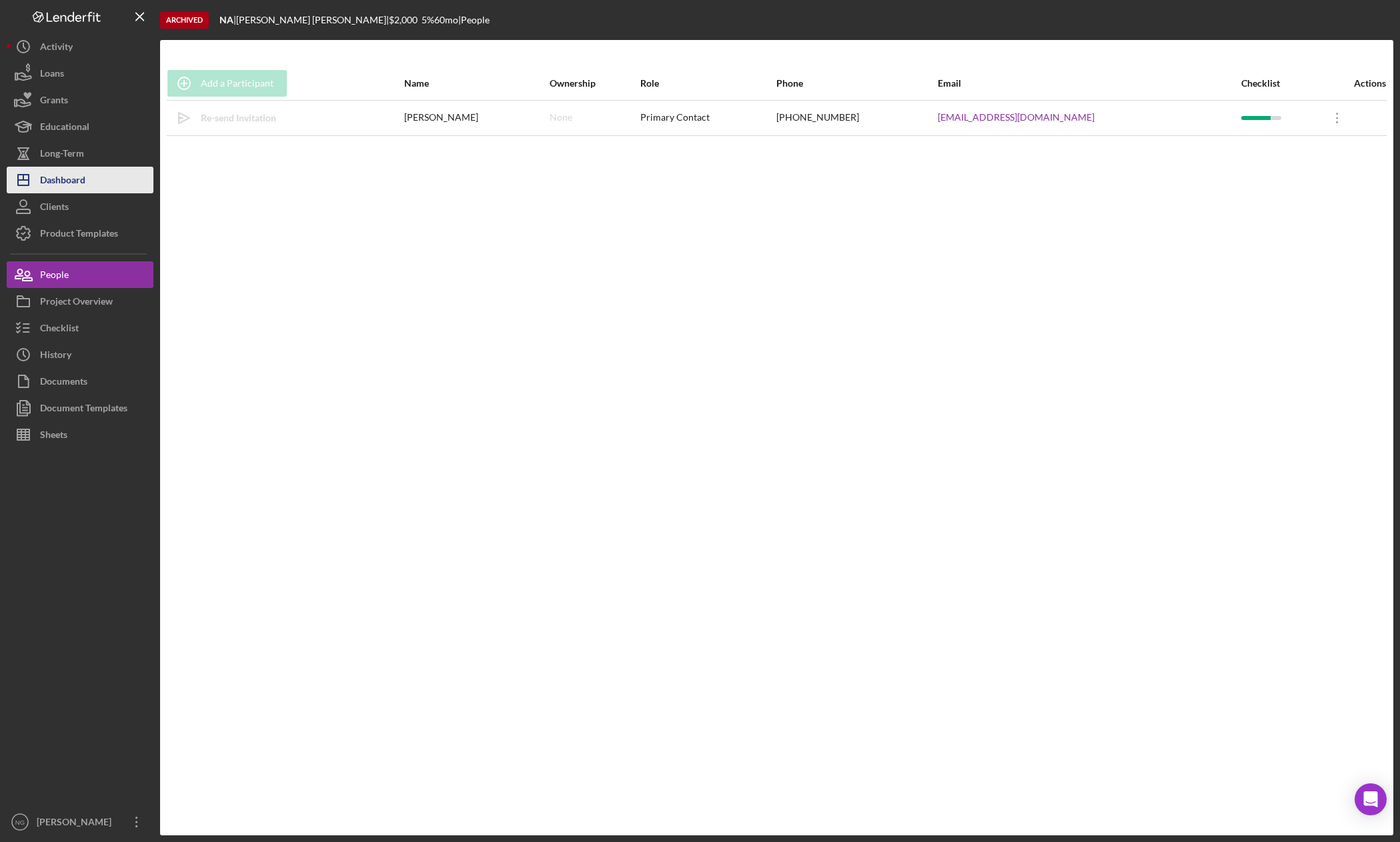
click at [83, 177] on div "Dashboard" at bounding box center [63, 182] width 46 height 30
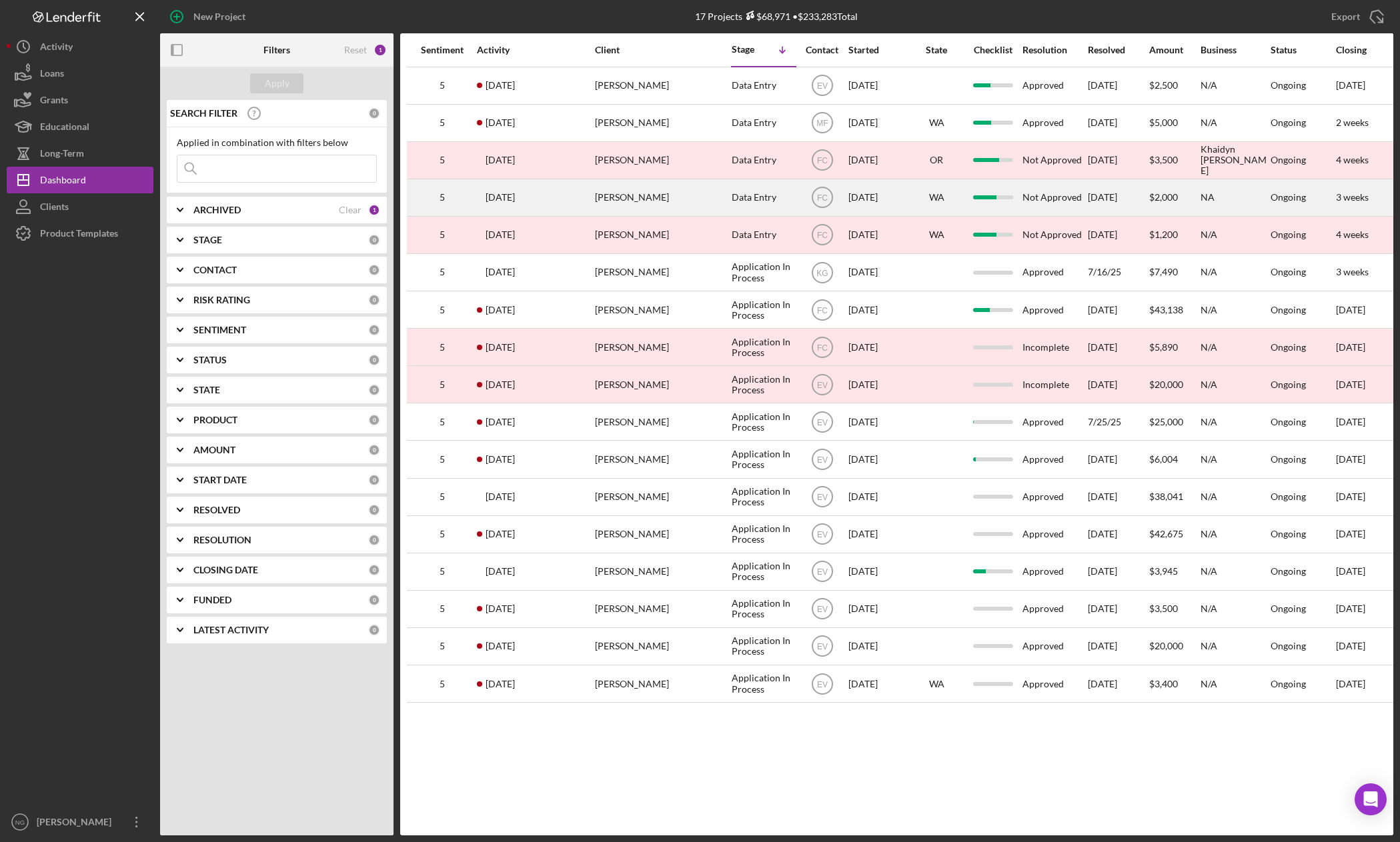
click at [632, 211] on div "[PERSON_NAME]" at bounding box center [661, 197] width 134 height 35
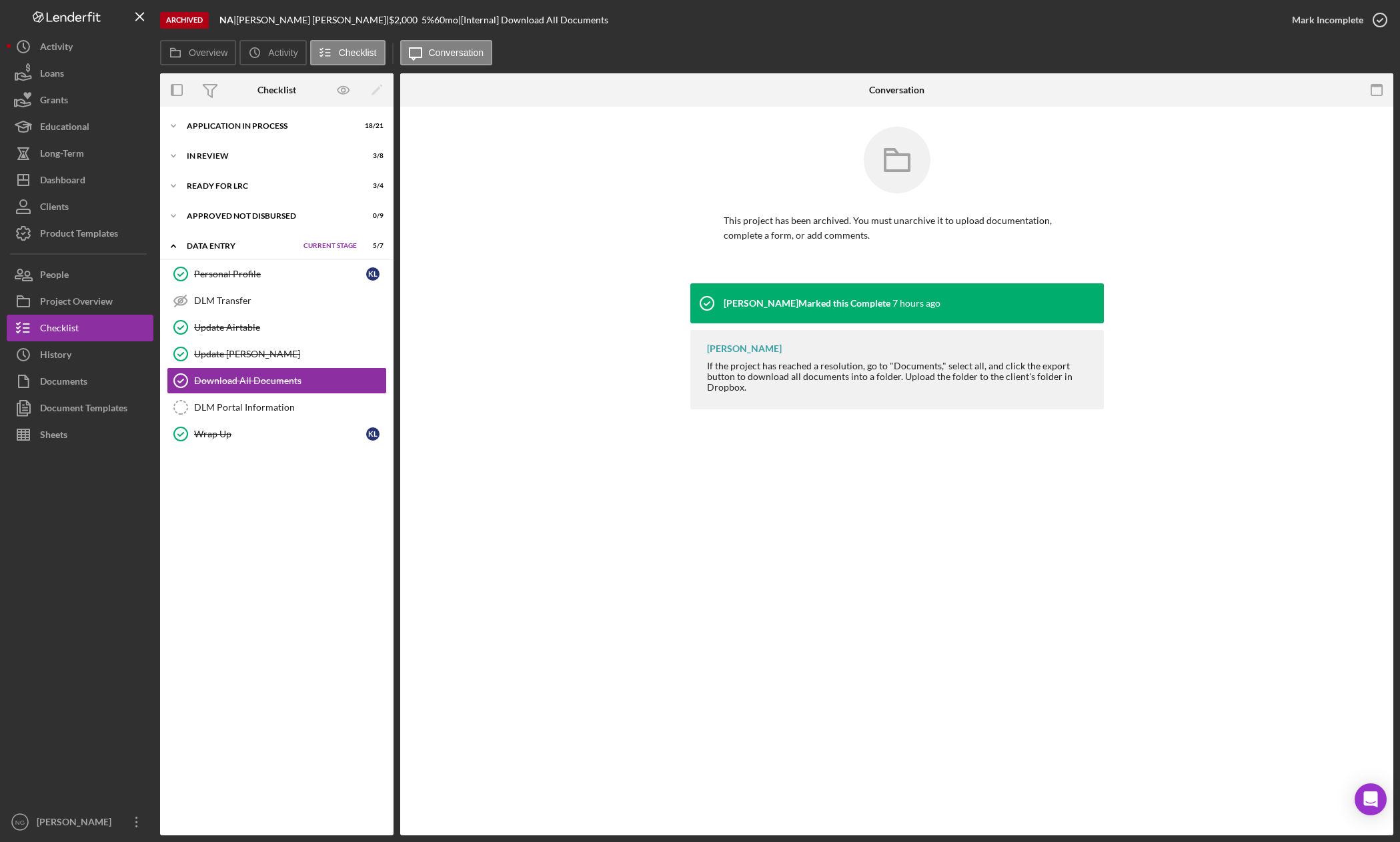
click at [137, 533] on div at bounding box center [79, 628] width 147 height 361
click at [245, 216] on div "Approved Not Disbursed" at bounding box center [253, 216] width 134 height 8
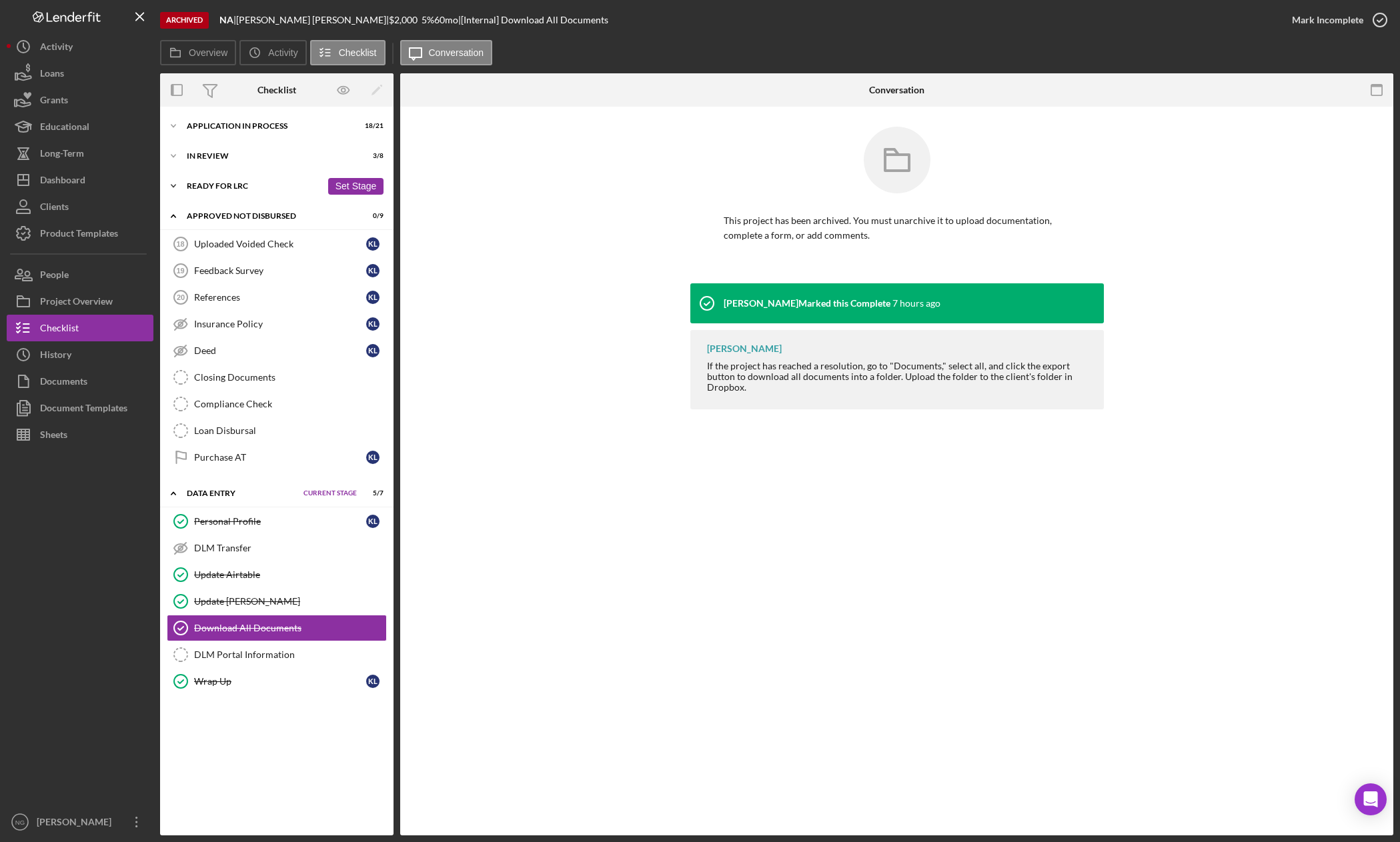
click at [226, 185] on div "Ready for LRC" at bounding box center [253, 186] width 134 height 8
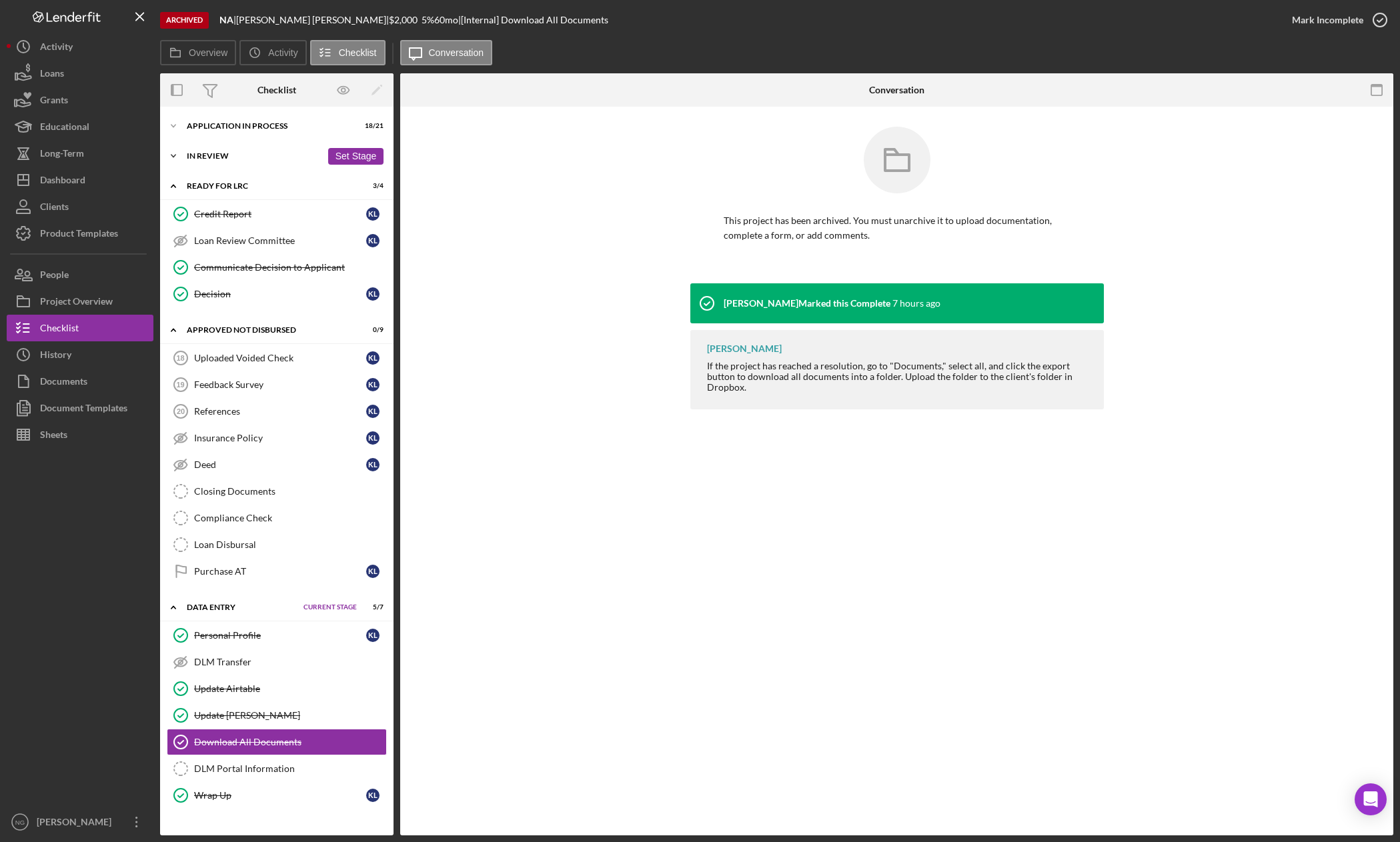
click at [226, 156] on div "In Review" at bounding box center [253, 156] width 134 height 8
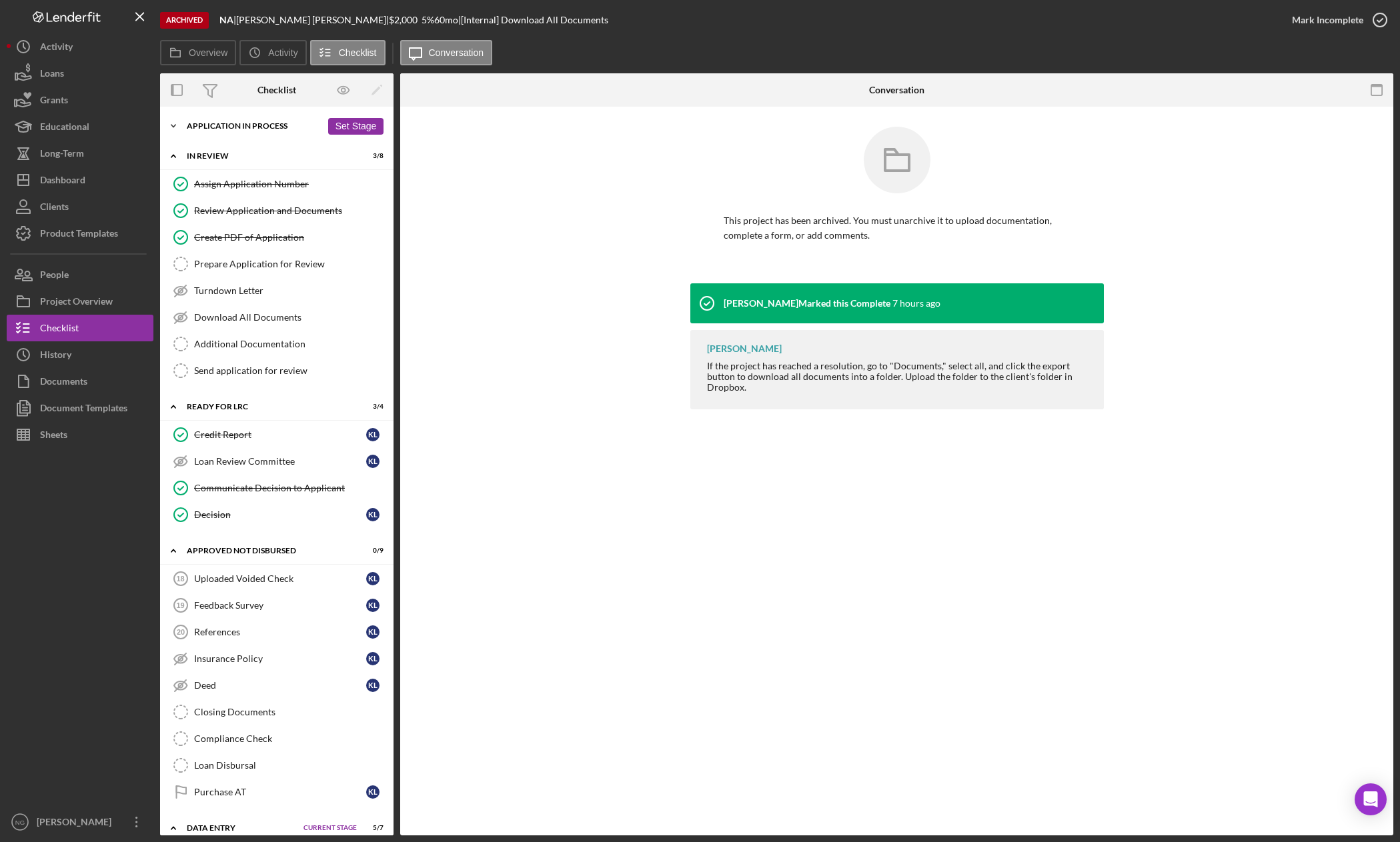
click at [250, 125] on div "Application In Process" at bounding box center [253, 126] width 134 height 8
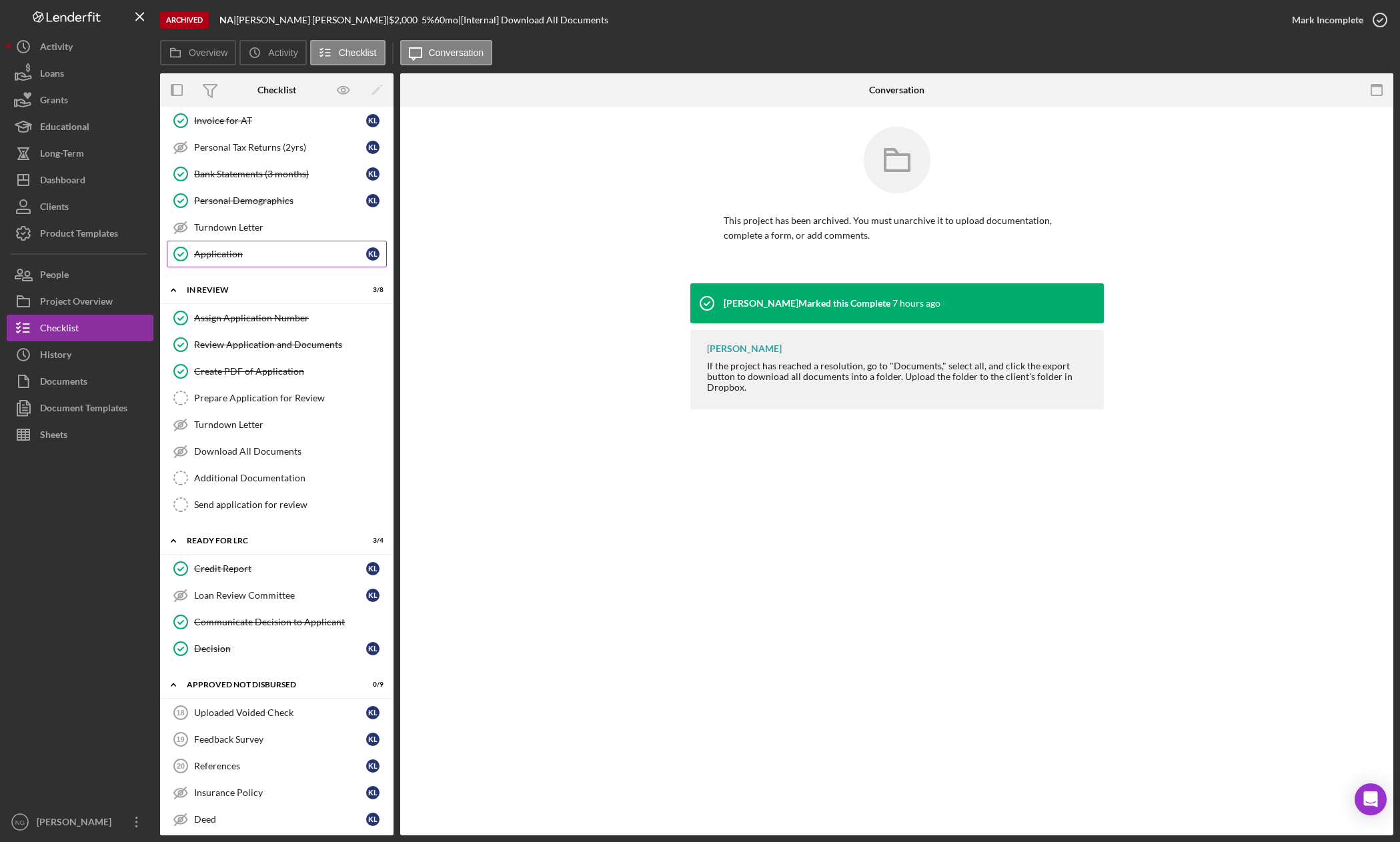
scroll to position [467, 0]
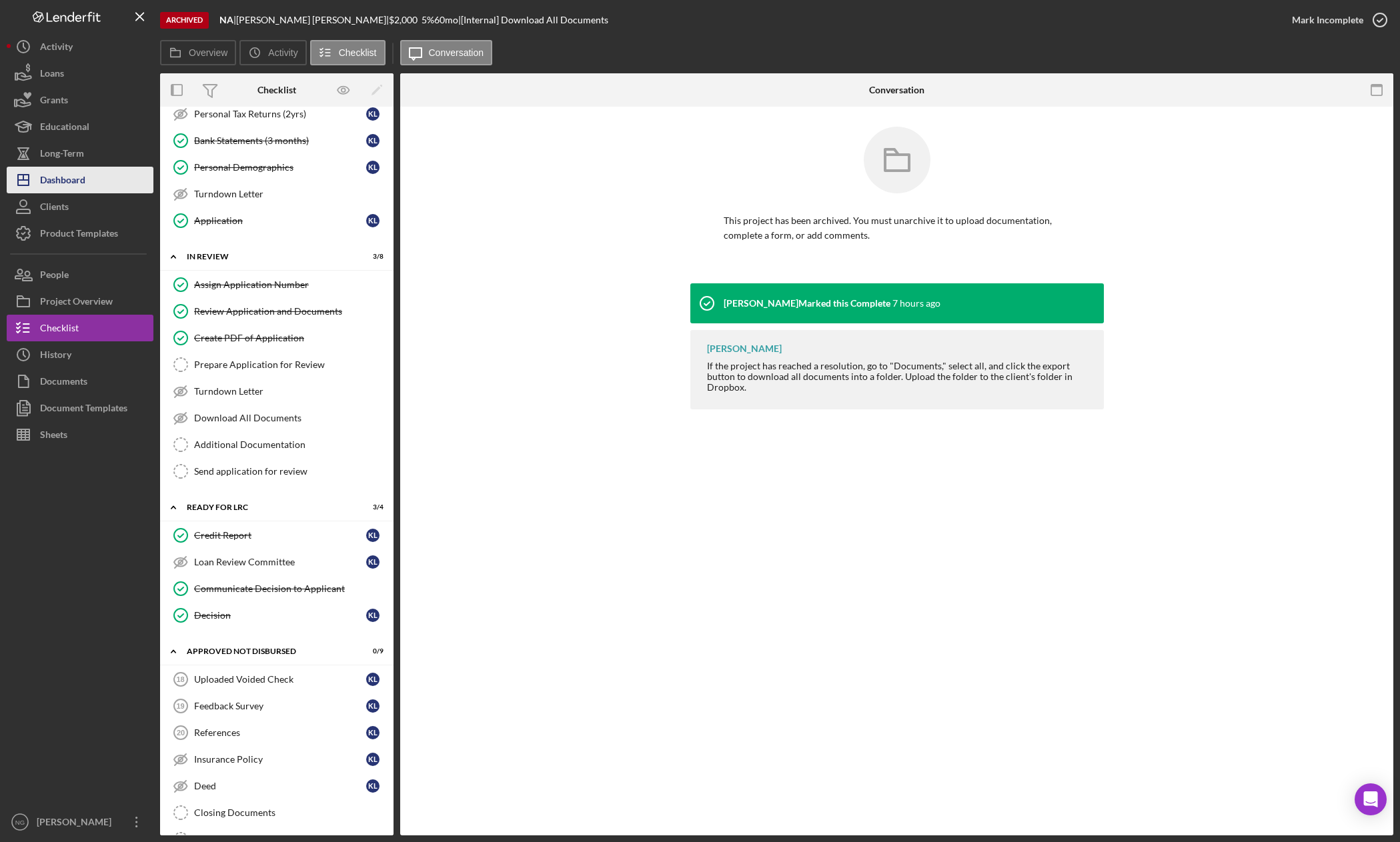
click at [112, 181] on button "Icon/Dashboard Dashboard" at bounding box center [79, 180] width 147 height 27
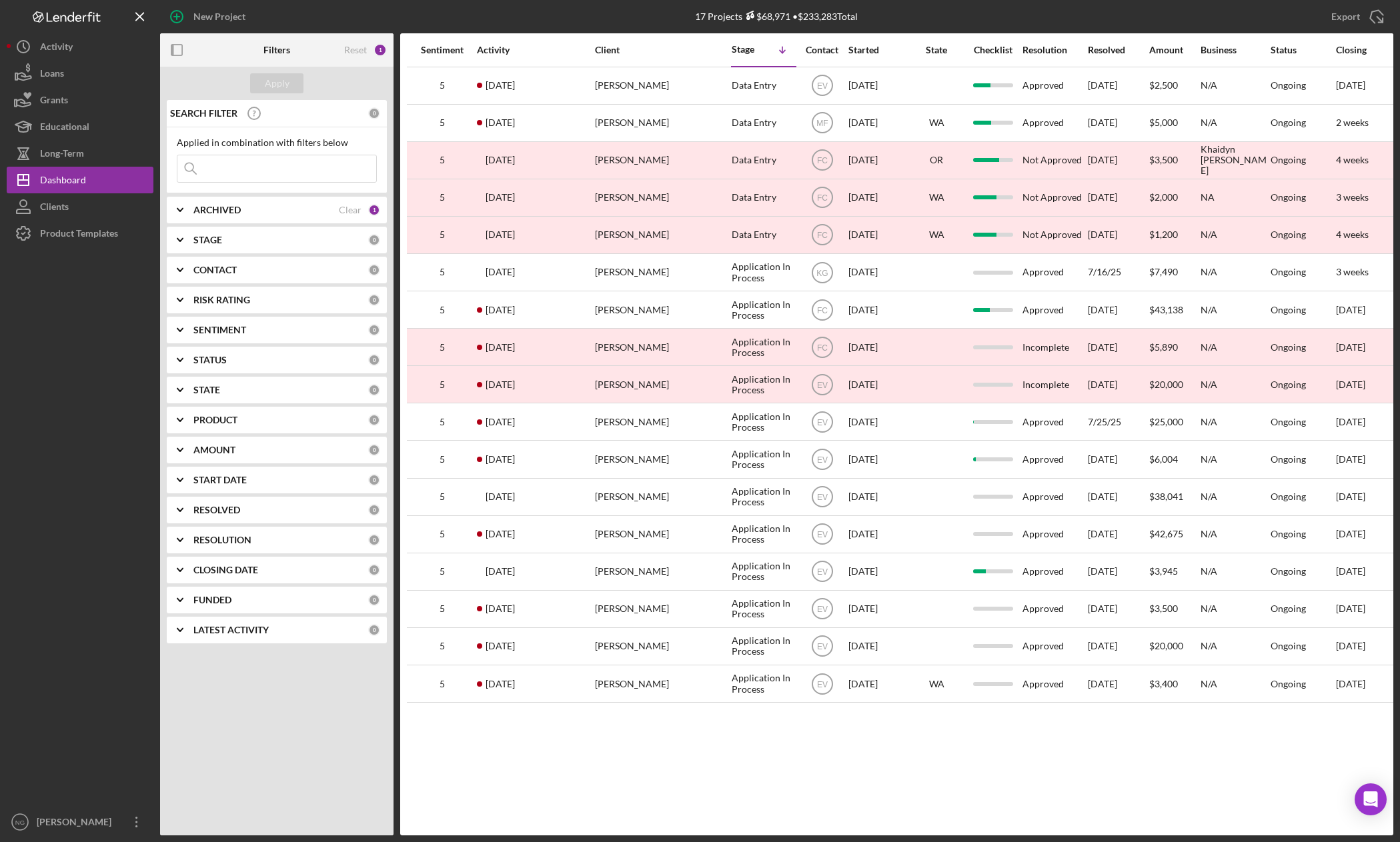
click at [64, 348] on div at bounding box center [79, 528] width 147 height 562
click at [73, 184] on div "Dashboard" at bounding box center [63, 182] width 46 height 30
click at [304, 213] on div "ARCHIVED" at bounding box center [266, 210] width 146 height 11
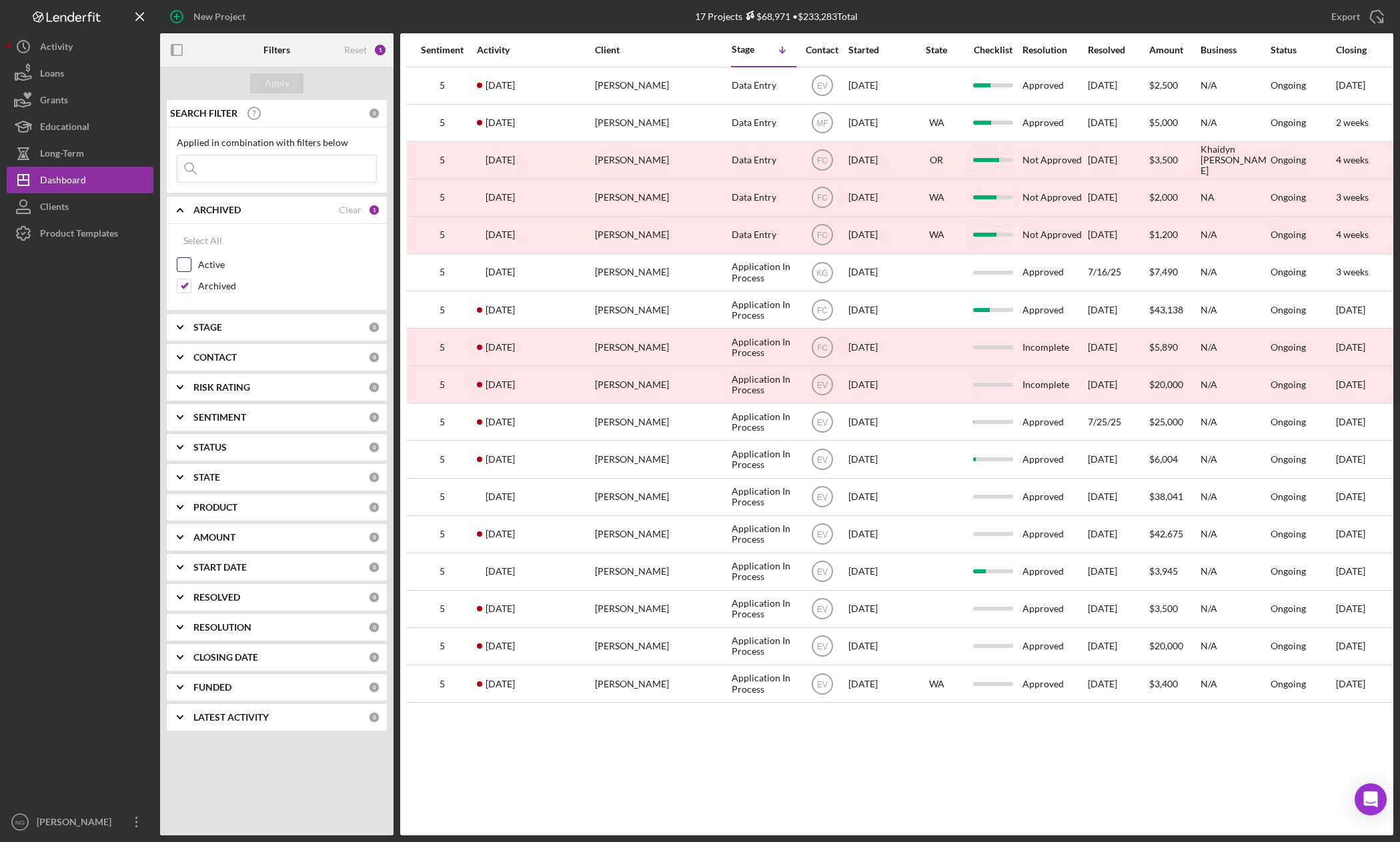
click at [191, 259] on div "Active" at bounding box center [277, 267] width 200 height 21
click at [180, 261] on input "Active" at bounding box center [184, 264] width 13 height 13
checkbox input "true"
click at [186, 283] on input "Archived" at bounding box center [184, 285] width 13 height 13
checkbox input "false"
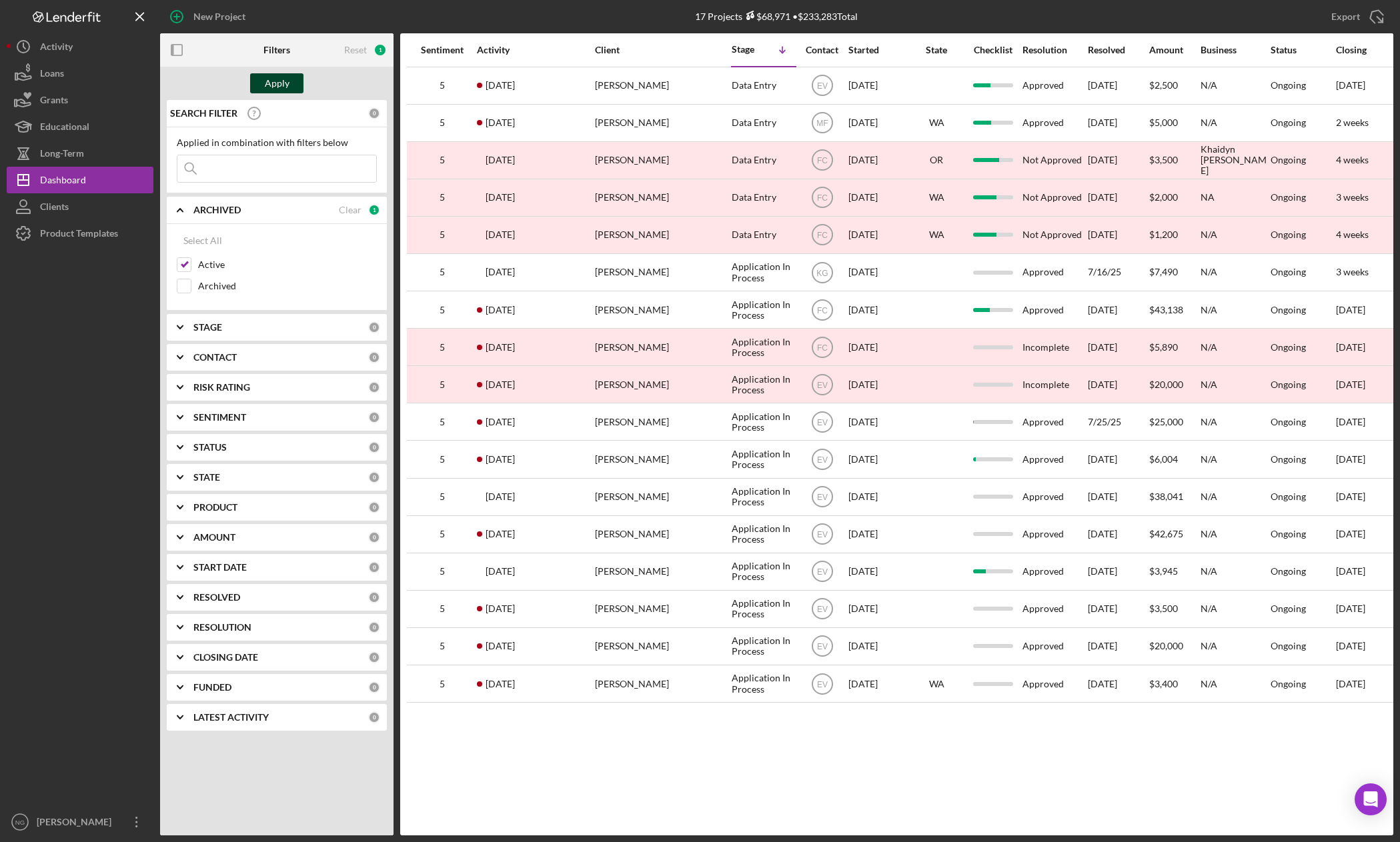
click at [283, 86] on div "Apply" at bounding box center [277, 83] width 24 height 20
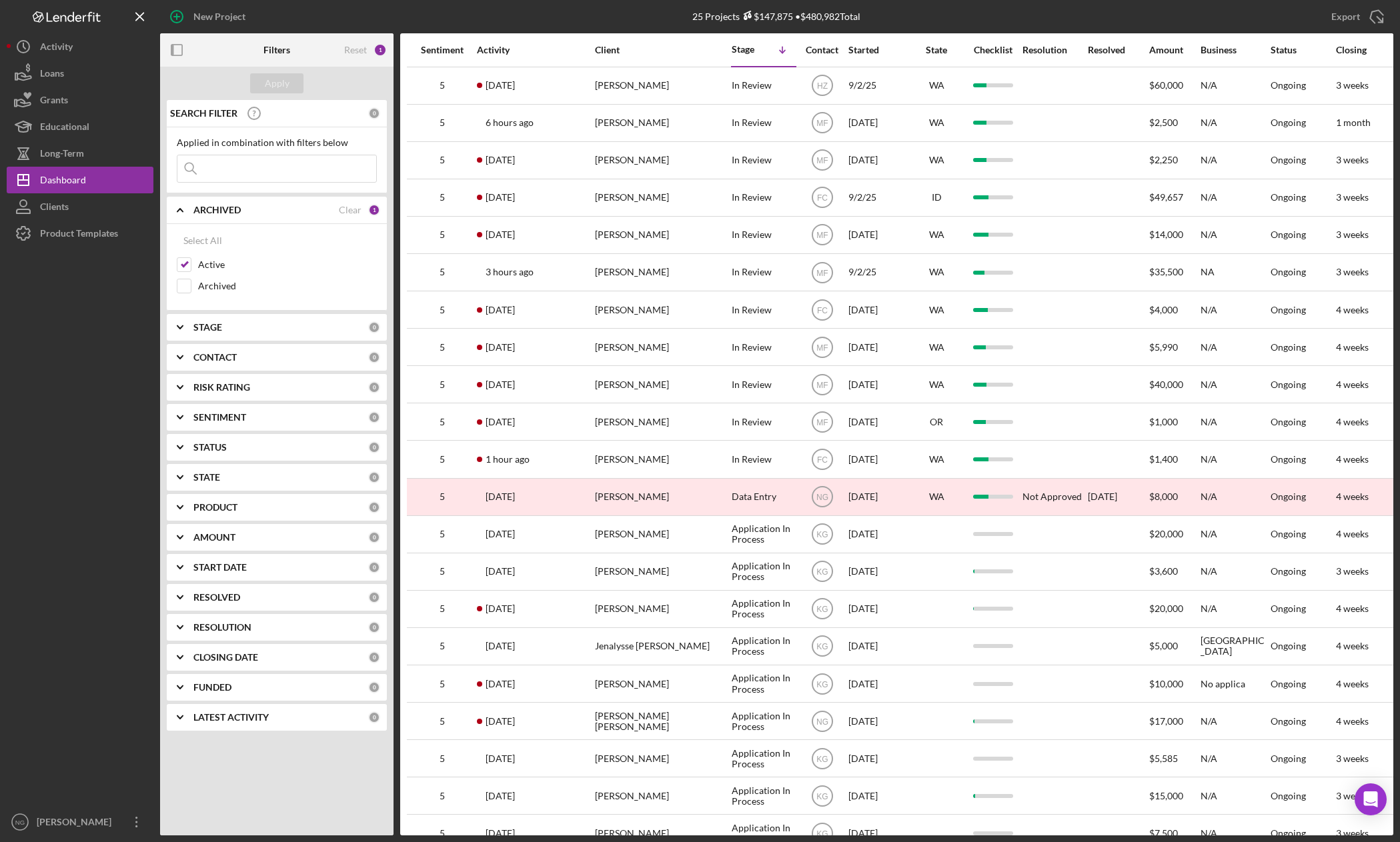
click at [506, 50] on div "Activity" at bounding box center [535, 50] width 116 height 11
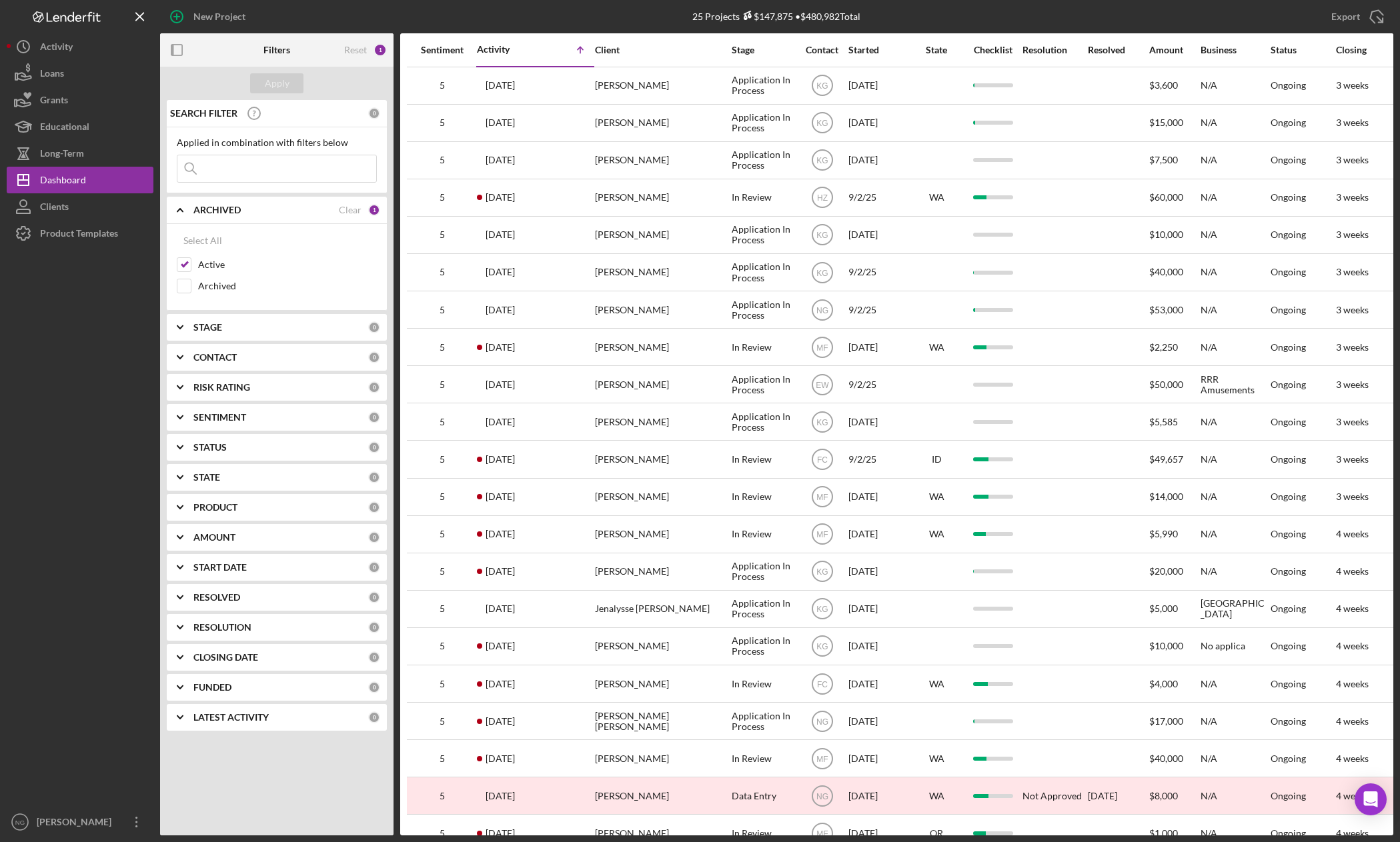
click at [509, 50] on div "Activity" at bounding box center [506, 50] width 59 height 11
